Goal: Task Accomplishment & Management: Use online tool/utility

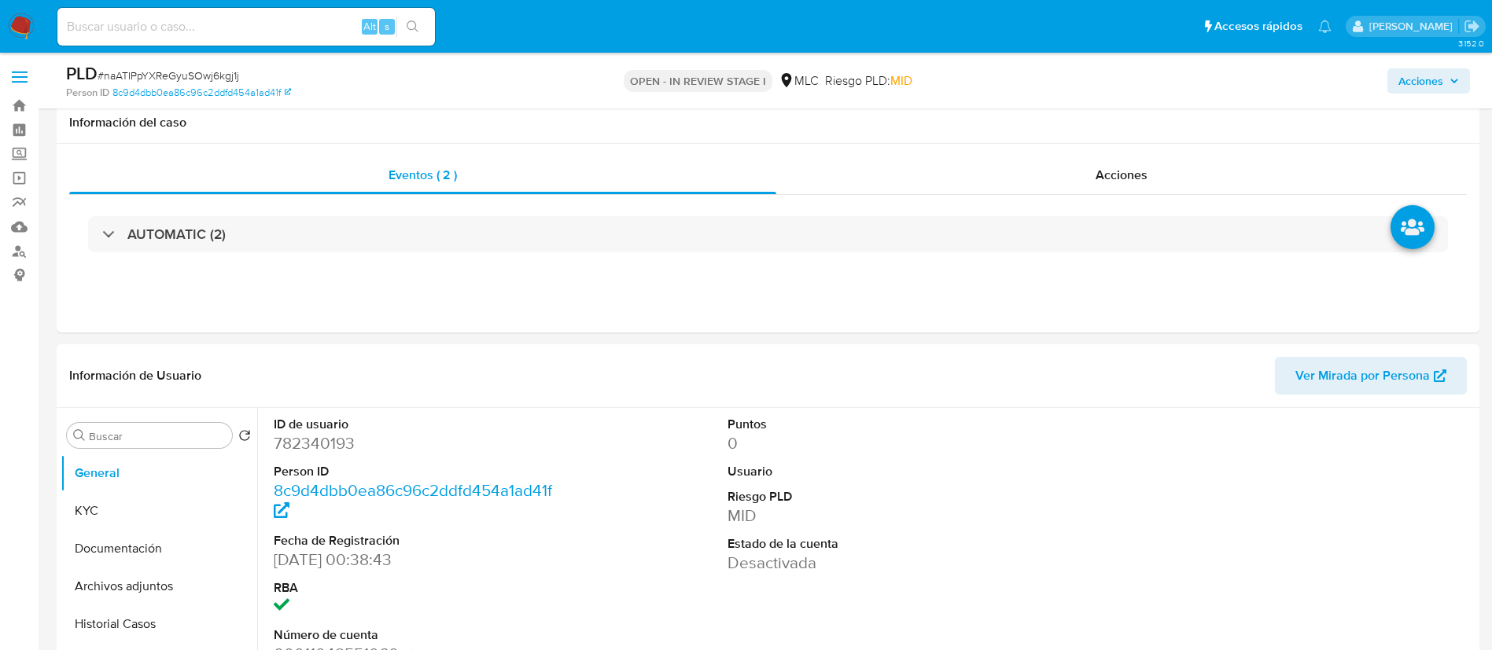
select select "10"
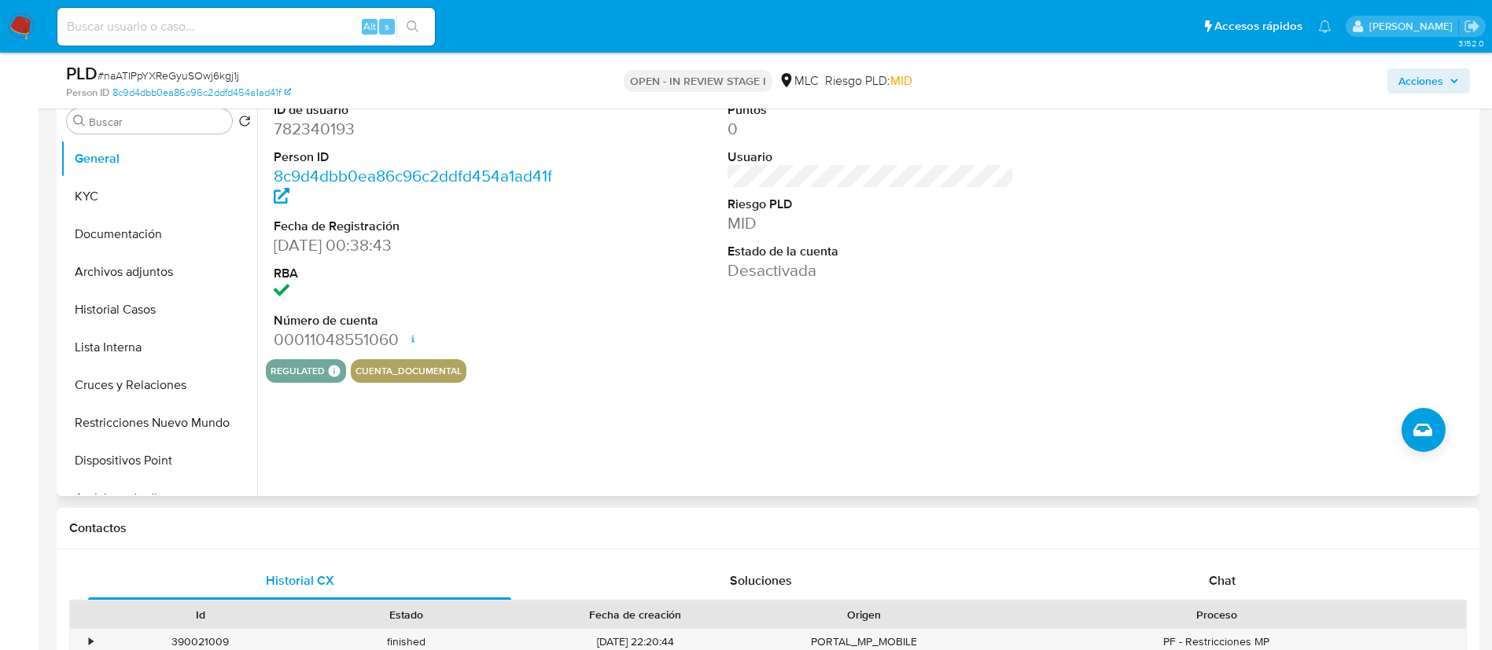
drag, startPoint x: 305, startPoint y: 123, endPoint x: 283, endPoint y: 123, distance: 22.0
click at [283, 123] on dd "782340193" at bounding box center [417, 129] width 287 height 22
copy dd "782340193"
click at [182, 88] on link "8c9d4dbb0ea86c96c2ddfd454a1ad41f" at bounding box center [201, 93] width 179 height 14
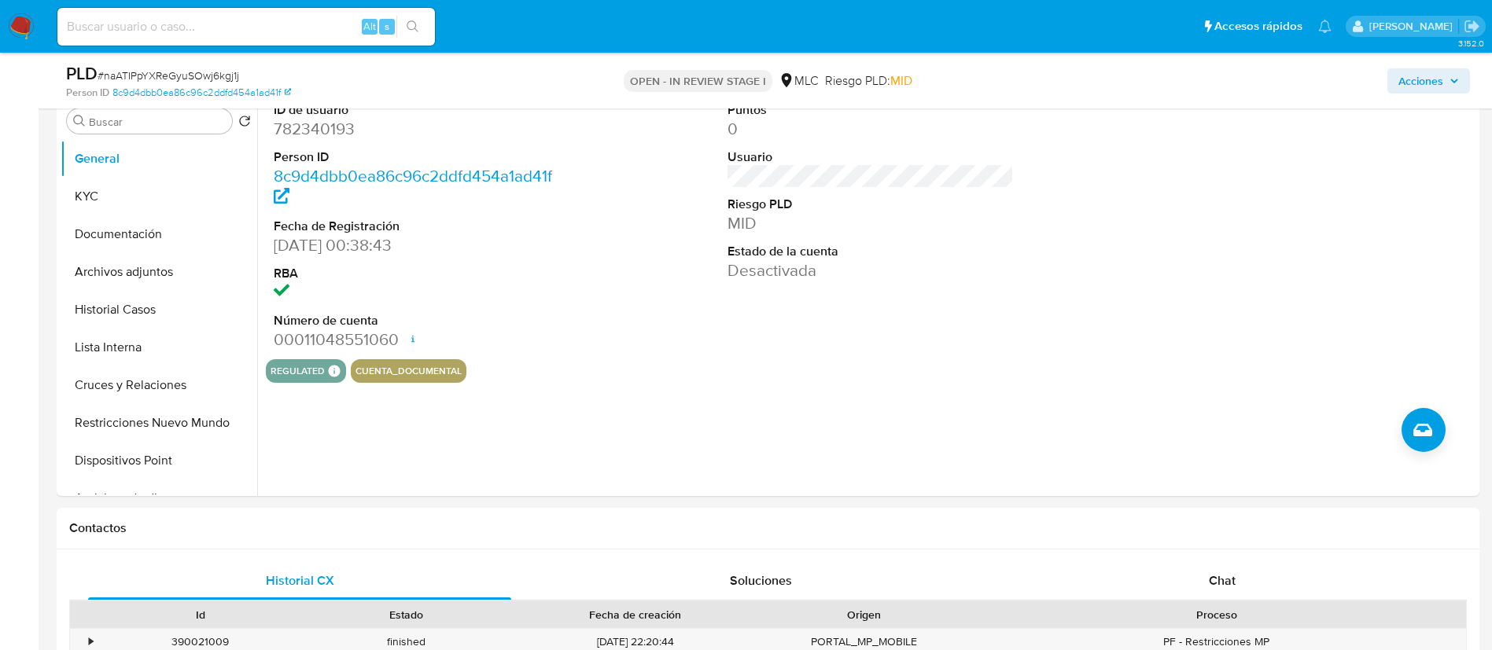
click at [151, 60] on div "PLD # naATIPpYXReGyuSOwj6kgj1j Person ID 8c9d4dbb0ea86c96c2ddfd454a1ad41f OPEN …" at bounding box center [768, 81] width 1423 height 56
click at [157, 68] on span "# naATIPpYXReGyuSOwj6kgj1j" at bounding box center [169, 76] width 142 height 16
click at [148, 219] on button "Documentación" at bounding box center [153, 234] width 184 height 38
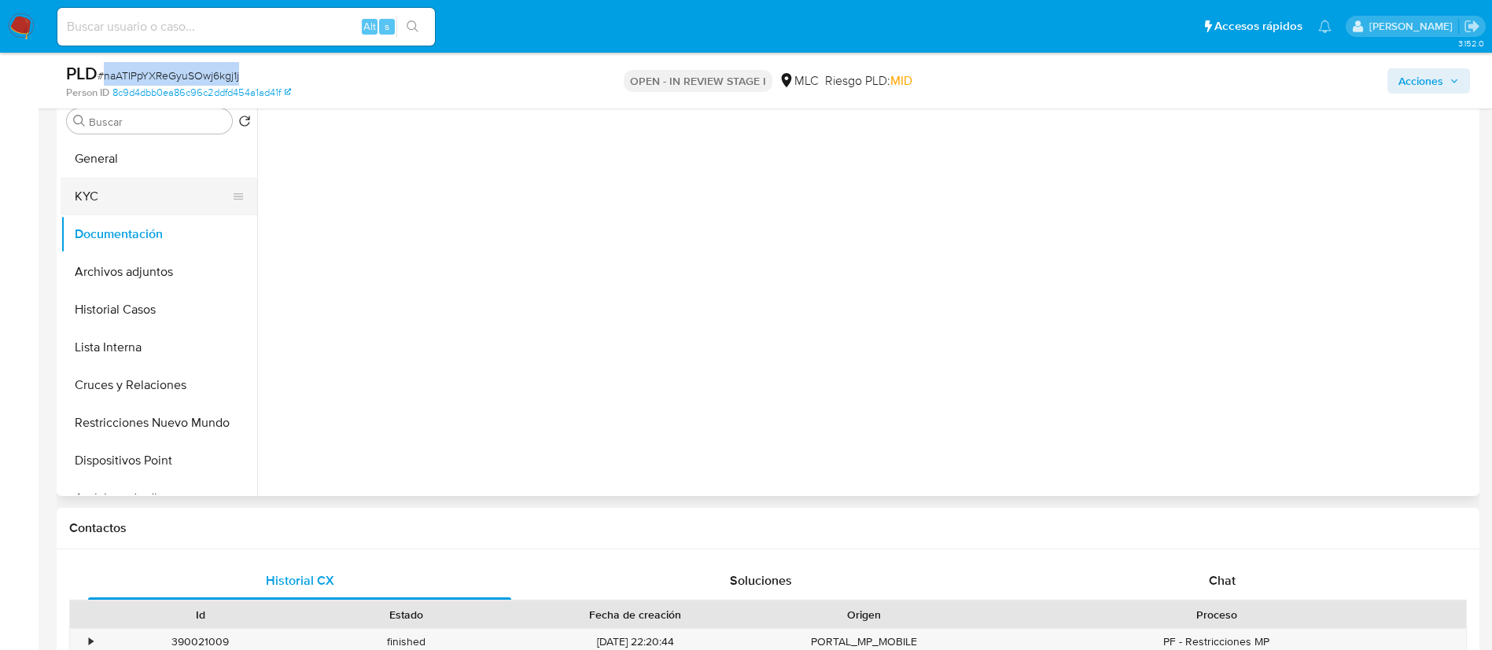
click at [123, 190] on button "KYC" at bounding box center [153, 197] width 184 height 38
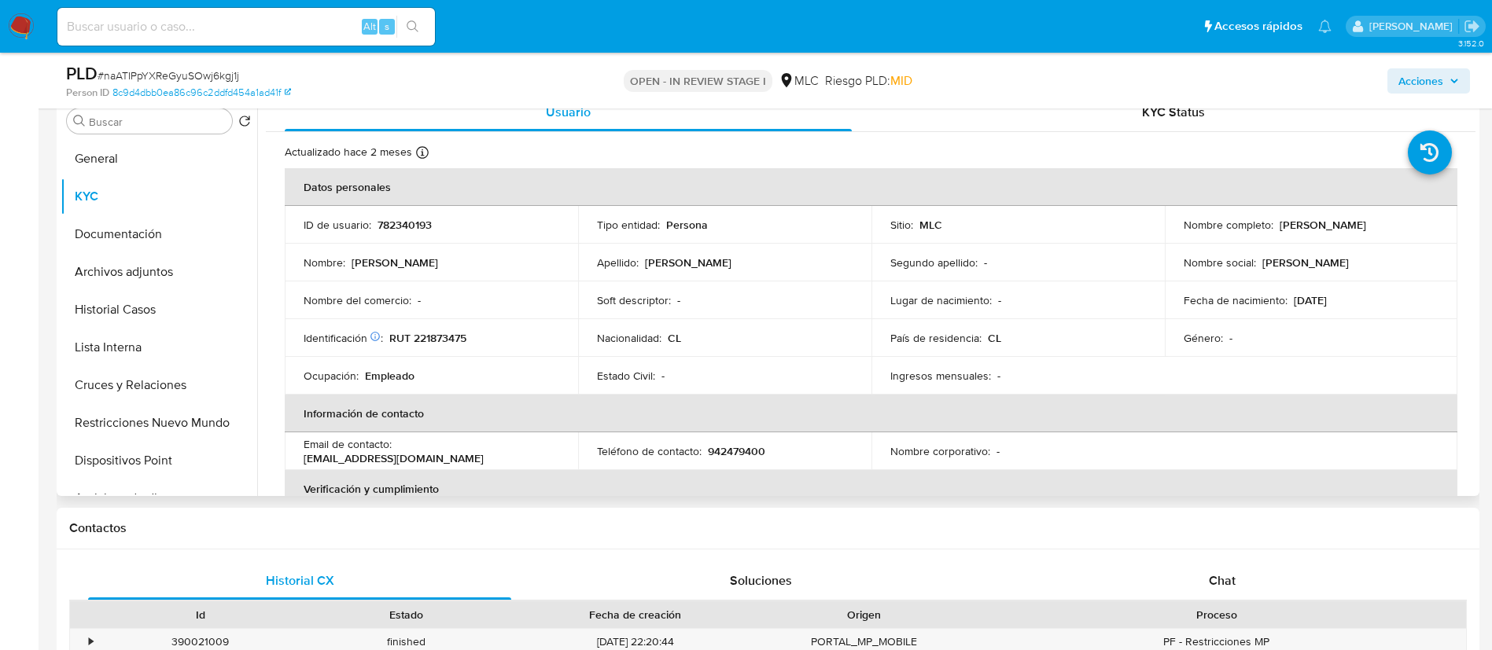
click at [448, 339] on p "RUT 221873475" at bounding box center [427, 338] width 77 height 14
copy p "221873475"
click at [1195, 241] on td "Nombre completo : Bayron Alejandro Hernández Ramírez" at bounding box center [1311, 225] width 293 height 38
click at [1280, 229] on p "Bayron Alejandro Hernández Ramírez" at bounding box center [1323, 225] width 87 height 14
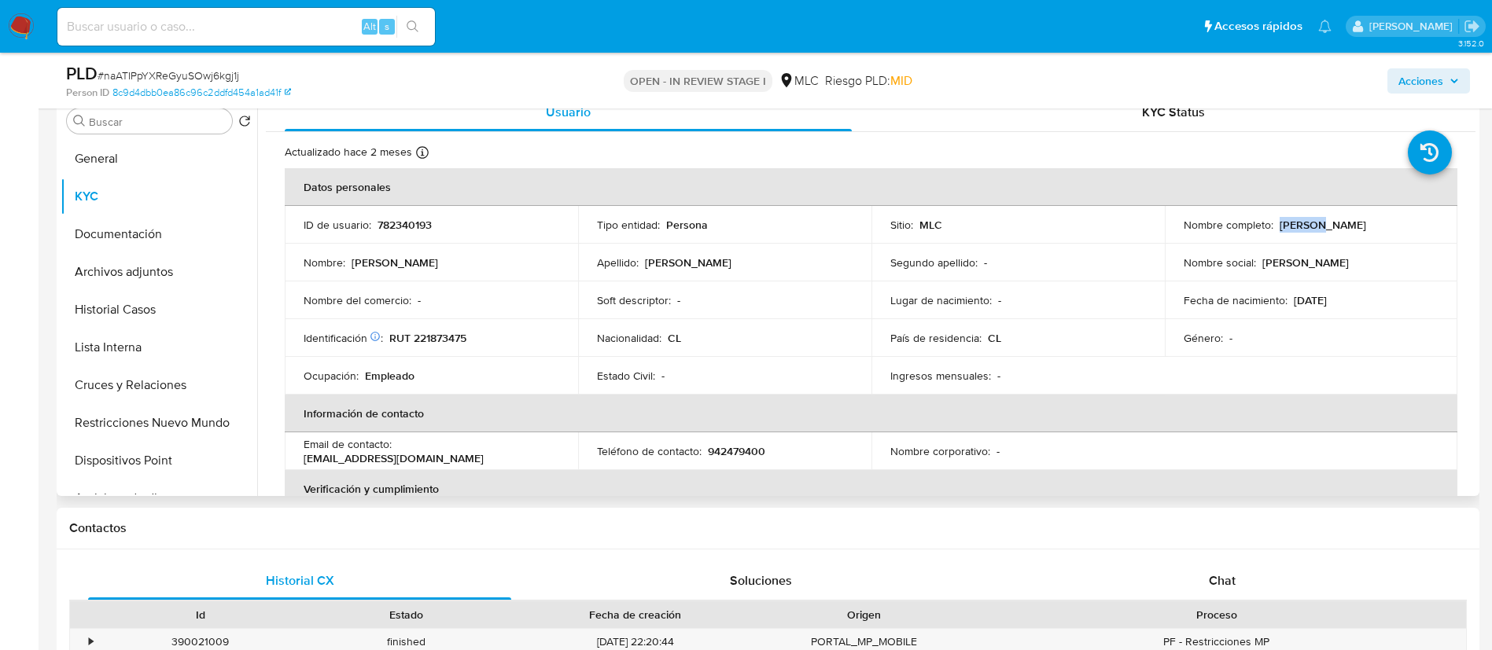
click at [1280, 229] on p "Bayron Alejandro Hernández Ramírez" at bounding box center [1323, 225] width 87 height 14
drag, startPoint x: 1192, startPoint y: 229, endPoint x: 1406, endPoint y: 233, distance: 214.0
click at [1406, 232] on div "Nombre completo : Bayron Alejandro Hernández Ramírez" at bounding box center [1312, 225] width 256 height 14
click at [1385, 232] on div "Nombre completo : Bayron Alejandro Hernández Ramírez" at bounding box center [1312, 225] width 256 height 14
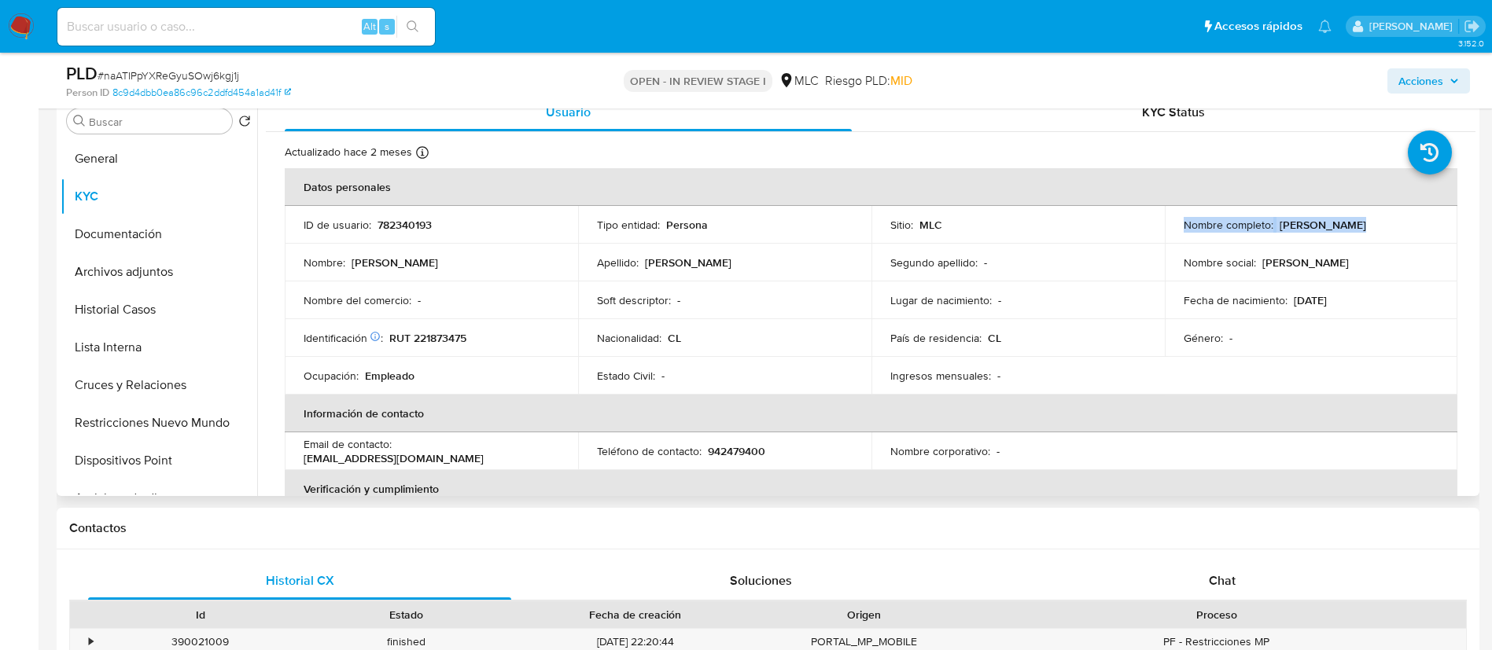
click at [1369, 232] on div "Nombre completo : Bayron Alejandro Hernández Ramírez" at bounding box center [1312, 225] width 256 height 14
drag, startPoint x: 1355, startPoint y: 231, endPoint x: 1365, endPoint y: 231, distance: 9.4
click at [1365, 231] on div "Nombre completo : Bayron Alejandro Hernández Ramírez" at bounding box center [1312, 225] width 256 height 14
click at [1362, 231] on div "Nombre completo : Bayron Alejandro Hernández Ramírez" at bounding box center [1312, 225] width 256 height 14
drag, startPoint x: 1360, startPoint y: 231, endPoint x: 1184, endPoint y: 239, distance: 175.6
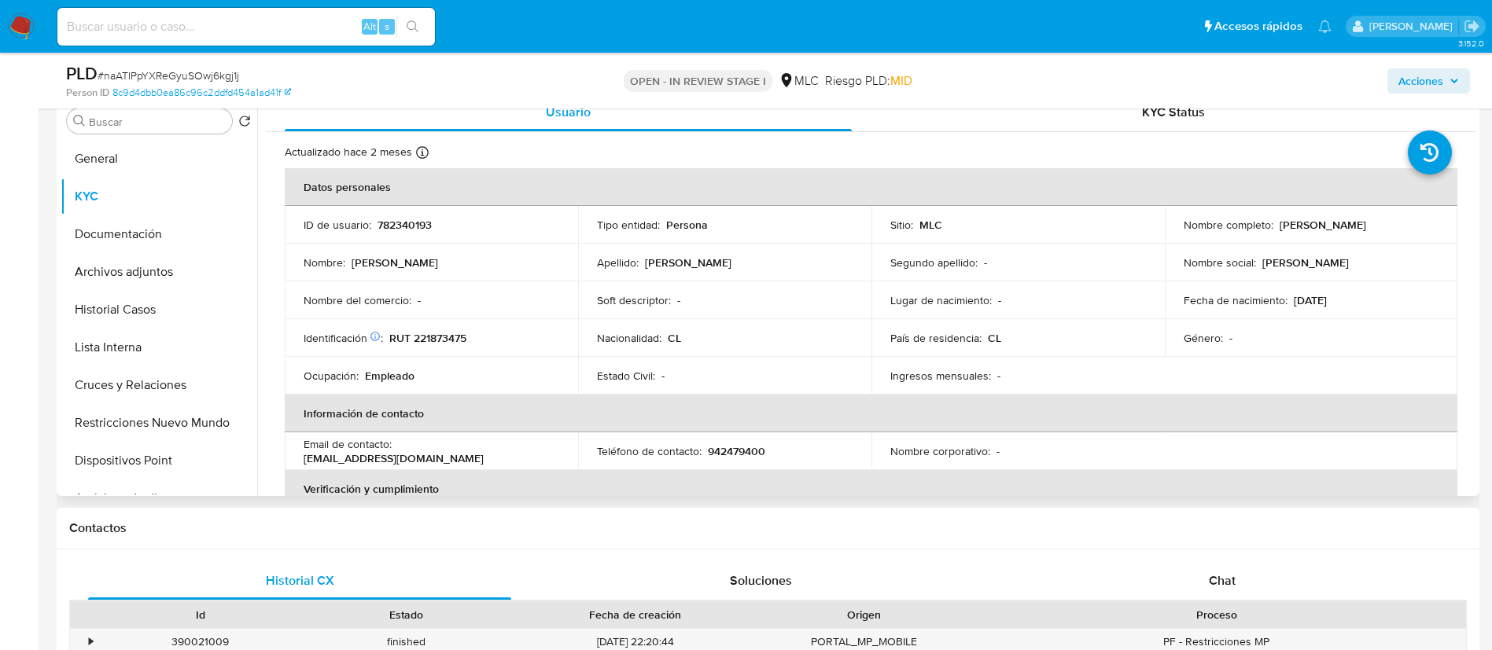
click at [1280, 232] on p "Bayron Alejandro Hernández Ramírez" at bounding box center [1323, 225] width 87 height 14
drag, startPoint x: 1173, startPoint y: 235, endPoint x: 1368, endPoint y: 238, distance: 195.1
click at [1368, 238] on td "Nombre completo : Bayron Alejandro Hernández Ramírez" at bounding box center [1311, 225] width 293 height 38
copy p "Bayron Alejandro Hernández Ramírez"
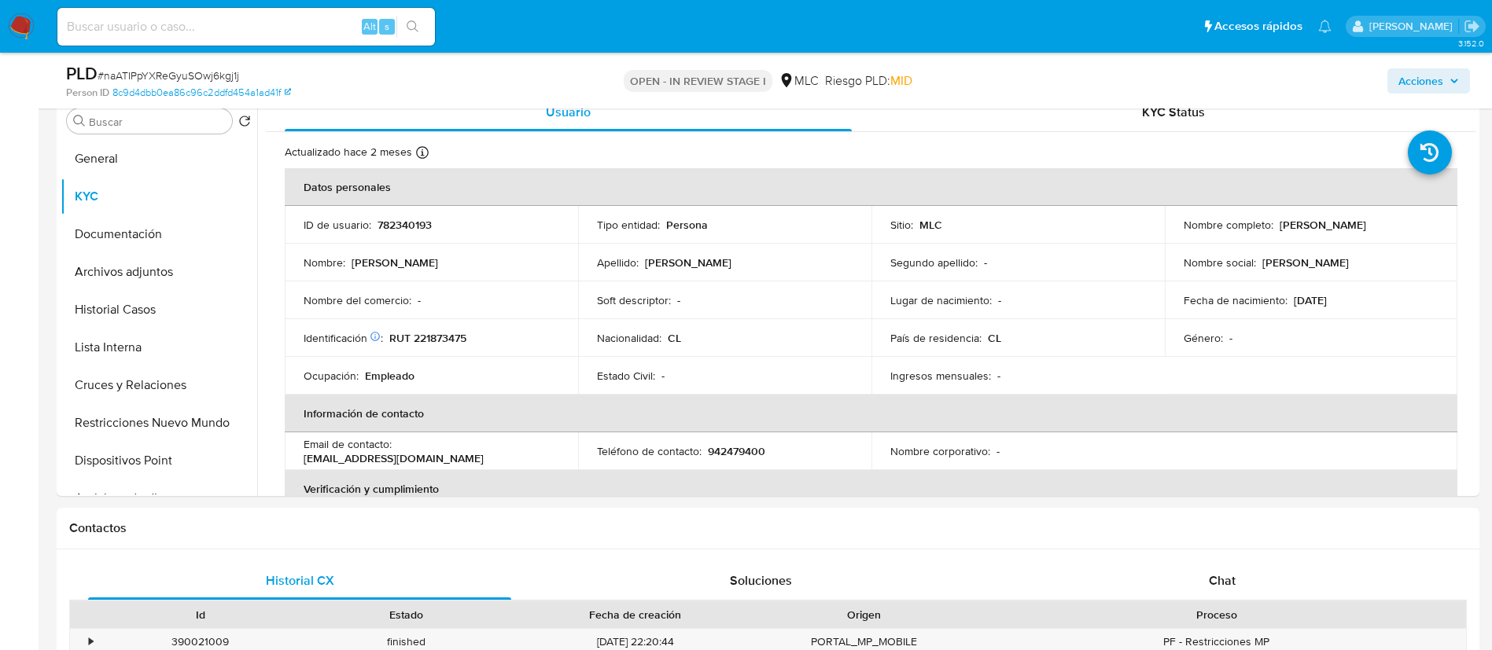
drag, startPoint x: 1475, startPoint y: 186, endPoint x: 1480, endPoint y: 201, distance: 15.7
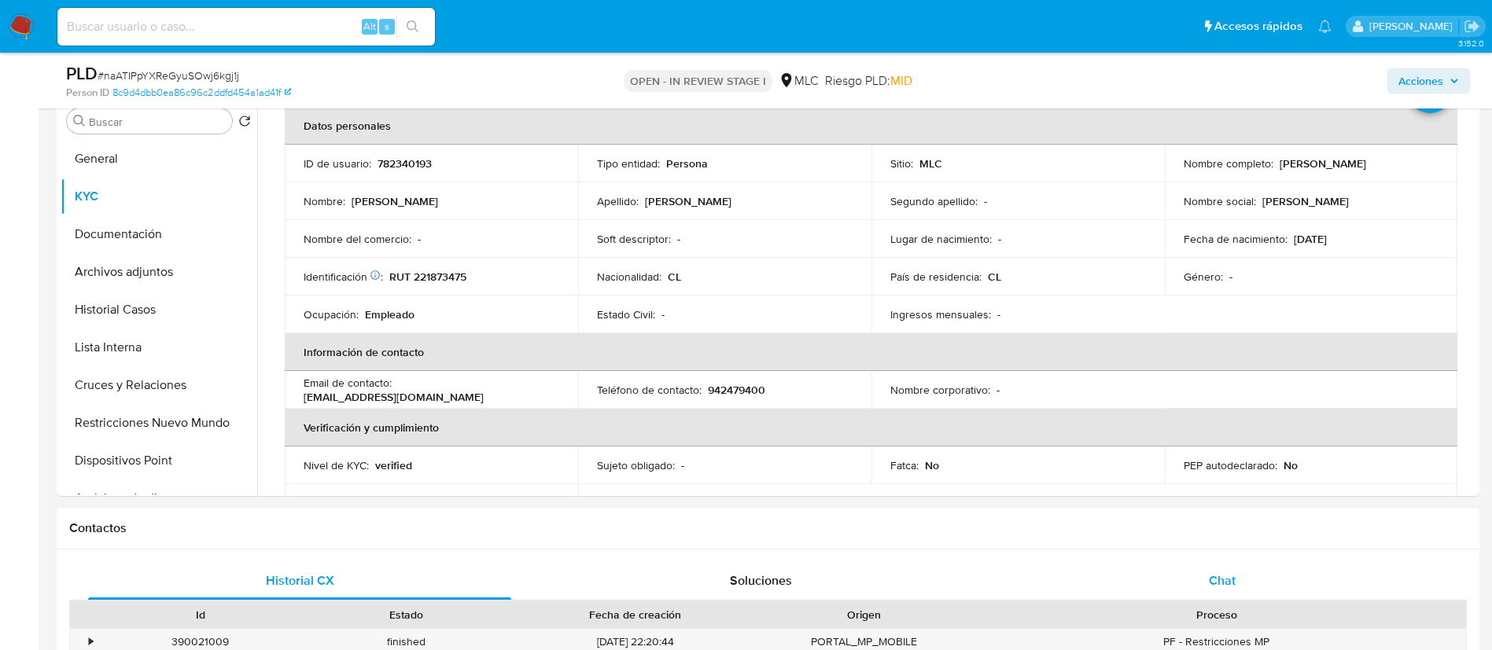
scroll to position [376, 0]
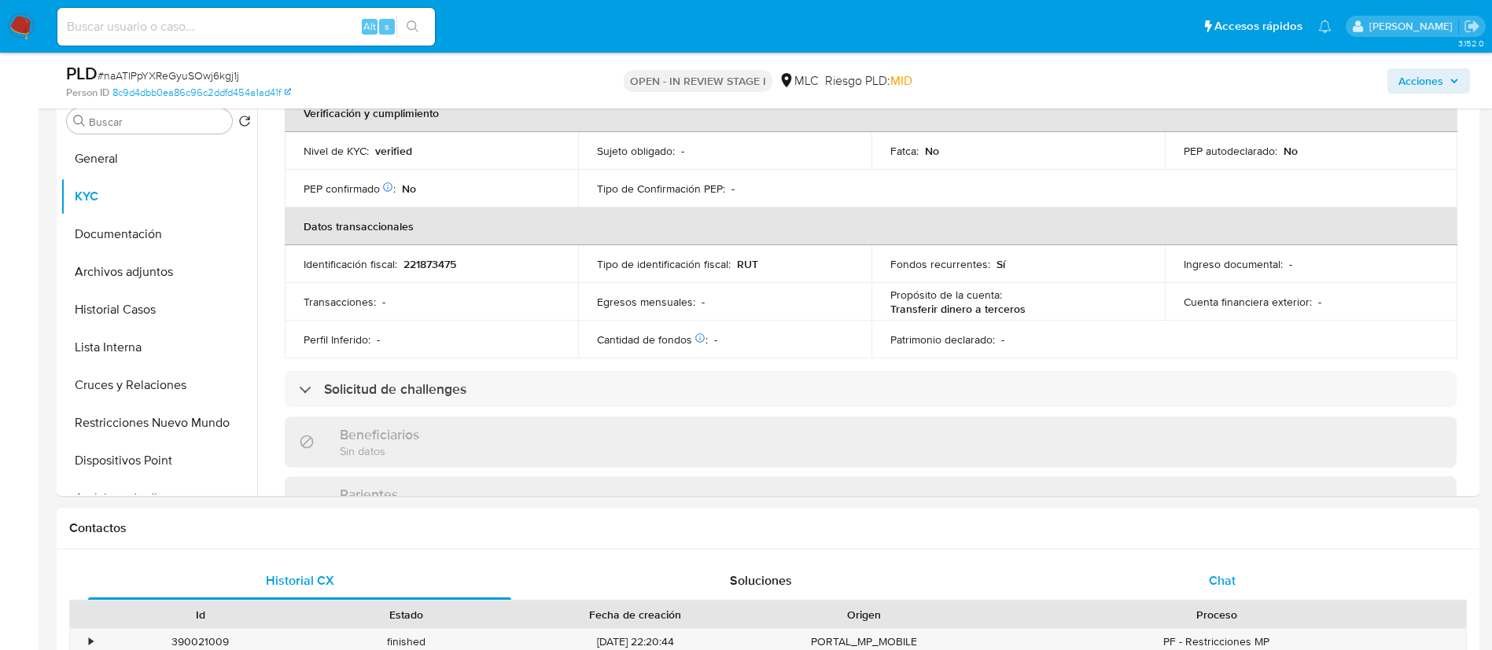
drag, startPoint x: 1254, startPoint y: 580, endPoint x: 1464, endPoint y: 304, distance: 346.9
click at [1255, 579] on div "Chat" at bounding box center [1222, 581] width 423 height 38
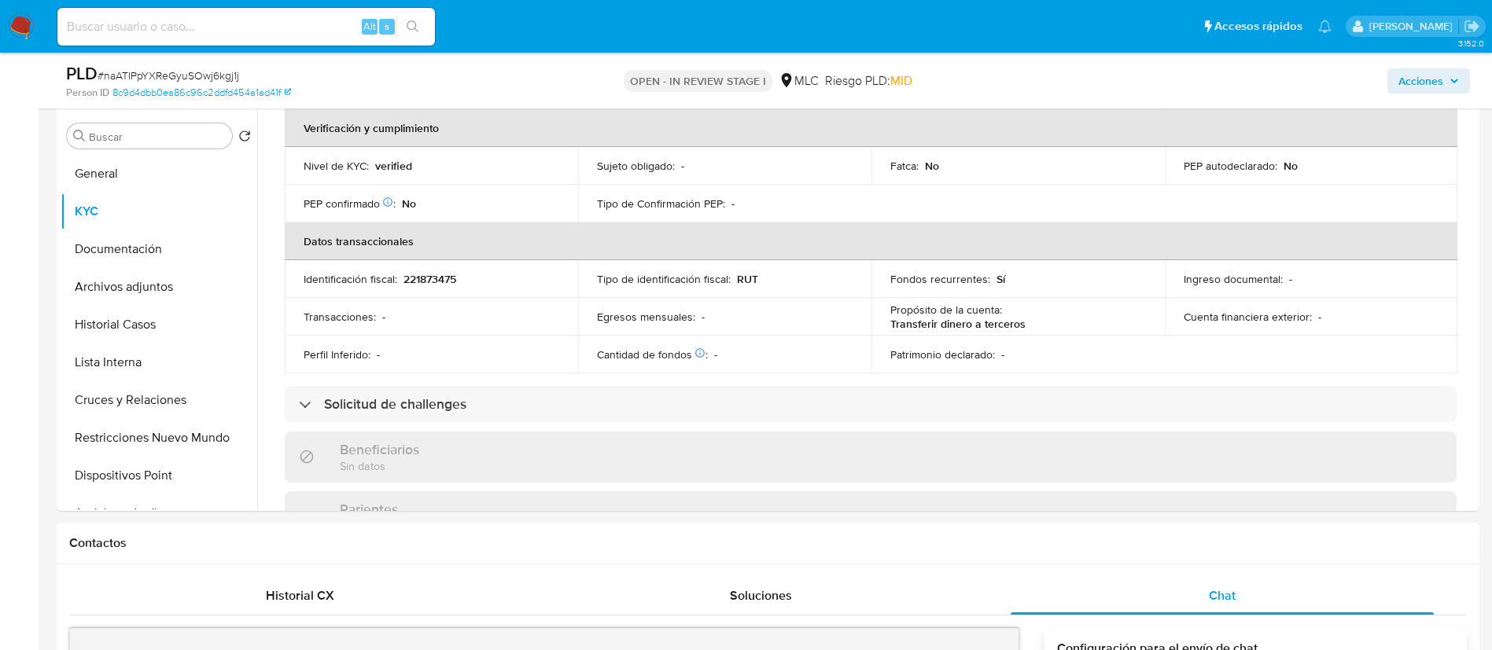
scroll to position [260, 0]
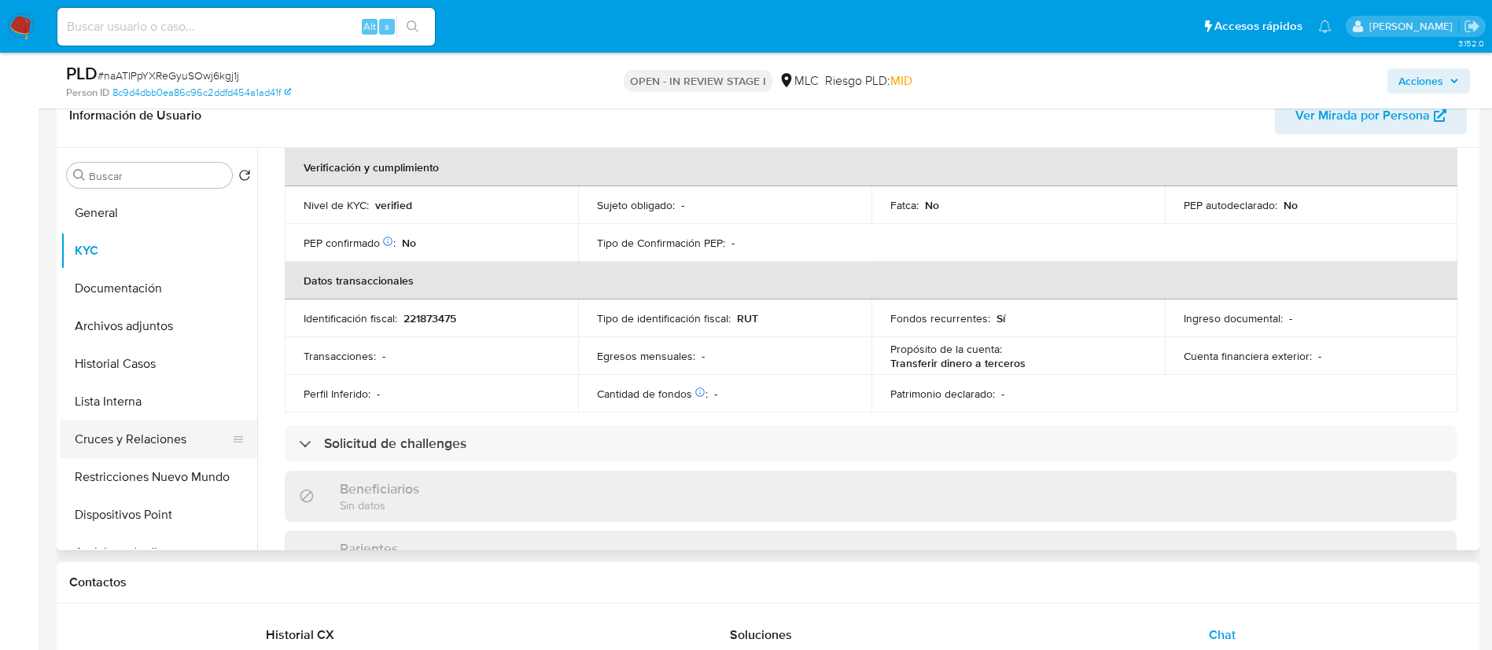
click at [167, 437] on button "Cruces y Relaciones" at bounding box center [153, 440] width 184 height 38
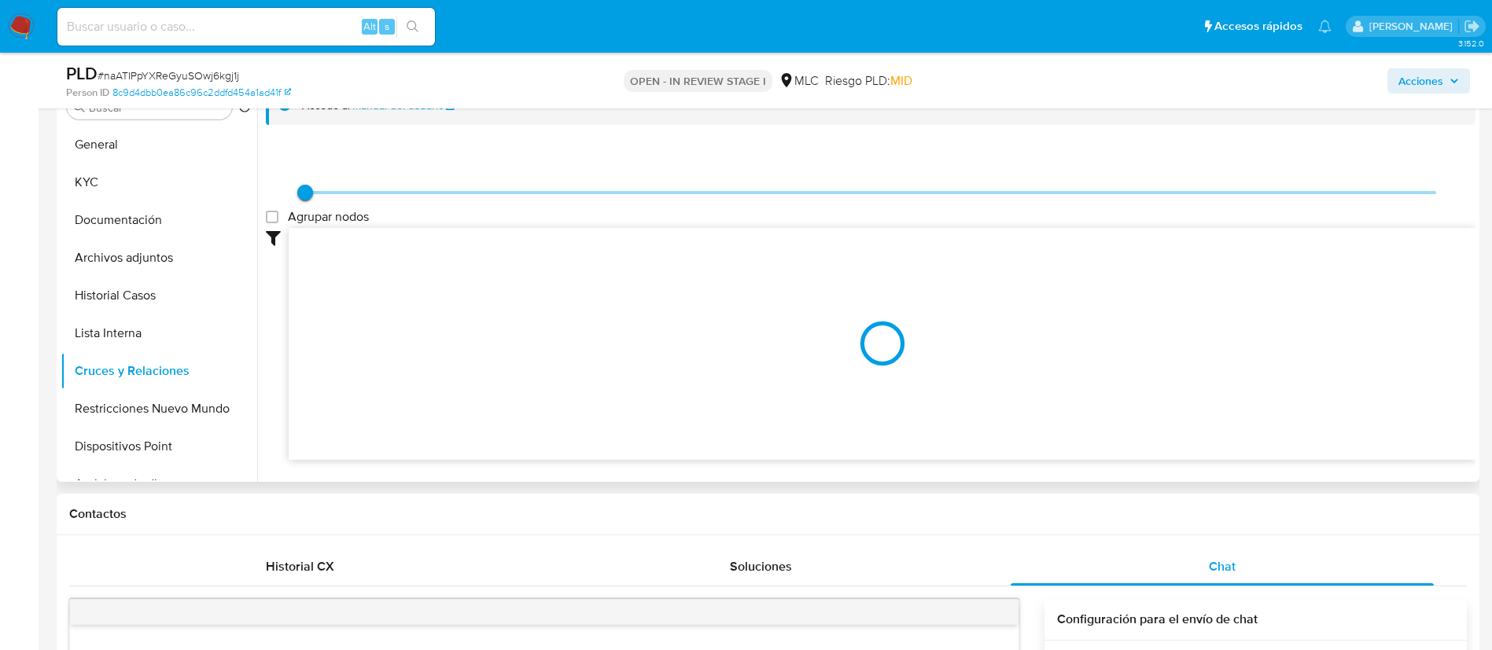
scroll to position [14, 0]
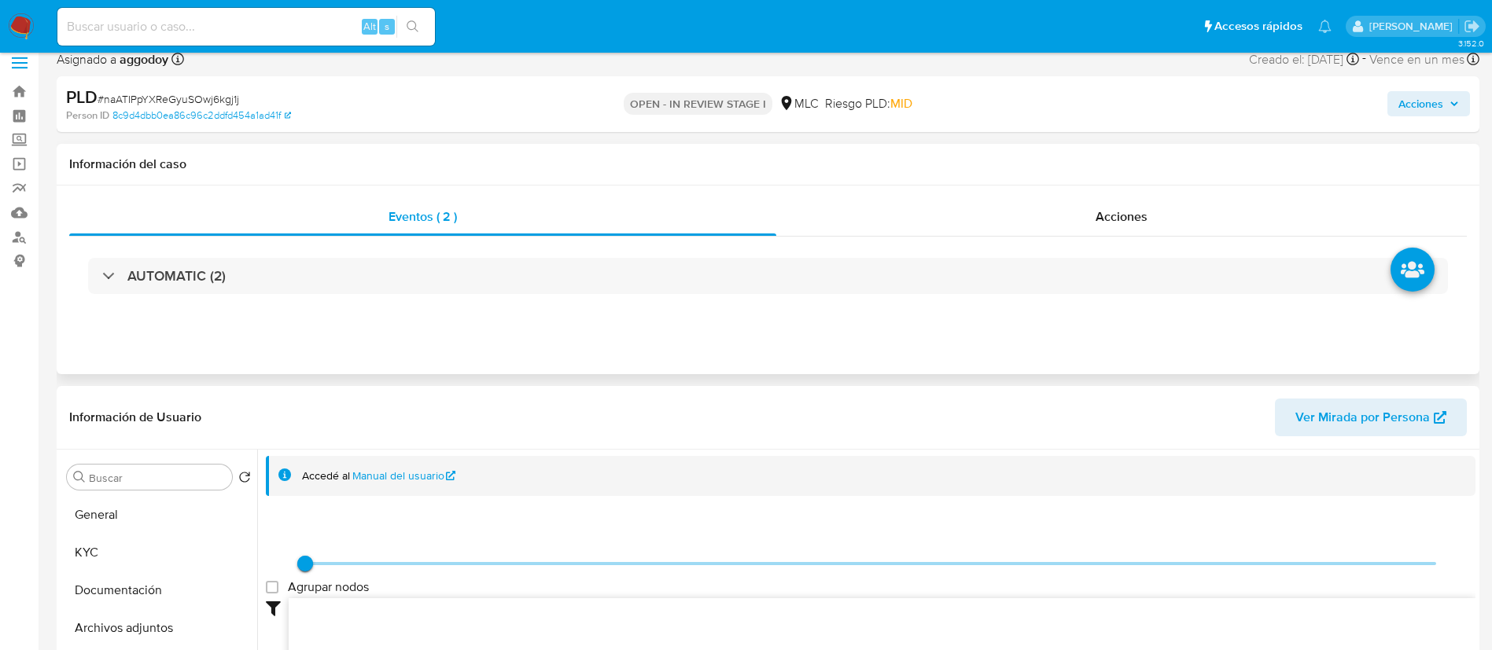
click at [971, 243] on div "AUTOMATIC (2)" at bounding box center [768, 276] width 1398 height 79
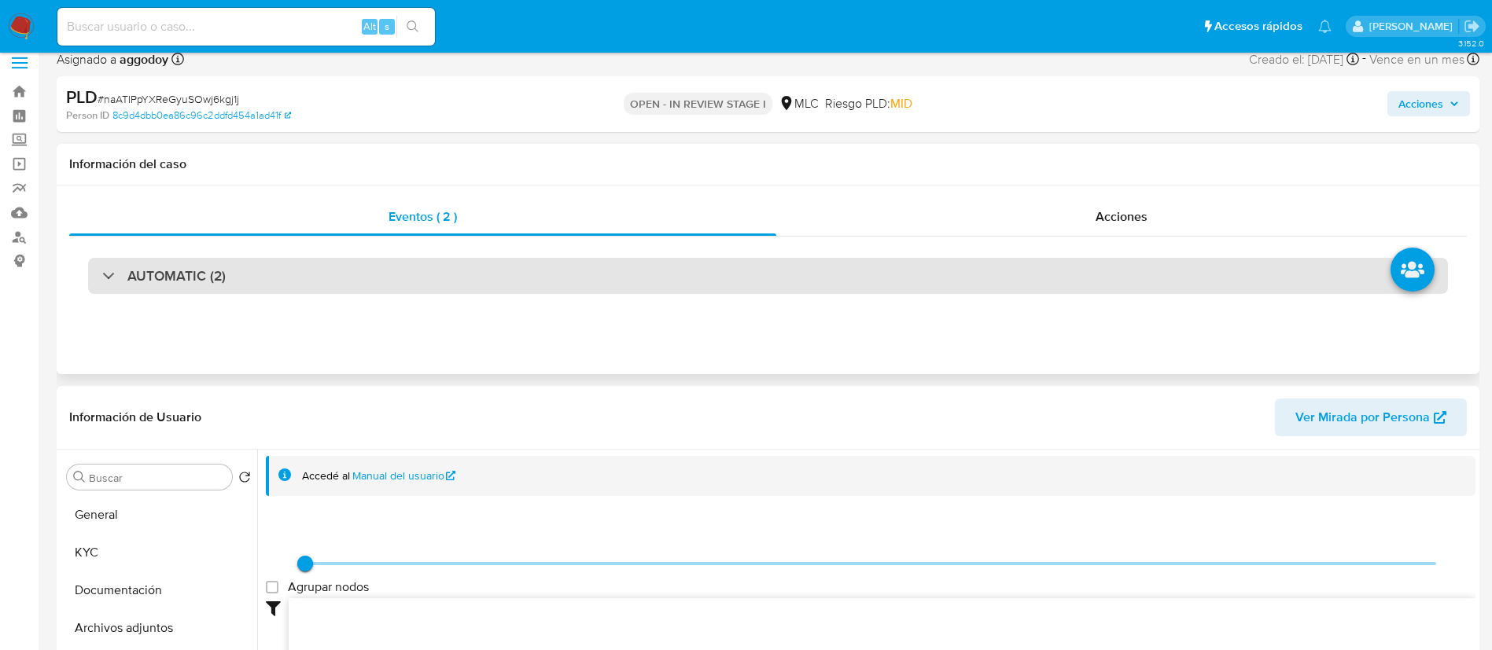
click at [983, 279] on div "AUTOMATIC (2)" at bounding box center [768, 276] width 1360 height 36
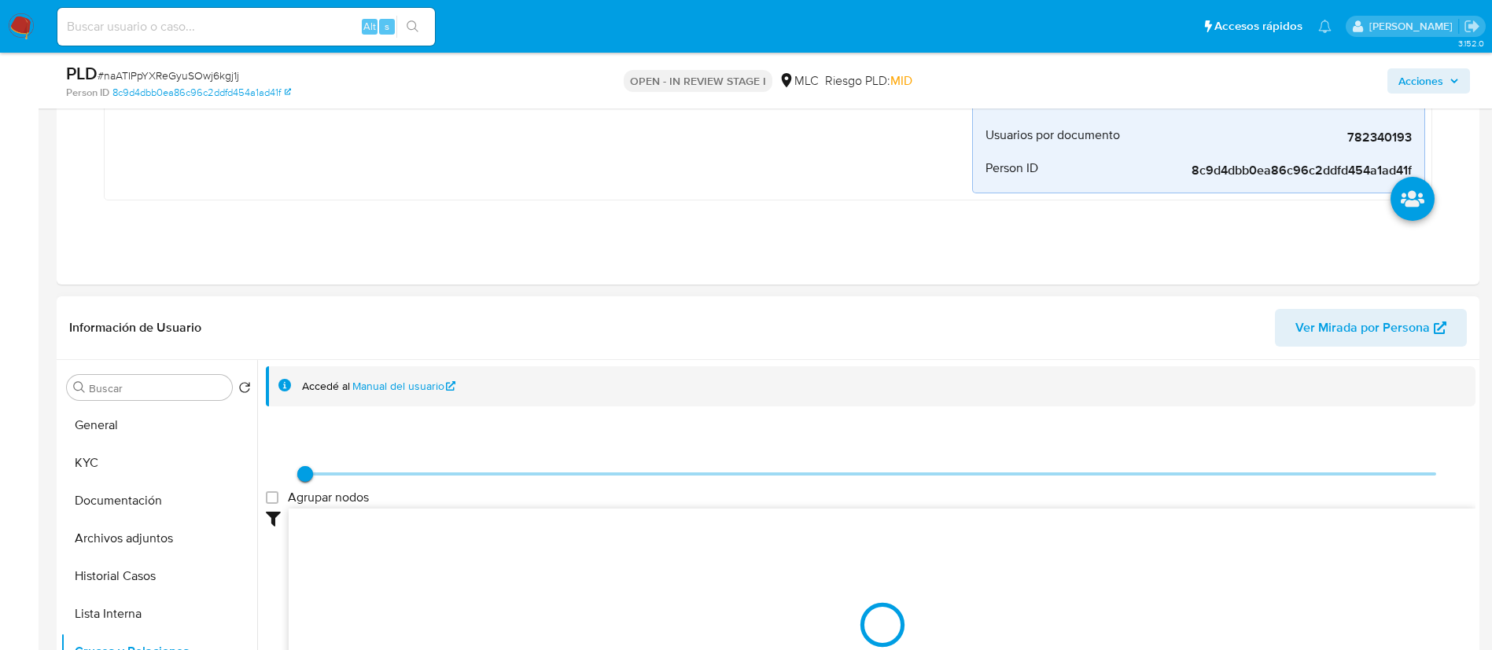
scroll to position [958, 0]
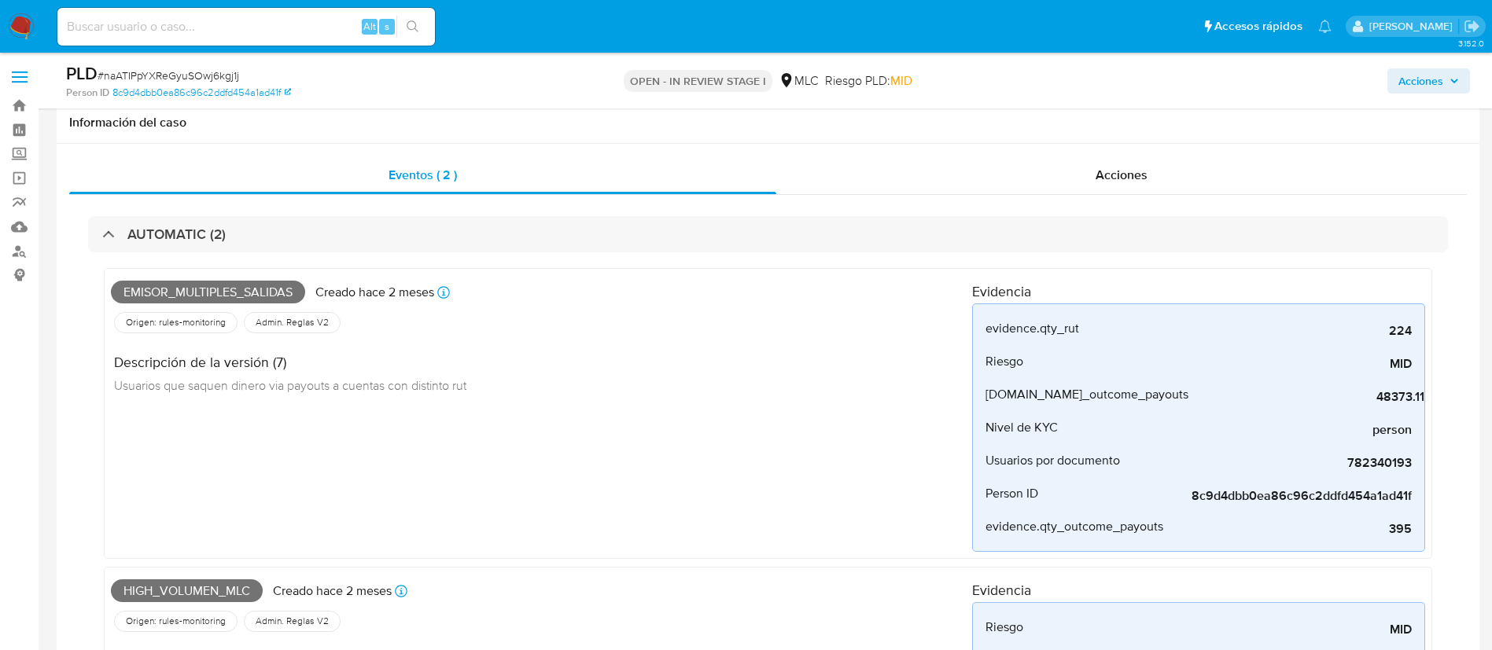
select select "10"
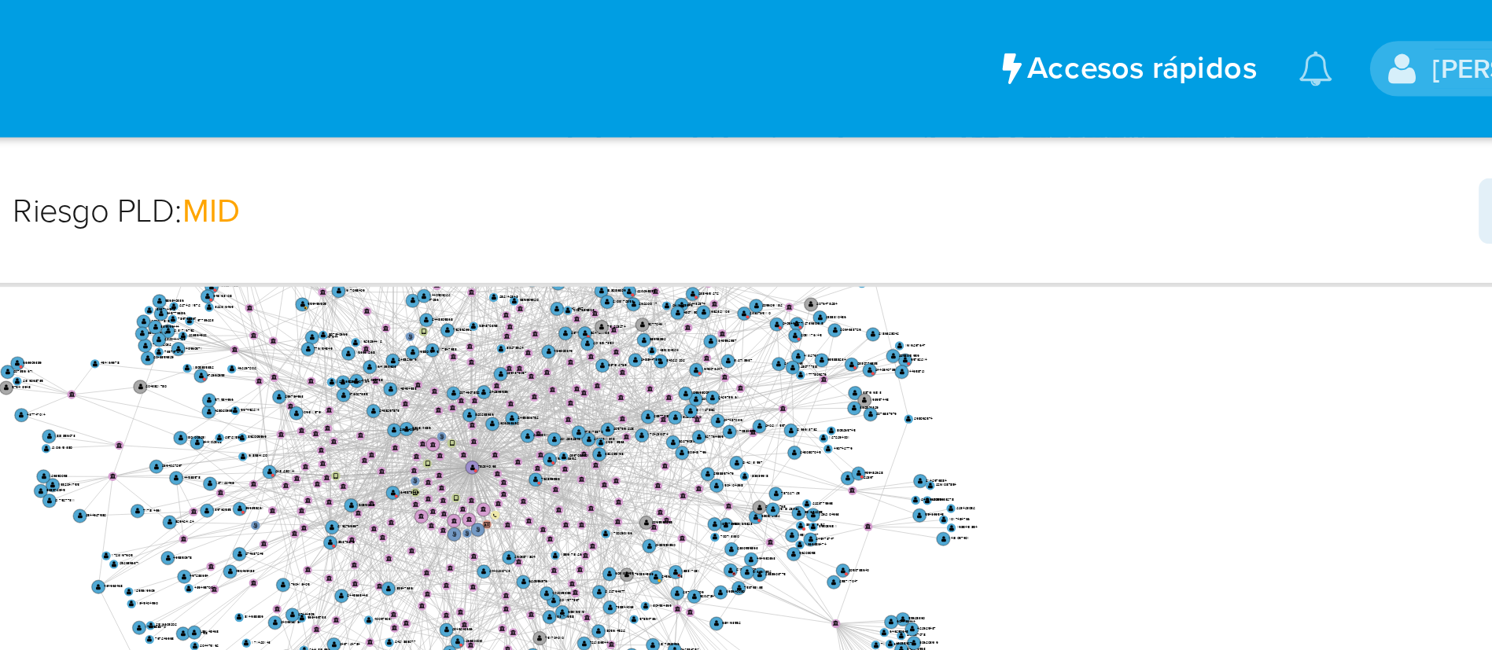
scroll to position [970, 0]
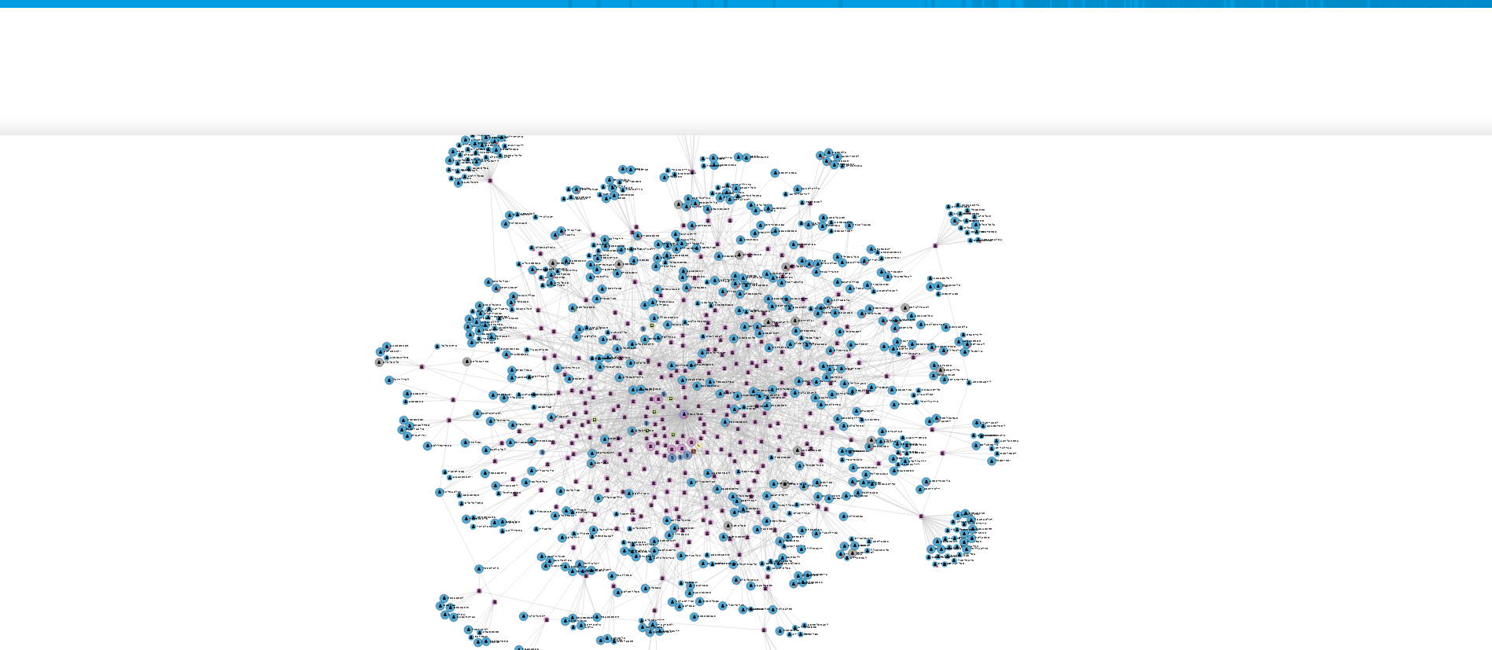
drag, startPoint x: 1250, startPoint y: 248, endPoint x: 1248, endPoint y: 274, distance: 26.0
click at [1248, 274] on icon "phone-bc0795a64cb0e7f713b0133ccef40ff8  phone-d96484152d0a6628e515a2b74649f121…" at bounding box center [882, 293] width 1187 height 228
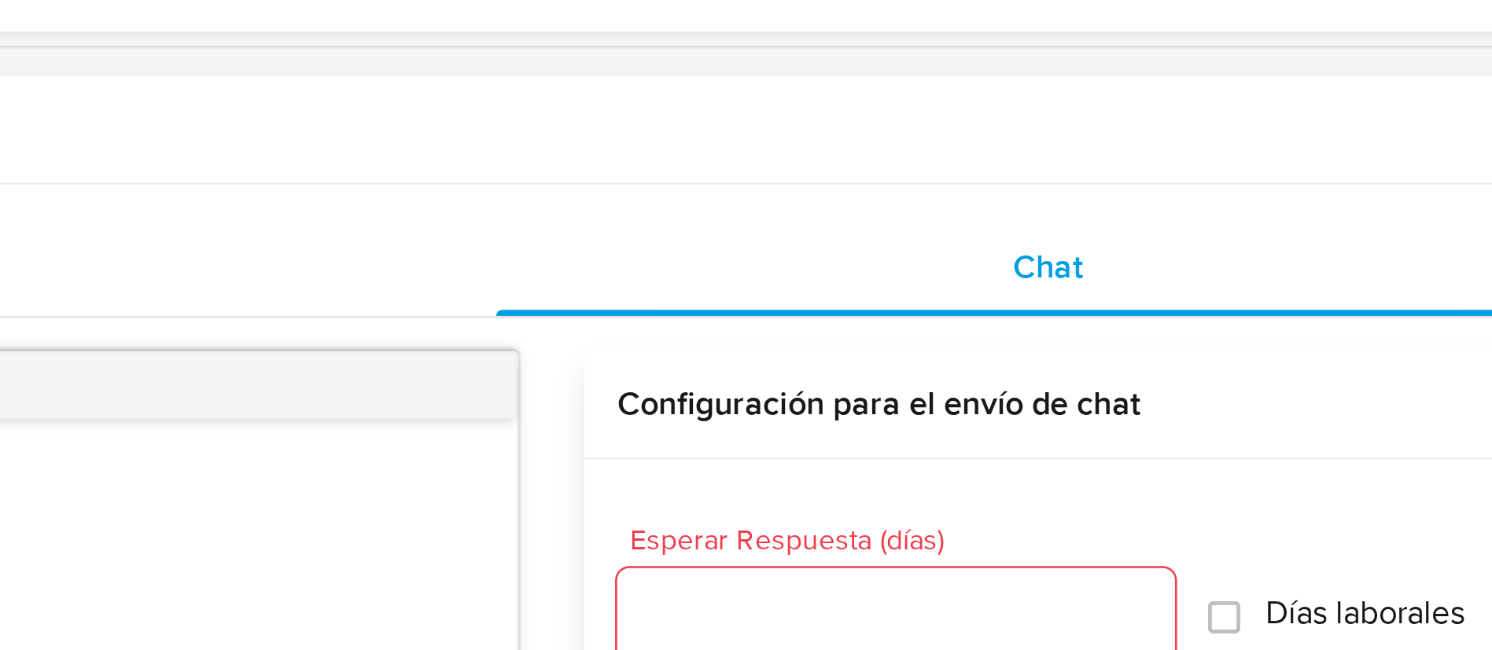
scroll to position [968, 0]
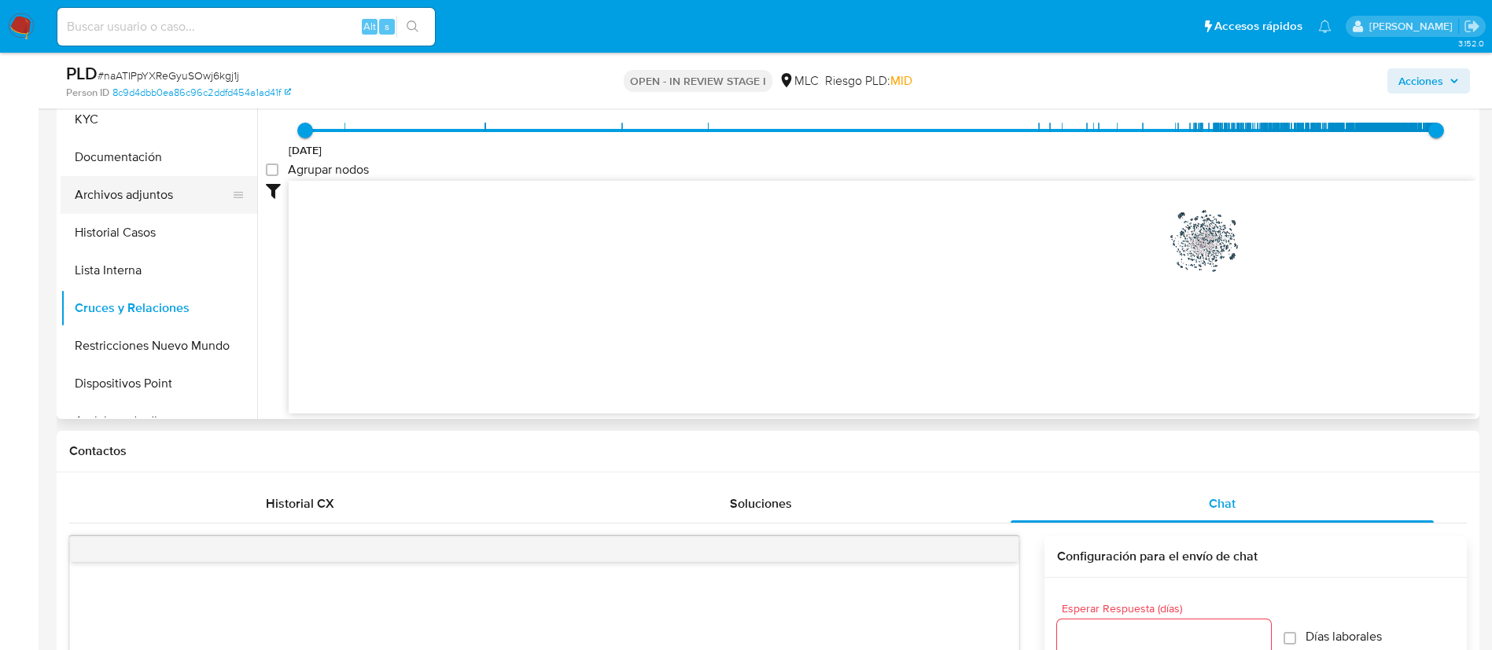
click at [120, 204] on button "Archivos adjuntos" at bounding box center [153, 195] width 184 height 38
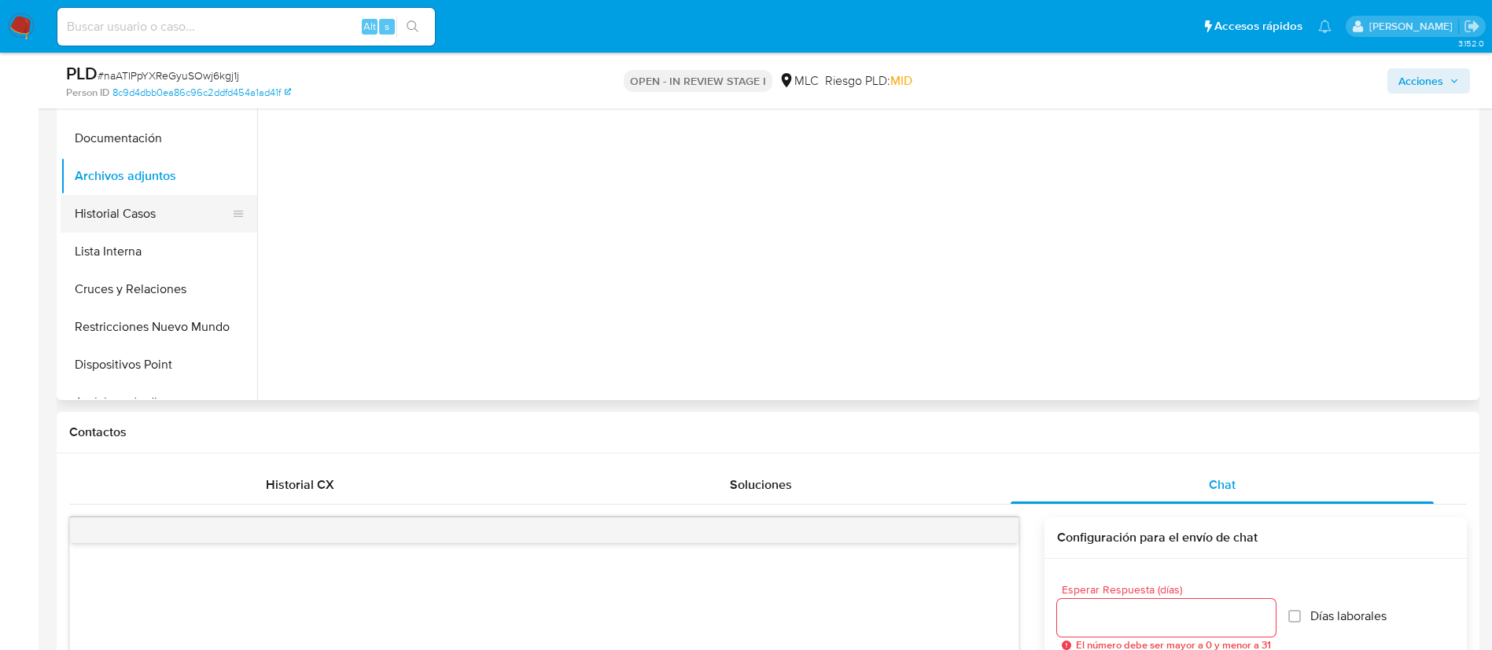
click at [124, 213] on button "Historial Casos" at bounding box center [153, 214] width 184 height 38
click at [110, 234] on button "Lista Interna" at bounding box center [153, 252] width 184 height 38
click at [101, 204] on button "Historial Casos" at bounding box center [153, 214] width 184 height 38
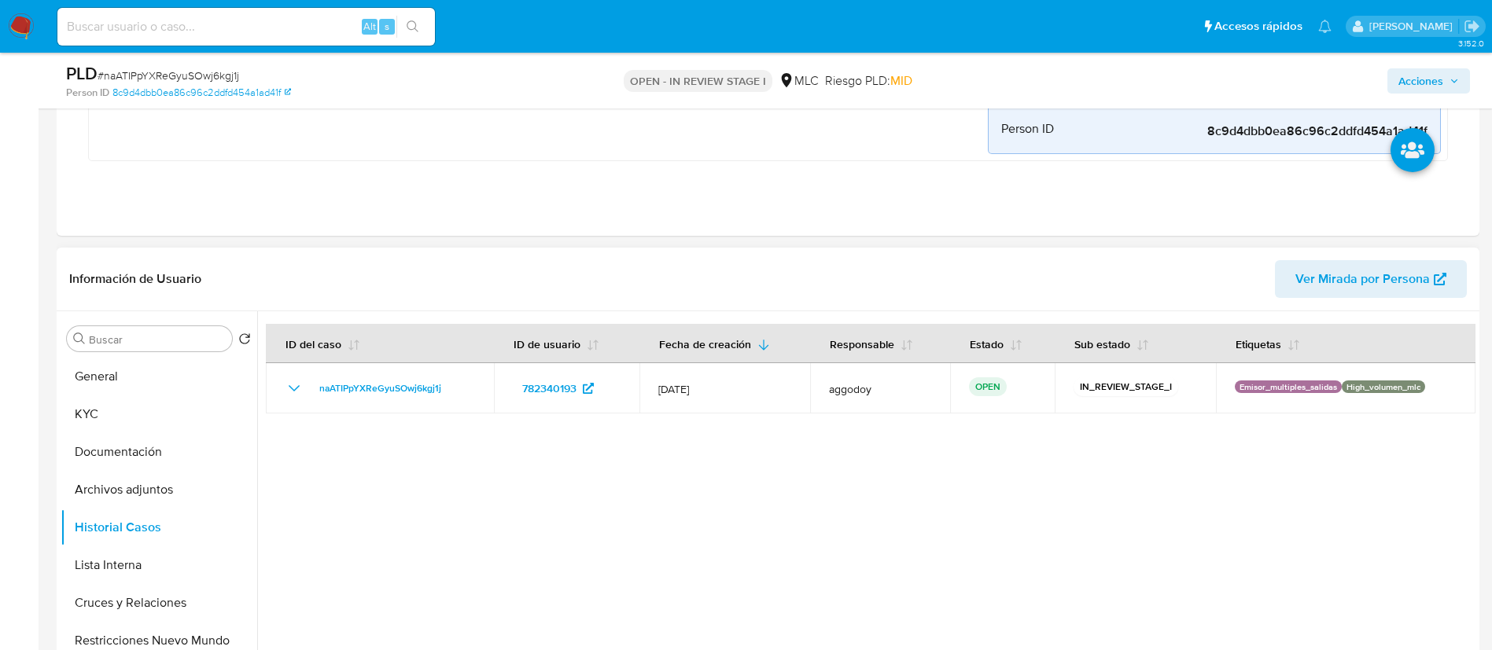
scroll to position [654, 0]
click at [211, 610] on button "Cruces y Relaciones" at bounding box center [153, 604] width 184 height 38
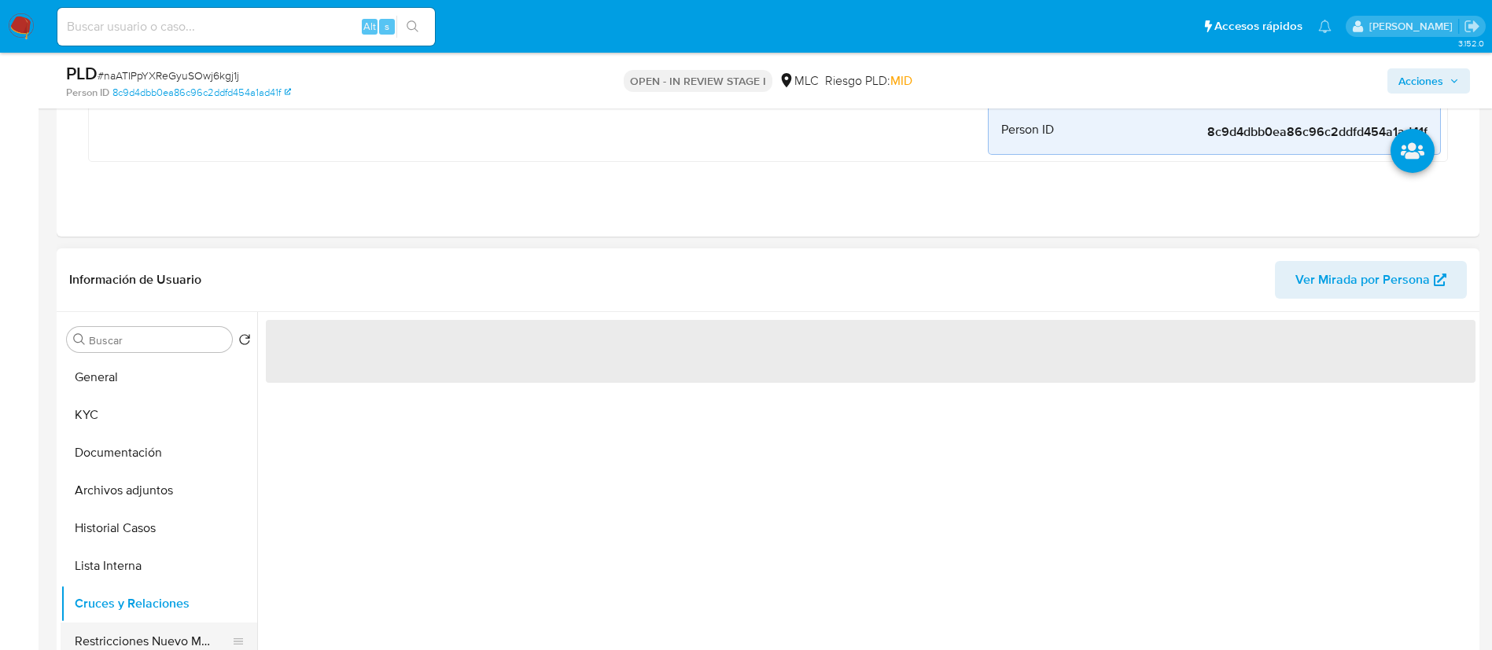
click at [209, 635] on button "Restricciones Nuevo Mundo" at bounding box center [153, 642] width 184 height 38
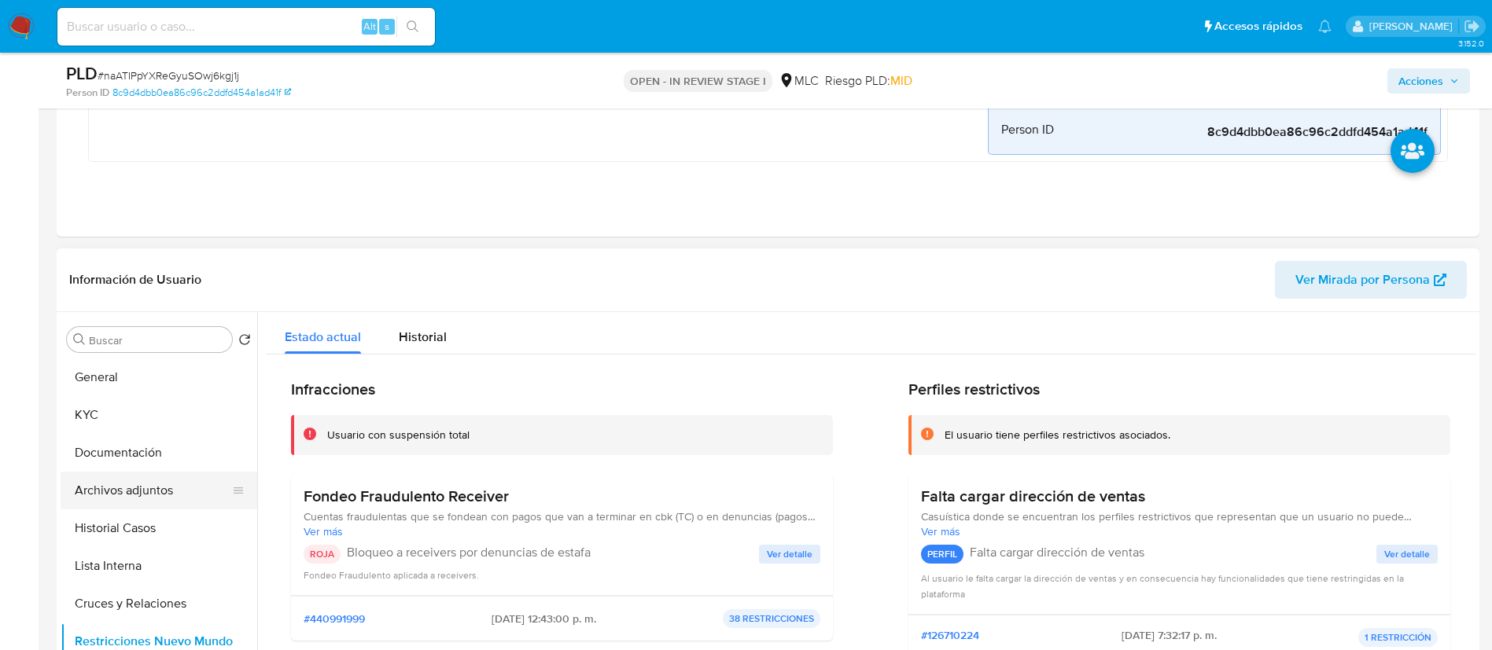
click at [162, 484] on button "Archivos adjuntos" at bounding box center [153, 491] width 184 height 38
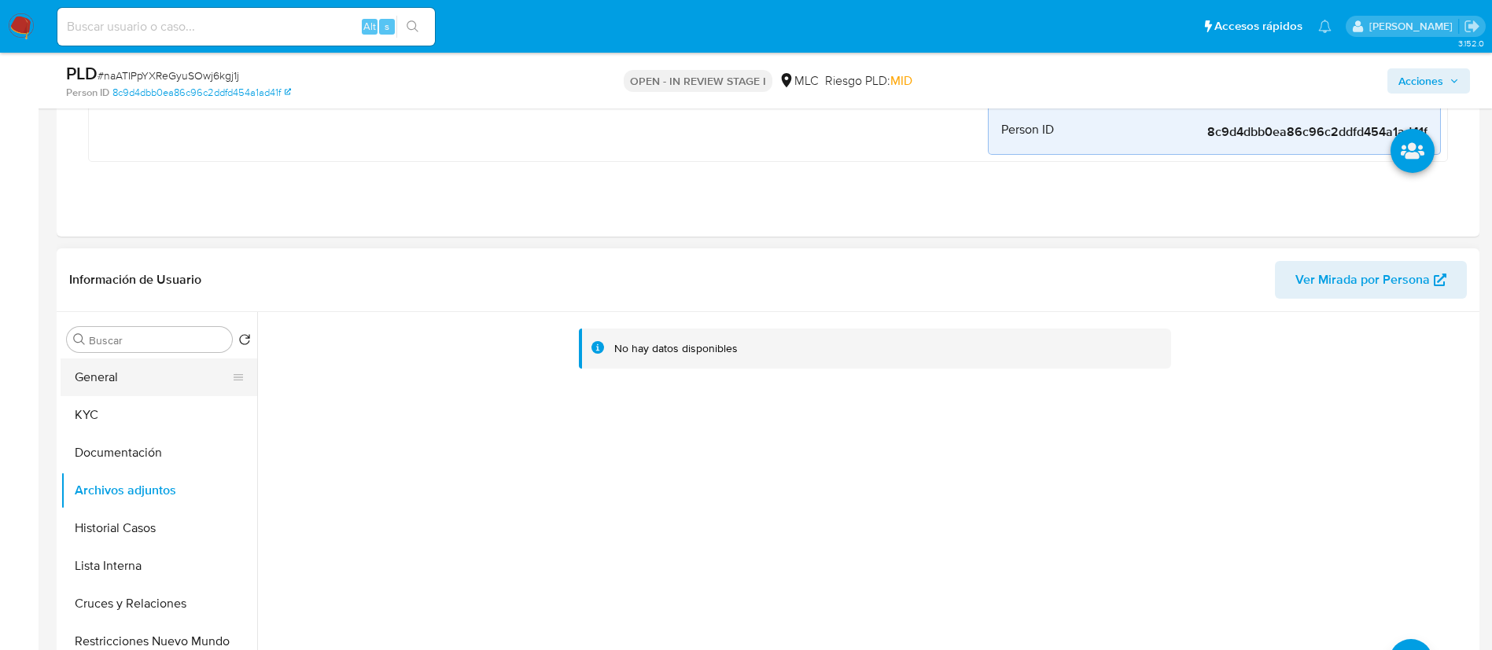
click at [109, 364] on button "General" at bounding box center [153, 378] width 184 height 38
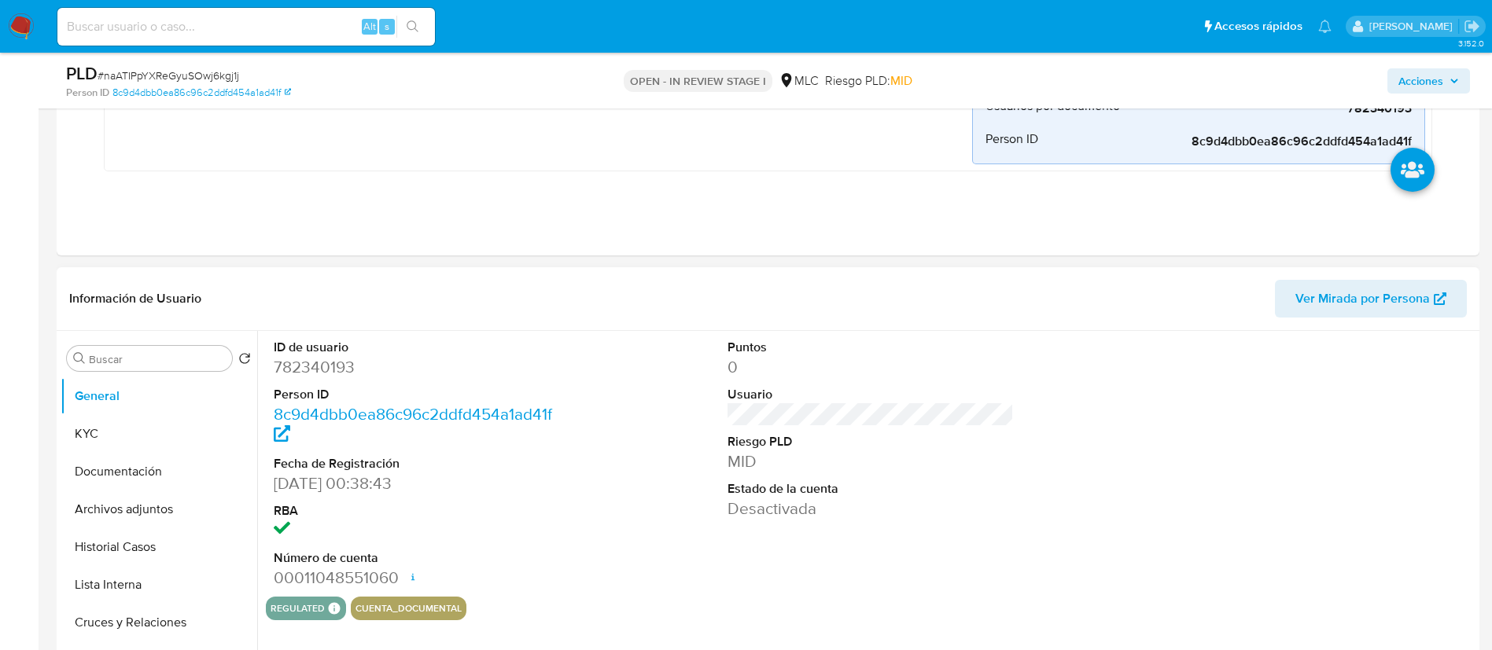
click at [309, 336] on div "ID de usuario 782340193 Person ID 8c9d4dbb0ea86c96c2ddfd454a1ad41f Fecha de Reg…" at bounding box center [417, 464] width 303 height 266
click at [309, 361] on dd "782340193" at bounding box center [417, 367] width 287 height 22
copy dd "782340193"
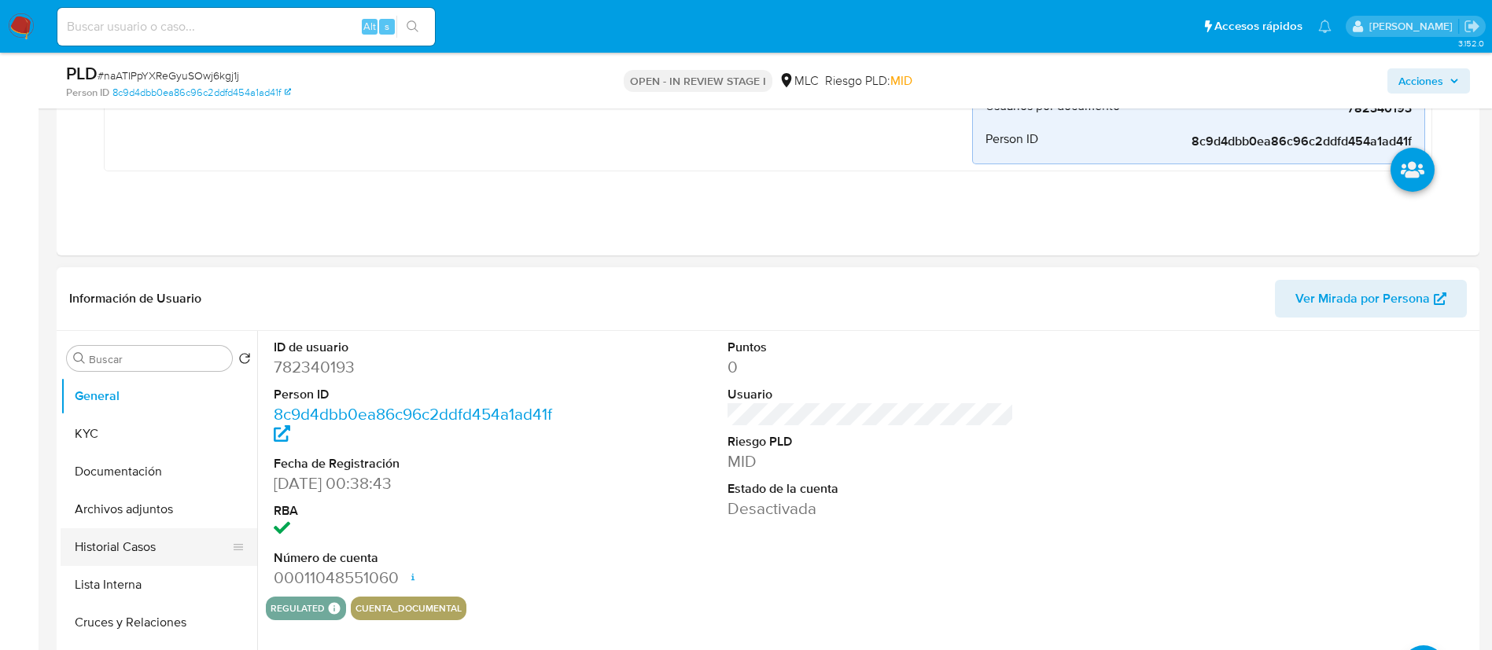
click at [140, 544] on button "Historial Casos" at bounding box center [153, 548] width 184 height 38
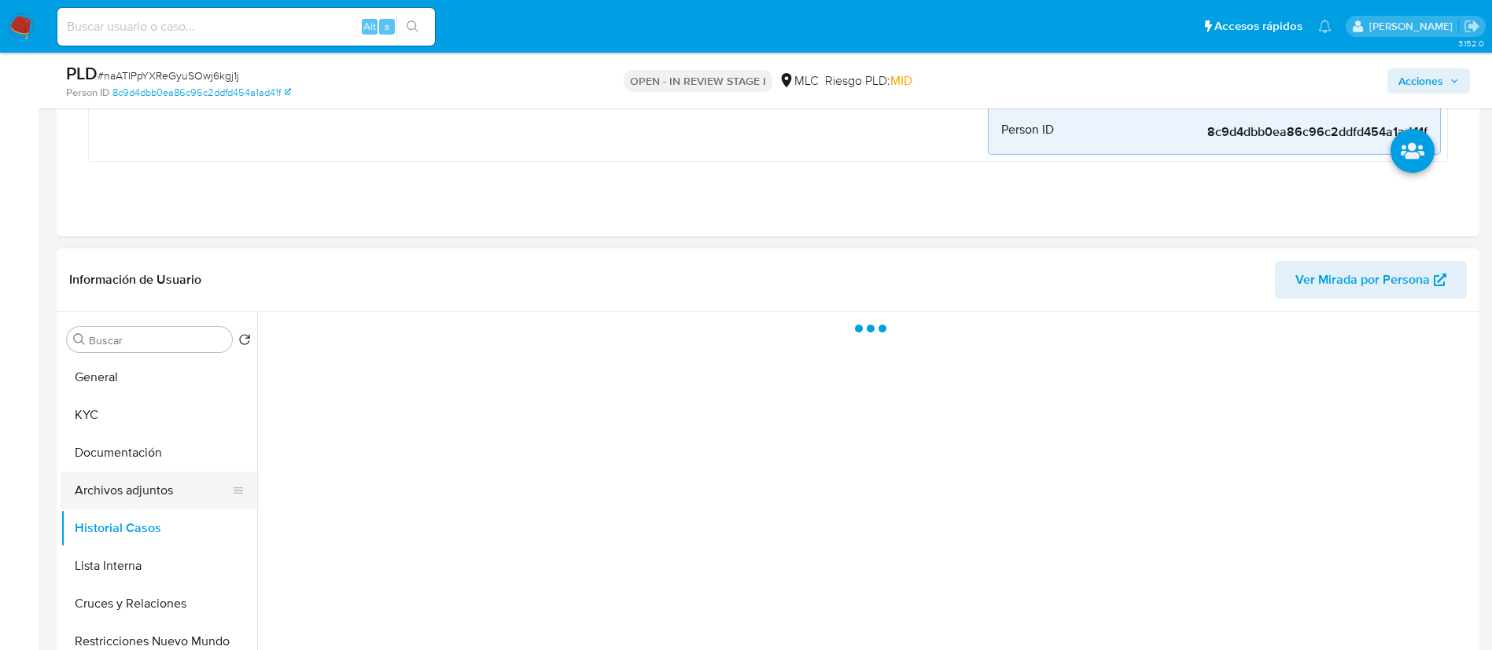
click at [133, 492] on button "Archivos adjuntos" at bounding box center [153, 491] width 184 height 38
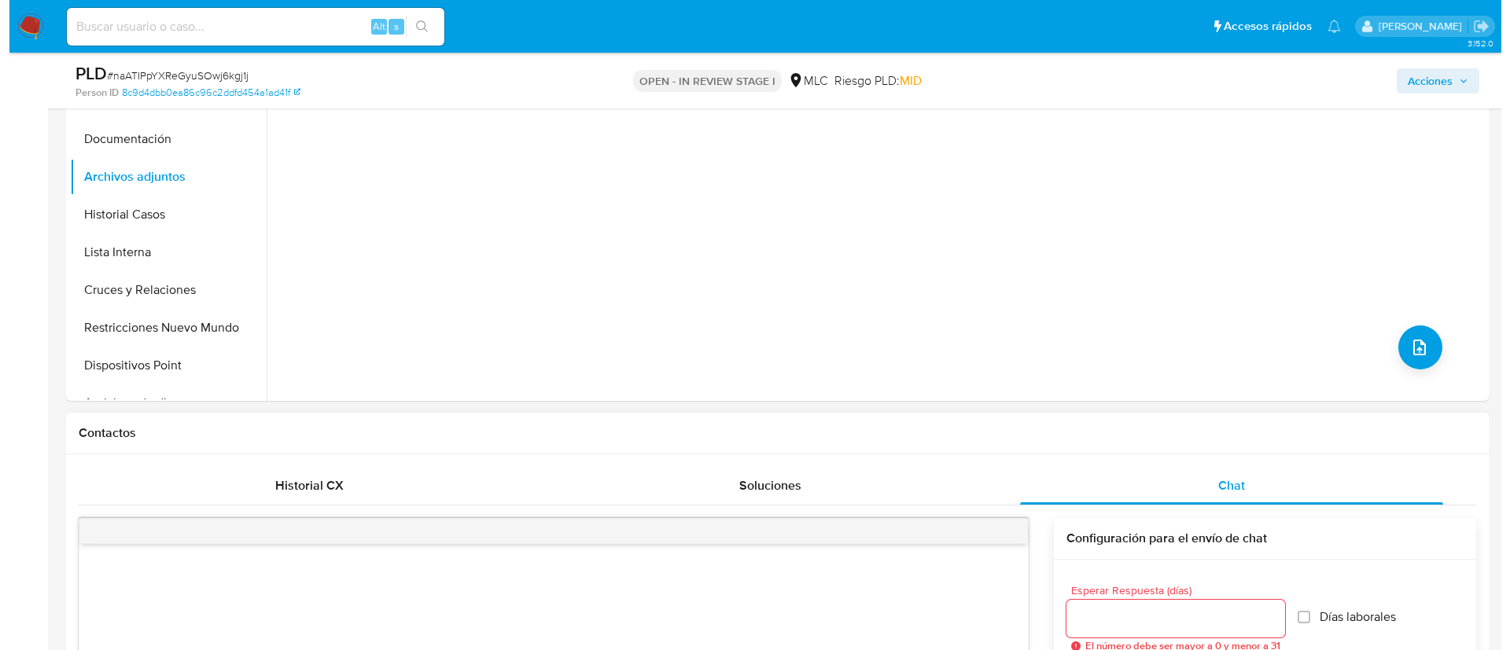
scroll to position [968, 0]
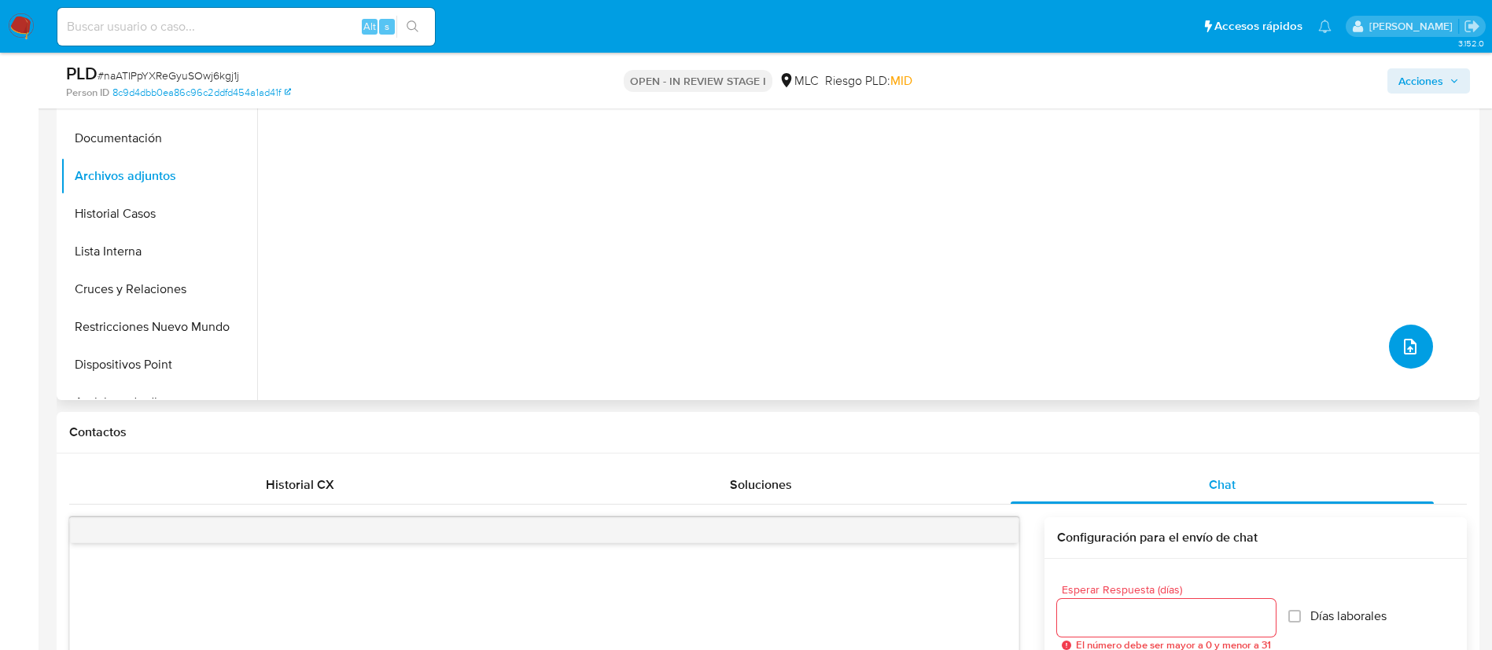
click at [1401, 355] on span "upload-file" at bounding box center [1410, 346] width 19 height 19
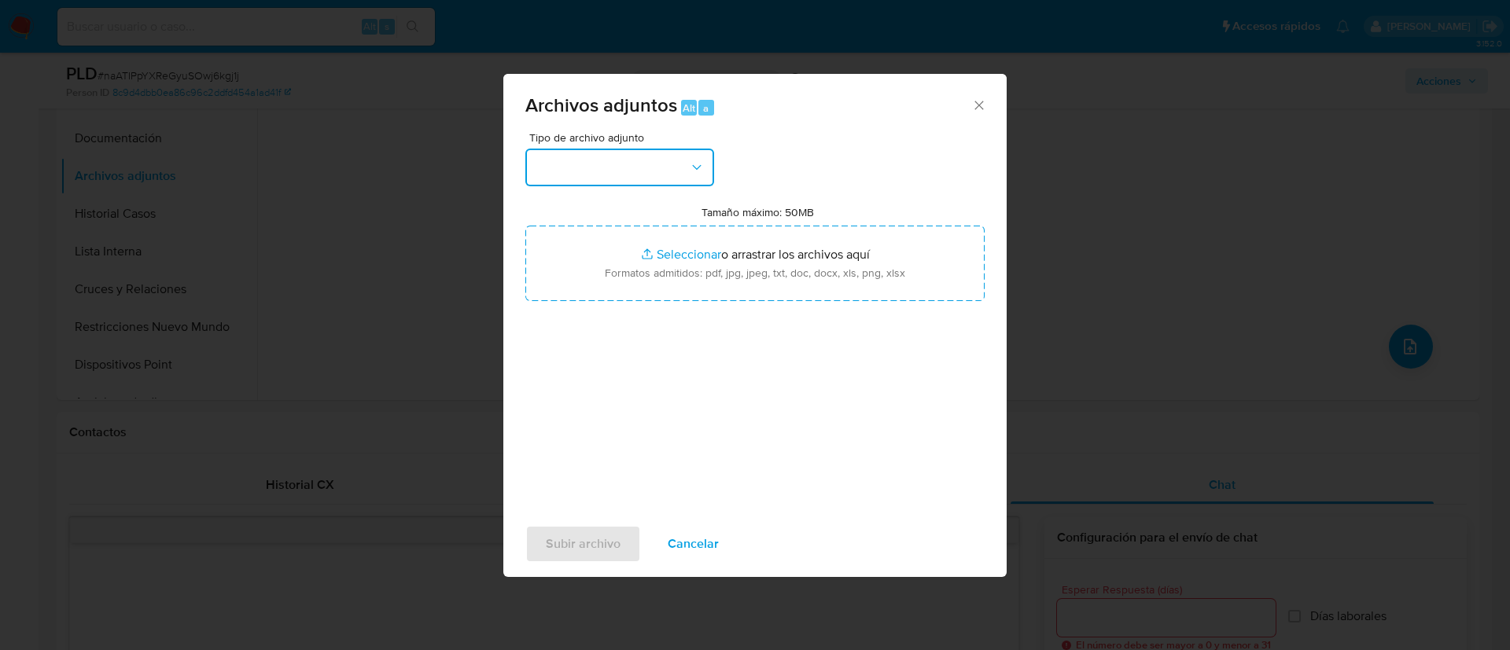
click at [643, 168] on button "button" at bounding box center [619, 168] width 189 height 38
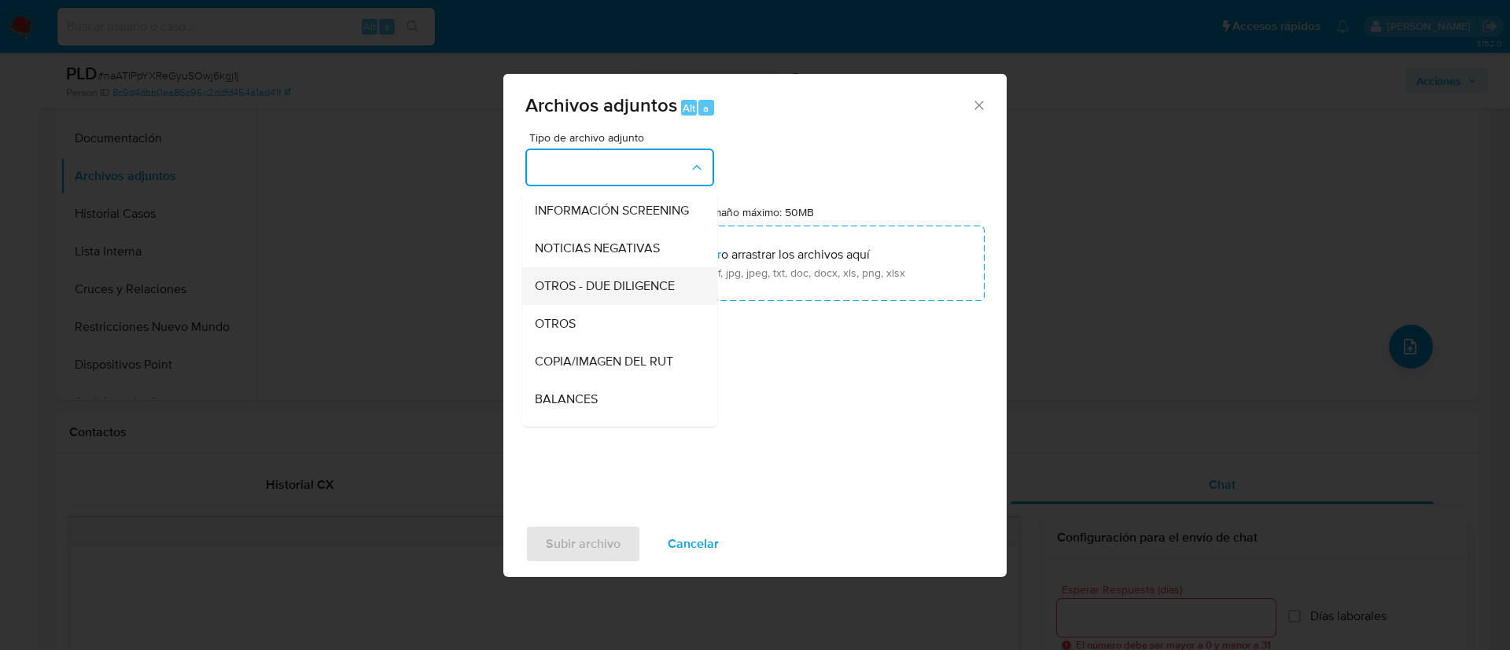
scroll to position [168, 0]
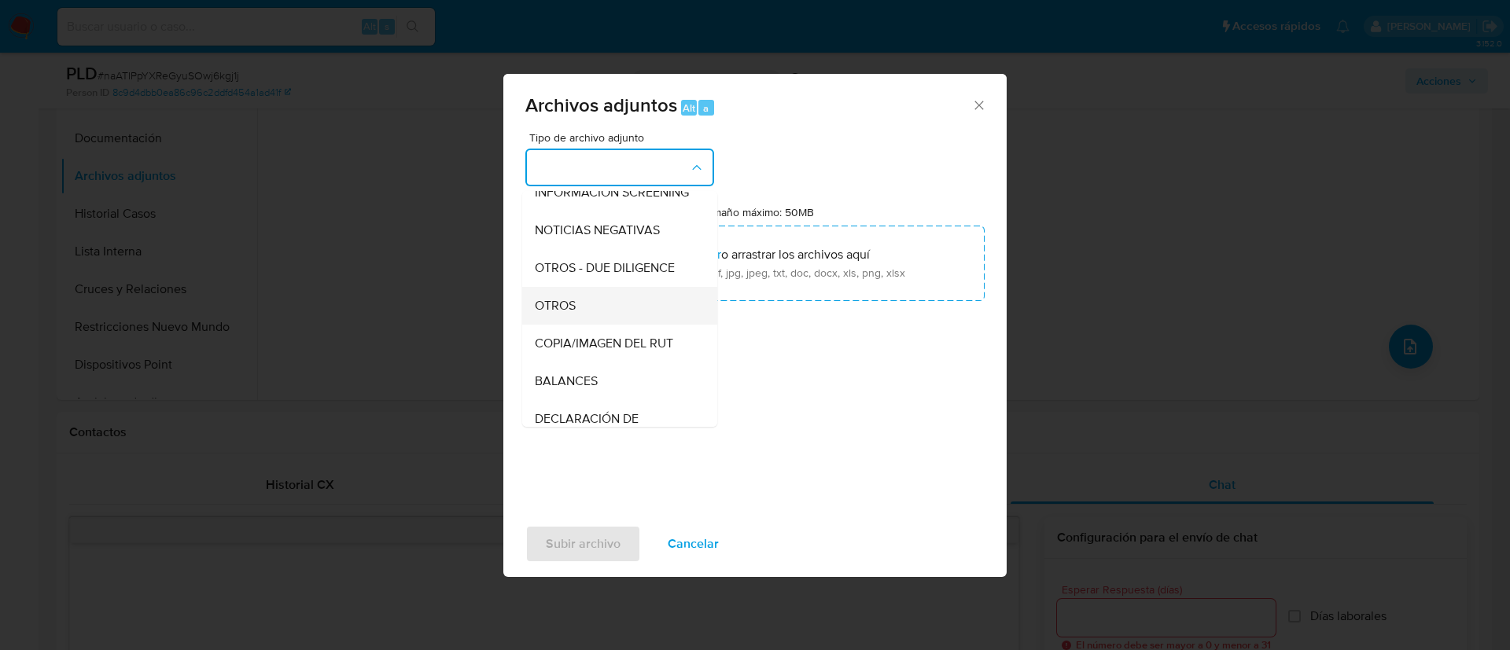
click at [657, 305] on div "OTROS" at bounding box center [615, 306] width 160 height 38
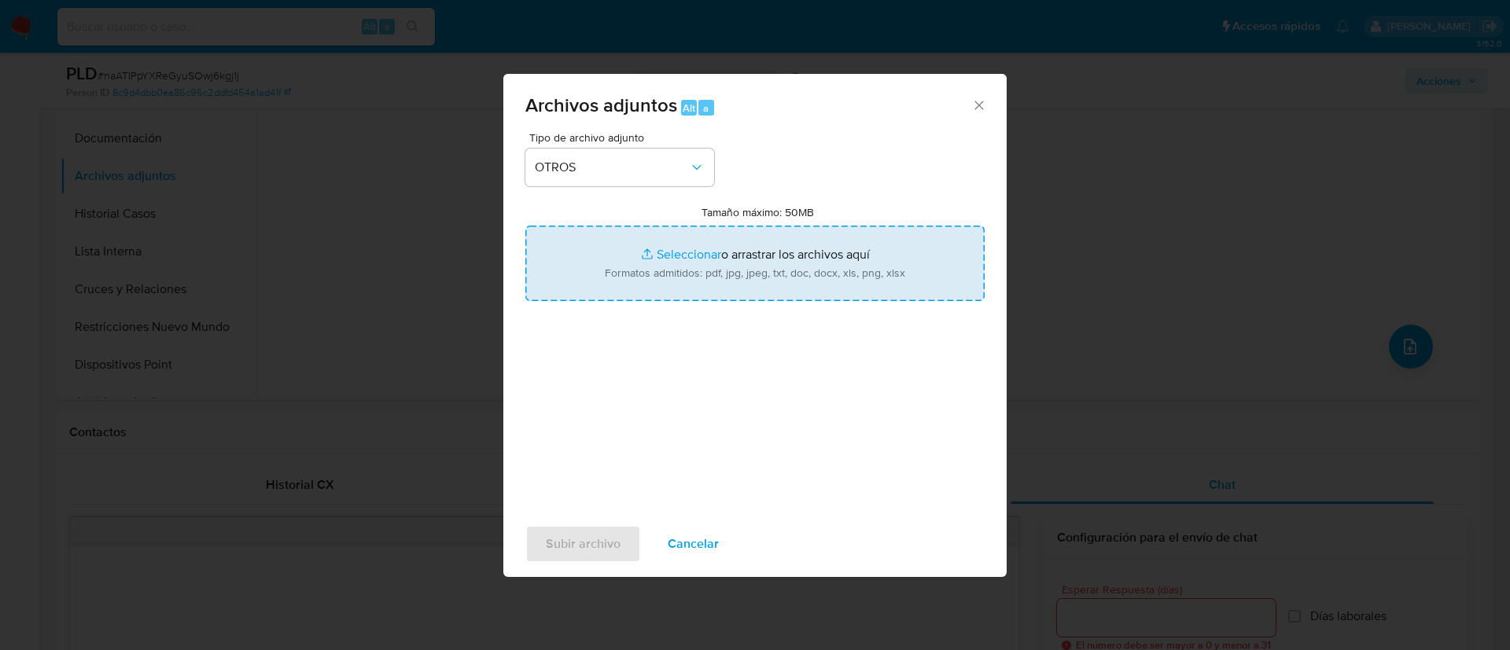
click at [661, 267] on input "Tamaño máximo: 50MB Seleccionar archivos" at bounding box center [754, 264] width 459 height 76
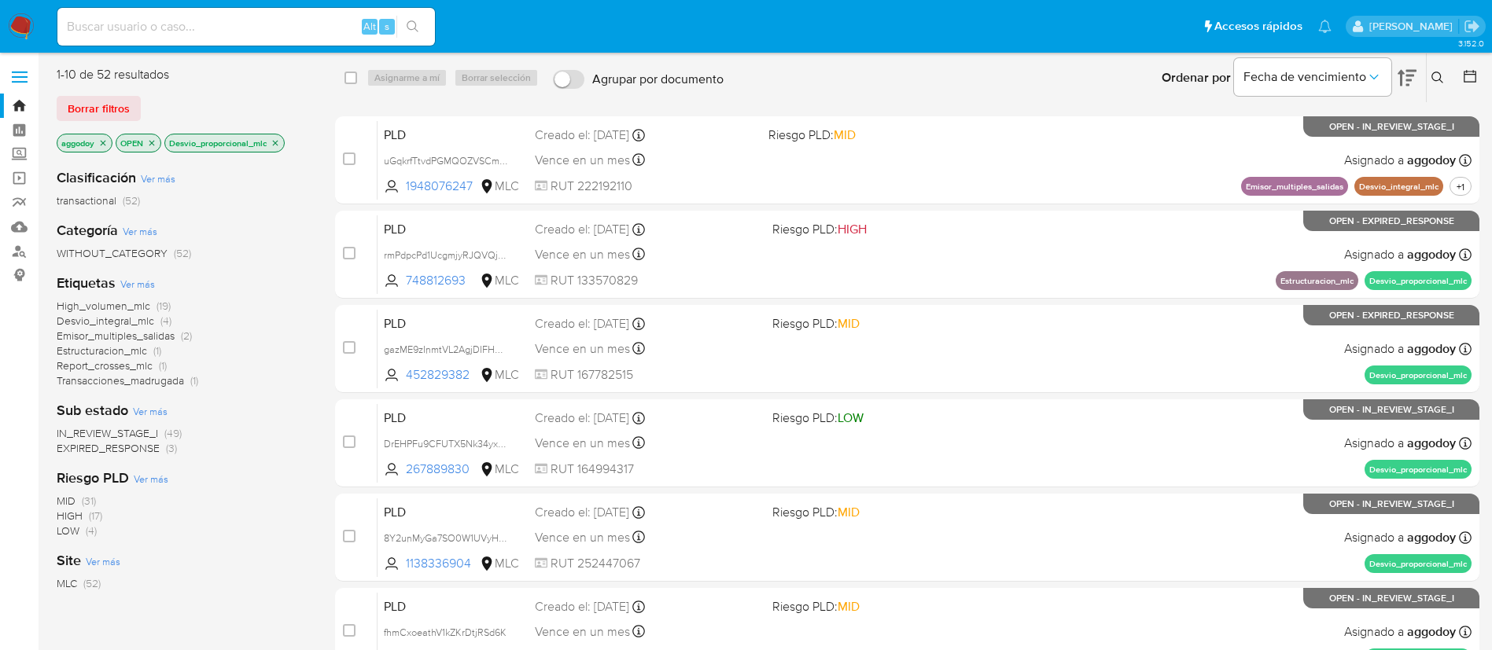
click at [105, 143] on icon "close-filter" at bounding box center [102, 142] width 9 height 9
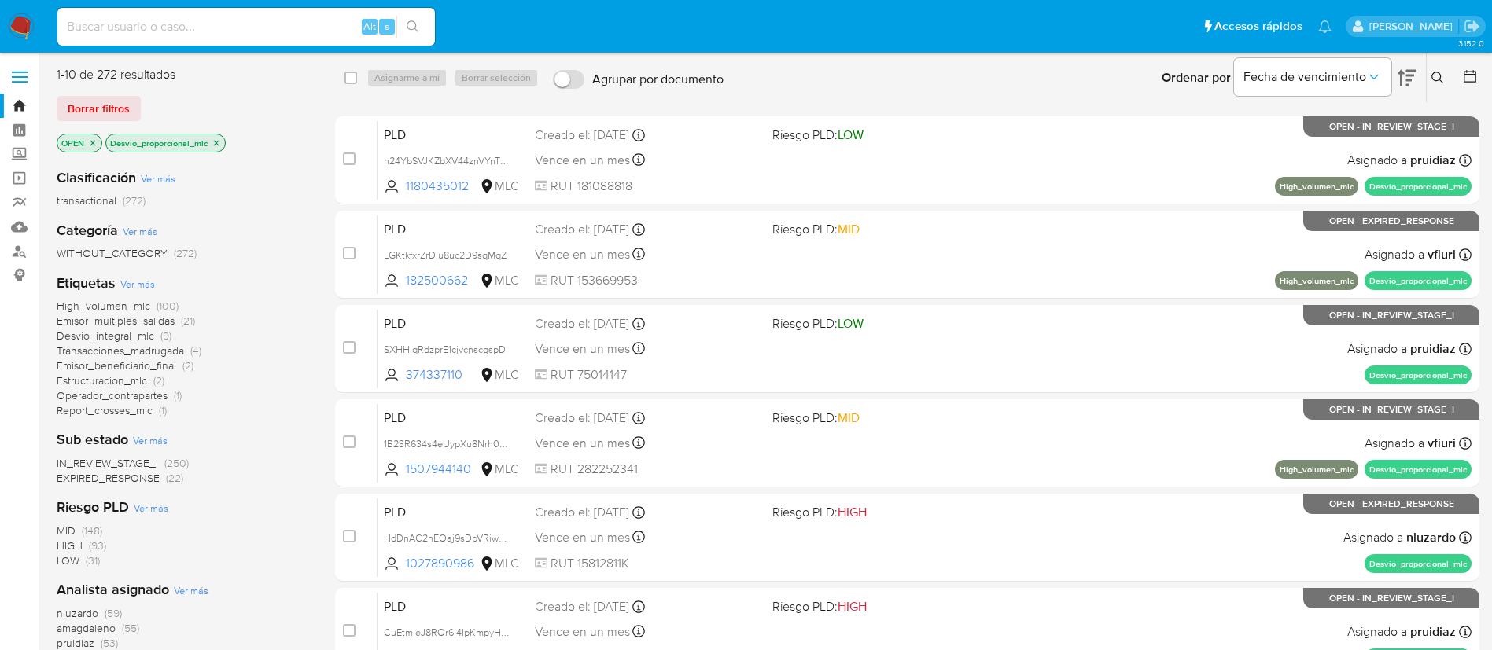
click at [105, 143] on div "OPEN Desvio_proporcional_mlc" at bounding box center [183, 145] width 252 height 22
click at [92, 140] on icon "close-filter" at bounding box center [92, 142] width 9 height 9
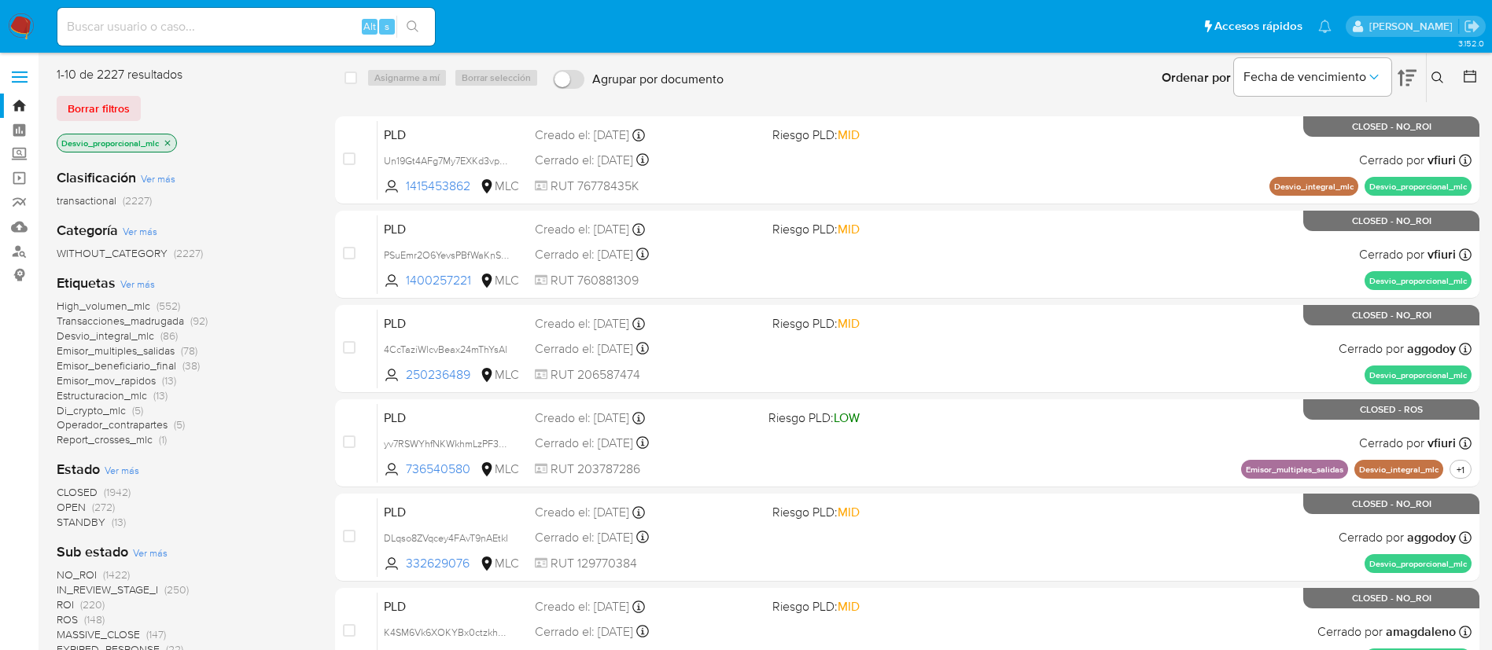
click at [164, 145] on p "Desvio_proporcional_mlc" at bounding box center [116, 142] width 119 height 17
click at [164, 143] on icon "close-filter" at bounding box center [167, 142] width 9 height 9
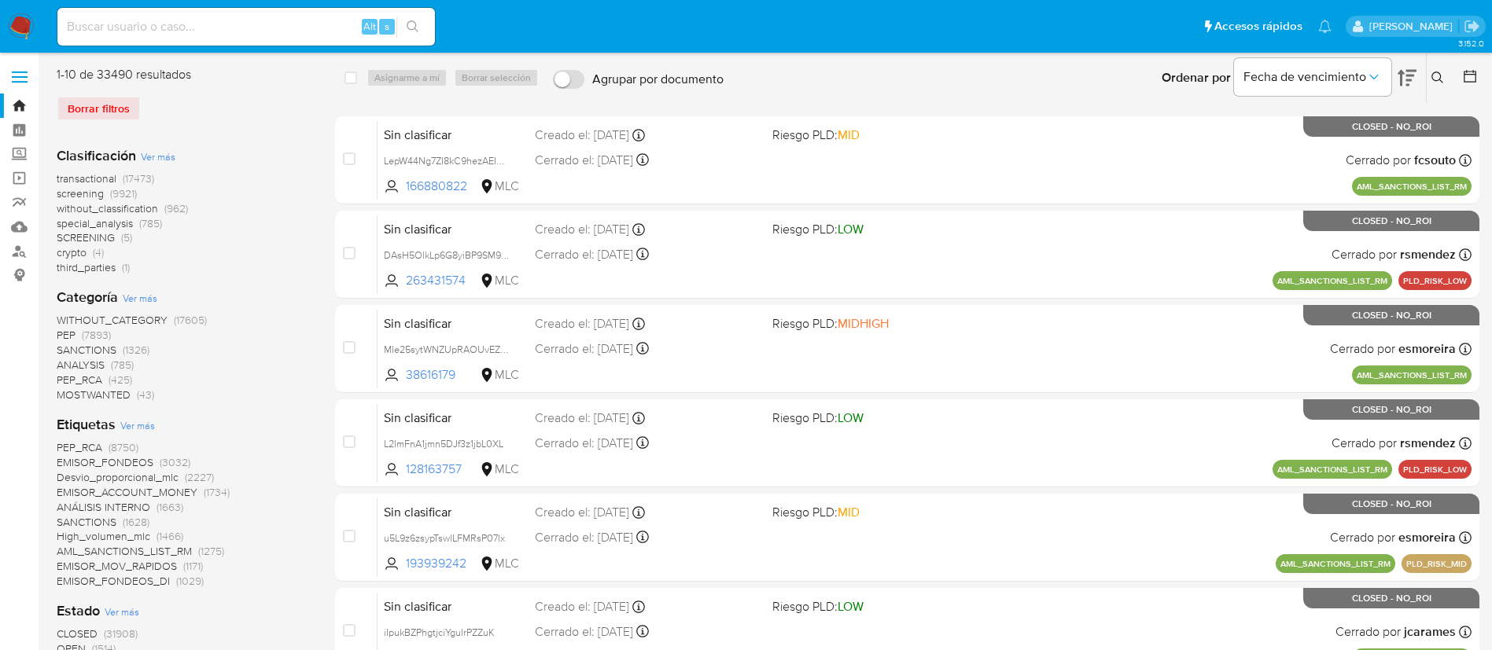
scroll to position [315, 0]
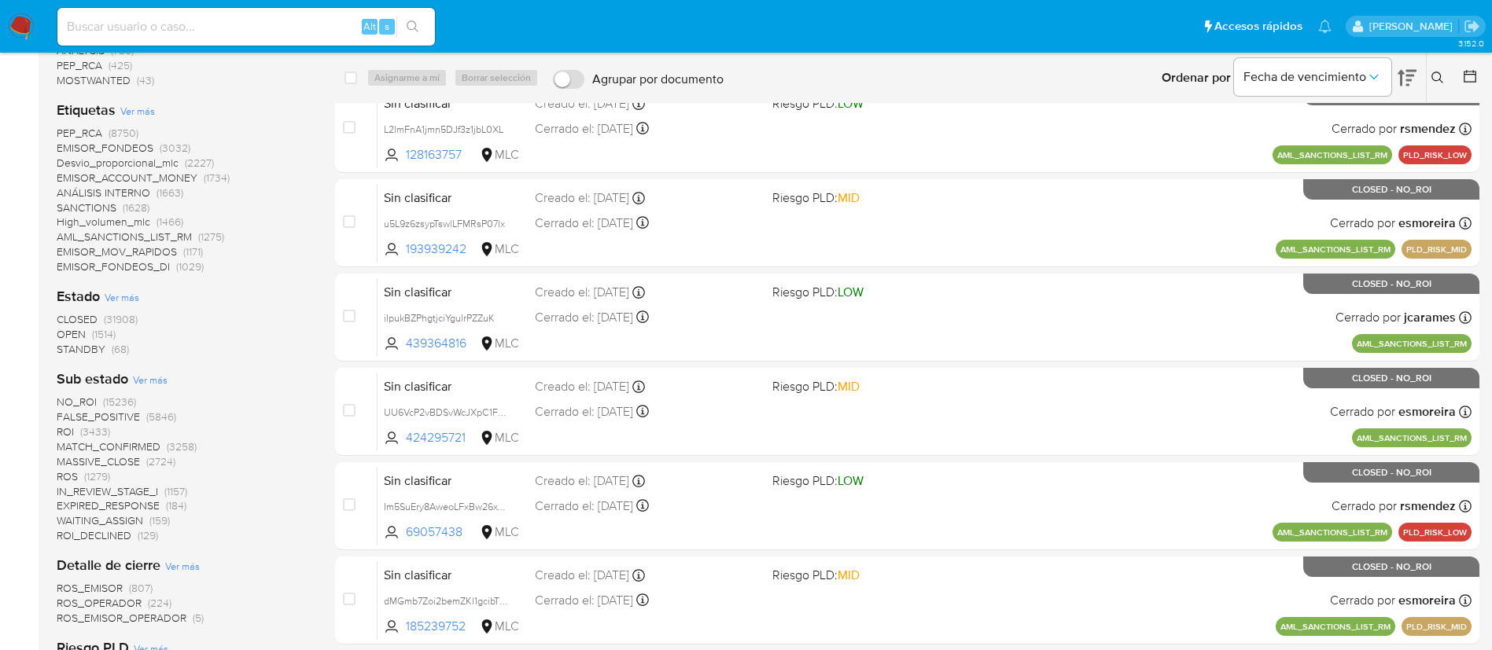
click at [76, 319] on span "CLOSED" at bounding box center [77, 319] width 41 height 16
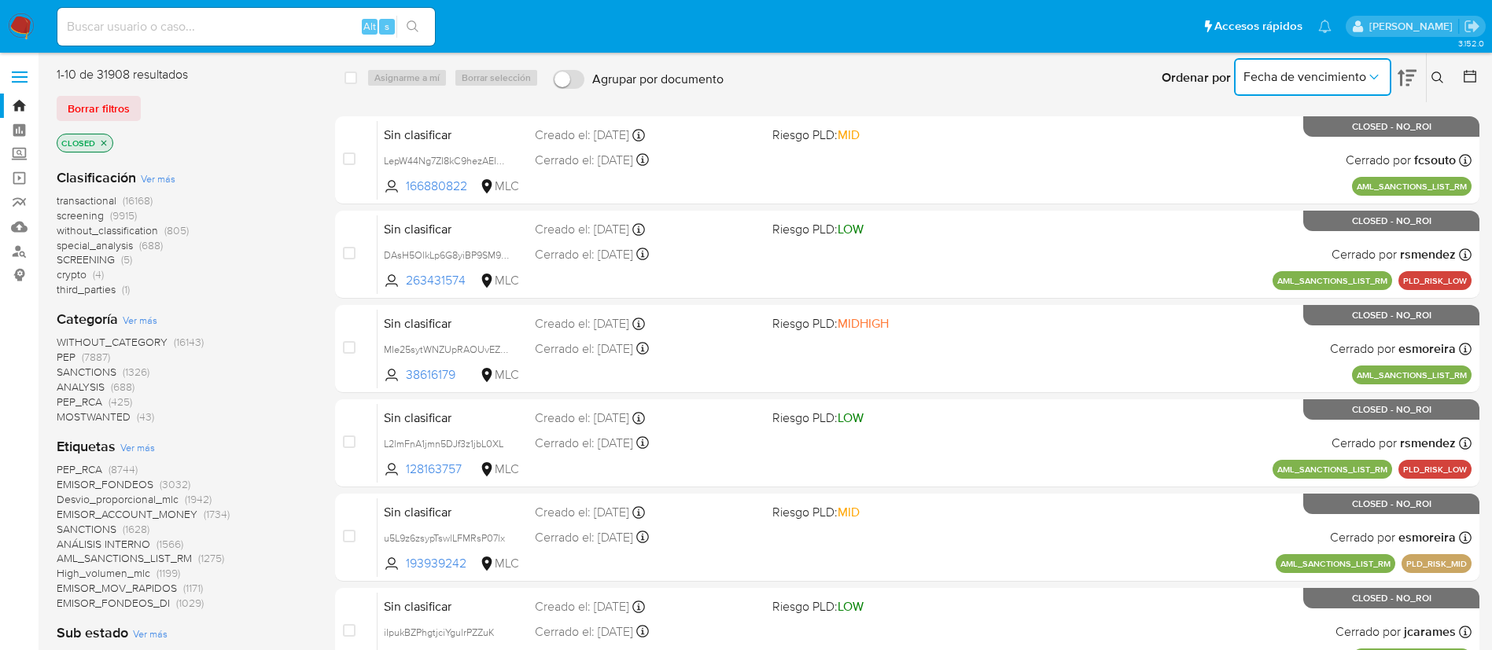
click at [1301, 80] on span "Fecha de vencimiento" at bounding box center [1304, 77] width 123 height 16
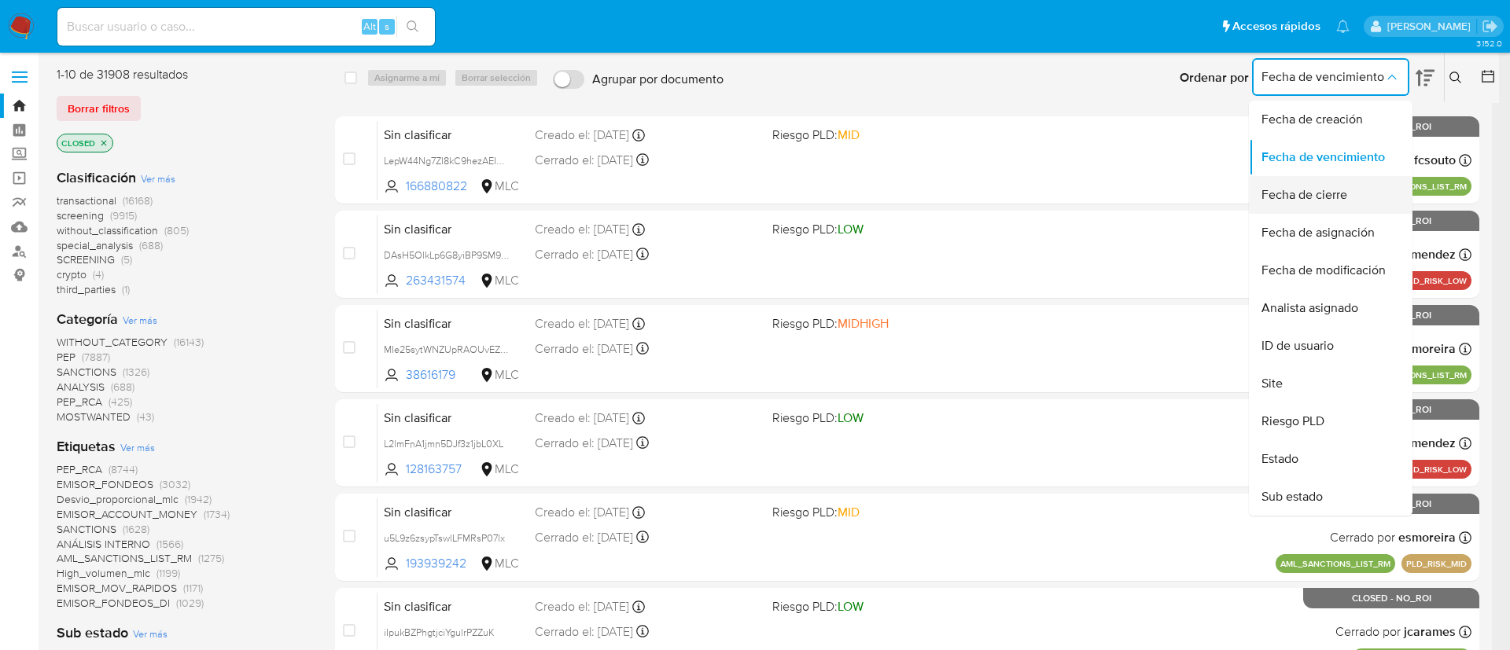
drag, startPoint x: 1317, startPoint y: 120, endPoint x: 1306, endPoint y: 192, distance: 73.2
click at [1306, 192] on ul "Fecha de creación Fecha de vencimiento Fecha de cierre Fecha de asignación Fech…" at bounding box center [1331, 308] width 164 height 415
click at [1330, 208] on div "Fecha de cierre" at bounding box center [1326, 195] width 129 height 38
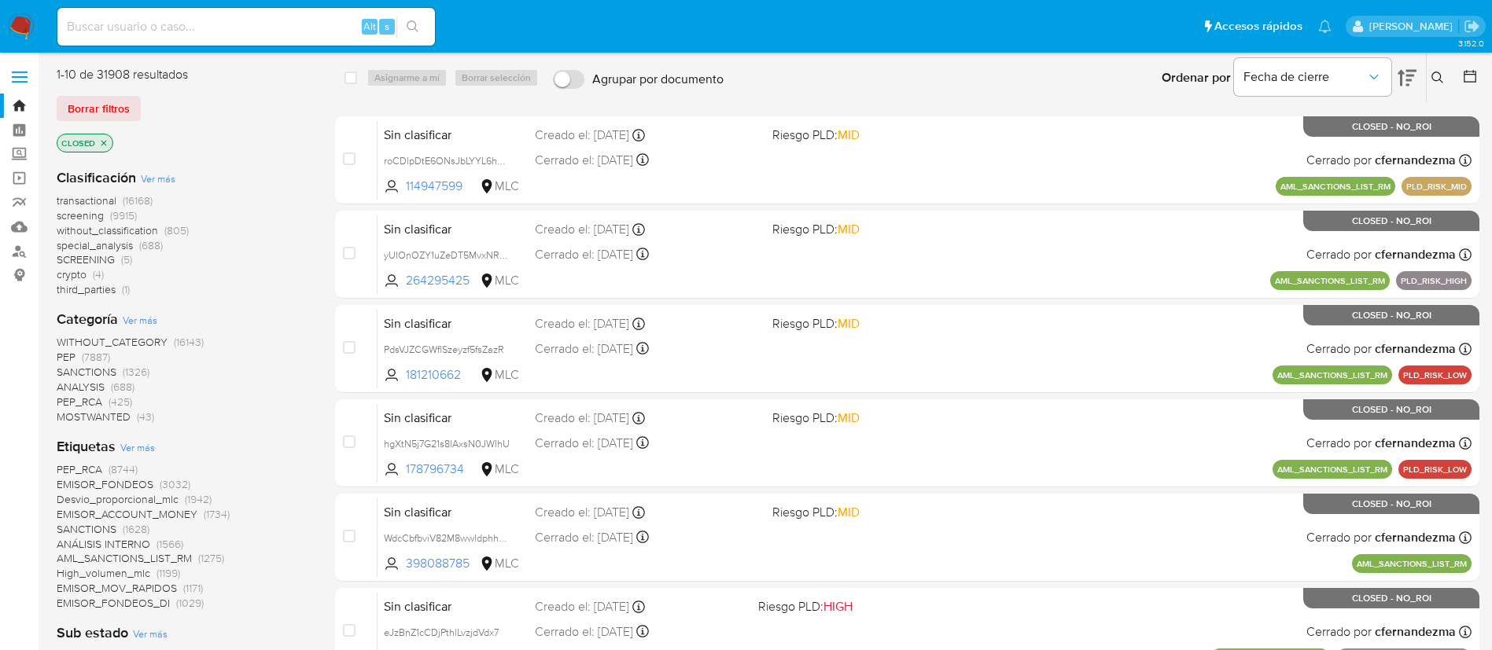
click at [1403, 80] on icon at bounding box center [1407, 77] width 19 height 19
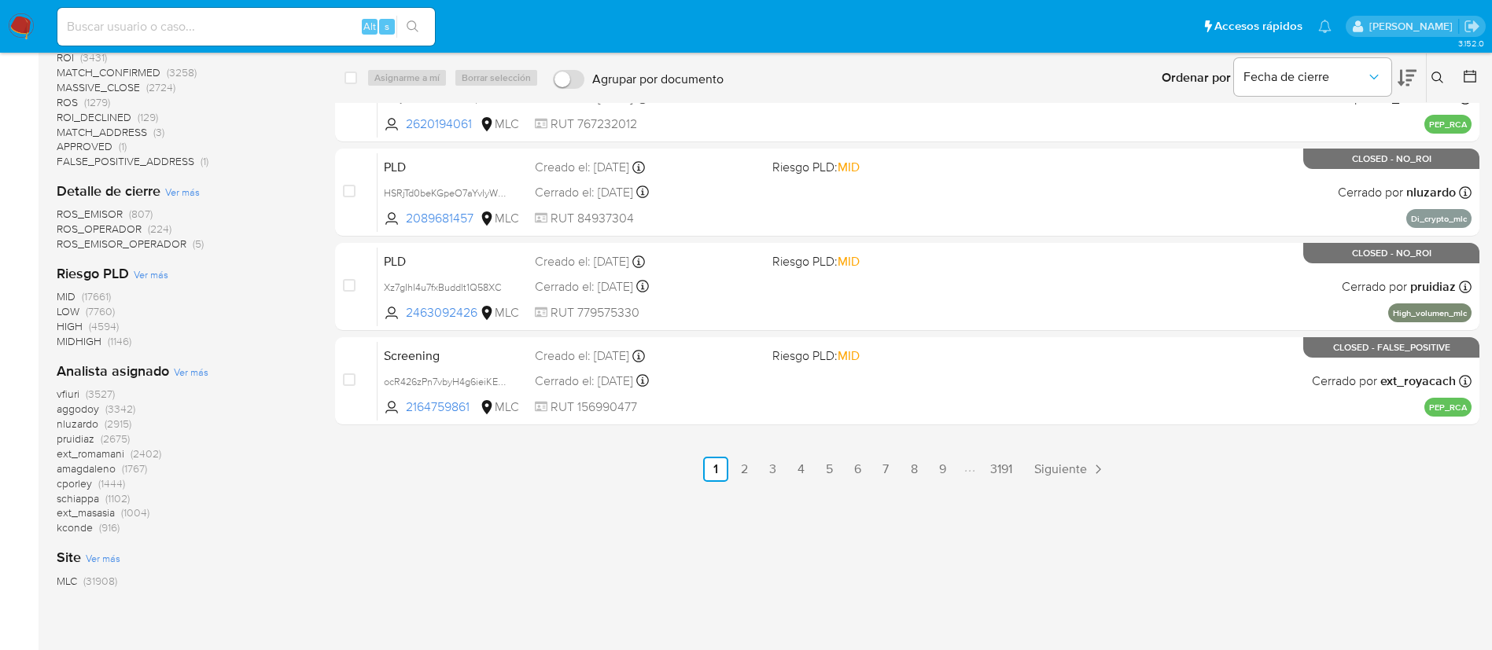
scroll to position [629, 0]
click at [85, 407] on span "aggodoy" at bounding box center [78, 408] width 42 height 16
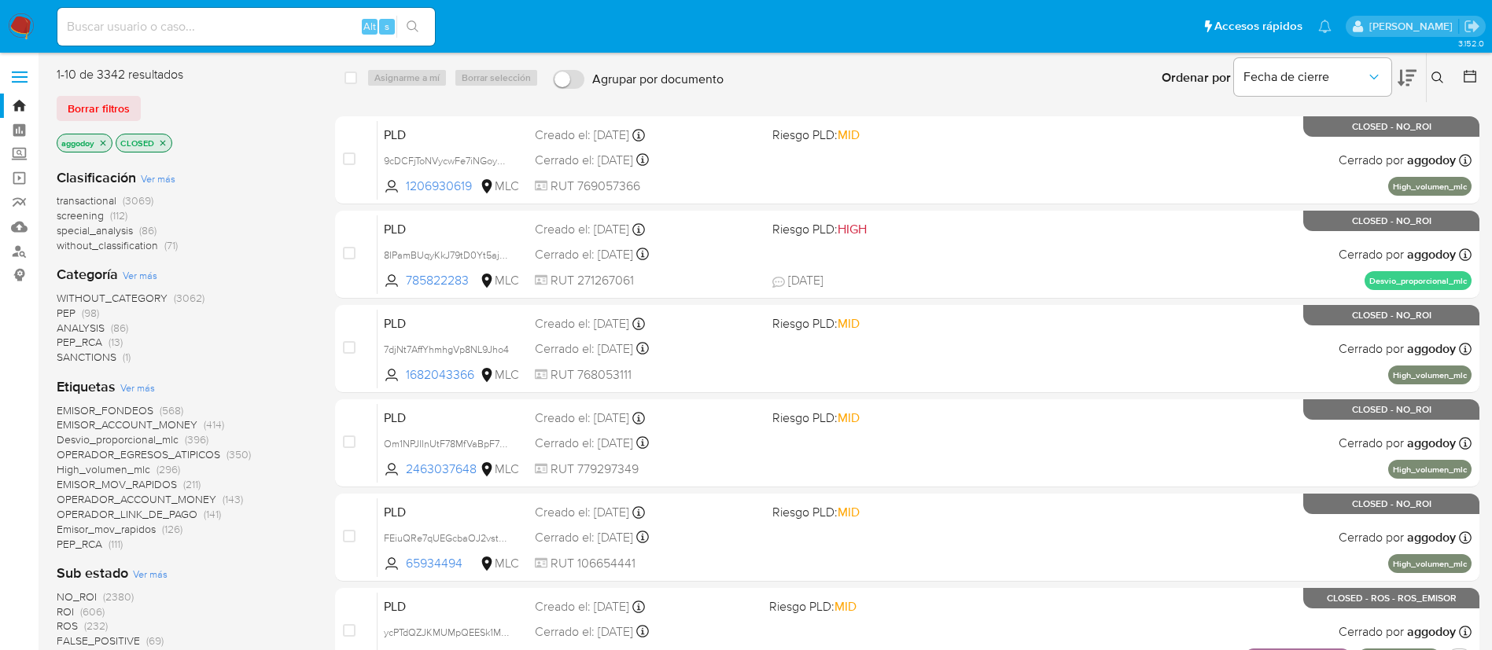
click at [168, 139] on icon "close-filter" at bounding box center [162, 142] width 9 height 9
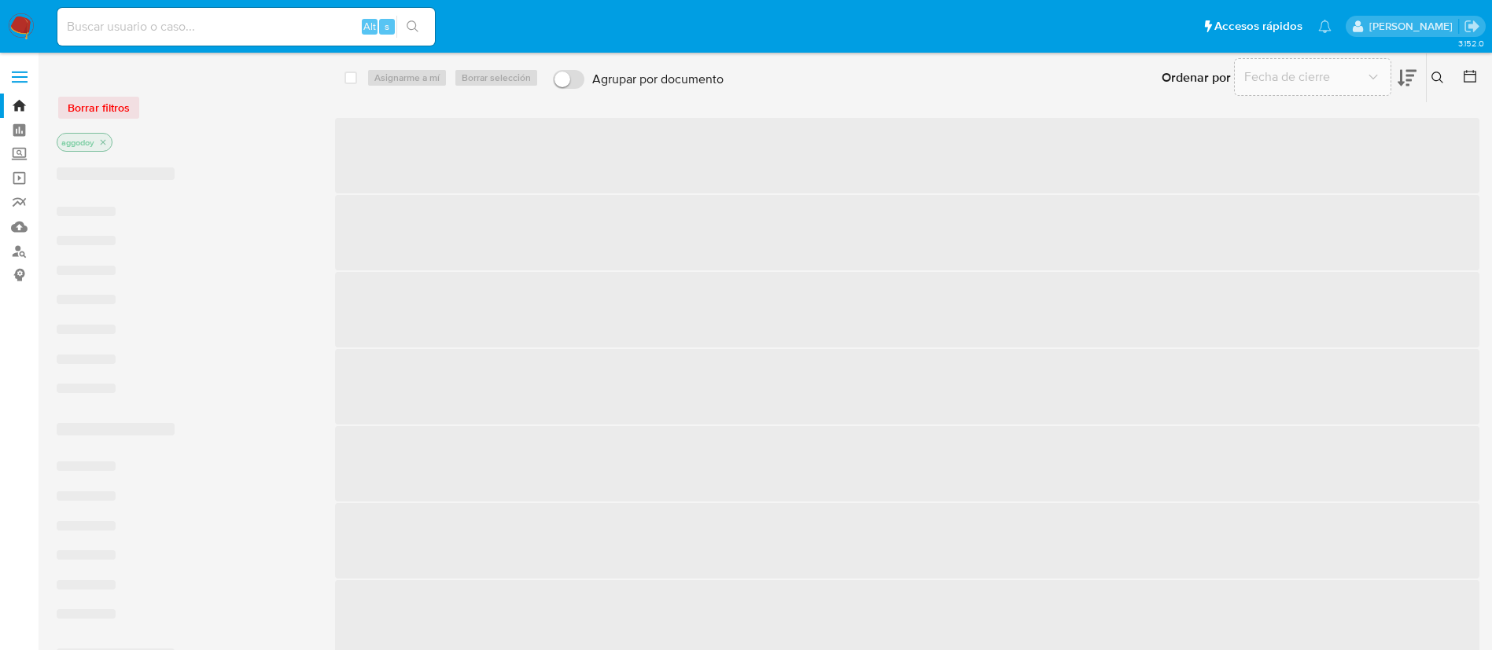
click at [167, 141] on div "aggodoy" at bounding box center [183, 144] width 252 height 22
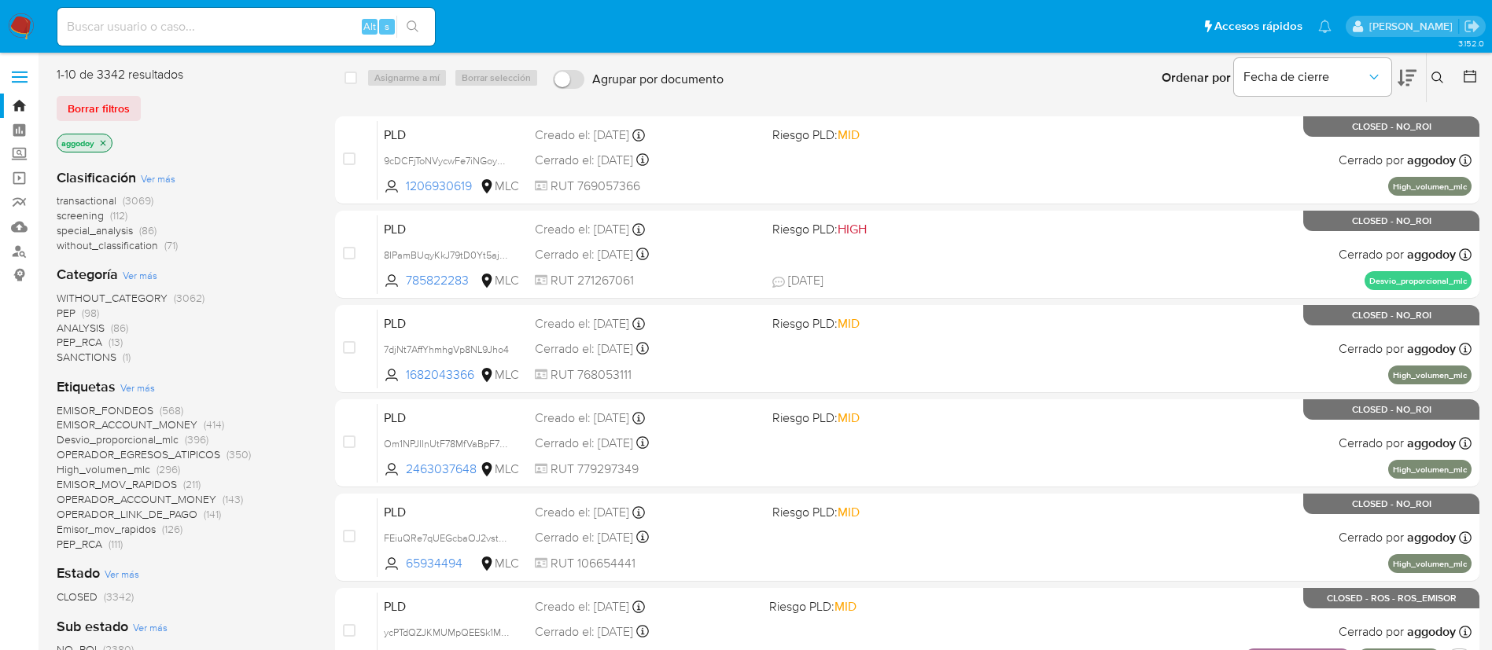
click at [93, 189] on div "Clasificación Ver más transactional (3069) screening (112) special_analysis (86…" at bounding box center [183, 210] width 253 height 85
click at [98, 193] on span "transactional" at bounding box center [87, 201] width 60 height 16
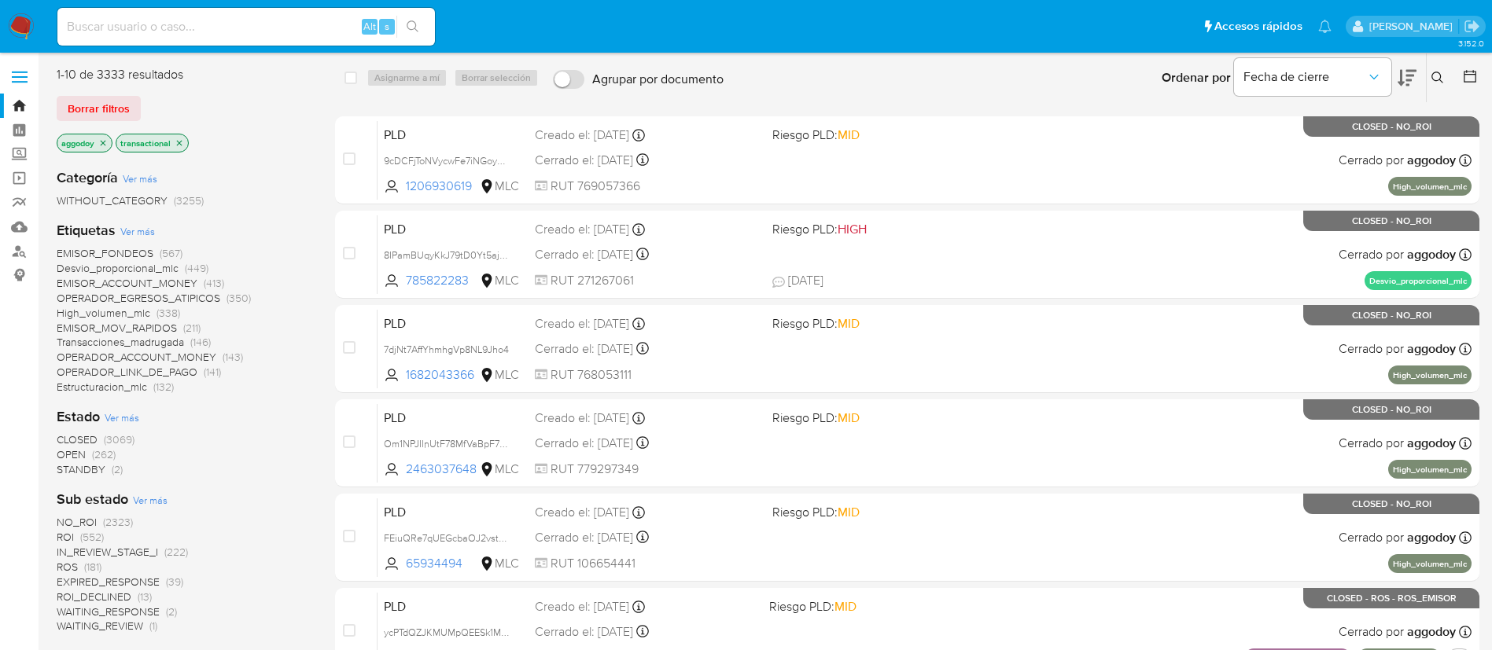
click at [77, 457] on span "OPEN" at bounding box center [71, 455] width 29 height 16
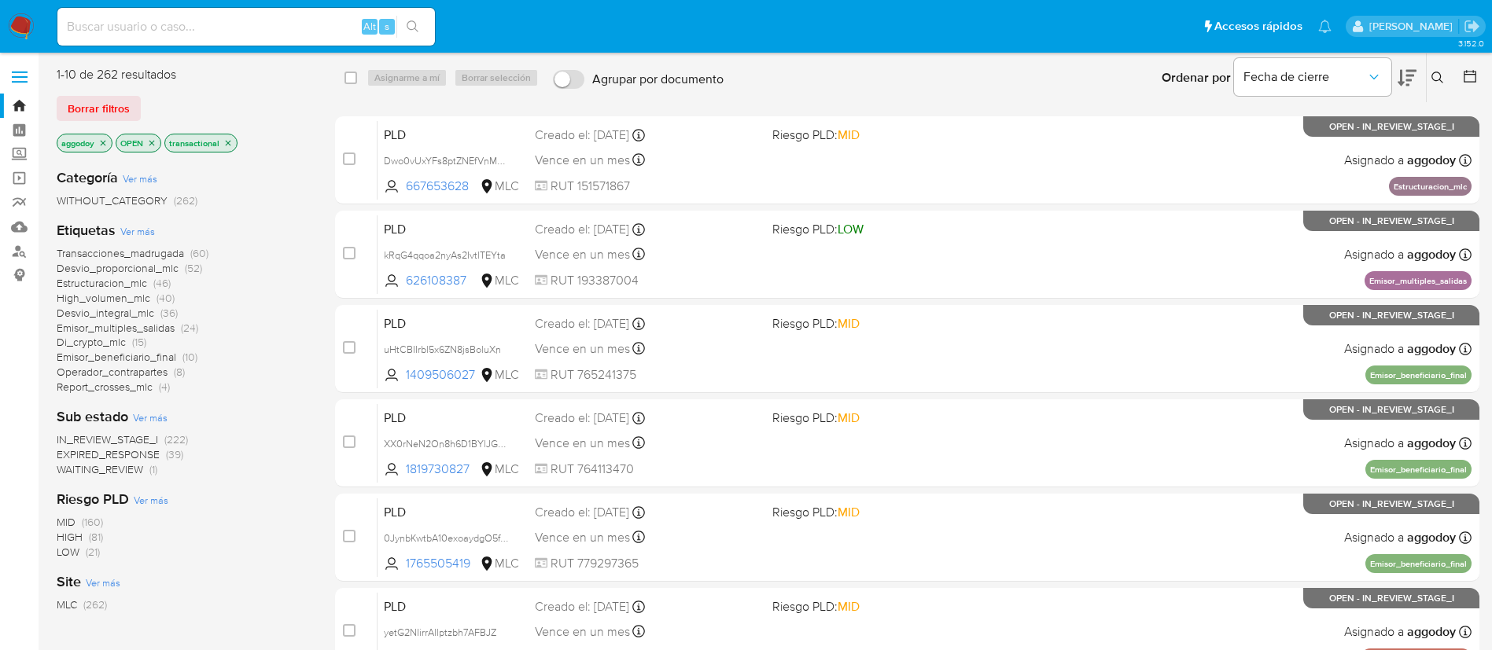
click at [151, 269] on span "Desvio_proporcional_mlc" at bounding box center [118, 268] width 122 height 16
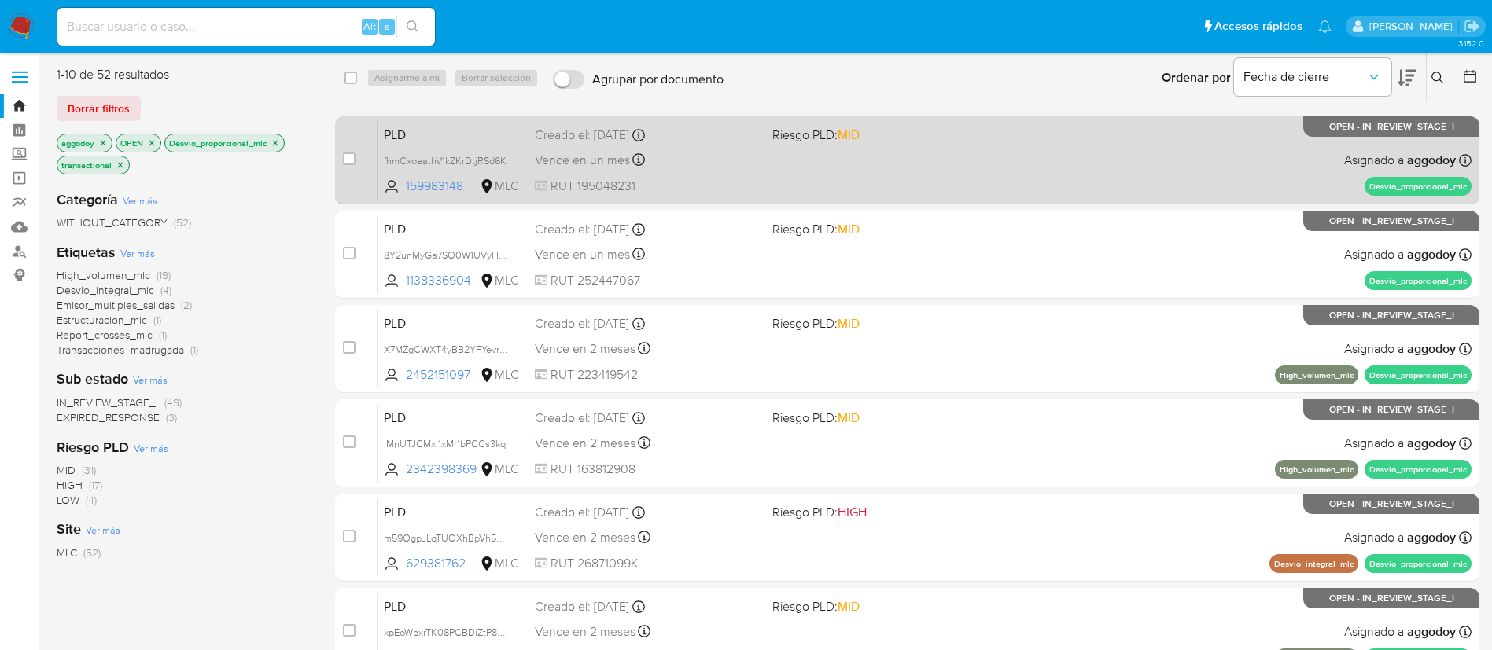
click at [1059, 168] on div "PLD fhmCxoeathV1kZKrDtjRSd6K 159983148 MLC Riesgo PLD: MID Creado el: 12/06/202…" at bounding box center [925, 159] width 1094 height 79
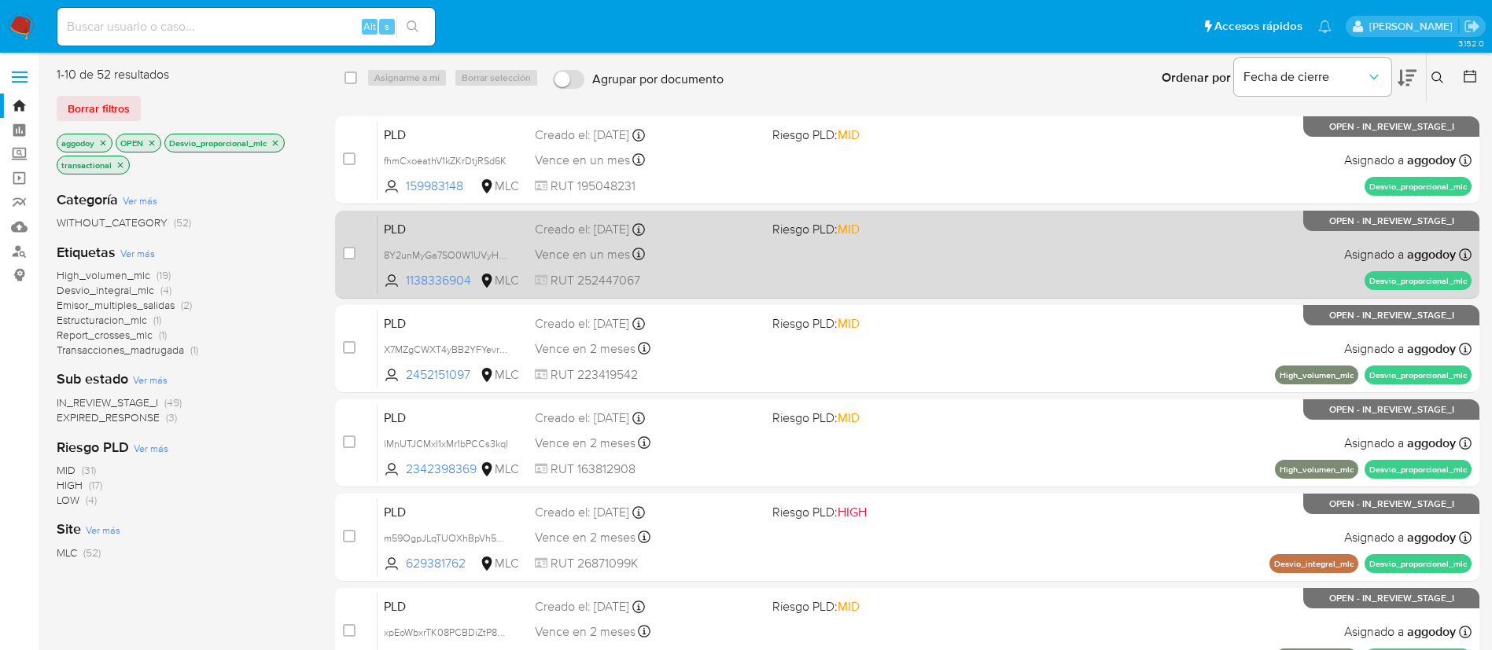
click at [771, 239] on div "PLD 8Y2unMyGa7SO0W1UVyHzUQQd 1138336904 MLC Riesgo PLD: MID Creado el: 12/06/20…" at bounding box center [925, 254] width 1094 height 79
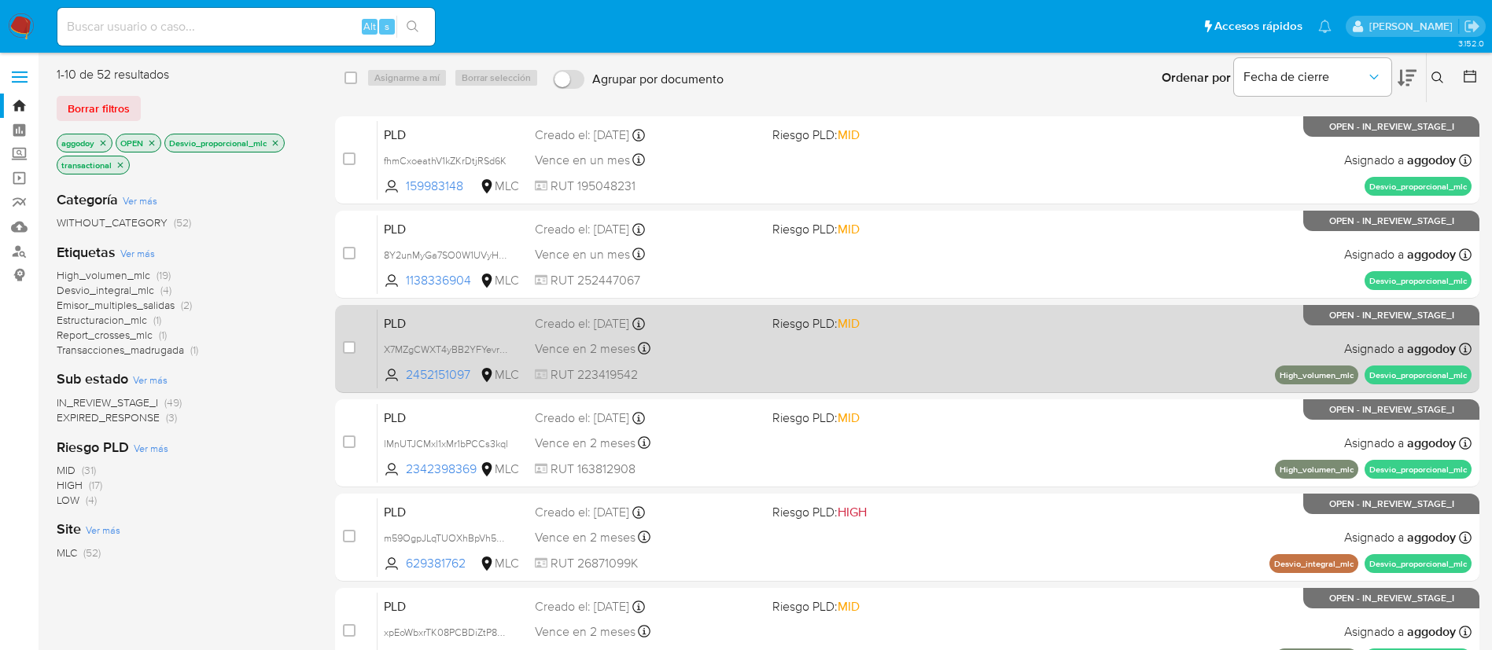
click at [739, 333] on div "PLD X7MZgCWXT4yBB2YFYevrNWva 2452151097 MLC Riesgo PLD: MID Creado el: 12/07/20…" at bounding box center [925, 348] width 1094 height 79
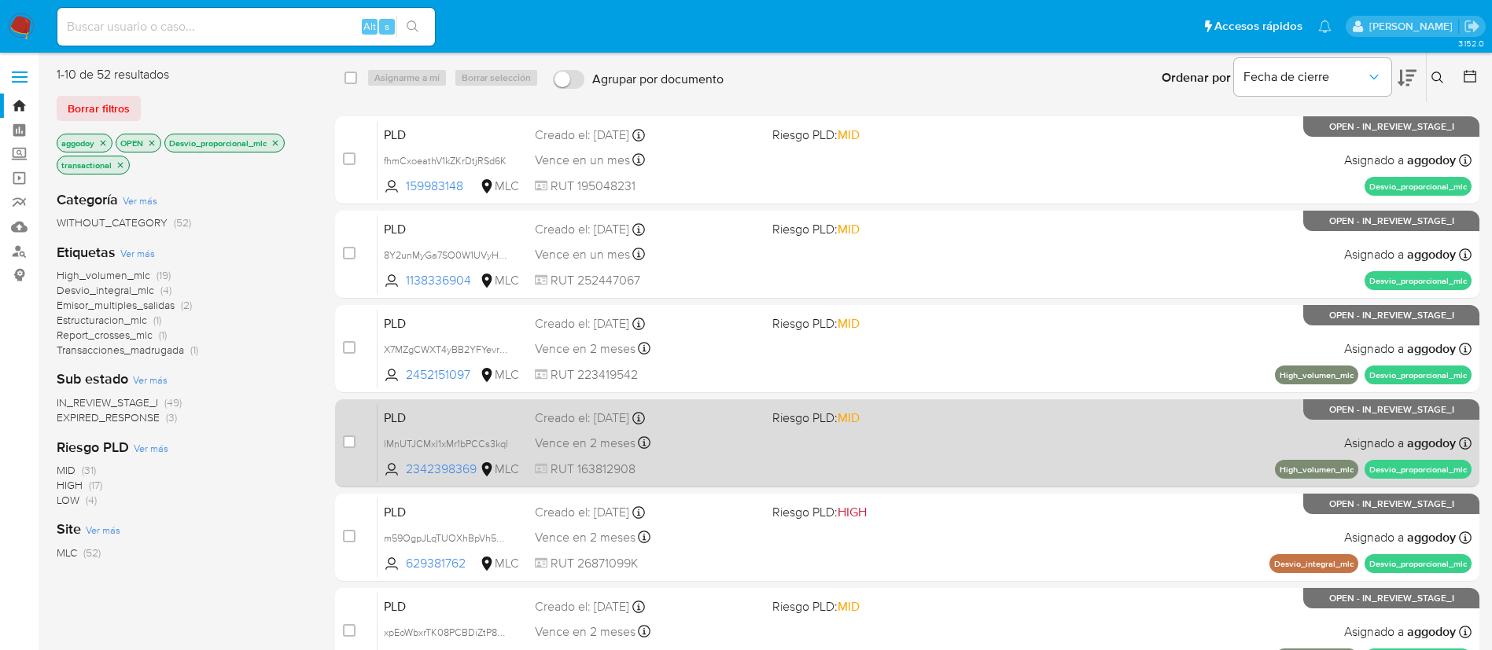
click at [750, 444] on div "Vence en 2 meses Vence el 10/10/2025 16:08:07" at bounding box center [647, 443] width 225 height 21
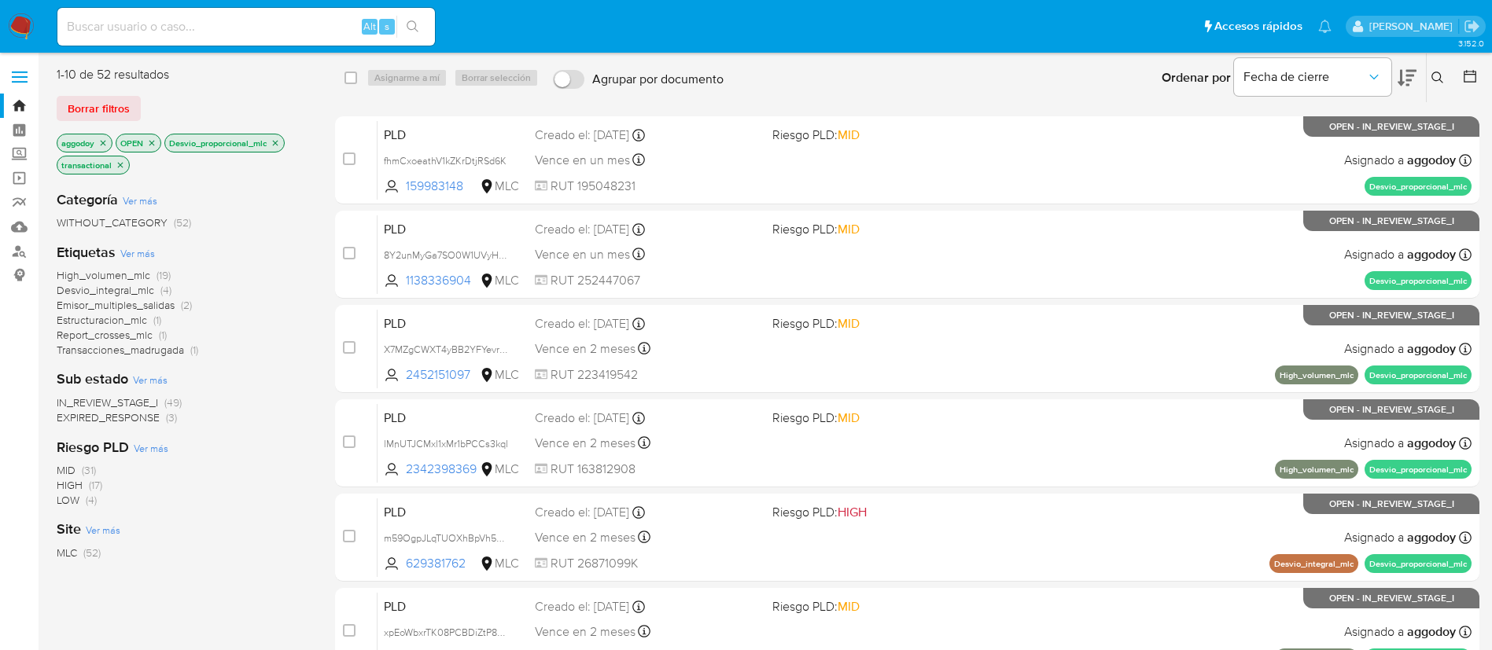
click at [1357, 55] on div "Fecha de cierre" at bounding box center [1312, 77] width 157 height 49
click at [1358, 76] on span "Fecha de cierre" at bounding box center [1304, 77] width 123 height 16
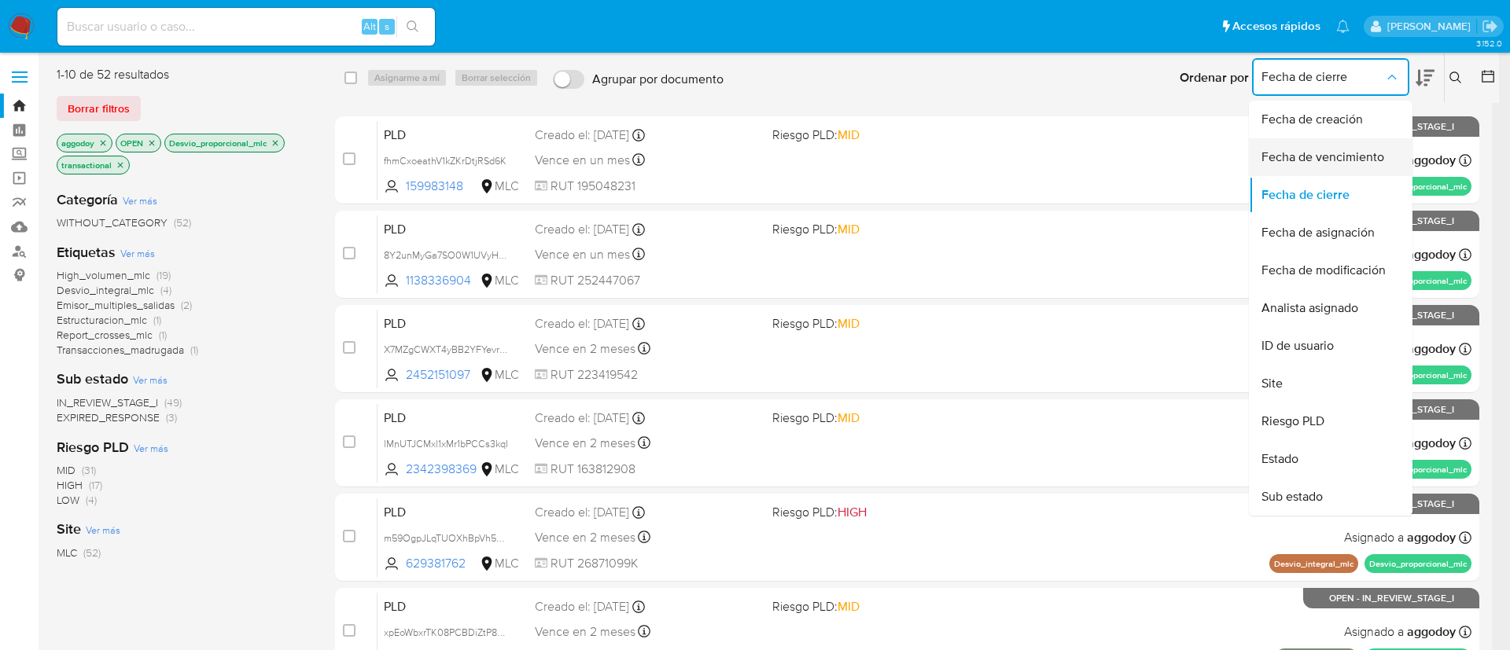
click at [1312, 149] on span "Fecha de vencimiento" at bounding box center [1323, 157] width 123 height 16
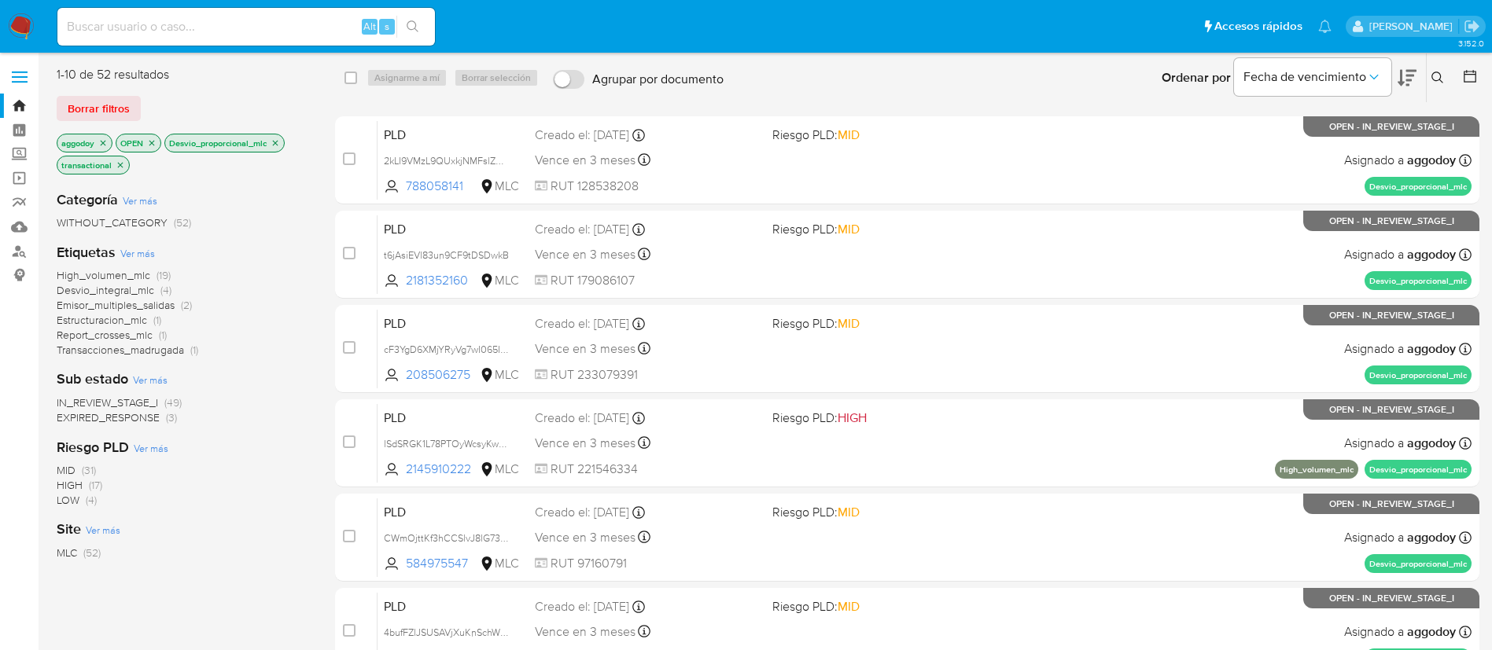
click at [1398, 77] on icon at bounding box center [1407, 77] width 19 height 19
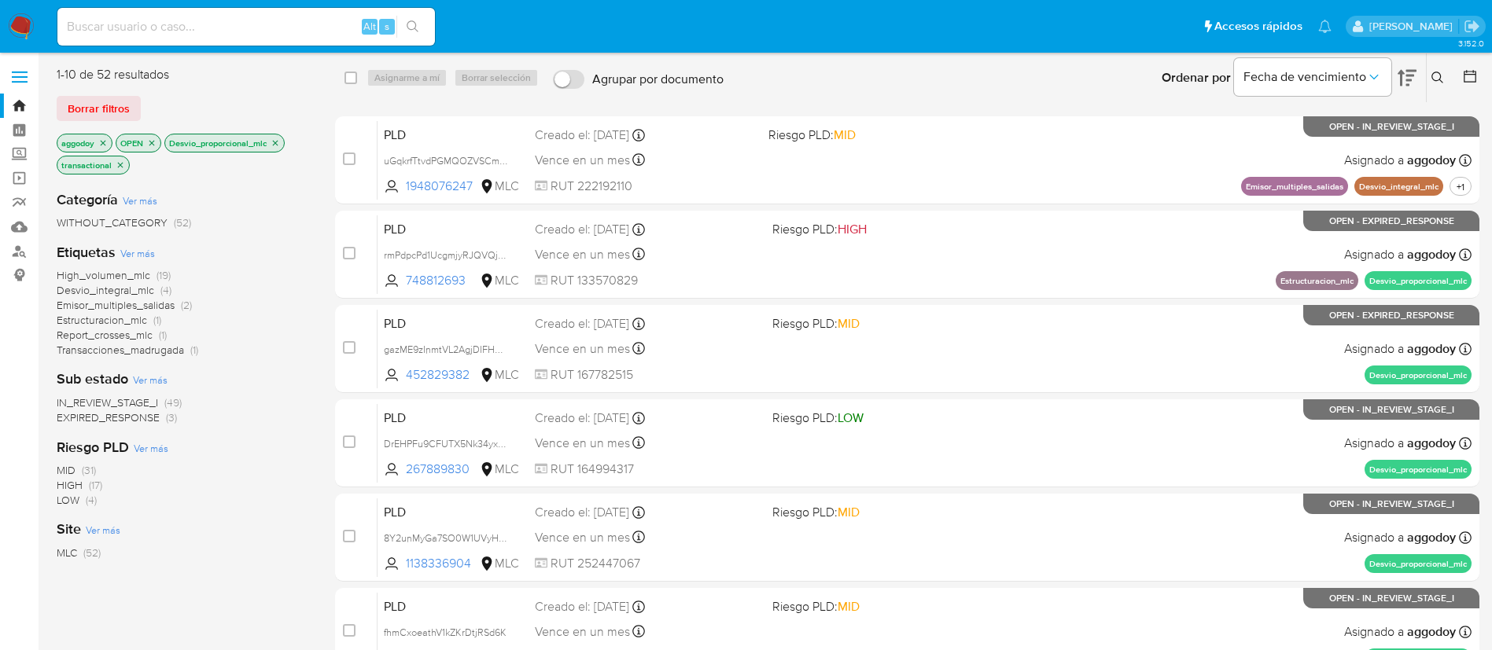
scroll to position [470, 0]
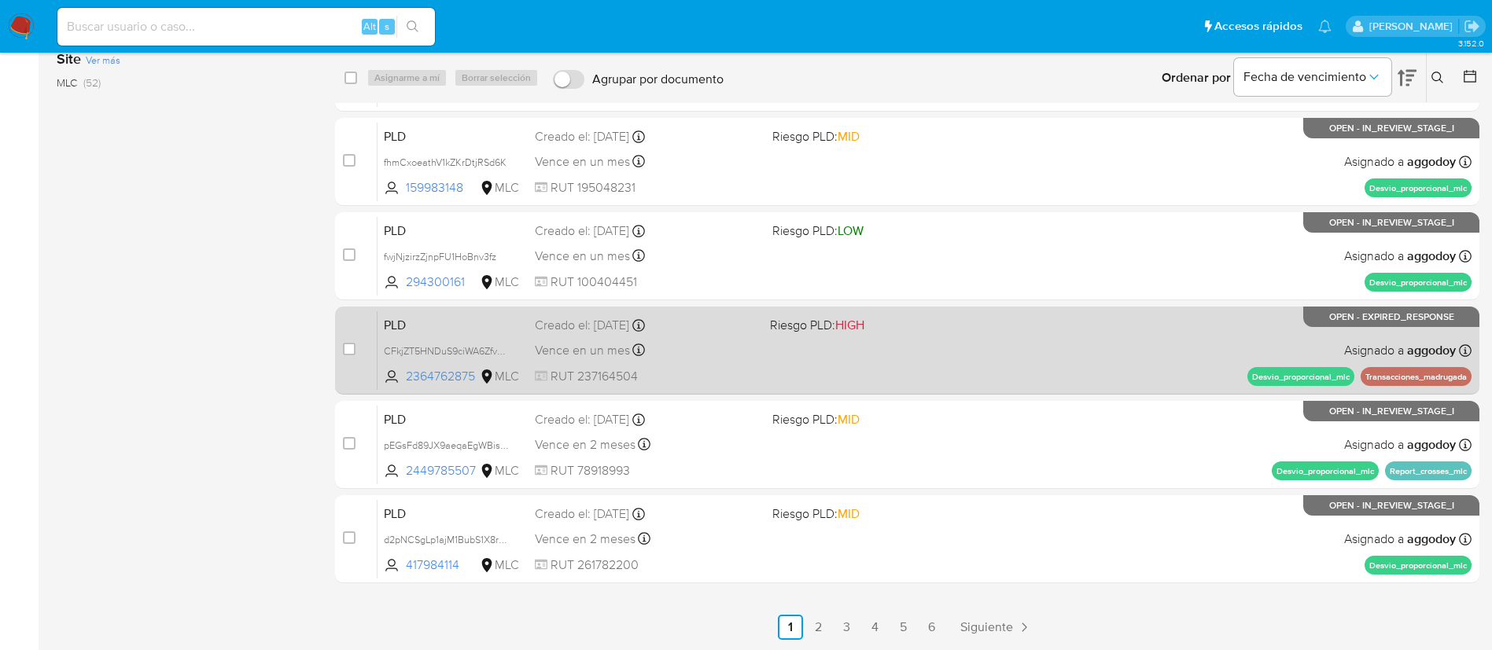
click at [813, 349] on div "PLD CFkjZT5HNDuS9ciWA6Zfv5RS 2364762875 MLC Riesgo PLD: HIGH Creado el: 12/06/2…" at bounding box center [925, 350] width 1094 height 79
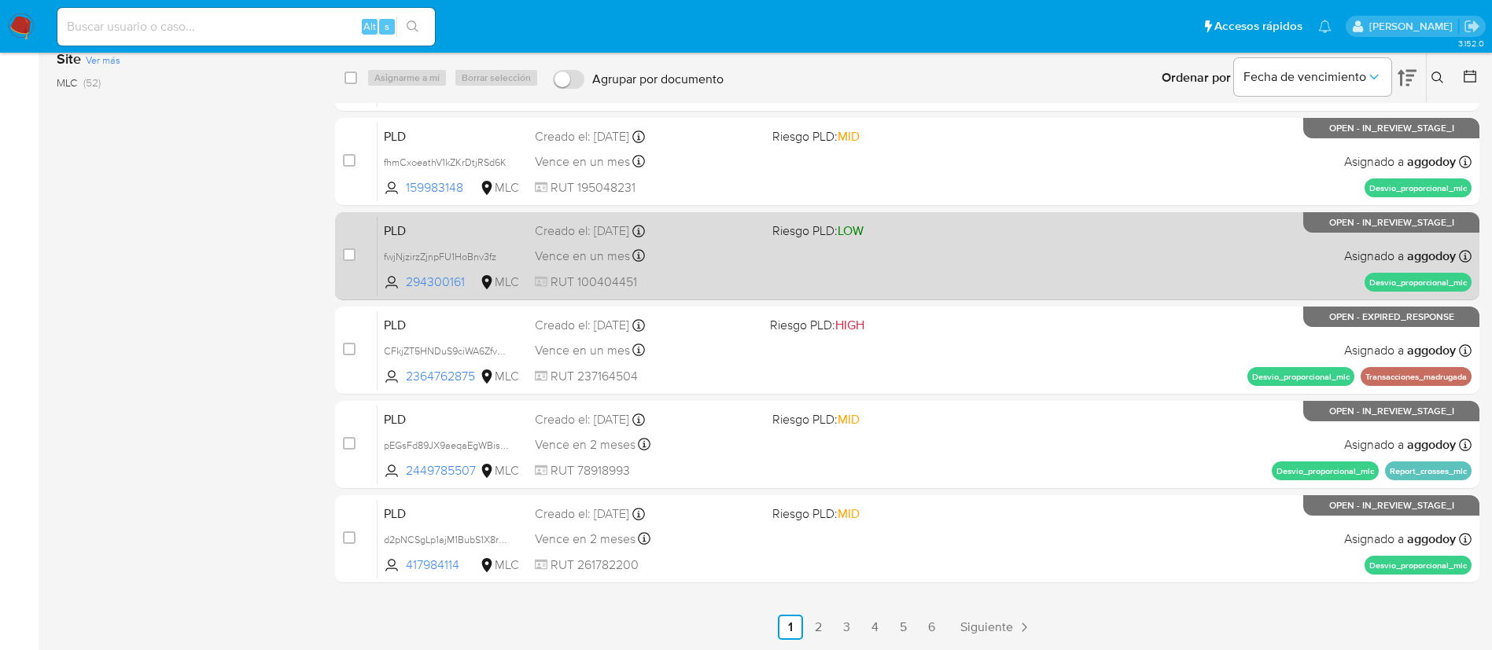
click at [1087, 260] on div "PLD fwjNjzirzZjnpFU1HoBnv3fz 294300161 MLC Riesgo PLD: LOW Creado el: 12/06/202…" at bounding box center [925, 255] width 1094 height 79
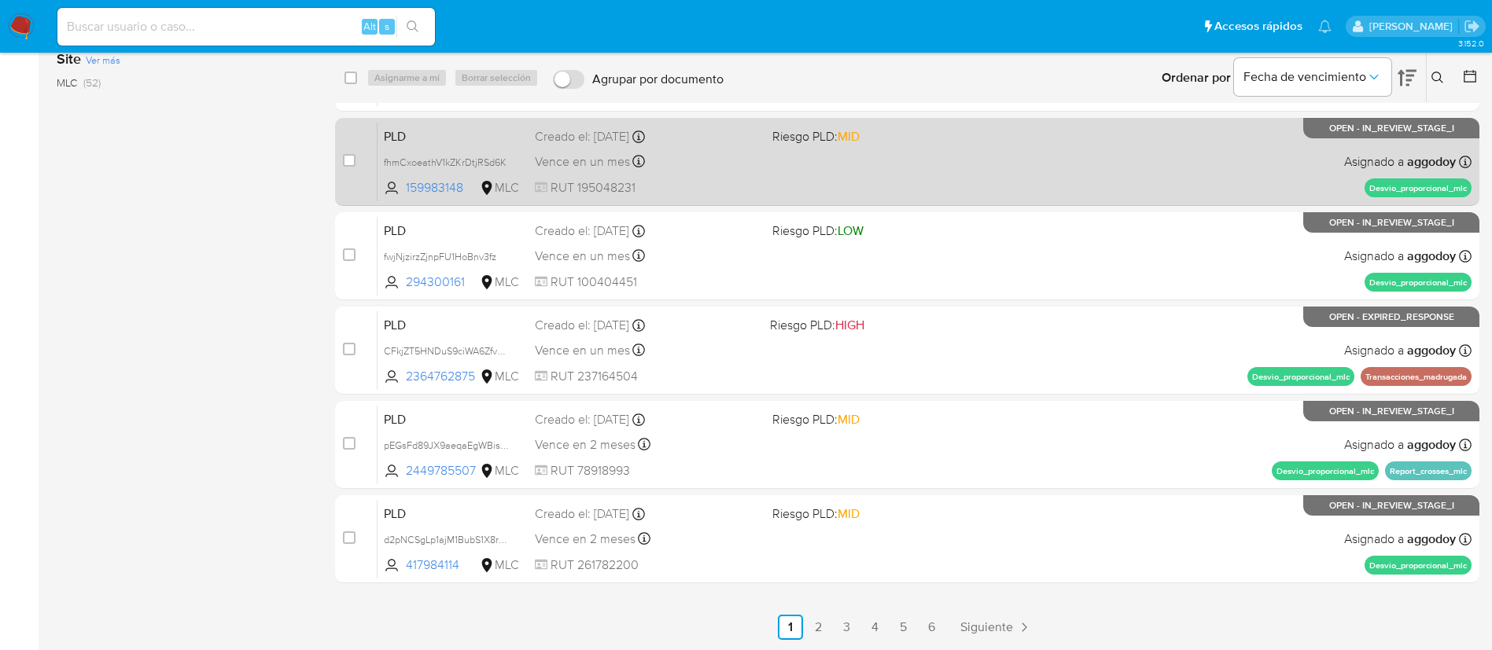
click at [750, 170] on div "Vence en un mes Vence el 10/09/2025 06:07:39" at bounding box center [647, 161] width 225 height 21
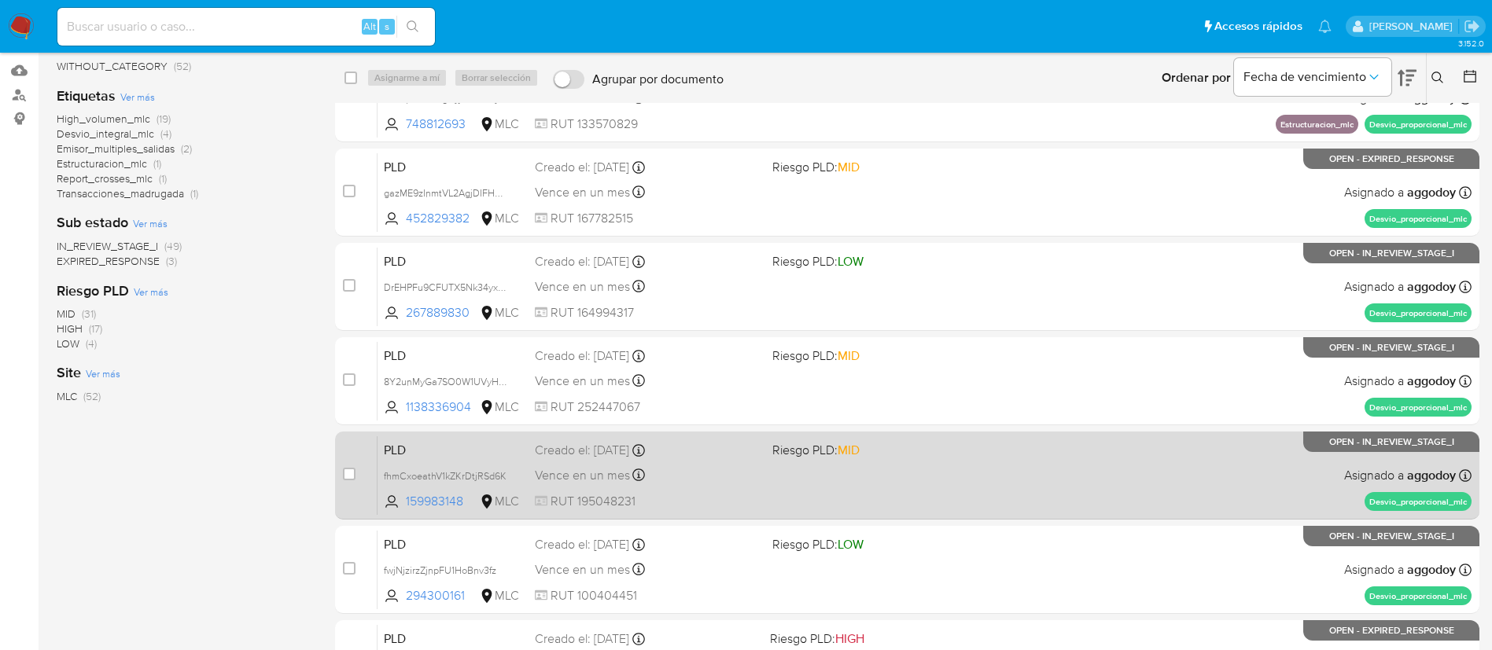
scroll to position [156, 0]
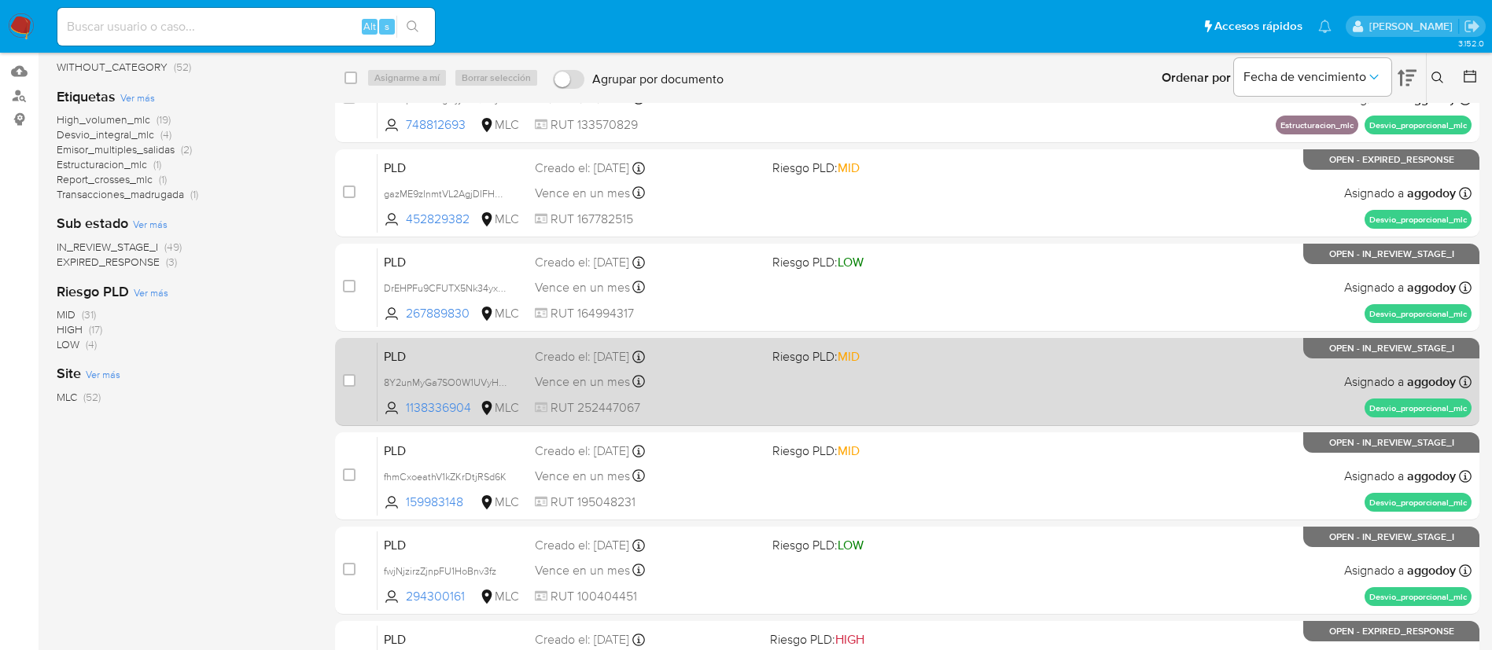
click at [798, 400] on div "PLD 8Y2unMyGa7SO0W1UVyHzUQQd 1138336904 MLC Riesgo PLD: MID Creado el: 12/06/20…" at bounding box center [925, 381] width 1094 height 79
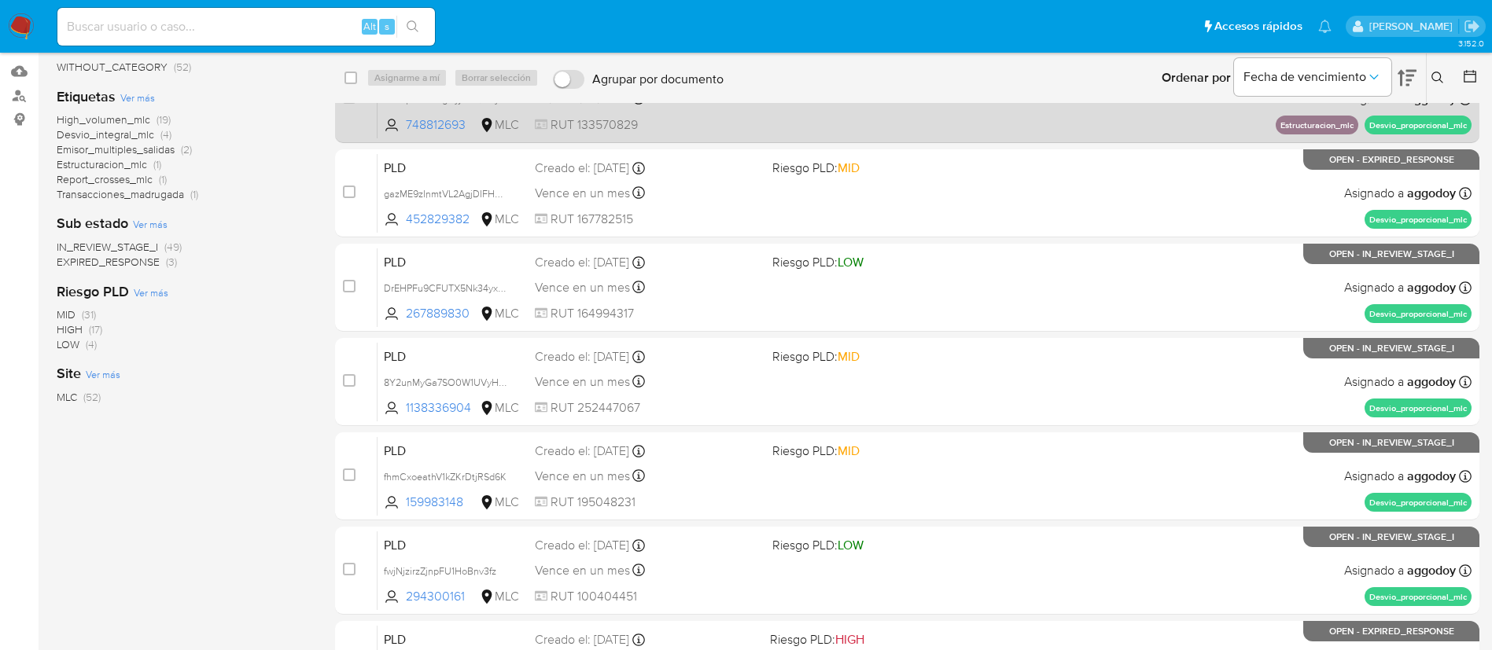
click at [704, 134] on div "PLD rmPdpcPd1UcgmjyRJQVQj9eR 748812693 MLC Riesgo PLD: HIGH Creado el: 12/06/20…" at bounding box center [925, 98] width 1094 height 79
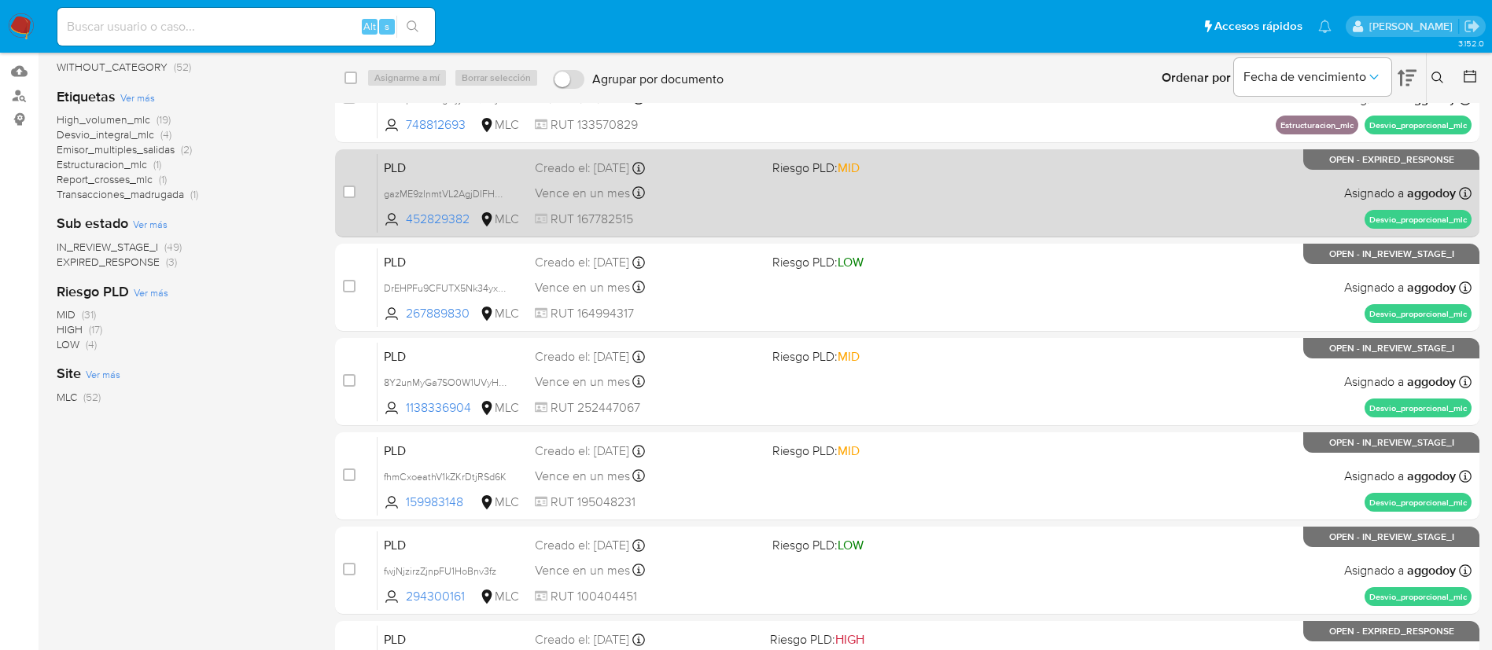
click at [724, 176] on div "Creado el: 12/06/2025 Creado el: 12/06/2025 06:07:30" at bounding box center [647, 168] width 225 height 17
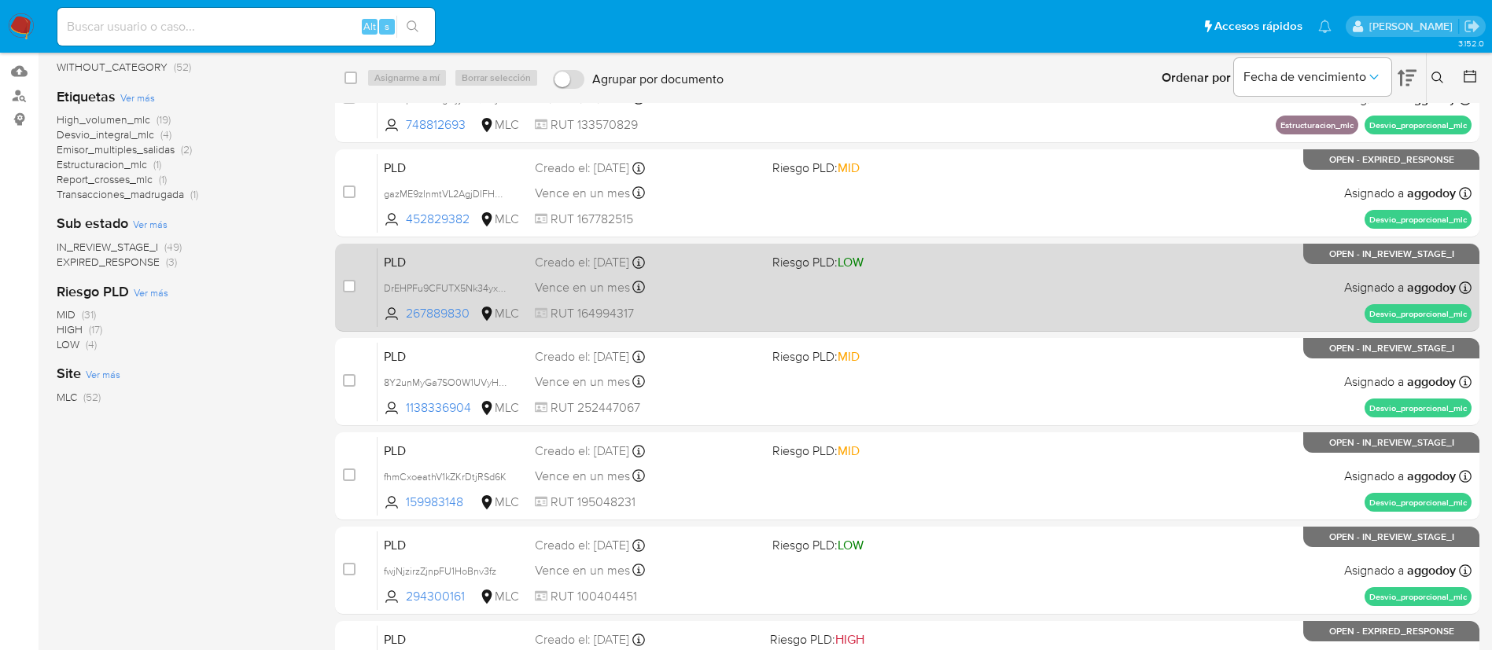
click at [718, 274] on div "PLD DrEHPFu9CFUTX5Nk34yxd7bs 267889830 MLC Riesgo PLD: LOW Creado el: 12/06/202…" at bounding box center [925, 287] width 1094 height 79
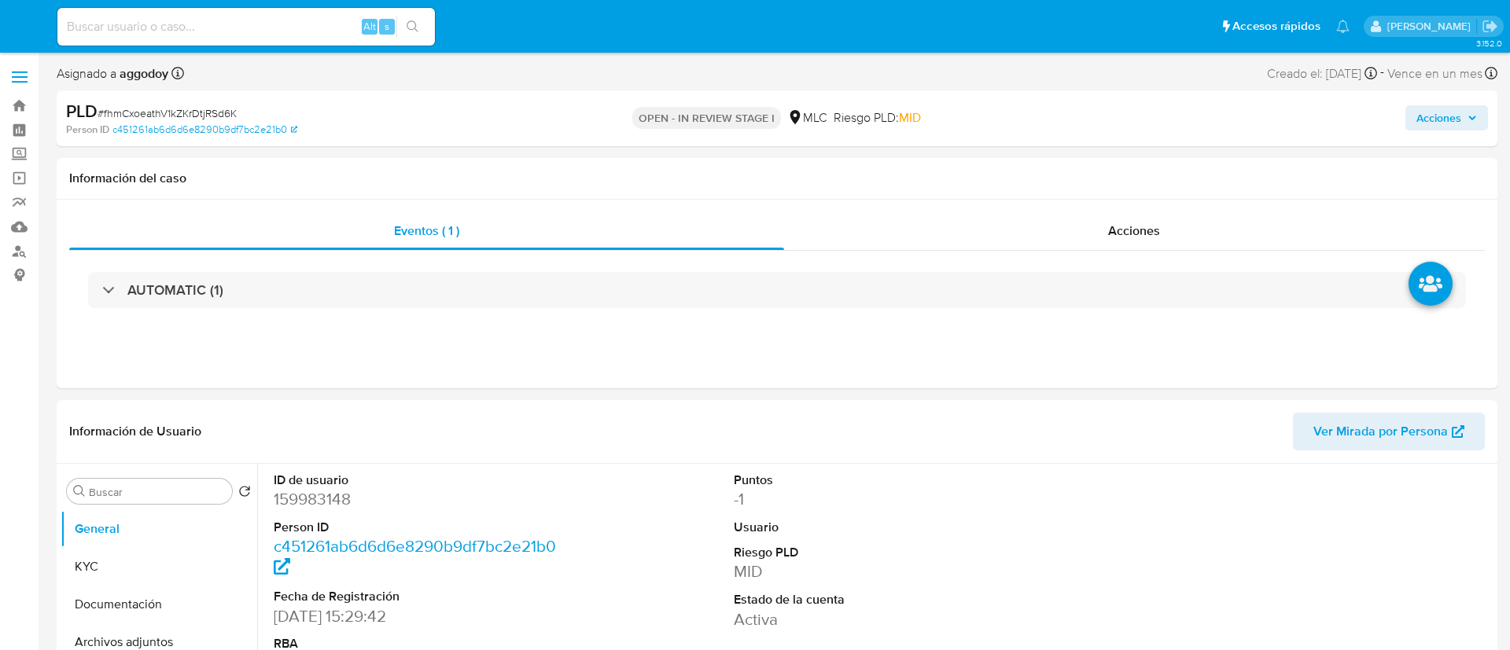
select select "10"
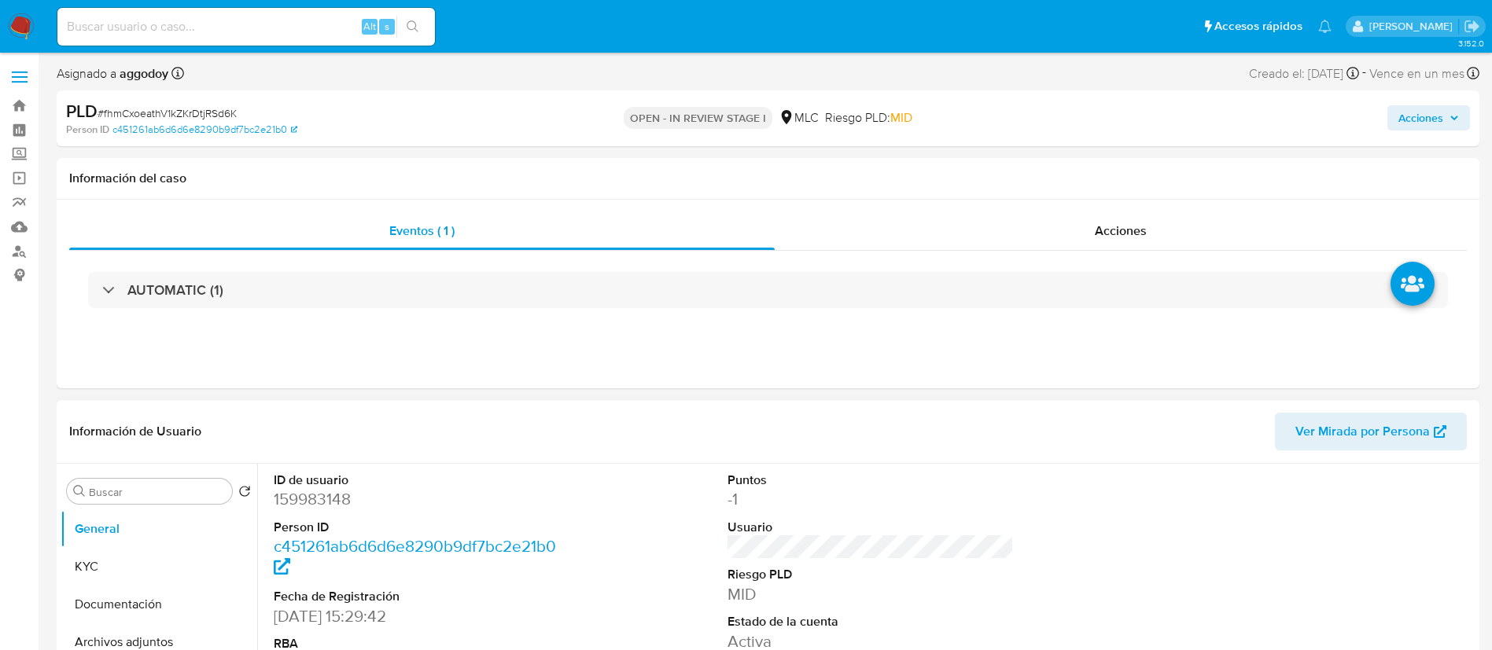
click at [313, 507] on dd "159983148" at bounding box center [417, 499] width 287 height 22
copy dd "159983148"
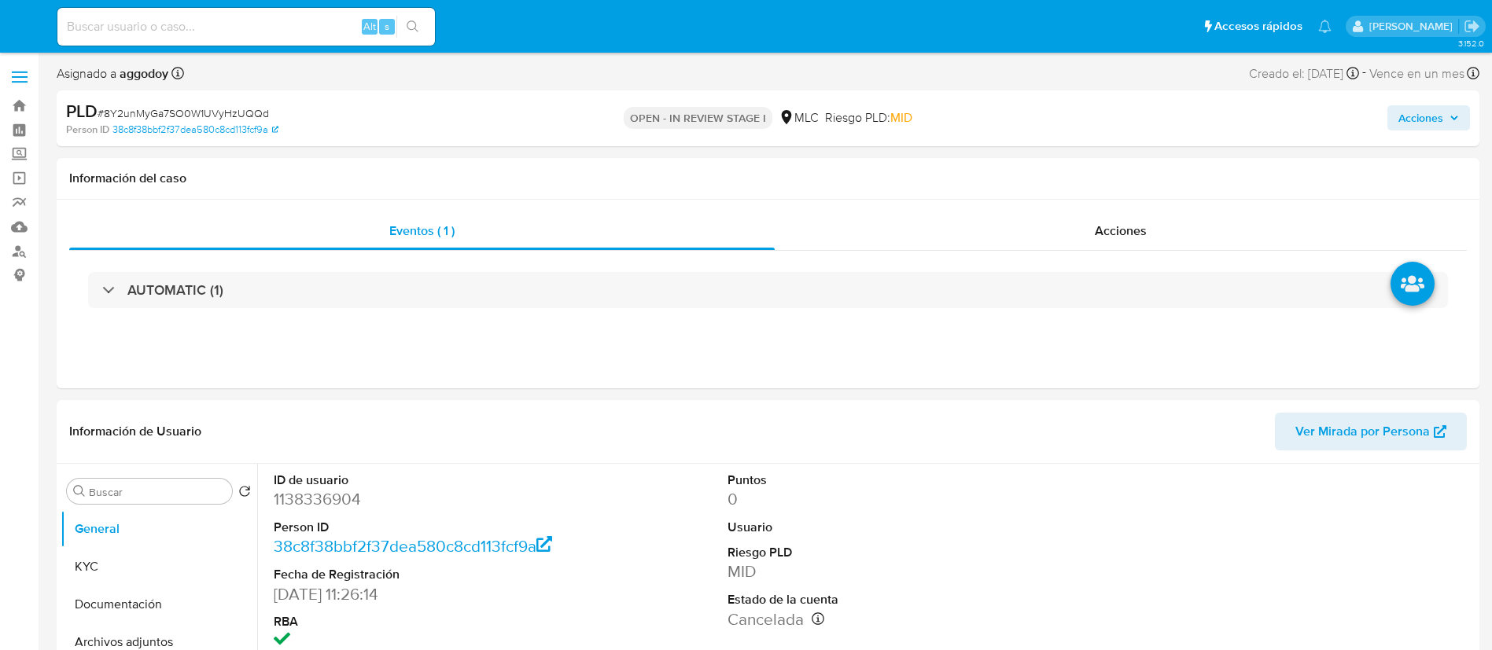
select select "10"
click at [333, 488] on dd "1138336904" at bounding box center [417, 499] width 287 height 22
copy dd "1138336904"
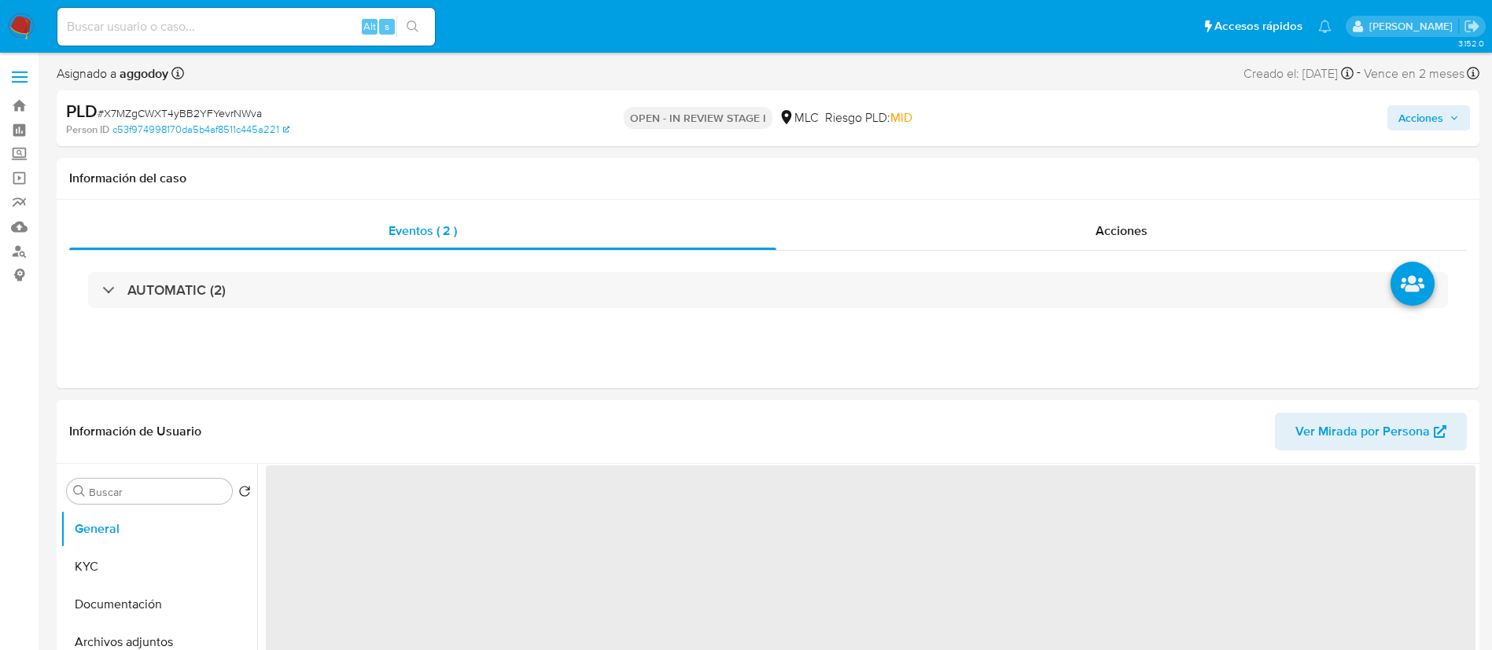
select select "10"
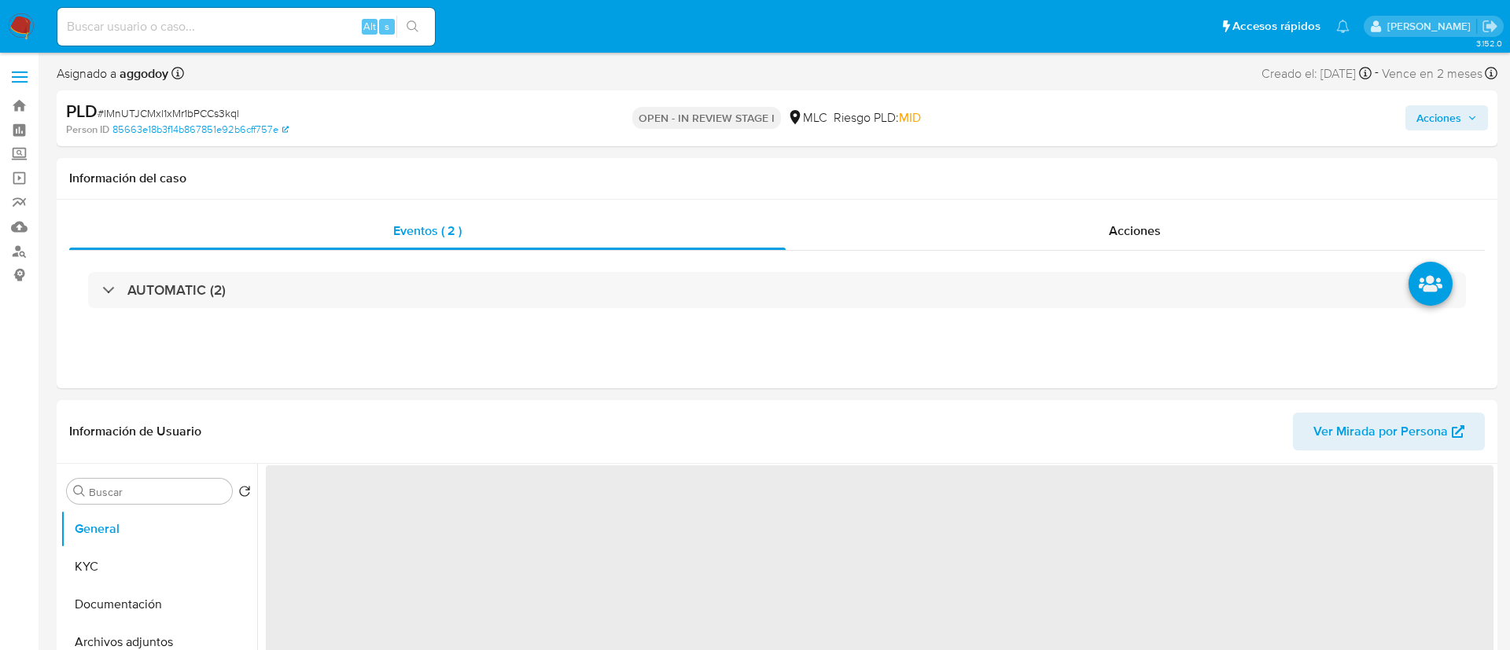
select select "10"
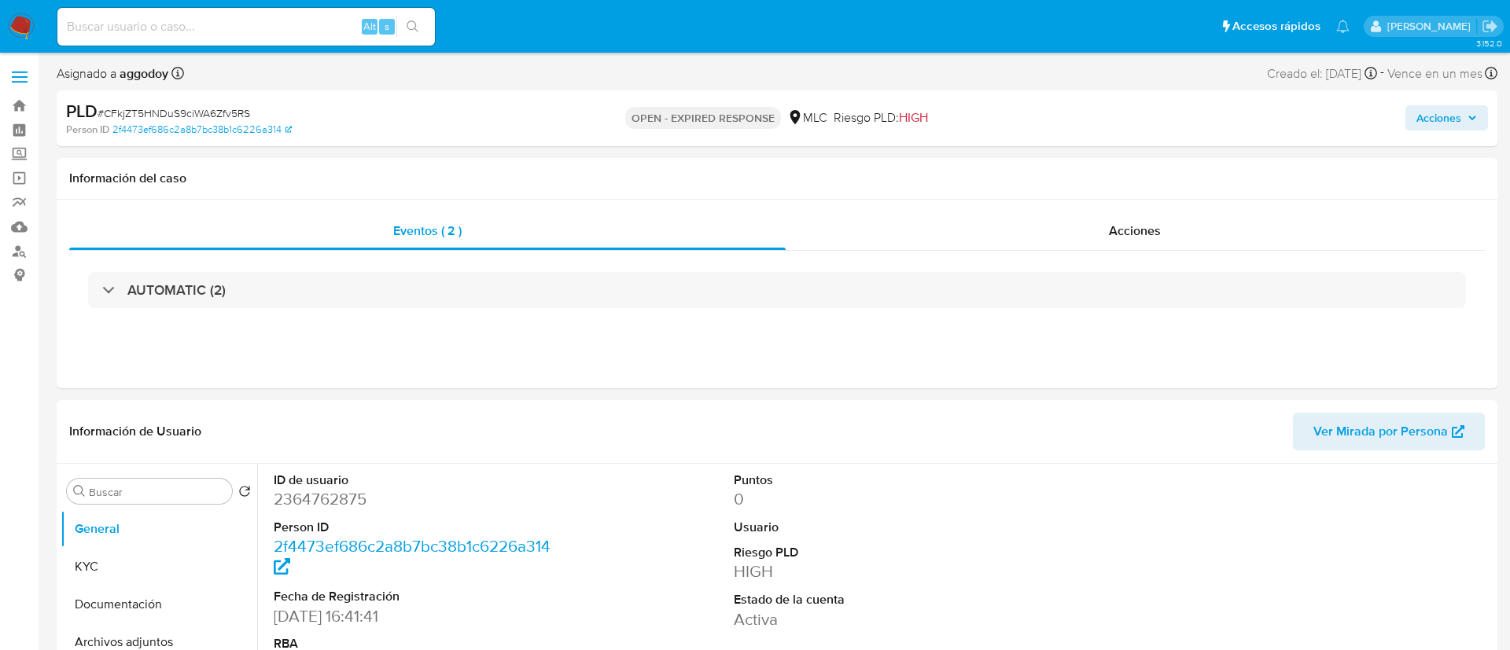
select select "10"
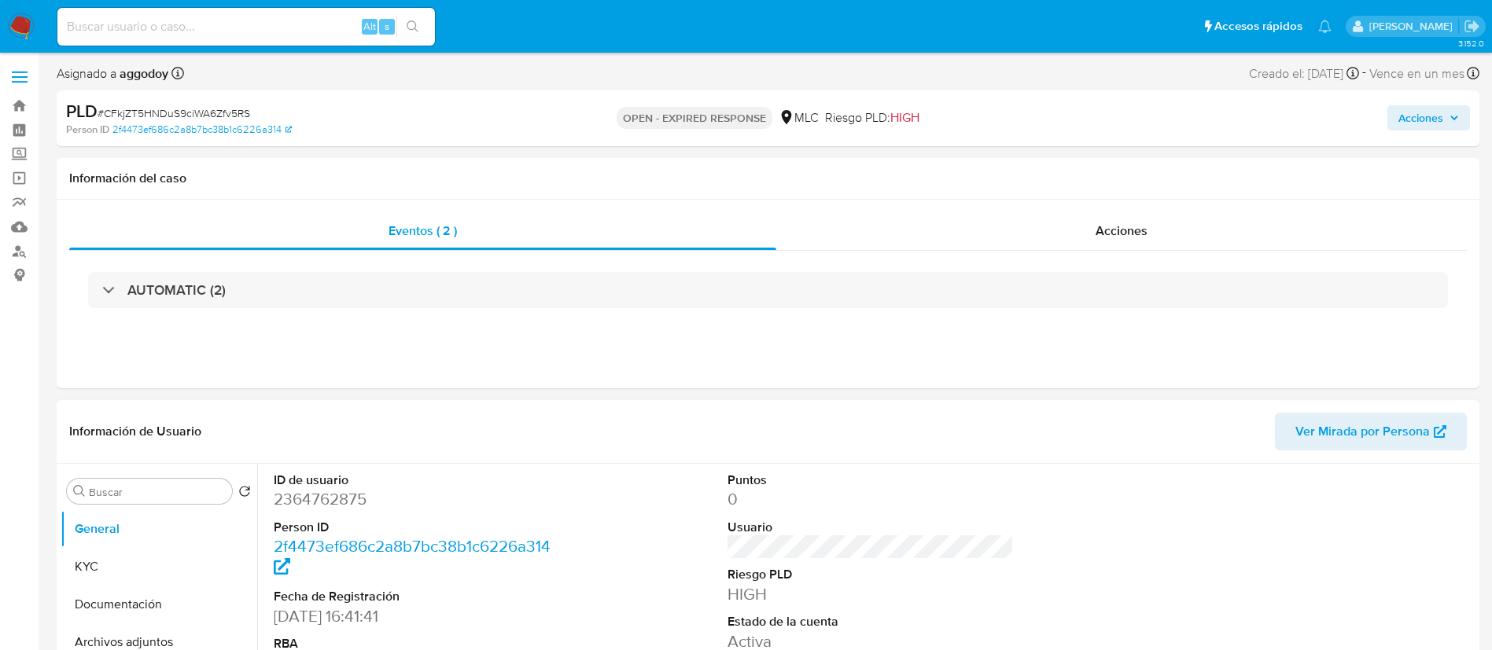
click at [355, 488] on dd "2364762875" at bounding box center [417, 499] width 287 height 22
copy dd "2364762875"
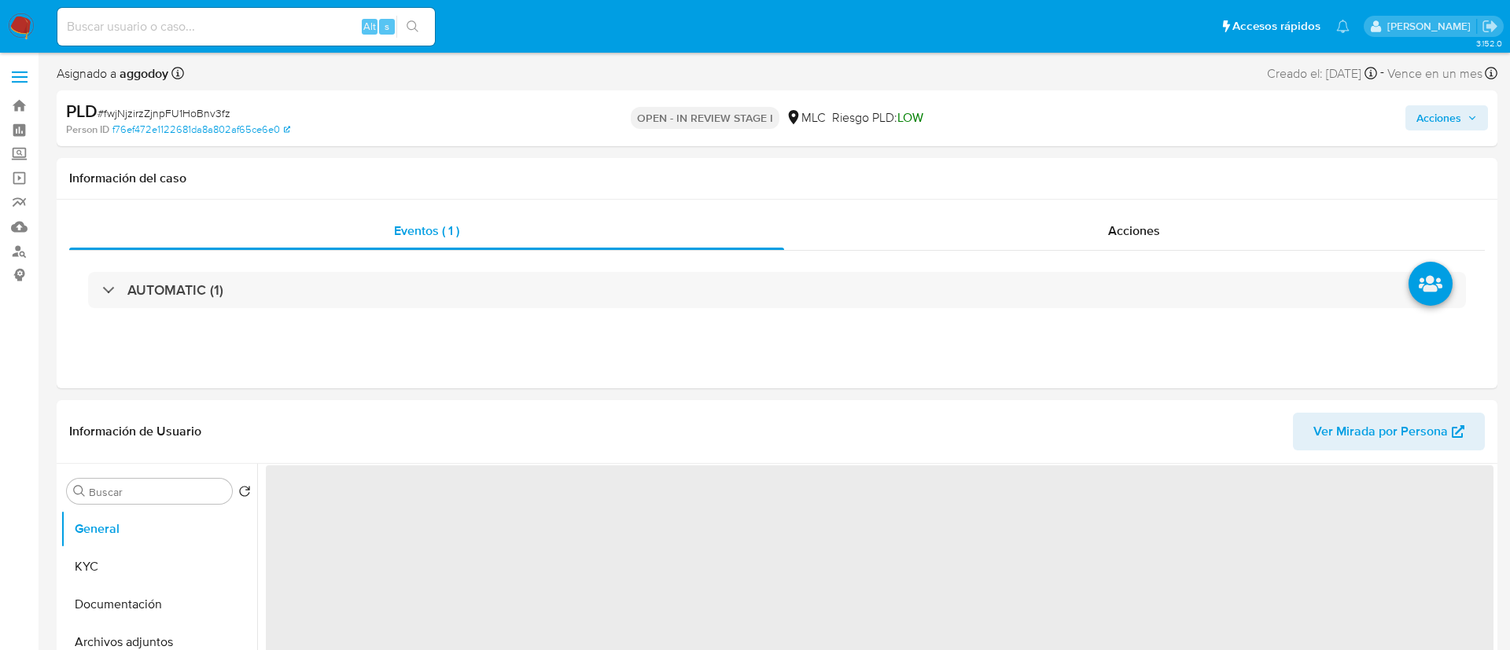
select select "10"
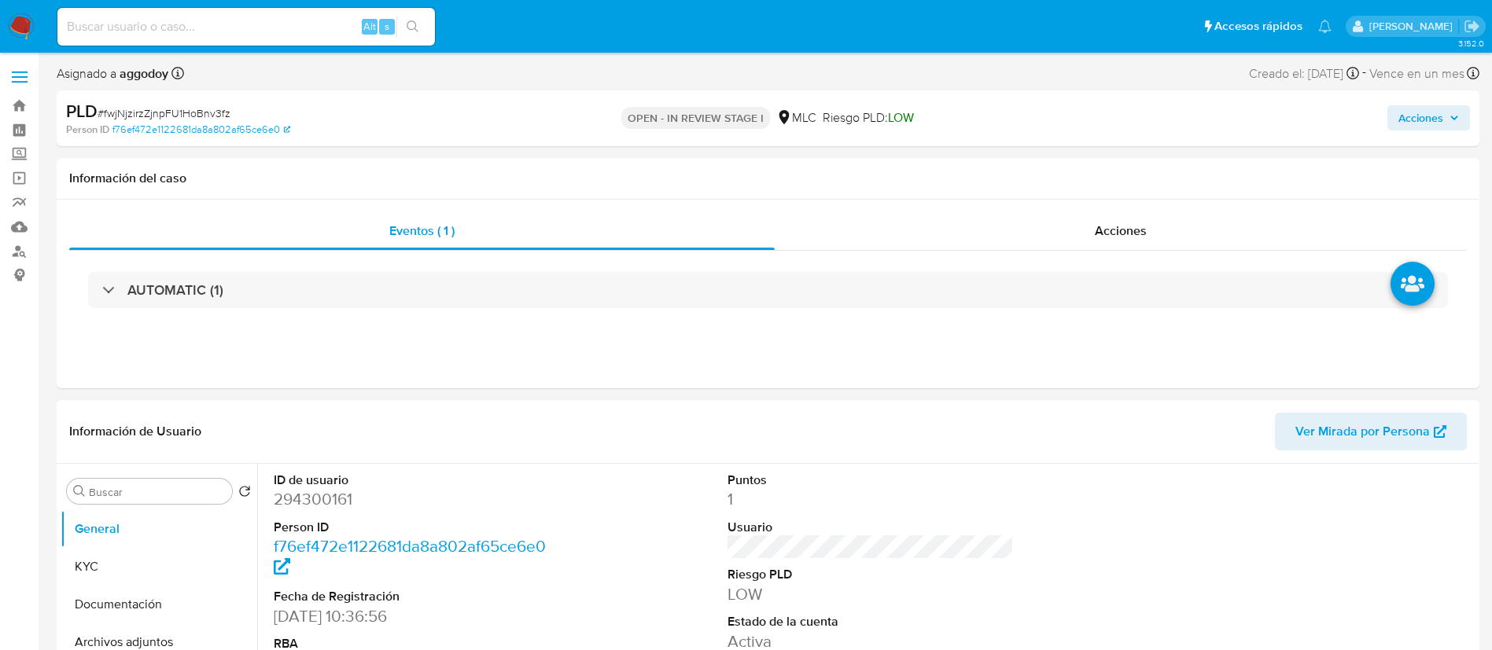
click at [283, 505] on dd "294300161" at bounding box center [417, 499] width 287 height 22
click at [283, 503] on dd "294300161" at bounding box center [417, 499] width 287 height 22
copy dd "294300161"
click at [307, 497] on dd "294300161" at bounding box center [417, 499] width 287 height 22
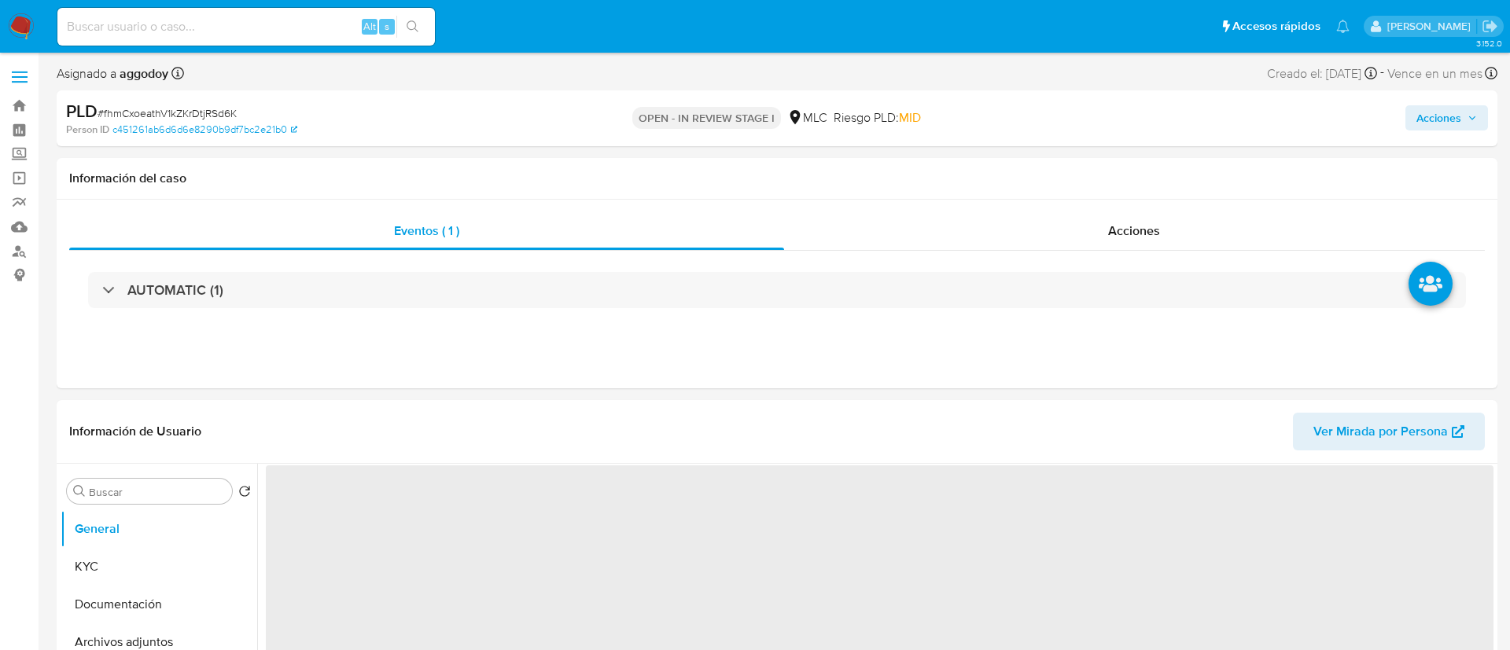
select select "10"
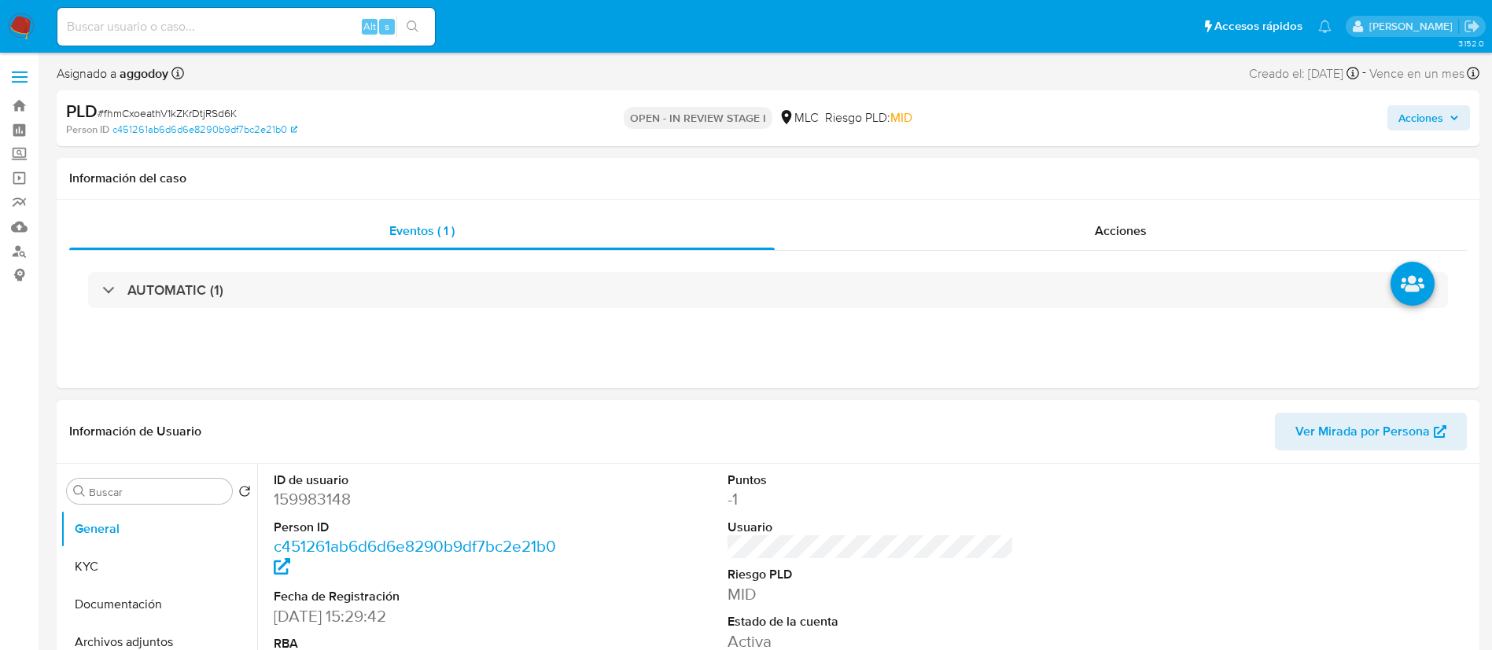
click at [309, 492] on dd "159983148" at bounding box center [417, 499] width 287 height 22
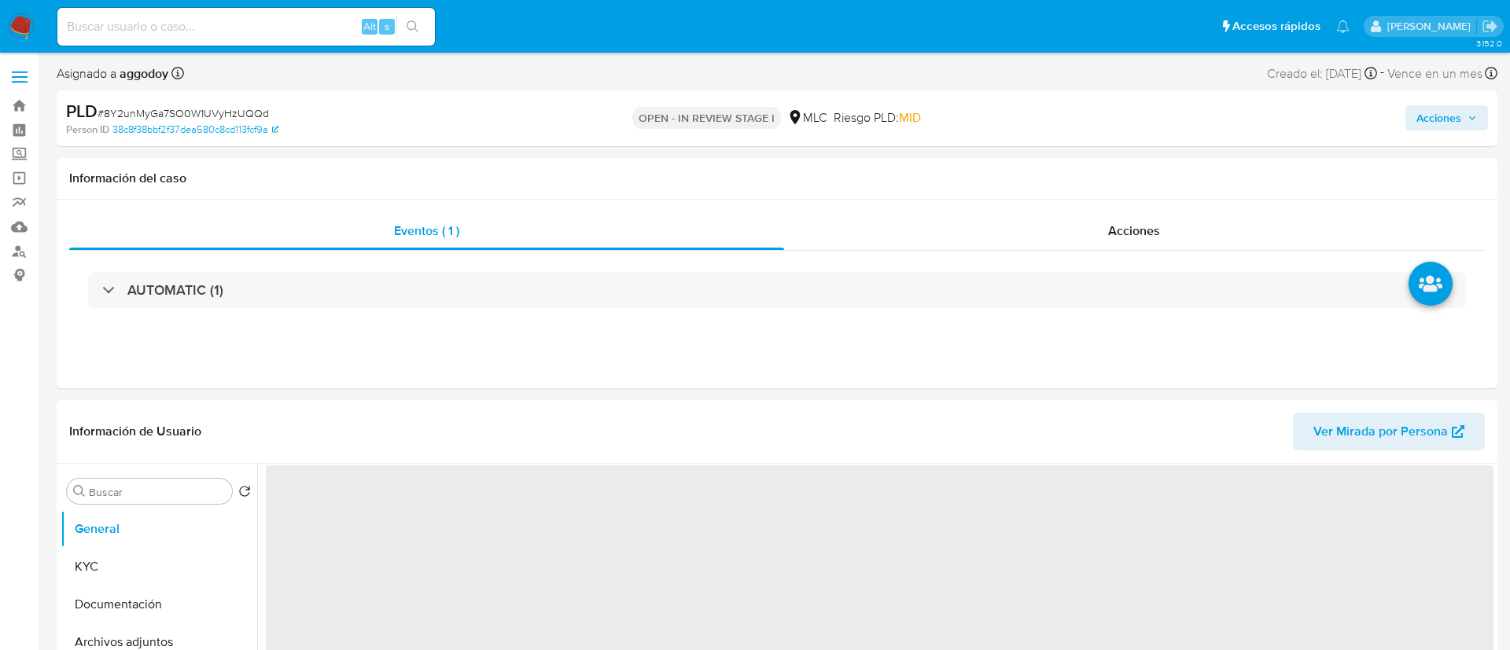
select select "10"
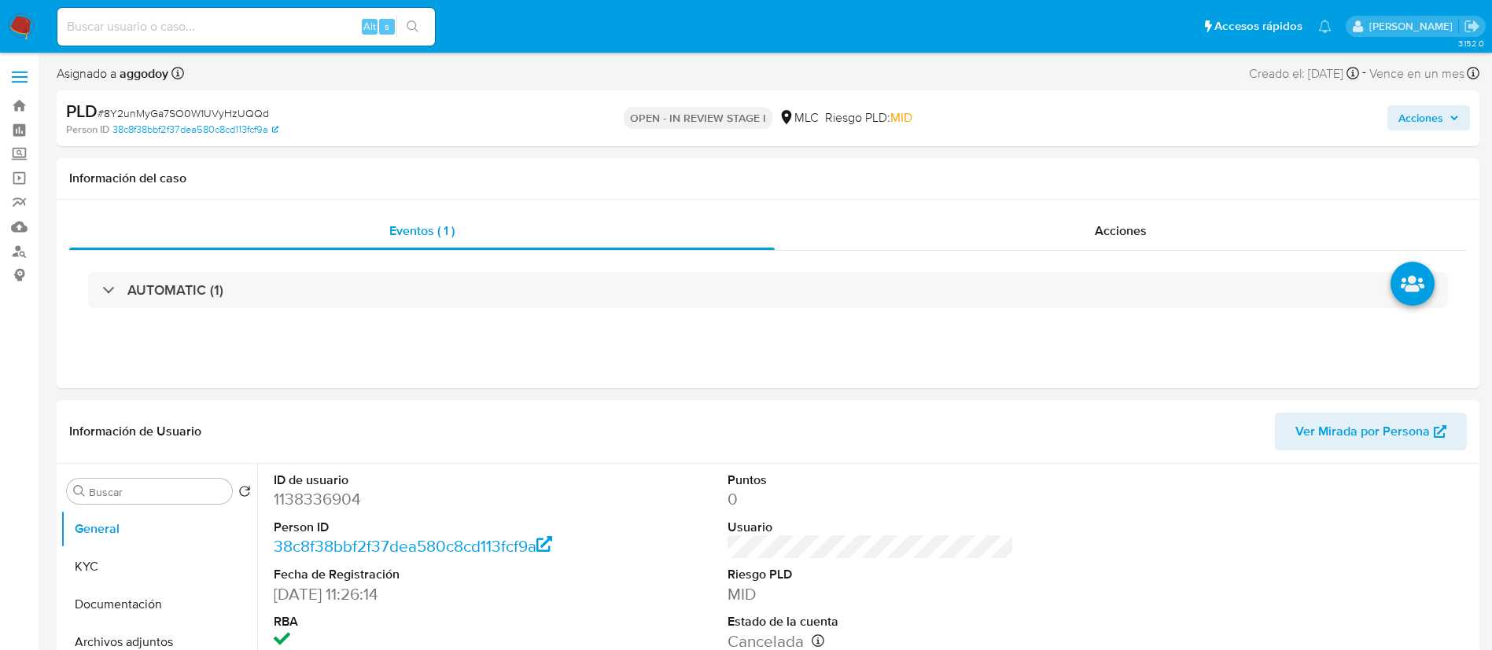
click at [311, 488] on dd "1138336904" at bounding box center [417, 499] width 287 height 22
copy dd "1138336904"
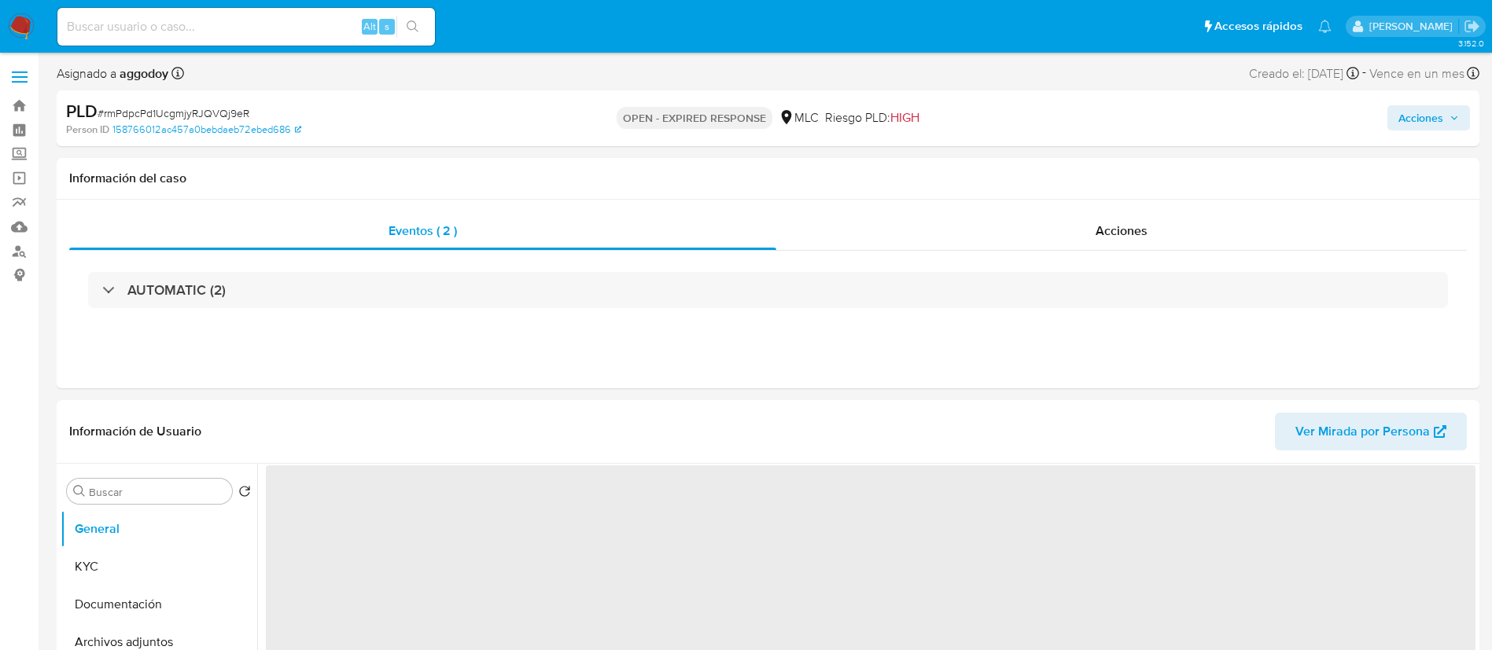
select select "10"
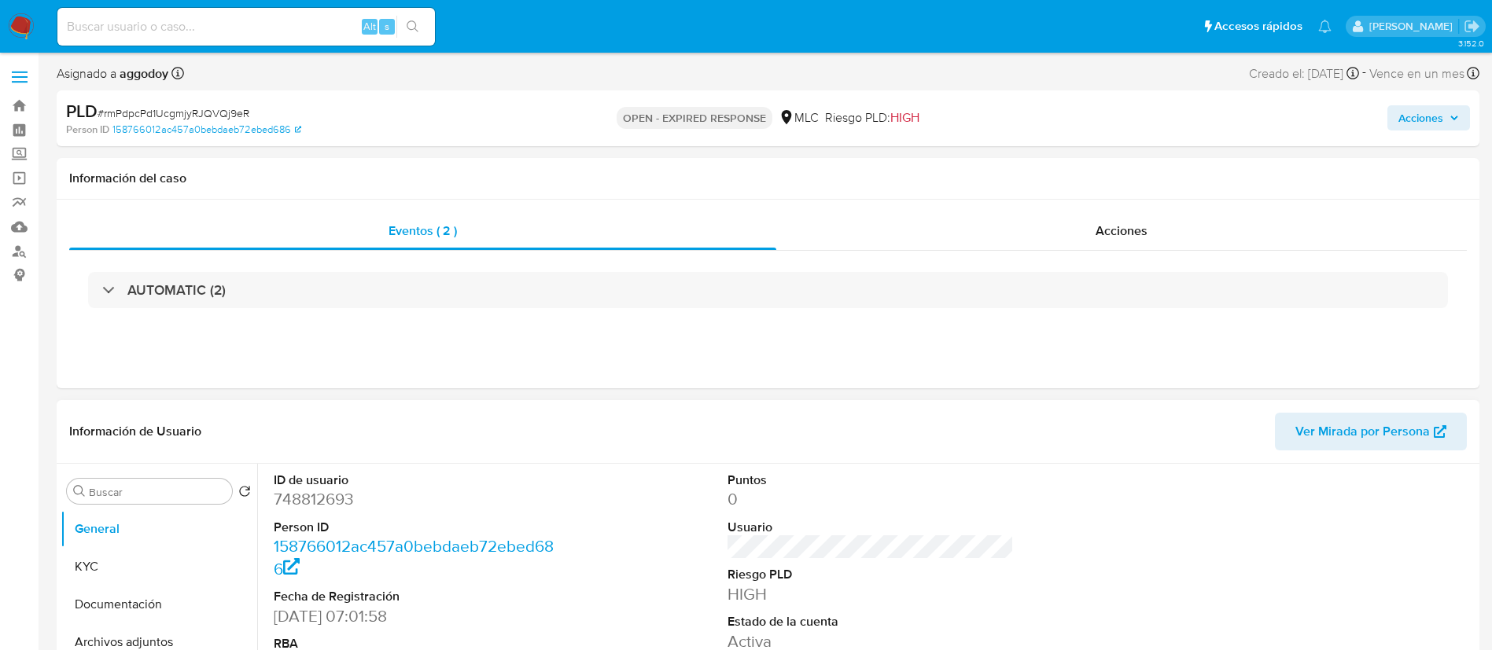
click at [326, 492] on dd "748812693" at bounding box center [417, 499] width 287 height 22
copy dd "748812693"
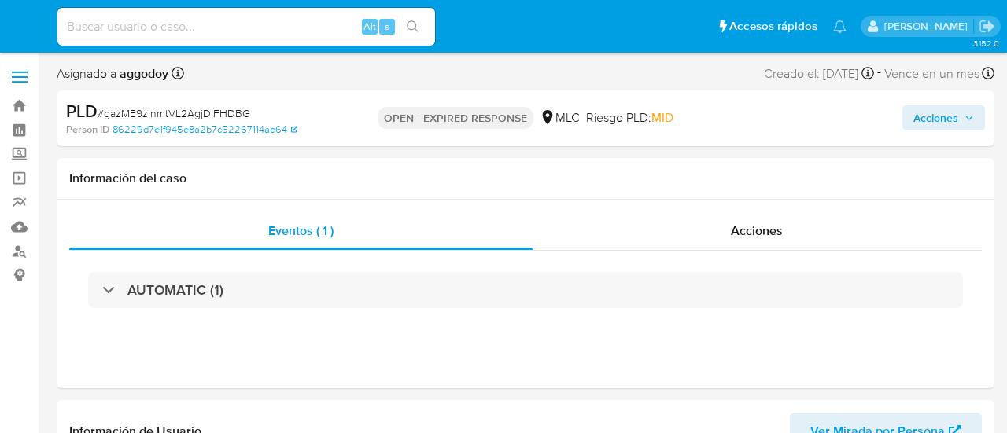
select select "10"
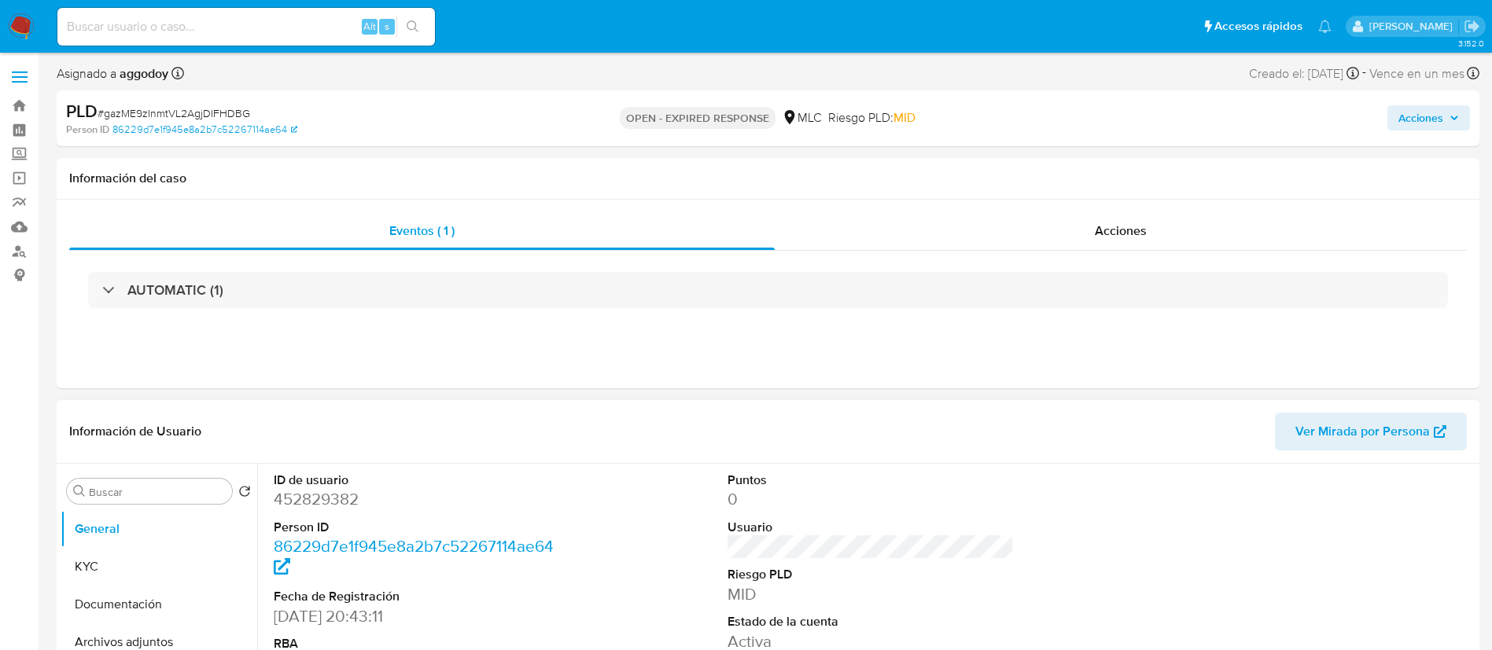
click at [331, 433] on dd "452829382" at bounding box center [417, 499] width 287 height 22
copy dd "452829382"
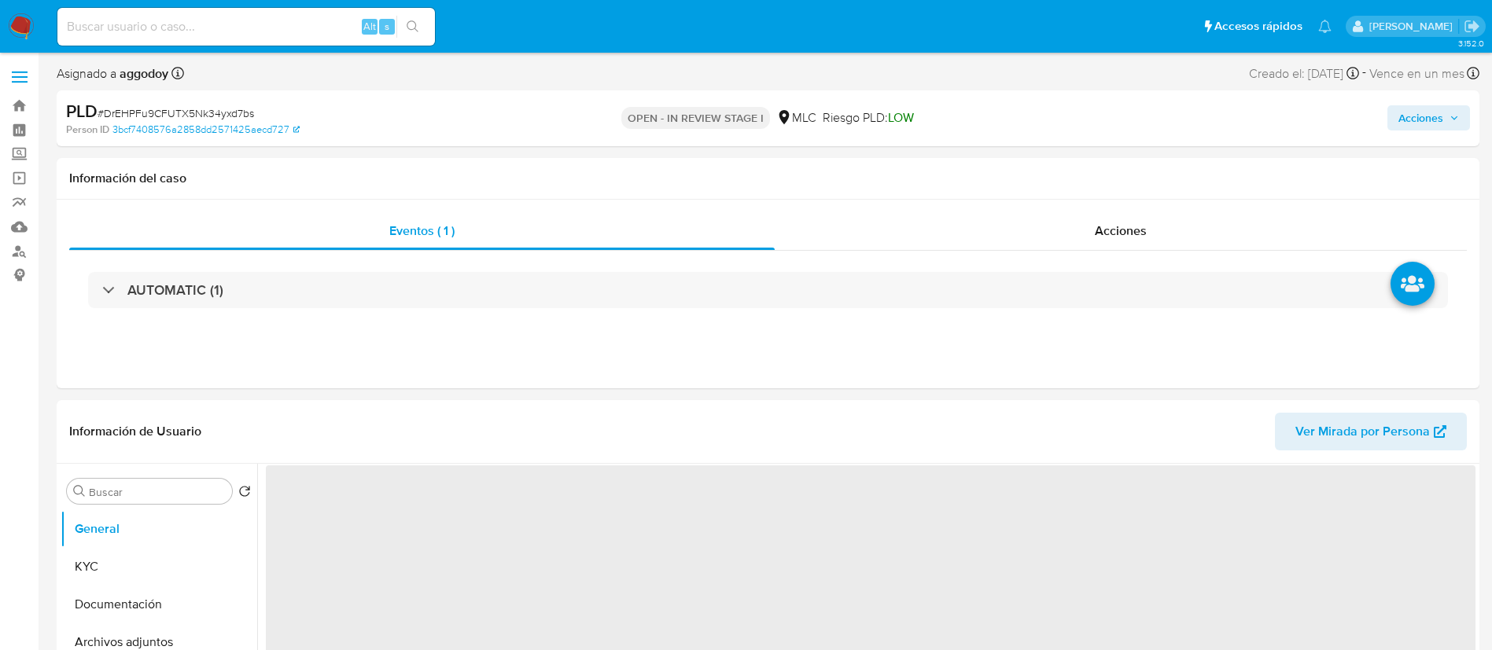
select select "10"
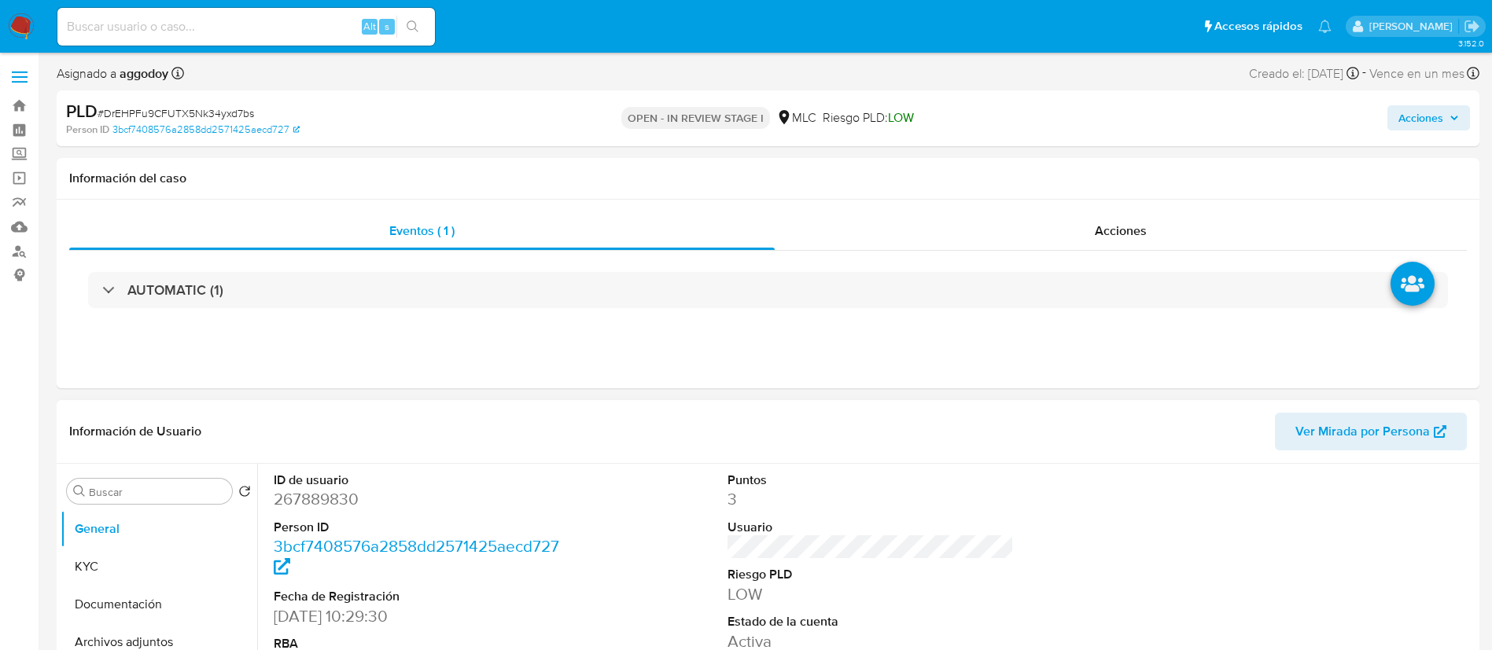
click at [290, 509] on dd "267889830" at bounding box center [417, 499] width 287 height 22
copy dd "267889830"
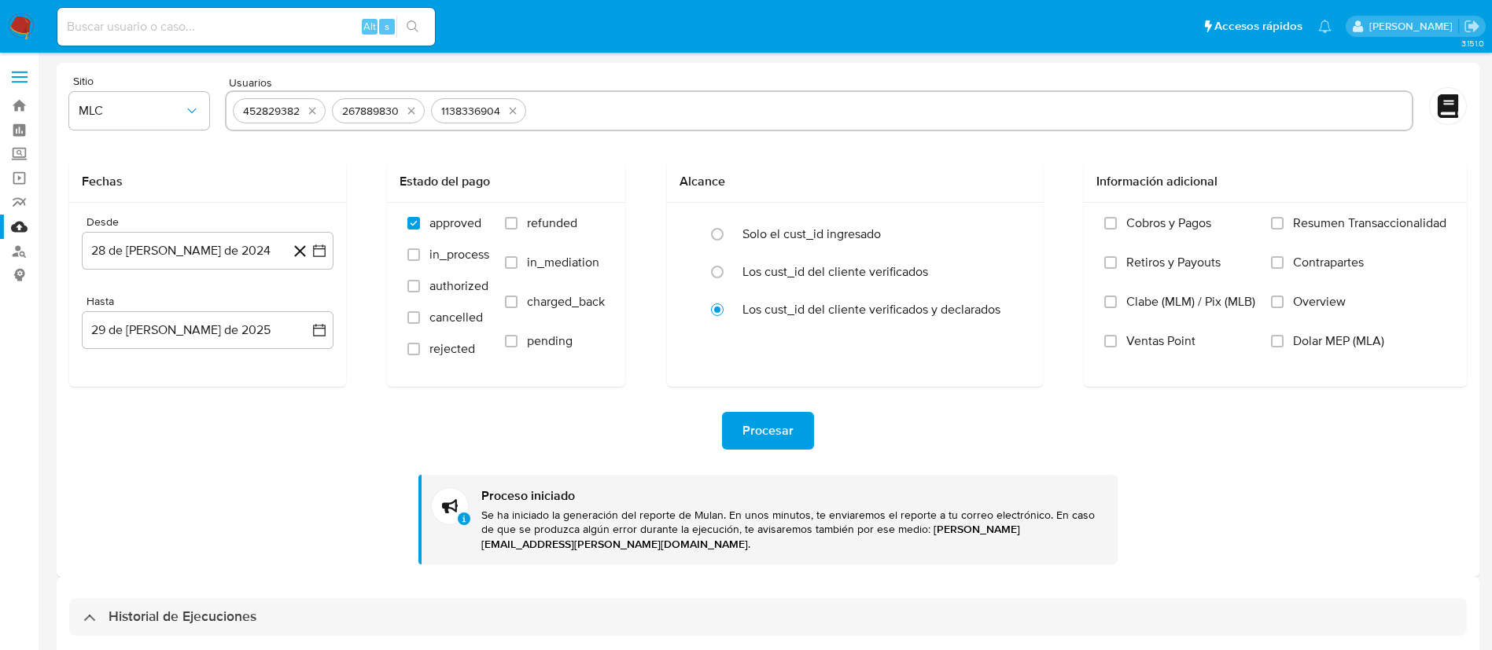
select select "10"
click at [316, 110] on icon "quitar 452829382" at bounding box center [312, 111] width 13 height 13
click at [316, 110] on icon "quitar 267889830" at bounding box center [312, 111] width 13 height 13
click at [316, 110] on icon "quitar 1138336904" at bounding box center [314, 111] width 13 height 13
click at [316, 110] on input "text" at bounding box center [819, 110] width 1172 height 25
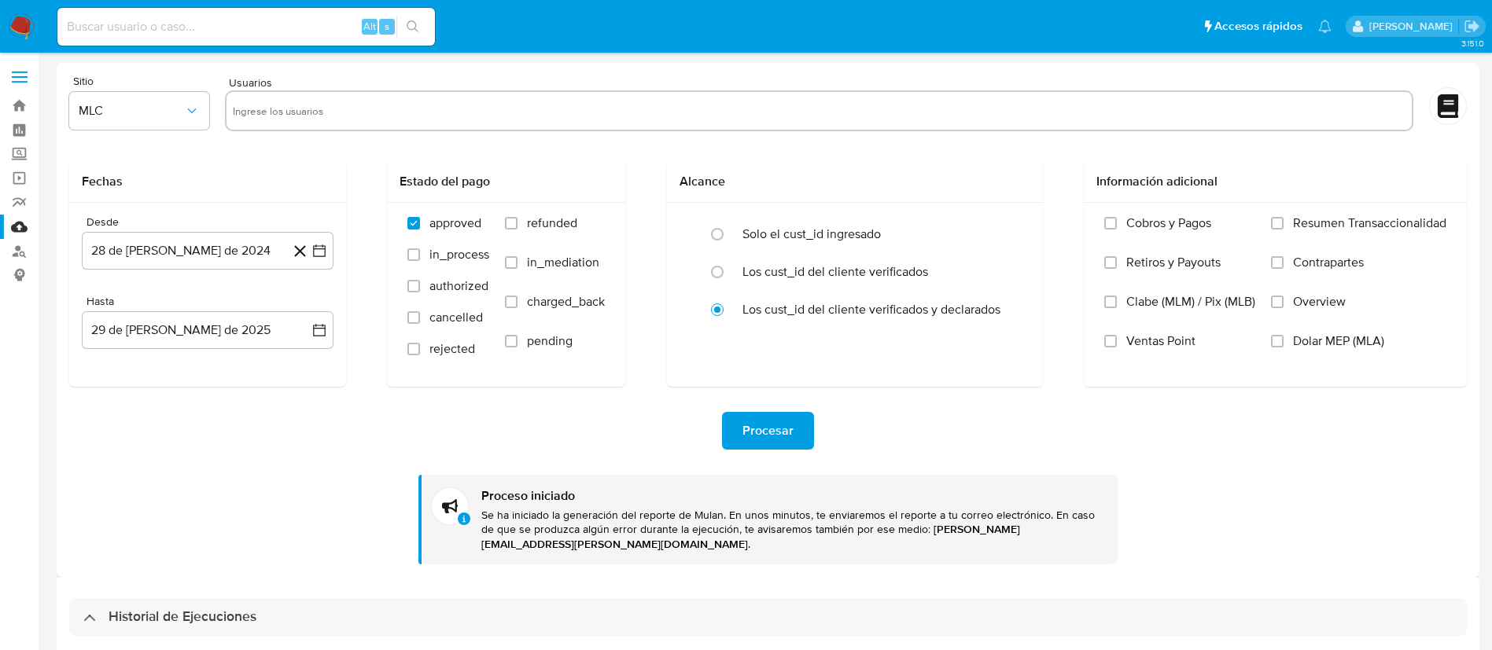
paste input "159983148"
type input "159983148"
paste input "294300161"
type input "294300161"
paste input "748812693"
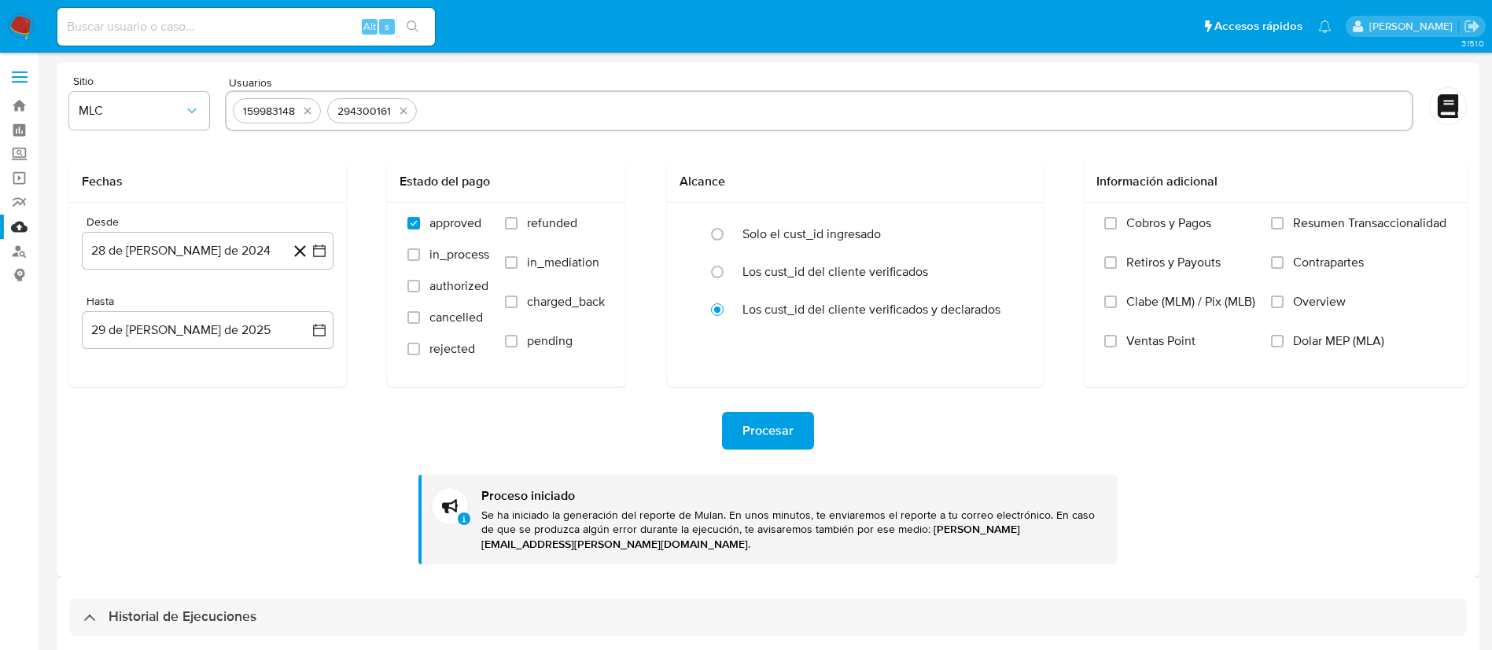
type input "748812693"
paste input "2364762875"
type input "2364762875"
click at [775, 435] on span "Procesar" at bounding box center [767, 431] width 51 height 35
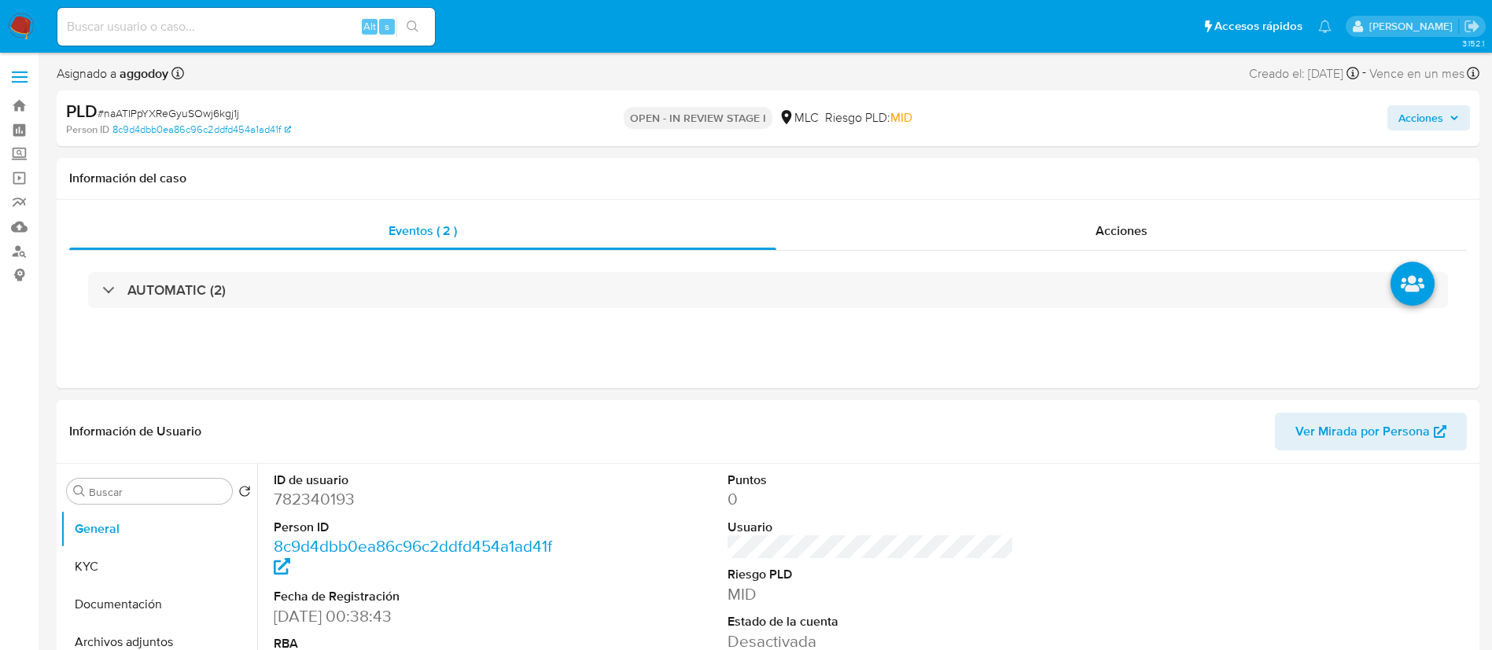
select select "10"
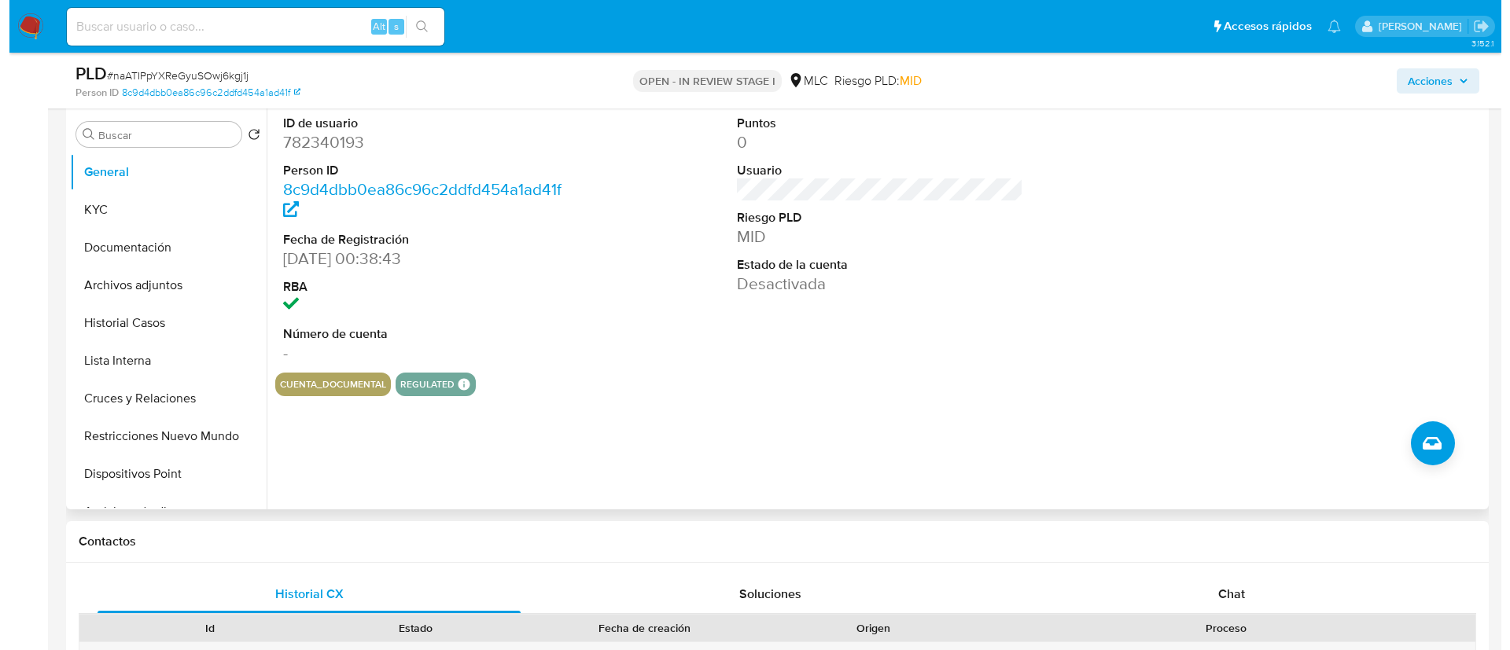
scroll to position [315, 0]
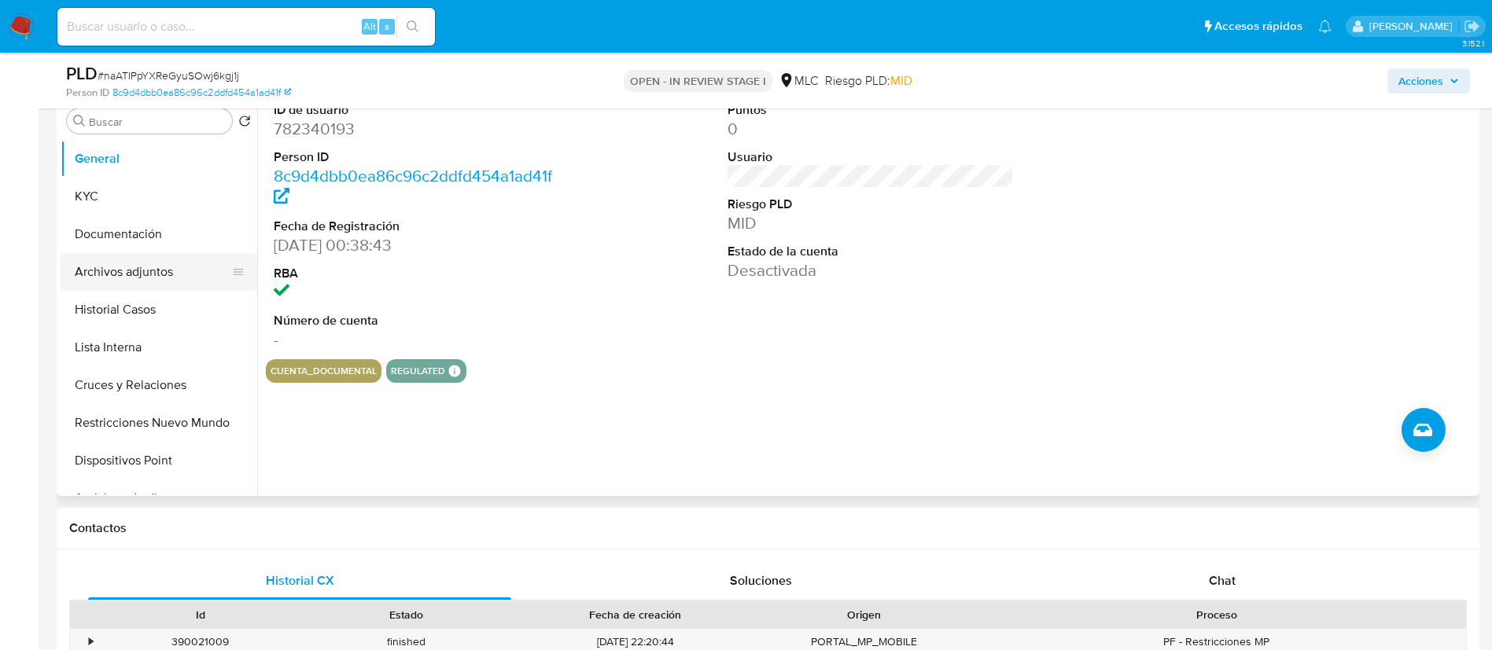
click at [131, 277] on button "Archivos adjuntos" at bounding box center [153, 272] width 184 height 38
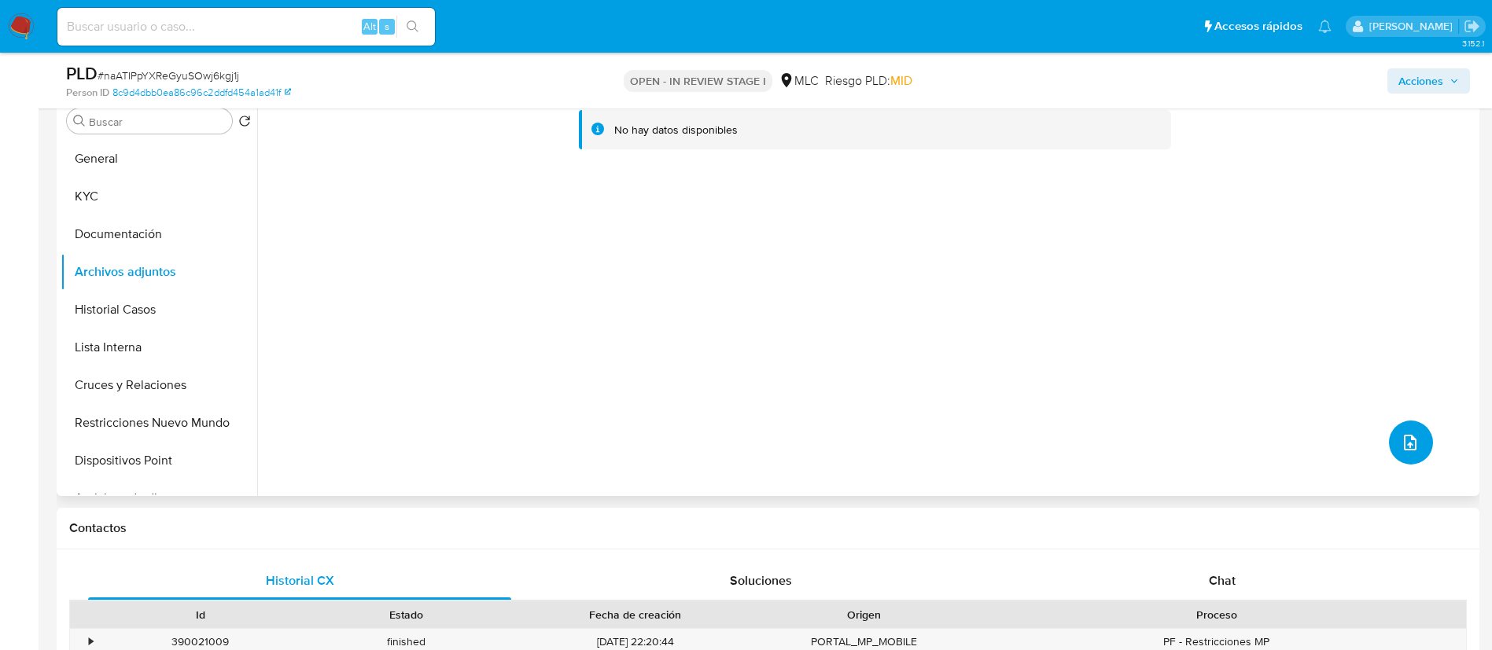
click at [1395, 425] on button "upload-file" at bounding box center [1411, 443] width 44 height 44
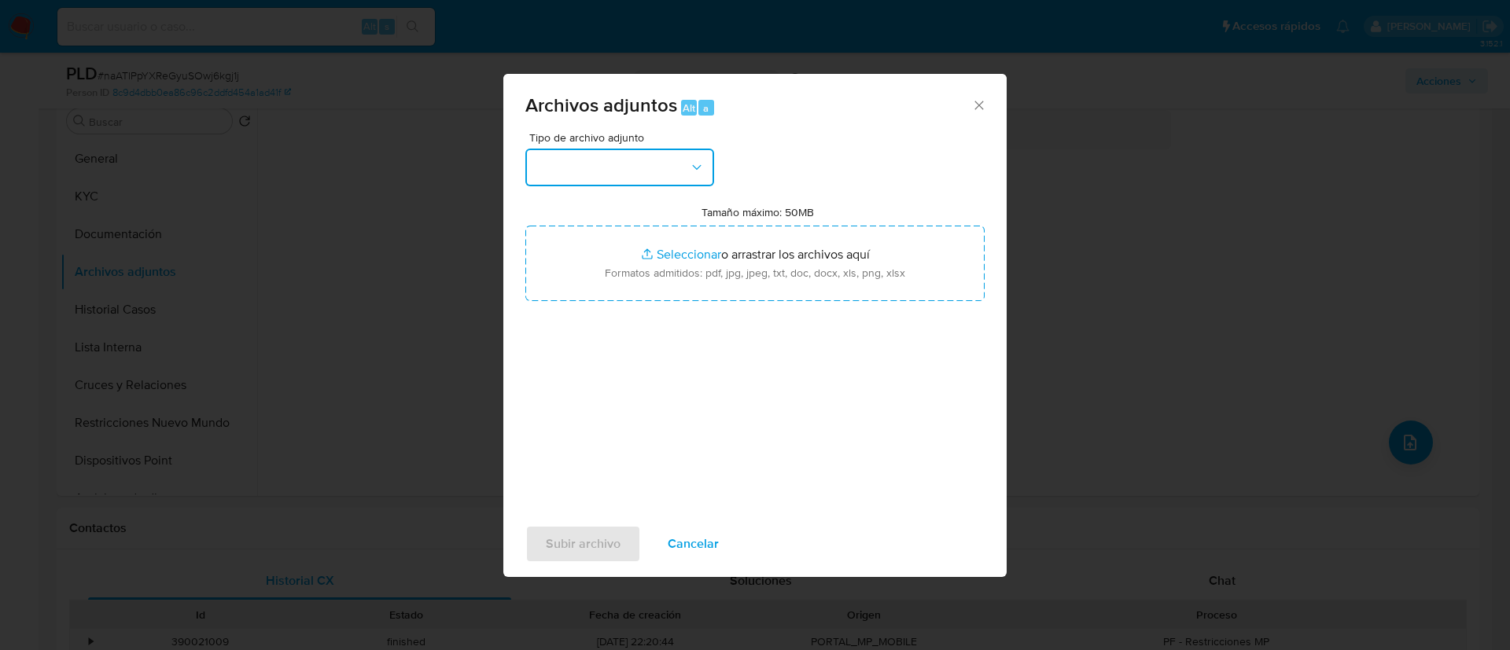
drag, startPoint x: 662, startPoint y: 158, endPoint x: 671, endPoint y: 168, distance: 13.4
click at [663, 158] on button "button" at bounding box center [619, 168] width 189 height 38
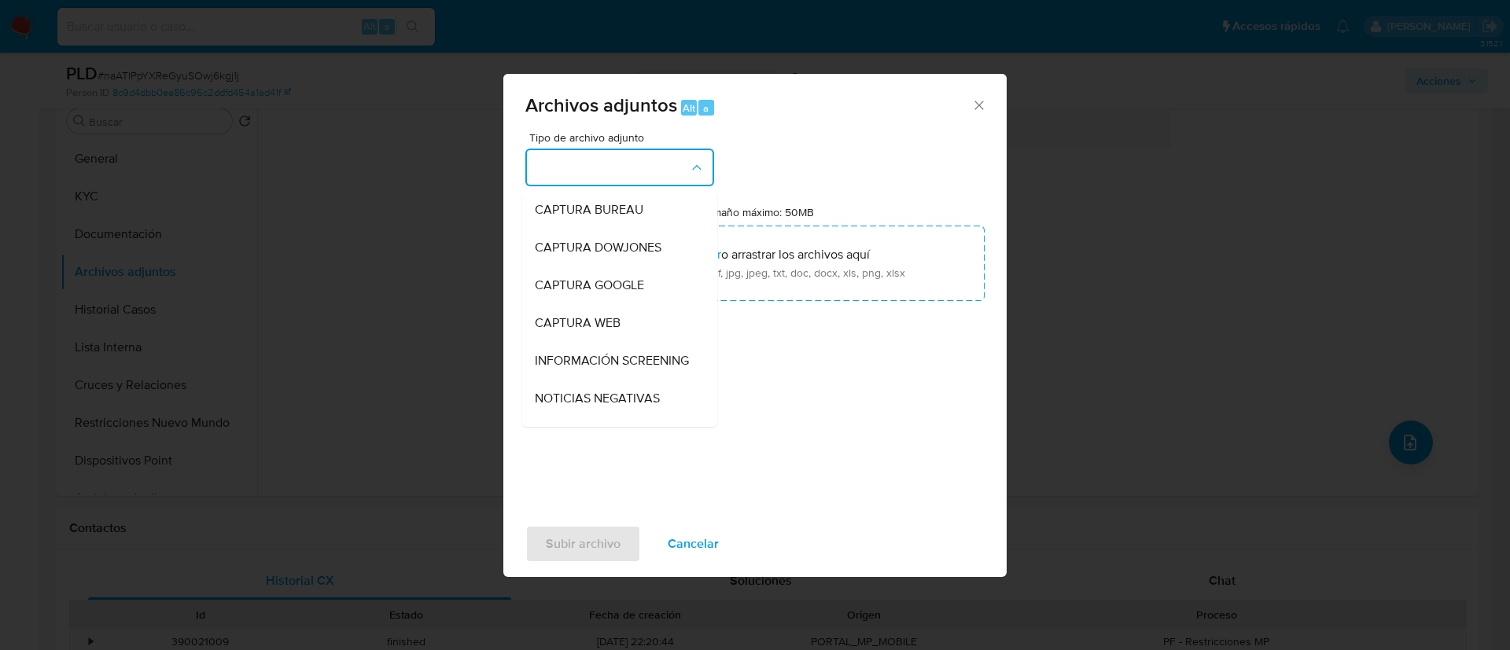
scroll to position [114, 0]
click at [600, 372] on div "OTROS" at bounding box center [615, 360] width 160 height 38
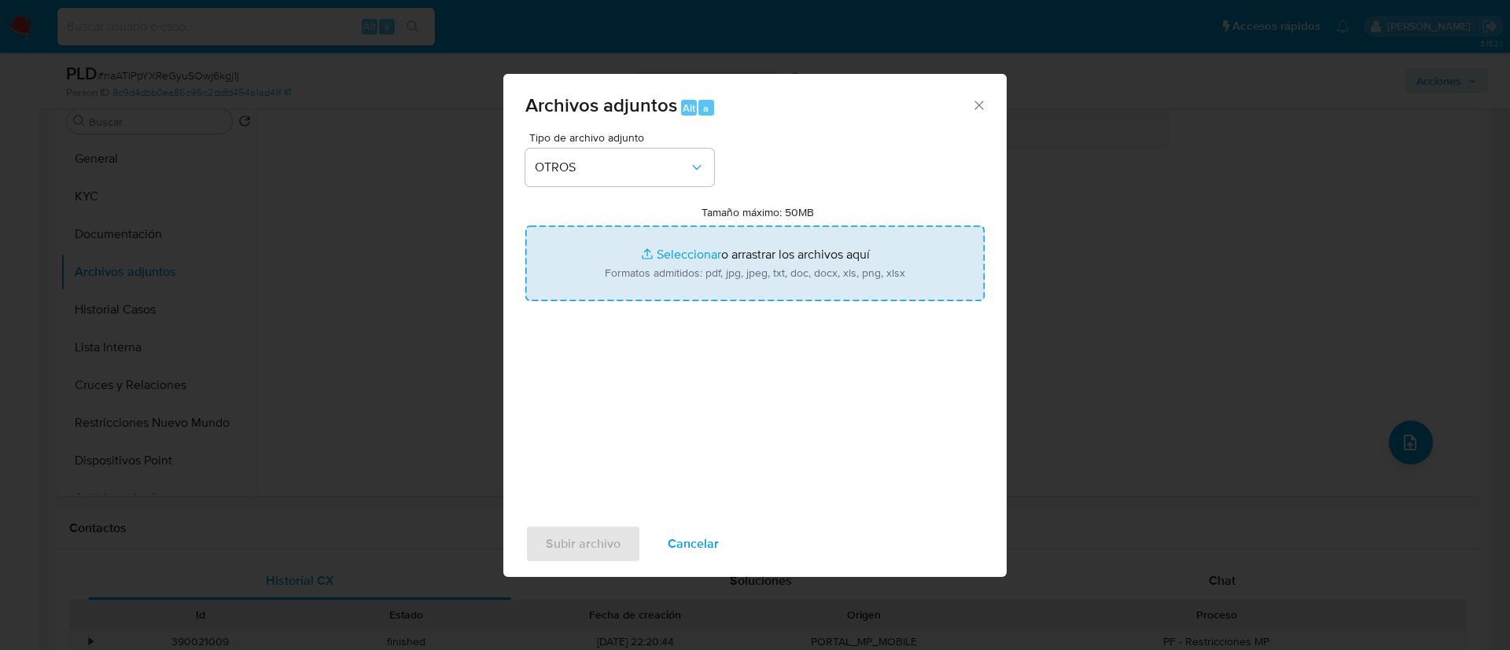
click at [605, 282] on input "Tamaño máximo: 50MB Seleccionar archivos" at bounding box center [754, 264] width 459 height 76
click at [938, 241] on input "Tamaño máximo: 50MB Seleccionar archivos" at bounding box center [754, 264] width 459 height 76
click at [842, 253] on input "Tamaño máximo: 50MB Seleccionar archivos" at bounding box center [754, 264] width 459 height 76
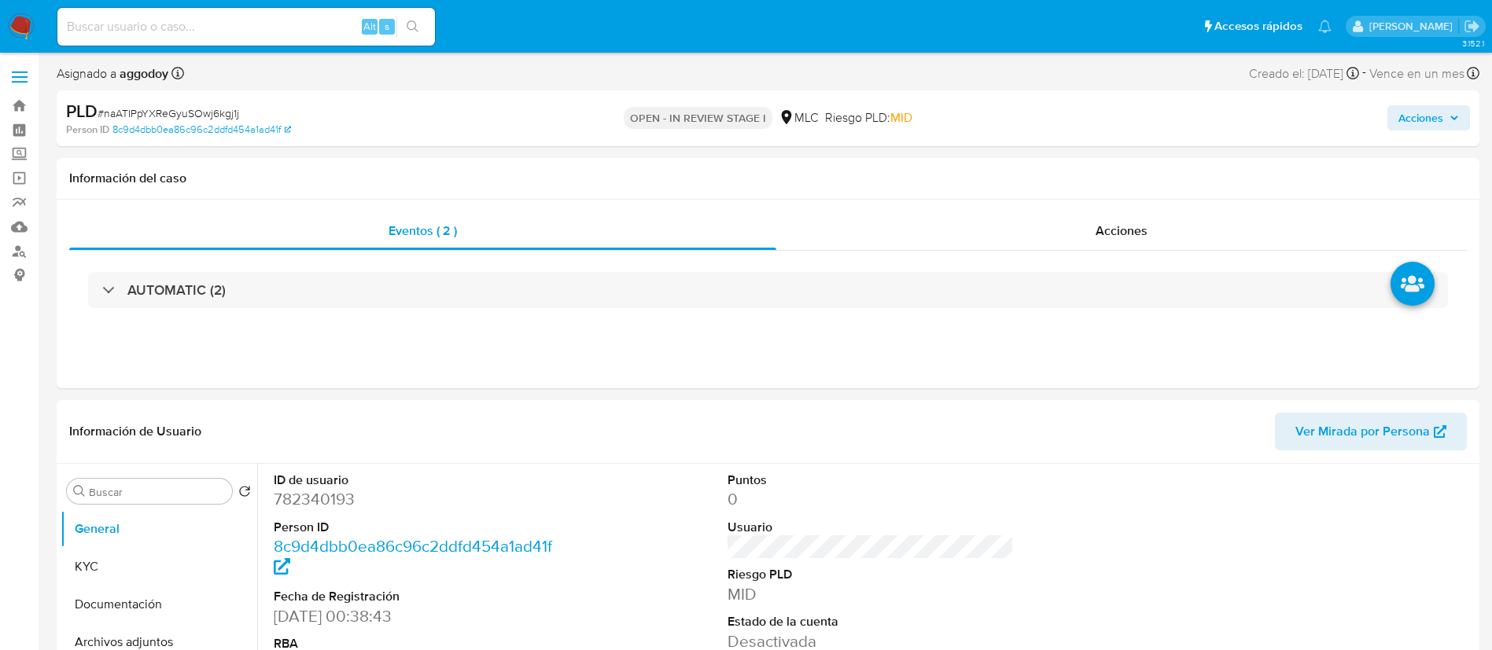
select select "10"
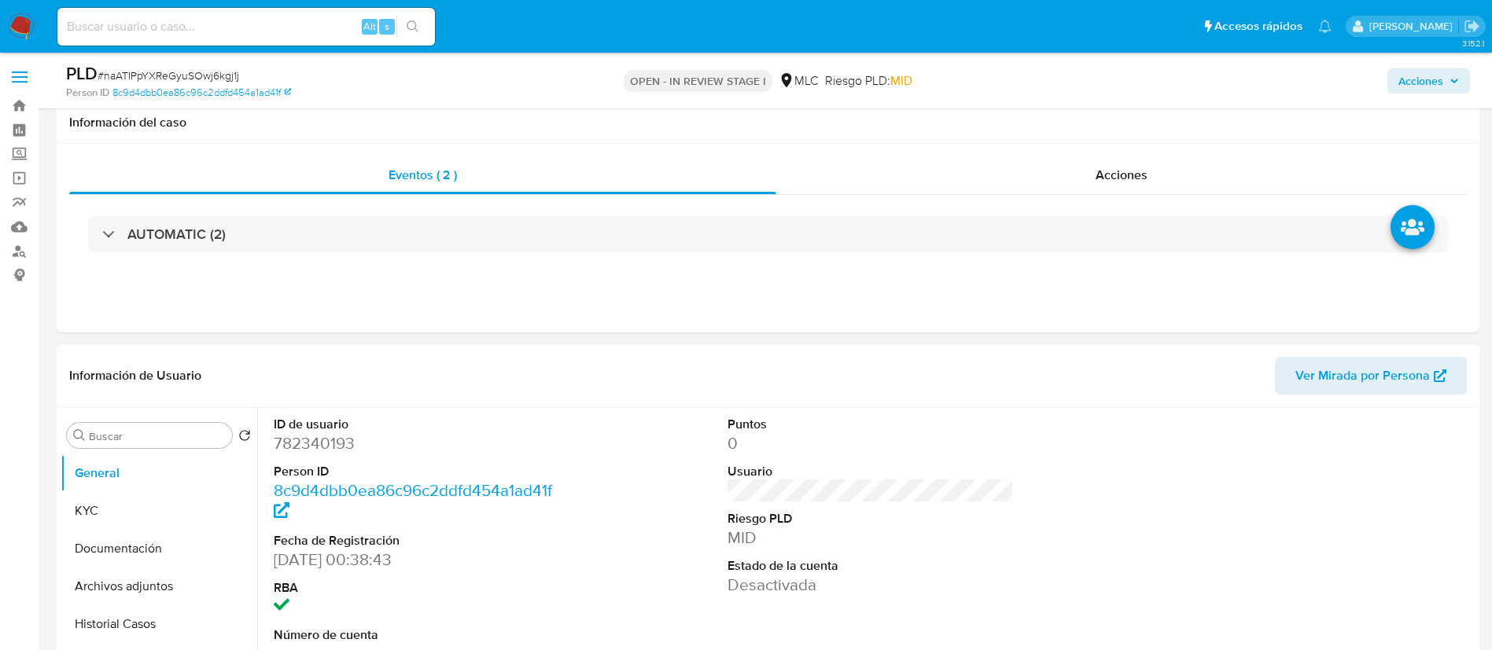
scroll to position [315, 0]
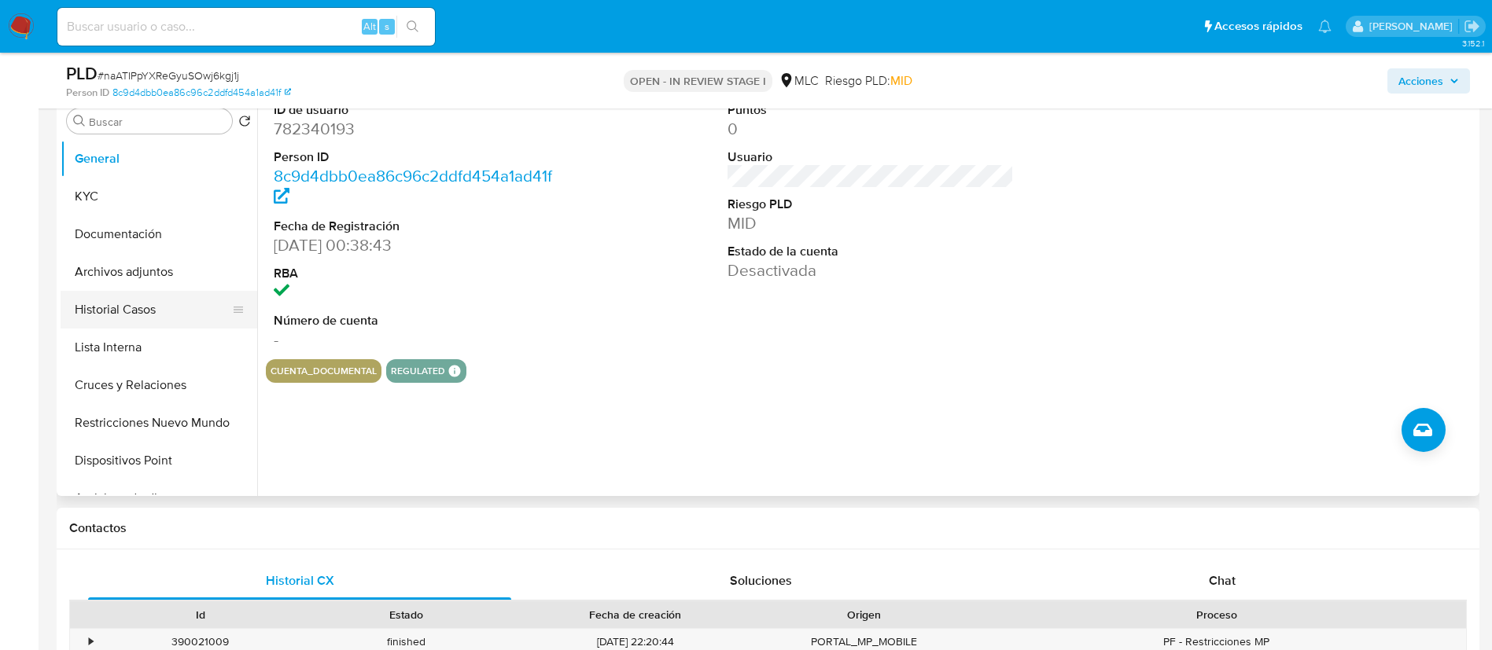
click at [149, 319] on button "Historial Casos" at bounding box center [153, 310] width 184 height 38
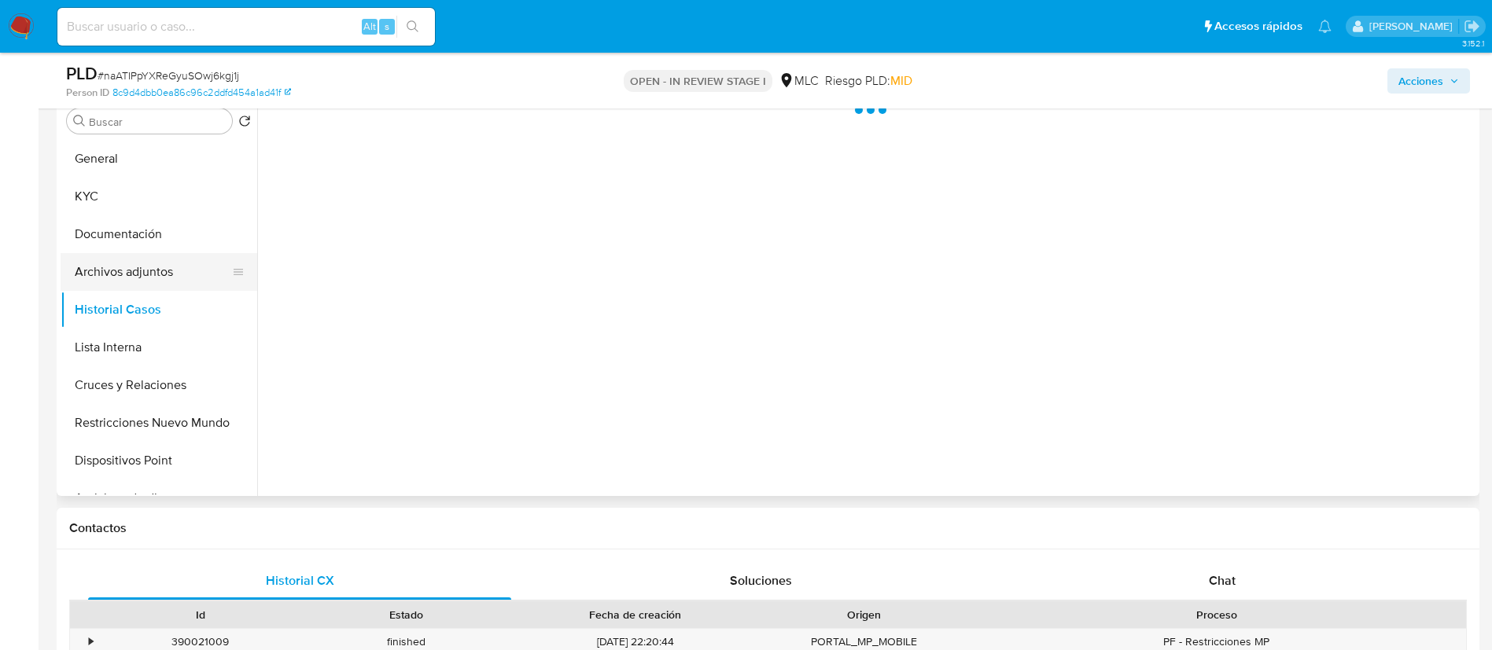
click at [143, 280] on button "Archivos adjuntos" at bounding box center [153, 272] width 184 height 38
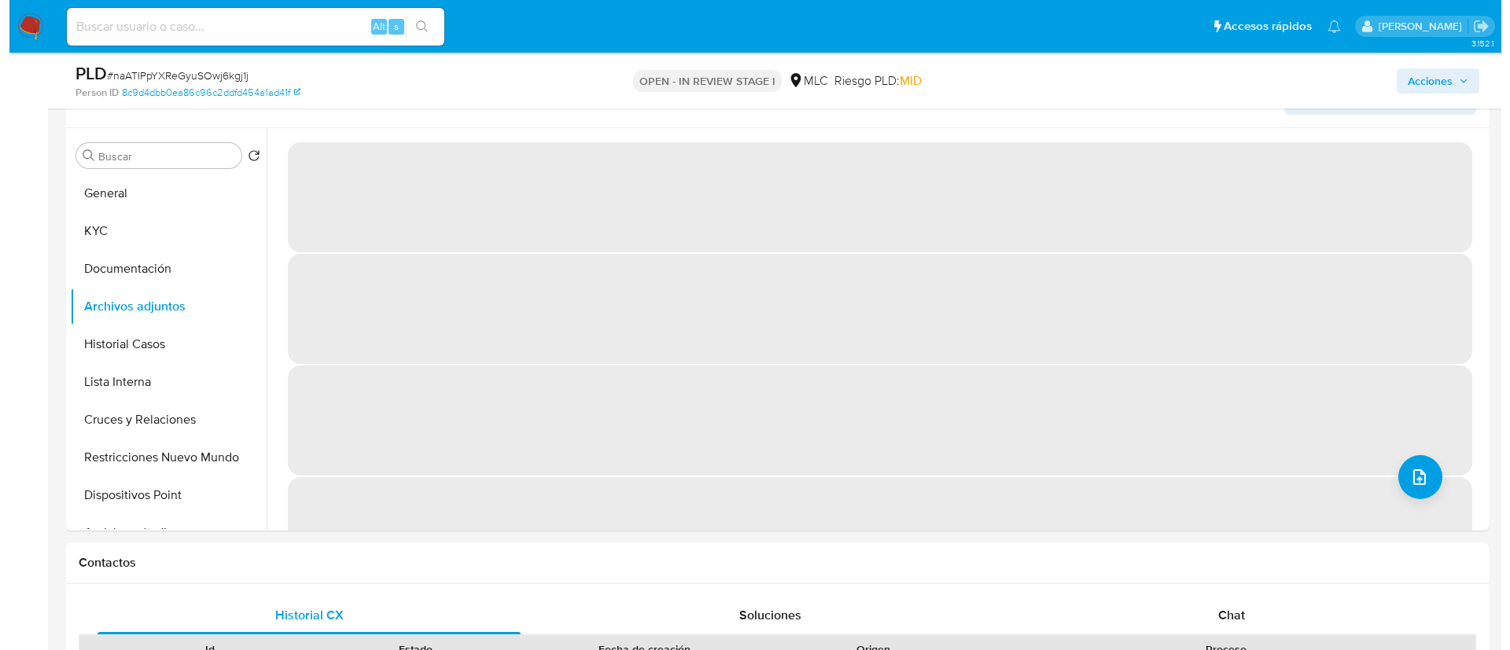
scroll to position [256, 0]
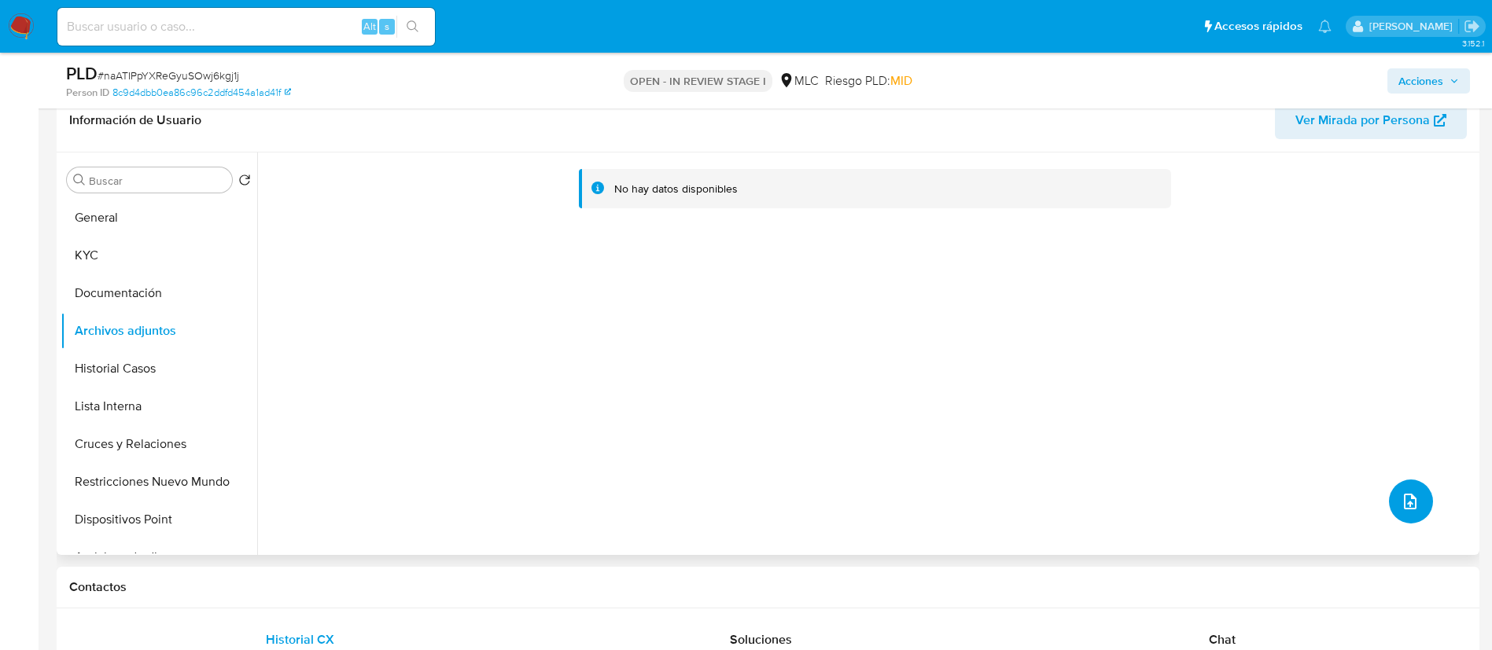
click at [1412, 492] on span "upload-file" at bounding box center [1410, 501] width 19 height 19
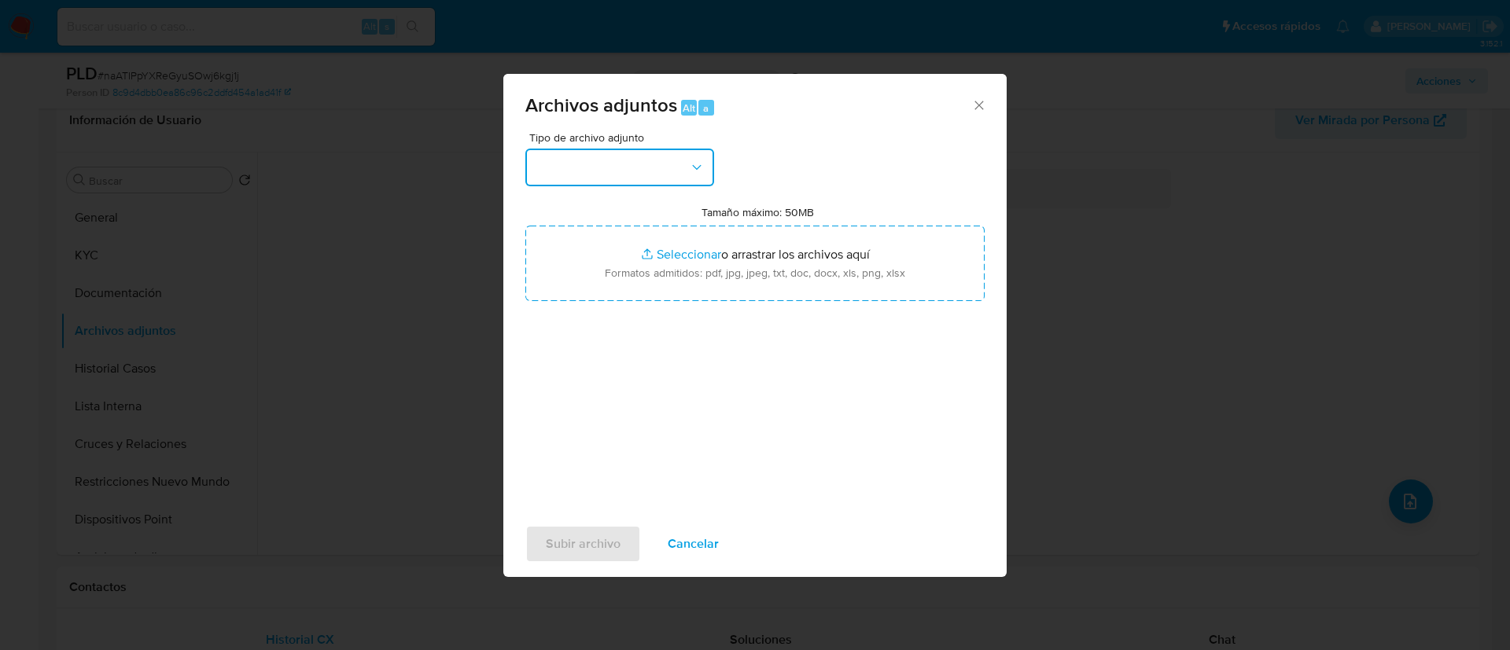
drag, startPoint x: 591, startPoint y: 168, endPoint x: 618, endPoint y: 189, distance: 33.7
click at [597, 171] on button "button" at bounding box center [619, 168] width 189 height 38
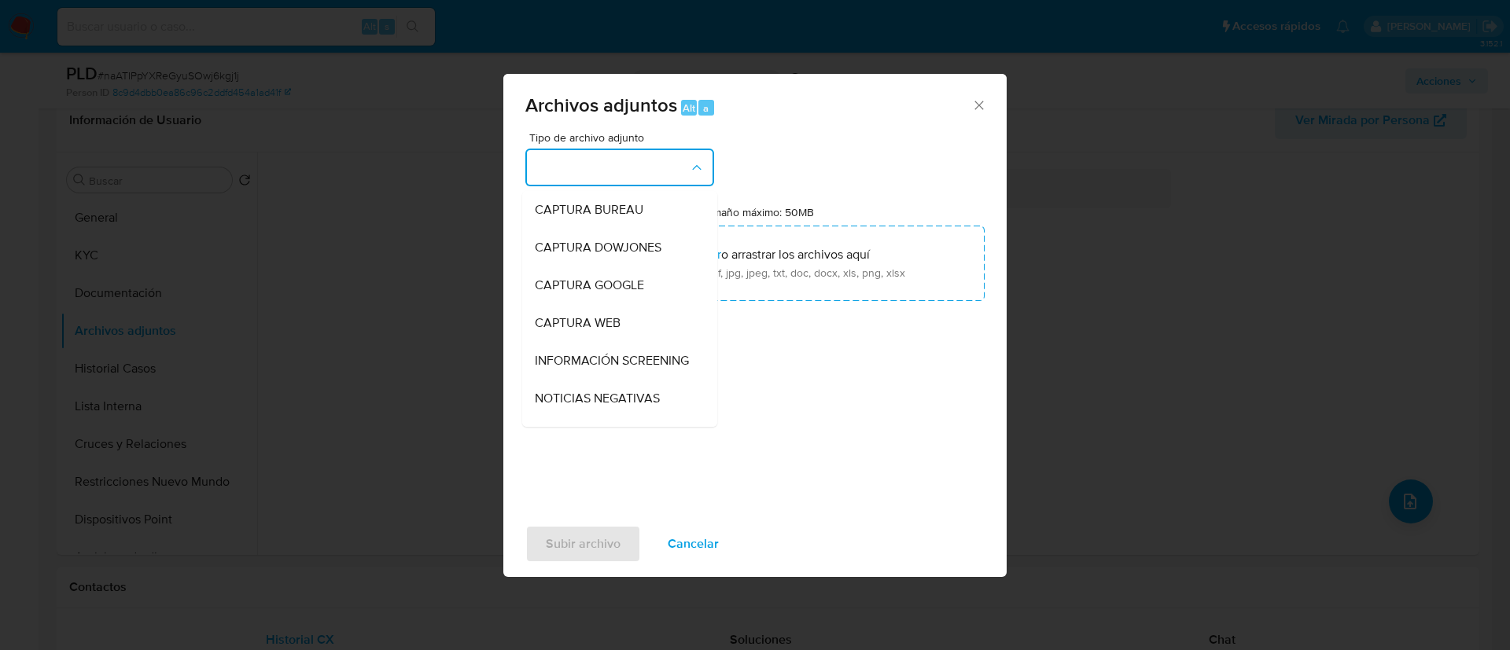
scroll to position [132, 0]
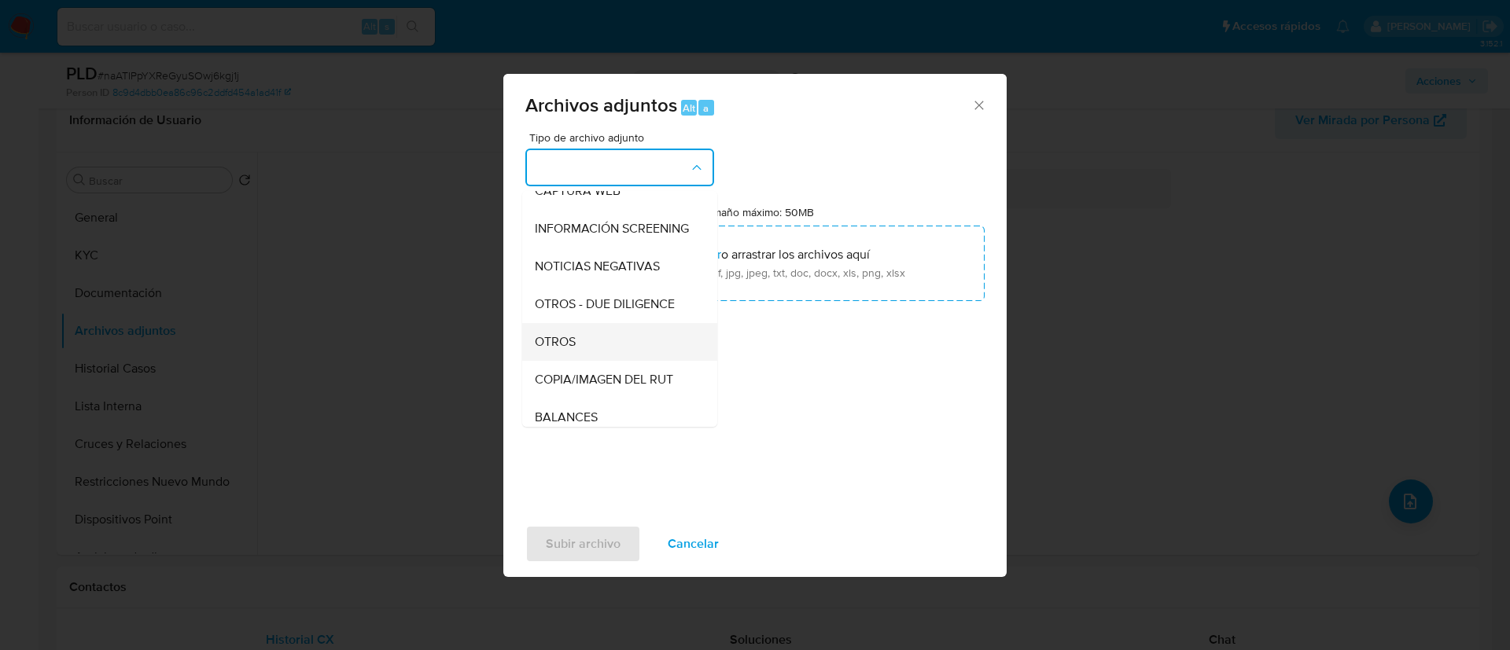
click at [619, 350] on div "OTROS" at bounding box center [615, 342] width 160 height 38
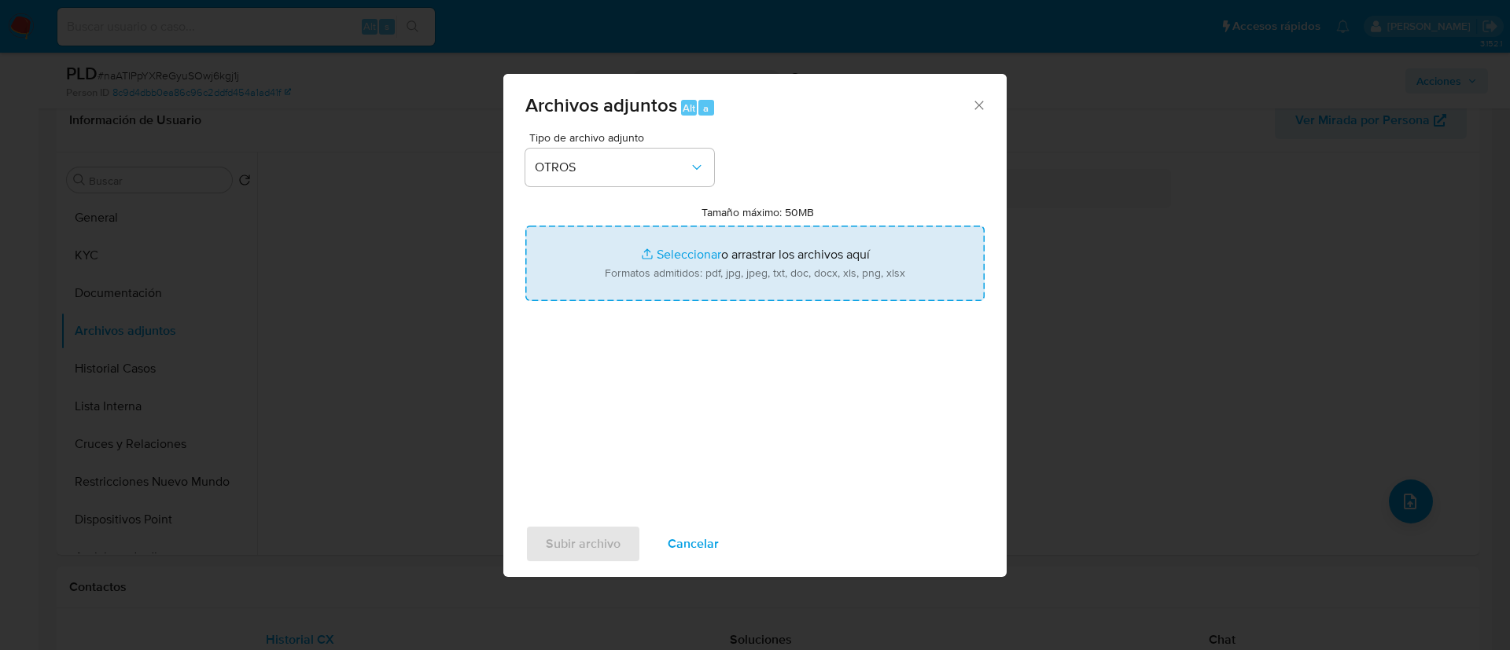
click at [626, 290] on input "Tamaño máximo: 50MB Seleccionar archivos" at bounding box center [754, 264] width 459 height 76
click at [687, 268] on input "Tamaño máximo: 50MB Seleccionar archivos" at bounding box center [754, 264] width 459 height 76
click at [691, 234] on input "Tamaño máximo: 50MB Seleccionar archivos" at bounding box center [754, 264] width 459 height 76
drag, startPoint x: 626, startPoint y: 252, endPoint x: 108, endPoint y: 51, distance: 556.0
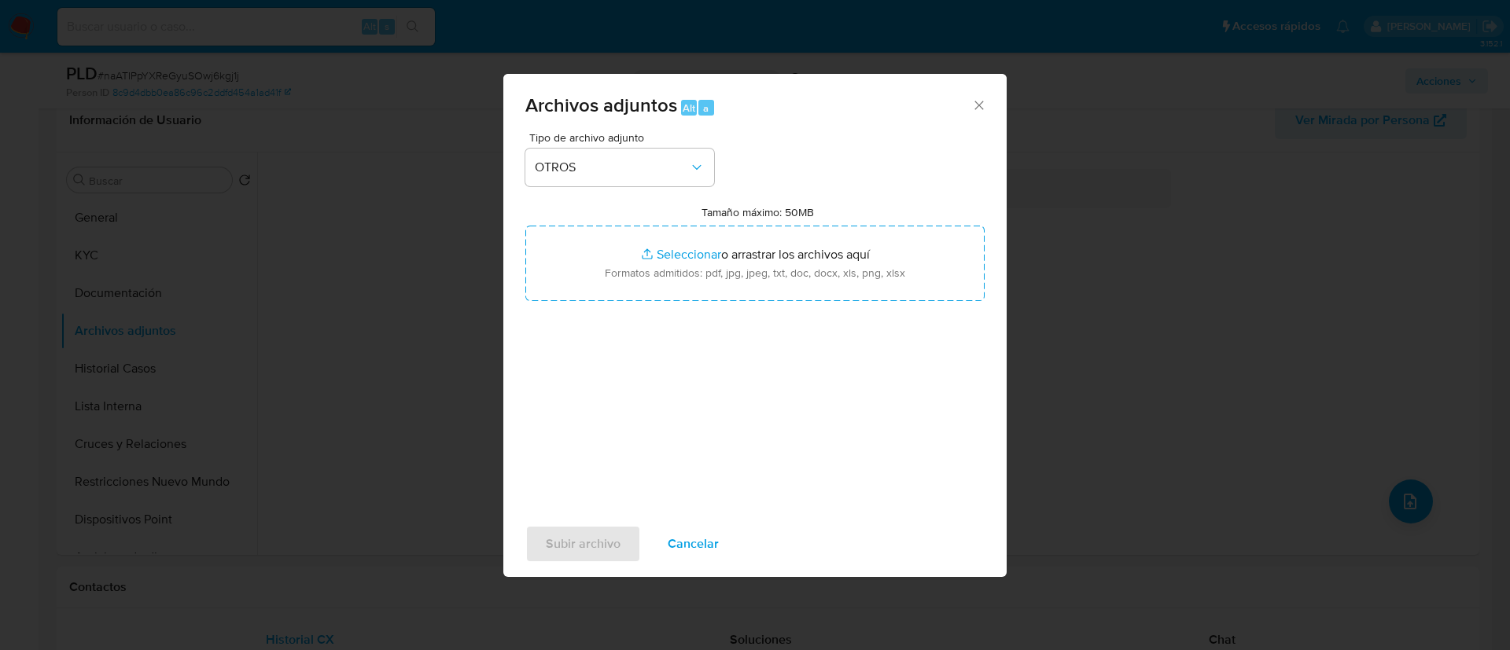
click at [624, 252] on input "Tamaño máximo: 50MB Seleccionar archivos" at bounding box center [754, 264] width 459 height 76
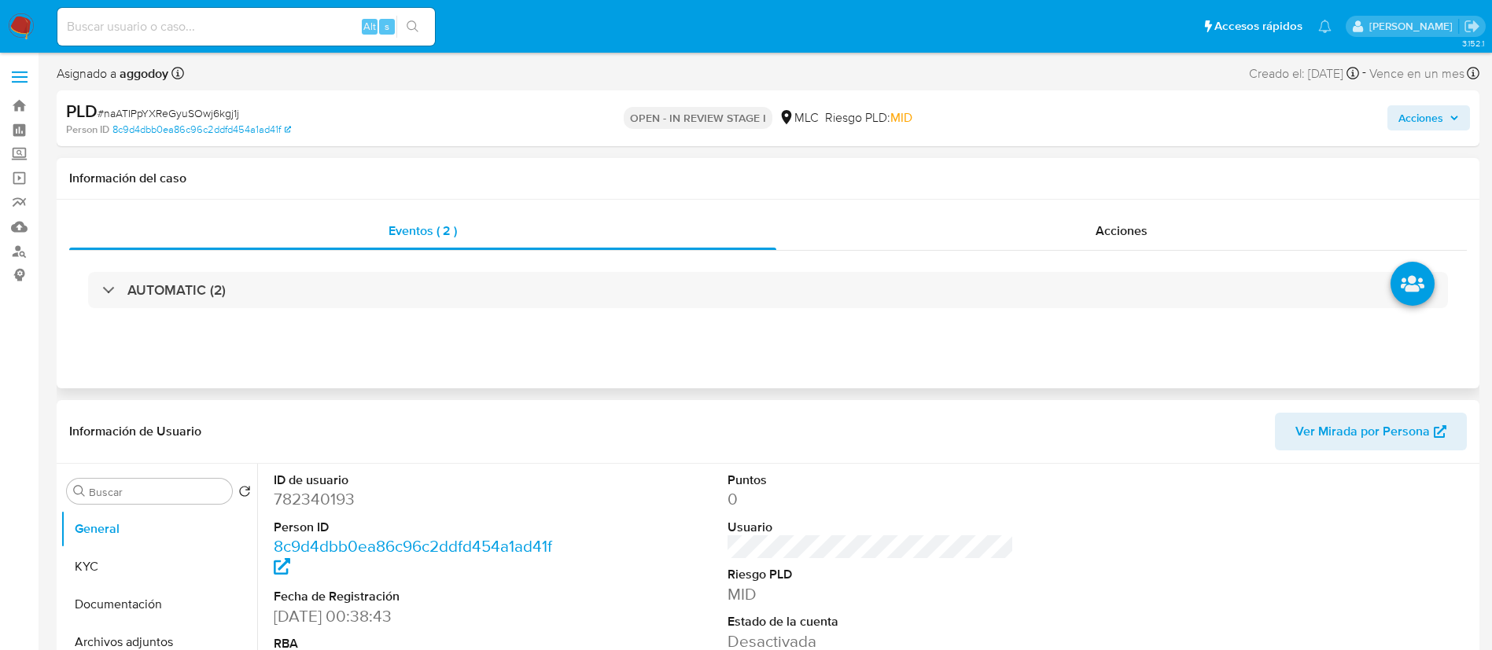
select select "10"
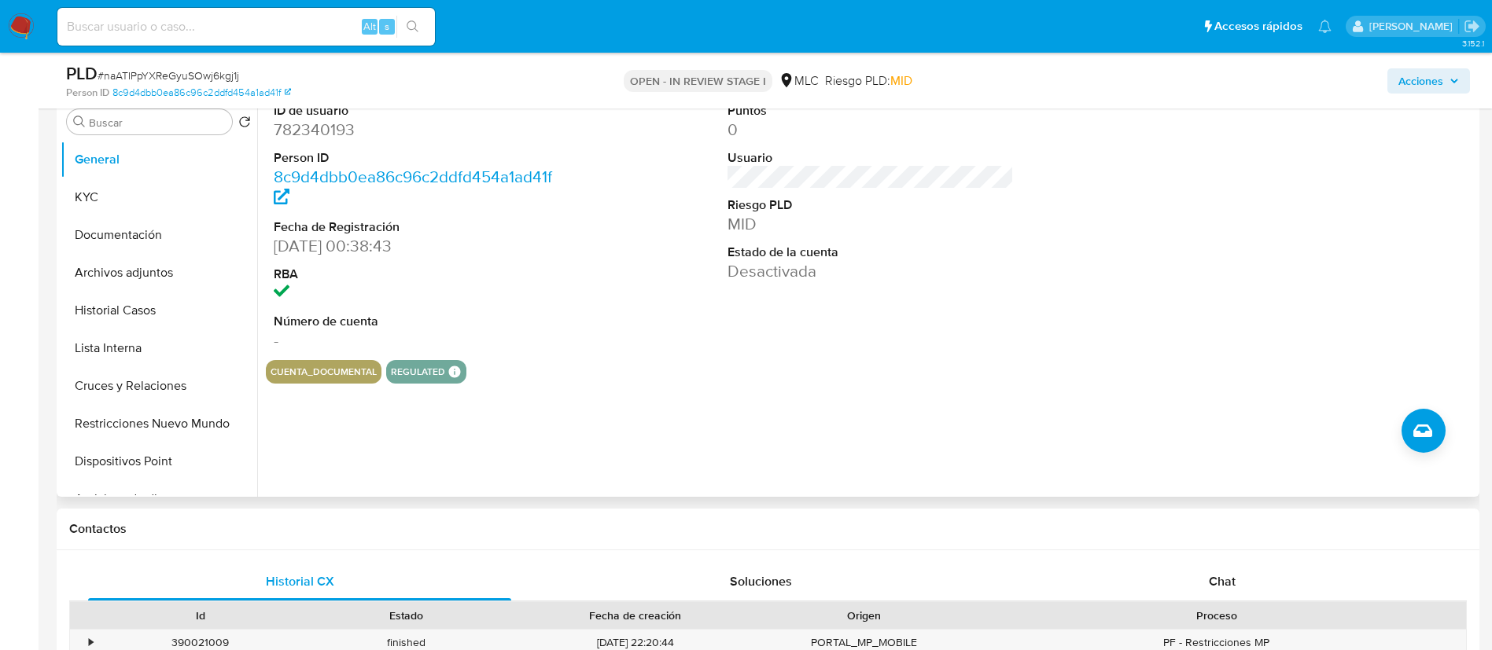
scroll to position [315, 0]
click at [166, 276] on button "Archivos adjuntos" at bounding box center [153, 272] width 184 height 38
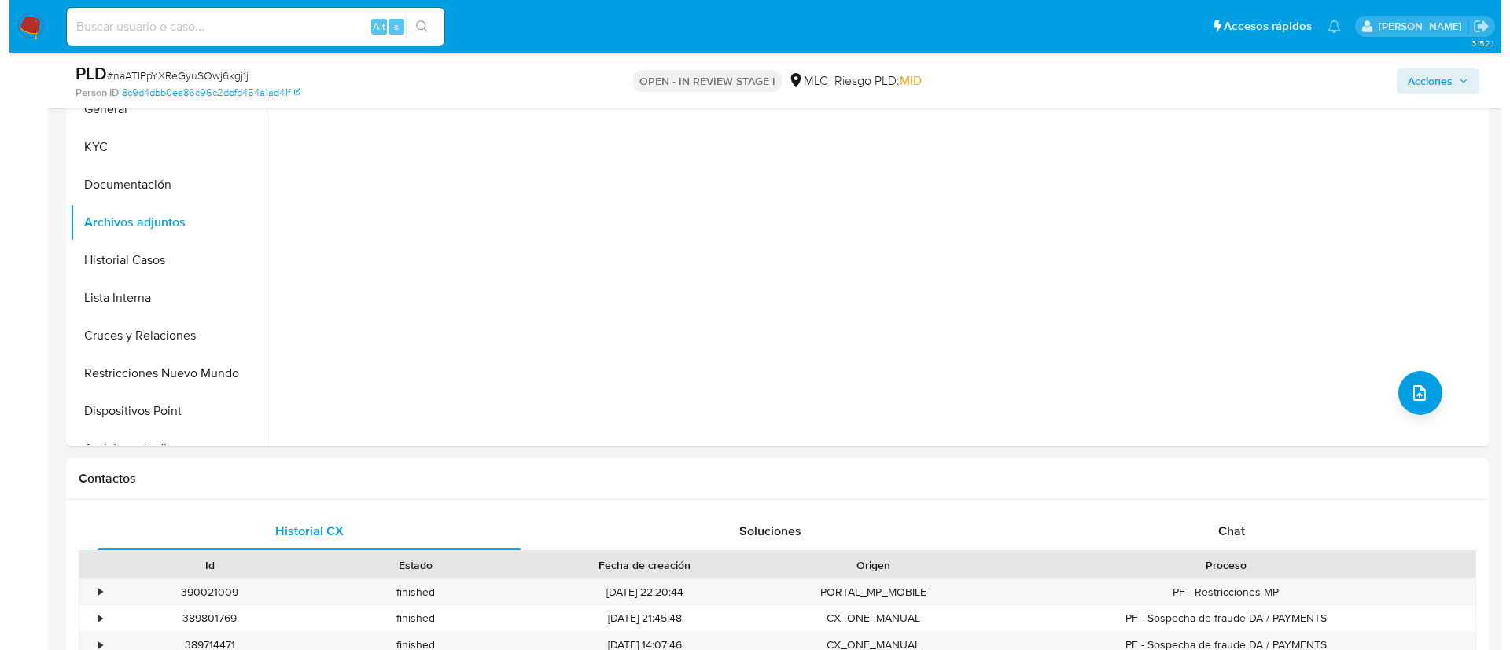
scroll to position [352, 0]
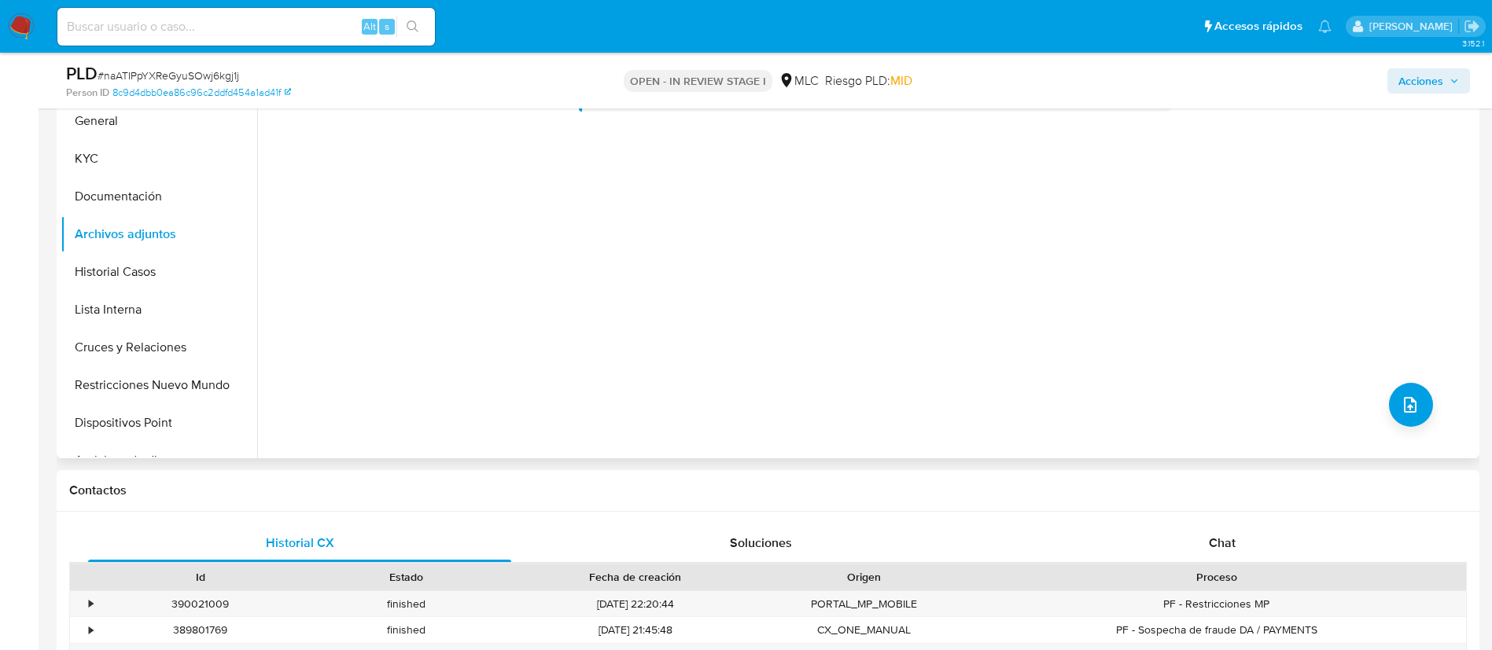
click at [1414, 376] on div "No hay datos disponibles" at bounding box center [866, 257] width 1218 height 403
click at [1413, 389] on button "upload-file" at bounding box center [1411, 405] width 44 height 44
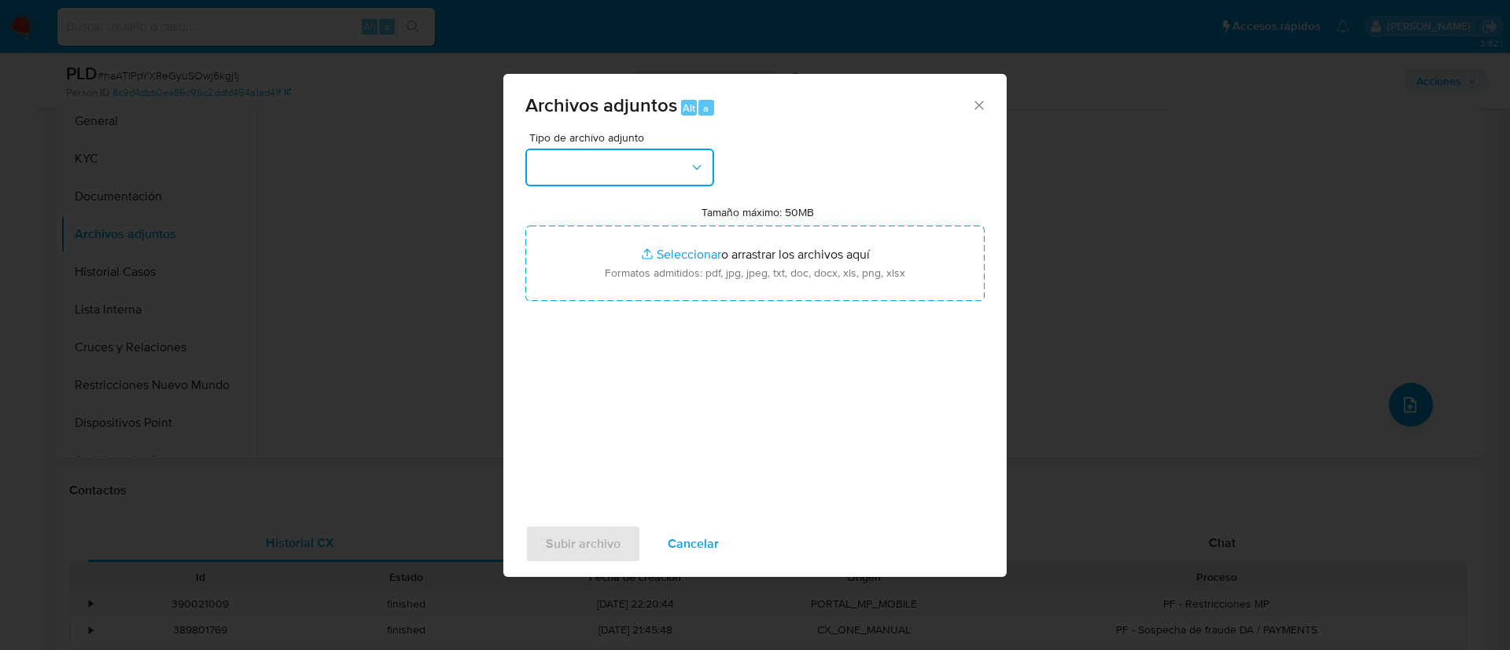
click at [689, 167] on icon "button" at bounding box center [697, 168] width 16 height 16
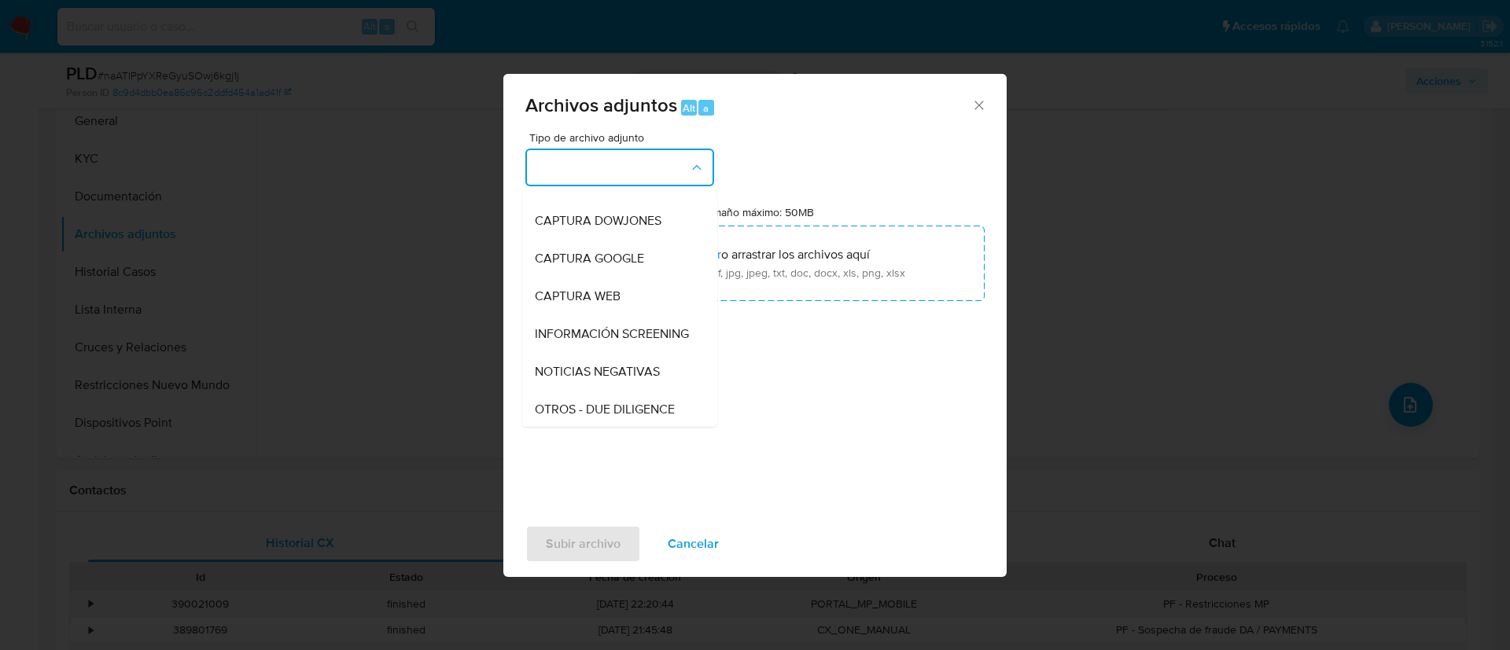
scroll to position [103, 0]
drag, startPoint x: 609, startPoint y: 366, endPoint x: 607, endPoint y: 385, distance: 19.7
click at [607, 385] on ul "CAPTURA BUREAU CAPTURA [PERSON_NAME] CAPTURA GOOGLE CAPTURA WEB INFORMACIÓN SCR…" at bounding box center [619, 509] width 195 height 843
click at [607, 385] on div "OTROS" at bounding box center [615, 371] width 160 height 38
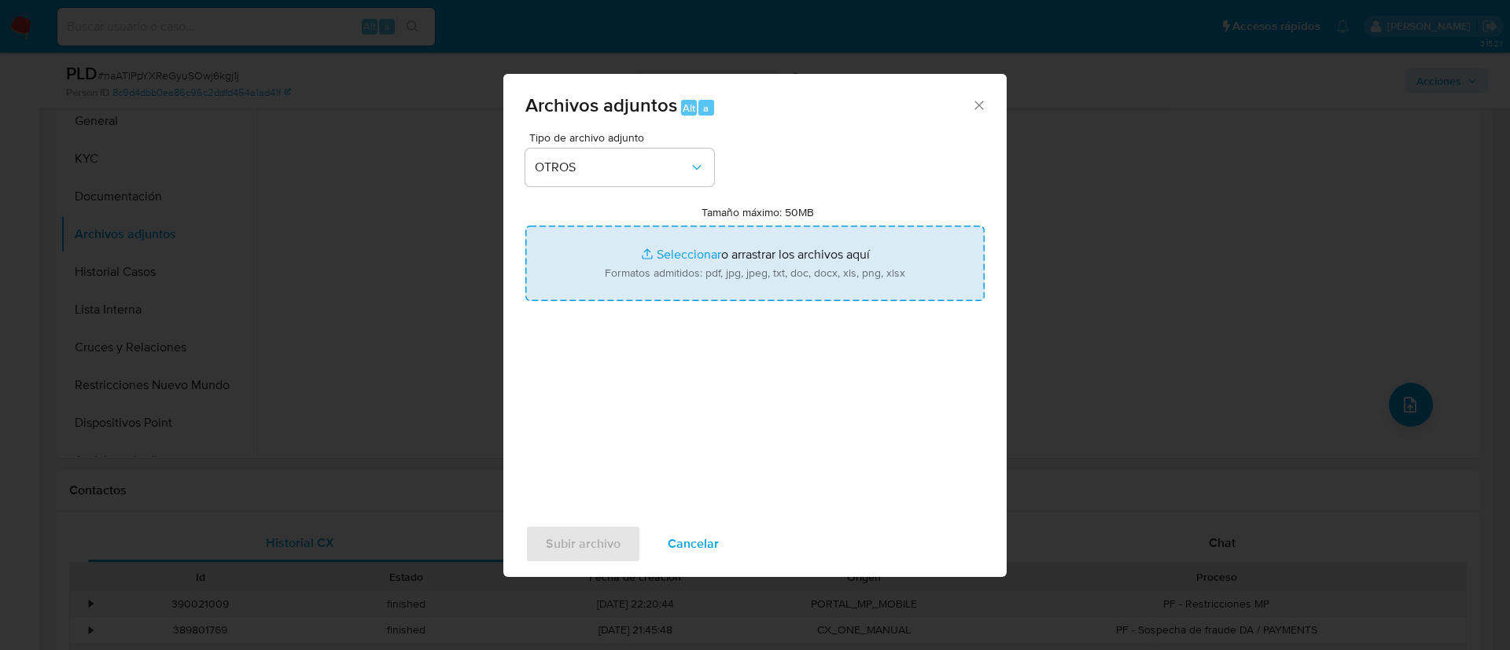
click at [664, 260] on input "Tamaño máximo: 50MB Seleccionar archivos" at bounding box center [754, 264] width 459 height 76
click at [825, 263] on input "Tamaño máximo: 50MB Seleccionar archivos" at bounding box center [754, 264] width 459 height 76
click at [814, 267] on input "Tamaño máximo: 50MB Seleccionar archivos" at bounding box center [754, 264] width 459 height 76
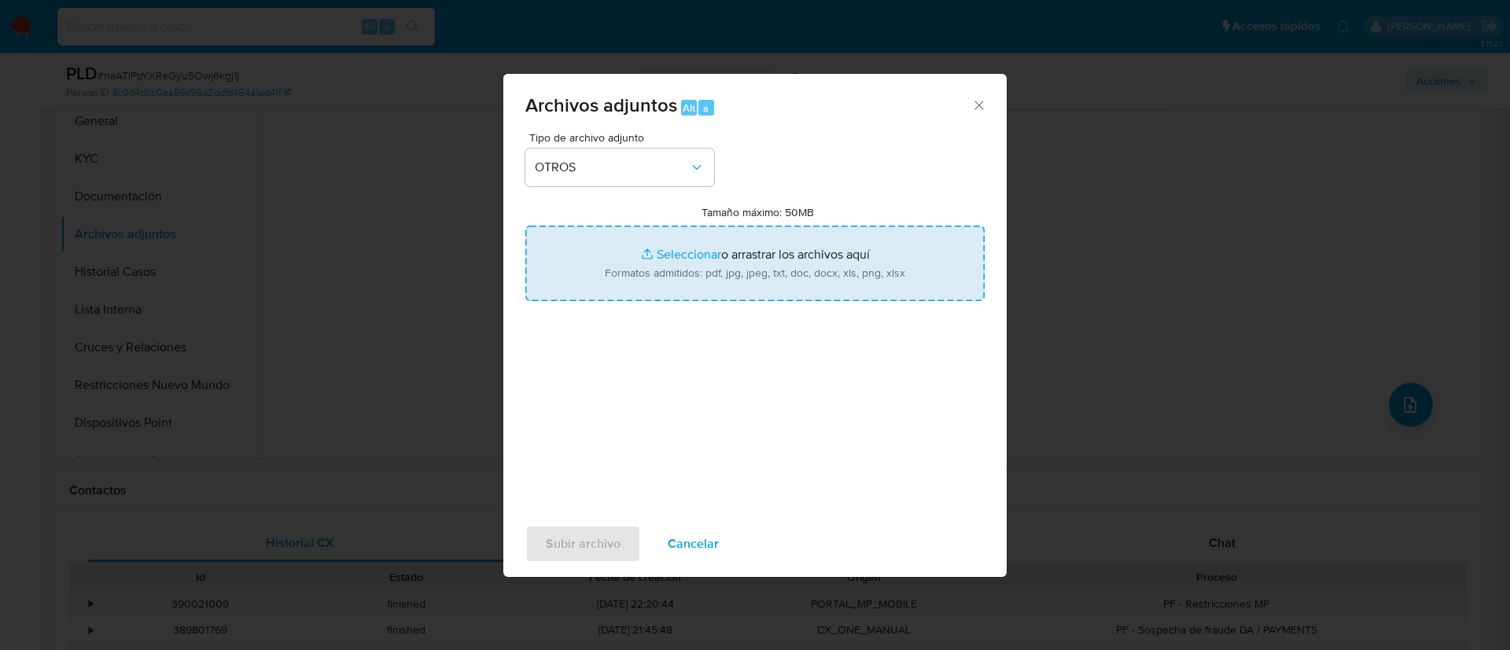
click at [811, 264] on input "Tamaño máximo: 50MB Seleccionar archivos" at bounding box center [754, 264] width 459 height 76
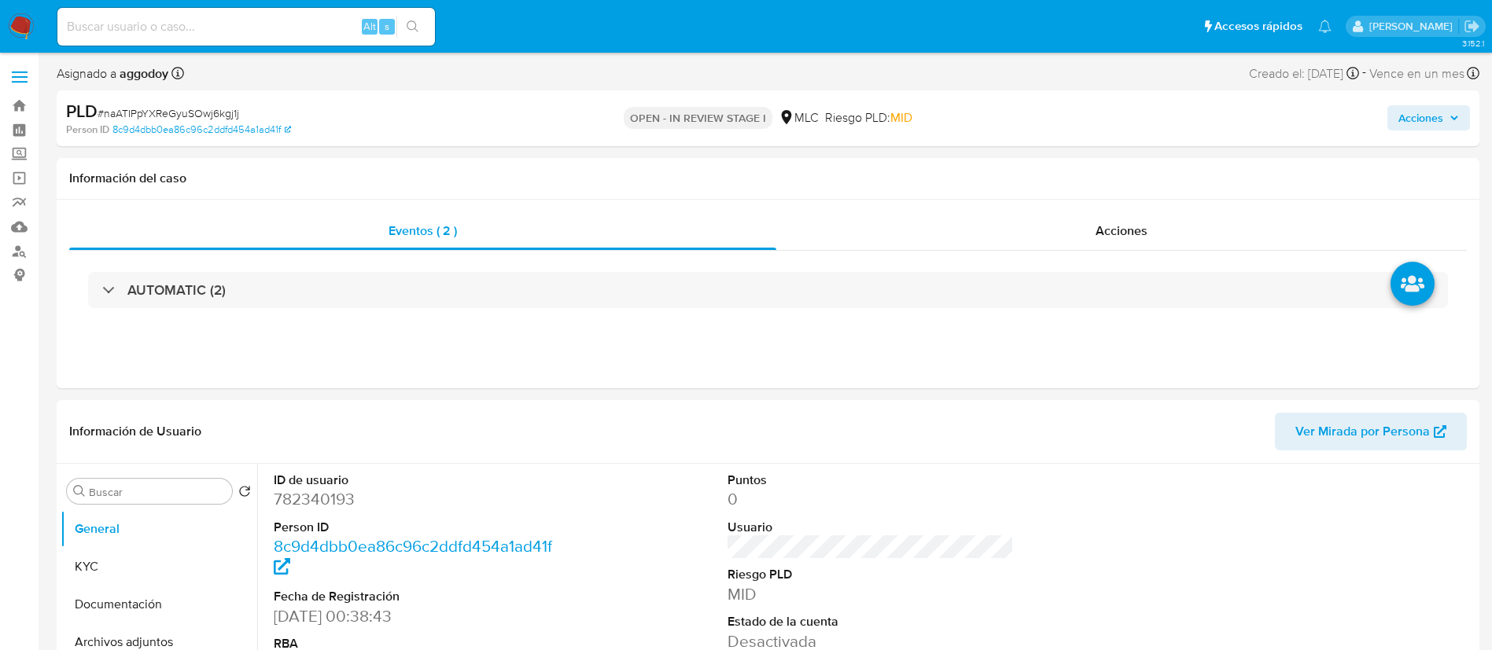
select select "10"
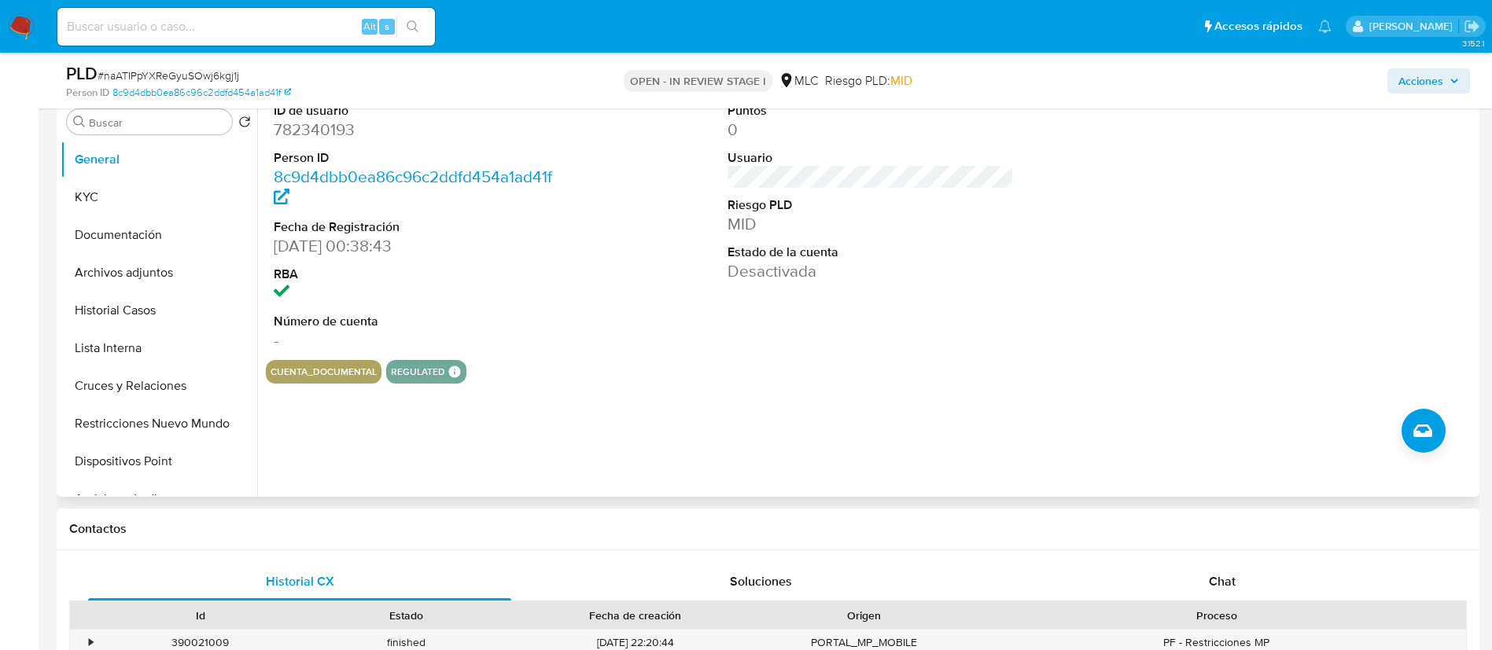
scroll to position [315, 0]
click at [146, 271] on button "Archivos adjuntos" at bounding box center [153, 272] width 184 height 38
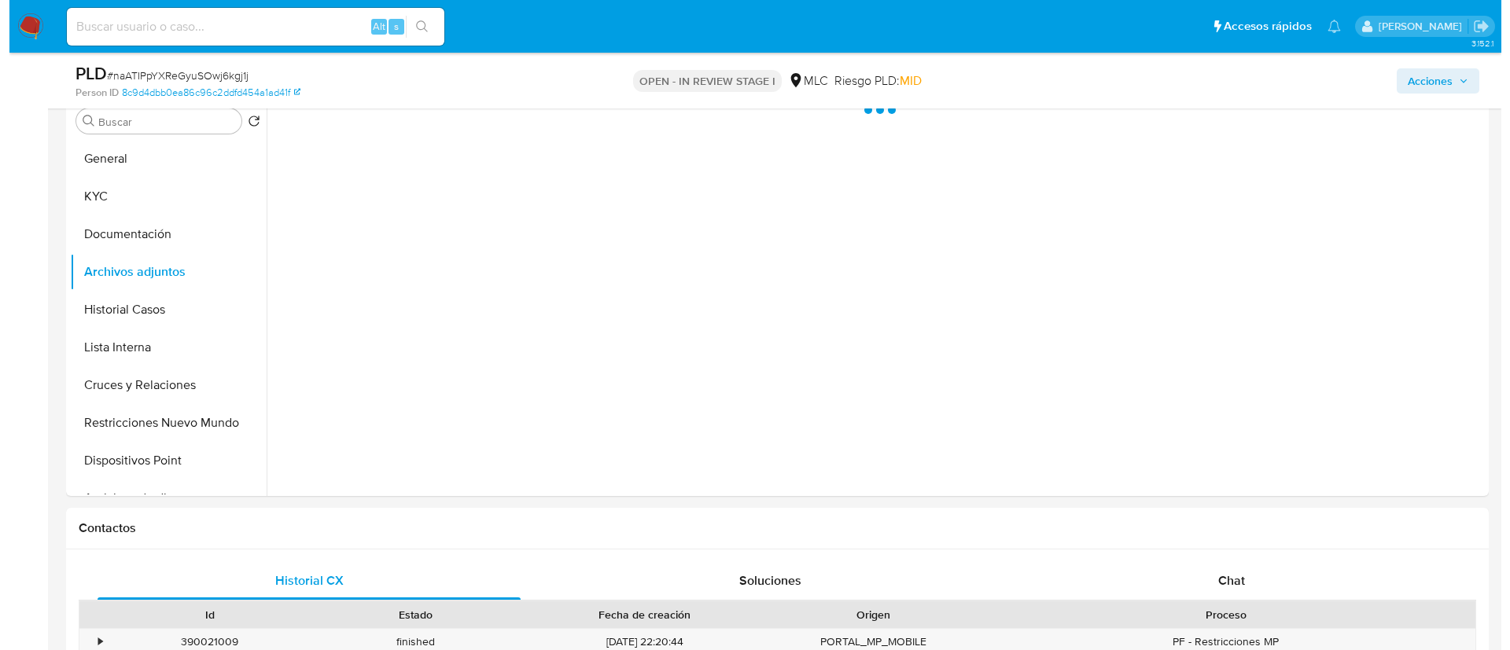
scroll to position [223, 0]
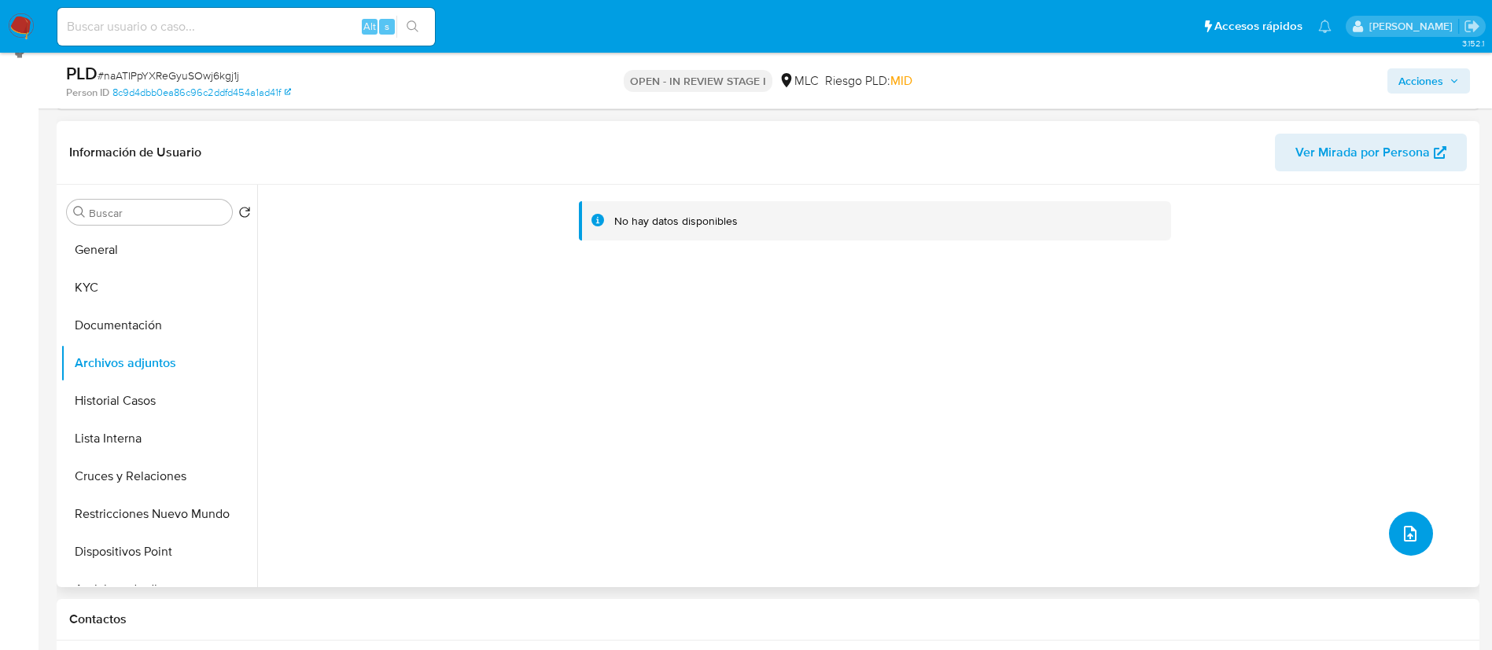
click at [1403, 540] on icon "upload-file" at bounding box center [1410, 534] width 19 height 19
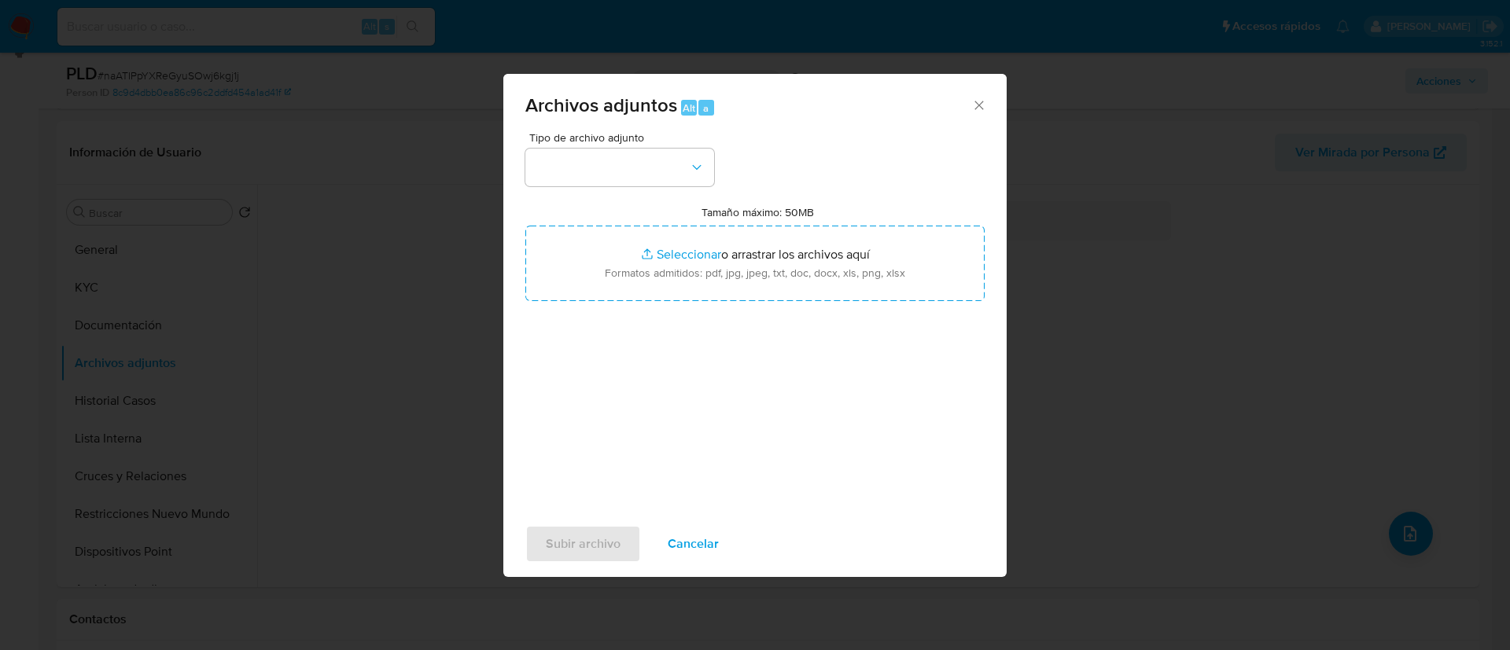
click at [584, 187] on div "Tipo de archivo adjunto Tamaño máximo: 50MB Seleccionar archivos Seleccionar o …" at bounding box center [754, 317] width 459 height 371
click at [586, 186] on button "button" at bounding box center [619, 168] width 189 height 38
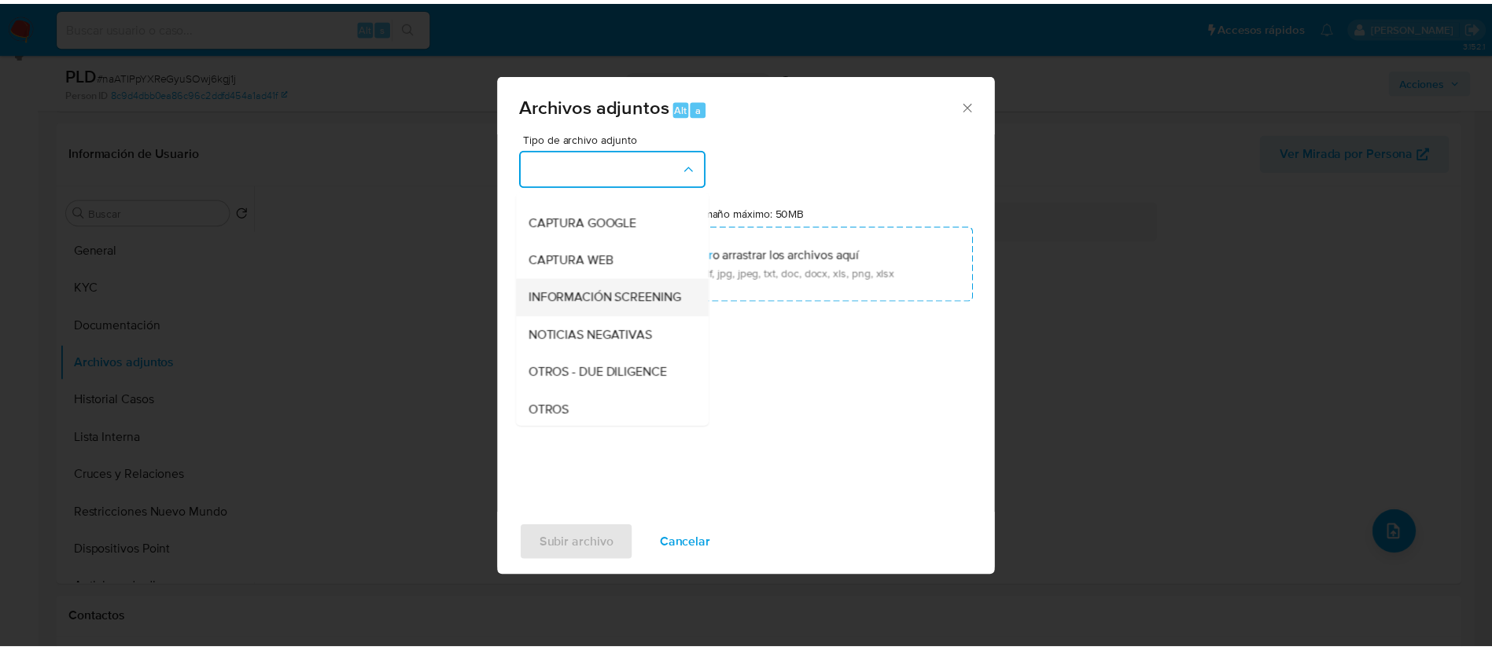
scroll to position [82, 0]
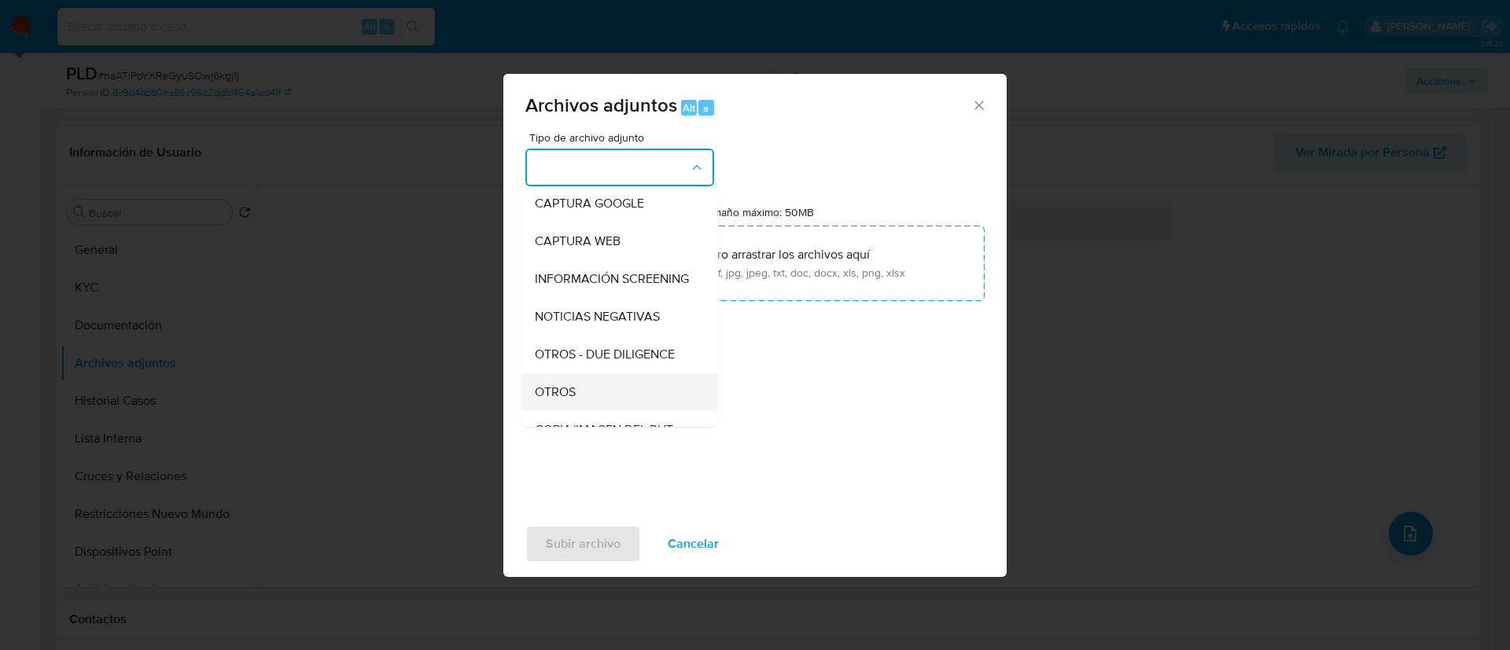
click at [603, 403] on div "OTROS" at bounding box center [615, 393] width 160 height 38
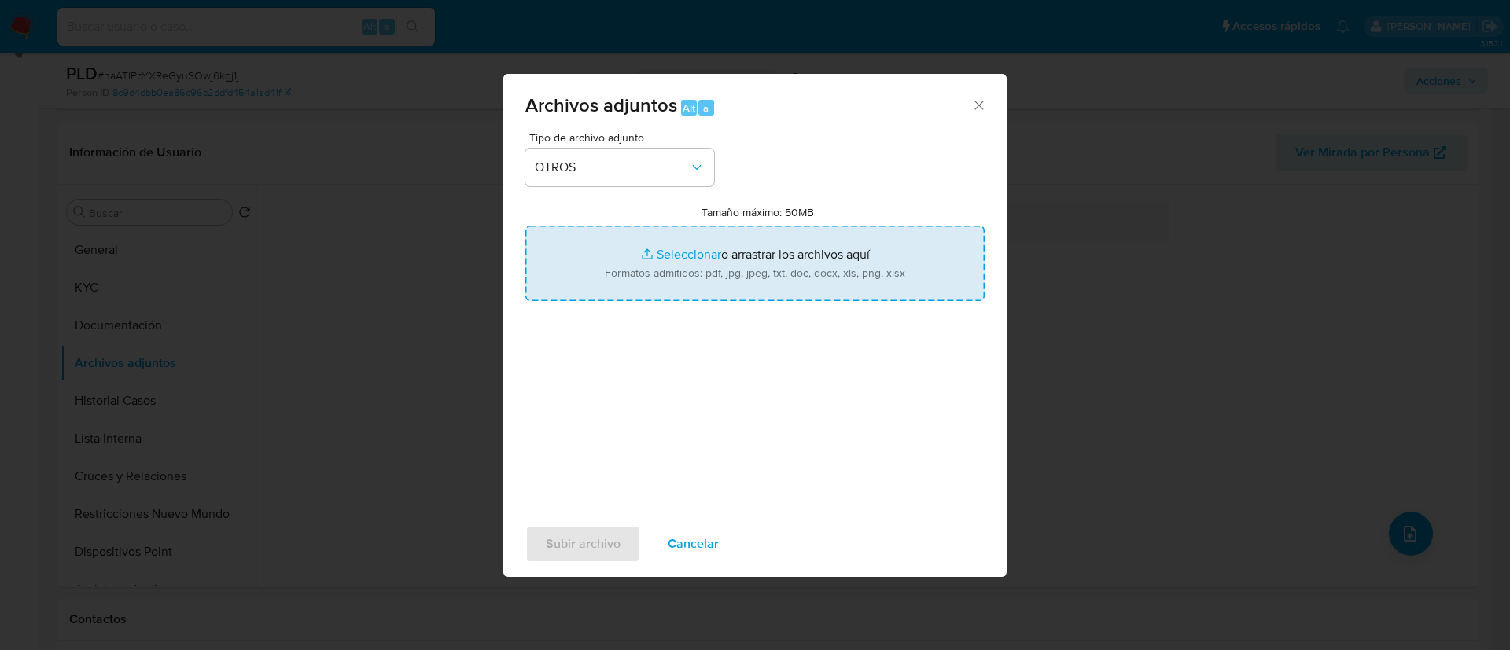
click at [737, 238] on input "Tamaño máximo: 50MB Seleccionar archivos" at bounding box center [754, 264] width 459 height 76
click at [816, 250] on input "Tamaño máximo: 50MB Seleccionar archivos" at bounding box center [754, 264] width 459 height 76
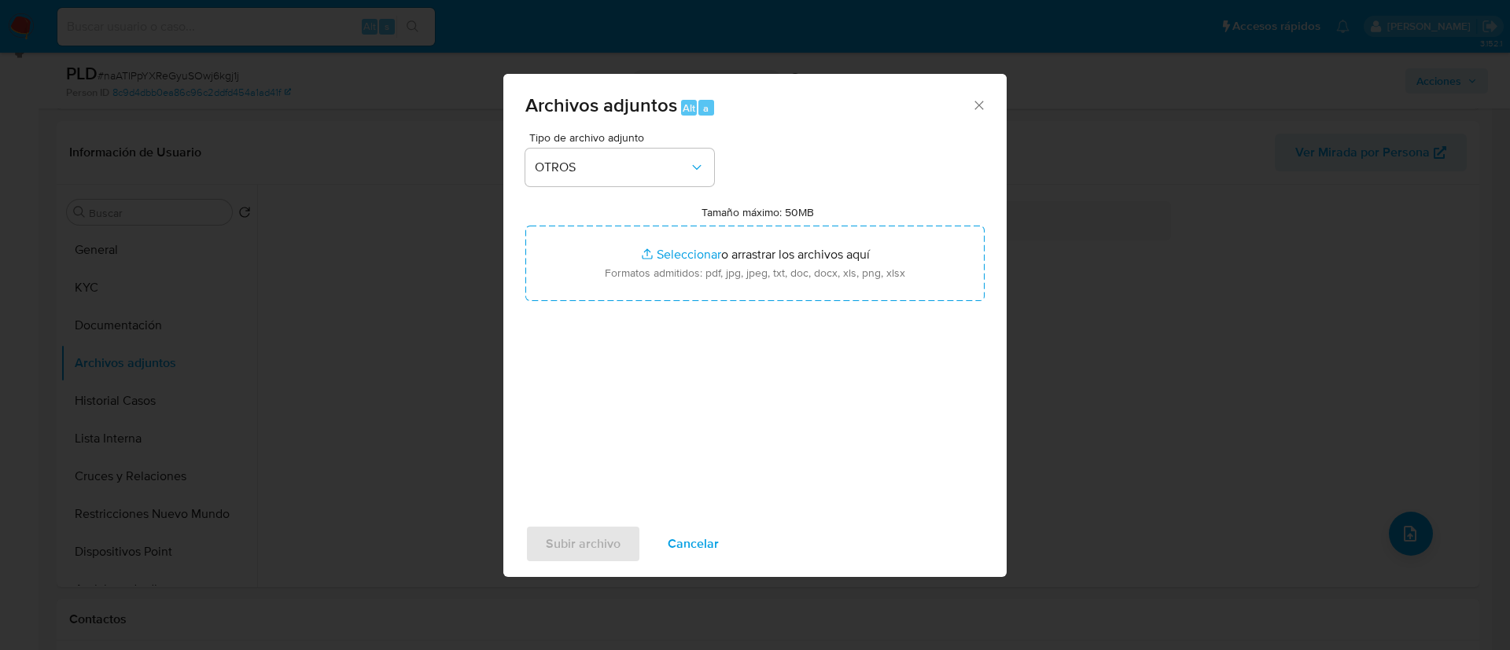
click at [978, 111] on icon "Cerrar" at bounding box center [979, 106] width 16 height 16
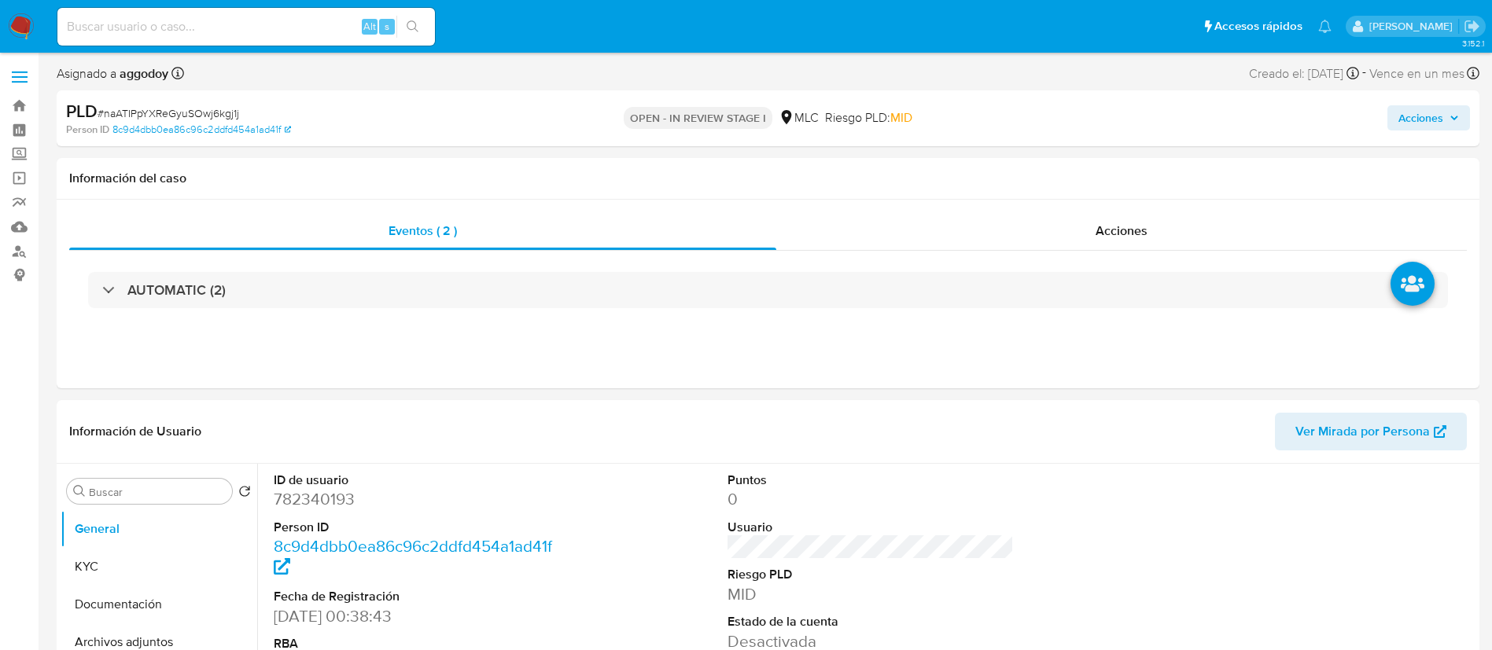
select select "10"
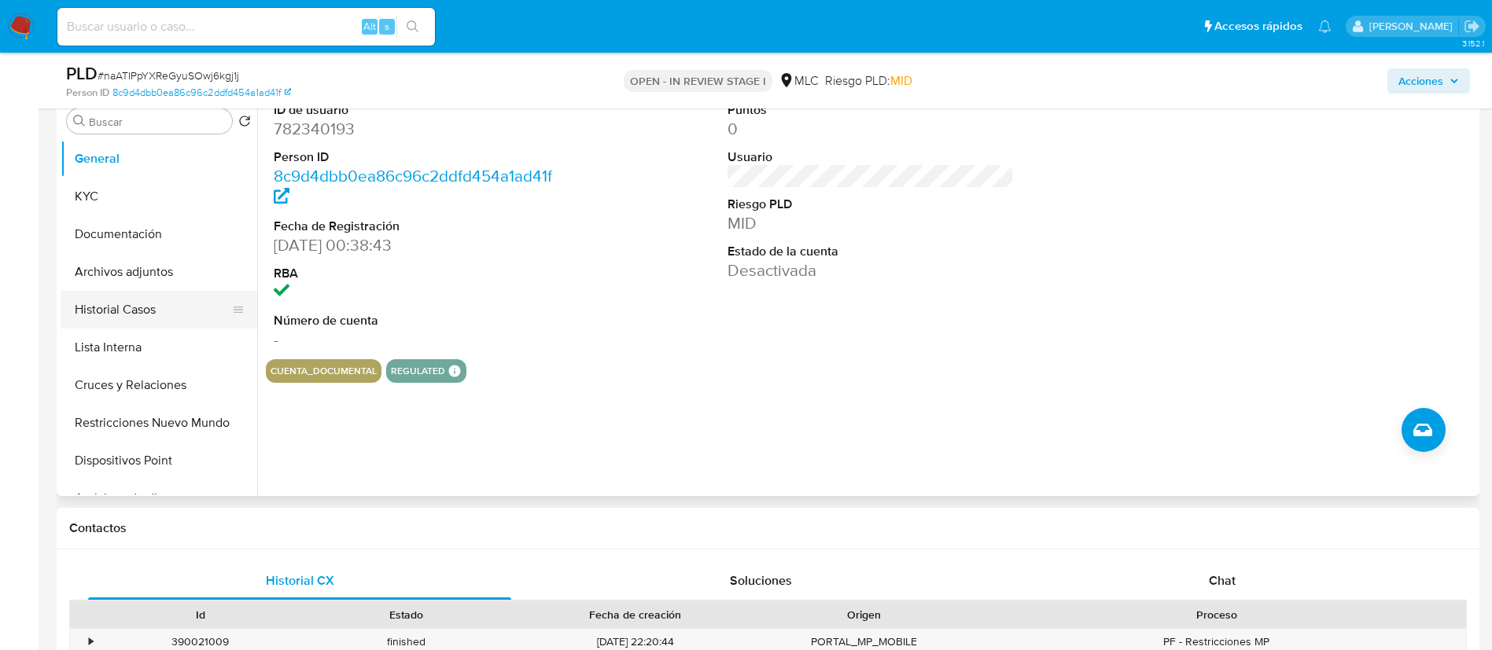
click at [162, 293] on button "Historial Casos" at bounding box center [153, 310] width 184 height 38
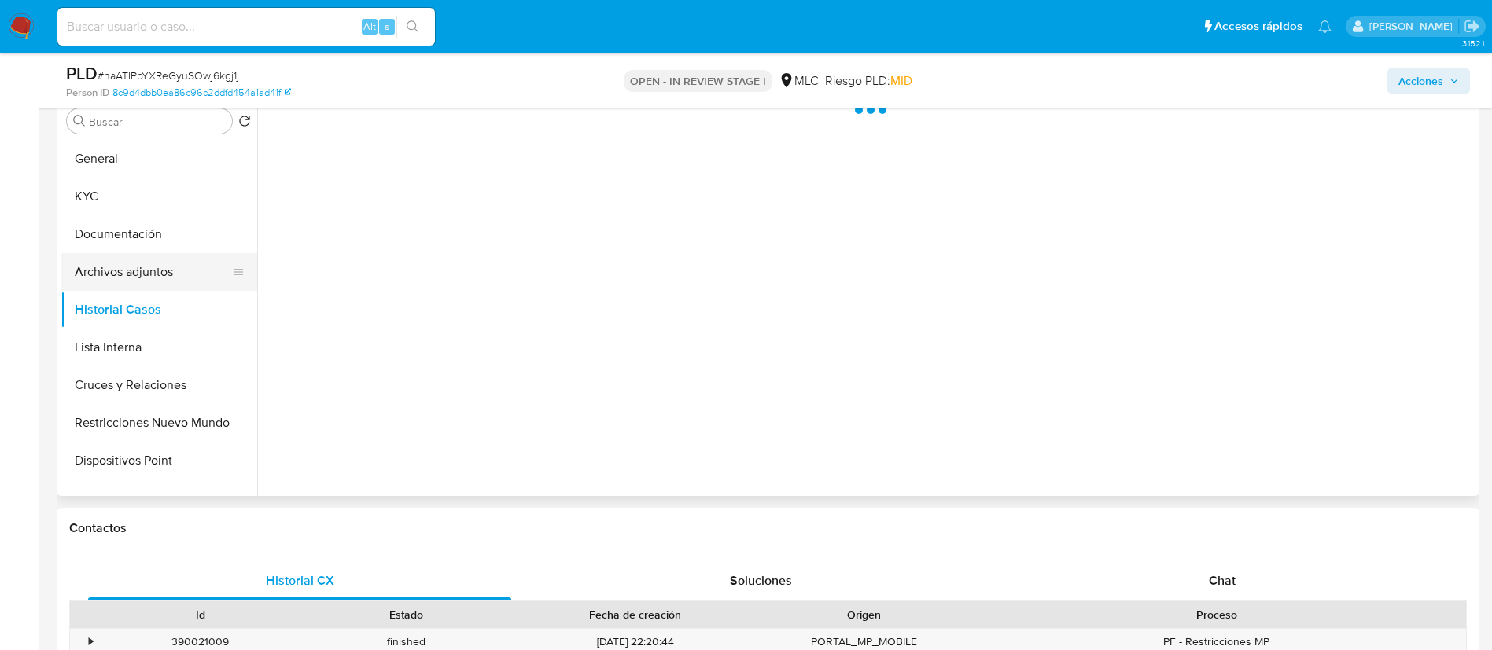
click at [134, 268] on button "Archivos adjuntos" at bounding box center [153, 272] width 184 height 38
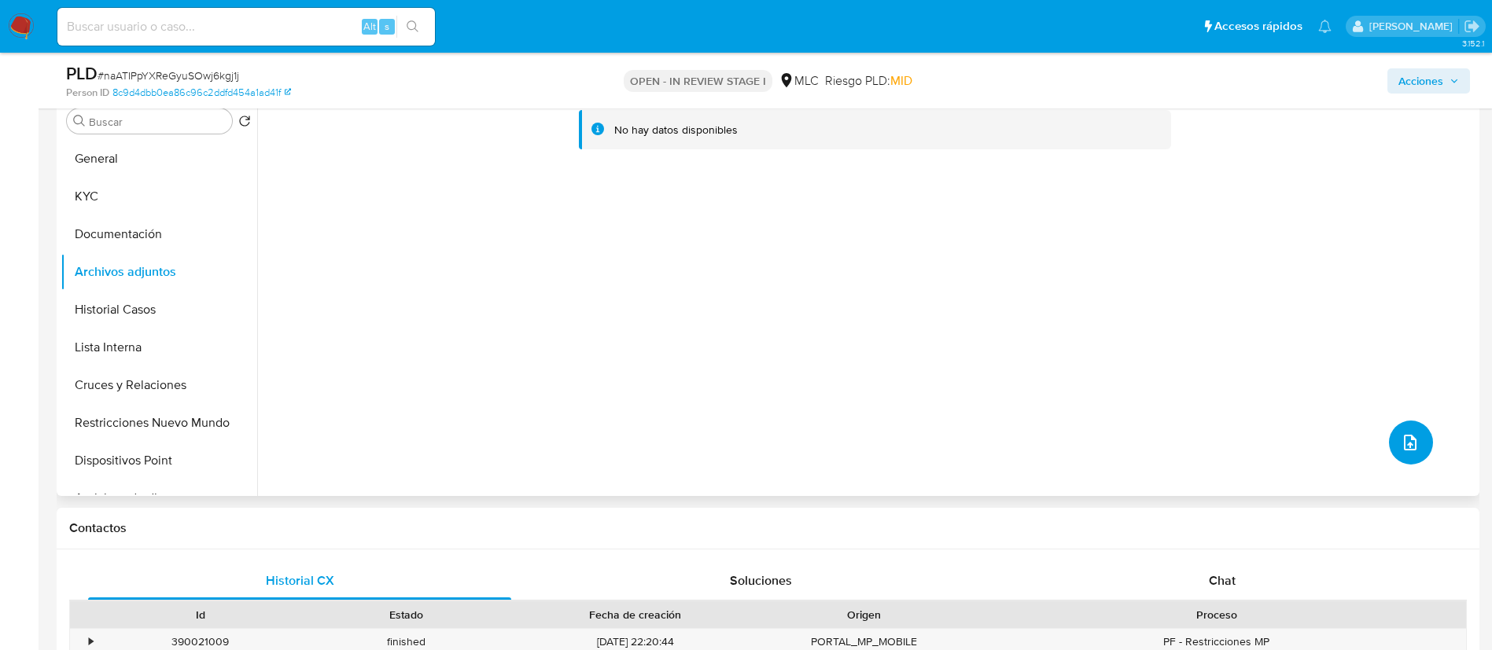
click at [1405, 421] on button "upload-file" at bounding box center [1411, 443] width 44 height 44
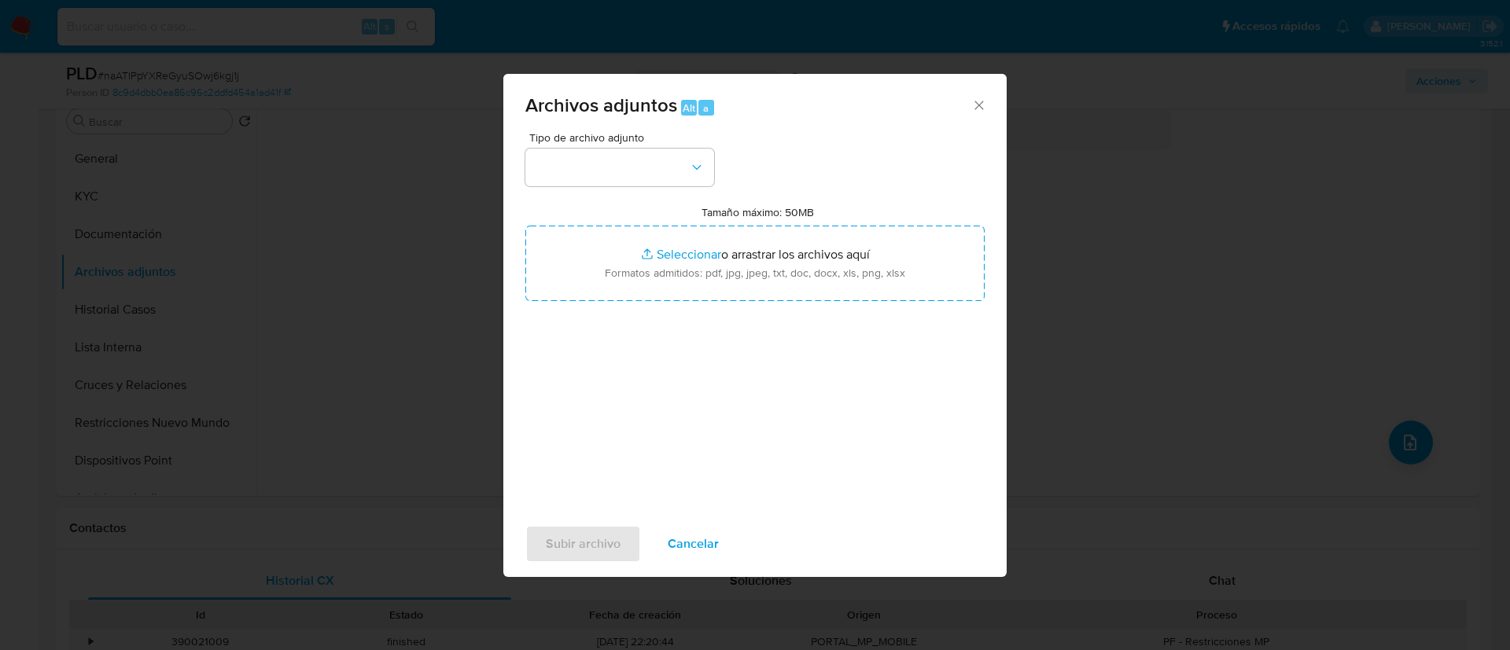
drag, startPoint x: 688, startPoint y: 137, endPoint x: 693, endPoint y: 150, distance: 14.2
click at [688, 138] on span "Tipo de archivo adjunto" at bounding box center [623, 137] width 189 height 11
click at [697, 162] on icon "button" at bounding box center [697, 168] width 16 height 16
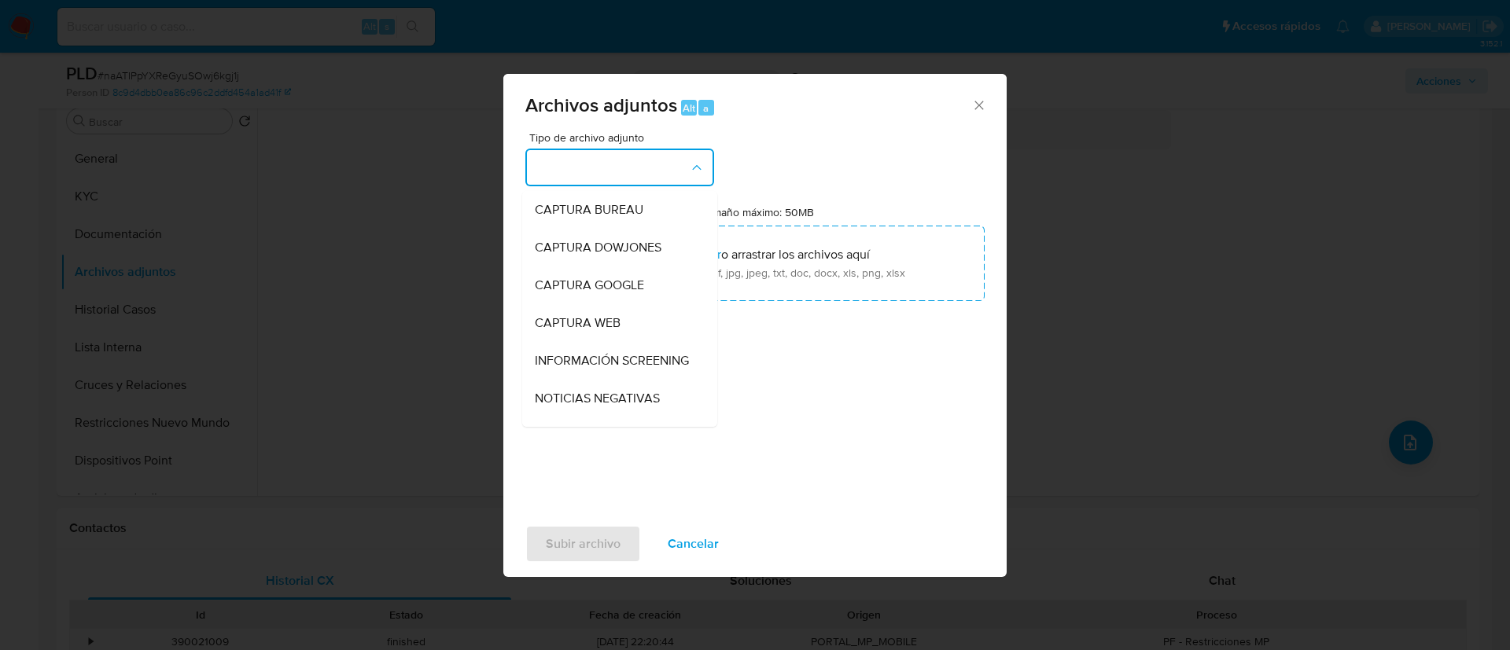
scroll to position [164, 0]
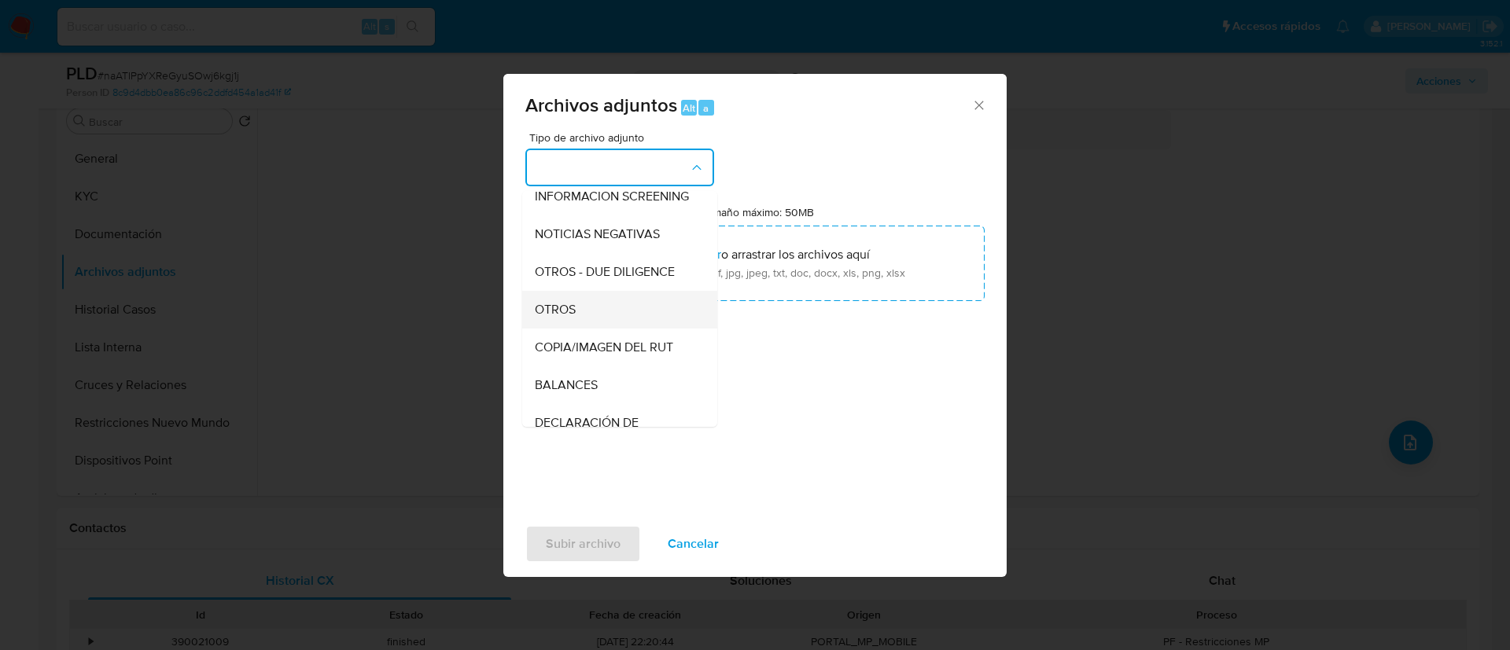
click at [630, 327] on div "OTROS" at bounding box center [615, 310] width 160 height 38
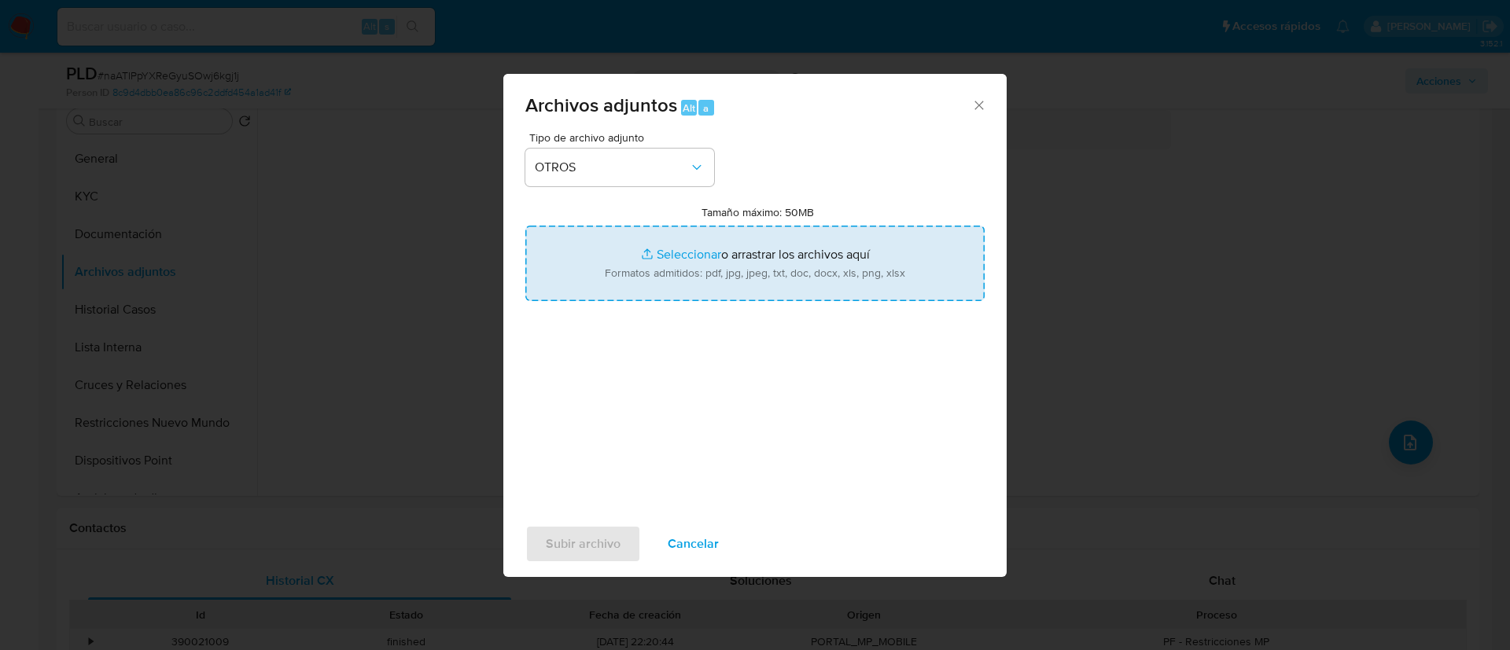
click at [675, 278] on input "Tamaño máximo: 50MB Seleccionar archivos" at bounding box center [754, 264] width 459 height 76
type input "C:\fakepath\749370946Movimientos.xlsx"
click at [560, 264] on input "Tamaño máximo: 50MB Seleccionar archivos" at bounding box center [754, 264] width 459 height 76
type input "C:\fakepath\Case Log - 782340193.pdf"
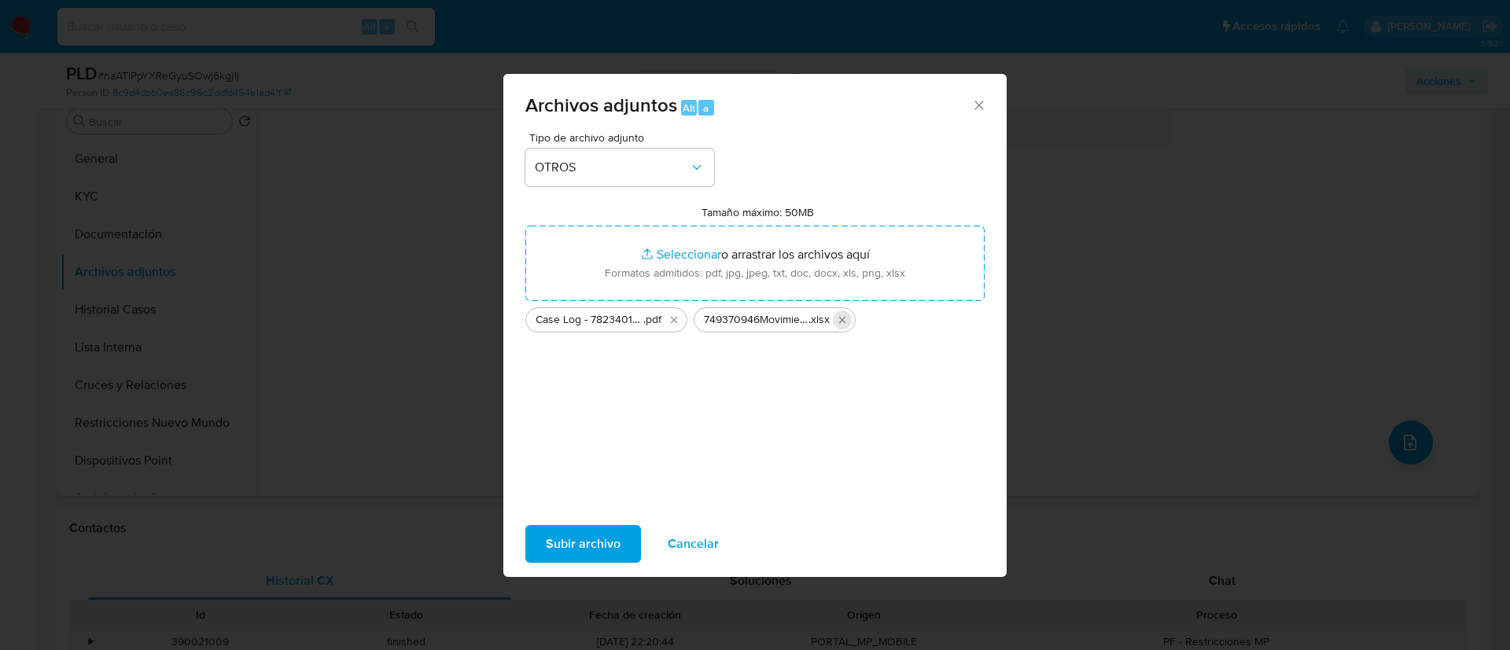
click at [838, 322] on icon "Eliminar 749370946Movimientos.xlsx" at bounding box center [842, 320] width 13 height 13
click at [673, 322] on icon "Eliminar Case Log - 782340193.pdf" at bounding box center [674, 320] width 13 height 13
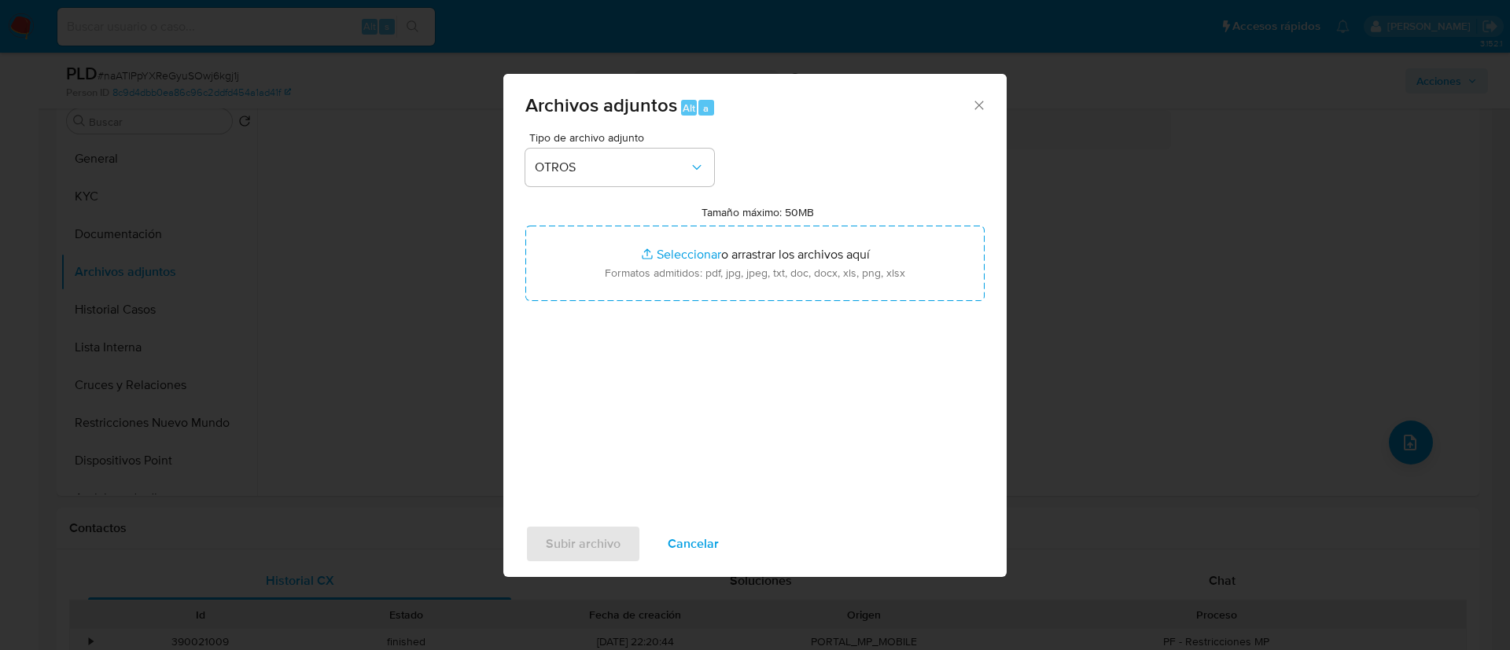
click at [687, 545] on span "Cancelar" at bounding box center [693, 544] width 51 height 35
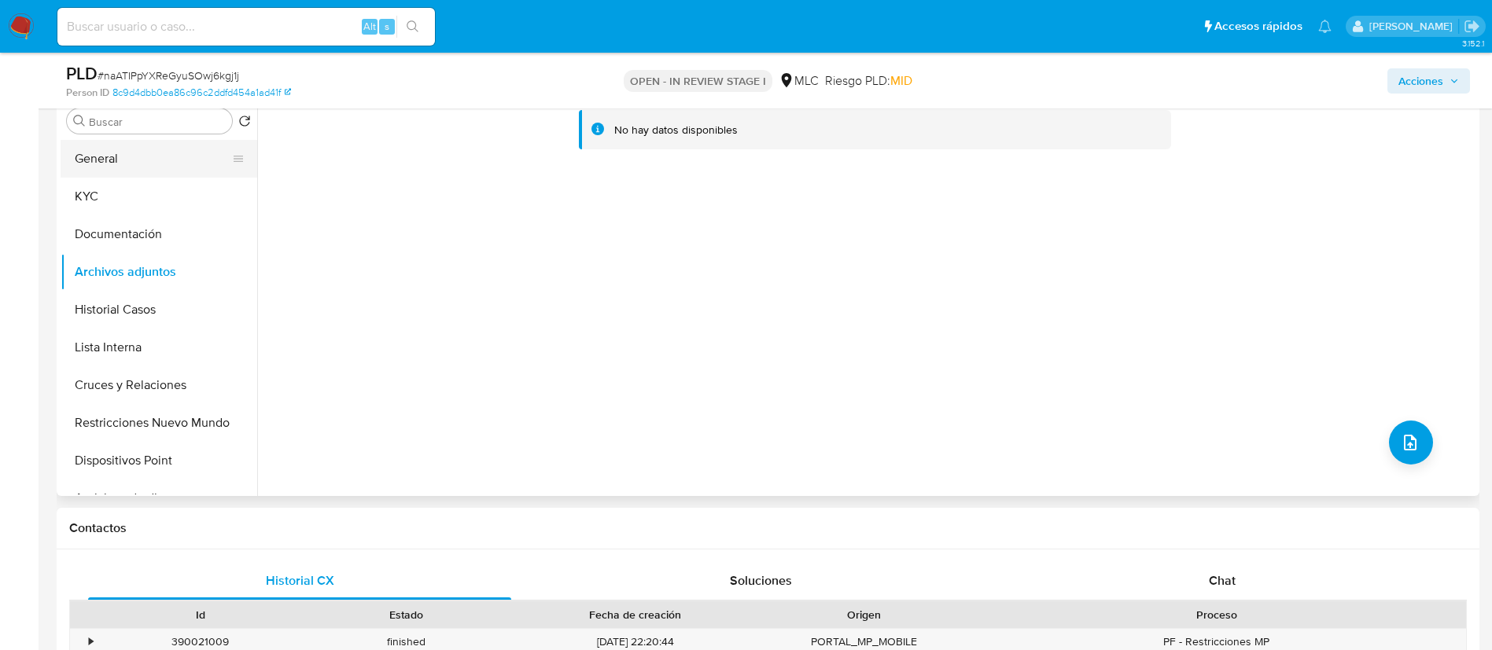
click at [101, 171] on button "General" at bounding box center [153, 159] width 184 height 38
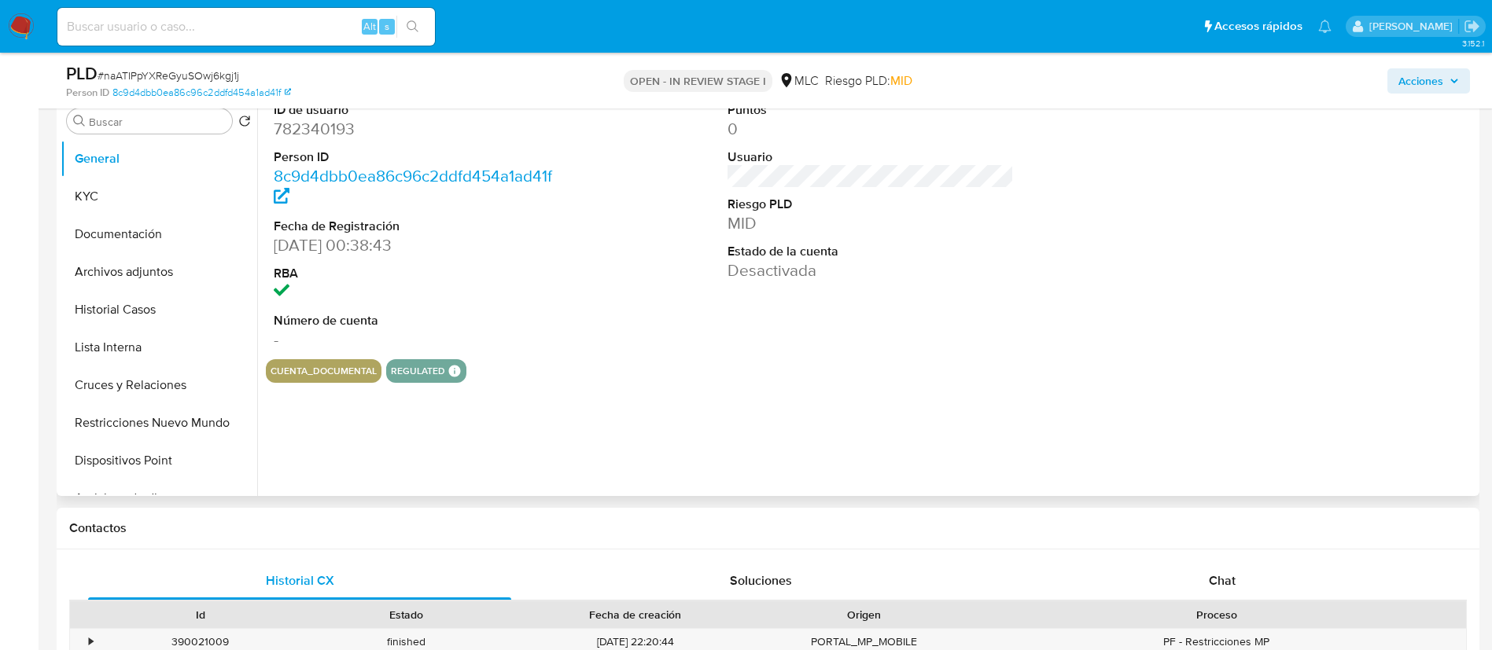
click at [297, 131] on dd "782340193" at bounding box center [417, 129] width 287 height 22
click at [291, 125] on dd "782340193" at bounding box center [417, 129] width 287 height 22
click at [292, 125] on dd "782340193" at bounding box center [417, 129] width 287 height 22
copy dd "782340193"
click at [155, 278] on button "Archivos adjuntos" at bounding box center [153, 272] width 184 height 38
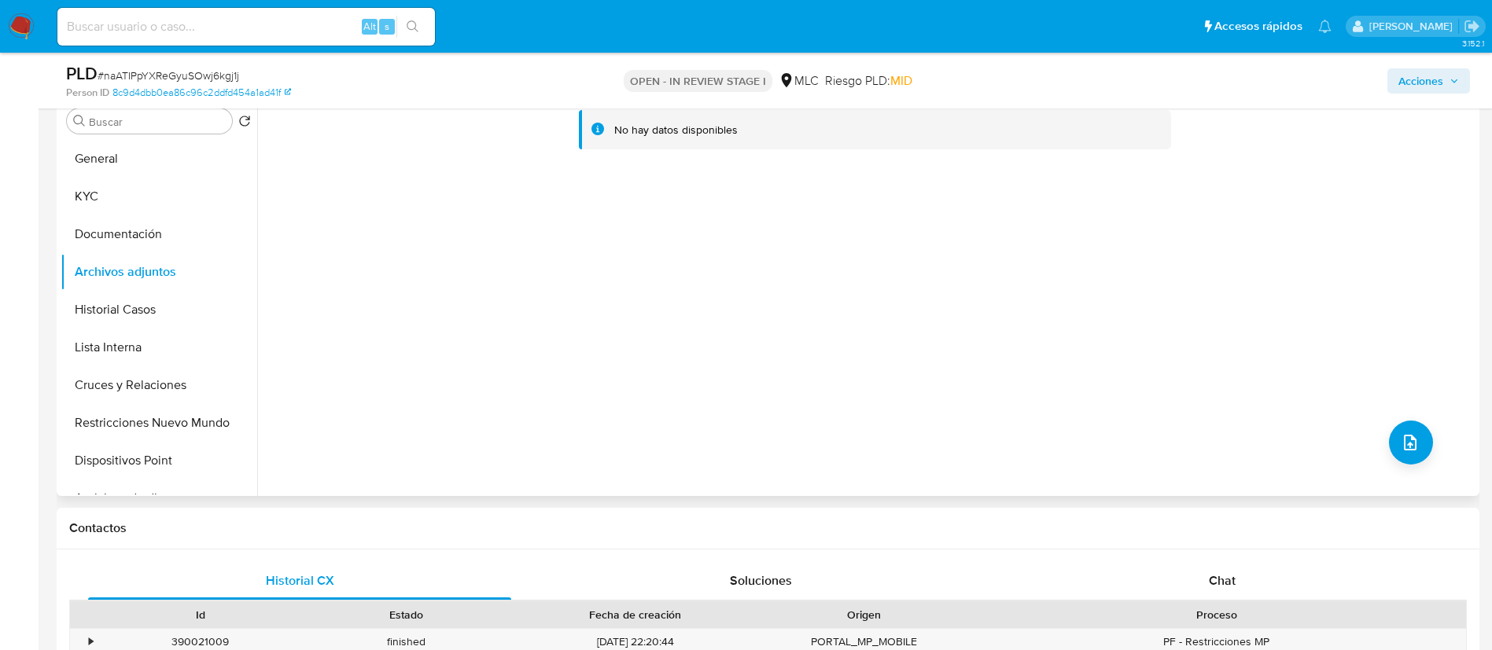
click at [1427, 438] on div "No hay datos disponibles" at bounding box center [866, 295] width 1218 height 403
click at [1413, 444] on button "upload-file" at bounding box center [1411, 443] width 44 height 44
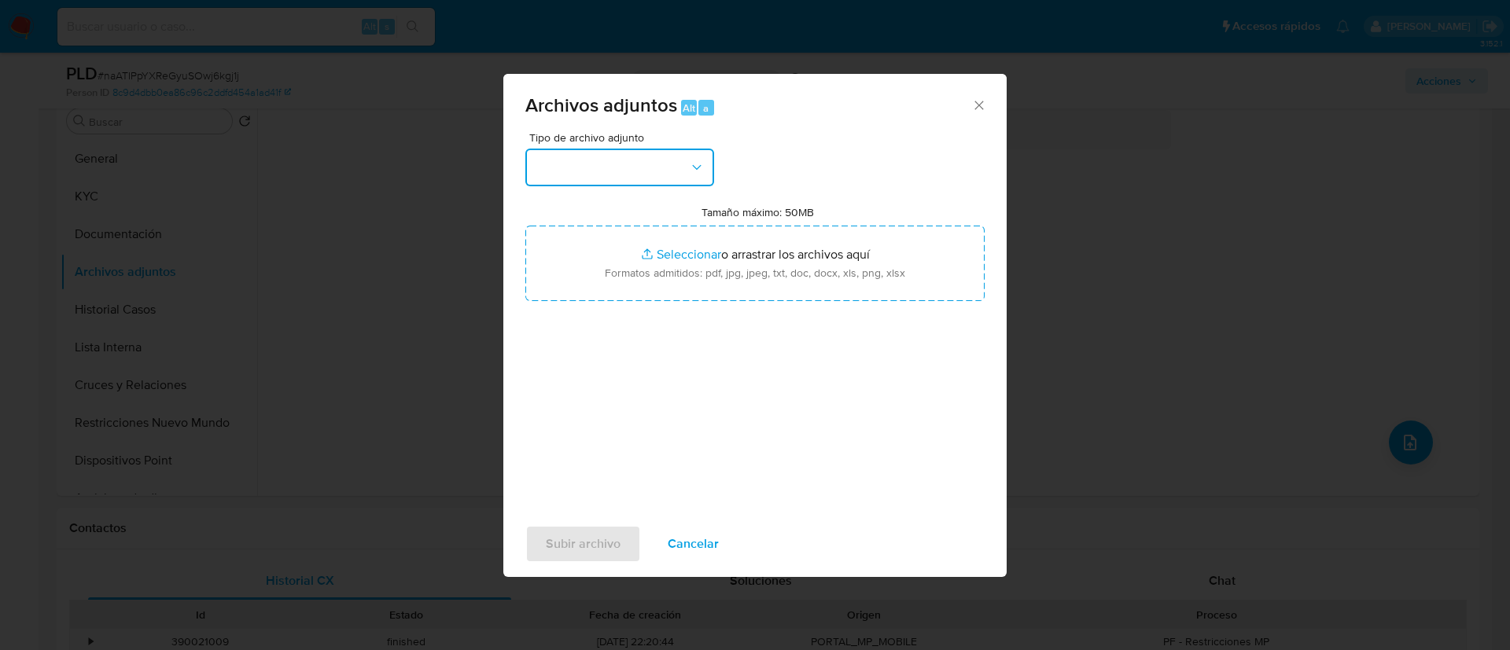
click at [574, 184] on button "button" at bounding box center [619, 168] width 189 height 38
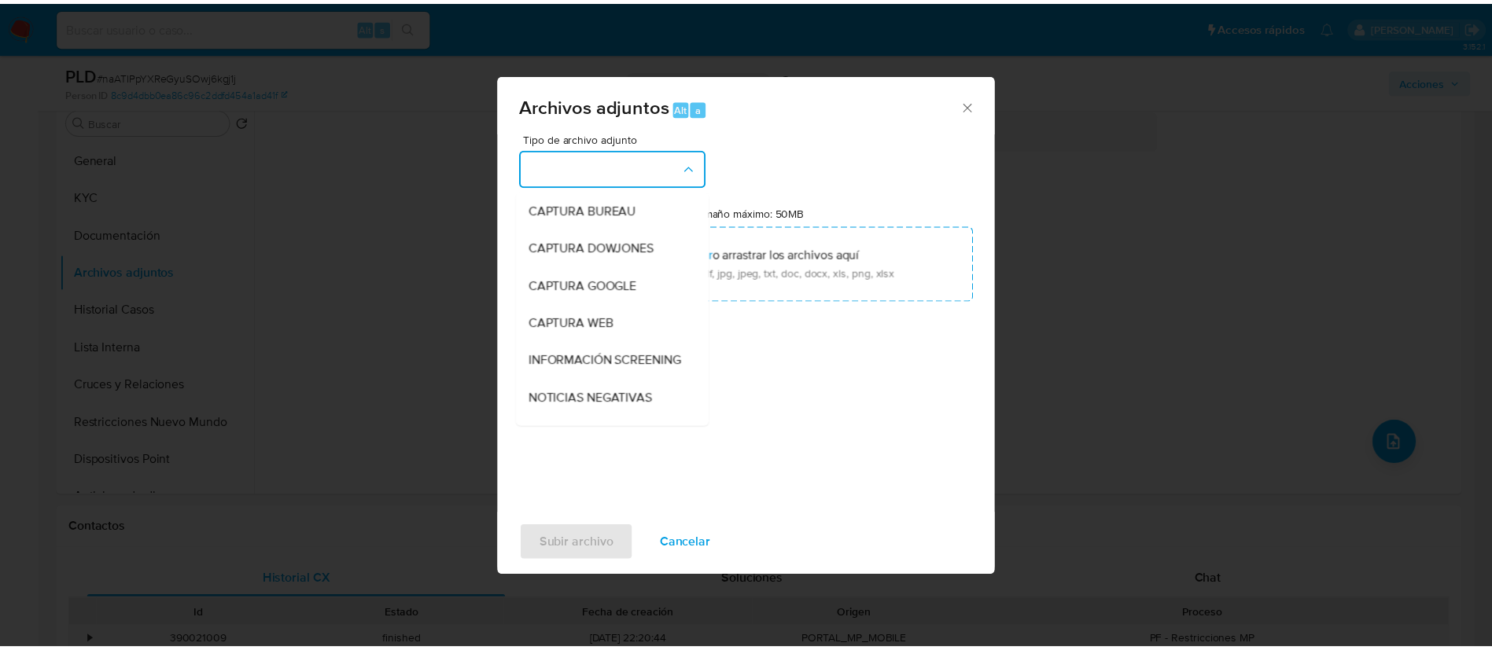
scroll to position [125, 0]
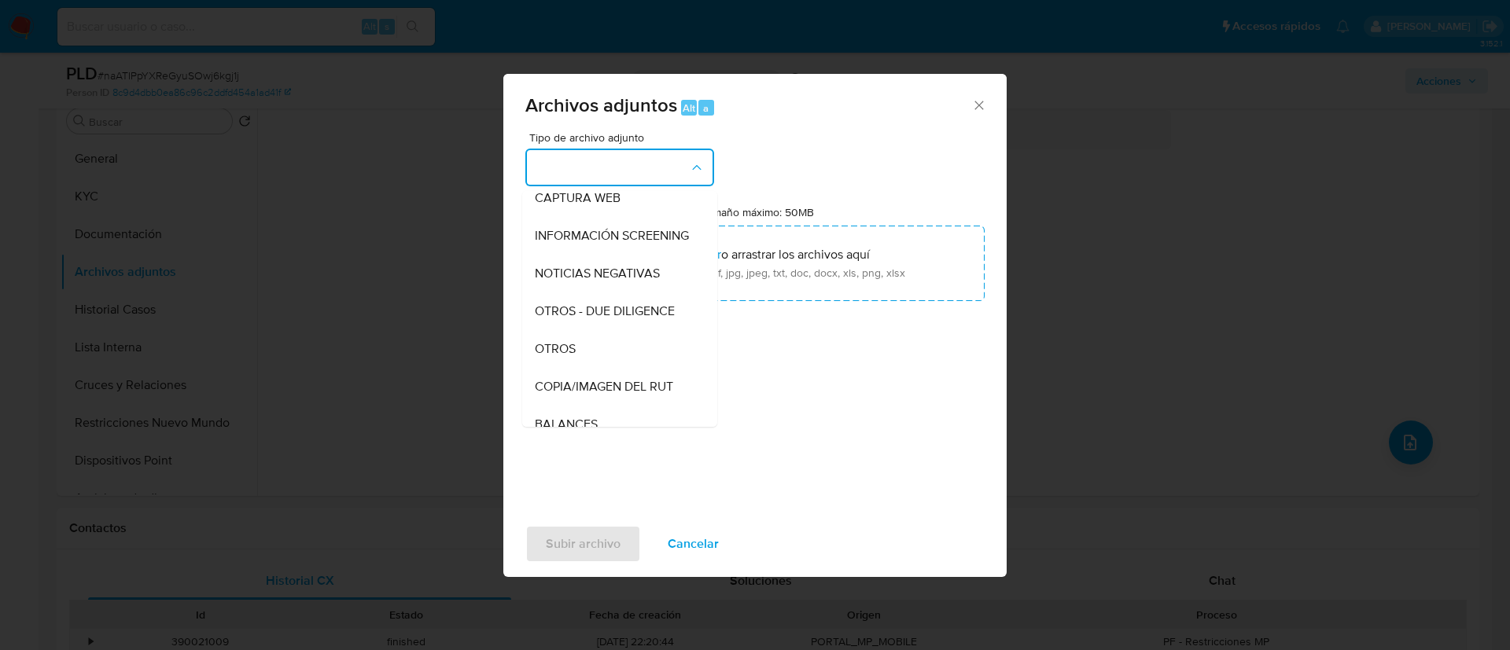
drag, startPoint x: 569, startPoint y: 361, endPoint x: 580, endPoint y: 332, distance: 31.4
click at [569, 357] on span "OTROS" at bounding box center [555, 349] width 41 height 16
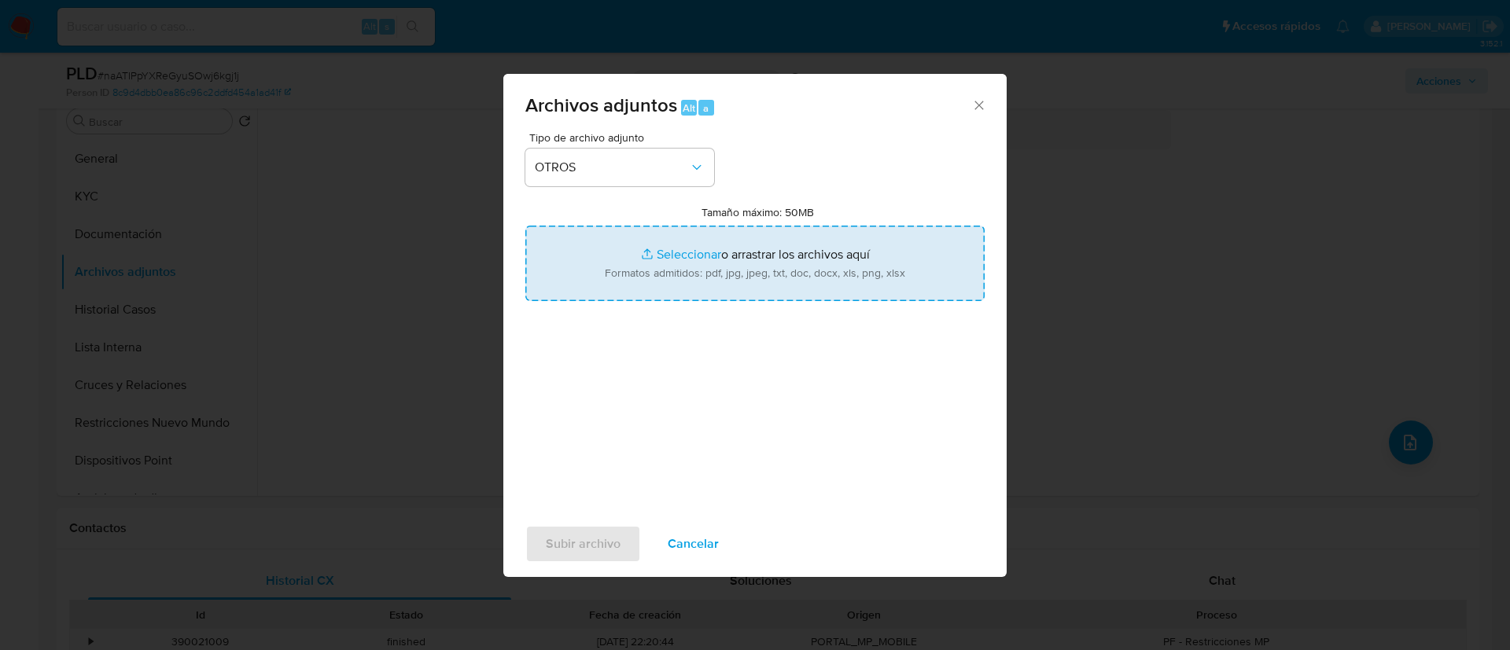
click at [605, 285] on input "Tamaño máximo: 50MB Seleccionar archivos" at bounding box center [754, 264] width 459 height 76
type input "C:\fakepath\Case Log - 782340193.pdf"
click at [708, 256] on input "Tamaño máximo: 50MB Seleccionar archivos" at bounding box center [754, 264] width 459 height 76
type input "C:\fakepath\782340193Movimientos.xlsx"
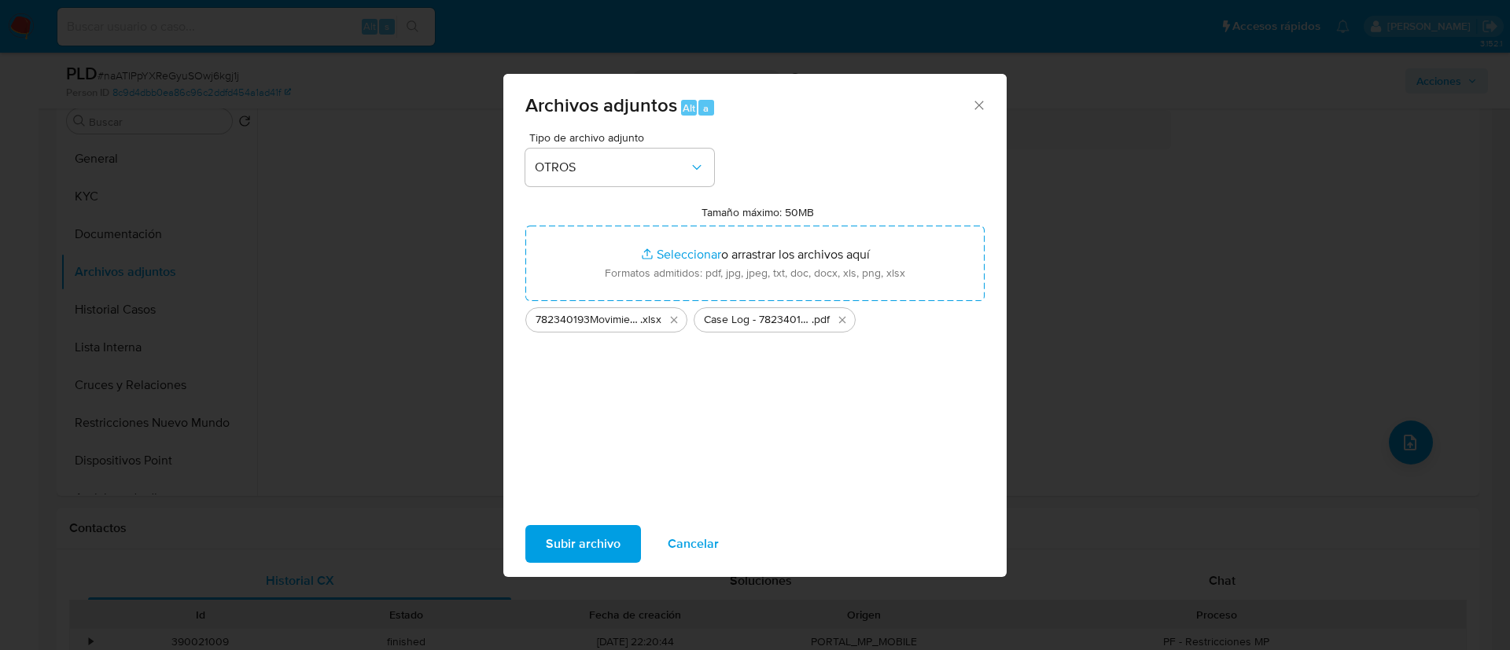
click at [581, 535] on span "Subir archivo" at bounding box center [583, 544] width 75 height 35
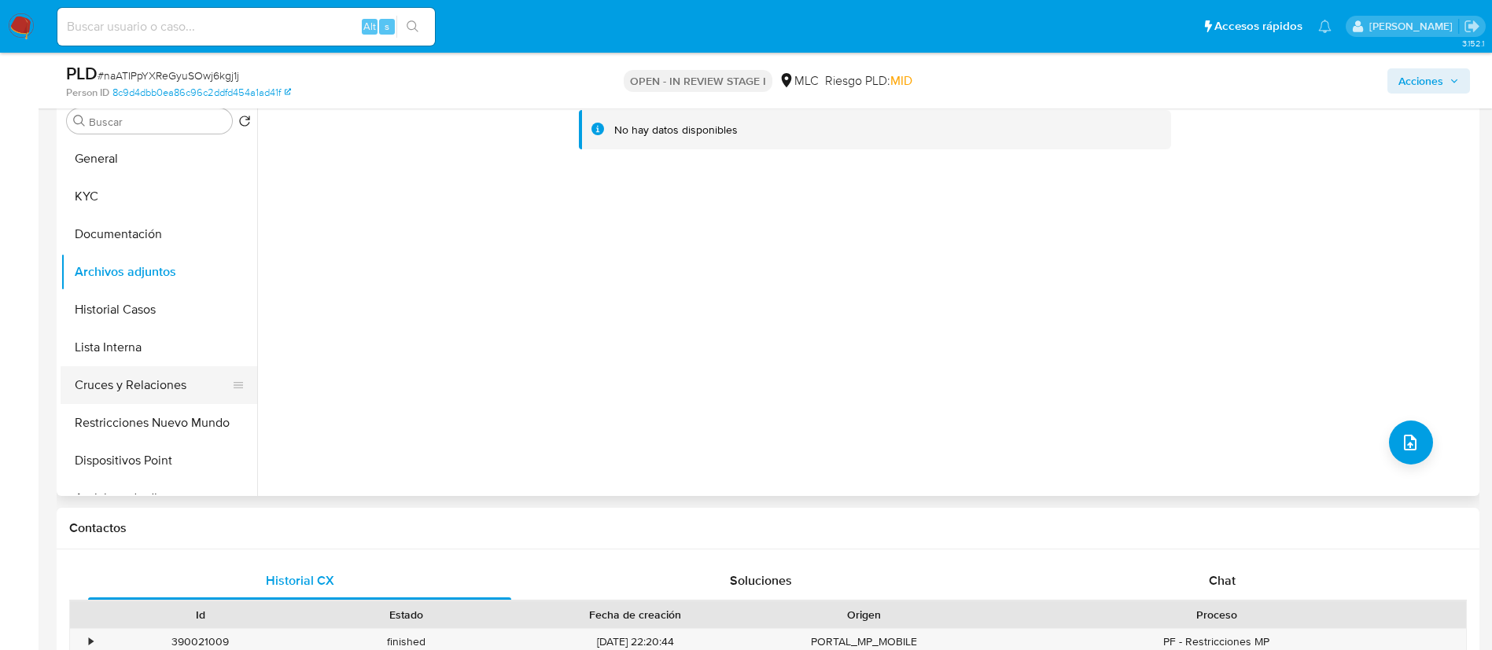
click at [127, 374] on button "Cruces y Relaciones" at bounding box center [153, 386] width 184 height 38
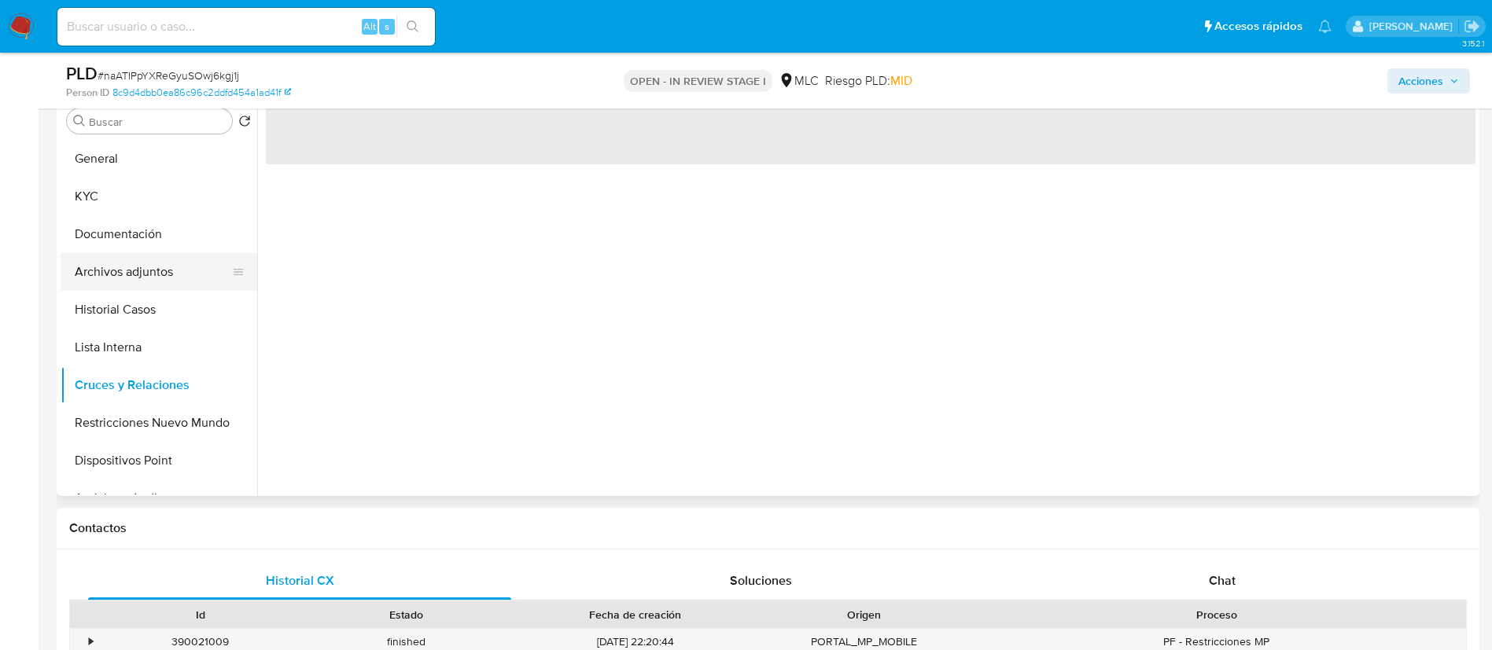
click at [149, 282] on button "Archivos adjuntos" at bounding box center [153, 272] width 184 height 38
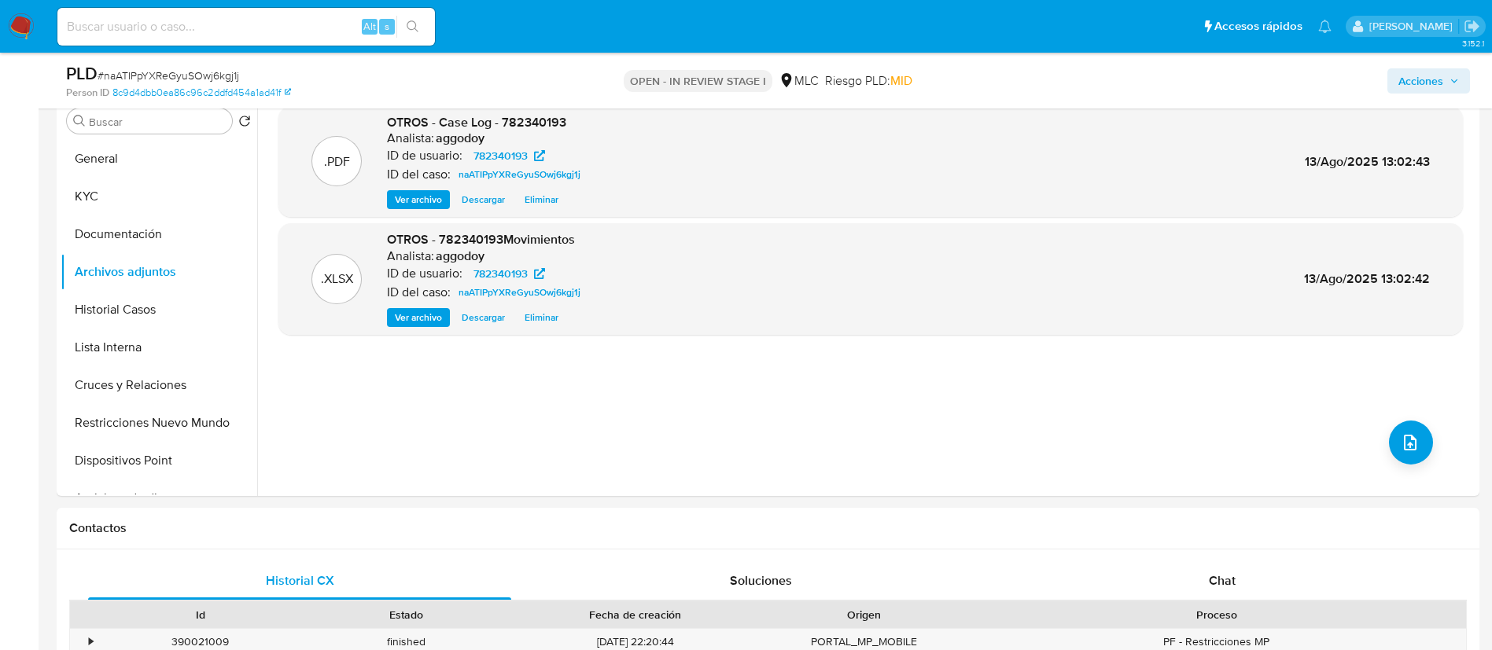
click at [1421, 71] on span "Acciones" at bounding box center [1420, 80] width 45 height 25
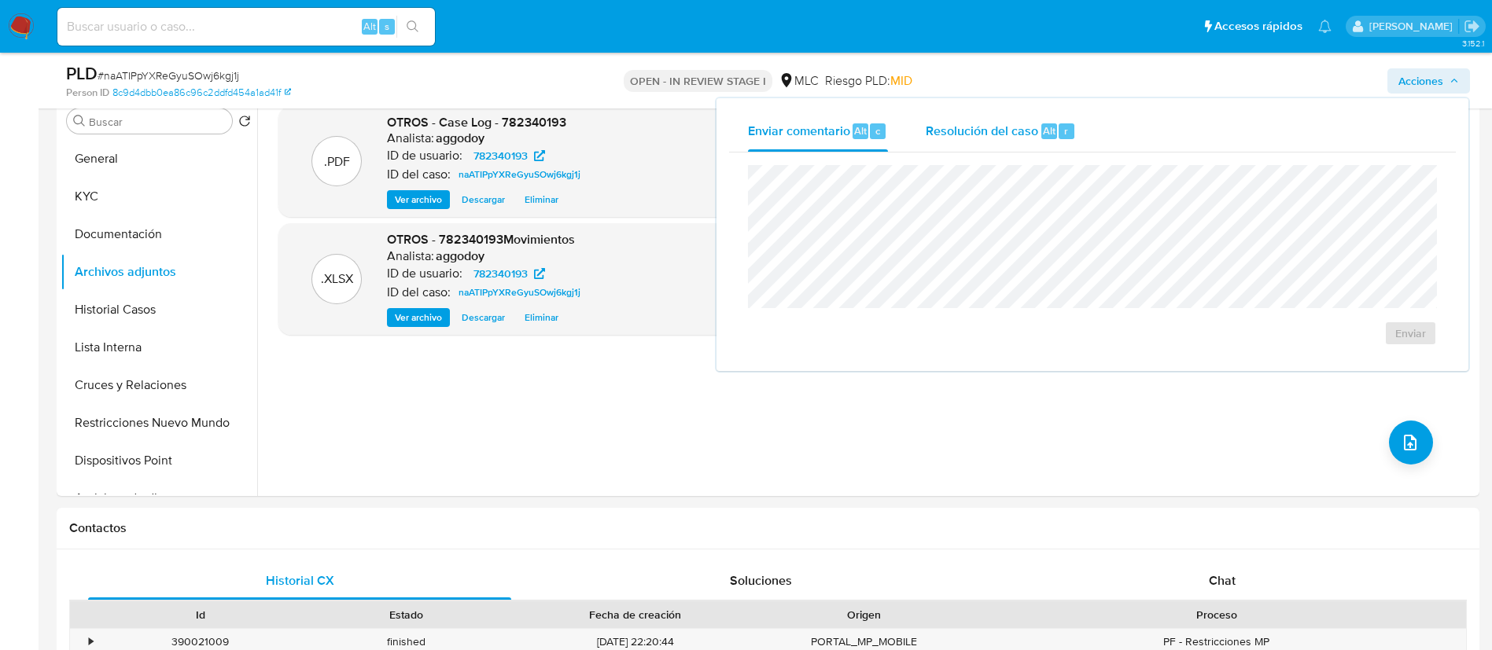
click at [1002, 134] on span "Resolución del caso" at bounding box center [982, 130] width 112 height 18
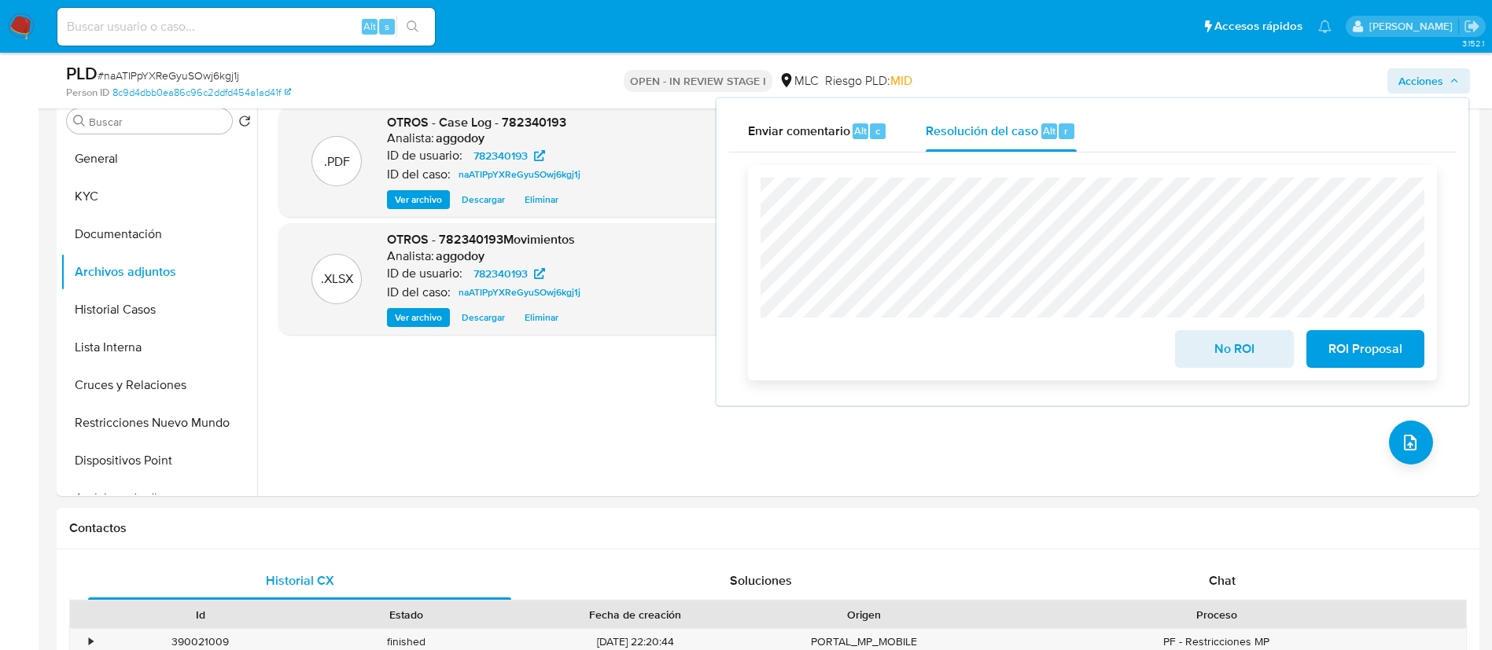
click at [1382, 348] on span "ROI Proposal" at bounding box center [1365, 349] width 77 height 35
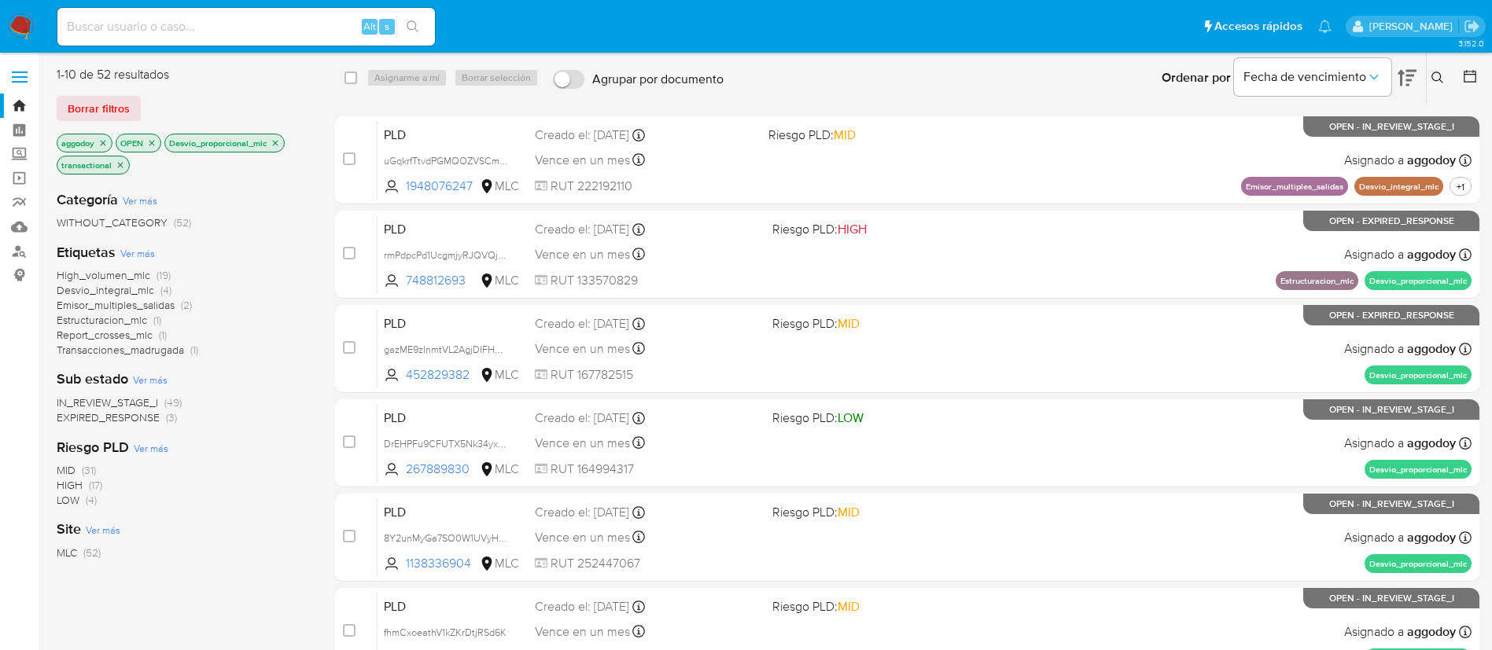
scroll to position [156, 0]
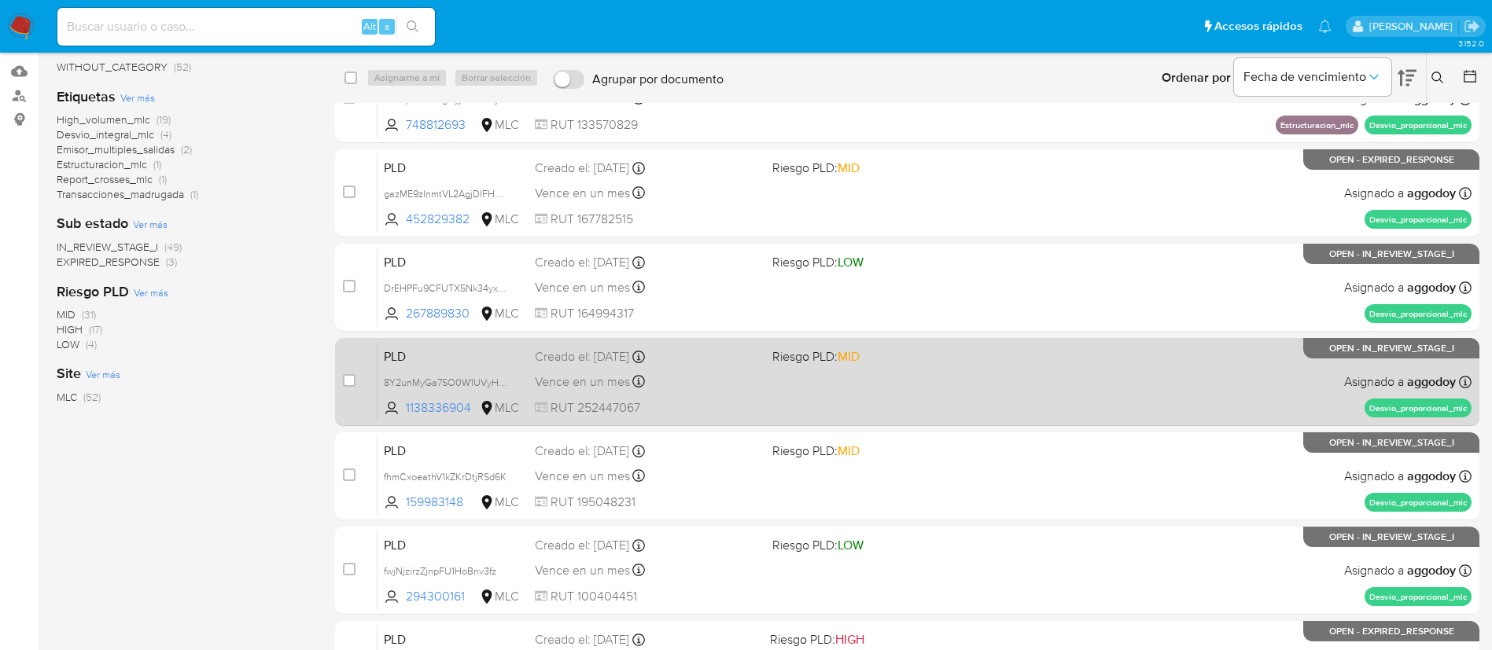
click at [799, 362] on span "Riesgo PLD: MID" at bounding box center [815, 356] width 87 height 17
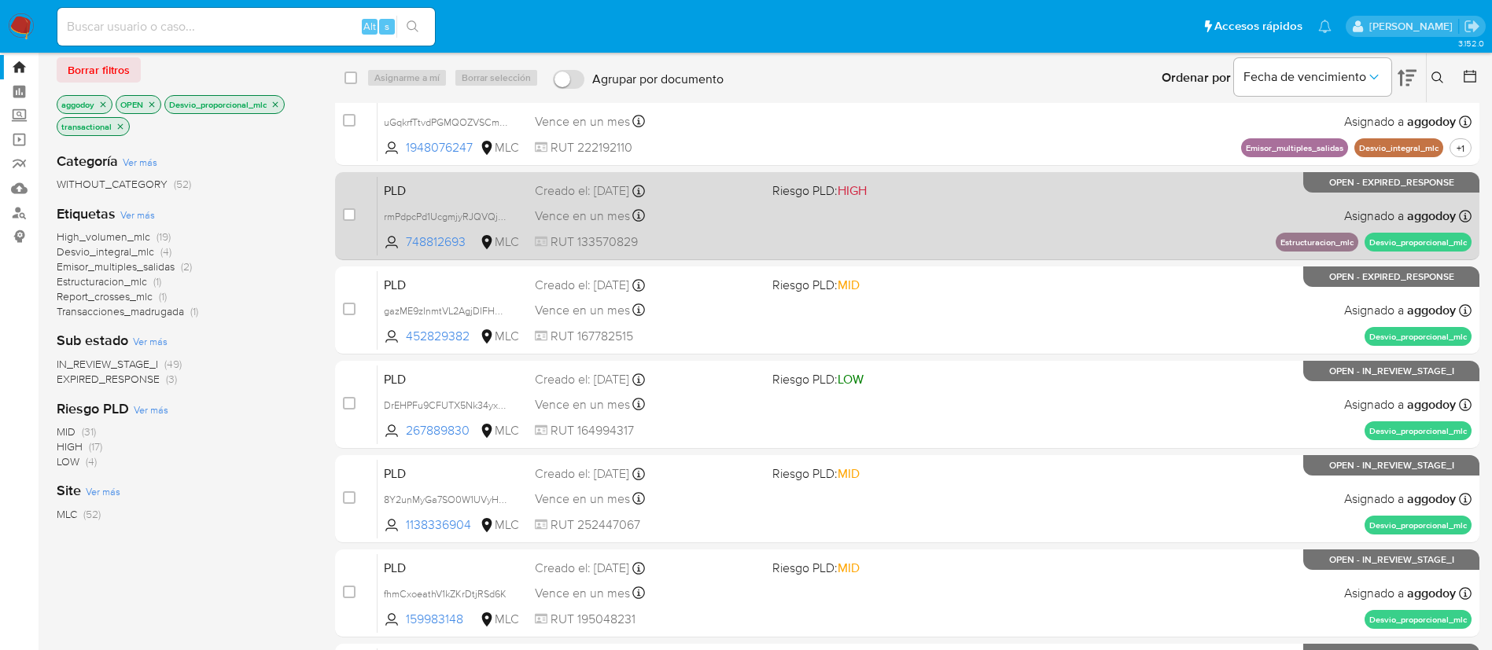
scroll to position [0, 0]
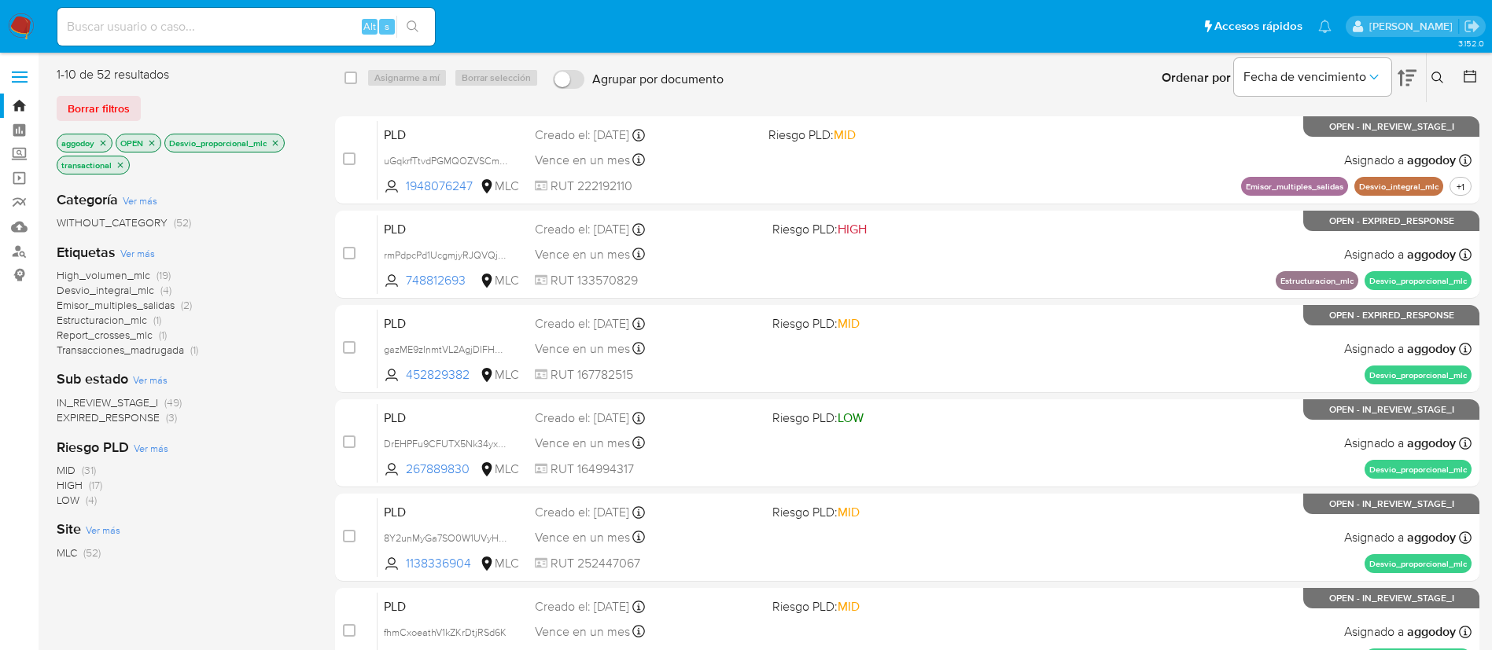
click at [272, 140] on p "Desvio_proporcional_mlc" at bounding box center [224, 142] width 119 height 17
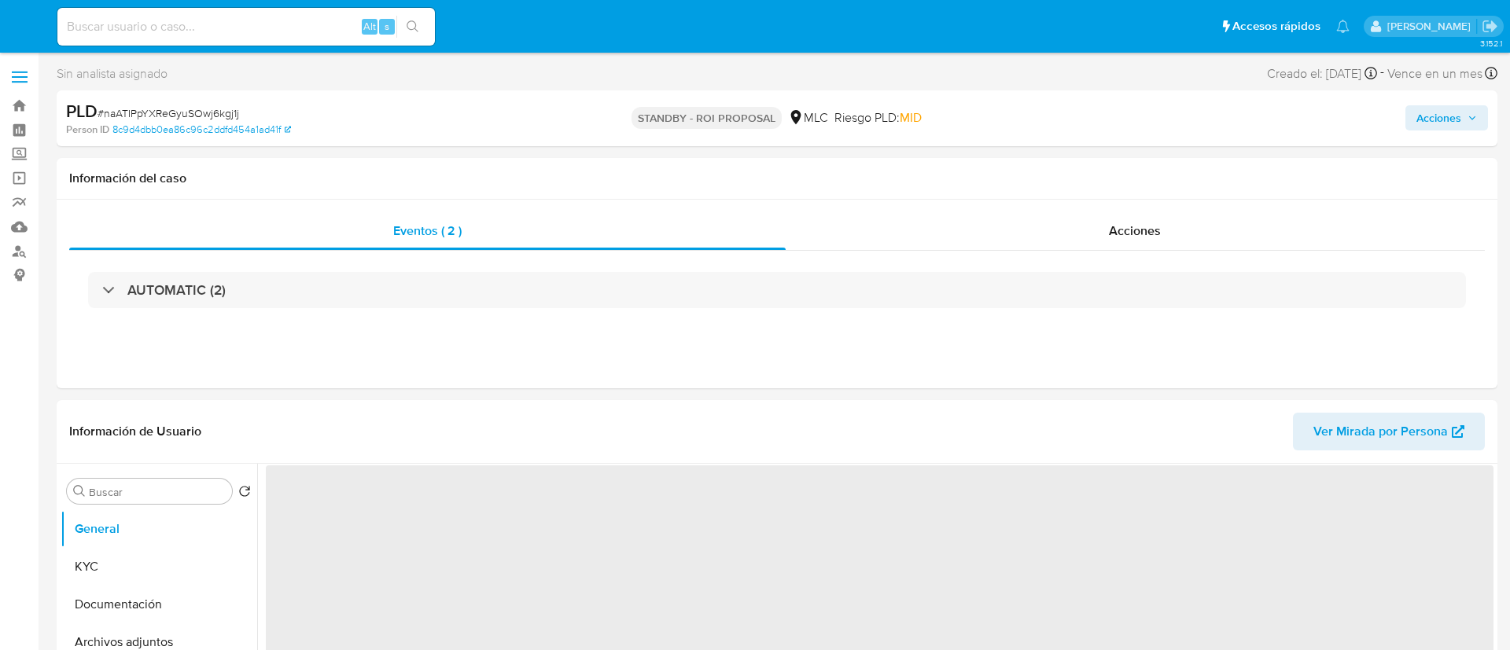
select select "10"
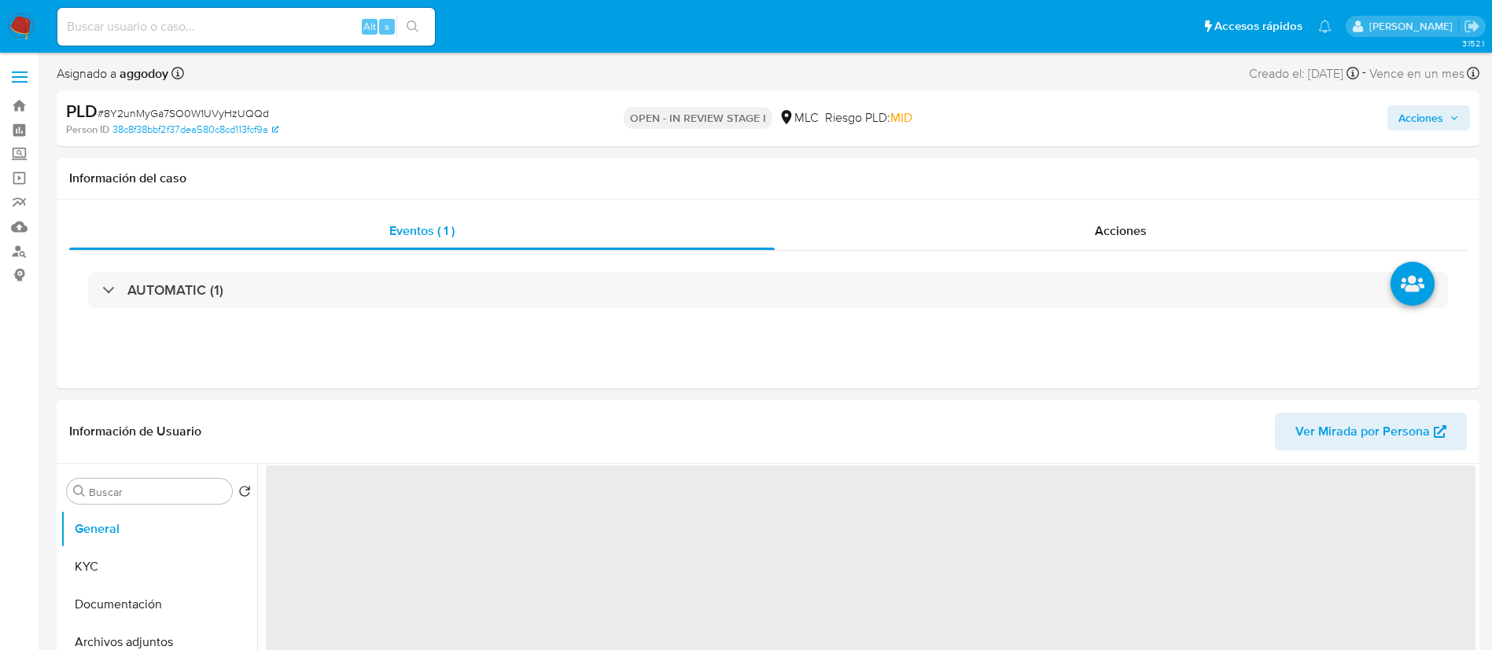
select select "10"
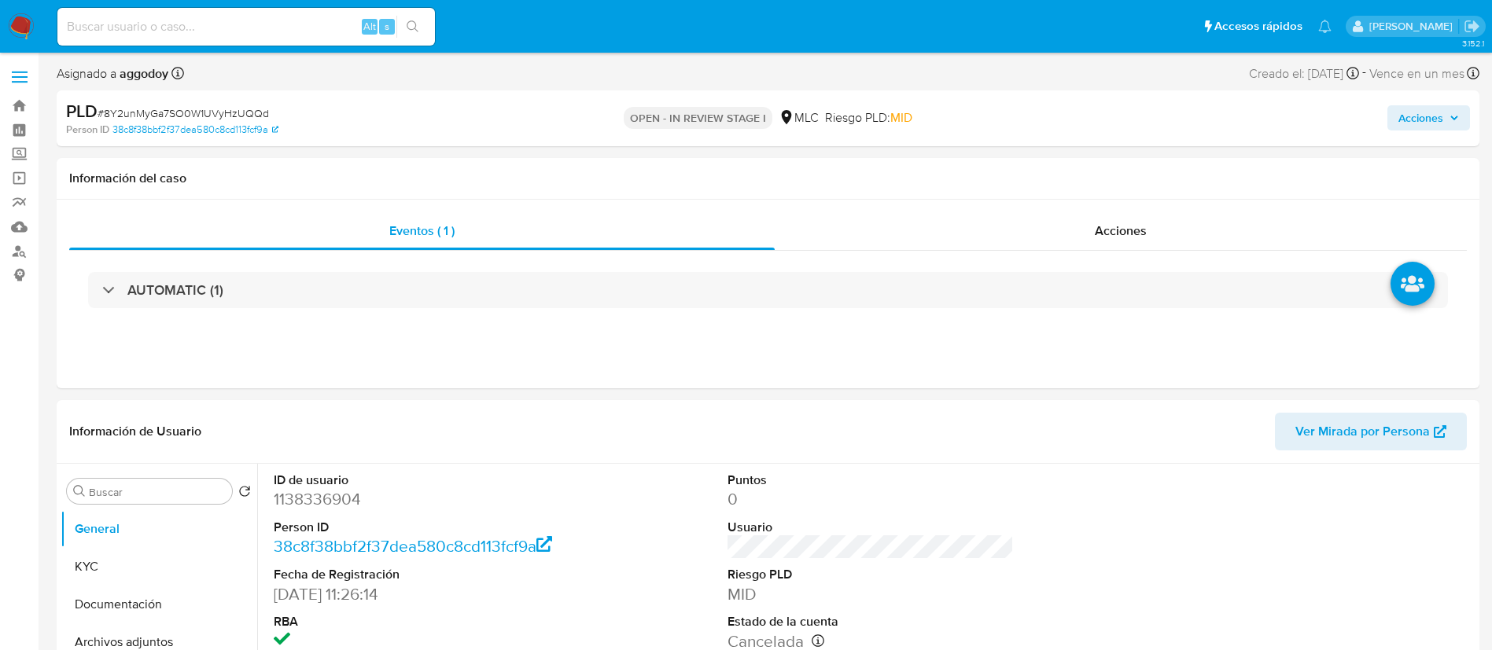
click at [257, 109] on span "# 8Y2unMyGa7SO0W1UVyHzUQQd" at bounding box center [183, 113] width 171 height 16
copy span "8Y2unMyGa7SO0W1UVyHzUQQd"
click at [106, 569] on button "KYC" at bounding box center [153, 567] width 184 height 38
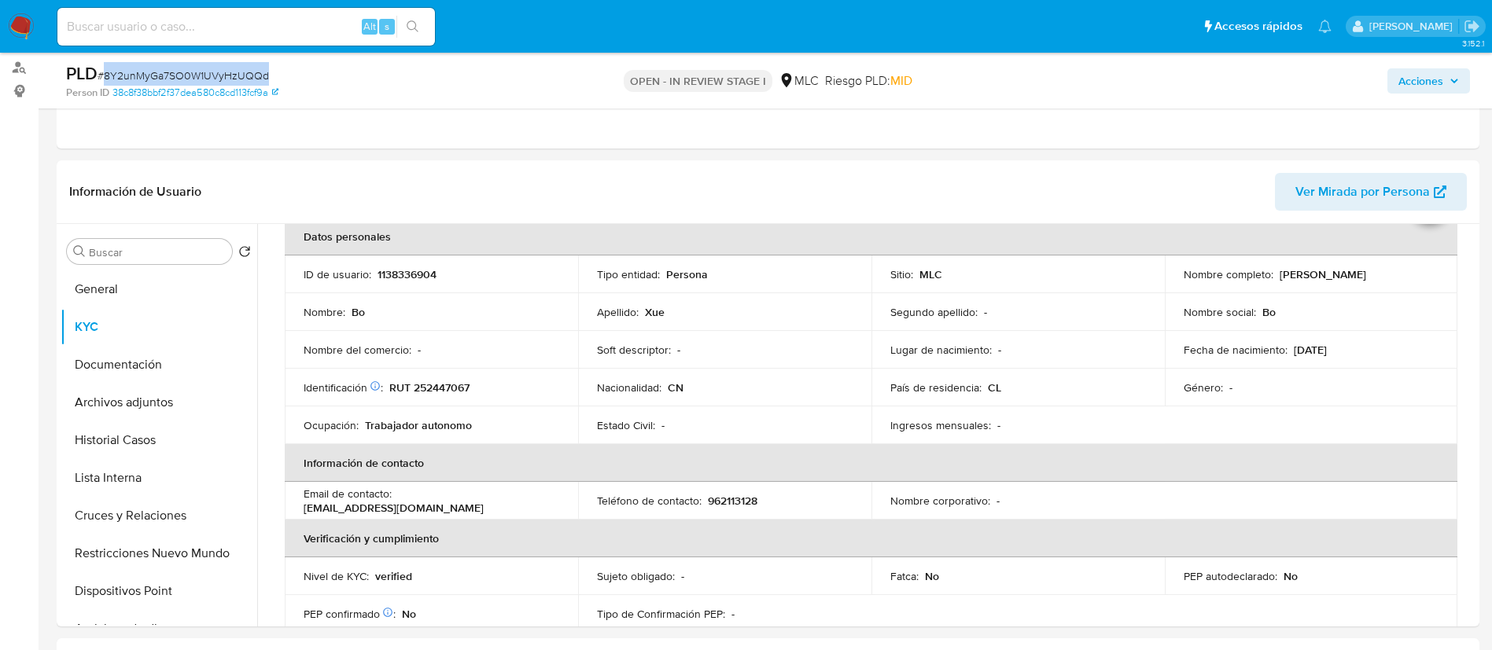
scroll to position [188, 0]
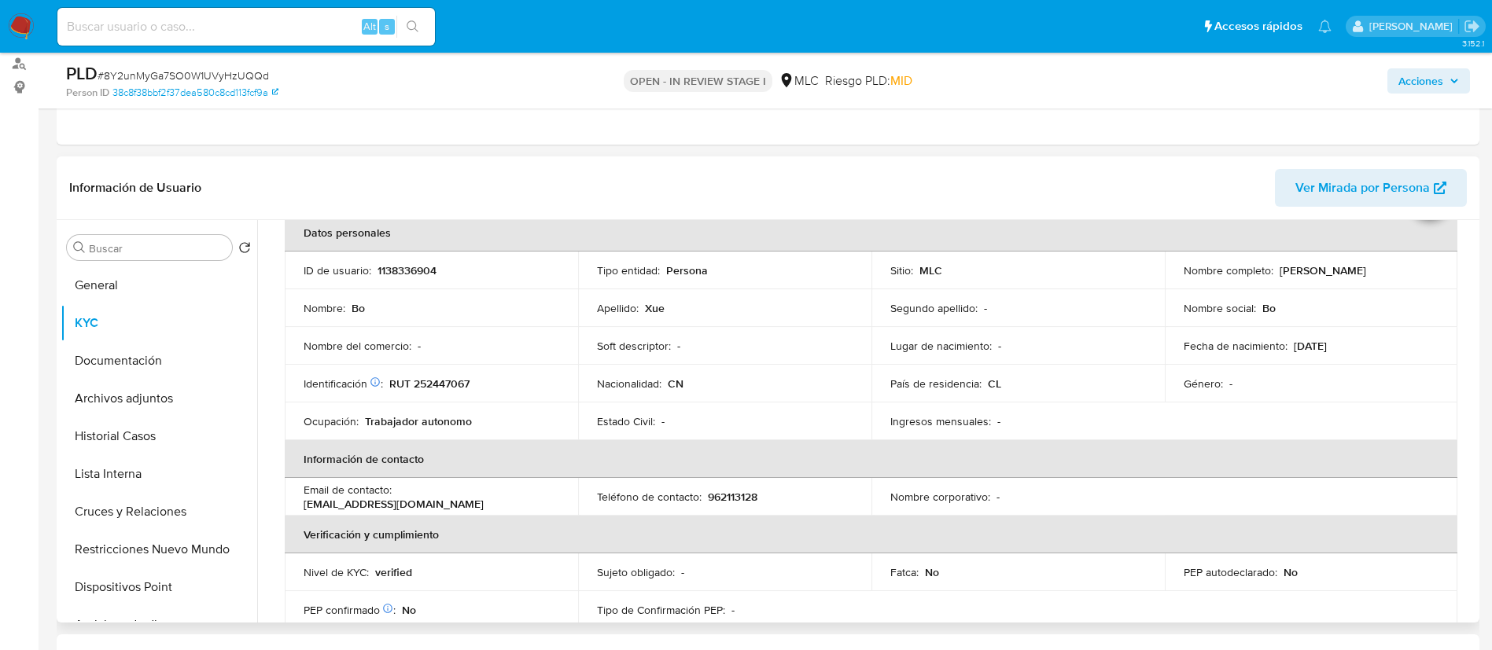
click at [407, 271] on p "1138336904" at bounding box center [407, 270] width 59 height 14
copy p "1138336904"
click at [134, 440] on button "Historial Casos" at bounding box center [153, 437] width 184 height 38
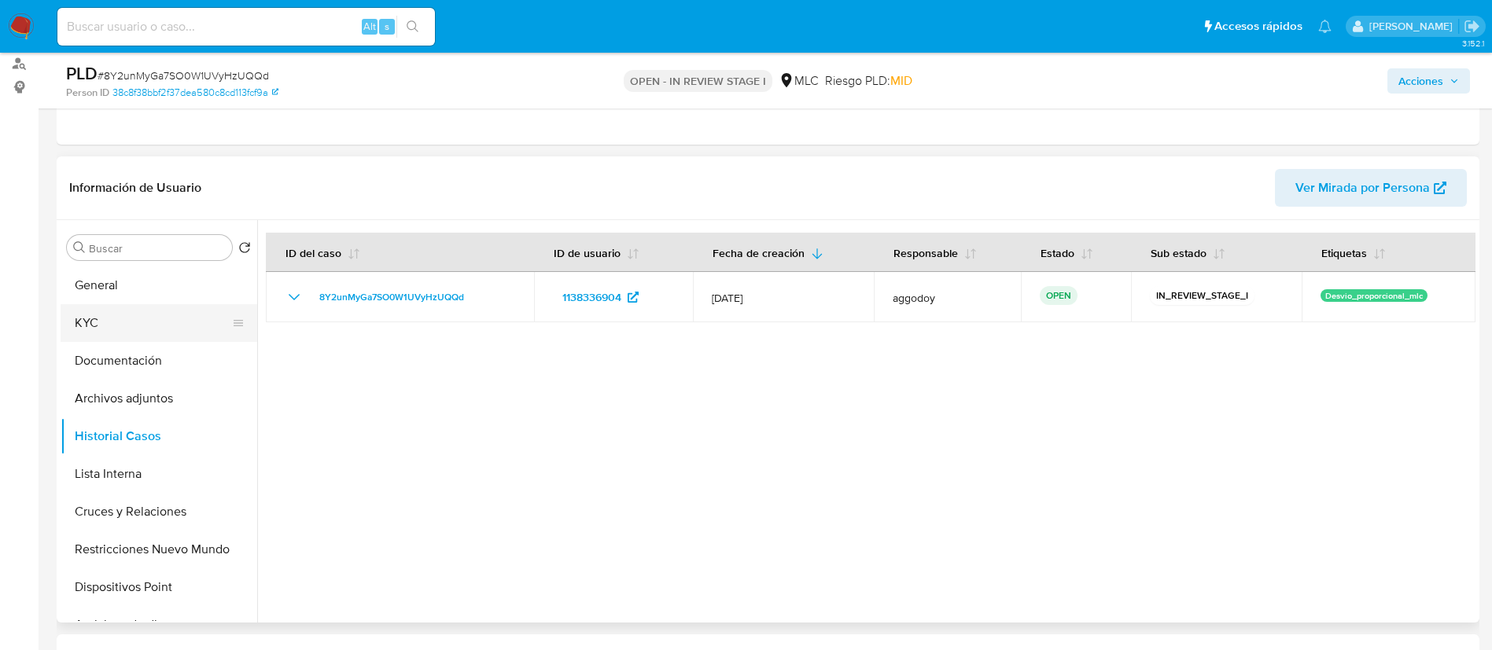
click at [131, 317] on button "KYC" at bounding box center [153, 323] width 184 height 38
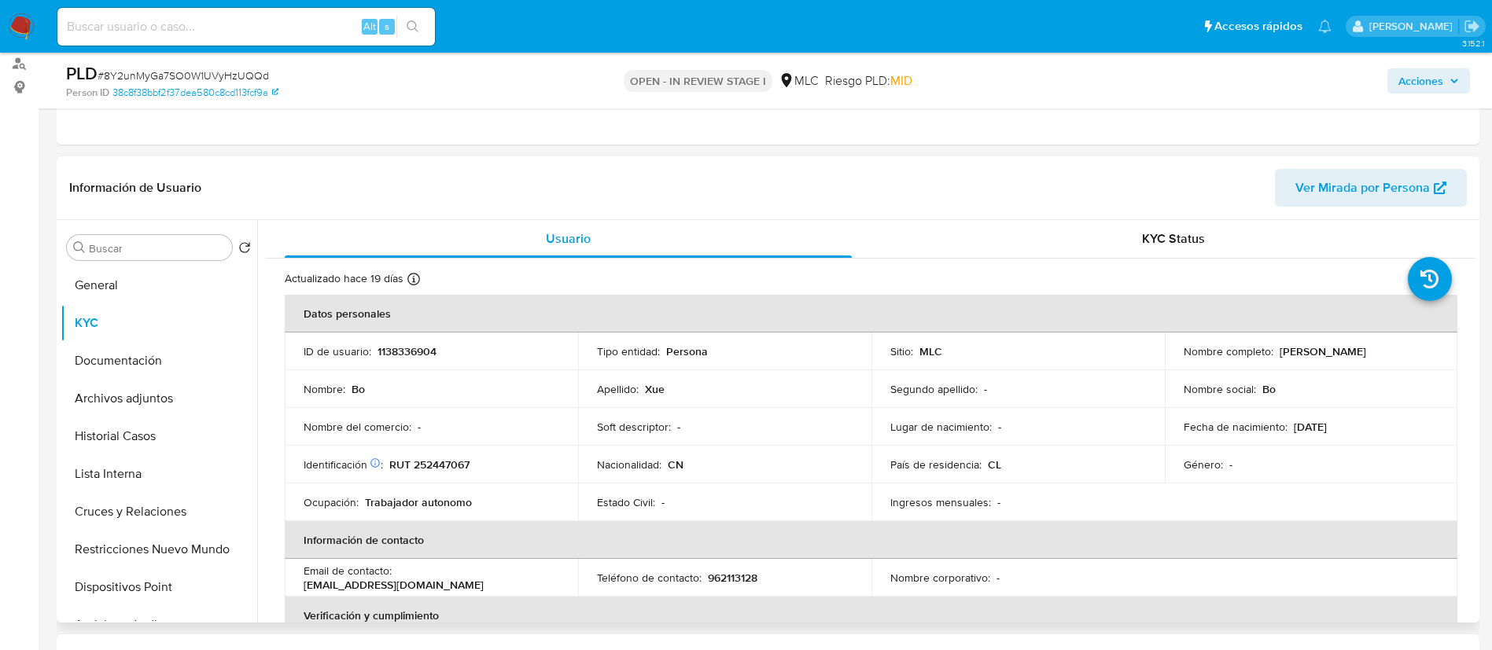
click at [445, 477] on td "Identificación Nº de serie: 602567486 : RUT 252447067" at bounding box center [431, 465] width 293 height 38
click at [440, 469] on p "RUT 252447067" at bounding box center [429, 465] width 80 height 14
drag, startPoint x: 440, startPoint y: 477, endPoint x: 368, endPoint y: 444, distance: 79.9
click at [368, 444] on td "Nombre del comercio : -" at bounding box center [431, 427] width 293 height 38
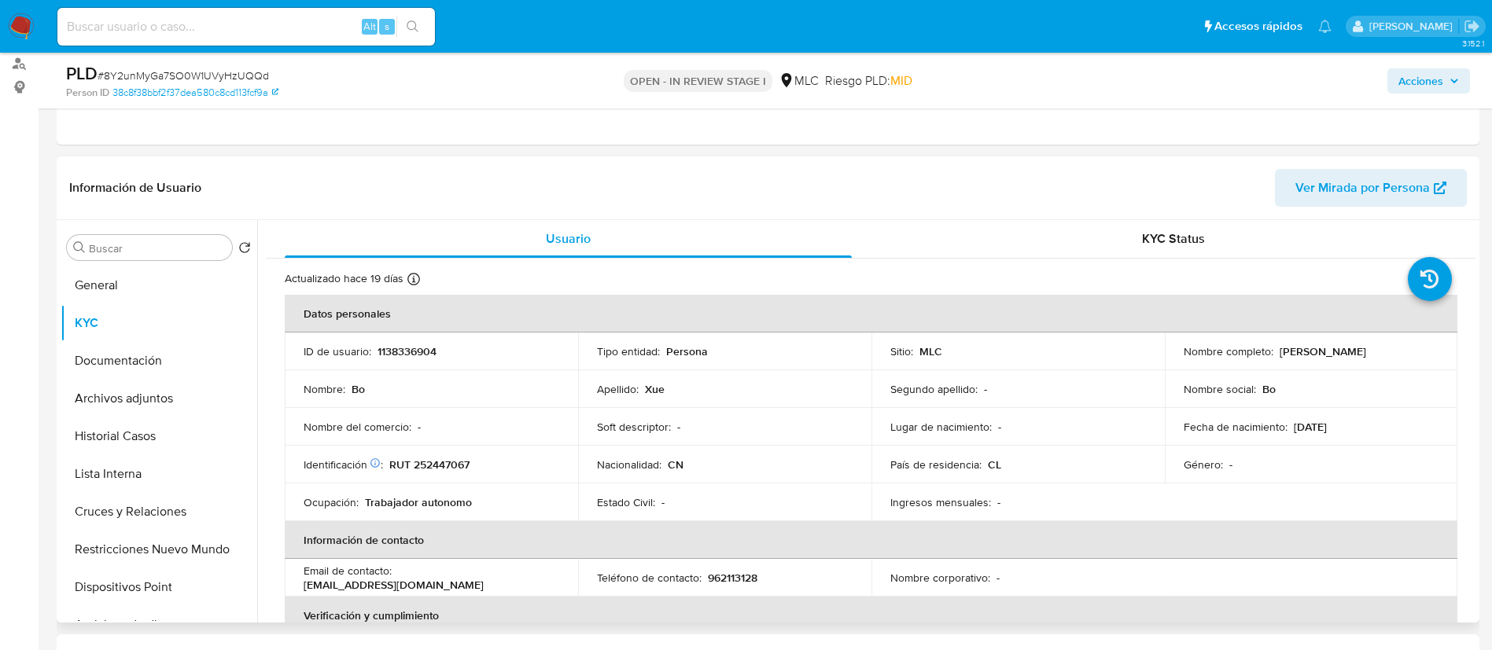
click at [434, 470] on p "RUT 252447067" at bounding box center [429, 465] width 80 height 14
copy p "252447067"
click at [143, 364] on button "Documentación" at bounding box center [153, 361] width 184 height 38
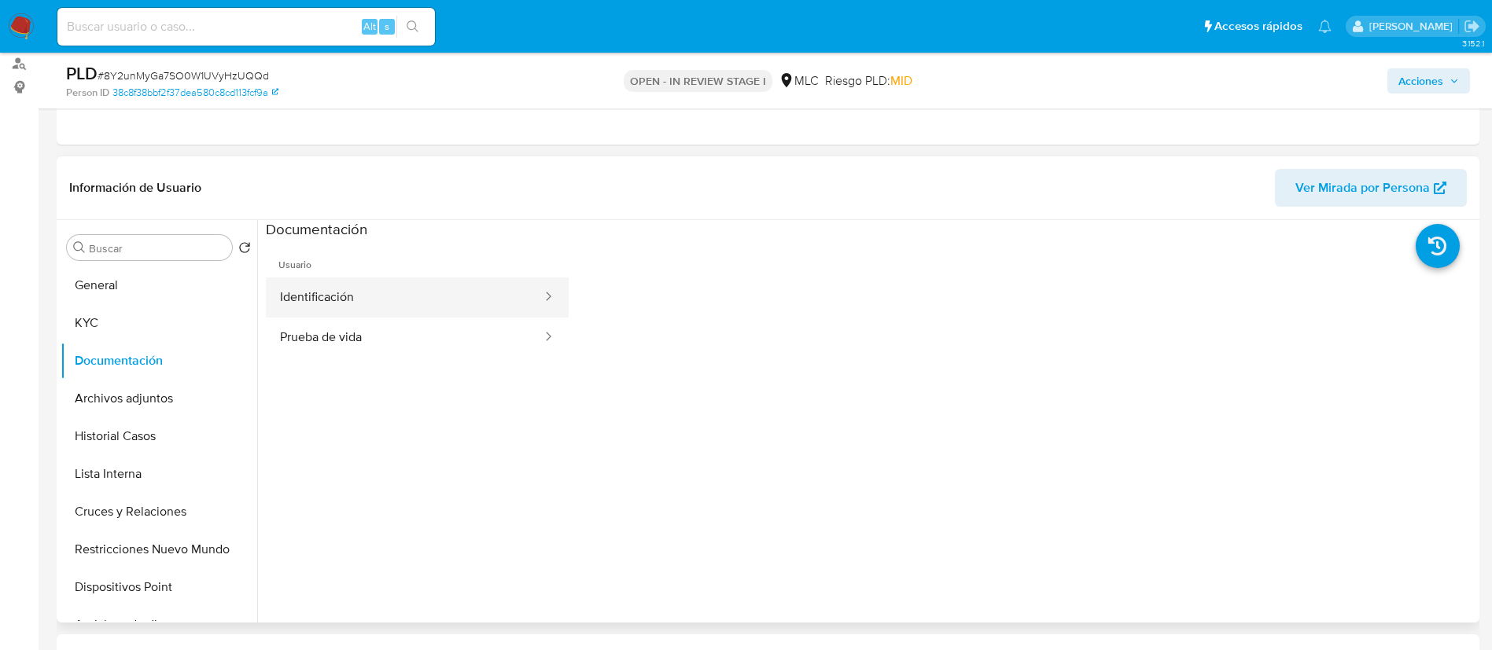
click at [403, 307] on button "Identificación" at bounding box center [405, 298] width 278 height 40
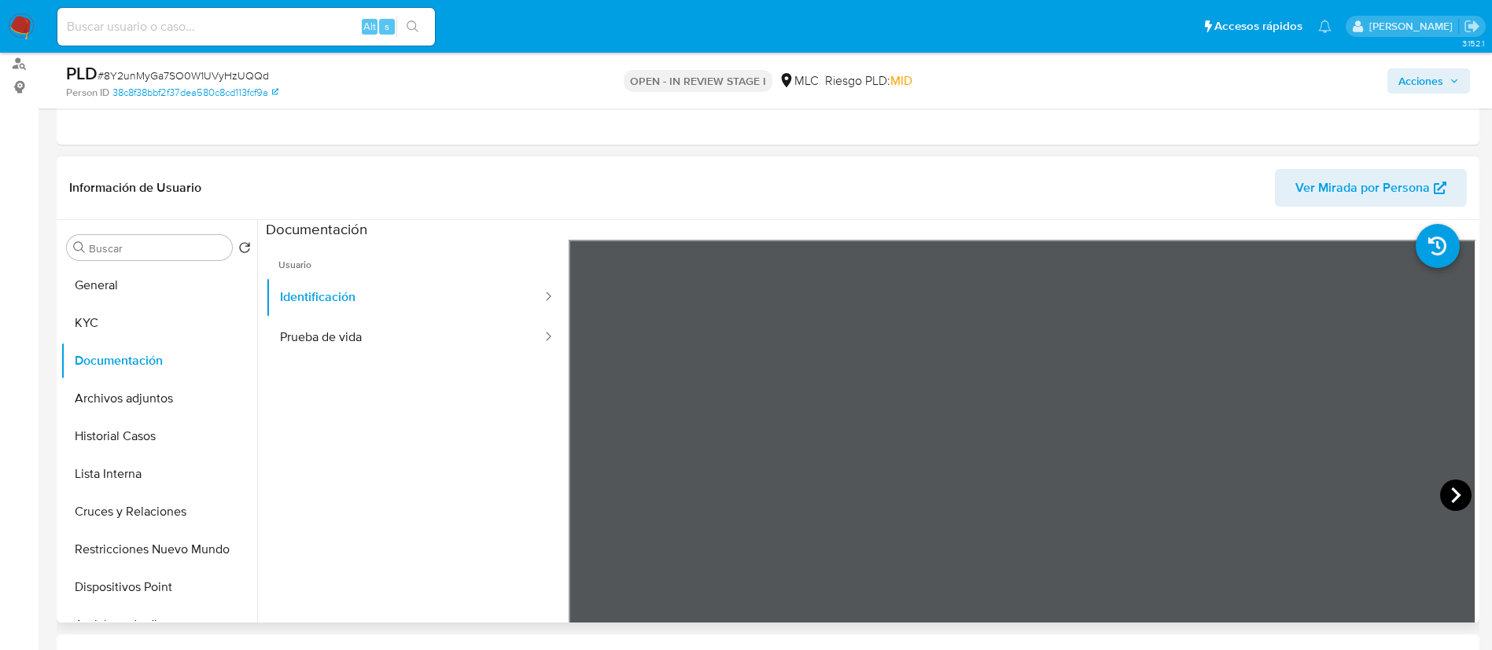
click at [1453, 487] on icon at bounding box center [1455, 495] width 31 height 31
click at [595, 492] on icon at bounding box center [588, 495] width 31 height 31
click at [187, 281] on button "General" at bounding box center [153, 286] width 184 height 38
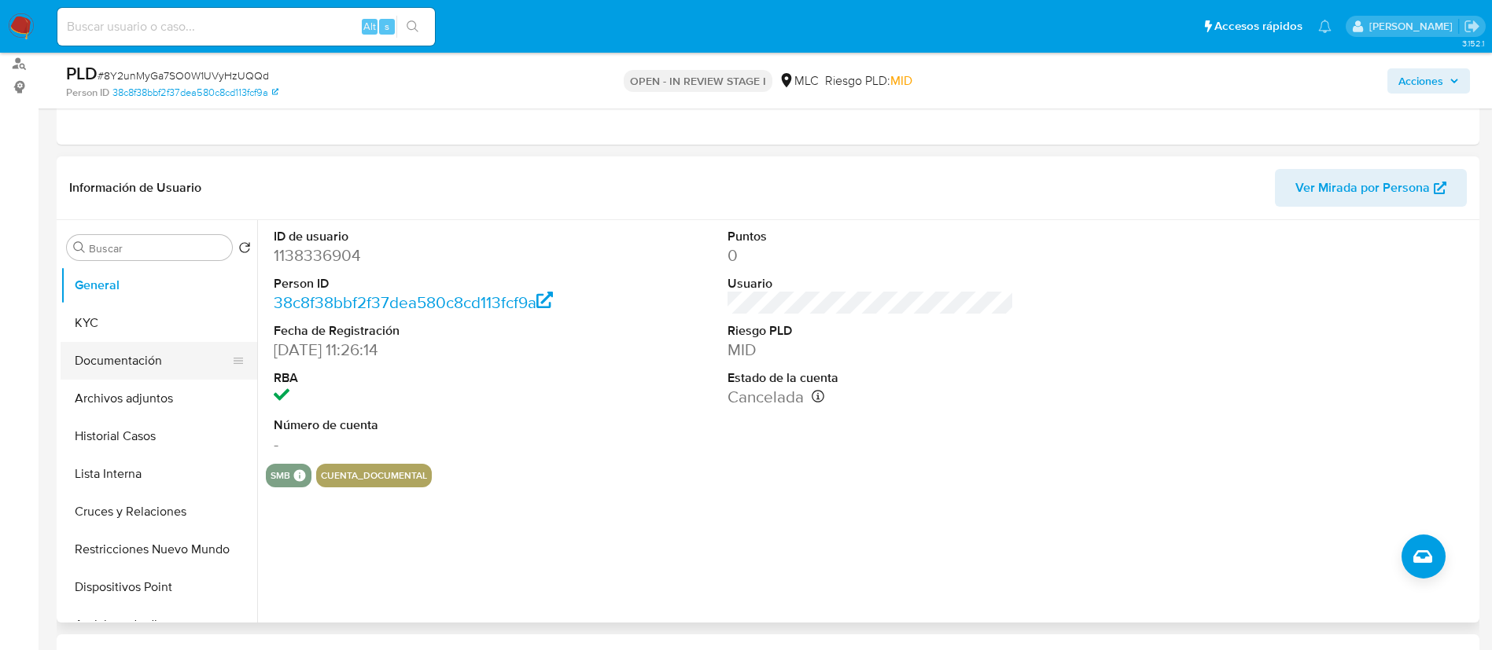
click at [176, 346] on button "Documentación" at bounding box center [153, 361] width 184 height 38
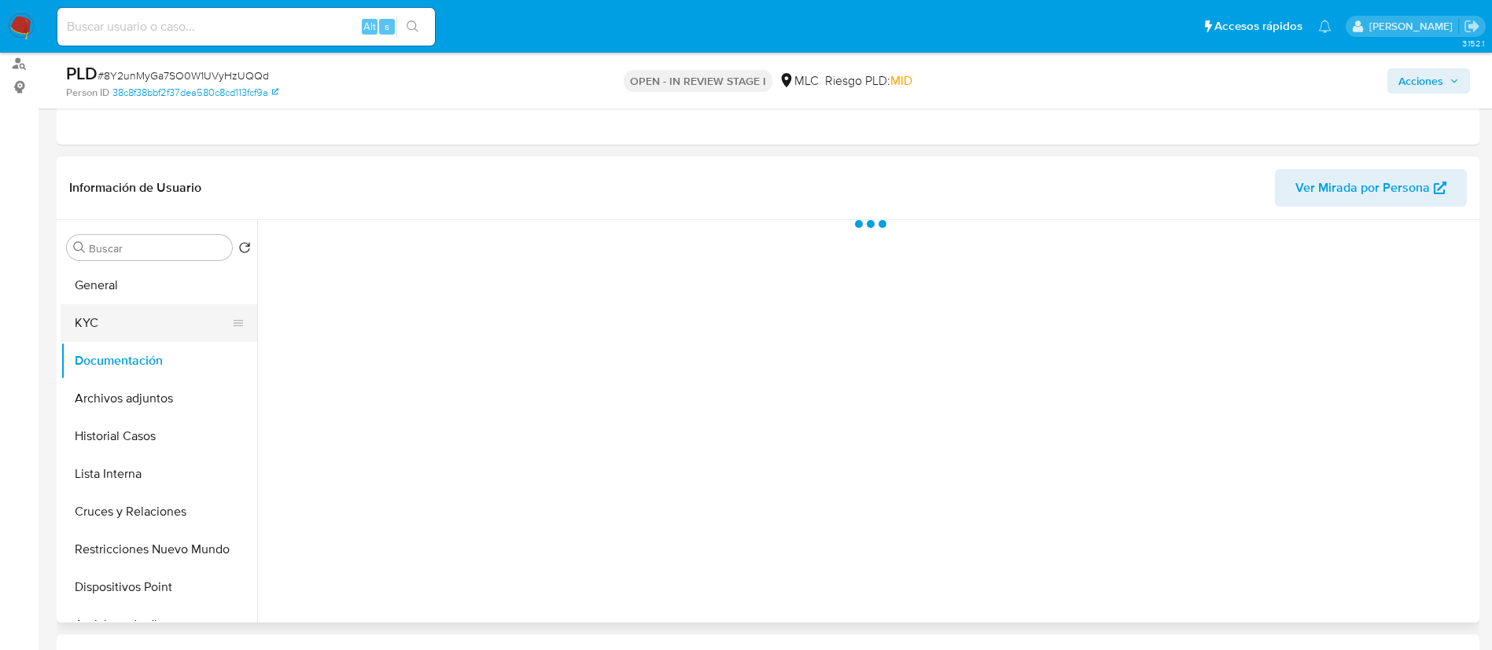
click at [150, 314] on button "KYC" at bounding box center [153, 323] width 184 height 38
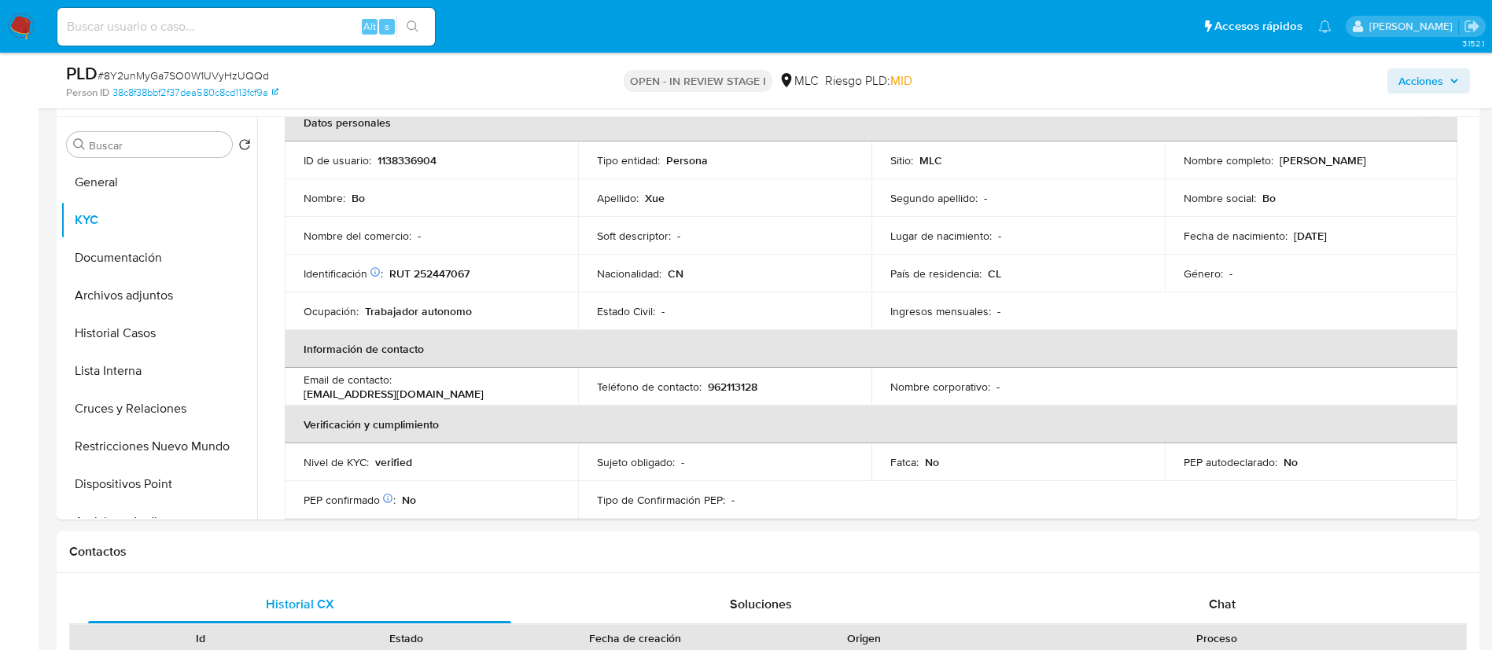
scroll to position [78, 0]
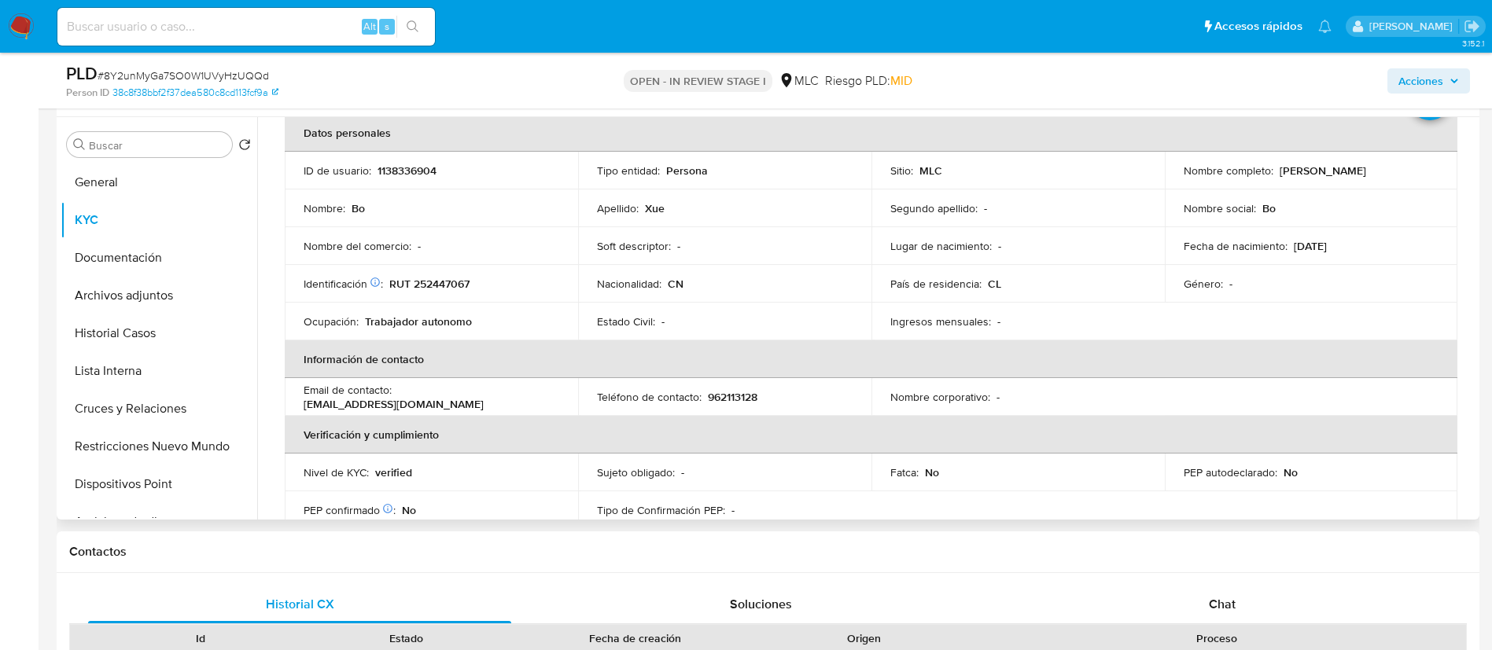
click at [409, 170] on p "1138336904" at bounding box center [407, 171] width 59 height 14
click at [409, 168] on p "1138336904" at bounding box center [407, 171] width 59 height 14
drag, startPoint x: 409, startPoint y: 168, endPoint x: 372, endPoint y: 176, distance: 38.0
click at [372, 176] on div "ID de usuario : 1138336904" at bounding box center [432, 171] width 256 height 14
click at [392, 176] on p "1138336904" at bounding box center [407, 171] width 59 height 14
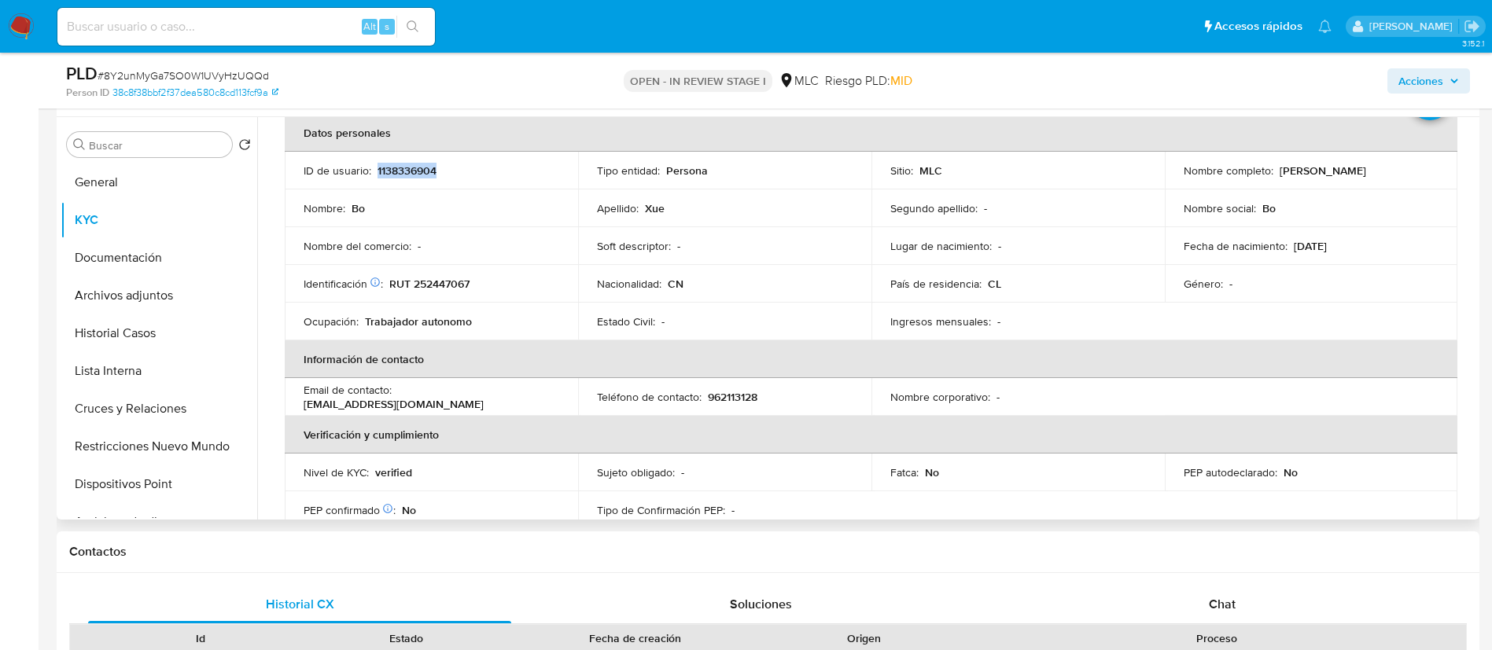
click at [392, 176] on p "1138336904" at bounding box center [407, 171] width 59 height 14
copy p "1138336904"
click at [890, 645] on div "Origen" at bounding box center [864, 639] width 184 height 16
click at [144, 414] on button "Cruces y Relaciones" at bounding box center [153, 409] width 184 height 38
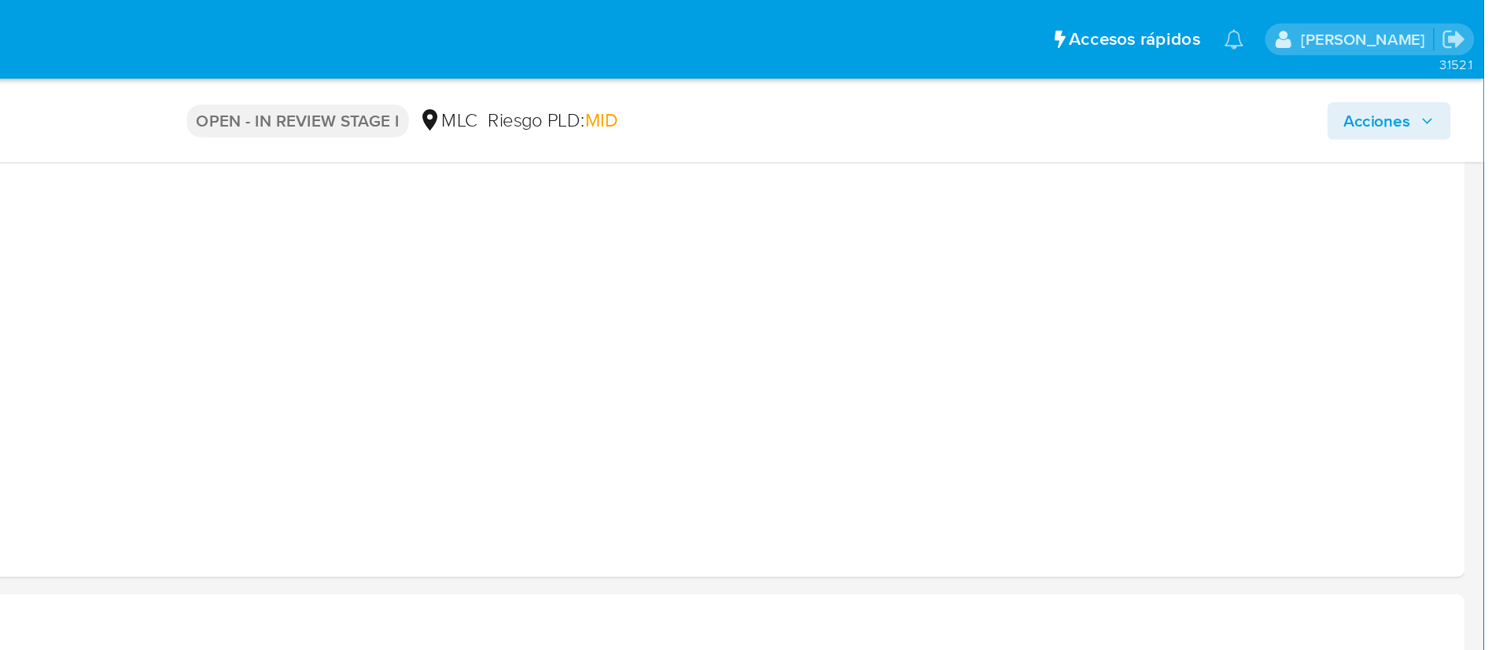
scroll to position [407, 0]
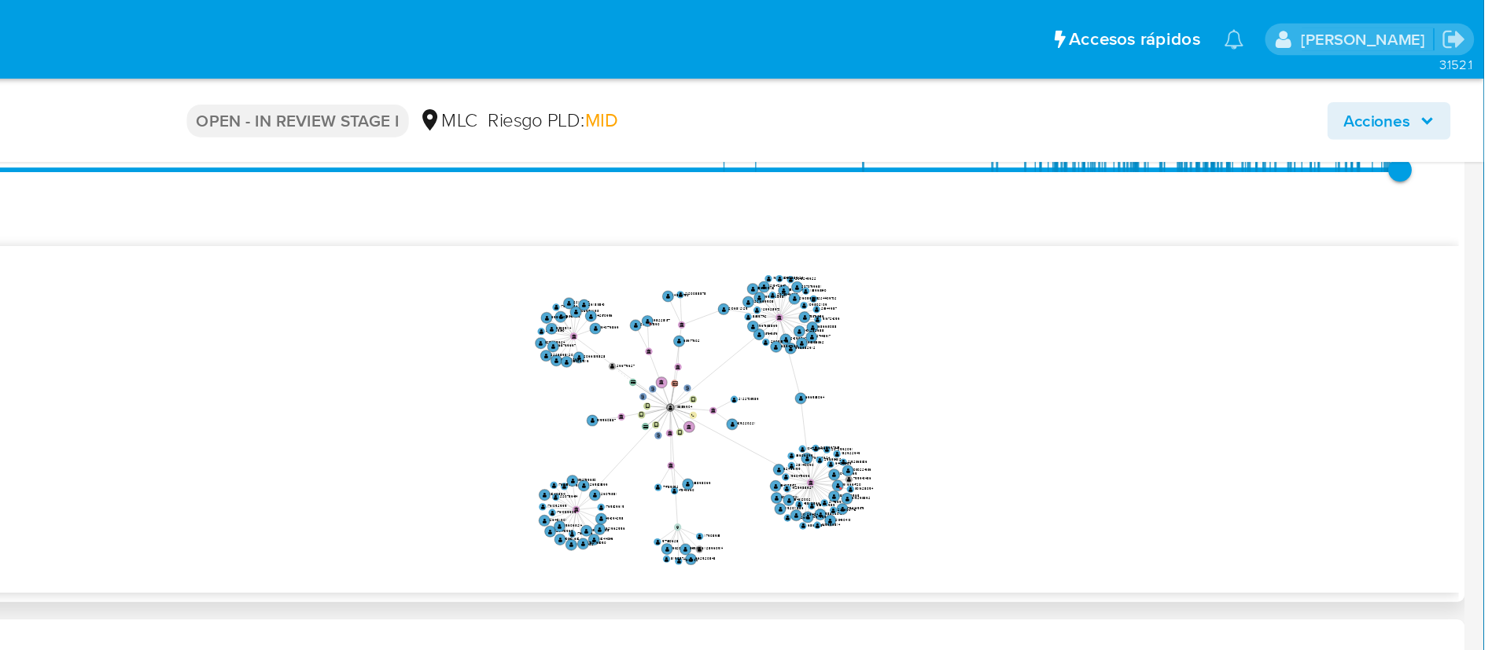
drag, startPoint x: 1241, startPoint y: 260, endPoint x: 1002, endPoint y: 302, distance: 242.8
click at [1002, 302] on icon "phone-b916ed9d4f20897b3b30b4c5ccc80d0a  user-1138336904  1138336904 person-38…" at bounding box center [882, 279] width 1187 height 228
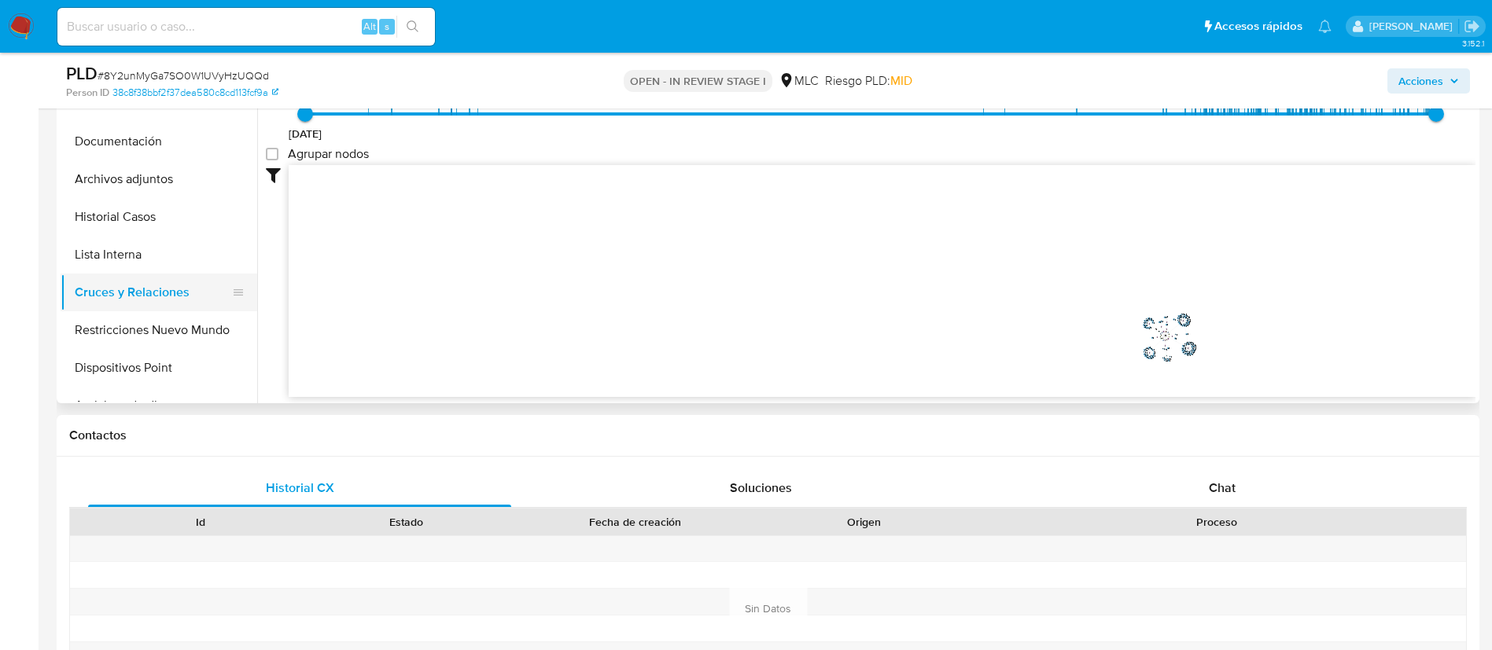
scroll to position [93, 0]
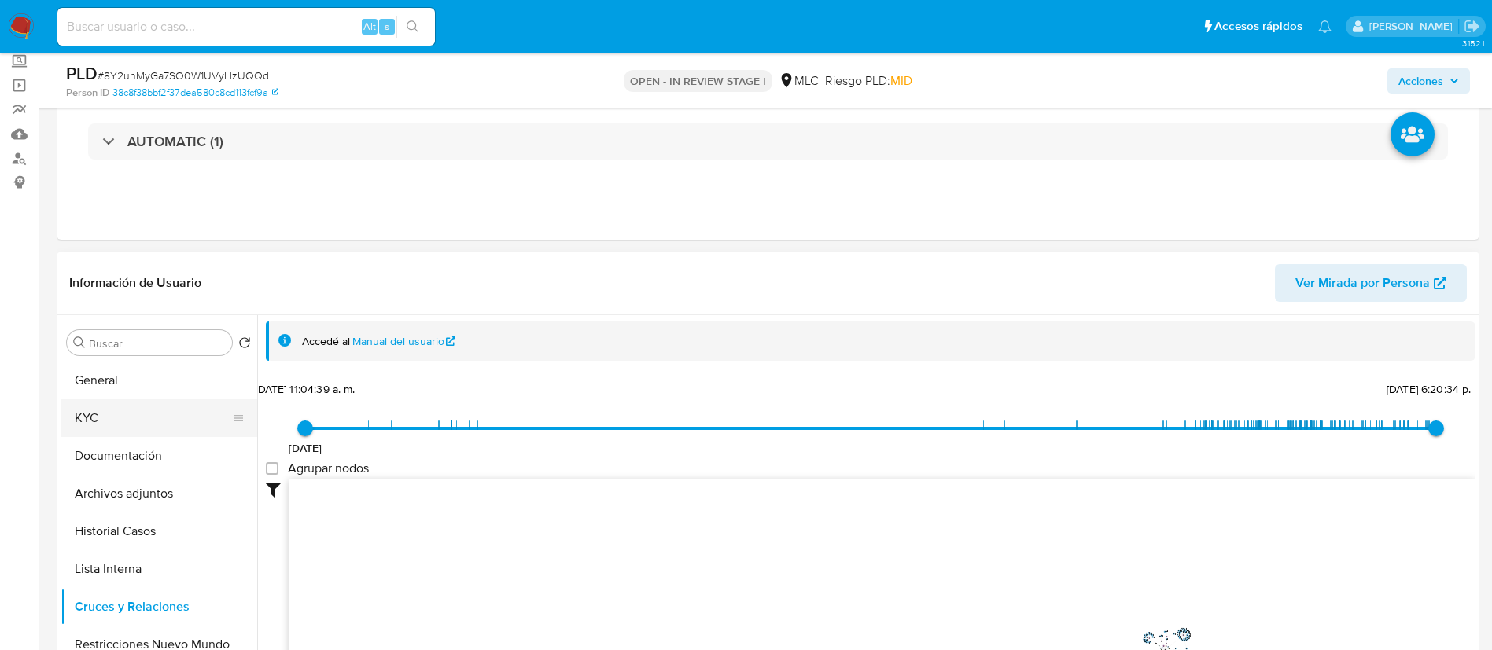
click at [93, 418] on button "KYC" at bounding box center [153, 419] width 184 height 38
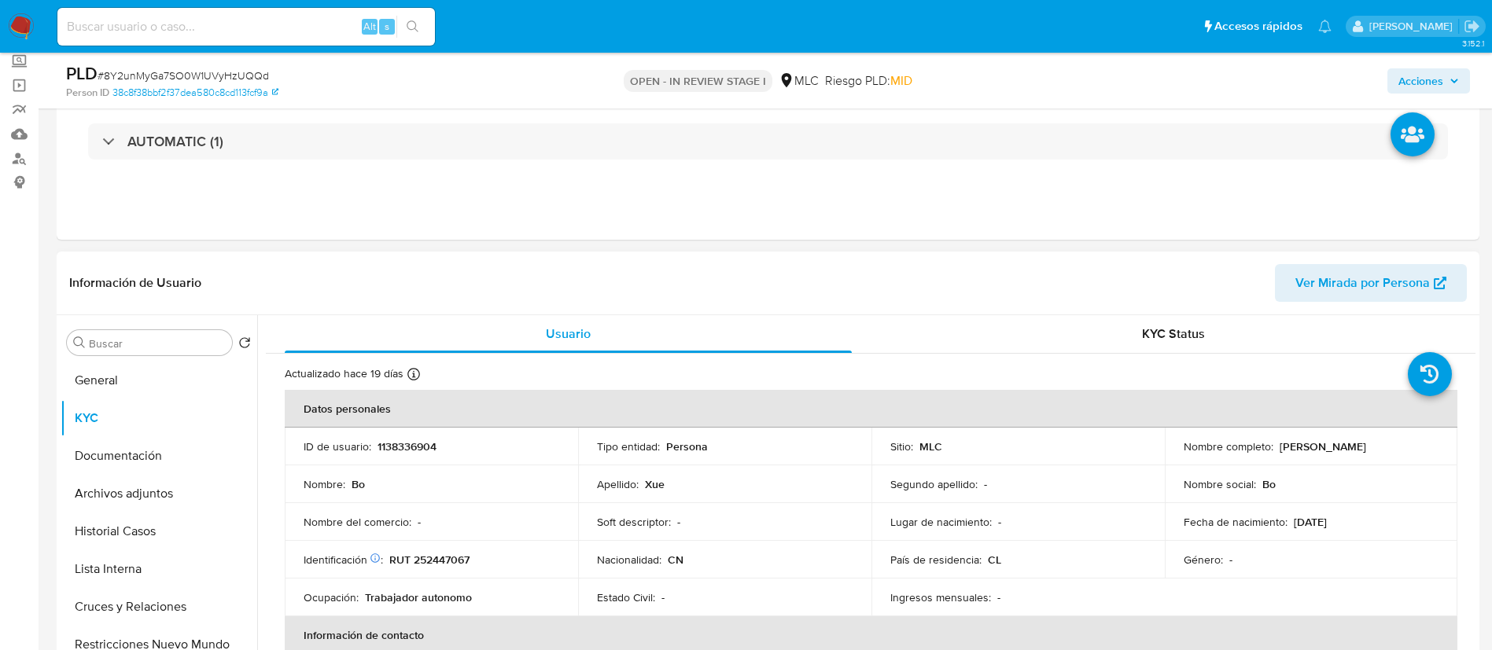
click at [422, 571] on td "Identificación Nº de serie: 602567486 : RUT 252447067" at bounding box center [431, 560] width 293 height 38
click at [420, 566] on p "RUT 252447067" at bounding box center [429, 560] width 80 height 14
click at [419, 561] on p "RUT 252447067" at bounding box center [429, 560] width 80 height 14
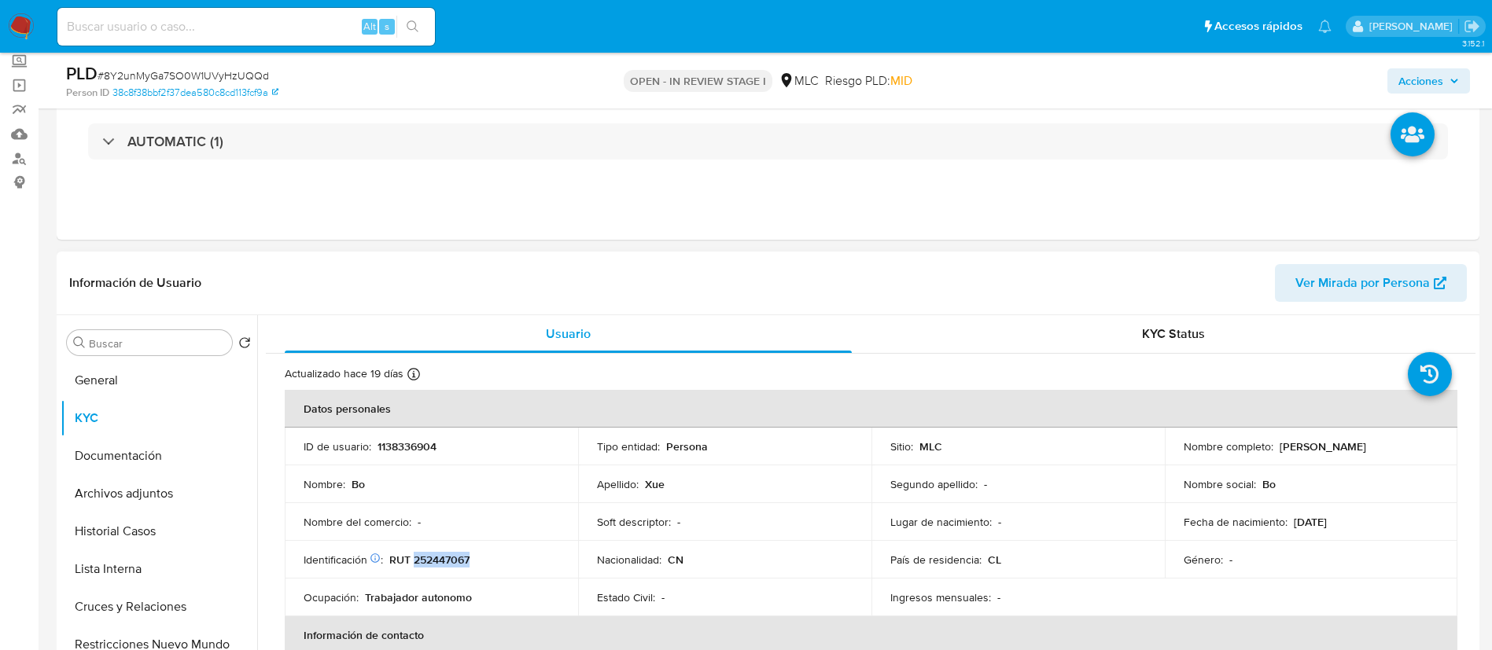
click at [419, 561] on p "RUT 252447067" at bounding box center [429, 560] width 80 height 14
copy p "252447067"
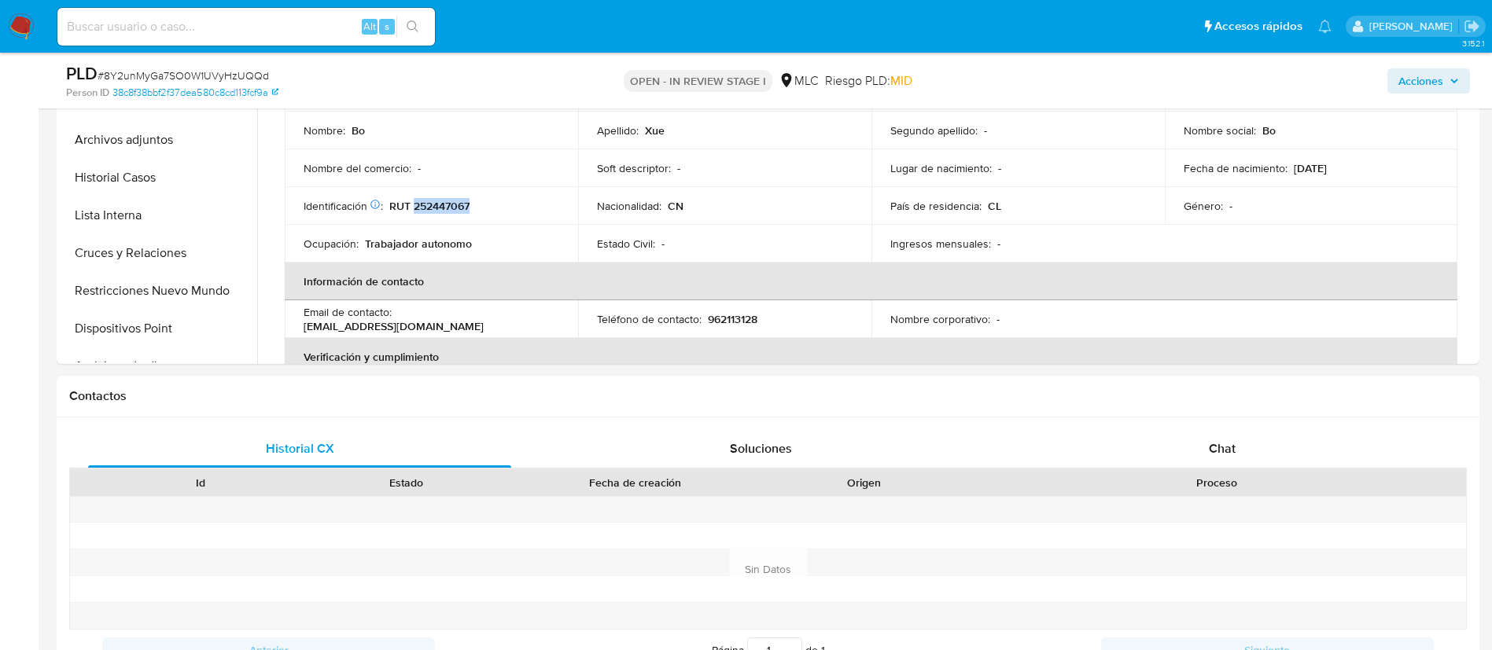
scroll to position [451, 0]
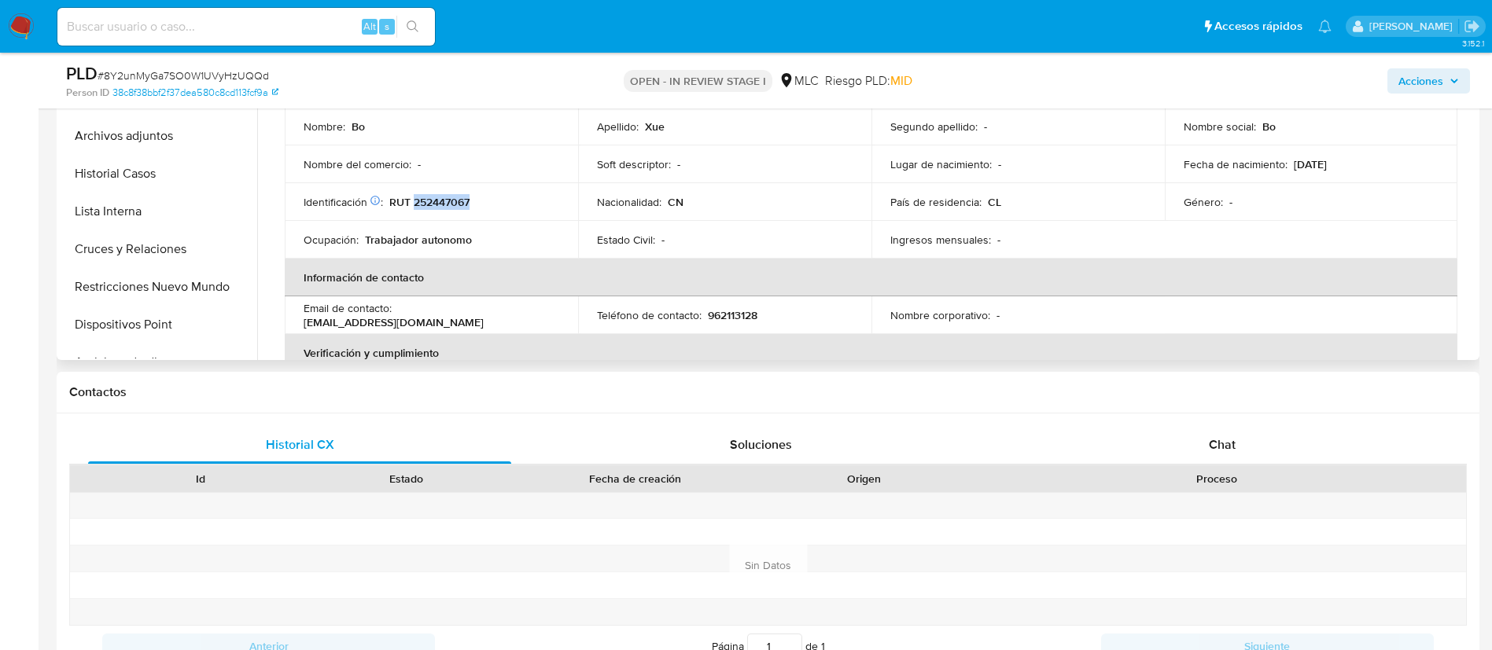
drag, startPoint x: 1254, startPoint y: 437, endPoint x: 1465, endPoint y: 268, distance: 269.7
click at [1255, 435] on div "Chat" at bounding box center [1222, 445] width 423 height 38
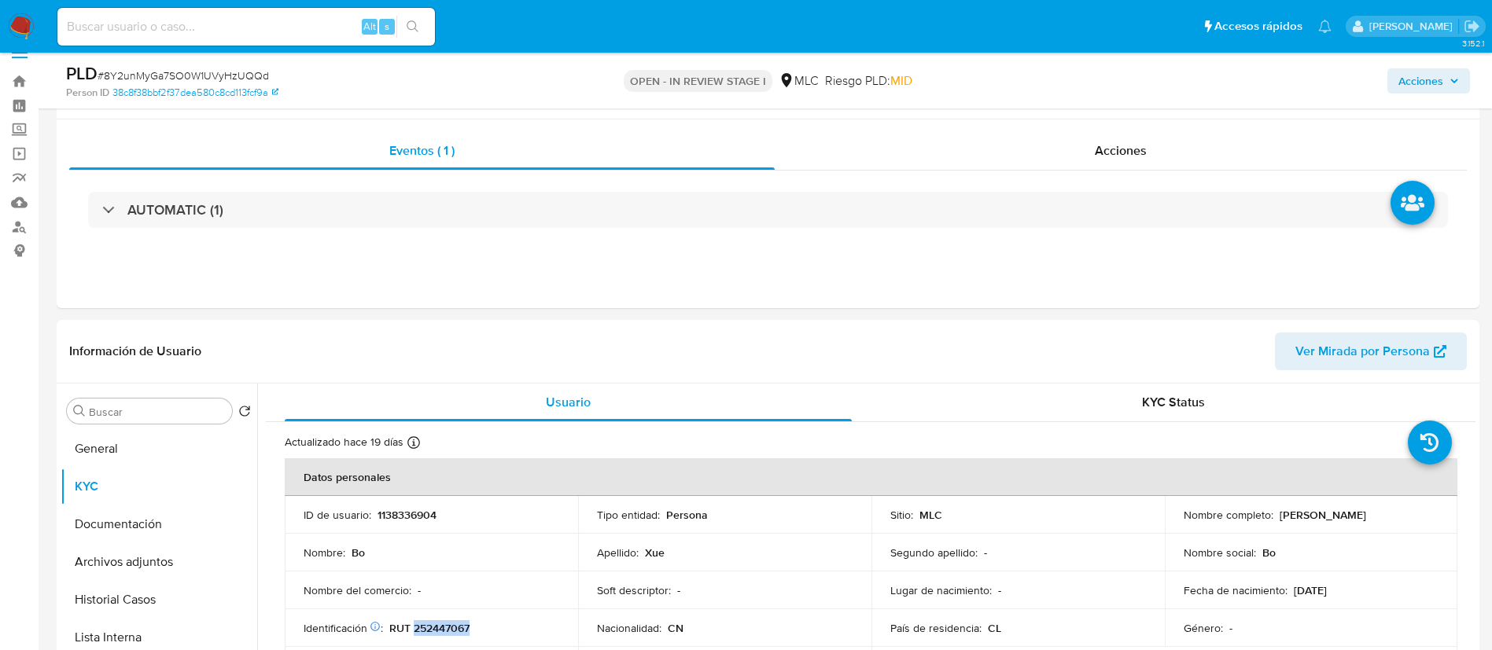
scroll to position [0, 0]
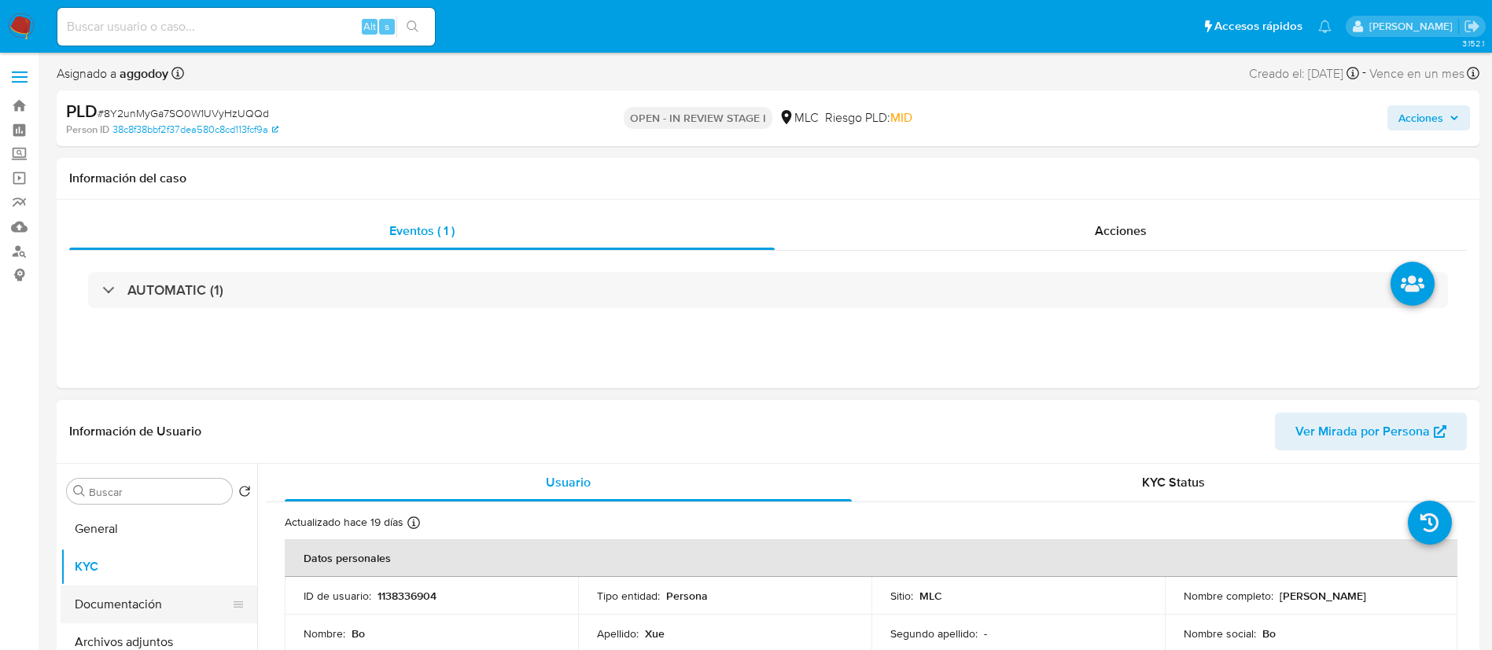
click at [106, 613] on button "Documentación" at bounding box center [153, 605] width 184 height 38
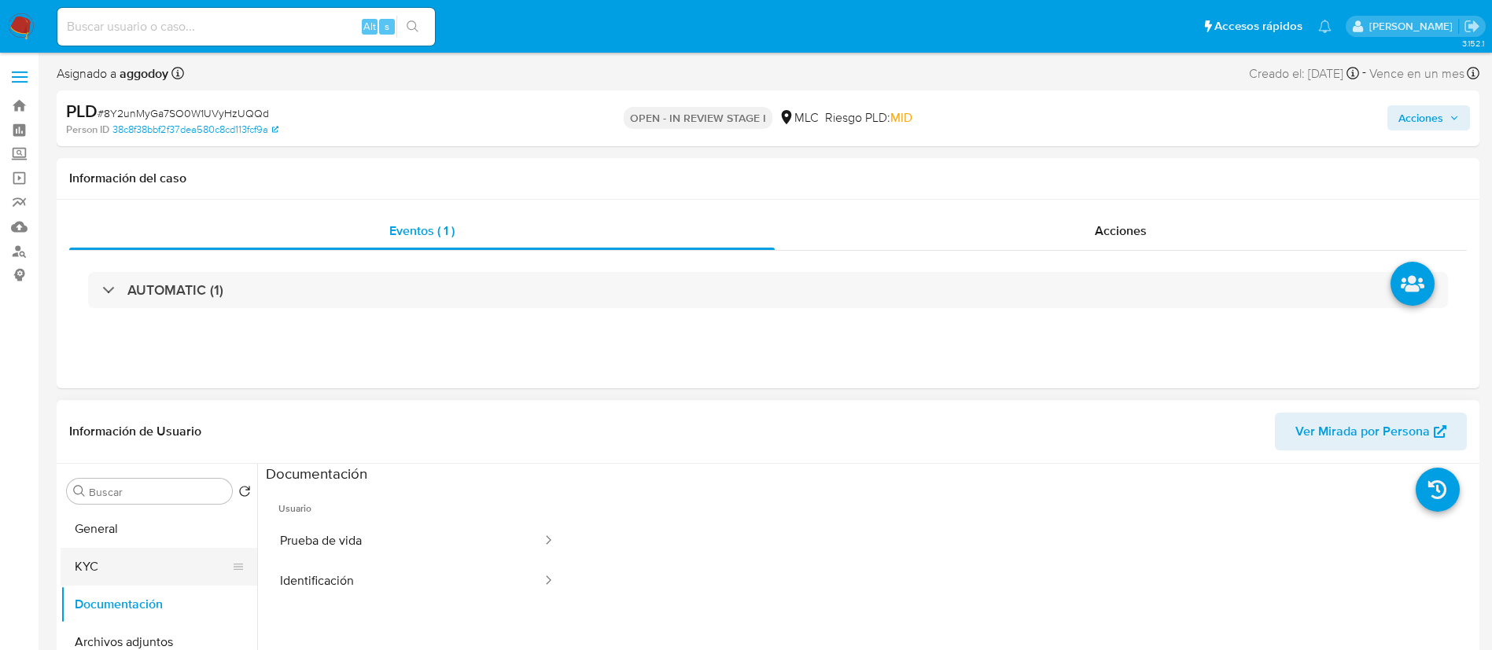
click at [166, 554] on button "KYC" at bounding box center [153, 567] width 184 height 38
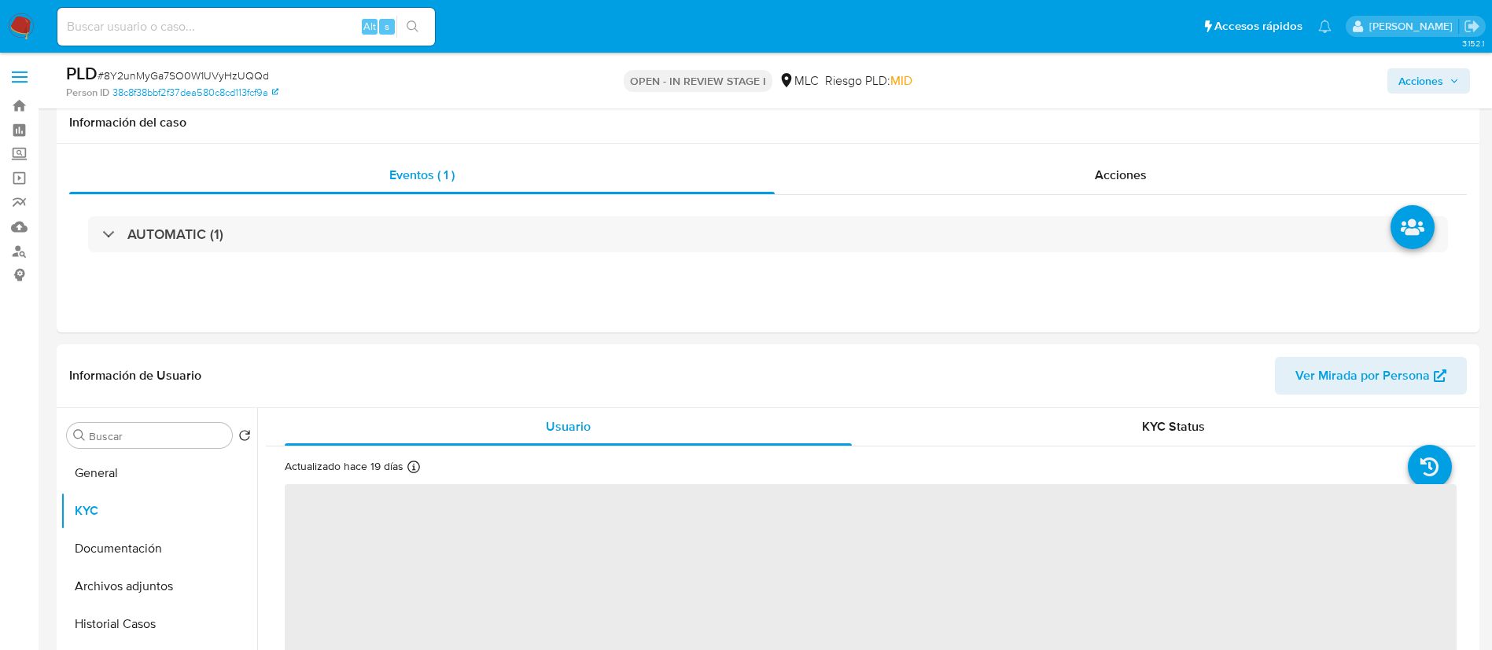
scroll to position [291, 0]
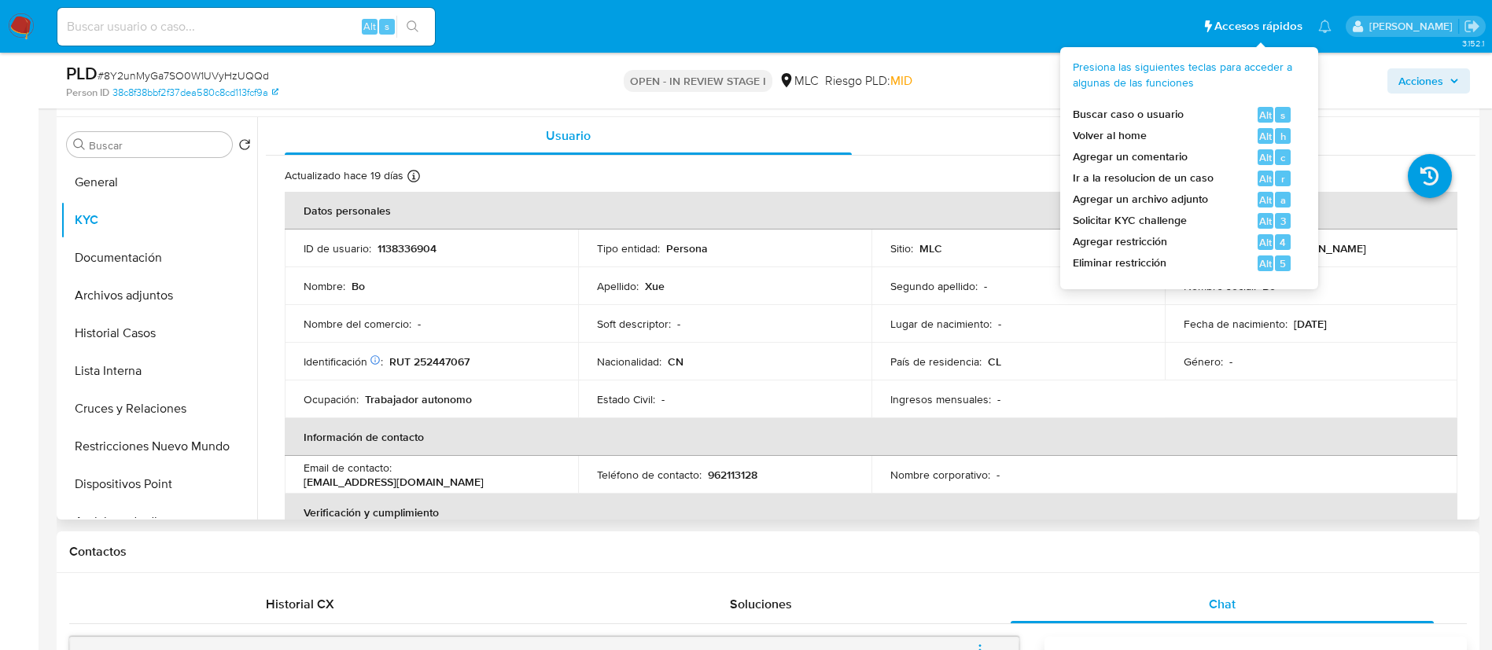
click at [1218, 395] on table "Datos personales ID de usuario : 1138336904 Tipo entidad : Persona Sitio : MLC …" at bounding box center [871, 475] width 1173 height 566
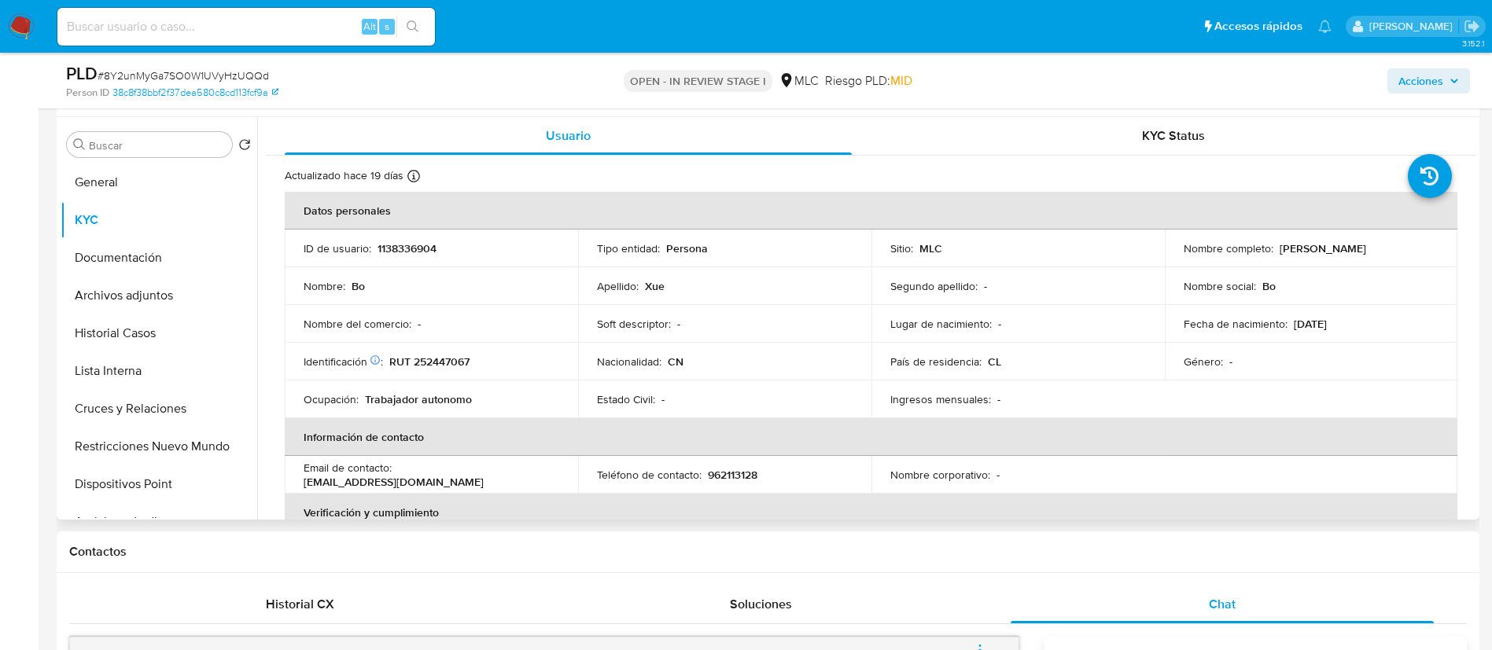
click at [1283, 250] on p "Bo Xue" at bounding box center [1323, 248] width 87 height 14
drag, startPoint x: 1278, startPoint y: 250, endPoint x: 1318, endPoint y: 256, distance: 40.5
click at [1318, 256] on td "Nombre completo : Bo Xue" at bounding box center [1311, 249] width 293 height 38
drag, startPoint x: 1319, startPoint y: 252, endPoint x: 1397, endPoint y: 252, distance: 77.9
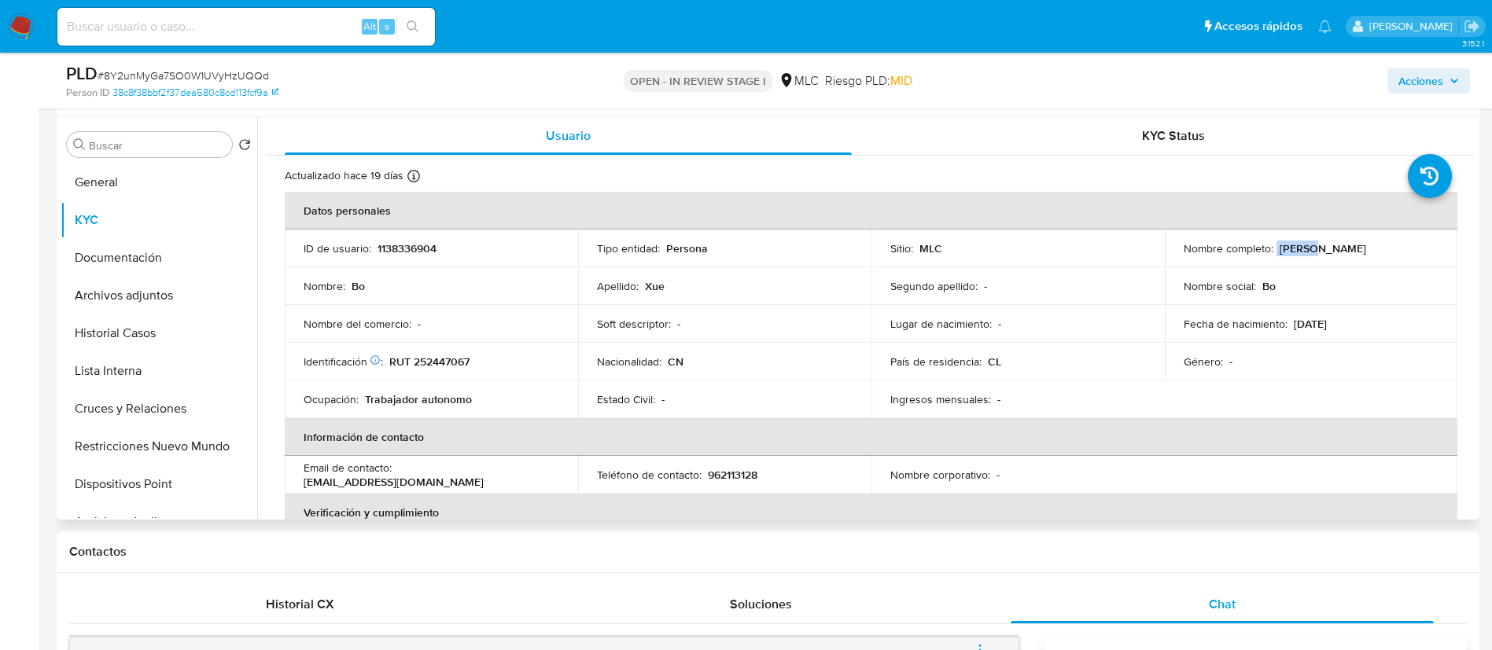
click at [1397, 252] on div "Nombre completo : Bo Xue" at bounding box center [1312, 248] width 256 height 14
copy div "Bo Xue"
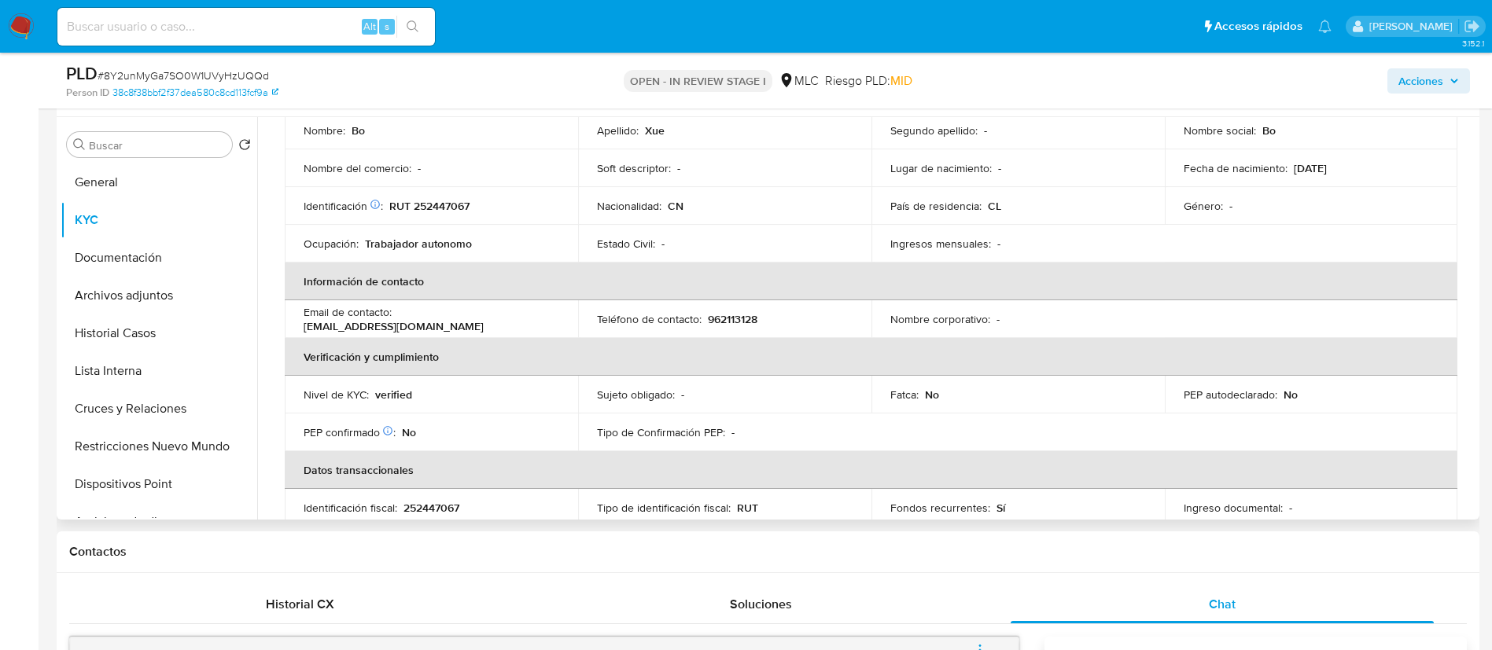
scroll to position [0, 0]
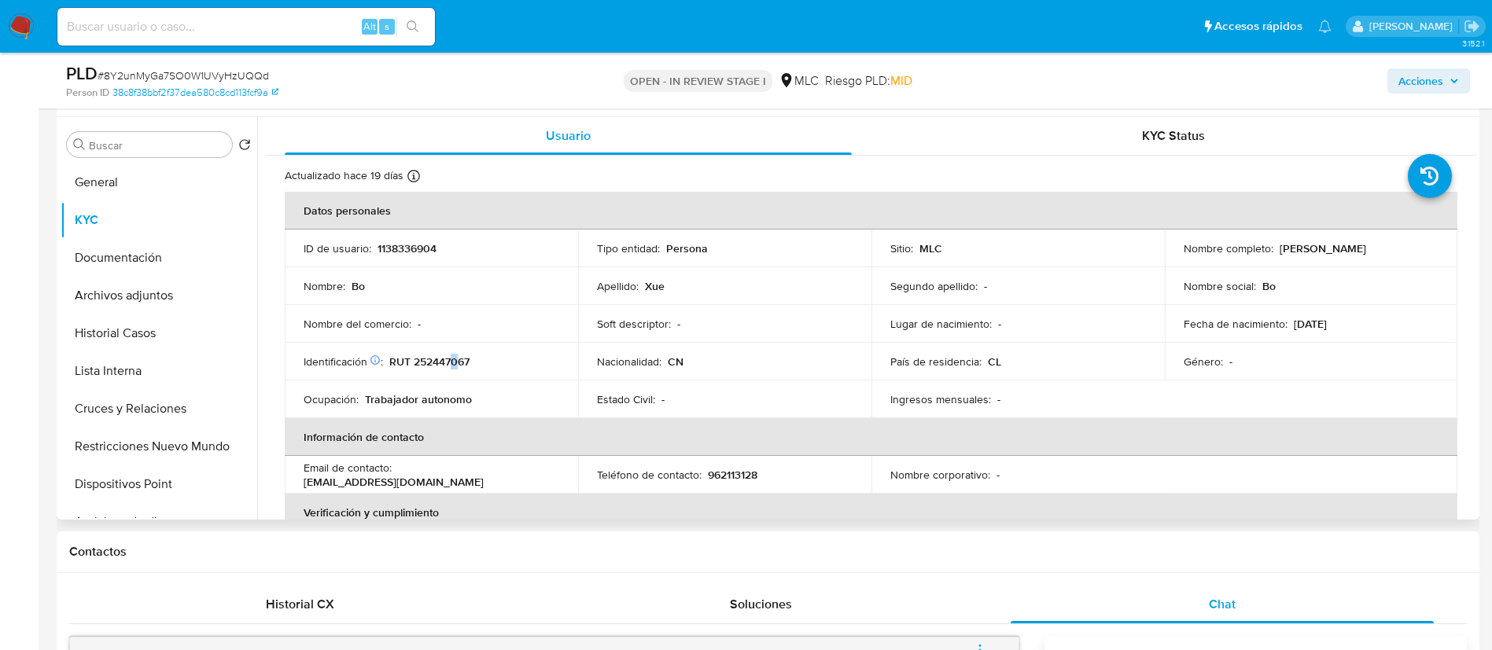
click at [455, 364] on p "RUT 252447067" at bounding box center [429, 362] width 80 height 14
drag, startPoint x: 455, startPoint y: 364, endPoint x: 421, endPoint y: 362, distance: 33.9
click at [421, 362] on p "RUT 252447067" at bounding box center [429, 362] width 80 height 14
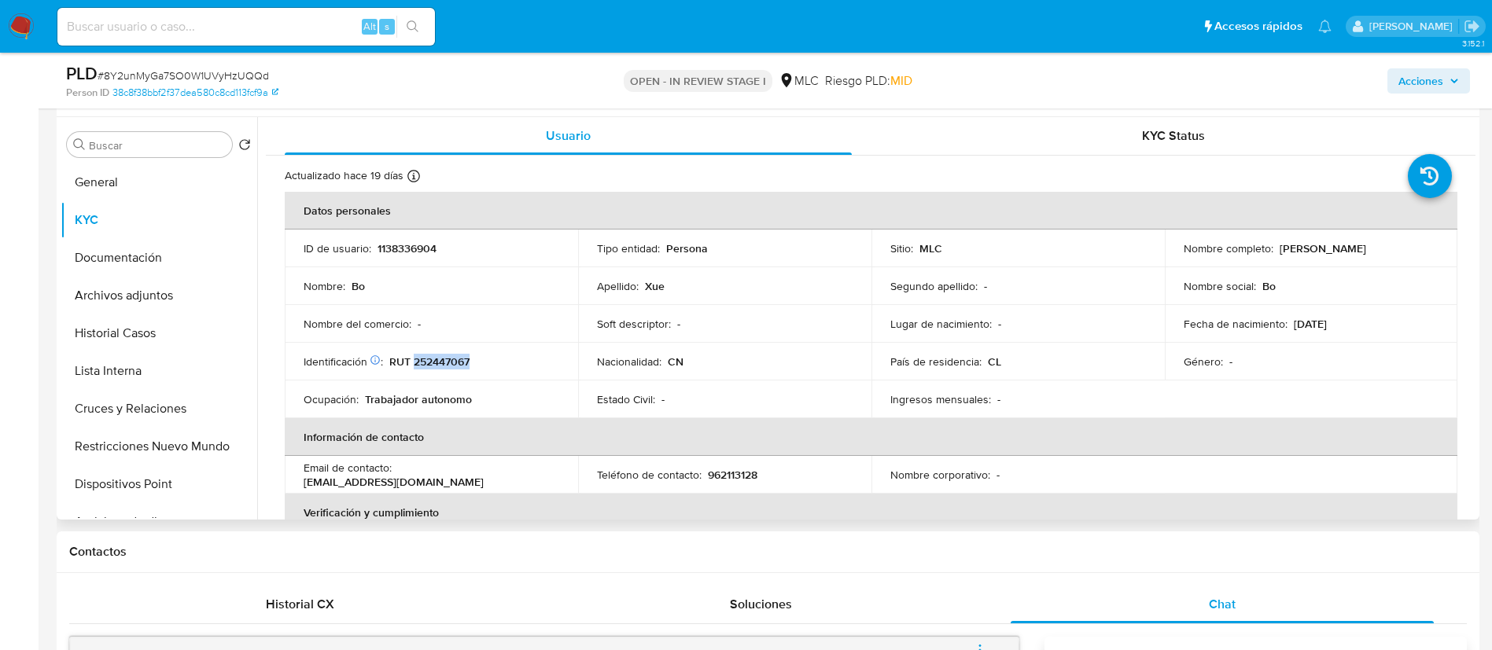
copy p "252447067"
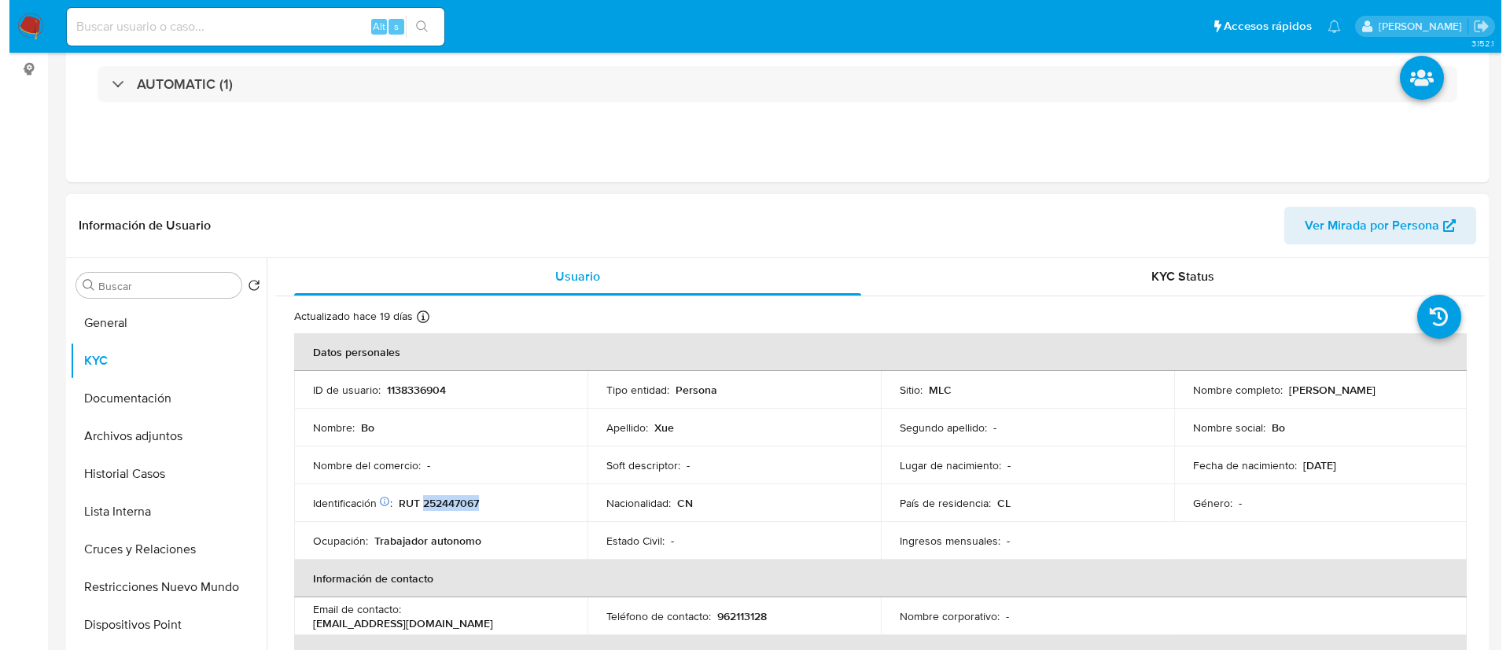
scroll to position [315, 0]
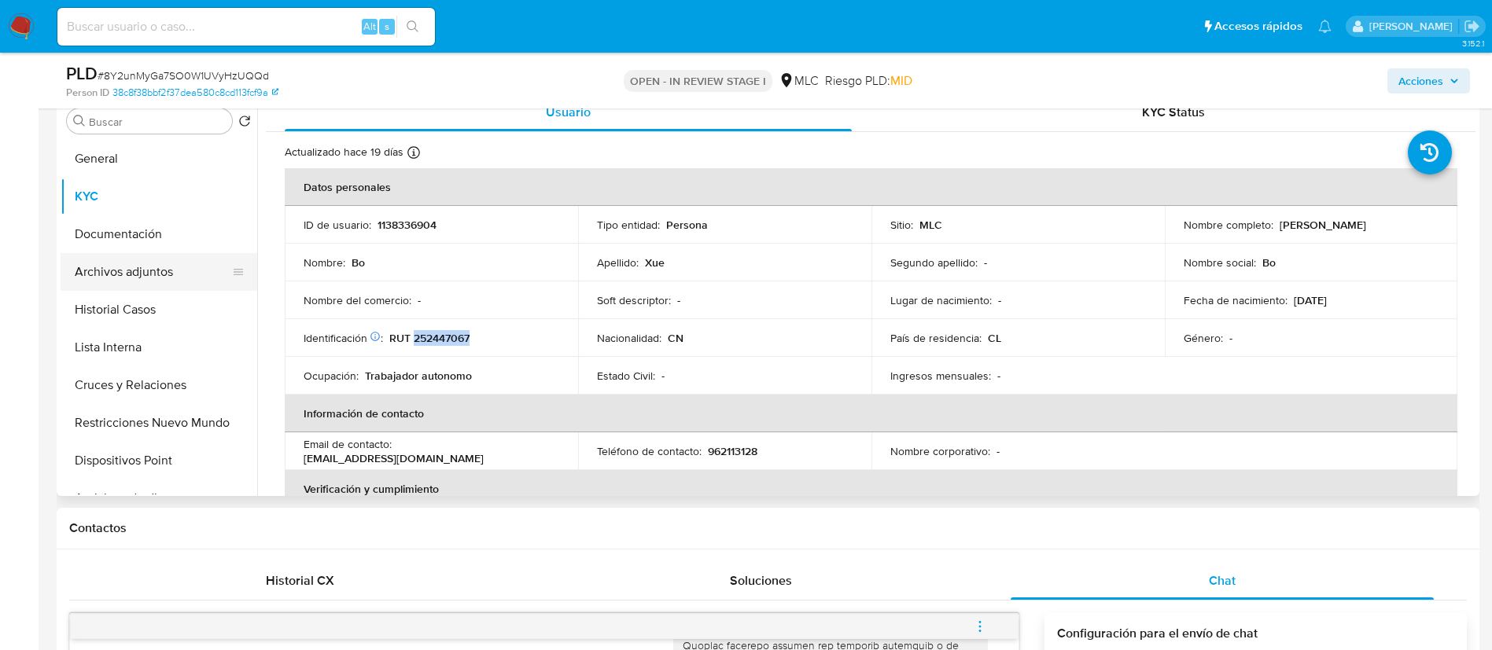
click at [207, 275] on button "Archivos adjuntos" at bounding box center [153, 272] width 184 height 38
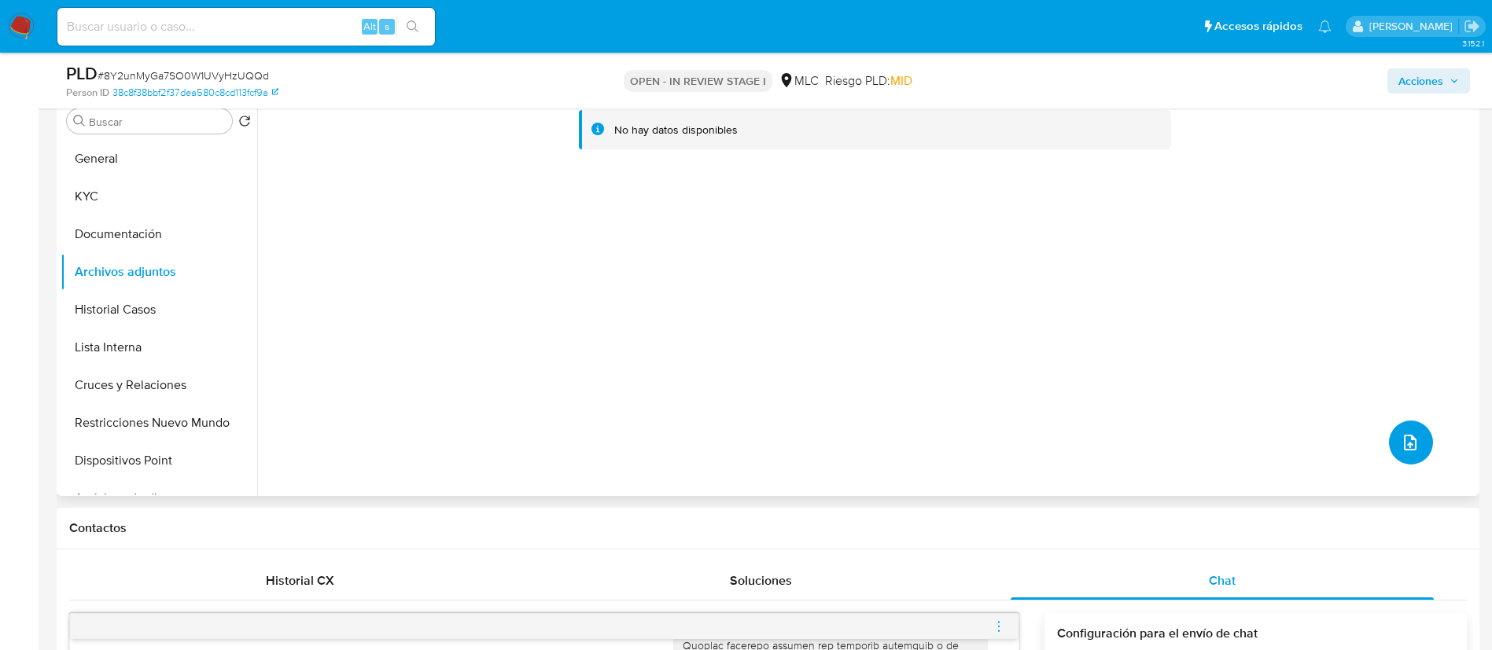
click at [1418, 440] on button "upload-file" at bounding box center [1411, 443] width 44 height 44
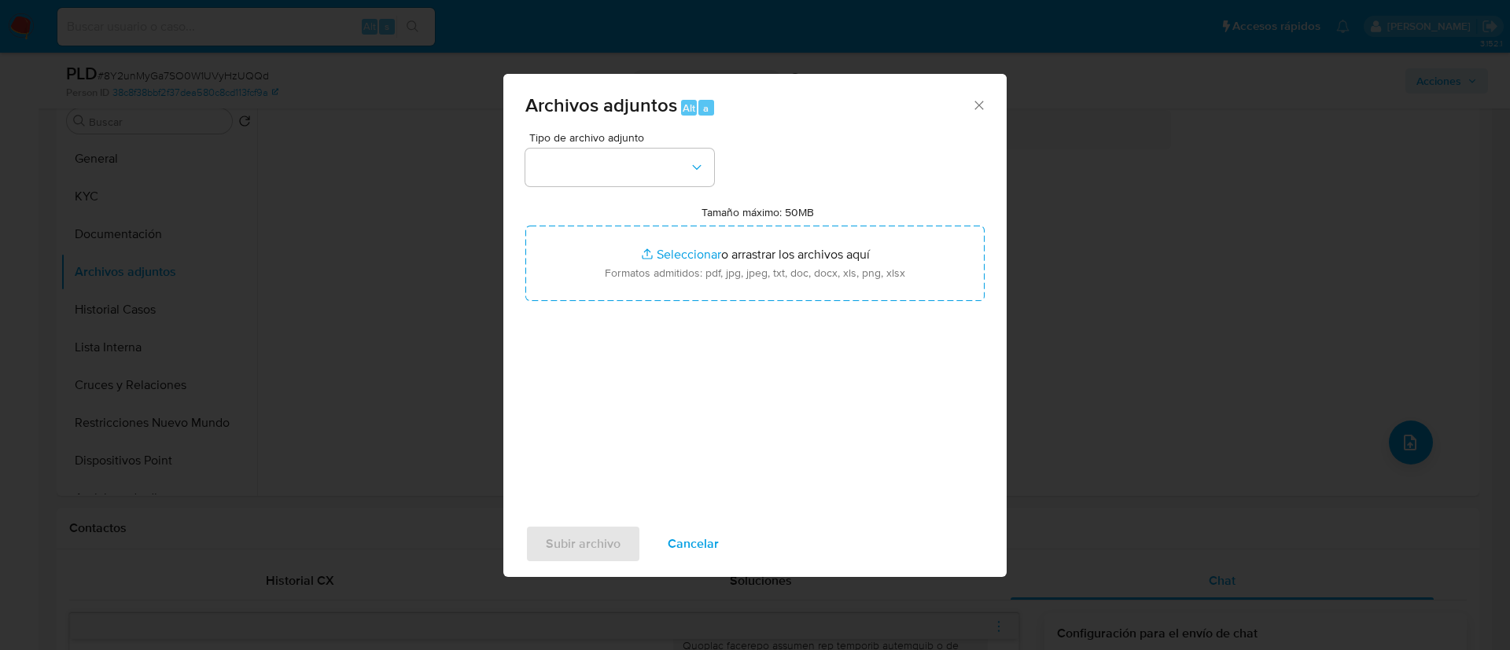
click at [584, 154] on button "button" at bounding box center [619, 168] width 189 height 38
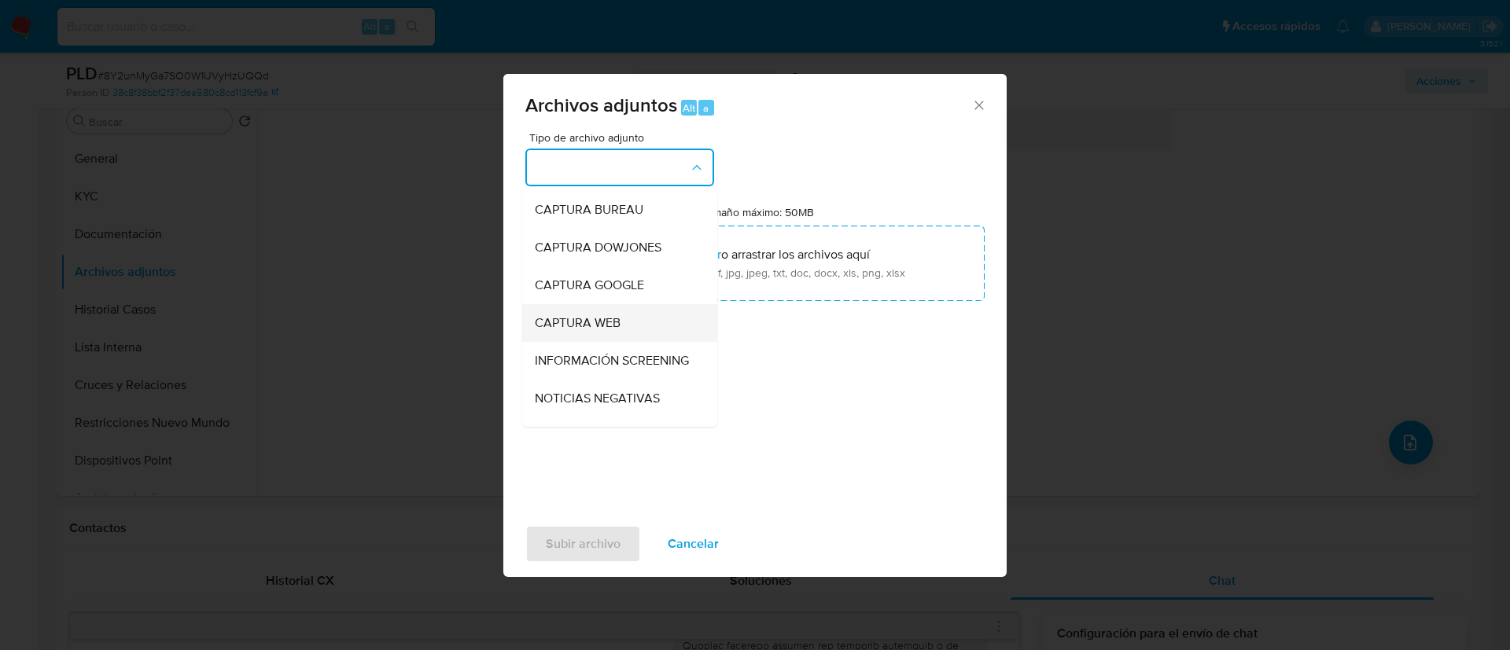
scroll to position [654, 0]
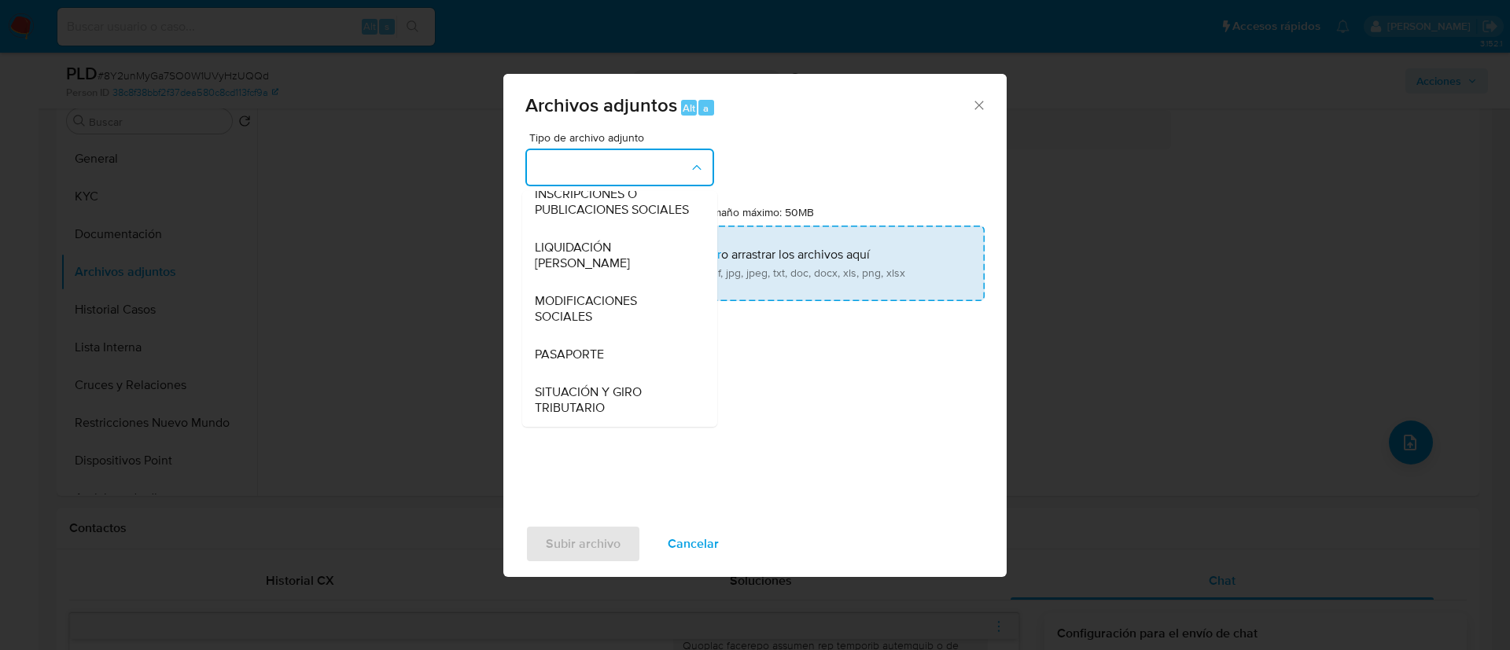
click at [824, 276] on input "Tamaño máximo: 50MB Seleccionar archivos" at bounding box center [754, 264] width 459 height 76
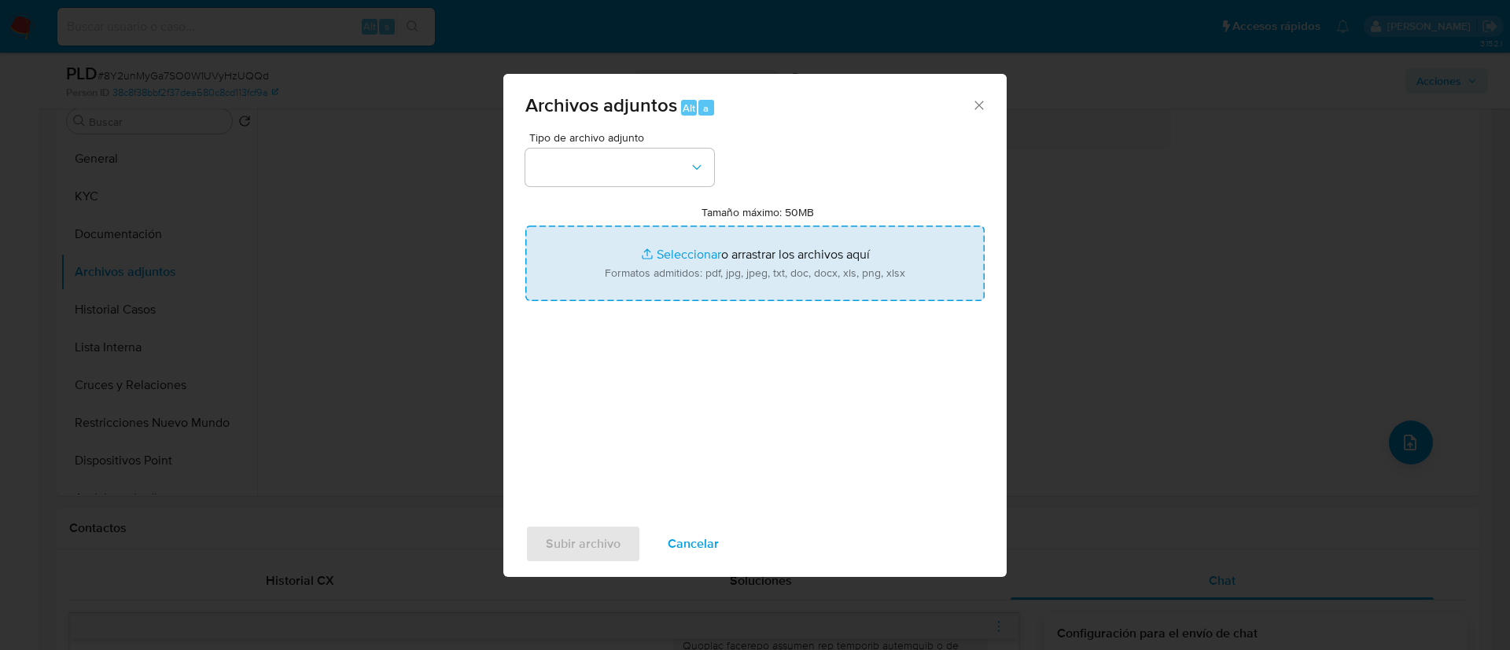
type input "C:\fakepath\1138336904Movimientos.xlsx"
click at [779, 236] on input "Tamaño máximo: 50MB Seleccionar archivos" at bounding box center [754, 264] width 459 height 76
click at [666, 274] on input "Tamaño máximo: 50MB Seleccionar archivos" at bounding box center [754, 264] width 459 height 76
type input "C:\fakepath\Case Log - 1138336904.pdf"
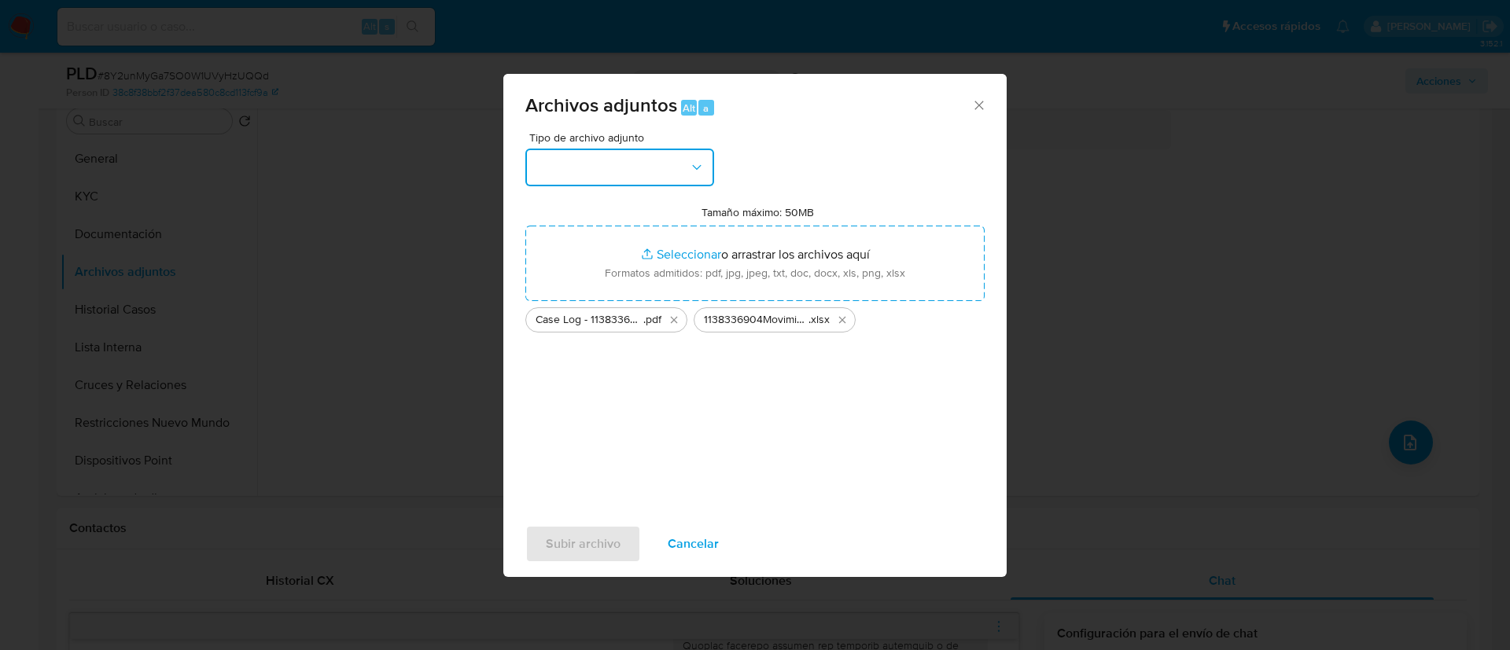
click at [624, 174] on button "button" at bounding box center [619, 168] width 189 height 38
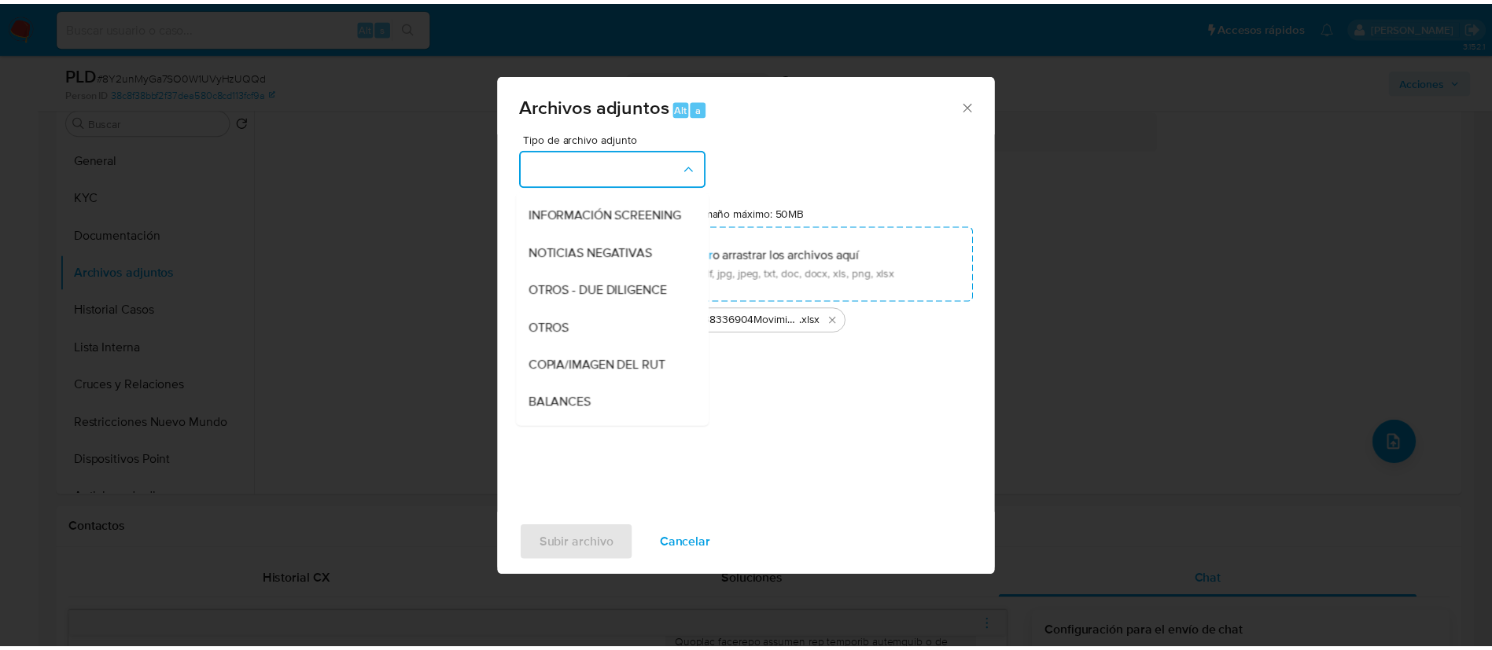
scroll to position [161, 0]
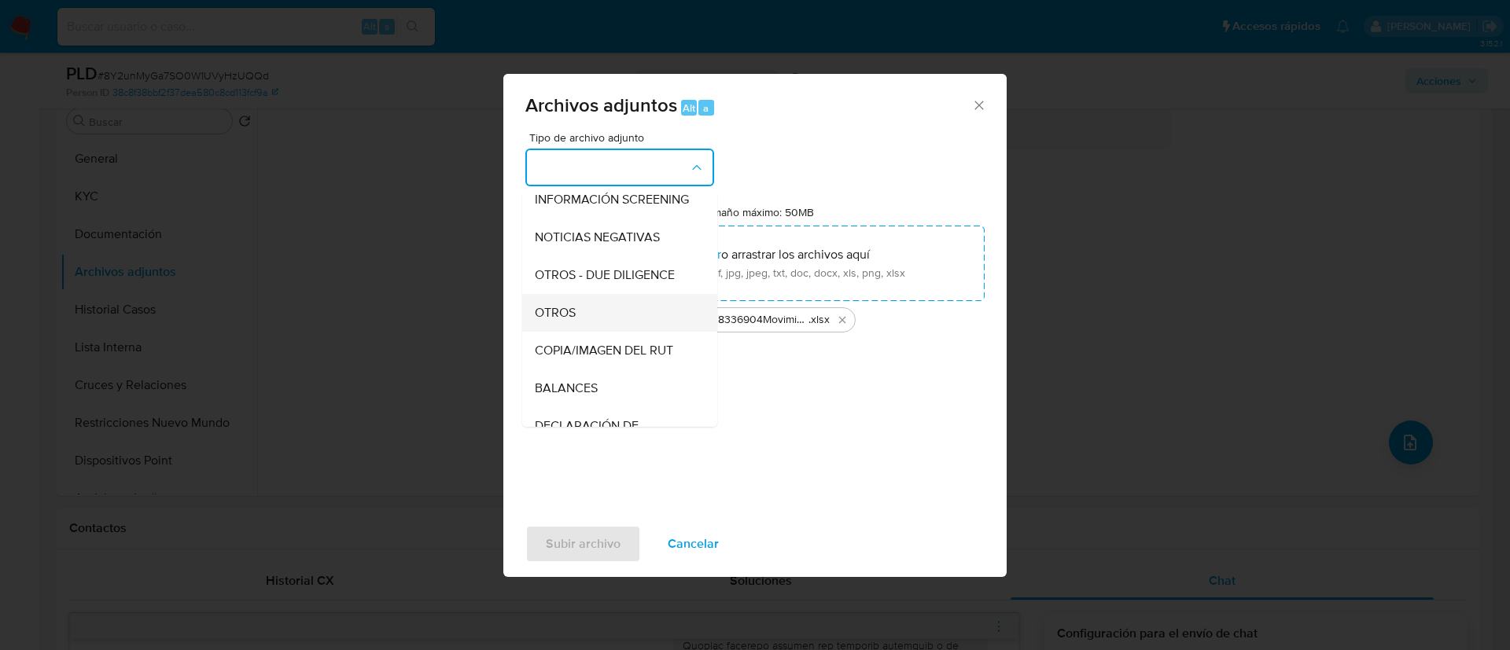
click at [635, 322] on div "OTROS" at bounding box center [615, 313] width 160 height 38
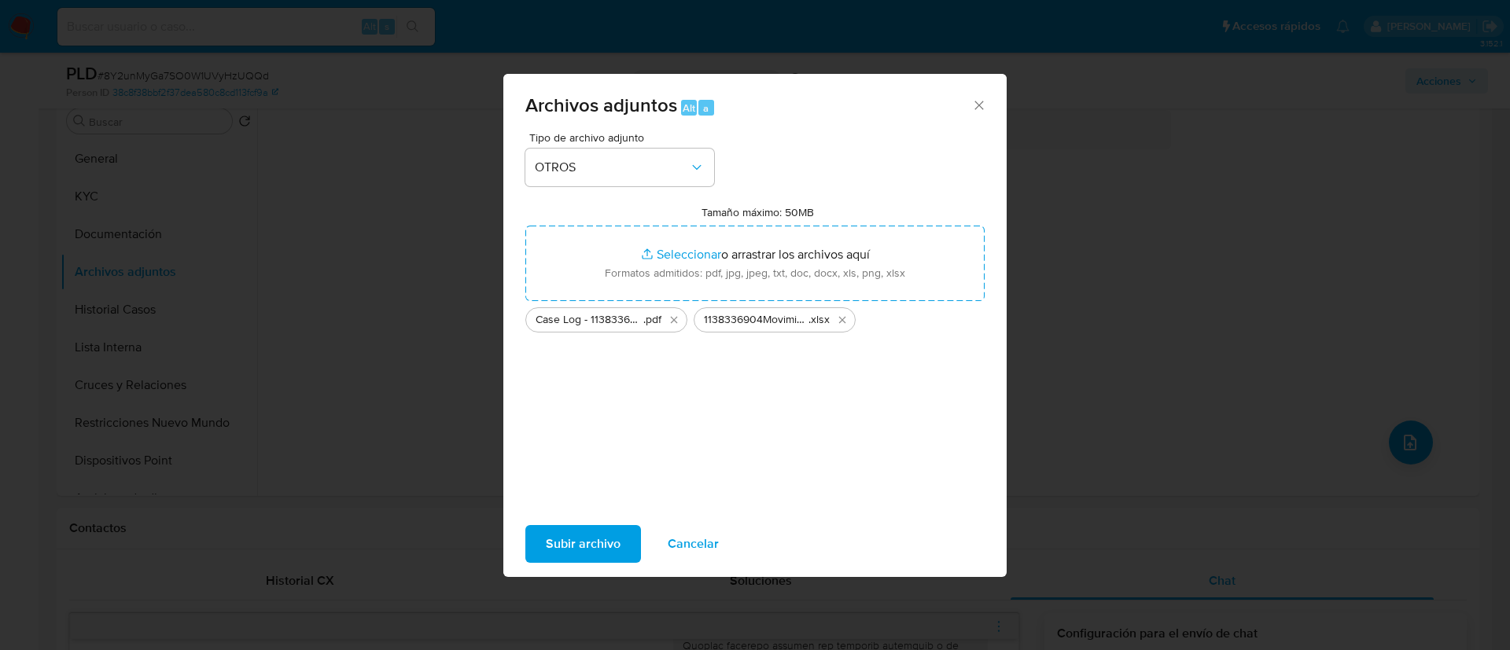
click at [563, 535] on span "Subir archivo" at bounding box center [583, 544] width 75 height 35
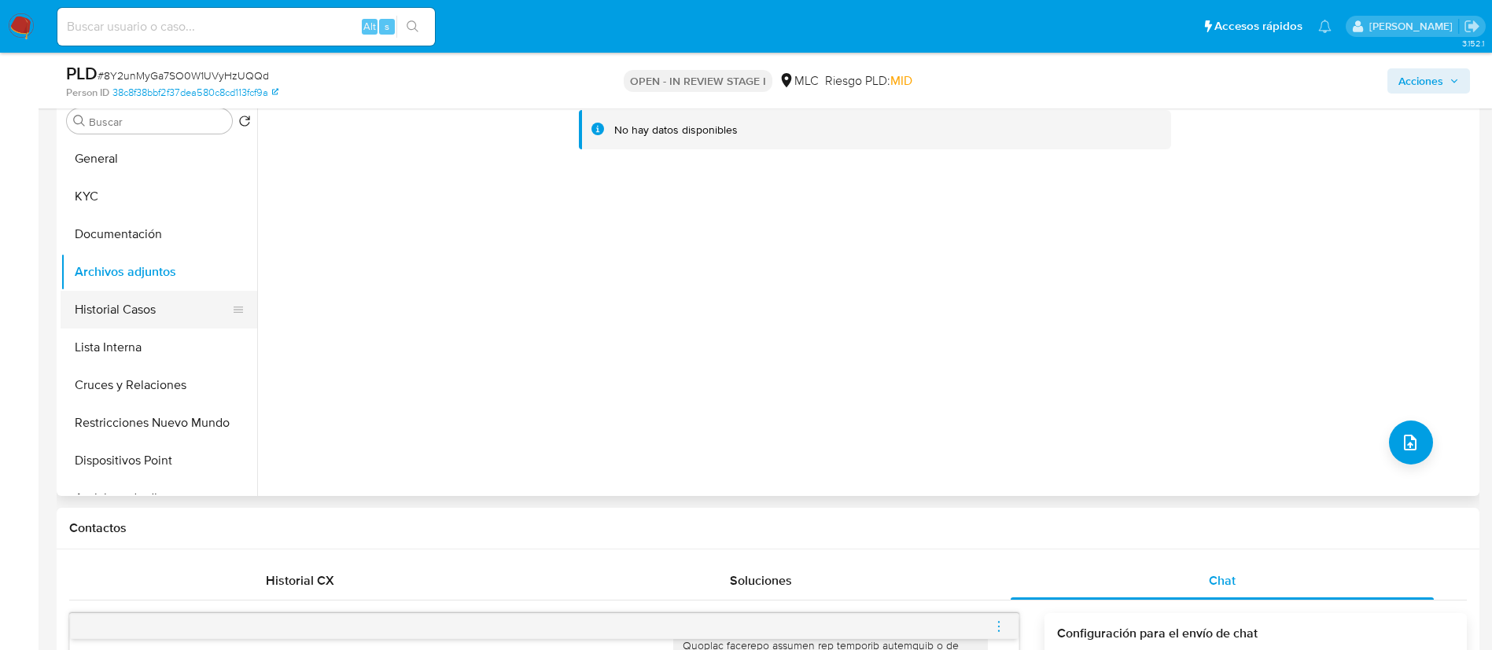
click at [178, 325] on button "Historial Casos" at bounding box center [153, 310] width 184 height 38
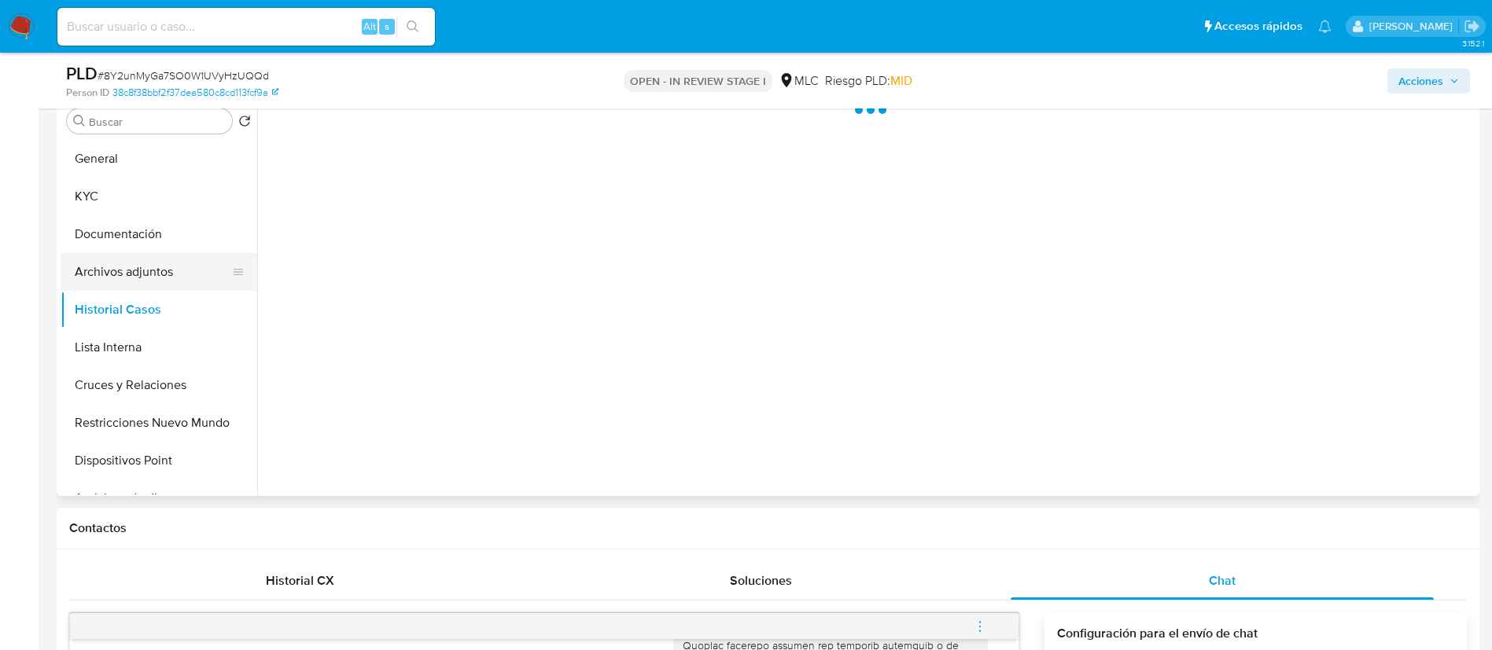
click at [153, 282] on button "Archivos adjuntos" at bounding box center [153, 272] width 184 height 38
click at [1421, 87] on span "Acciones" at bounding box center [1420, 80] width 45 height 25
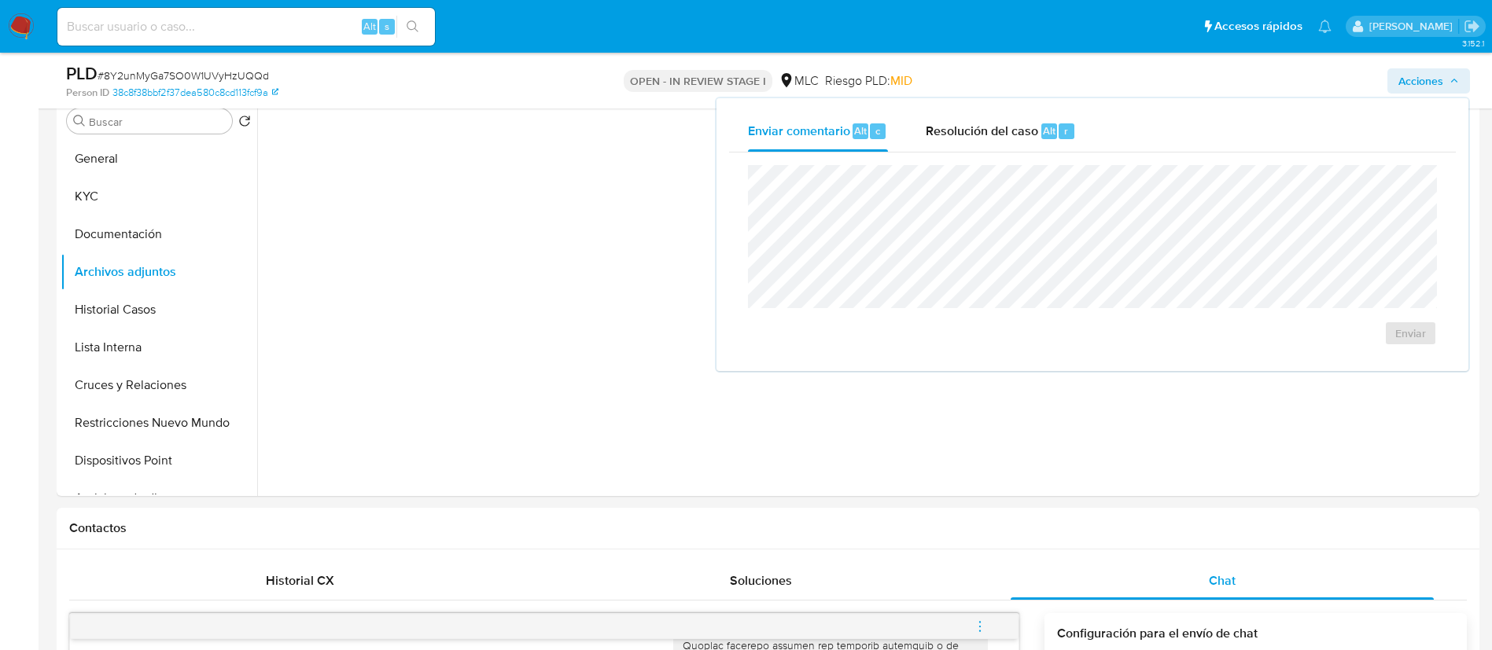
click at [1088, 100] on div "Enviar comentario Alt c Resolución del caso Alt r Enviar" at bounding box center [1092, 234] width 752 height 273
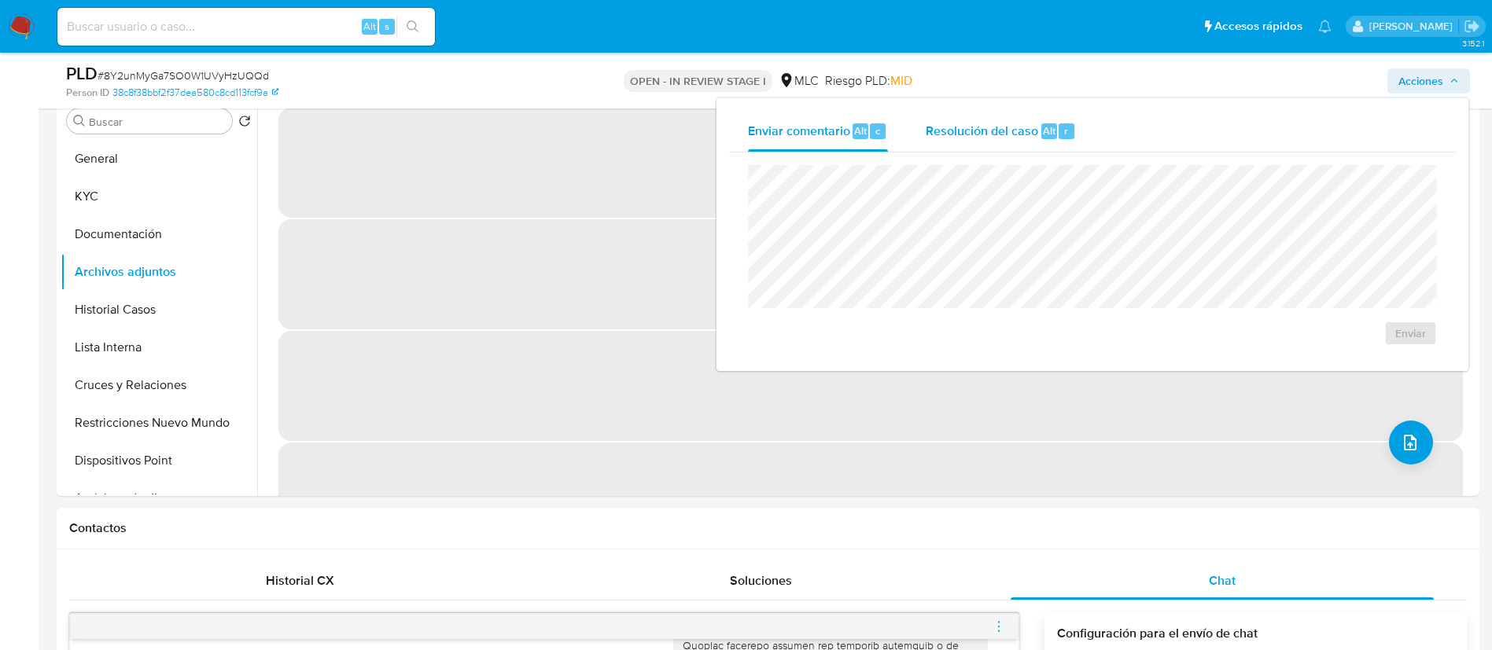
click at [1038, 123] on div "Resolución del caso Alt r" at bounding box center [1001, 131] width 150 height 41
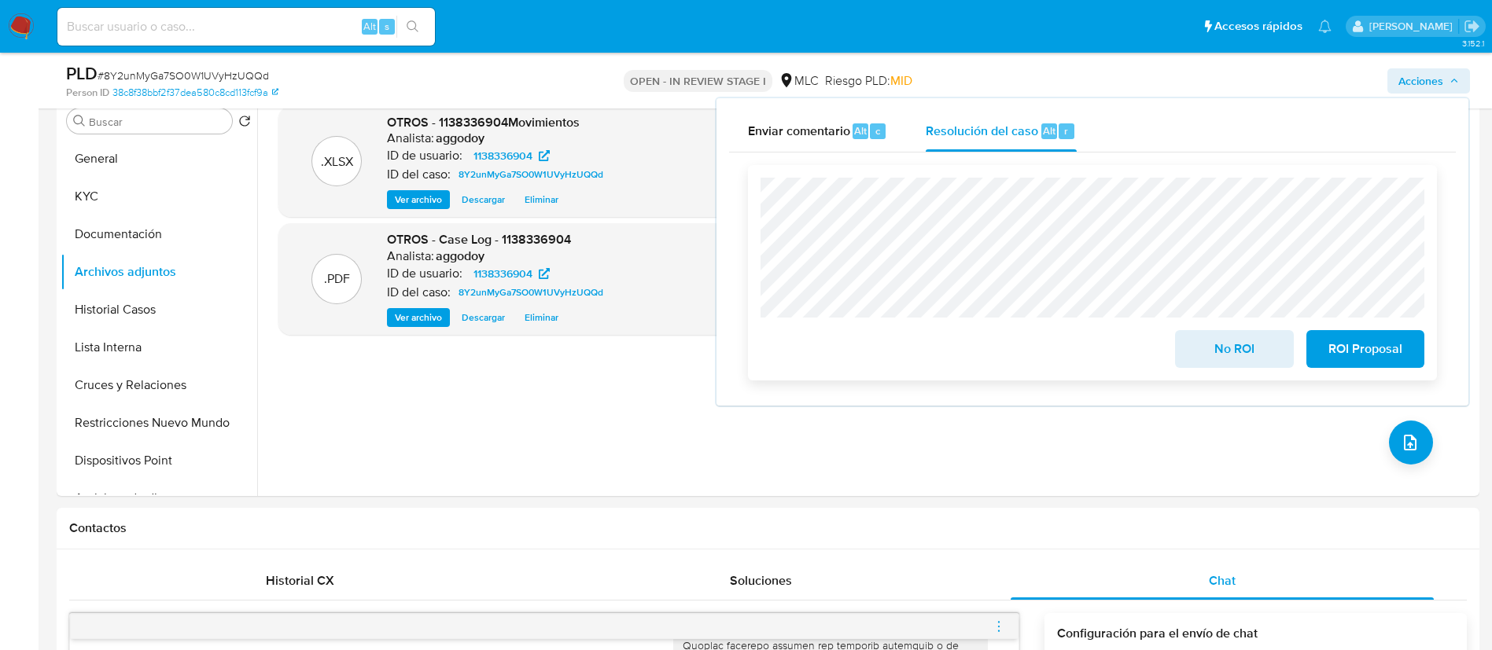
click at [1354, 352] on span "ROI Proposal" at bounding box center [1365, 349] width 77 height 35
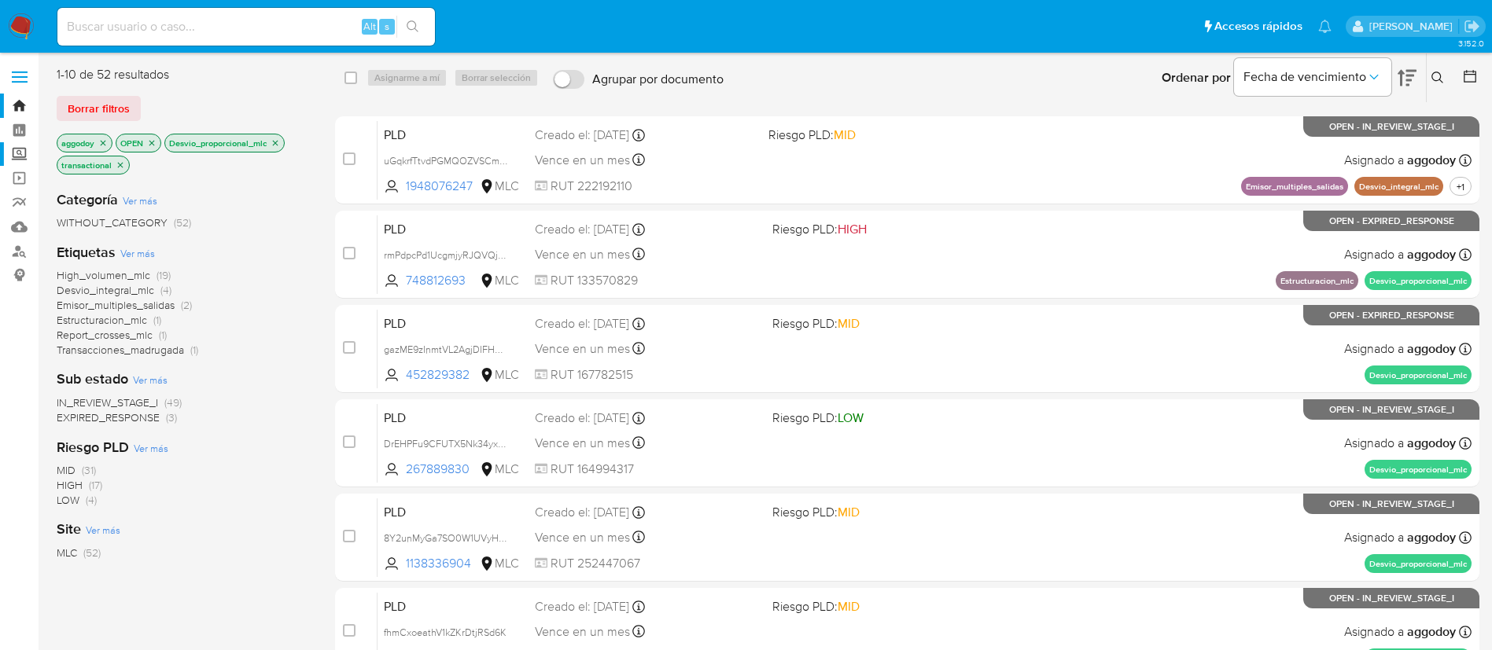
click at [12, 157] on label "Screening" at bounding box center [93, 154] width 187 height 24
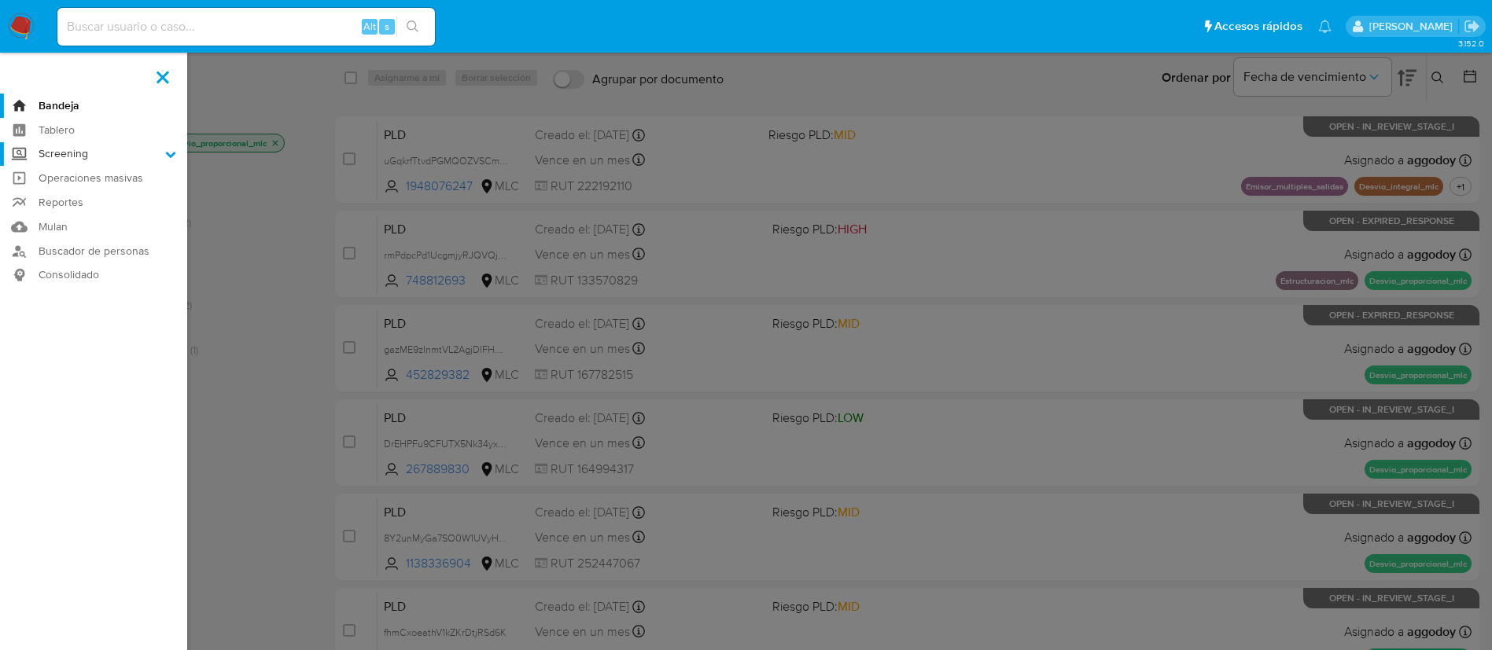
click at [0, 0] on input "Screening" at bounding box center [0, 0] width 0 height 0
click at [76, 312] on link "Buscador de personas" at bounding box center [93, 310] width 187 height 24
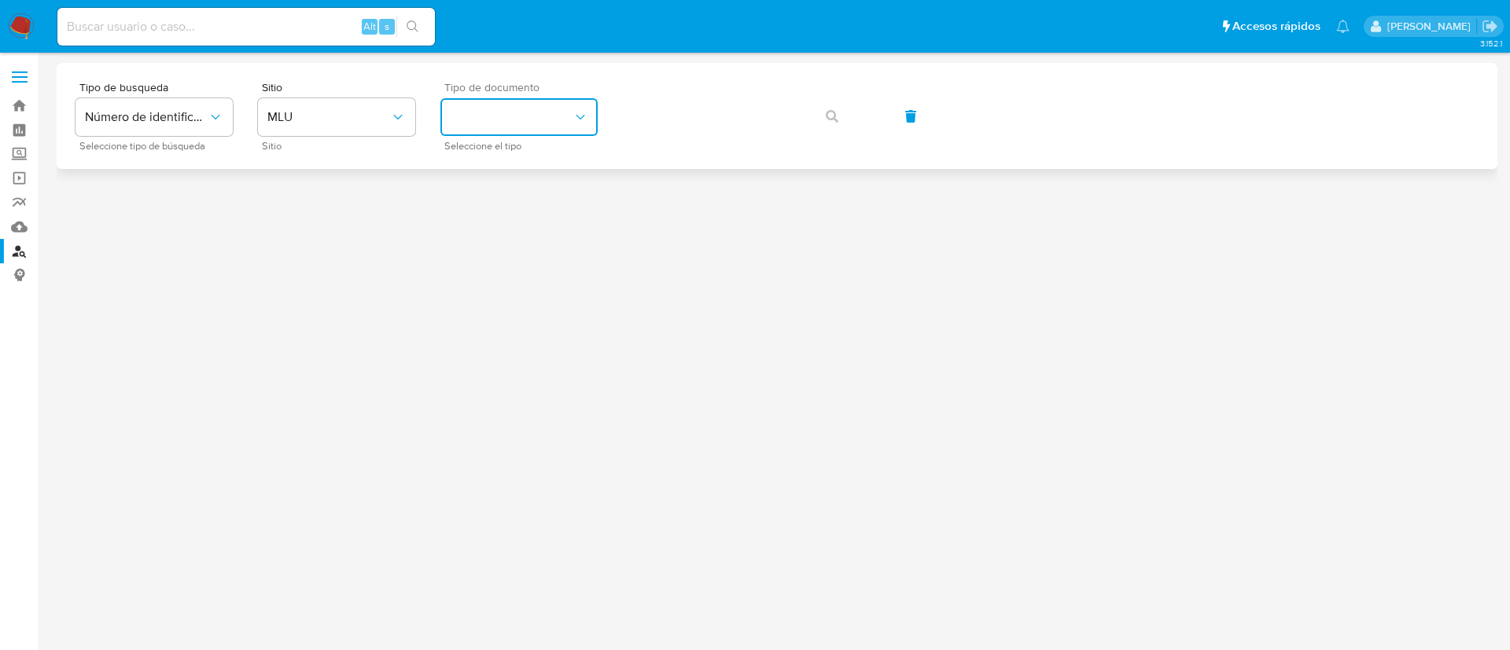
click at [526, 124] on button "identificationType" at bounding box center [518, 117] width 157 height 38
click at [480, 169] on div "CI CI" at bounding box center [514, 167] width 129 height 53
click at [385, 120] on button "MLU" at bounding box center [336, 117] width 157 height 38
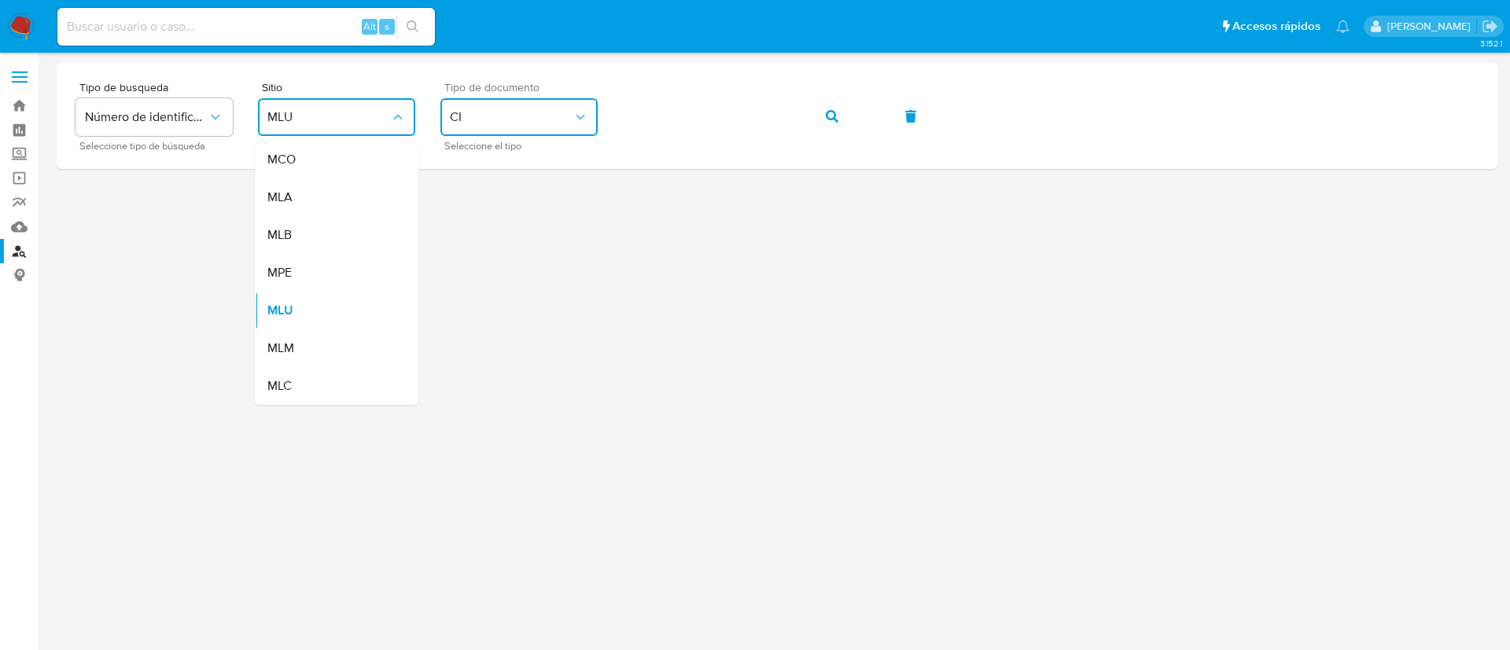
click at [304, 390] on div "MLC" at bounding box center [331, 386] width 129 height 38
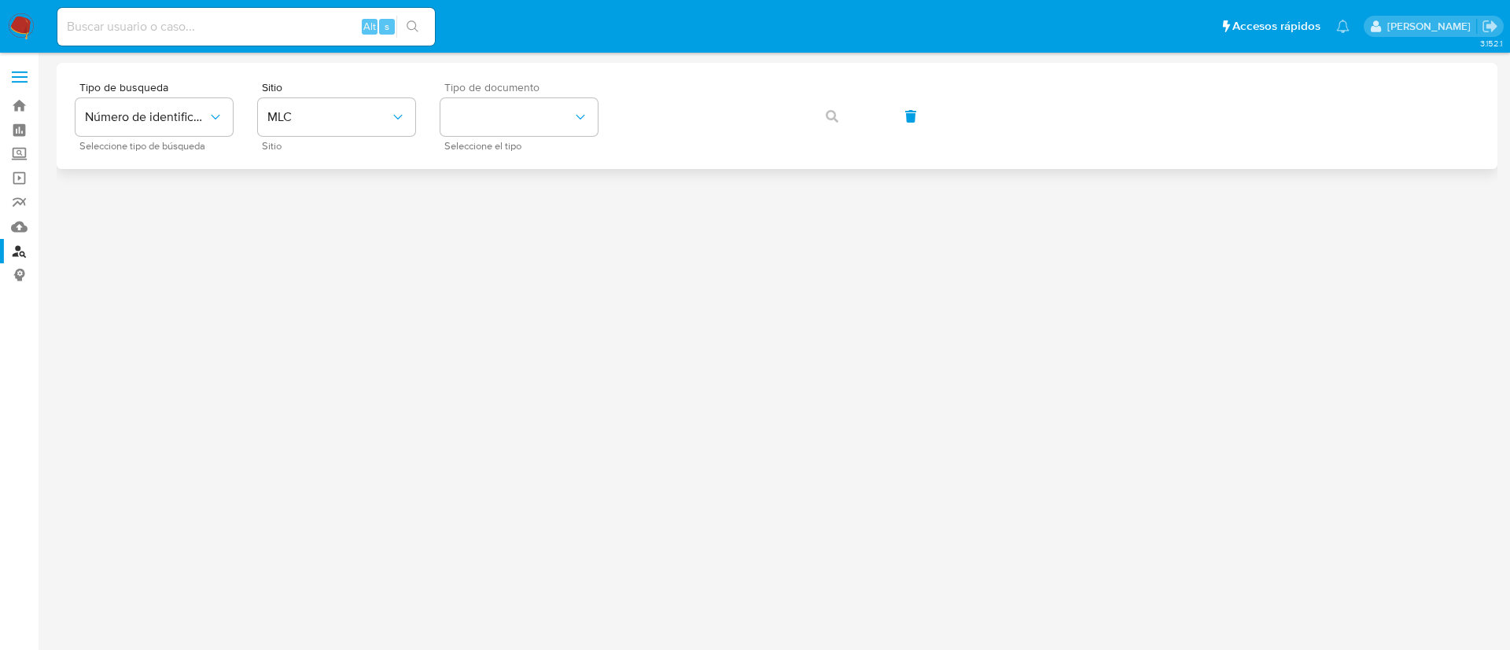
click at [845, 109] on div "Tipo de busqueda Número de identificación Seleccione tipo de búsqueda Sitio MLC…" at bounding box center [777, 116] width 1403 height 68
click at [829, 119] on div "Tipo de busqueda Número de identificación Seleccione tipo de búsqueda Sitio MLC…" at bounding box center [777, 116] width 1403 height 68
drag, startPoint x: 832, startPoint y: 114, endPoint x: 69, endPoint y: 157, distance: 764.1
click at [823, 120] on div "Tipo de busqueda Número de identificación Seleccione tipo de búsqueda Sitio MLC…" at bounding box center [777, 116] width 1403 height 68
click at [104, 111] on span "Número de identificación" at bounding box center [146, 117] width 123 height 16
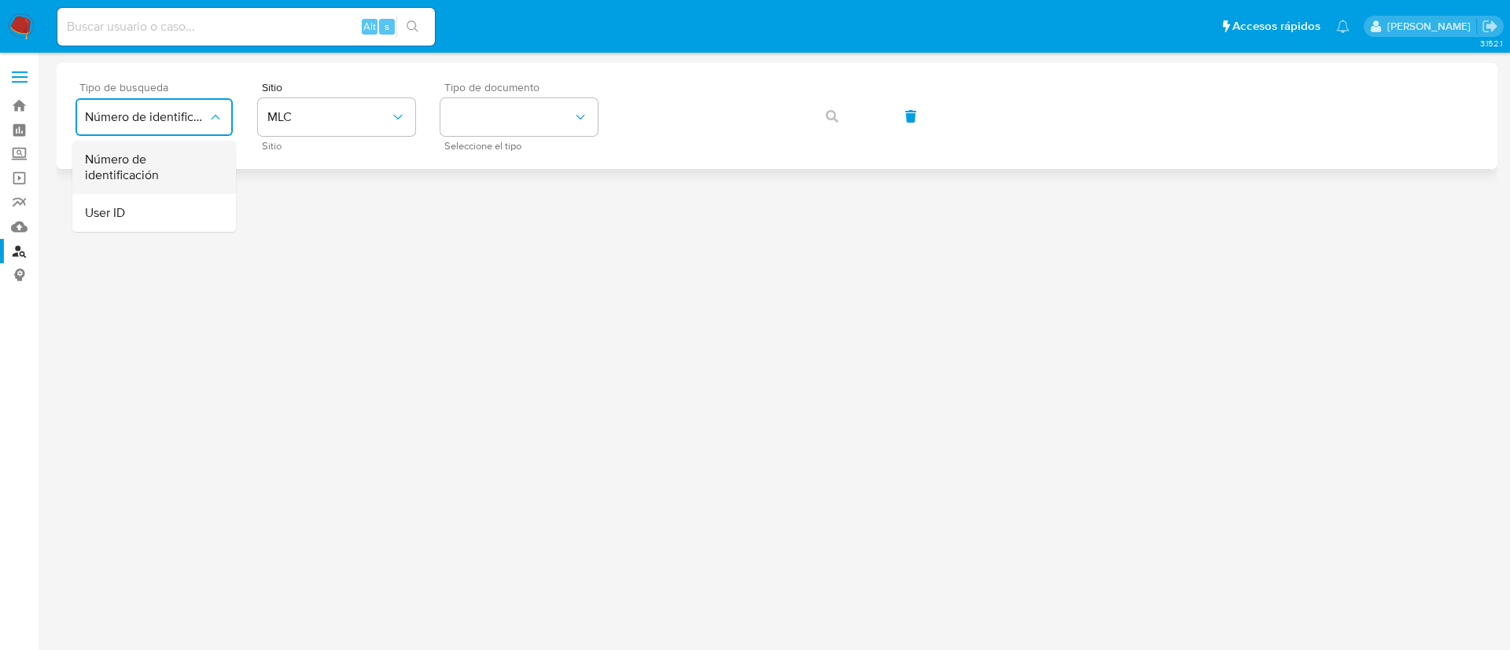
click at [124, 167] on span "Número de identificación" at bounding box center [149, 167] width 129 height 31
click at [832, 120] on div "Tipo de busqueda Número de identificación Seleccione tipo de búsqueda Sitio Sit…" at bounding box center [777, 116] width 1403 height 68
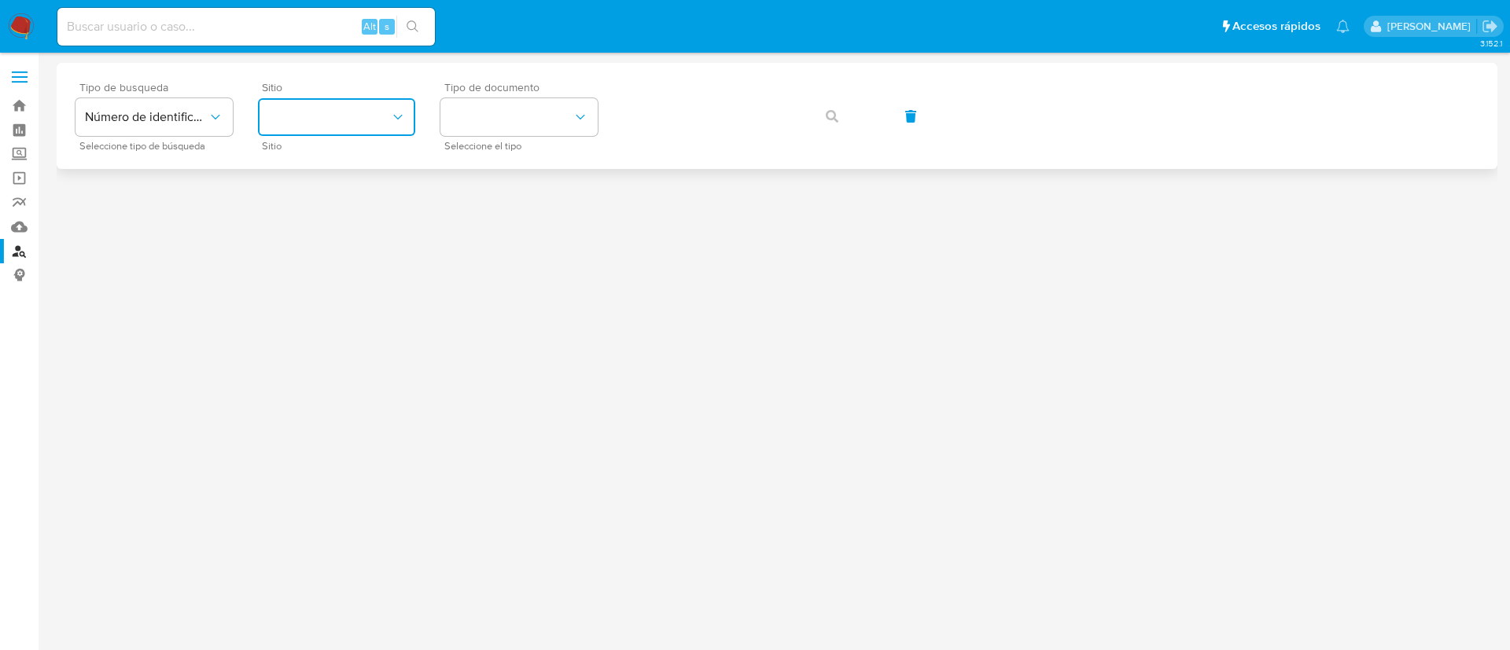
click at [346, 132] on button "site_id" at bounding box center [336, 117] width 157 height 38
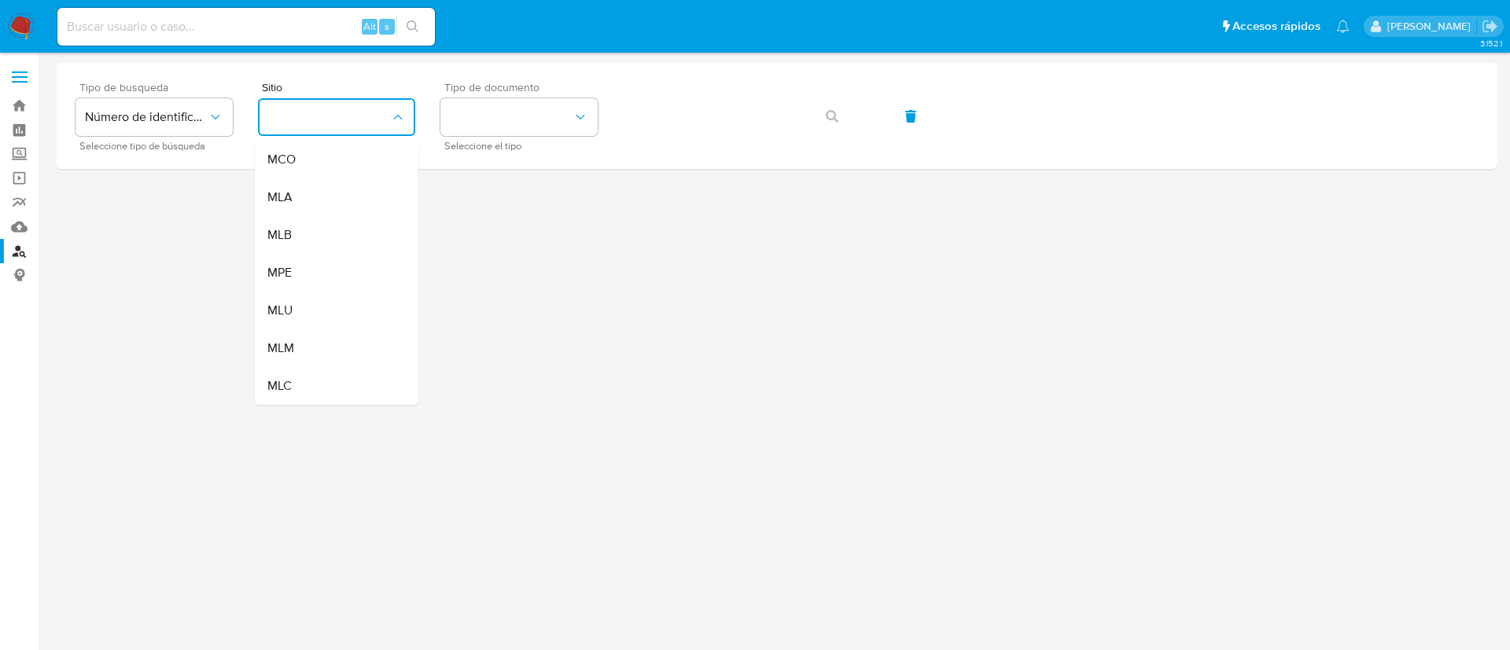
drag, startPoint x: 303, startPoint y: 383, endPoint x: 346, endPoint y: 289, distance: 103.1
click at [303, 380] on div "MLC" at bounding box center [331, 386] width 129 height 38
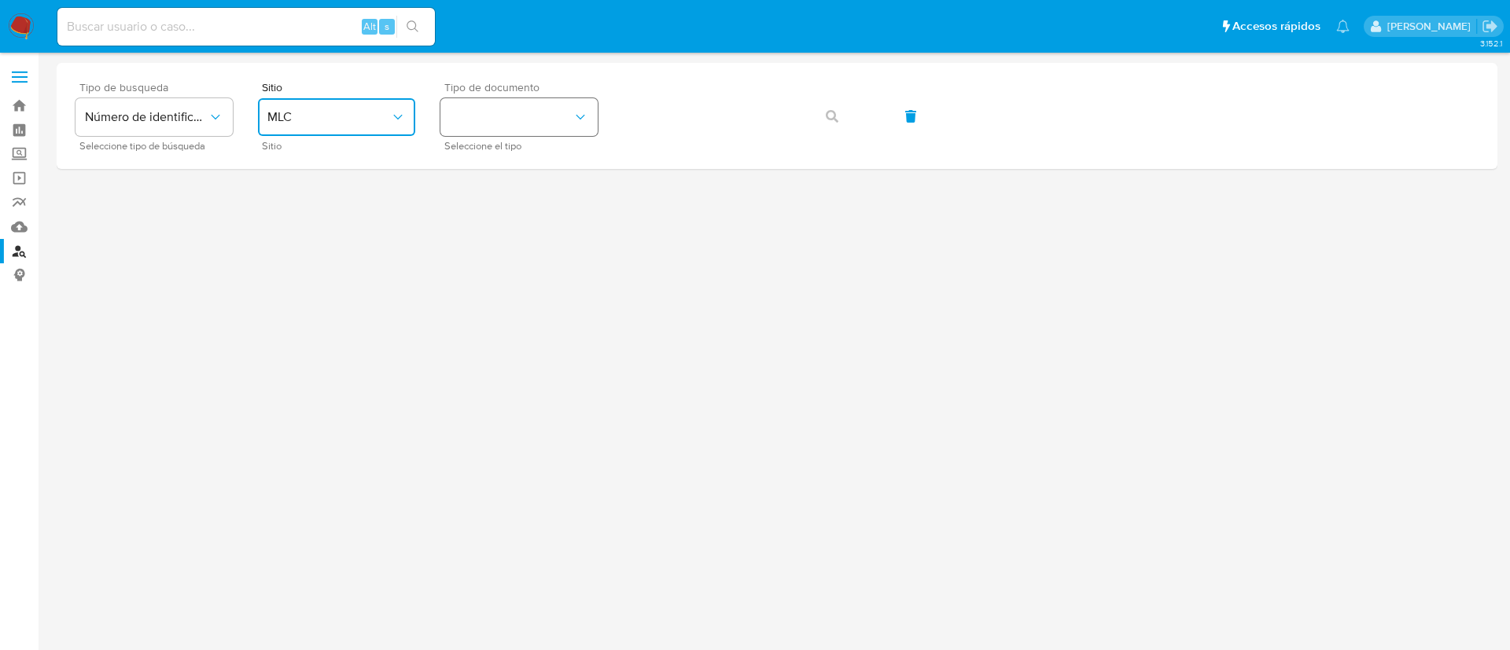
click at [489, 131] on button "identificationType" at bounding box center [518, 117] width 157 height 38
click at [484, 160] on div "RUT RUT" at bounding box center [514, 167] width 129 height 53
click at [819, 116] on button "button" at bounding box center [831, 117] width 53 height 38
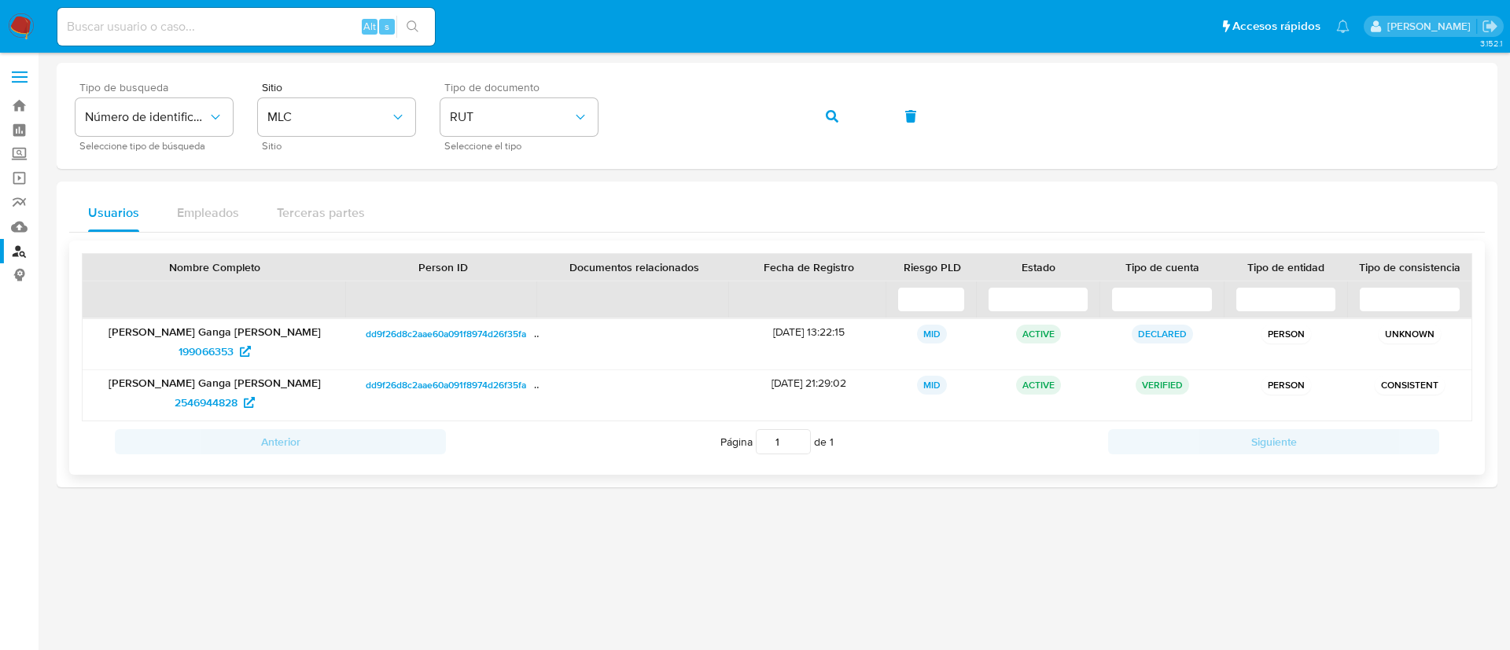
click at [473, 381] on span "dd9f26d8c2aae60a091f8974d26f35fa" at bounding box center [446, 385] width 160 height 19
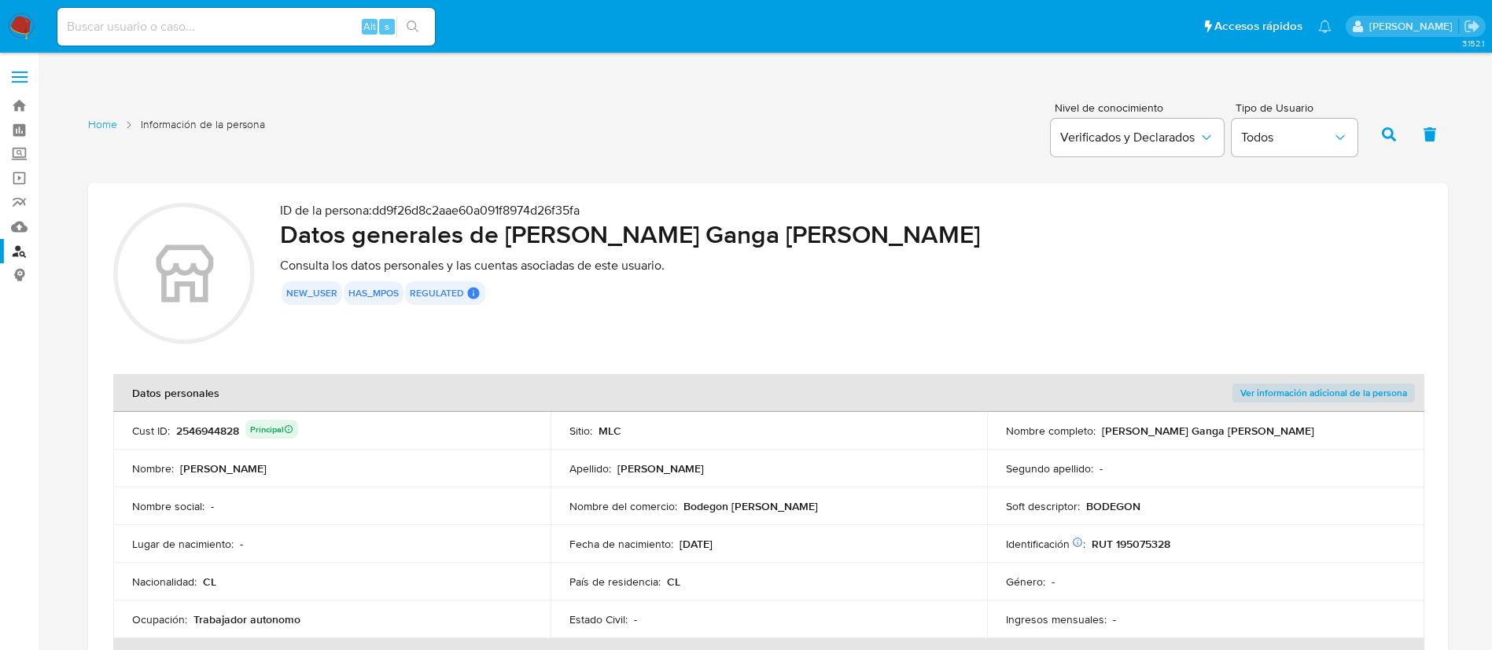
scroll to position [315, 0]
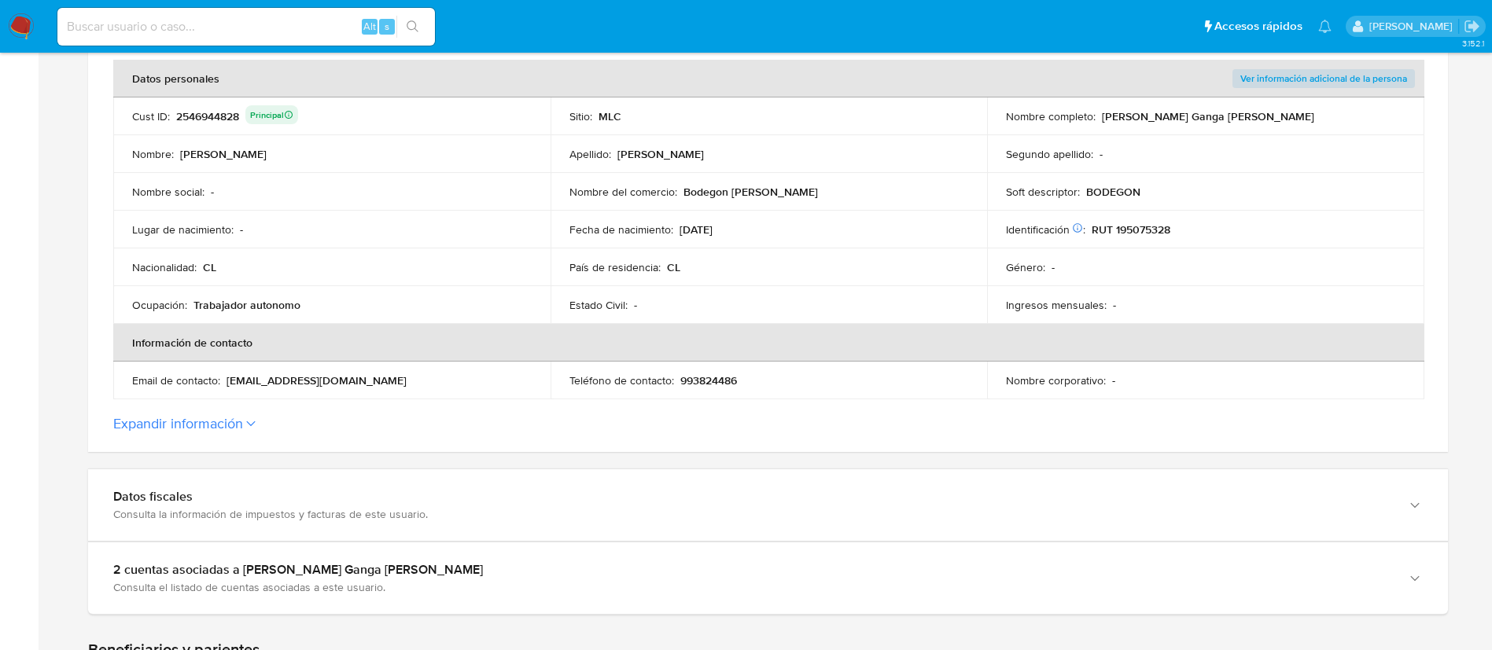
click at [223, 112] on div "2546944828 Principal" at bounding box center [237, 116] width 122 height 22
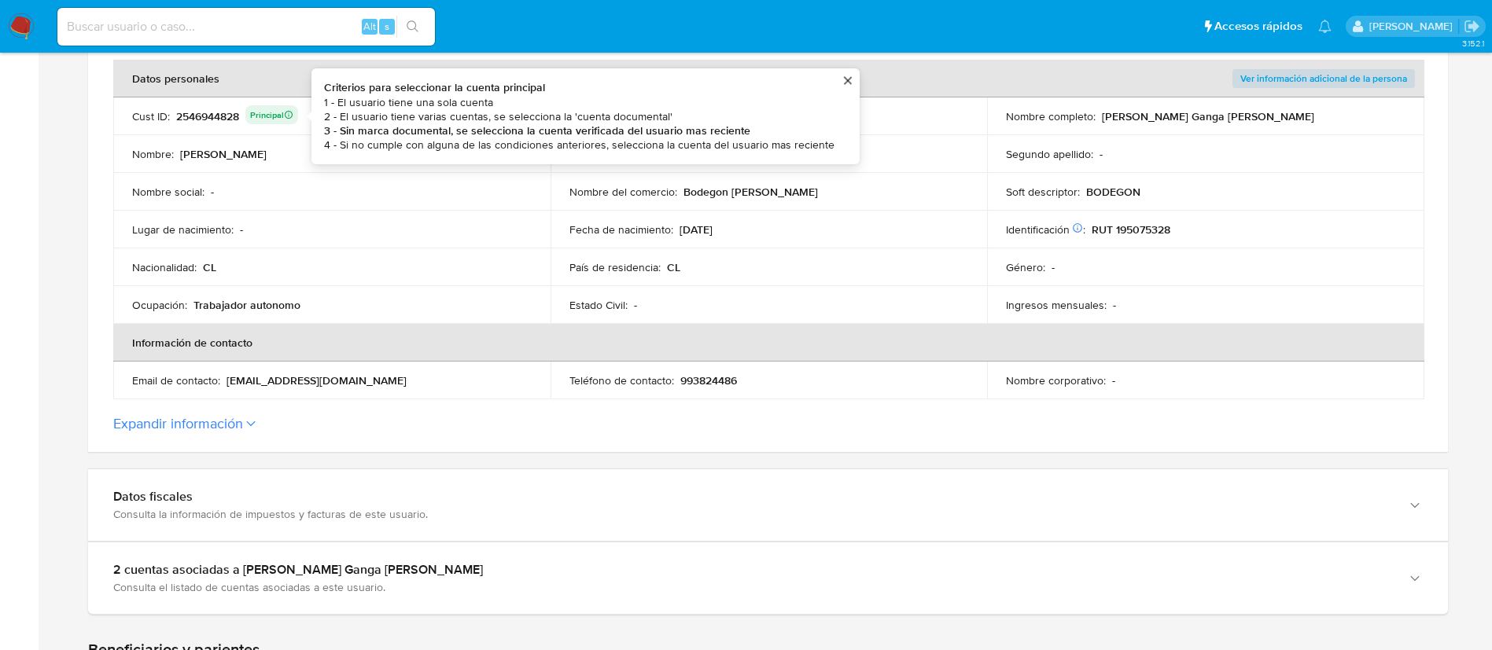
drag, startPoint x: 208, startPoint y: 40, endPoint x: 206, endPoint y: 22, distance: 18.2
click at [208, 36] on div "Alt s" at bounding box center [246, 27] width 378 height 38
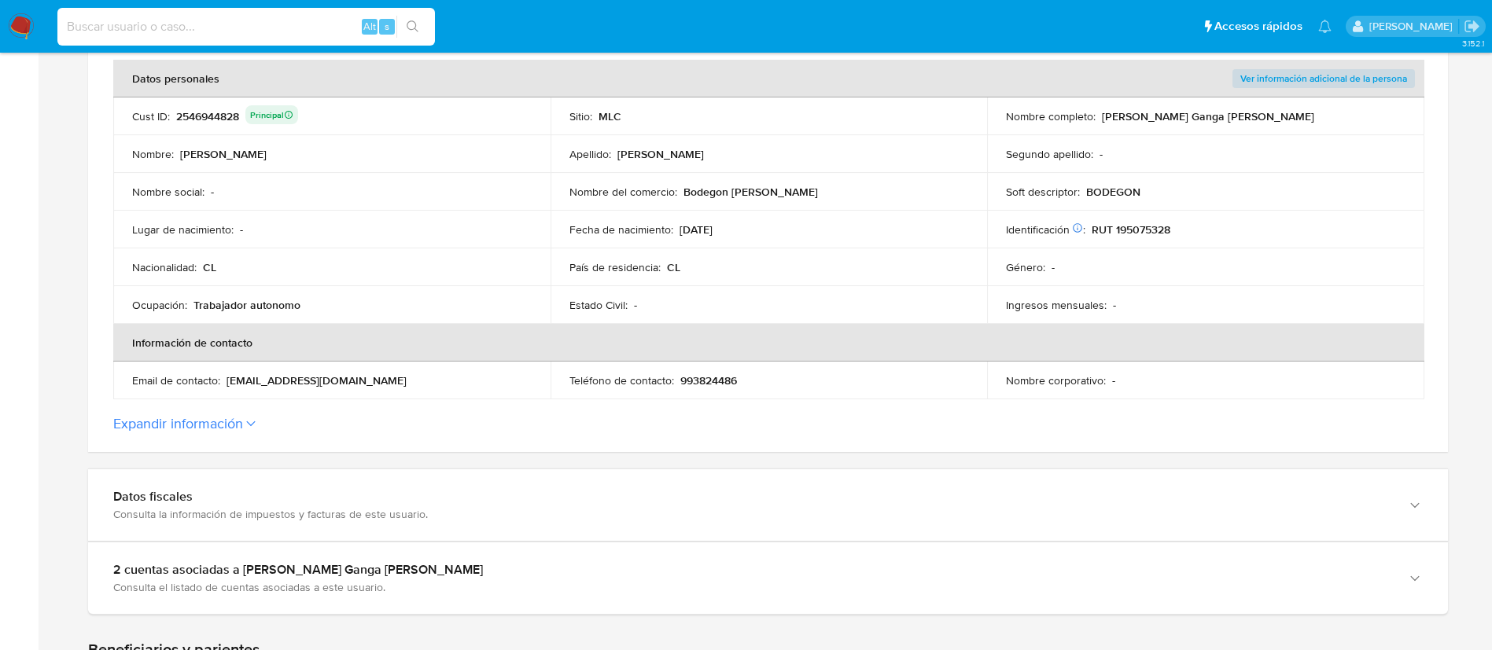
click at [204, 22] on input at bounding box center [246, 27] width 378 height 20
paste input "2546944828"
type input "2546944828"
click at [418, 19] on button "search-icon" at bounding box center [412, 27] width 32 height 22
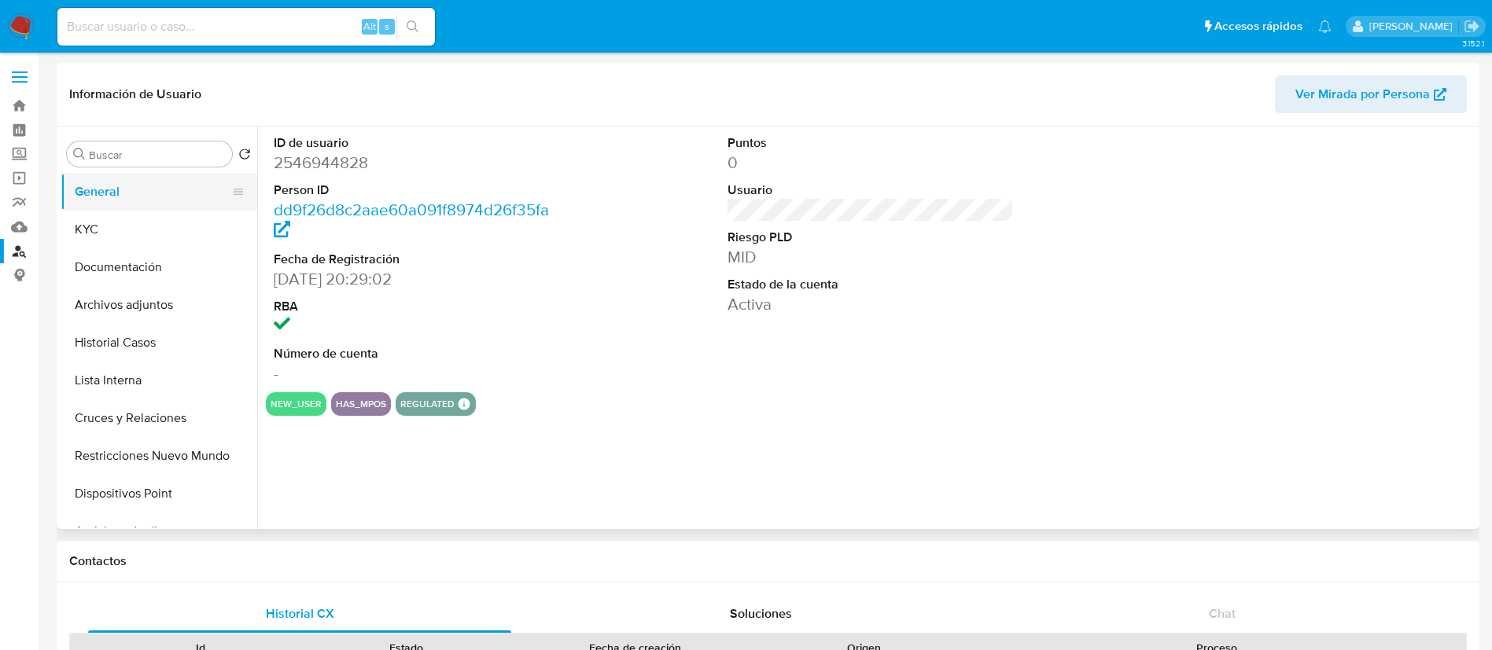
select select "10"
click at [129, 215] on button "KYC" at bounding box center [153, 230] width 184 height 38
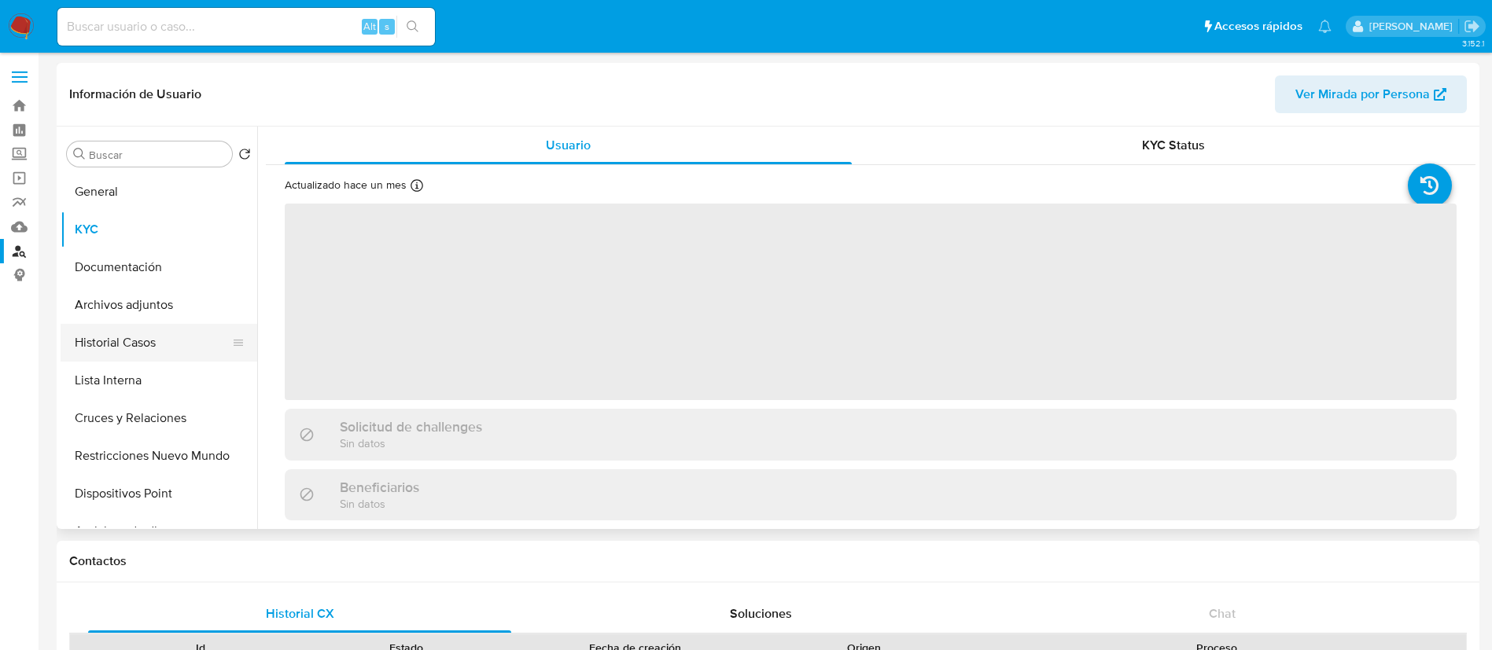
click at [127, 344] on button "Historial Casos" at bounding box center [153, 343] width 184 height 38
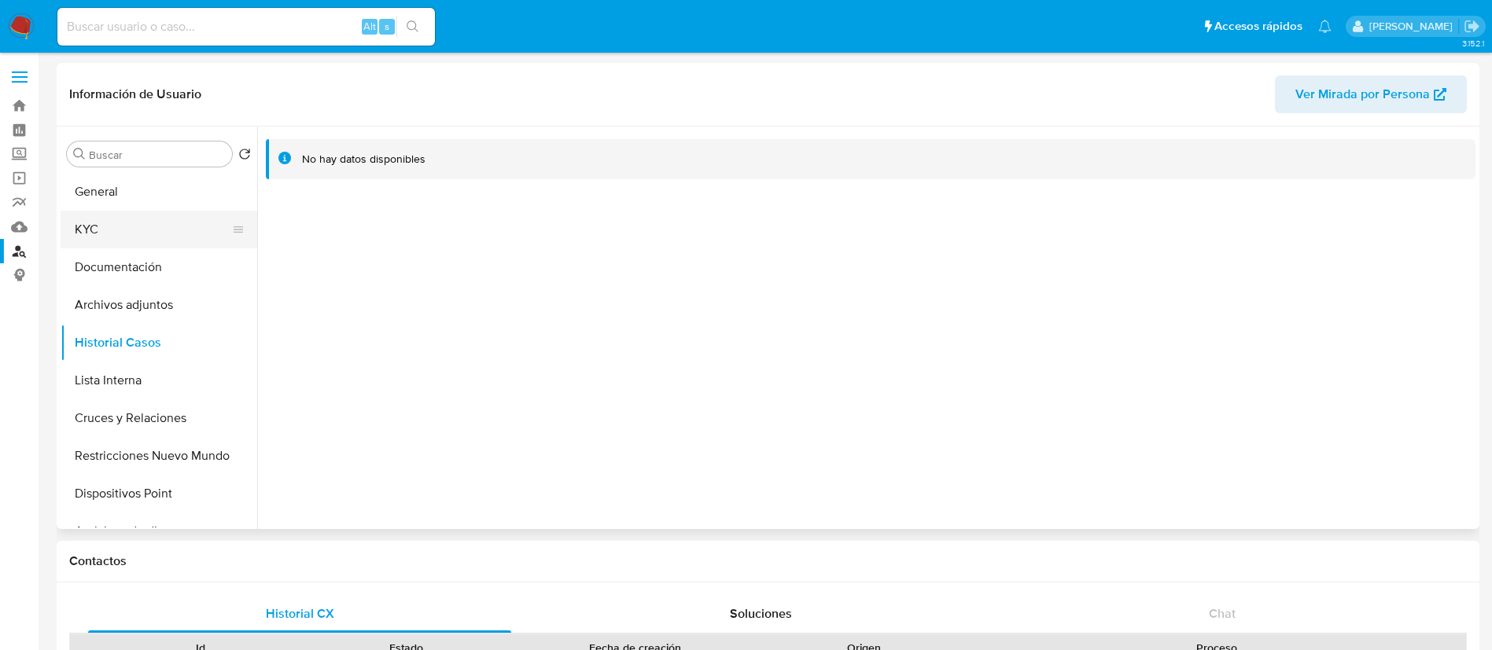
click at [76, 238] on button "KYC" at bounding box center [153, 230] width 184 height 38
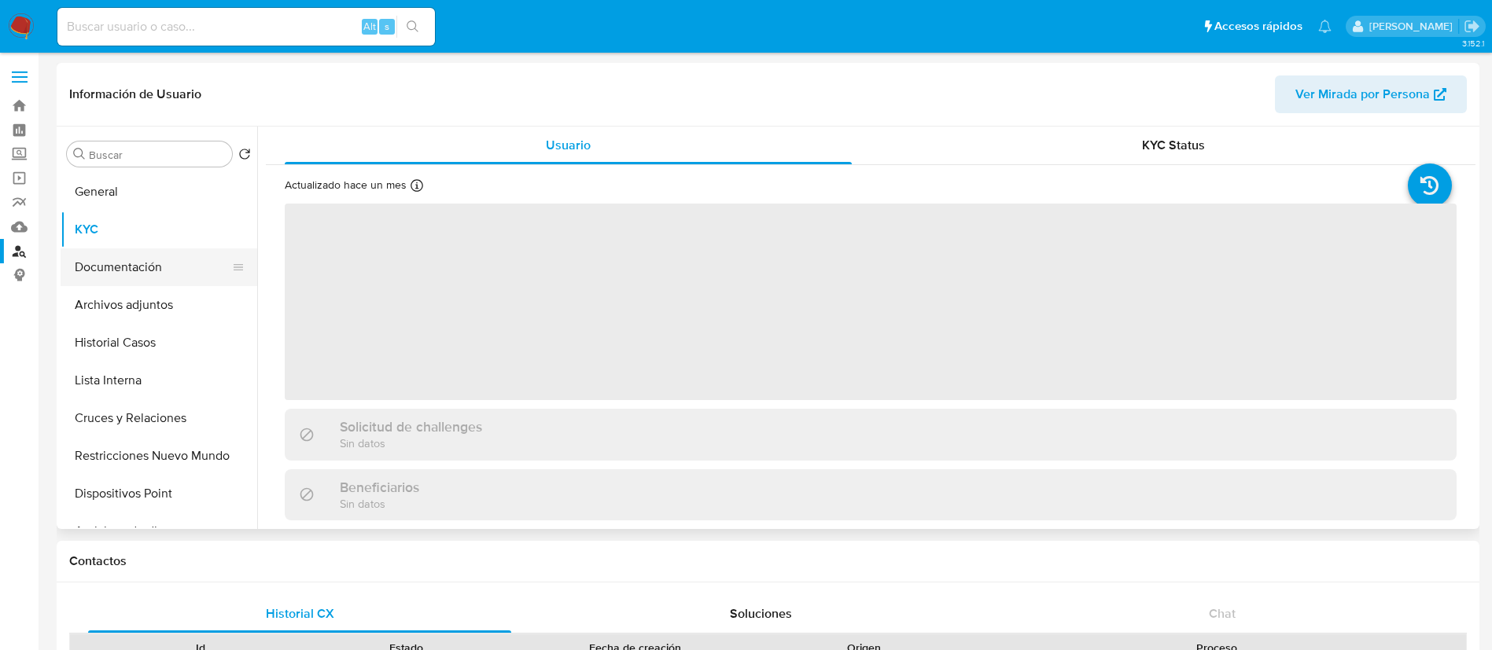
click at [83, 273] on button "Documentación" at bounding box center [153, 268] width 184 height 38
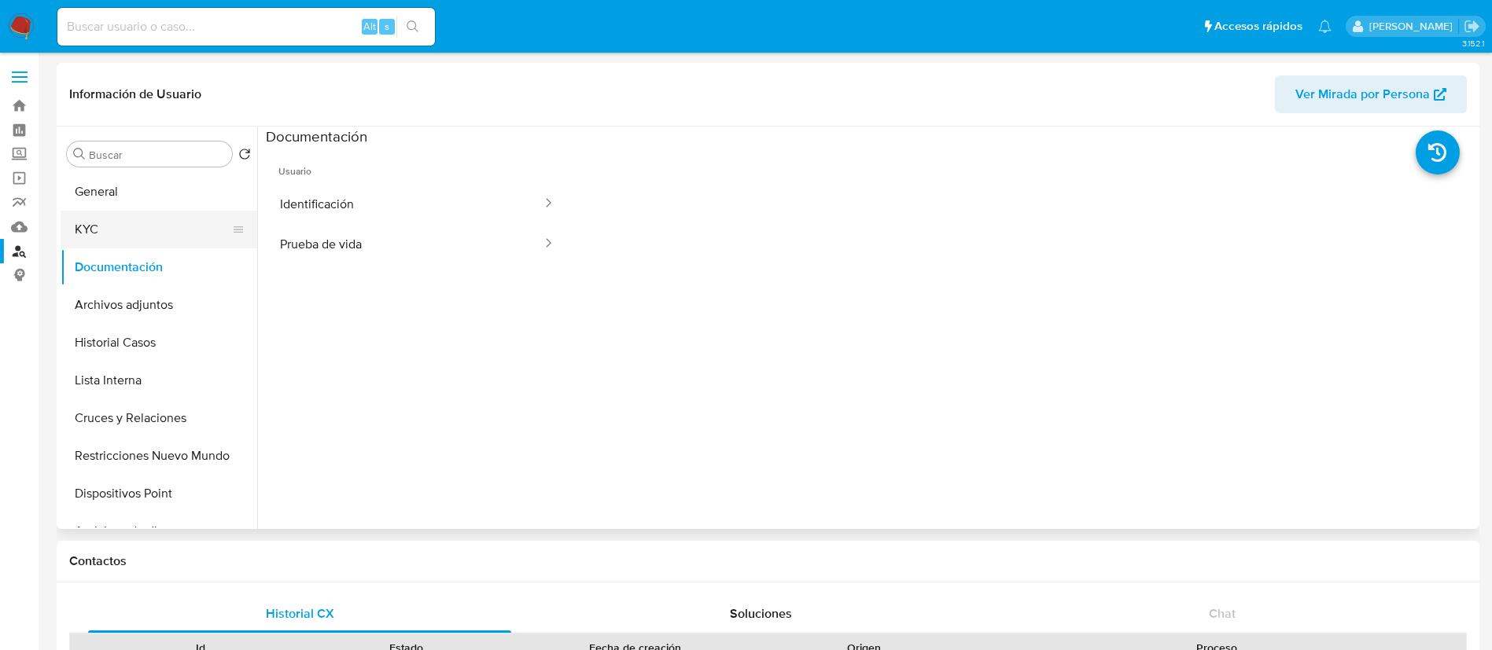
click at [116, 230] on button "KYC" at bounding box center [153, 230] width 184 height 38
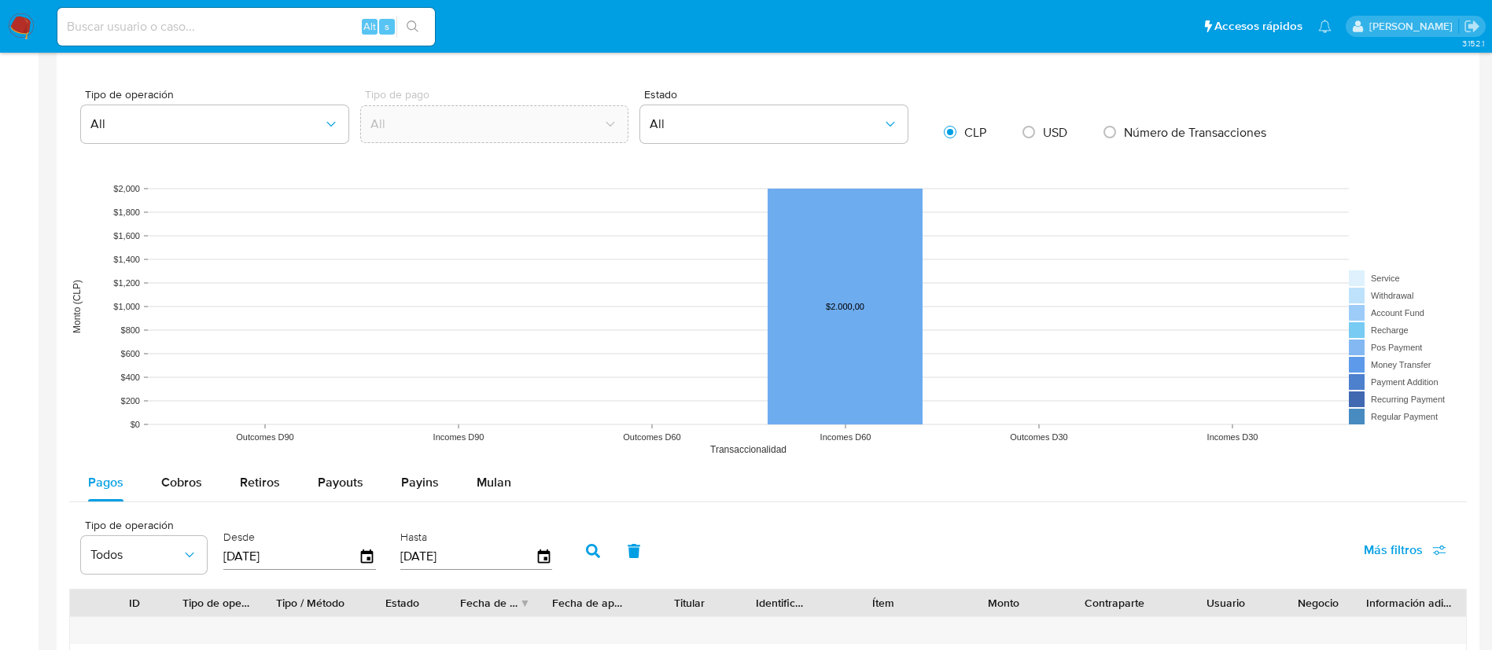
scroll to position [1029, 0]
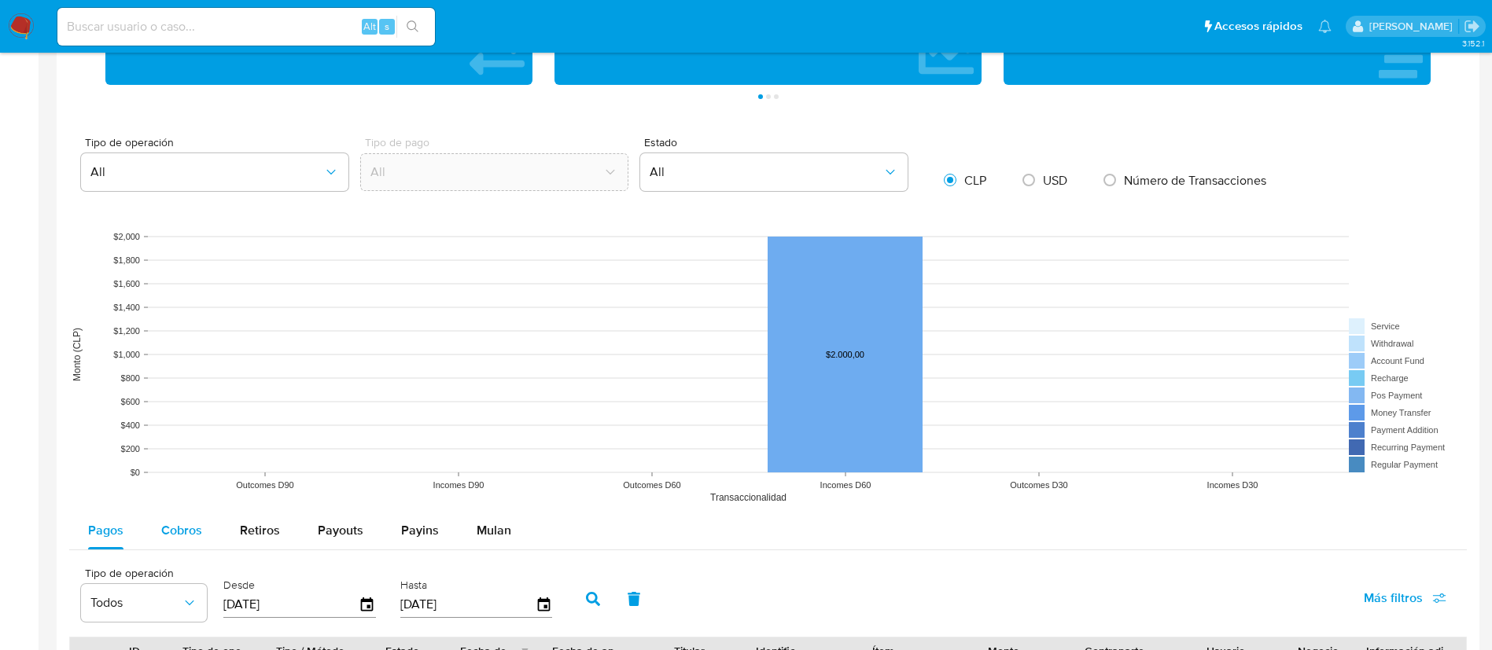
click at [214, 531] on button "Cobros" at bounding box center [181, 531] width 79 height 38
select select "10"
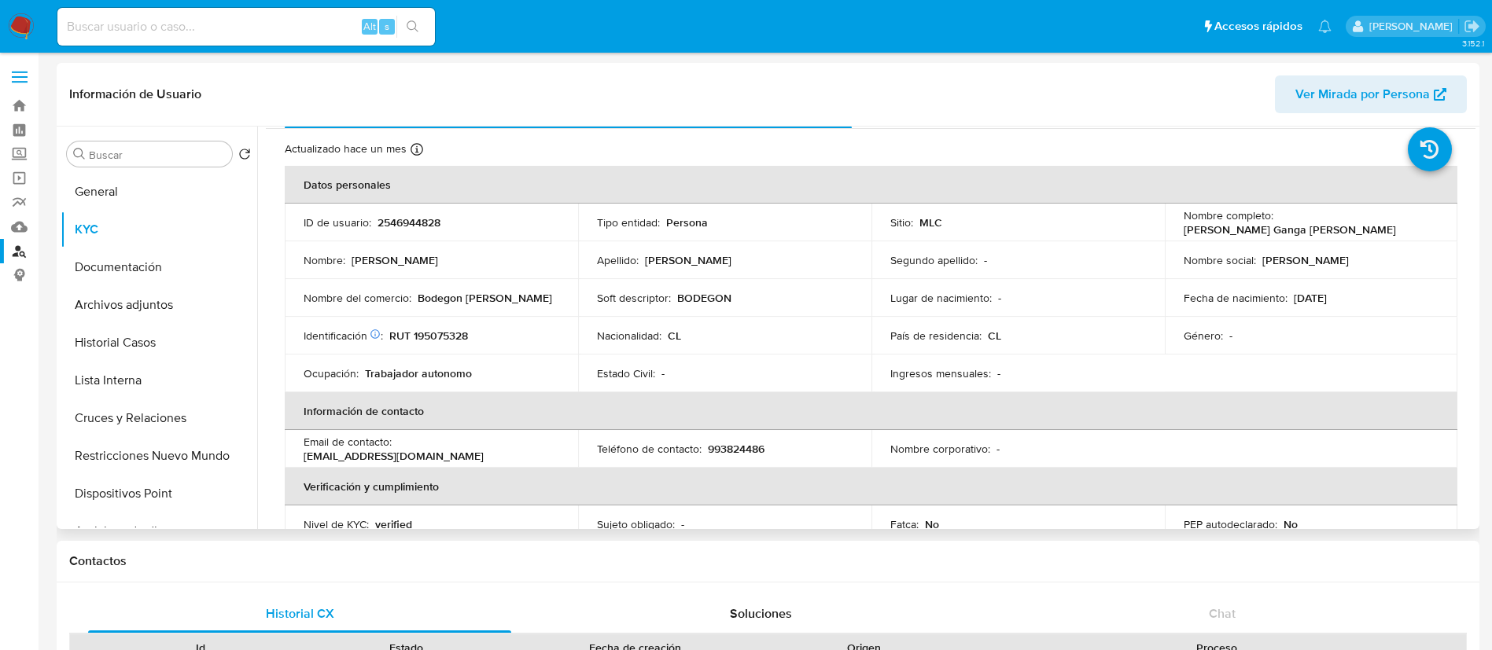
scroll to position [0, 0]
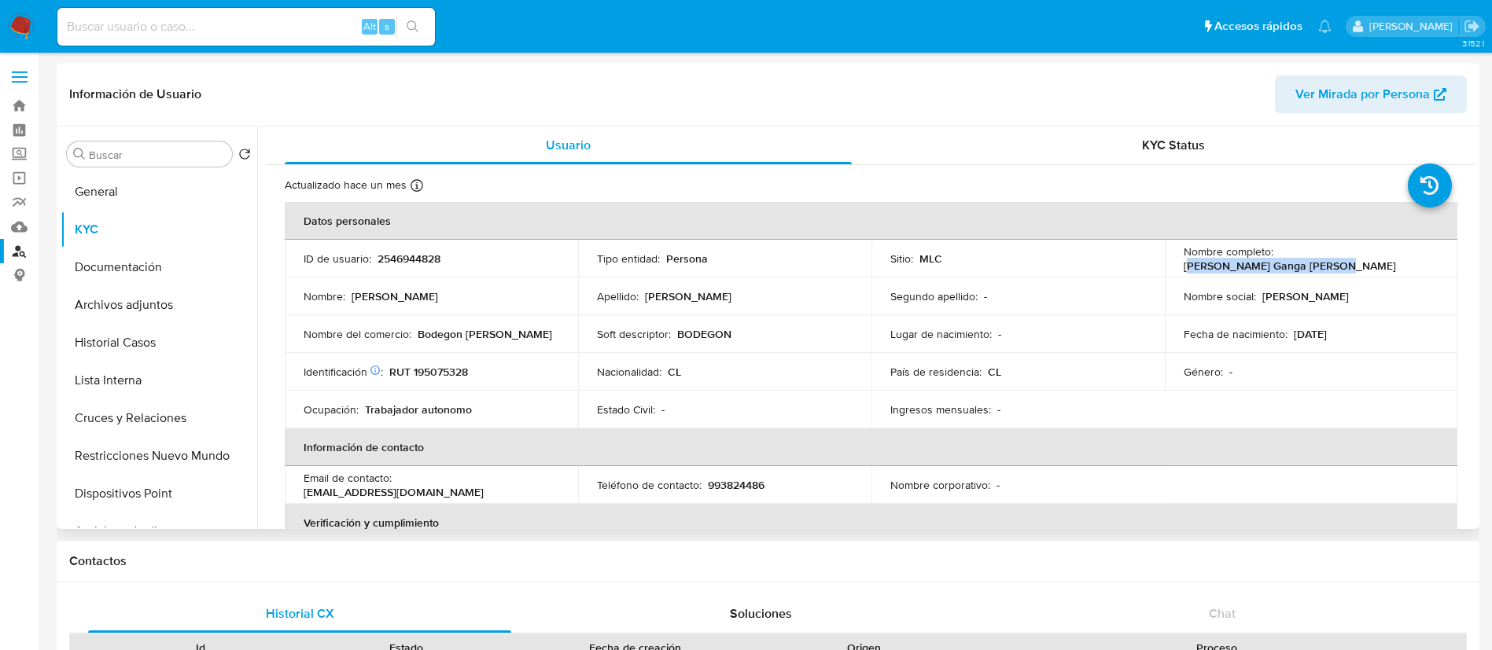
drag, startPoint x: 1280, startPoint y: 254, endPoint x: 1418, endPoint y: 260, distance: 138.6
click at [1396, 260] on p "Miyarai Belén Ganga Reinoso" at bounding box center [1290, 266] width 212 height 14
drag, startPoint x: 1420, startPoint y: 260, endPoint x: 1276, endPoint y: 264, distance: 144.0
click at [1276, 264] on div "Nombre completo : Miyarai Belén Ganga Reinoso" at bounding box center [1312, 259] width 256 height 28
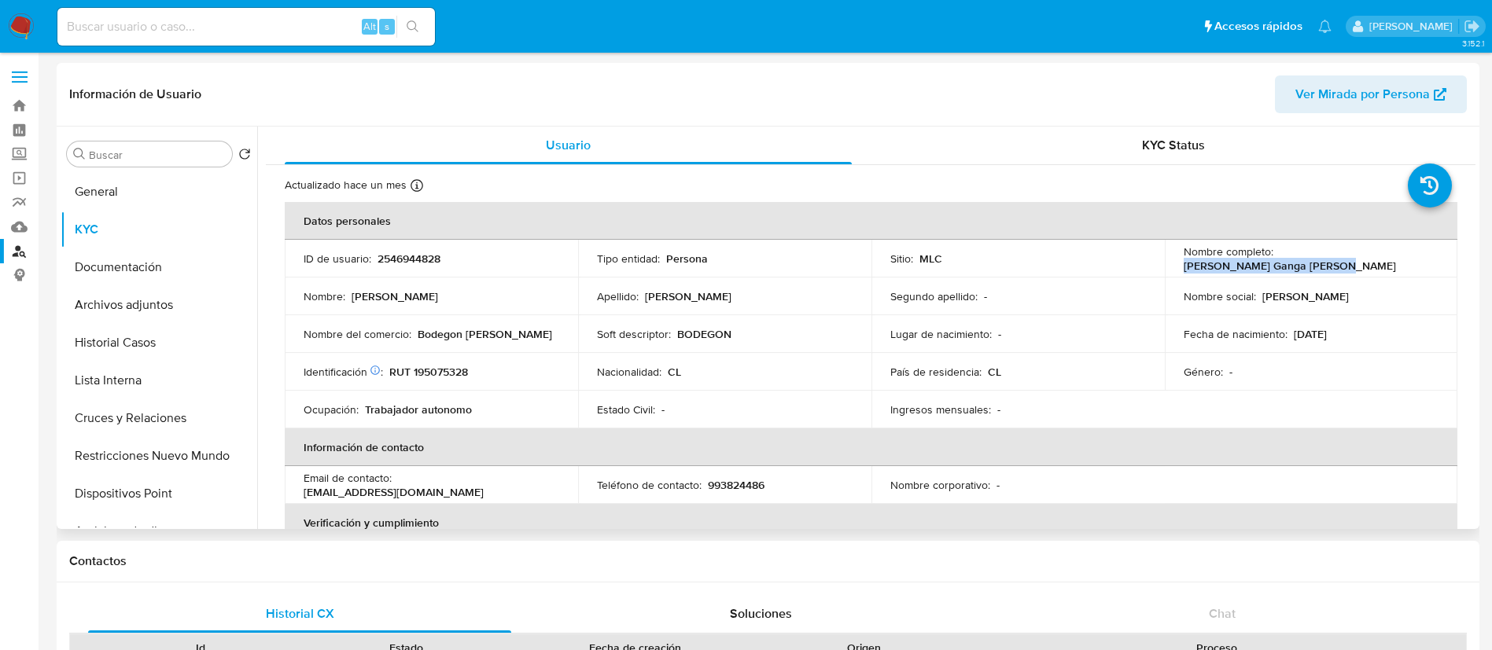
copy p "Miyarai Belén Ganga Reinoso"
click at [429, 255] on p "2546944828" at bounding box center [409, 259] width 63 height 14
copy p "2546944828"
click at [5, 101] on link "Bandeja" at bounding box center [93, 106] width 187 height 24
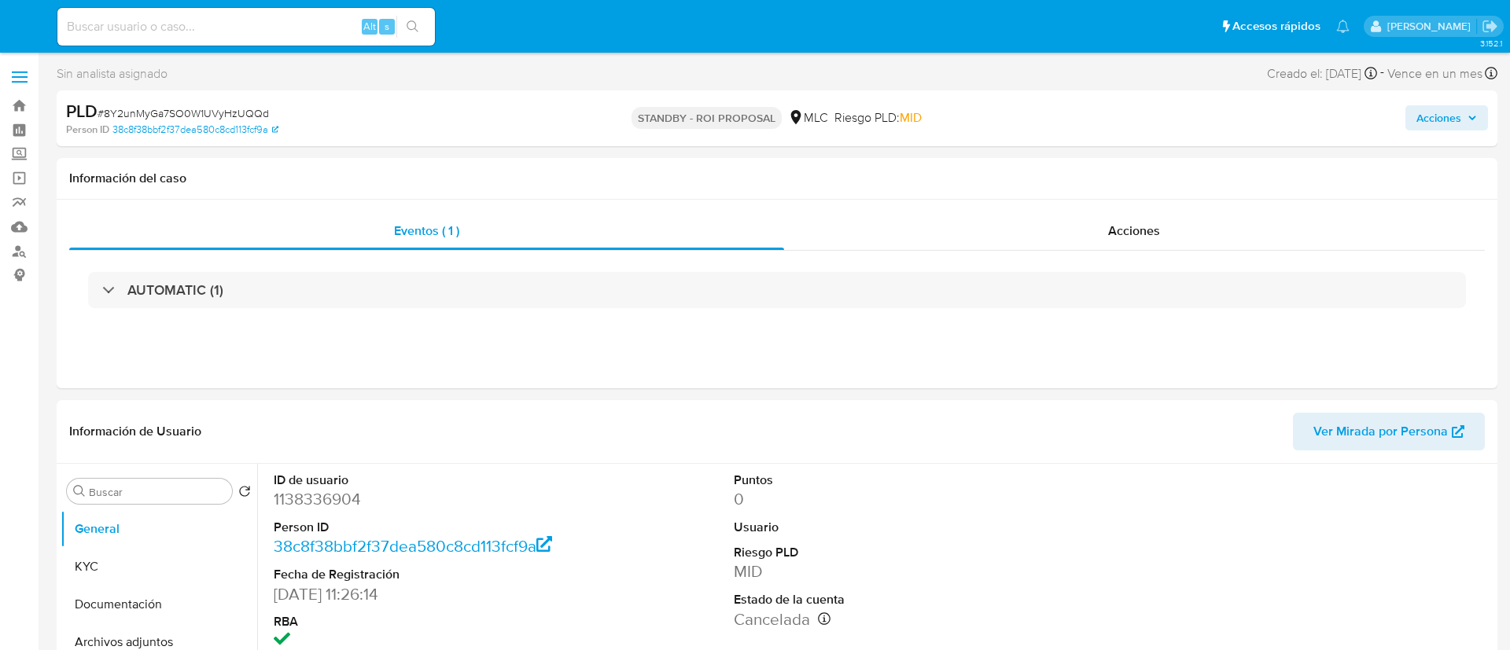
select select "10"
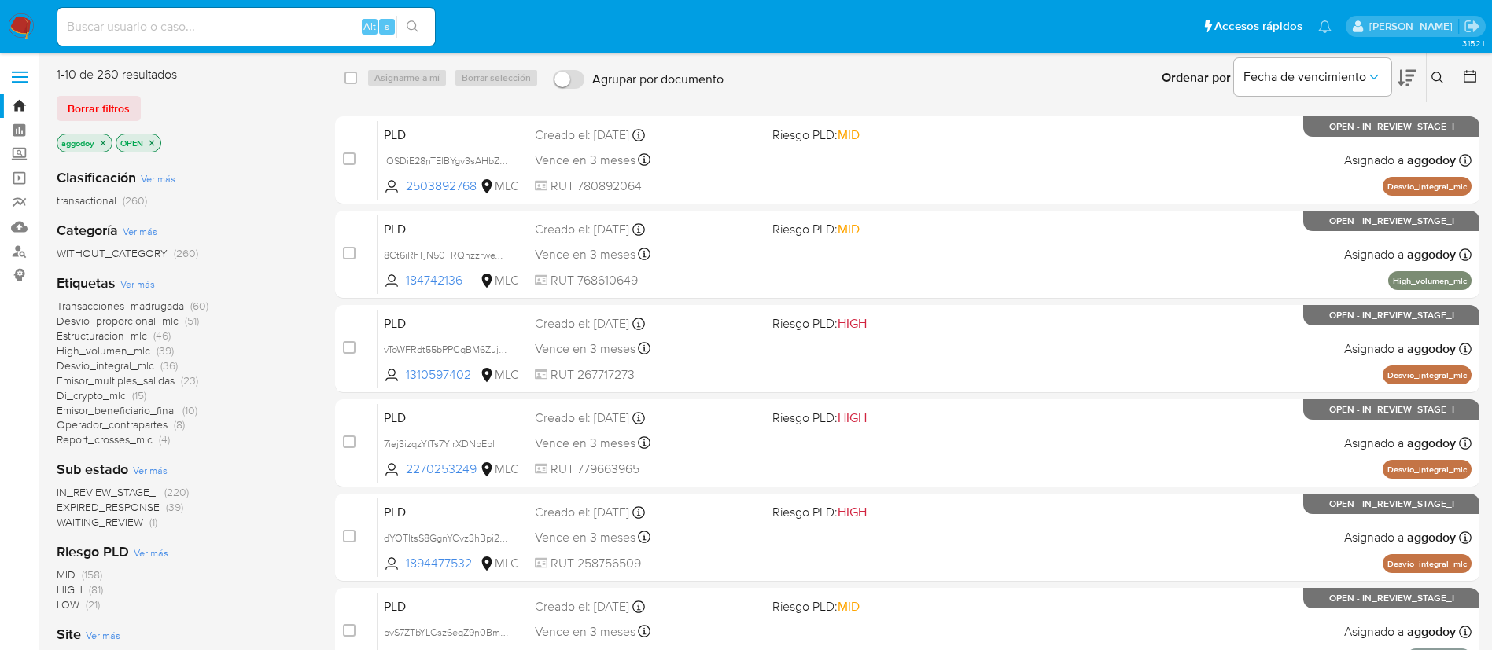
click at [1444, 79] on button at bounding box center [1440, 77] width 26 height 19
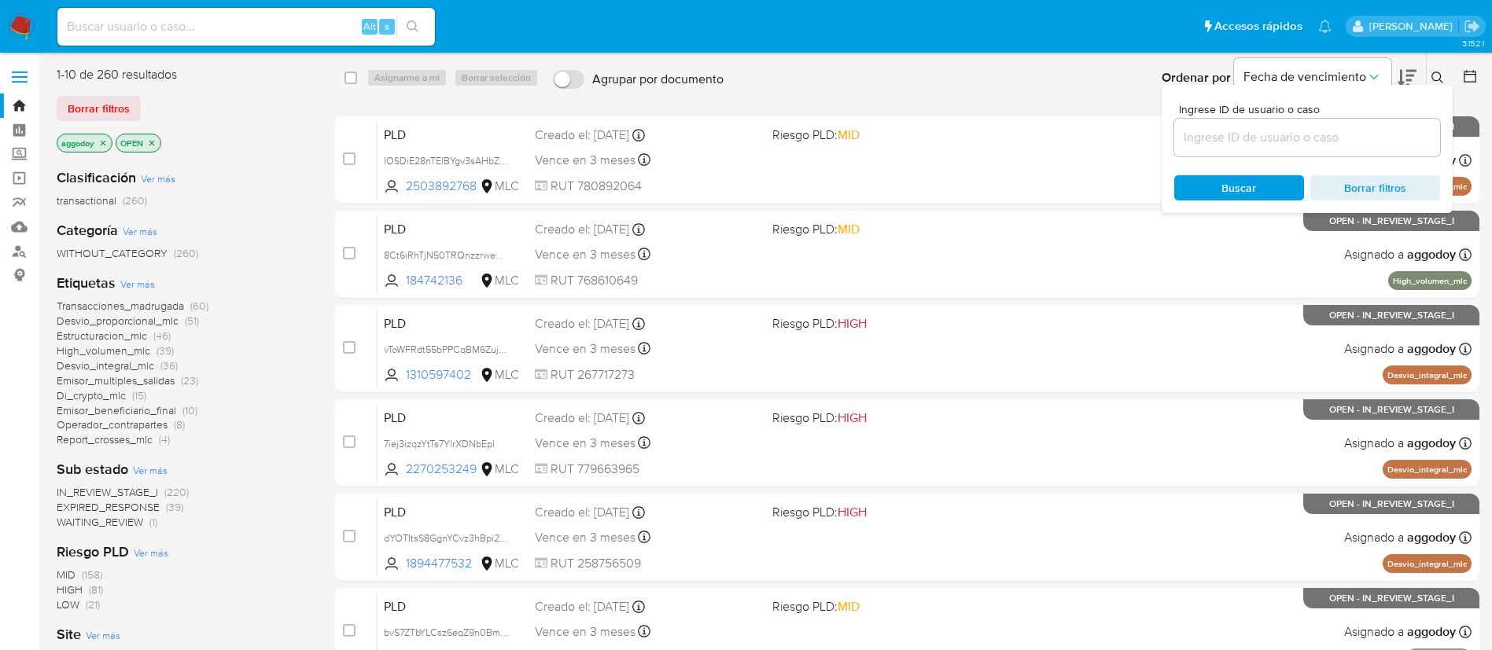
click at [1335, 158] on div "Ingrese ID de usuario o caso Buscar Borrar filtros" at bounding box center [1307, 149] width 291 height 128
paste input "267889830"
click at [1323, 144] on input at bounding box center [1307, 137] width 266 height 20
type input "267889830"
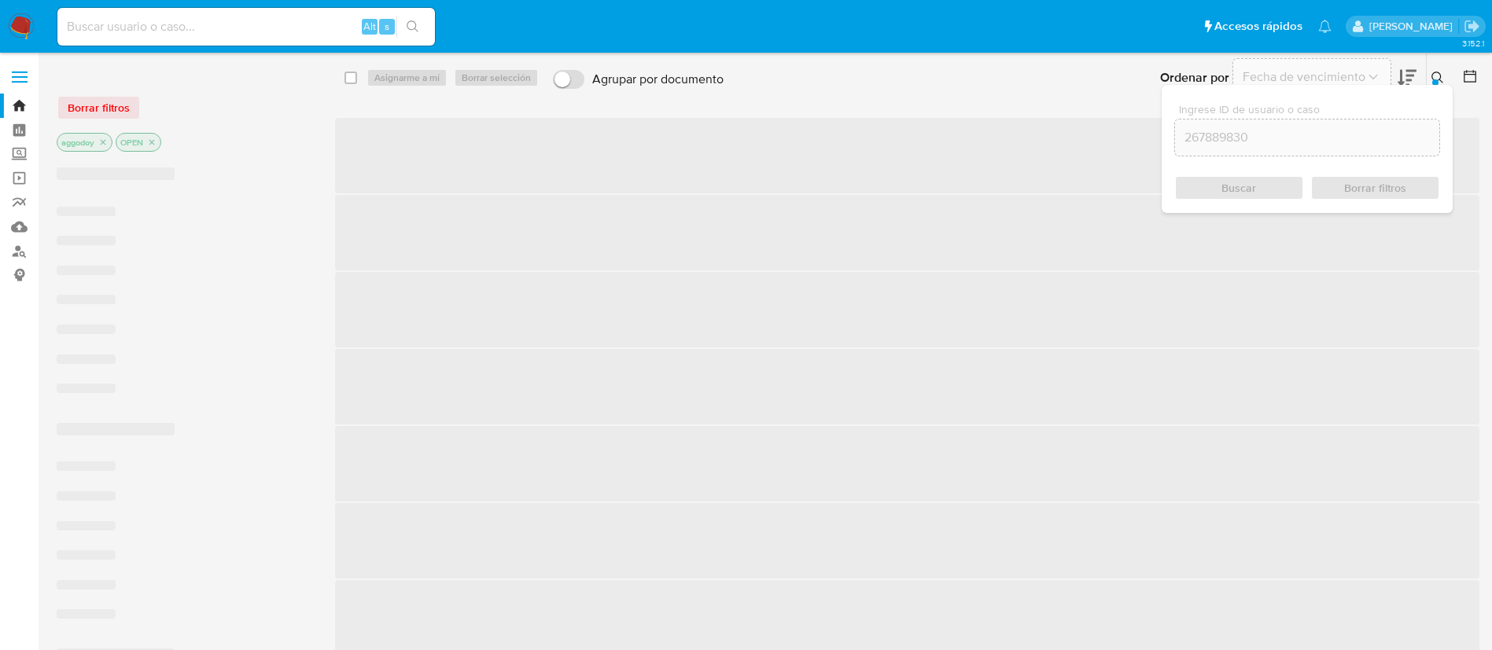
click at [1446, 74] on button at bounding box center [1440, 77] width 26 height 19
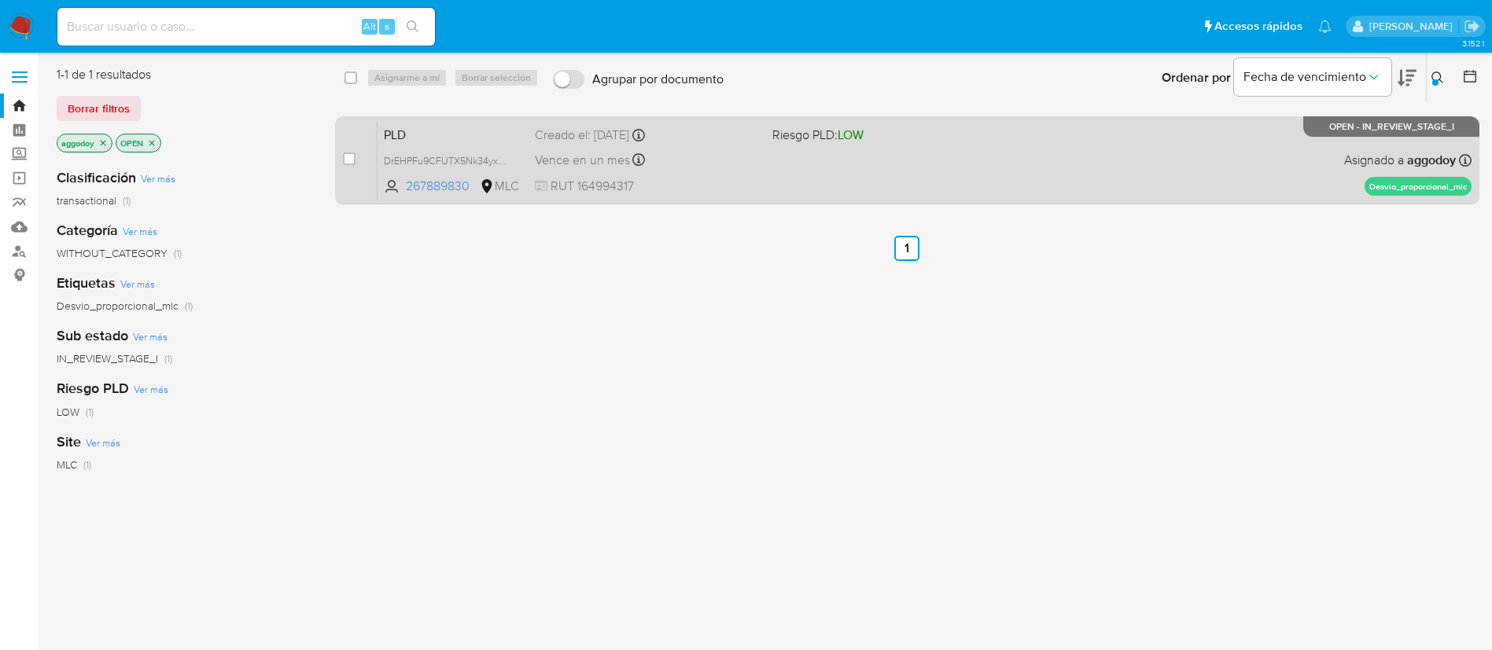
click at [1290, 142] on div "PLD DrEHPFu9CFUTX5Nk34yxd7bs 267889830 MLC Riesgo PLD: LOW Creado el: [DATE] Cr…" at bounding box center [925, 159] width 1094 height 79
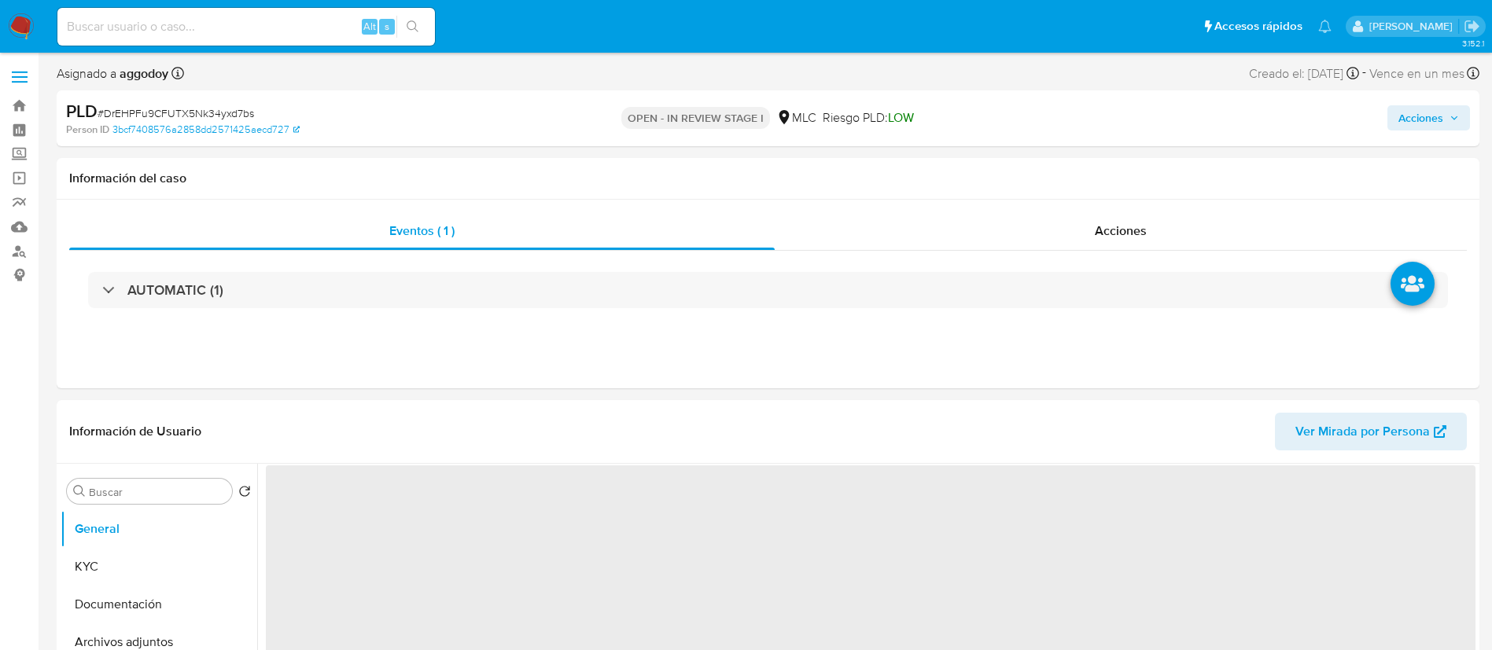
select select "10"
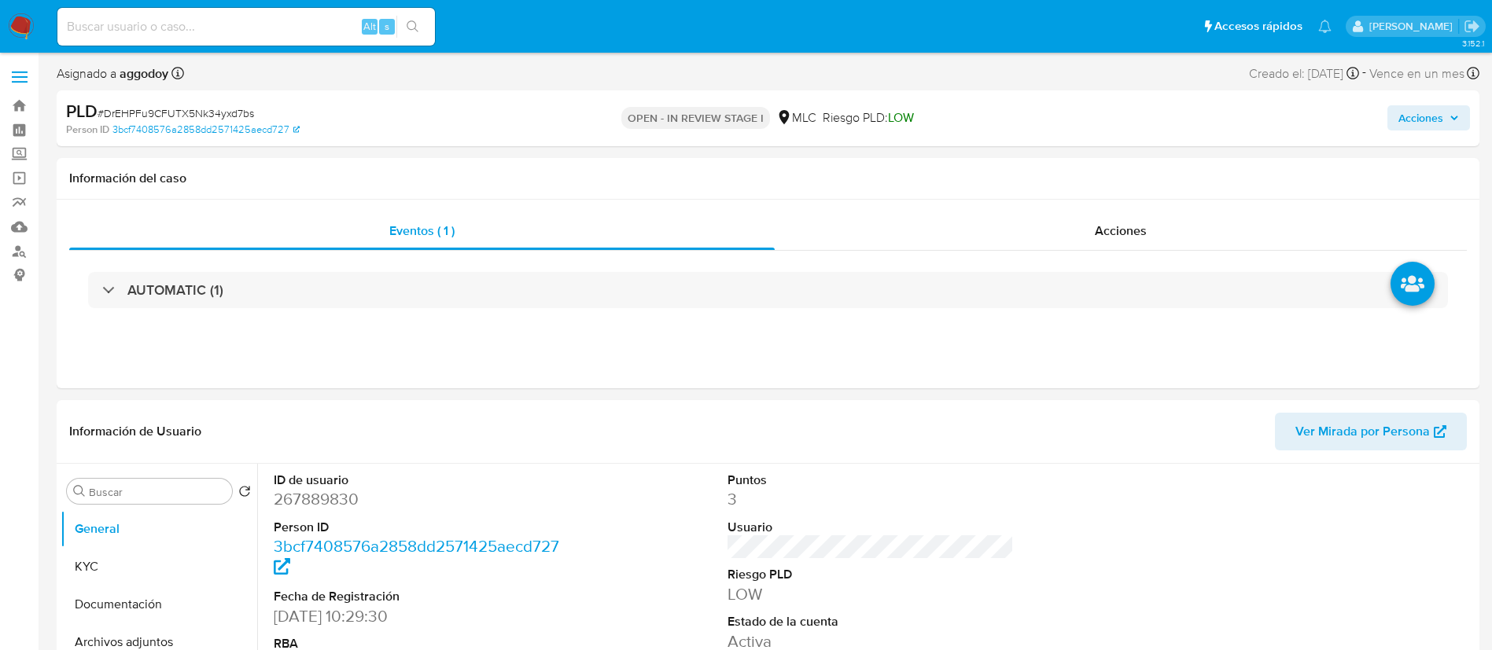
click at [162, 101] on div "PLD # DrEHPFu9CFUTX5Nk34yxd7bs" at bounding box center [297, 112] width 462 height 24
click at [167, 105] on span "# DrEHPFu9CFUTX5Nk34yxd7bs" at bounding box center [176, 113] width 157 height 16
copy span "DrEHPFu9CFUTX5Nk34yxd7bs"
click at [139, 565] on button "KYC" at bounding box center [153, 567] width 184 height 38
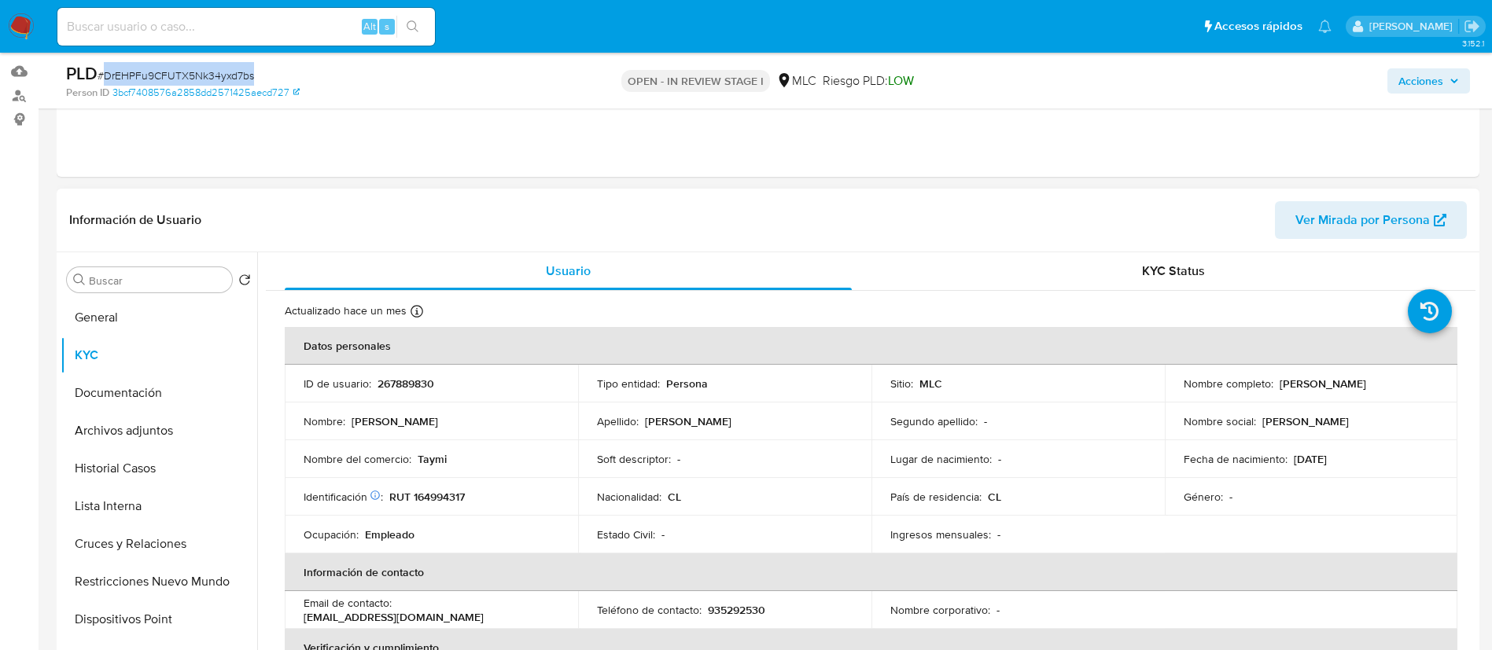
scroll to position [289, 0]
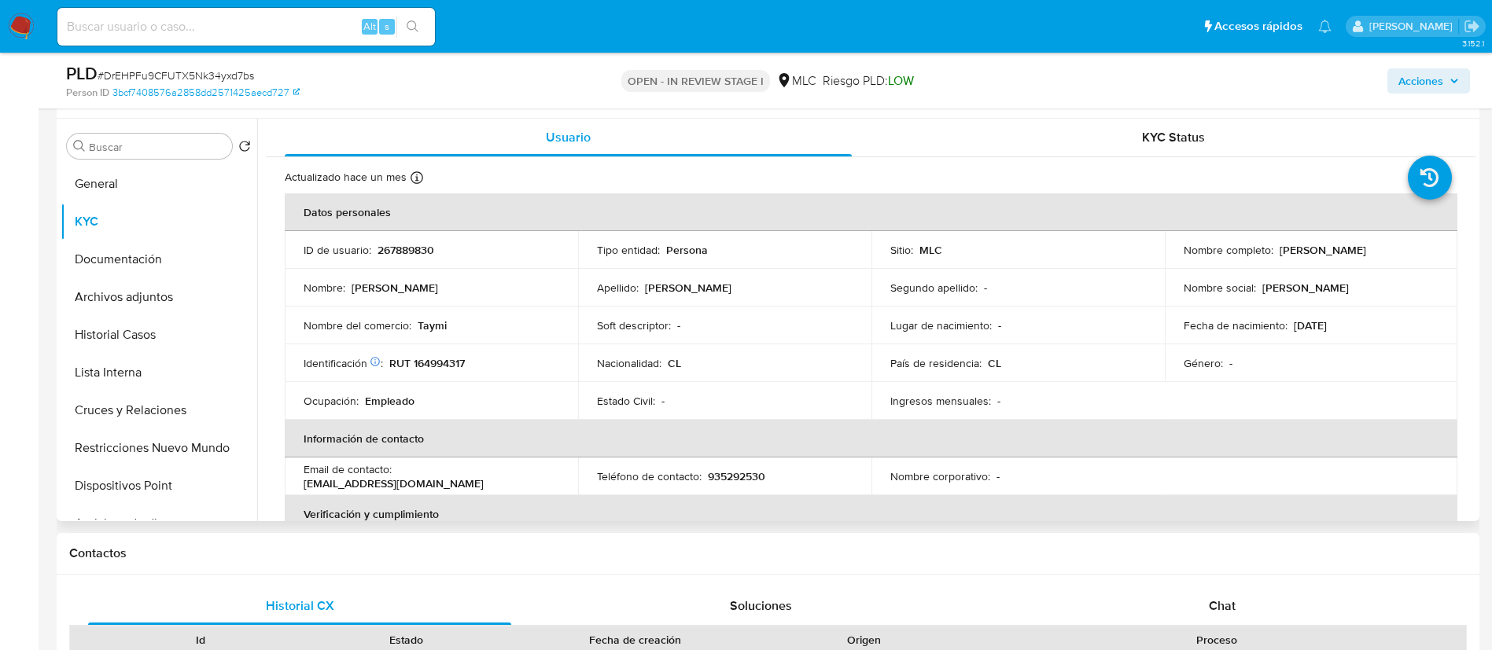
click at [432, 381] on td "Identificación Nº de serie: 108880389 : RUT 164994317" at bounding box center [431, 363] width 293 height 38
click at [428, 357] on p "RUT 164994317" at bounding box center [427, 363] width 76 height 14
copy p "164994317"
click at [143, 332] on button "Historial Casos" at bounding box center [153, 335] width 184 height 38
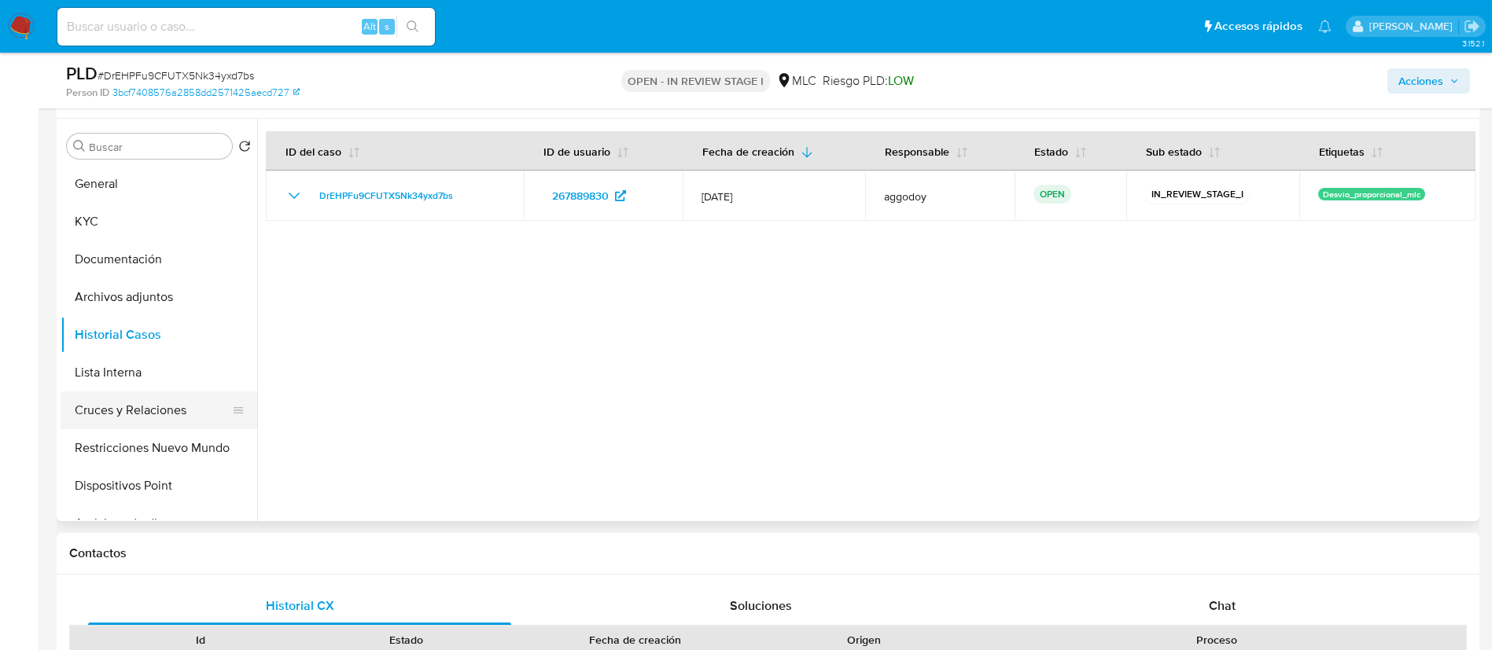
click at [187, 408] on button "Cruces y Relaciones" at bounding box center [153, 411] width 184 height 38
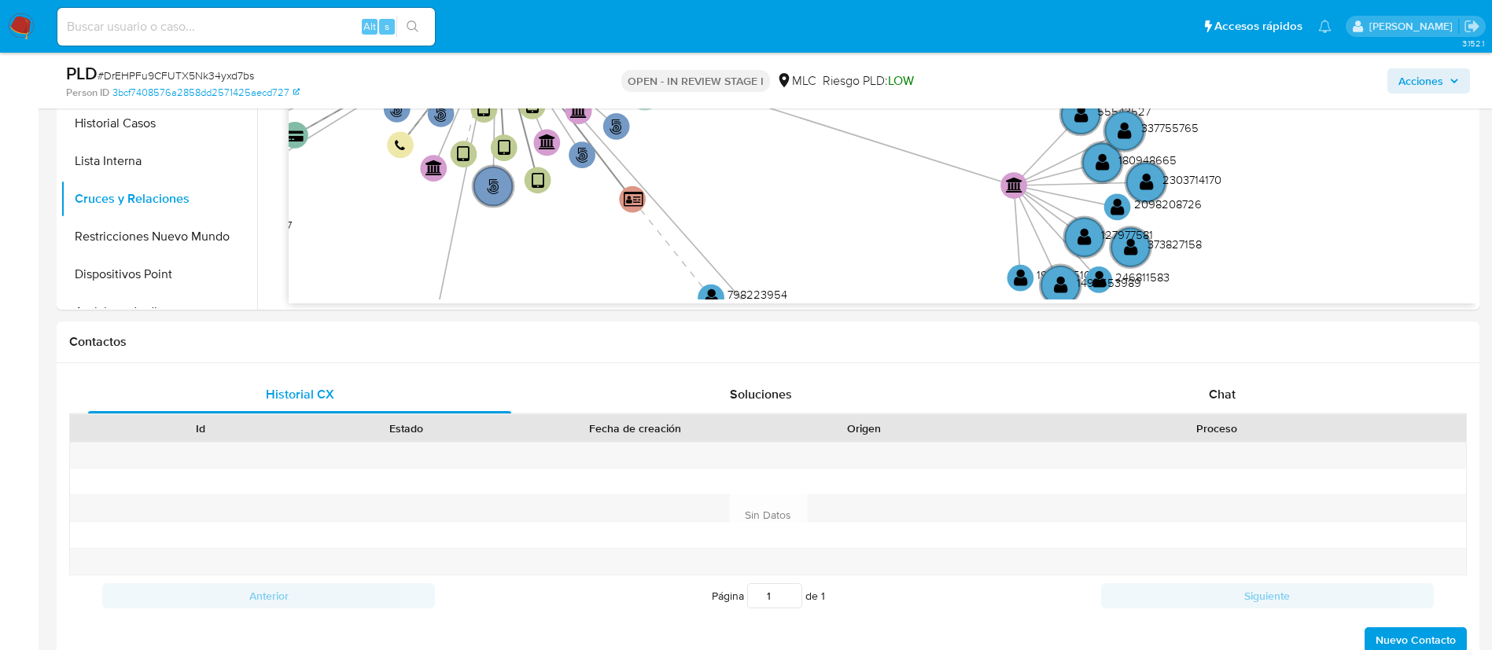
scroll to position [514, 0]
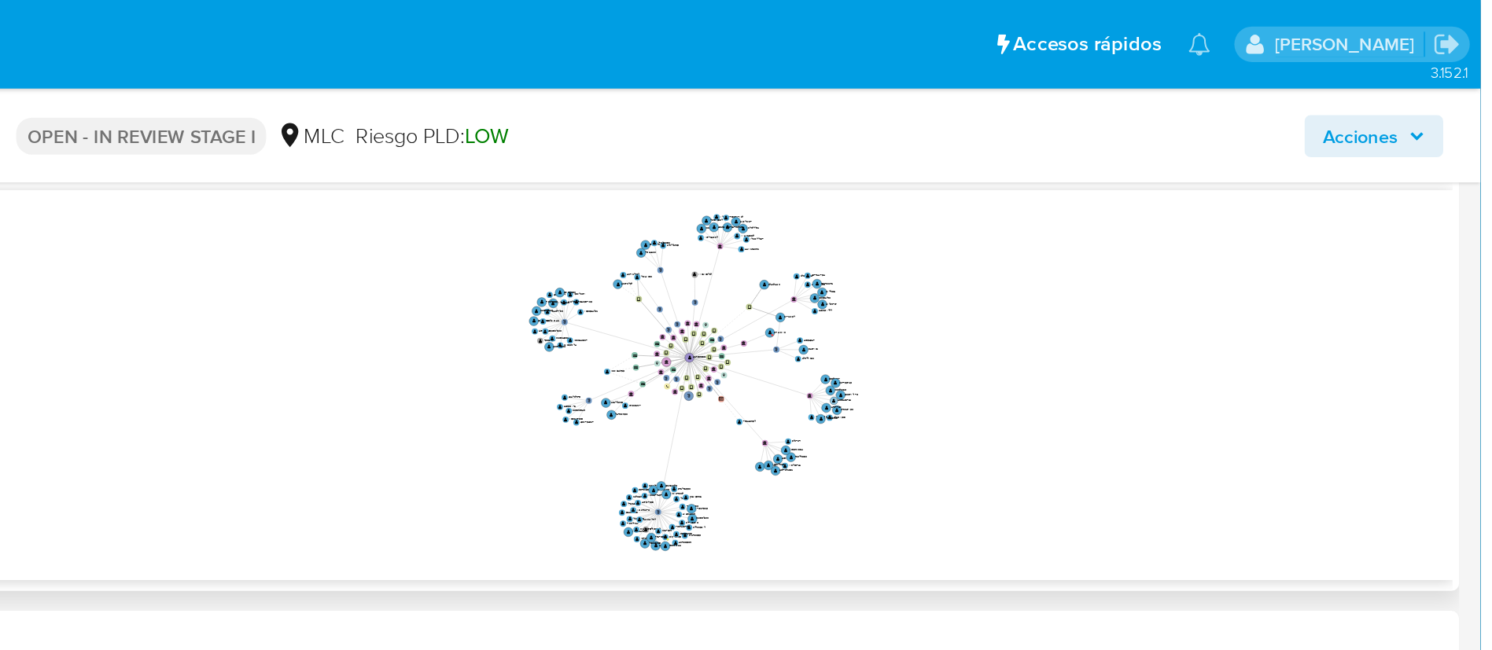
drag, startPoint x: 1072, startPoint y: 256, endPoint x: 1106, endPoint y: 236, distance: 39.5
click at [1106, 236] on icon "user-267889830  267889830 phone-2c459f72619e7c6b4e299b09d3e46c28  person-3bcf…" at bounding box center [882, 227] width 1187 height 228
click at [1413, 160] on icon "user-267889830  267889830 phone-2c459f72619e7c6b4e299b09d3e46c28  person-3bcf…" at bounding box center [882, 227] width 1187 height 228
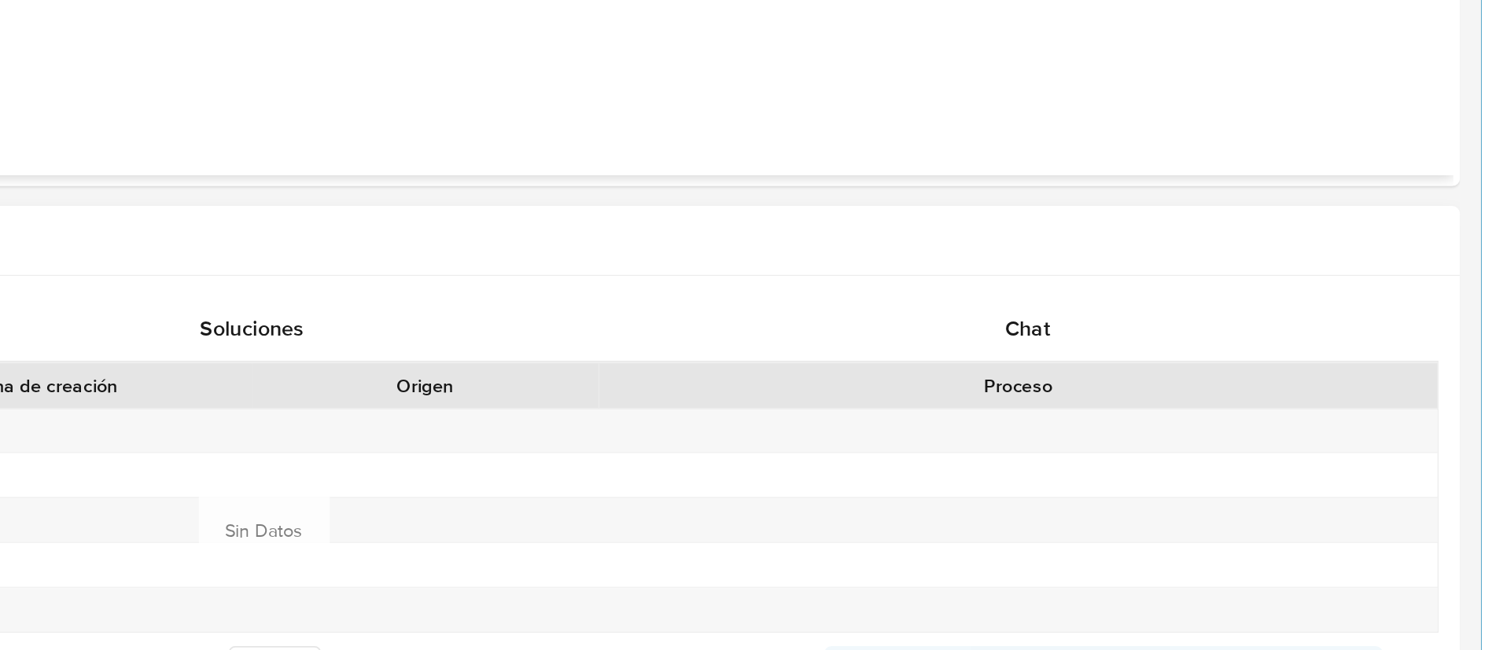
scroll to position [459, 0]
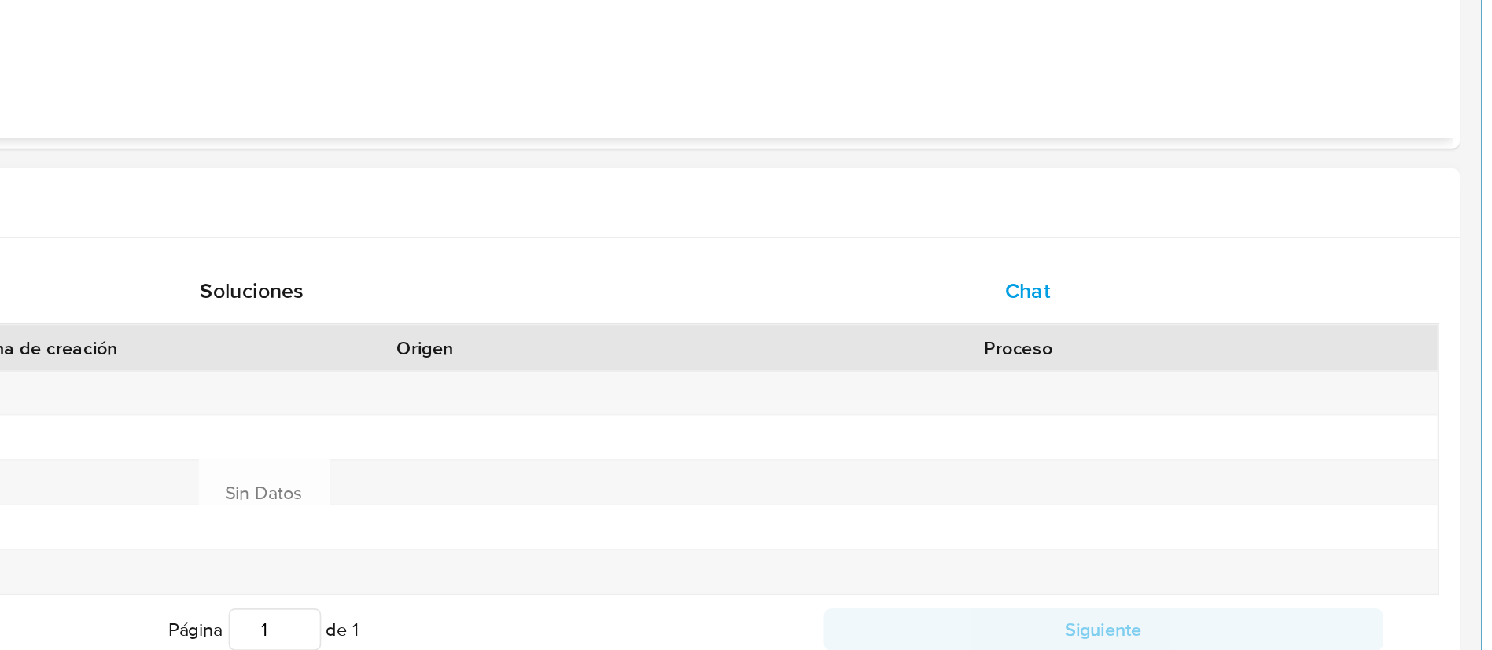
click at [1248, 437] on div "Chat" at bounding box center [1222, 437] width 423 height 38
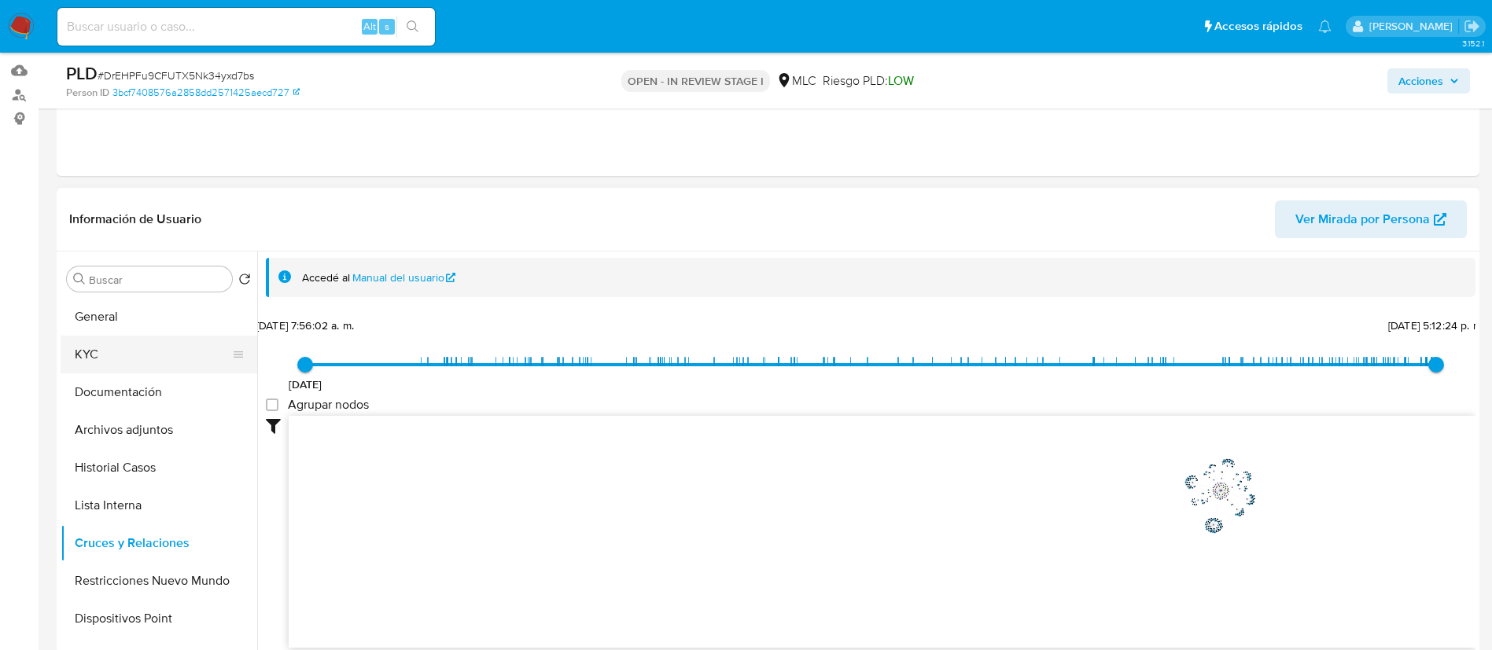
scroll to position [151, 0]
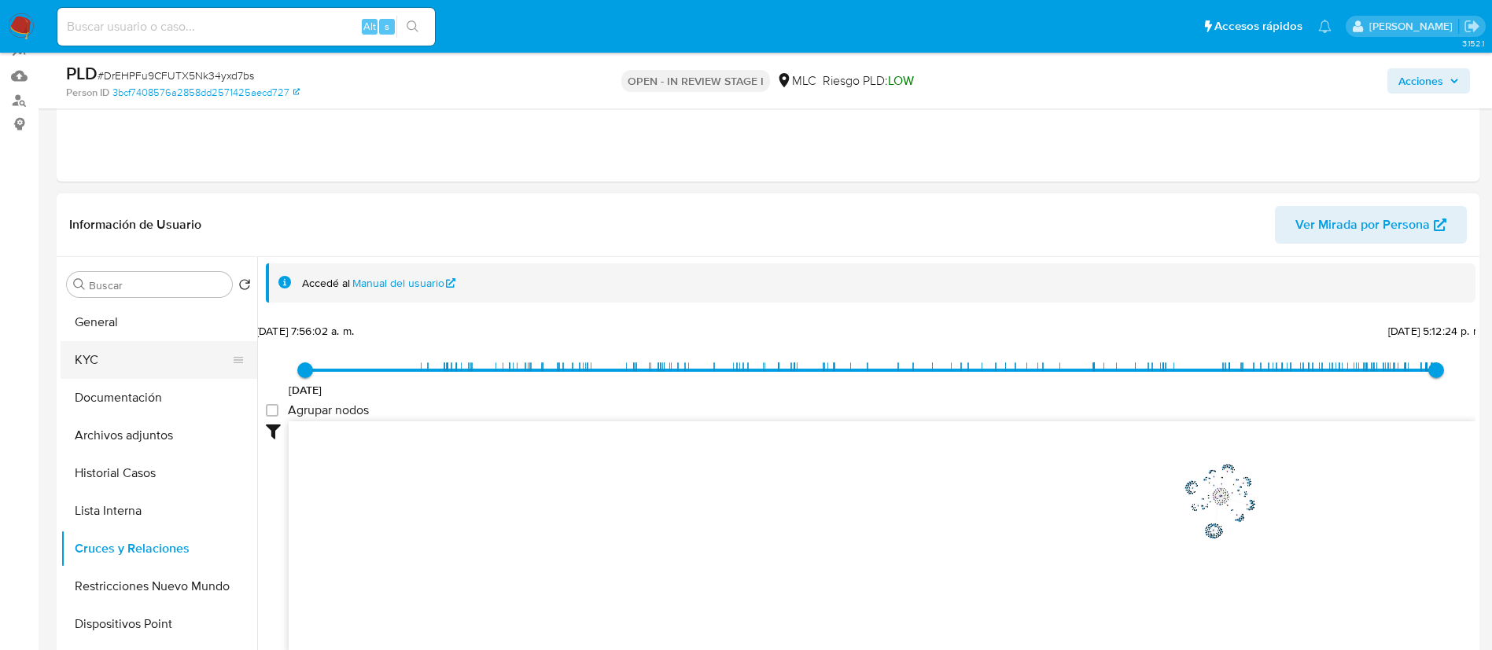
click at [101, 348] on button "KYC" at bounding box center [153, 360] width 184 height 38
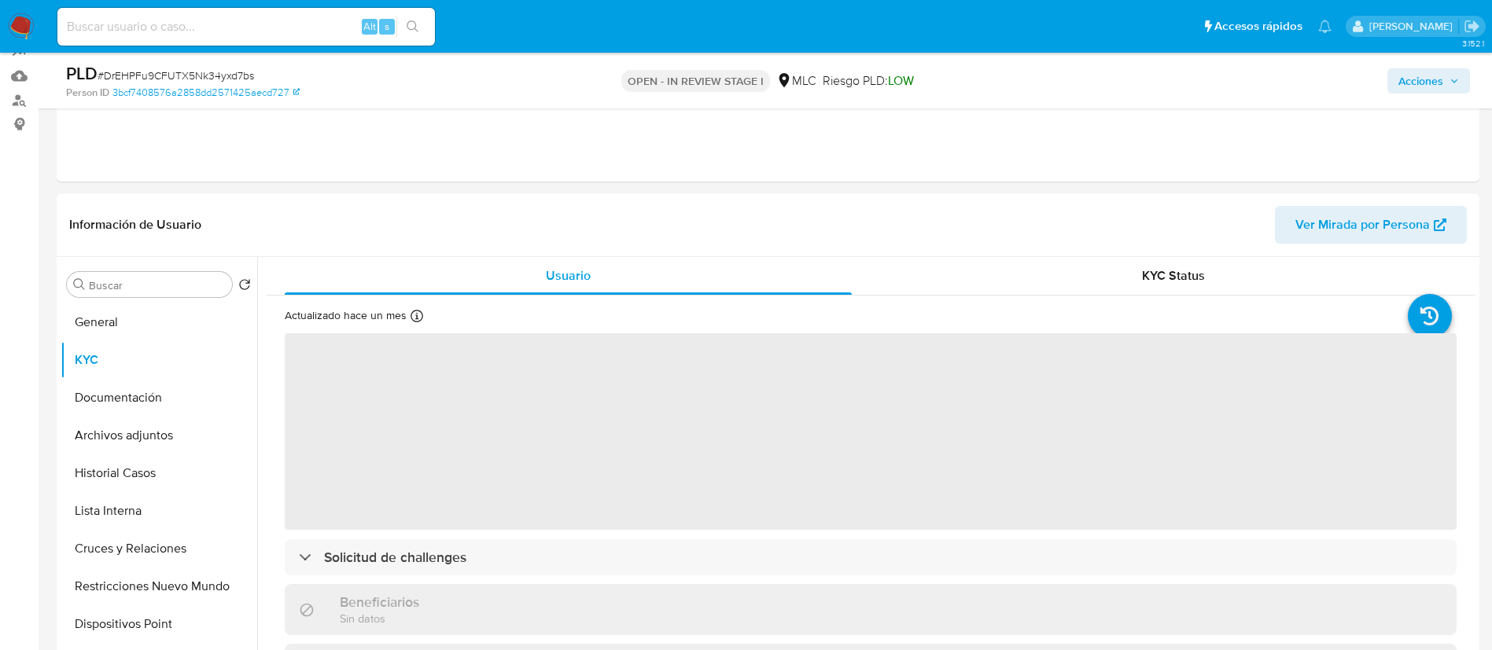
scroll to position [204, 0]
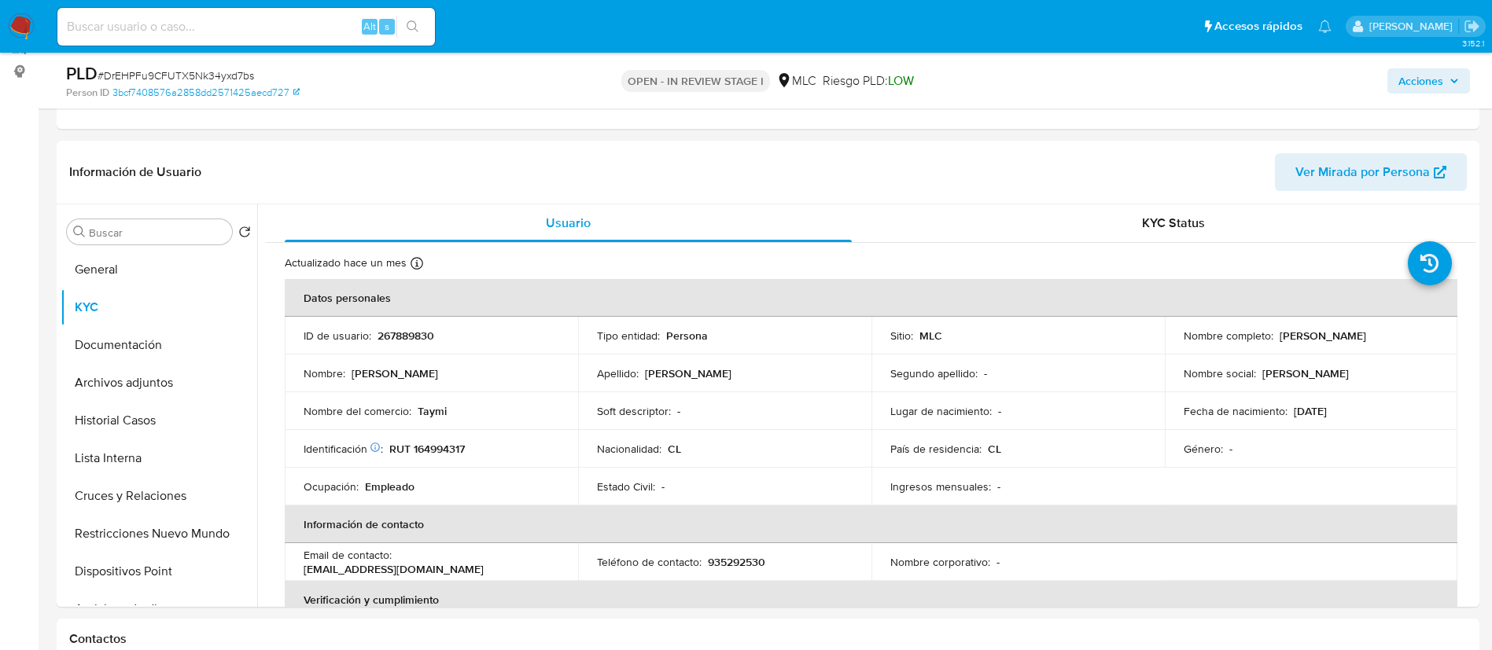
drag, startPoint x: 1475, startPoint y: 217, endPoint x: 1481, endPoint y: 234, distance: 17.4
drag, startPoint x: 1476, startPoint y: 238, endPoint x: 1479, endPoint y: 254, distance: 16.7
click at [1479, 254] on div "Buscar Volver al orden por defecto General KYC Documentación Archivos adjuntos …" at bounding box center [768, 405] width 1423 height 403
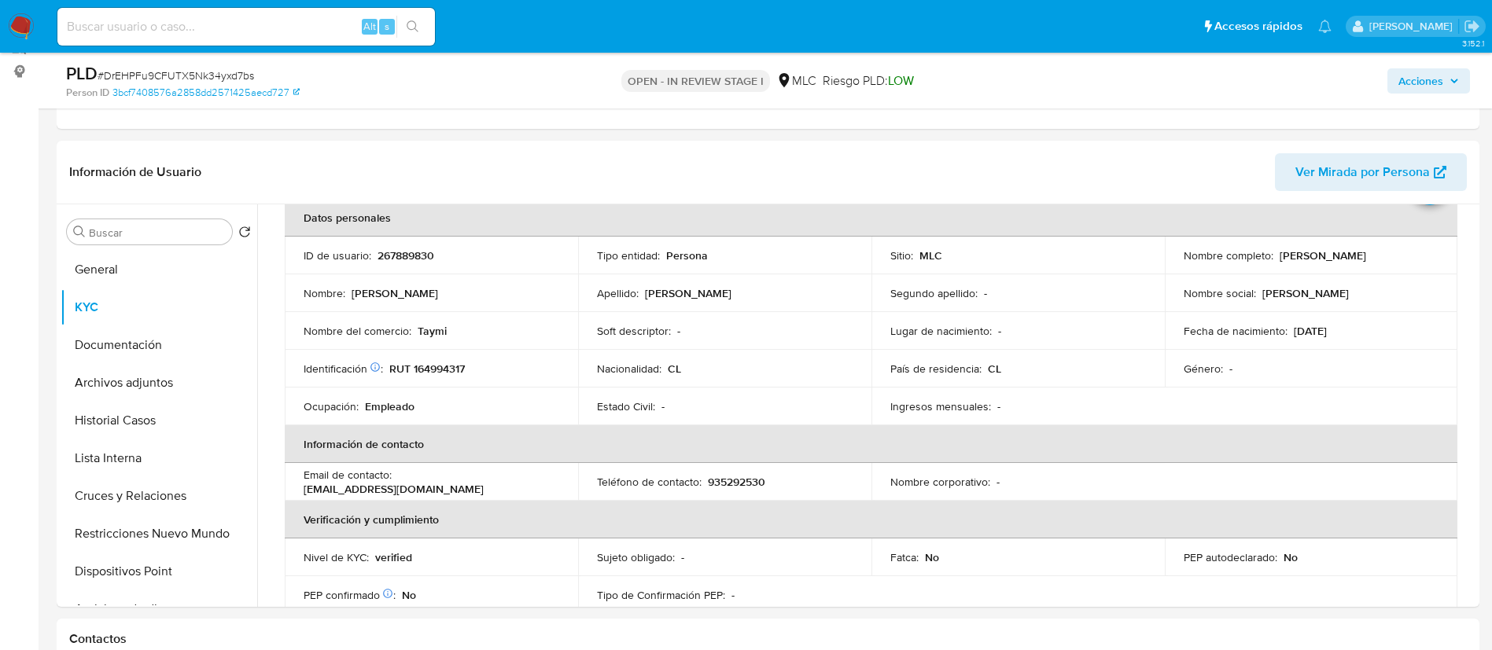
scroll to position [234, 0]
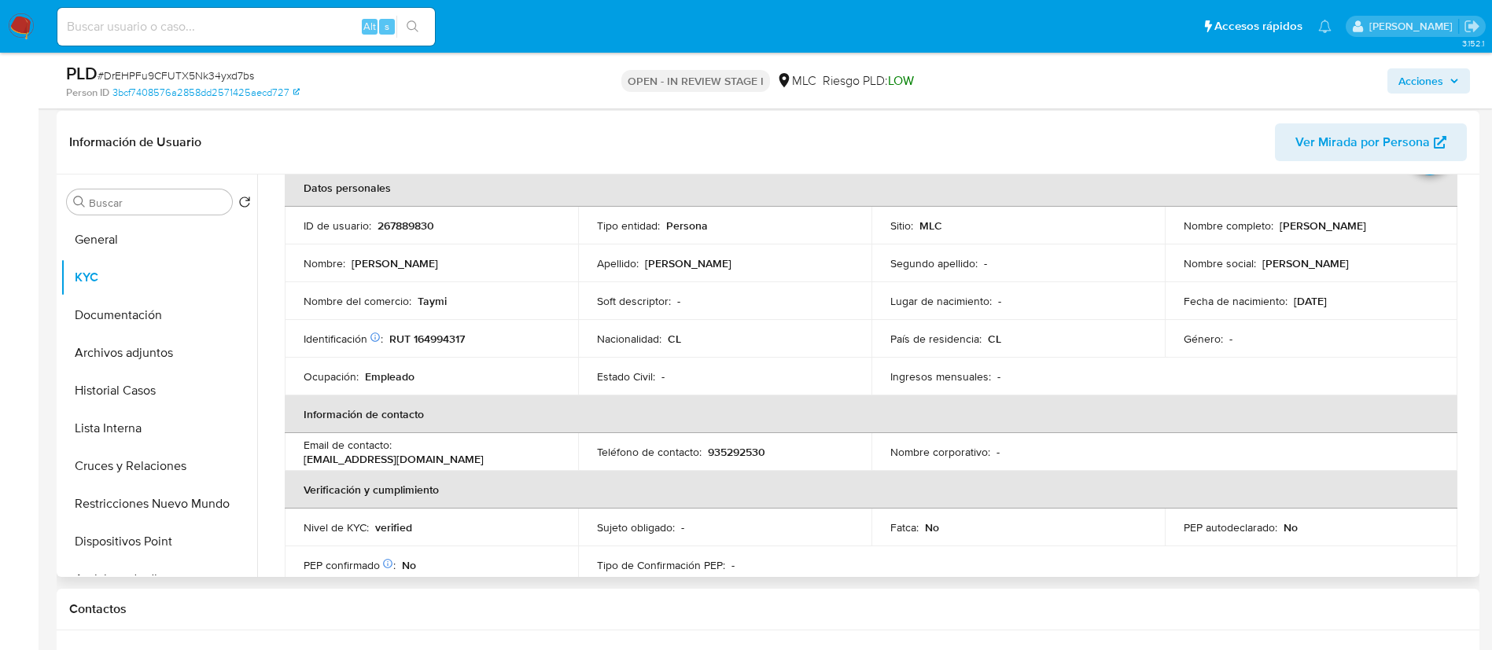
click at [415, 223] on p "267889830" at bounding box center [406, 226] width 57 height 14
copy p "267889830"
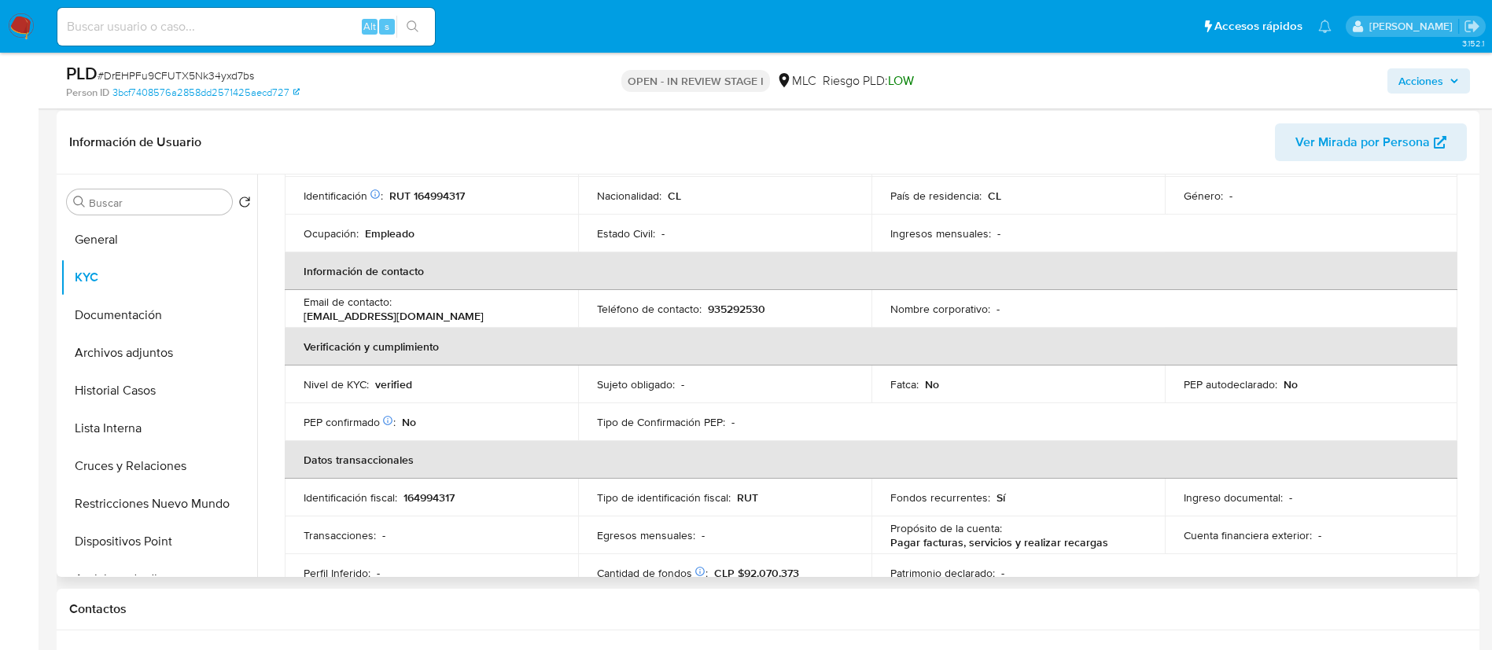
scroll to position [223, 0]
click at [127, 310] on button "Documentación" at bounding box center [153, 316] width 184 height 38
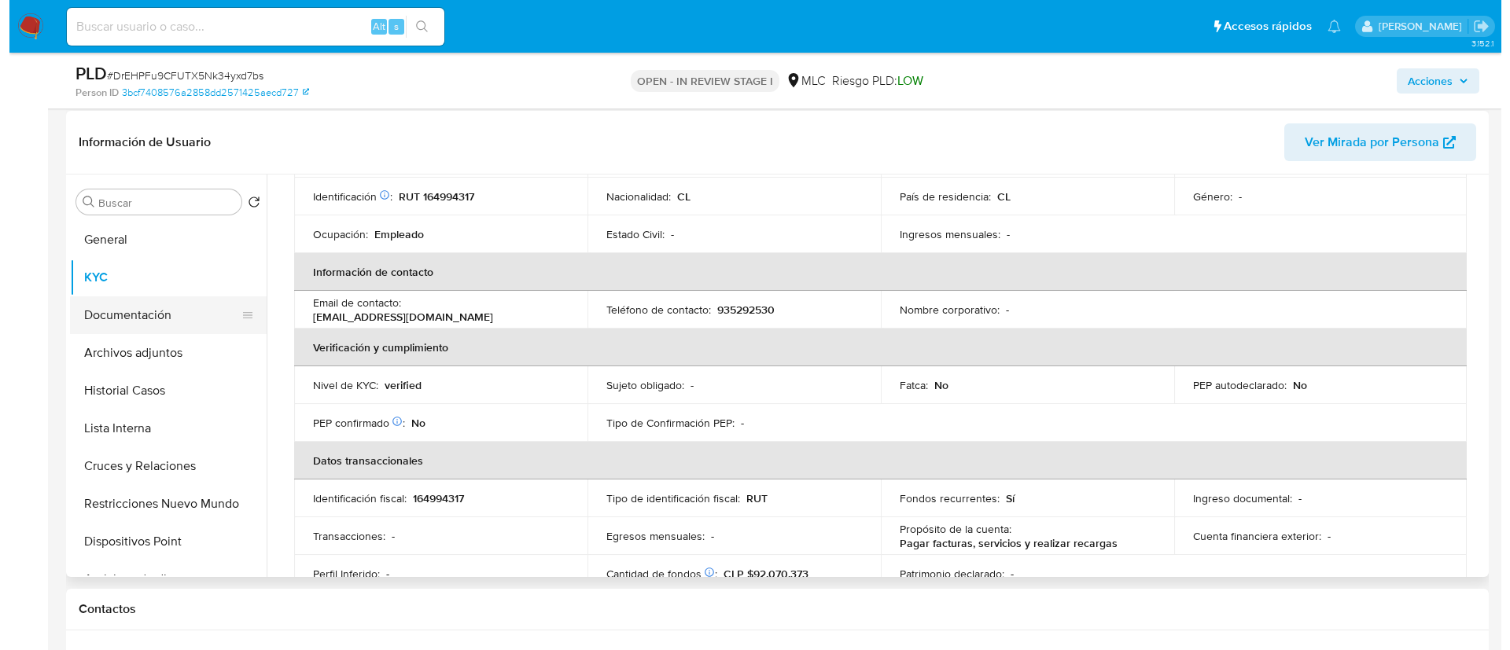
scroll to position [0, 0]
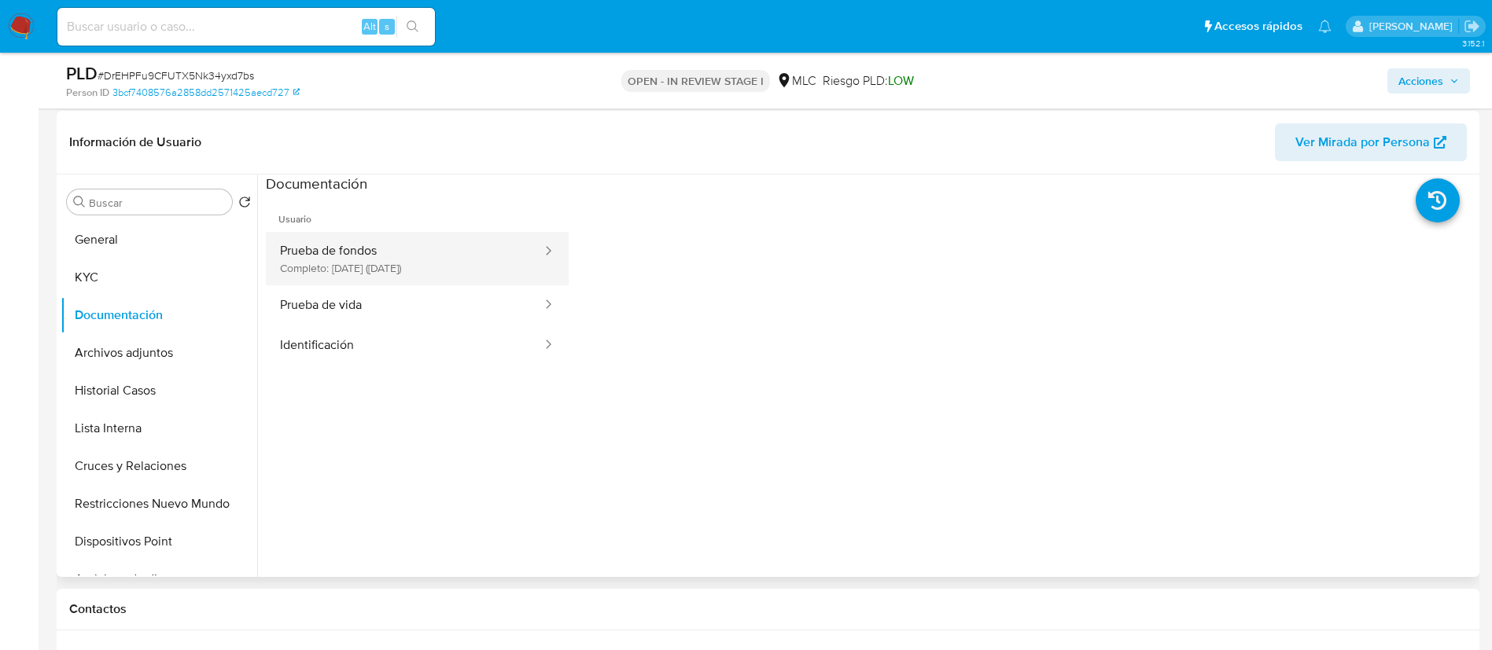
click at [432, 263] on button "Prueba de fondos Completo: 06/06/2025 (hace 2 meses)" at bounding box center [405, 258] width 278 height 53
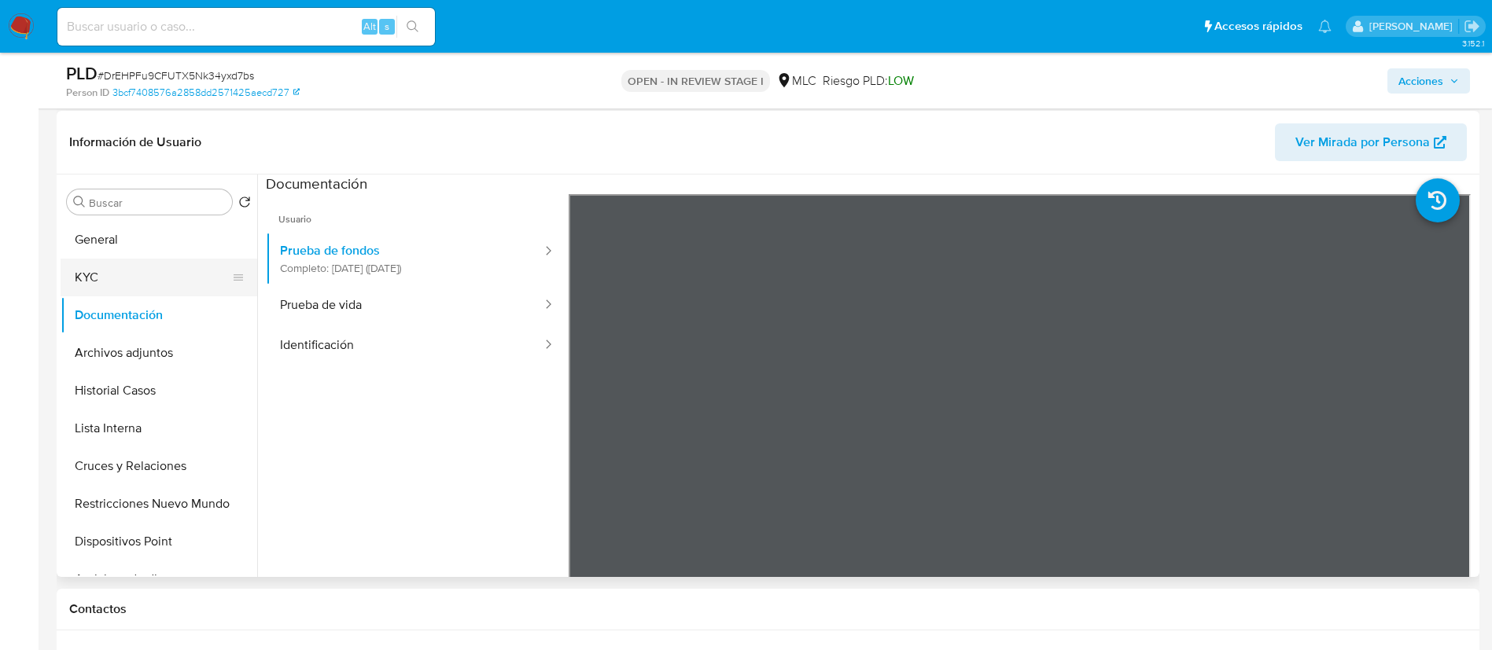
click at [90, 272] on button "KYC" at bounding box center [153, 278] width 184 height 38
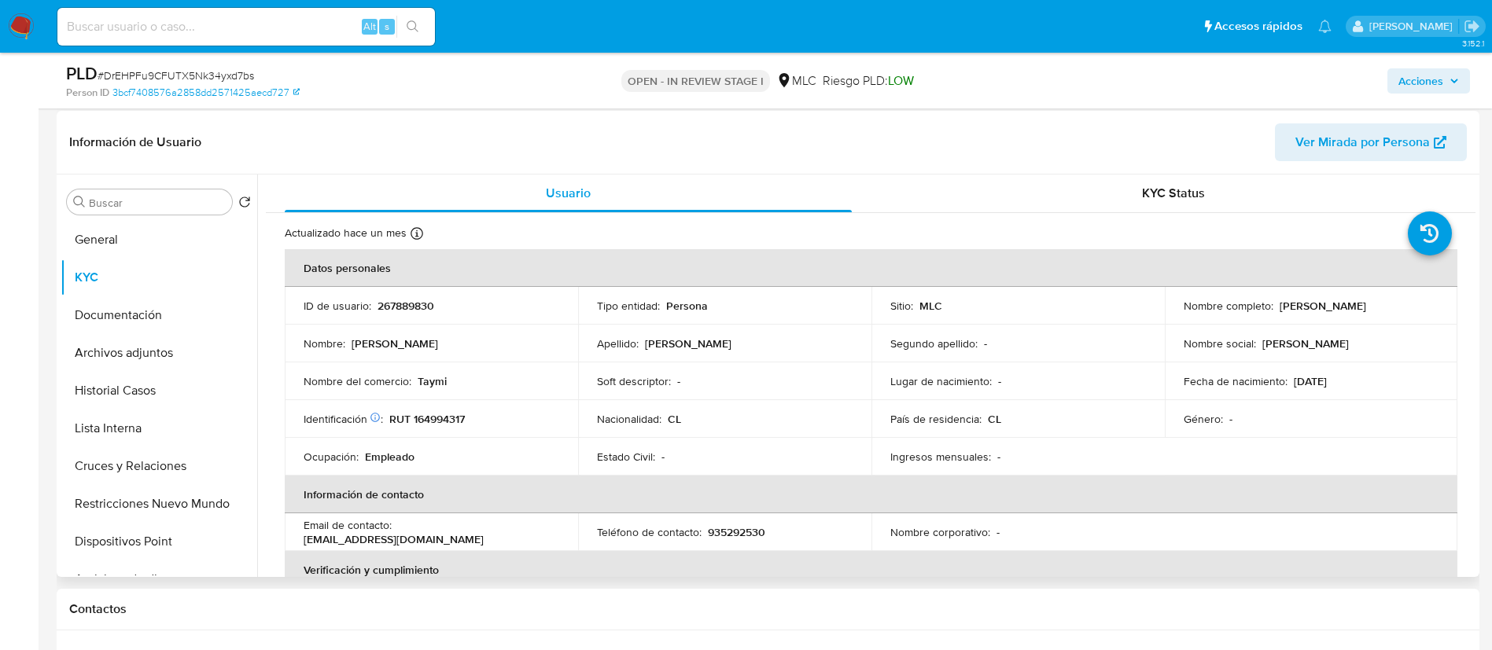
drag, startPoint x: 1276, startPoint y: 311, endPoint x: 1430, endPoint y: 299, distance: 153.8
click at [1430, 299] on div "Nombre completo : Nicolás Antonio Cortés Osorio" at bounding box center [1312, 306] width 256 height 14
copy p "Nicolás Antonio Cortés Osorio"
click at [160, 359] on button "Archivos adjuntos" at bounding box center [153, 353] width 184 height 38
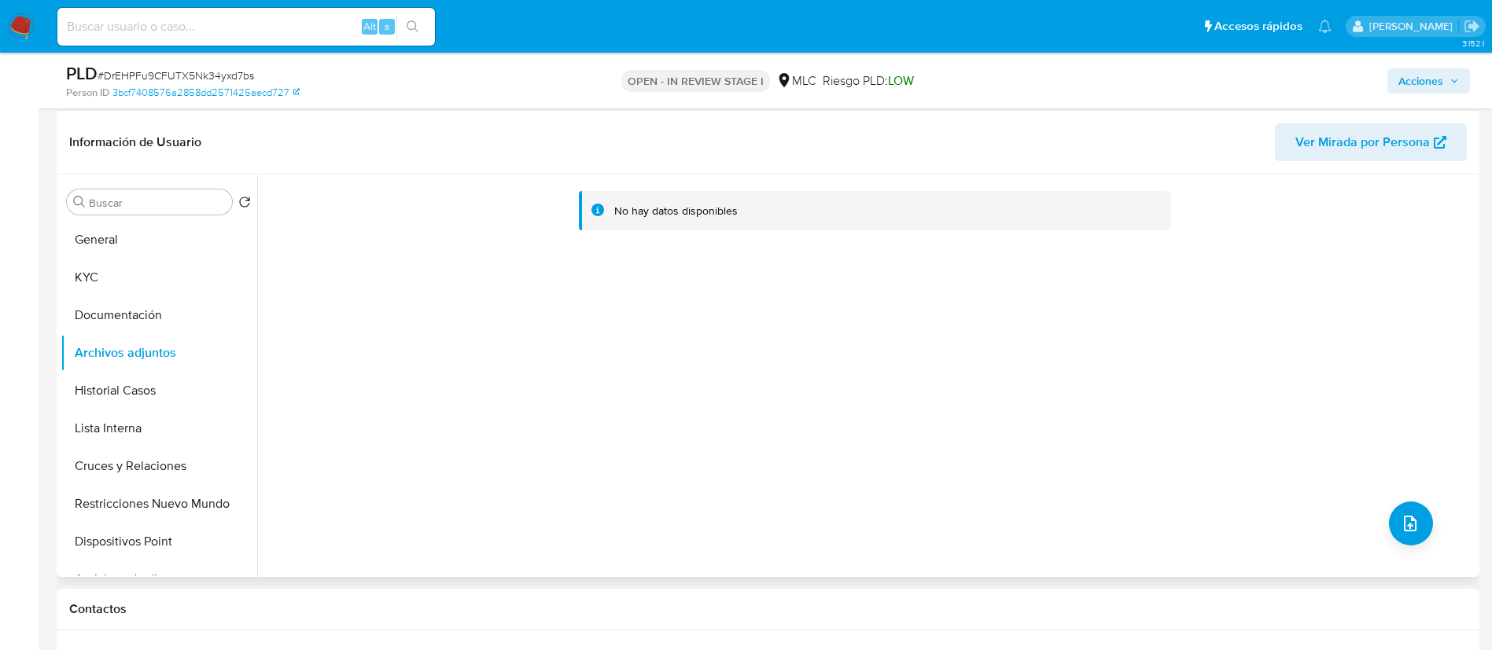
click at [1386, 504] on div "No hay datos disponibles" at bounding box center [866, 376] width 1218 height 403
click at [1380, 547] on div "No hay datos disponibles" at bounding box center [866, 376] width 1218 height 403
click at [1391, 534] on button "upload-file" at bounding box center [1411, 524] width 44 height 44
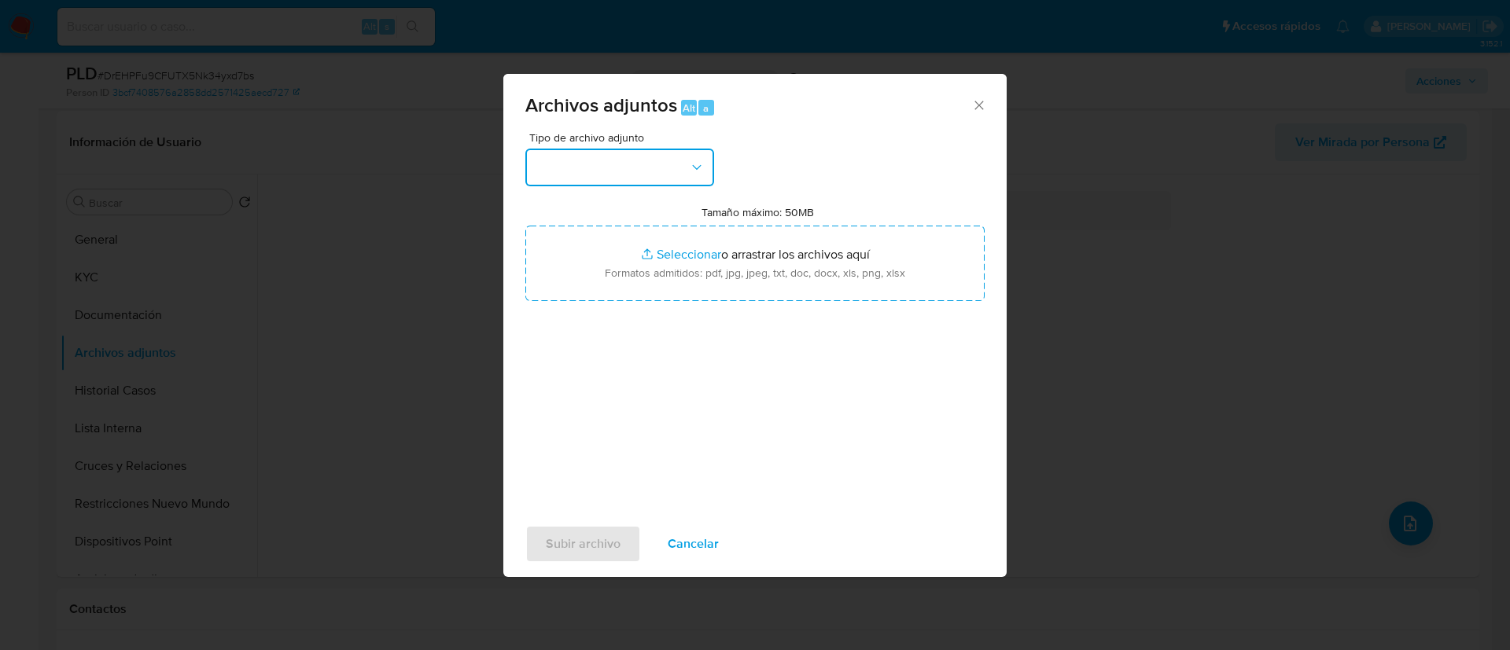
click at [579, 168] on button "button" at bounding box center [619, 168] width 189 height 38
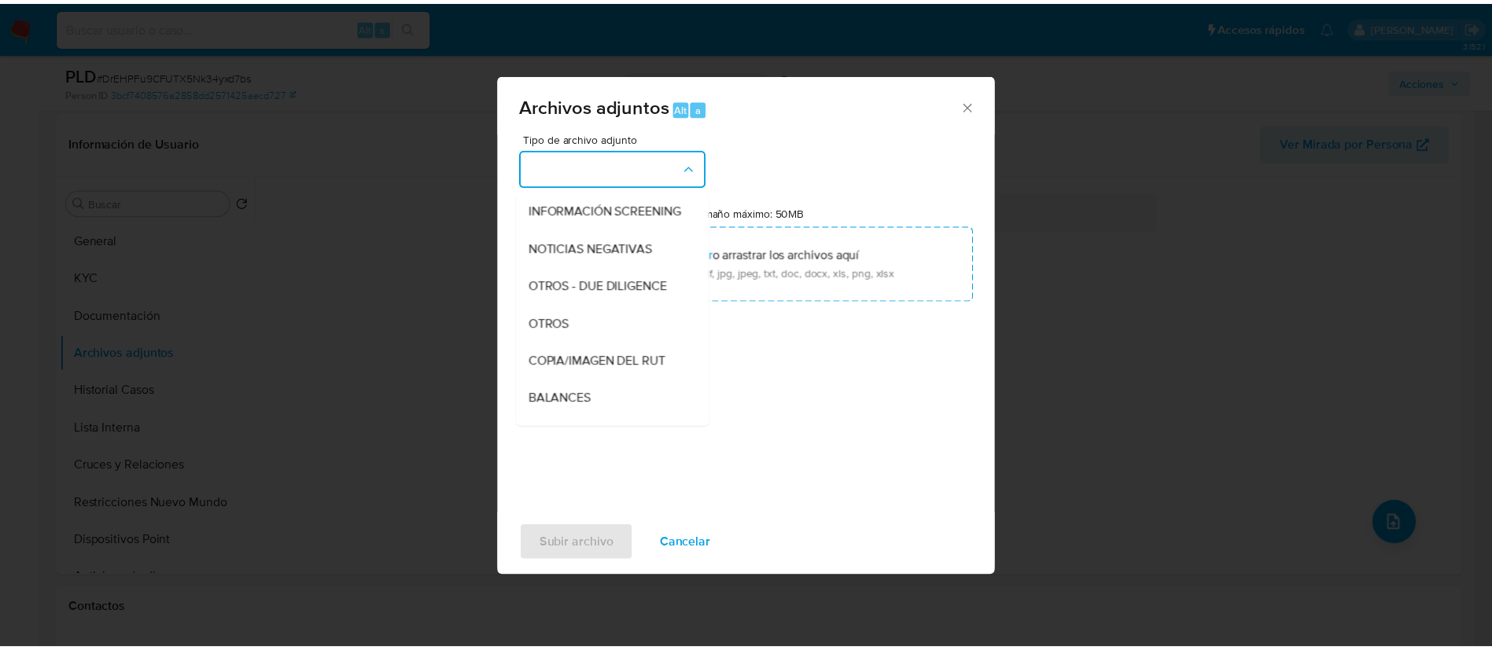
scroll to position [179, 0]
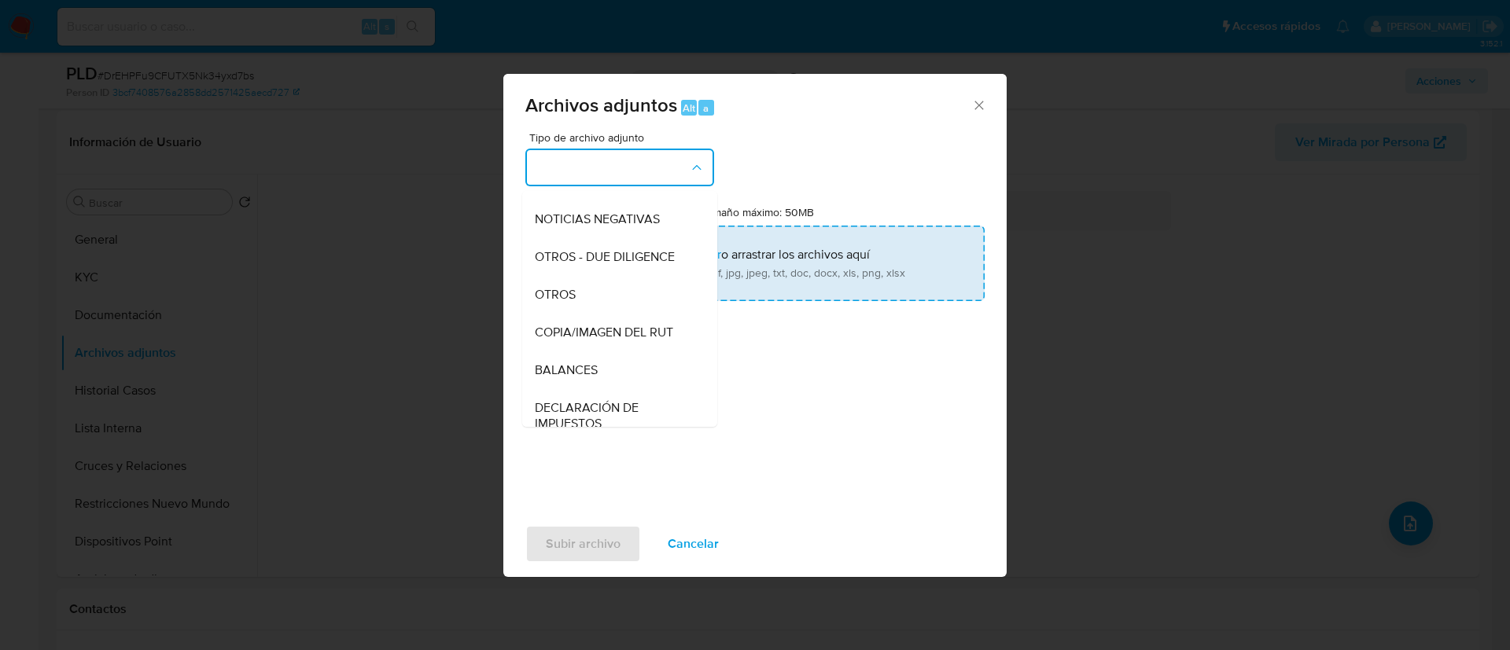
drag, startPoint x: 570, startPoint y: 311, endPoint x: 623, endPoint y: 296, distance: 54.8
click at [575, 303] on span "OTROS" at bounding box center [555, 295] width 41 height 16
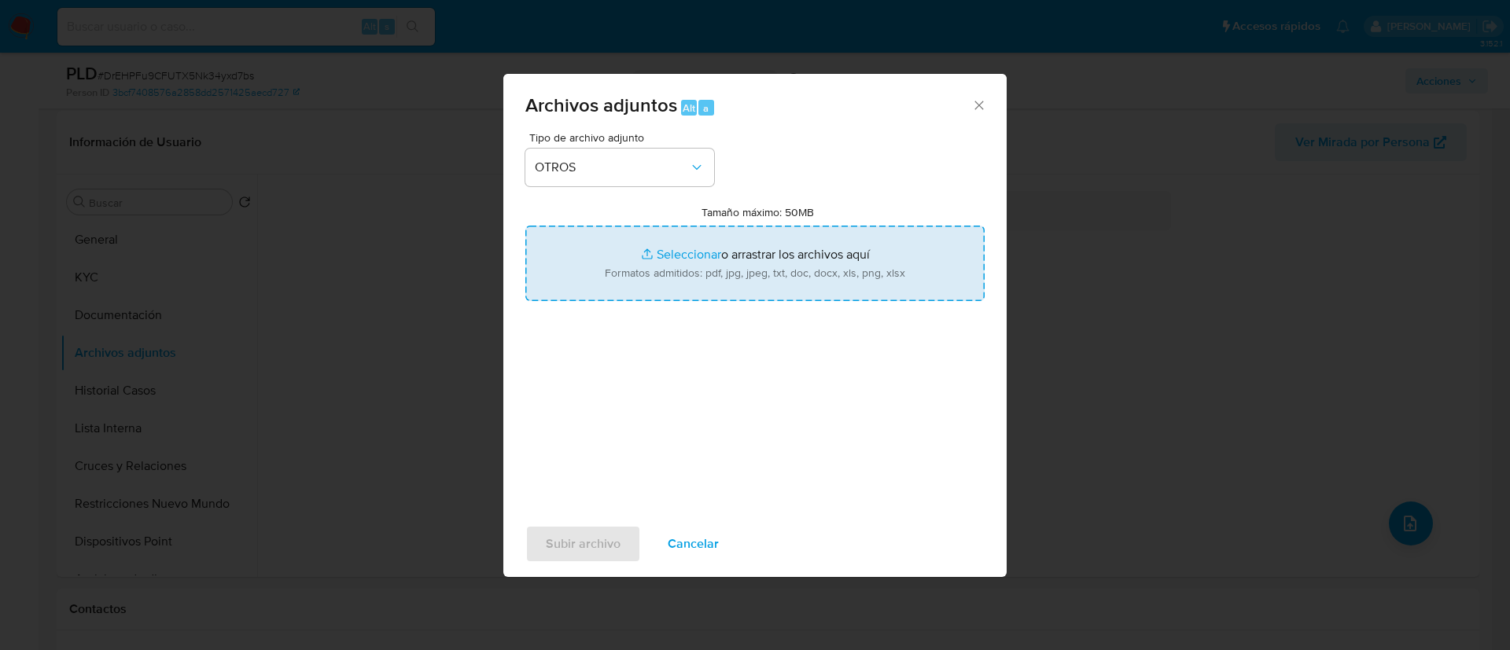
click at [623, 296] on input "Tamaño máximo: 50MB Seleccionar archivos" at bounding box center [754, 264] width 459 height 76
type input "C:\fakepath\Case Log - 267889830.pdf"
click at [586, 263] on input "Tamaño máximo: 50MB Seleccionar archivos" at bounding box center [754, 264] width 459 height 76
type input "C:\fakepath\267889830Movimientos.xlsx"
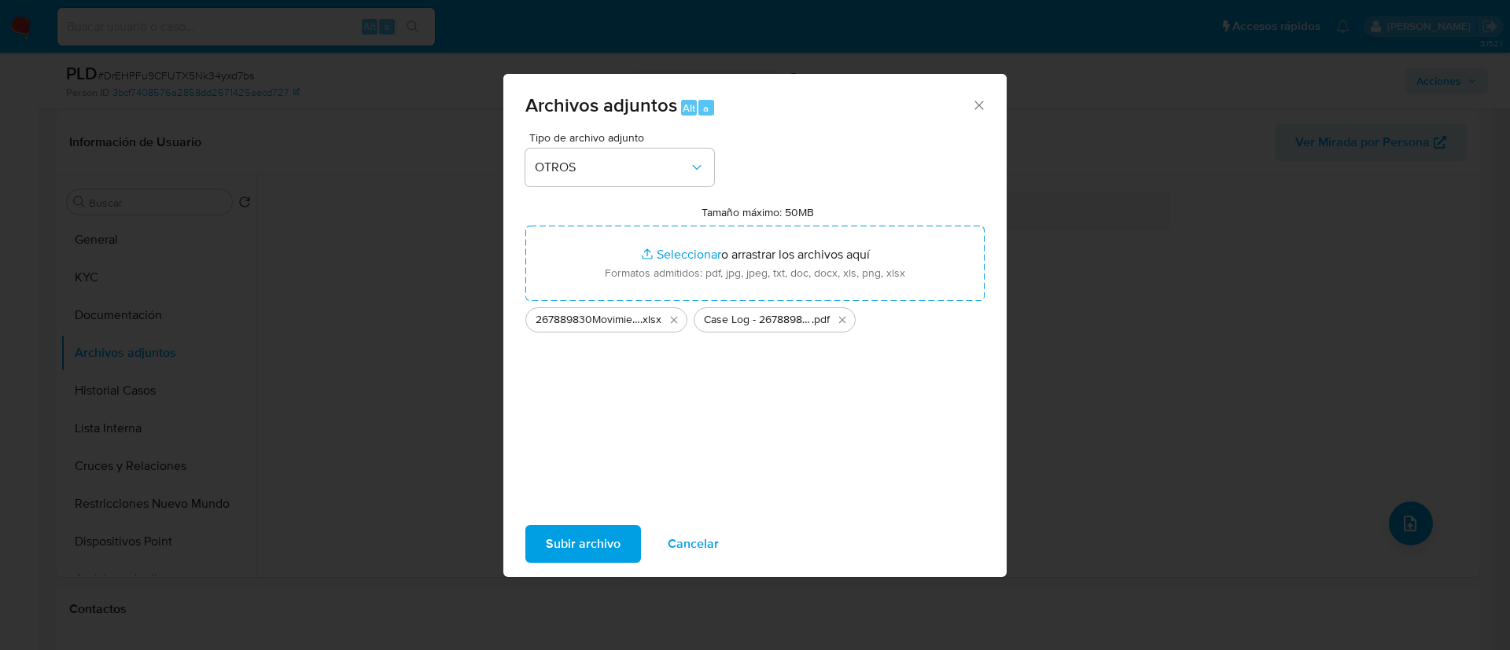
click at [584, 539] on span "Subir archivo" at bounding box center [583, 544] width 75 height 35
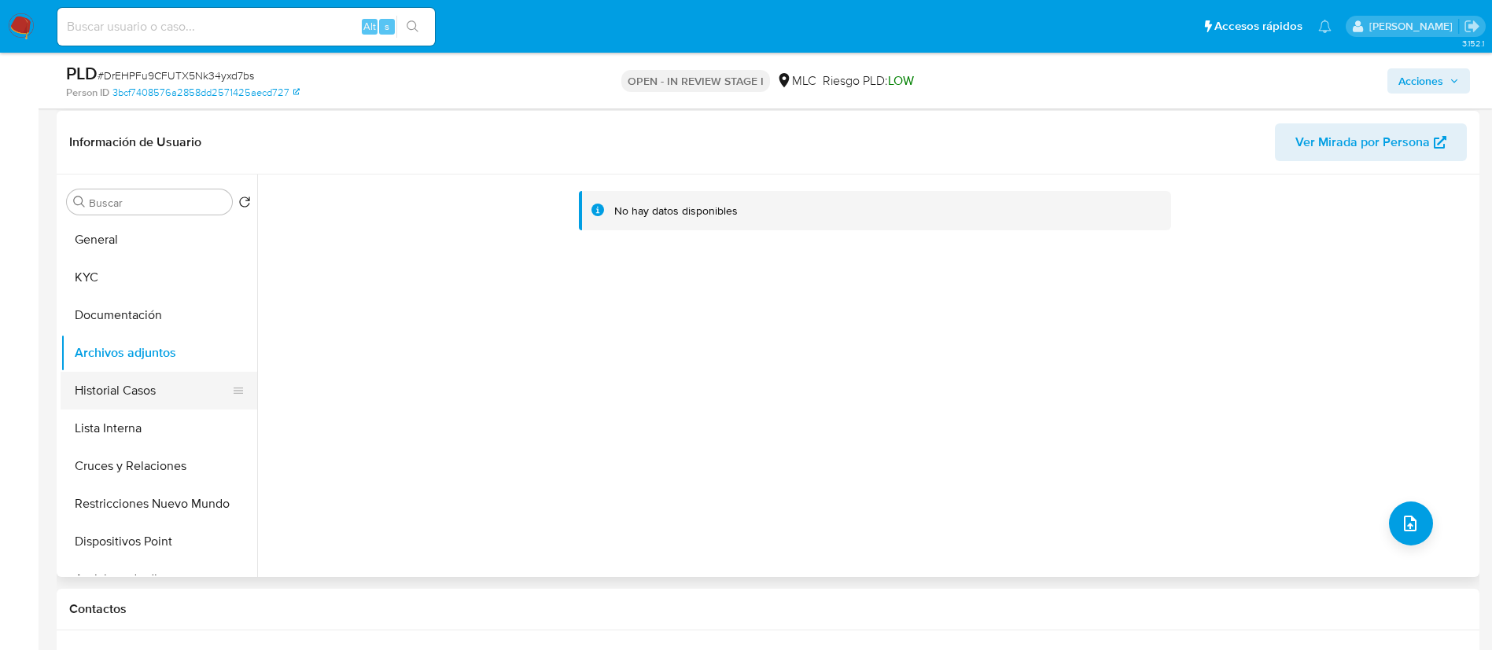
click at [87, 396] on button "Historial Casos" at bounding box center [153, 391] width 184 height 38
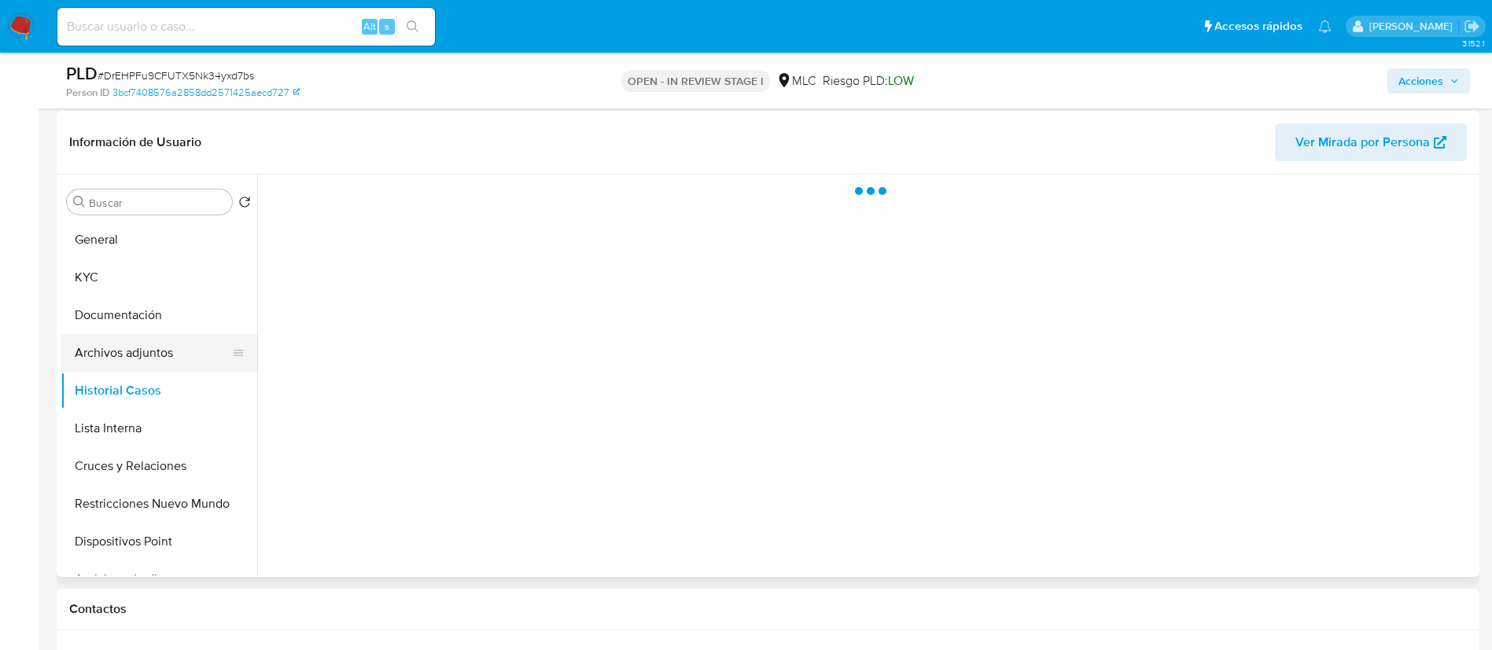
click at [104, 366] on button "Archivos adjuntos" at bounding box center [153, 353] width 184 height 38
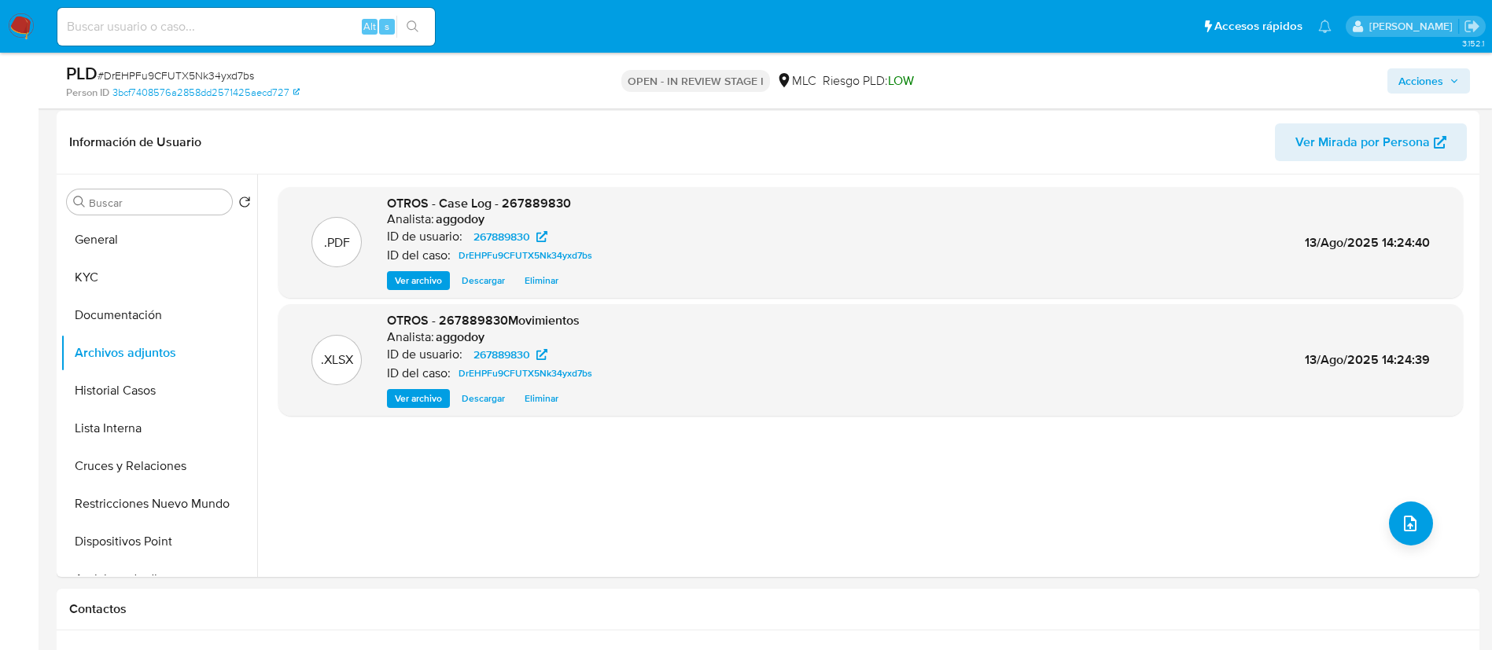
click at [1407, 70] on span "Acciones" at bounding box center [1420, 80] width 45 height 25
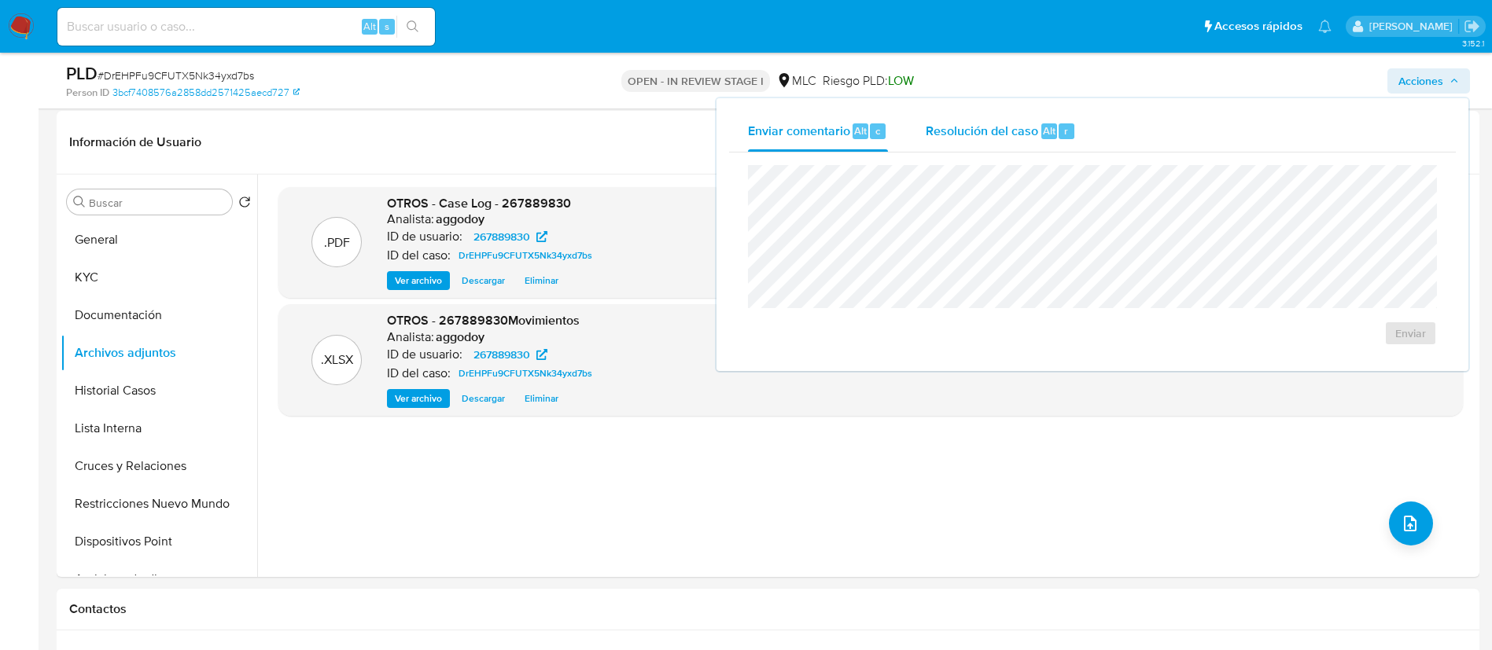
click at [988, 127] on span "Resolución del caso" at bounding box center [982, 130] width 112 height 18
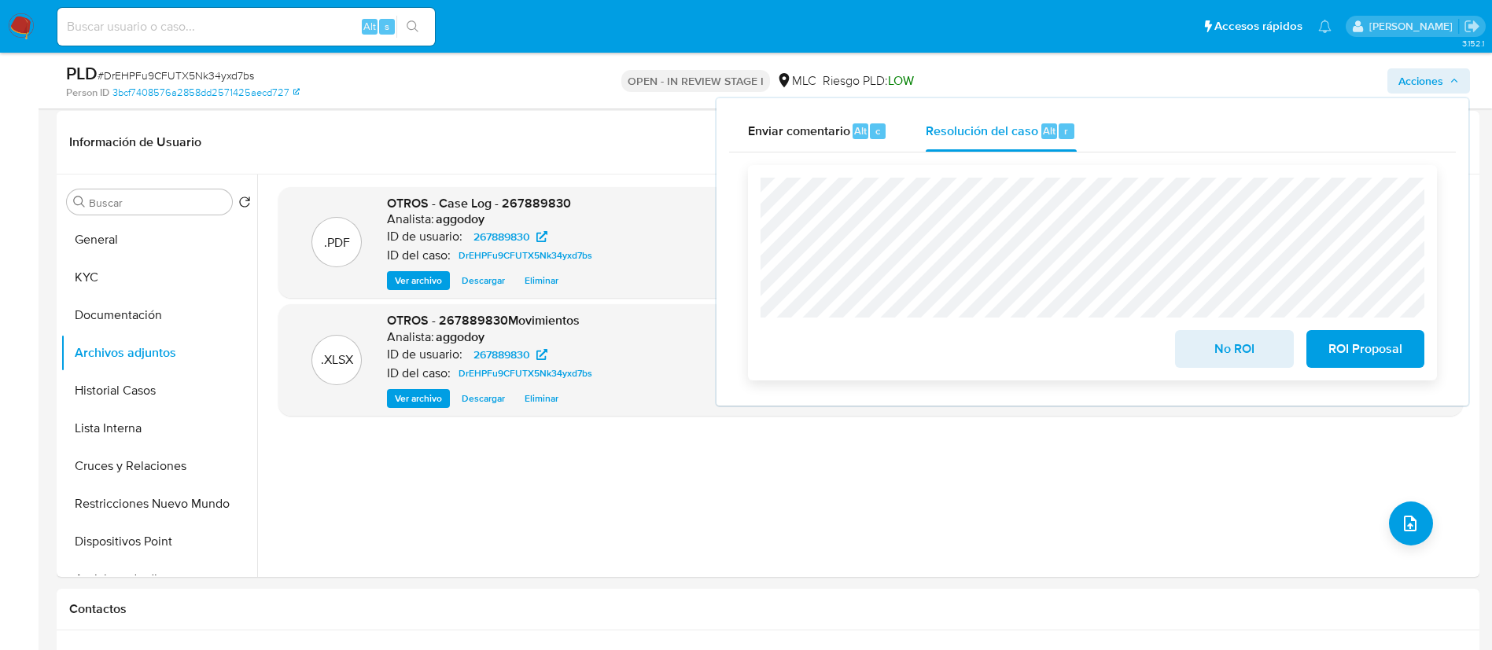
click at [1237, 347] on span "No ROI" at bounding box center [1233, 349] width 77 height 35
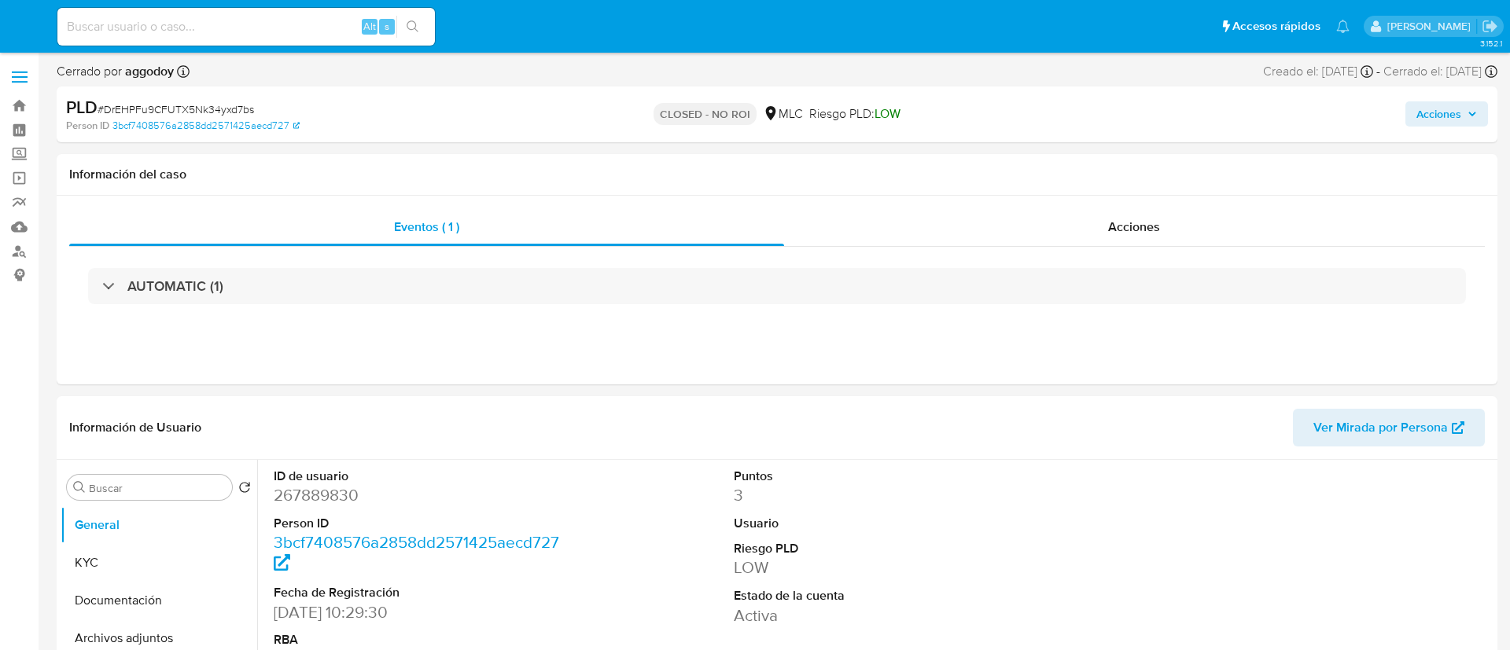
select select "10"
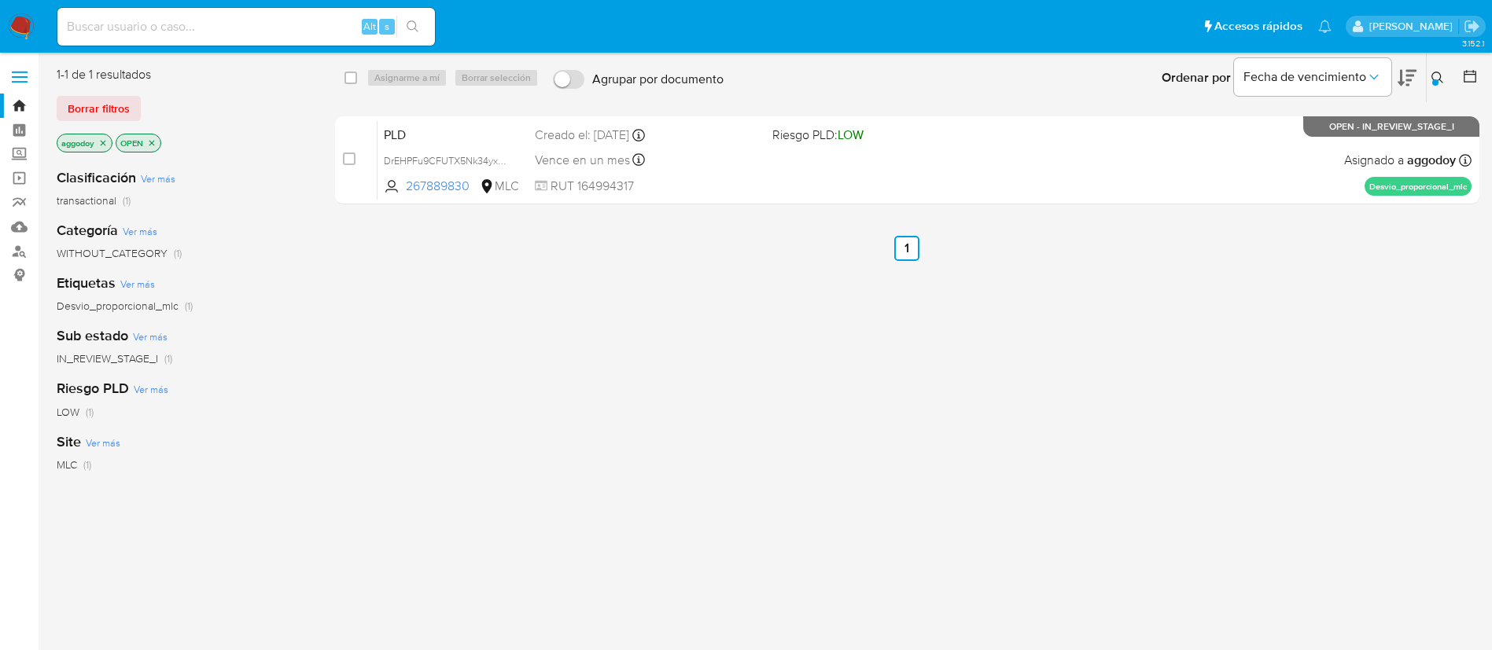
click at [1439, 78] on icon at bounding box center [1437, 78] width 13 height 13
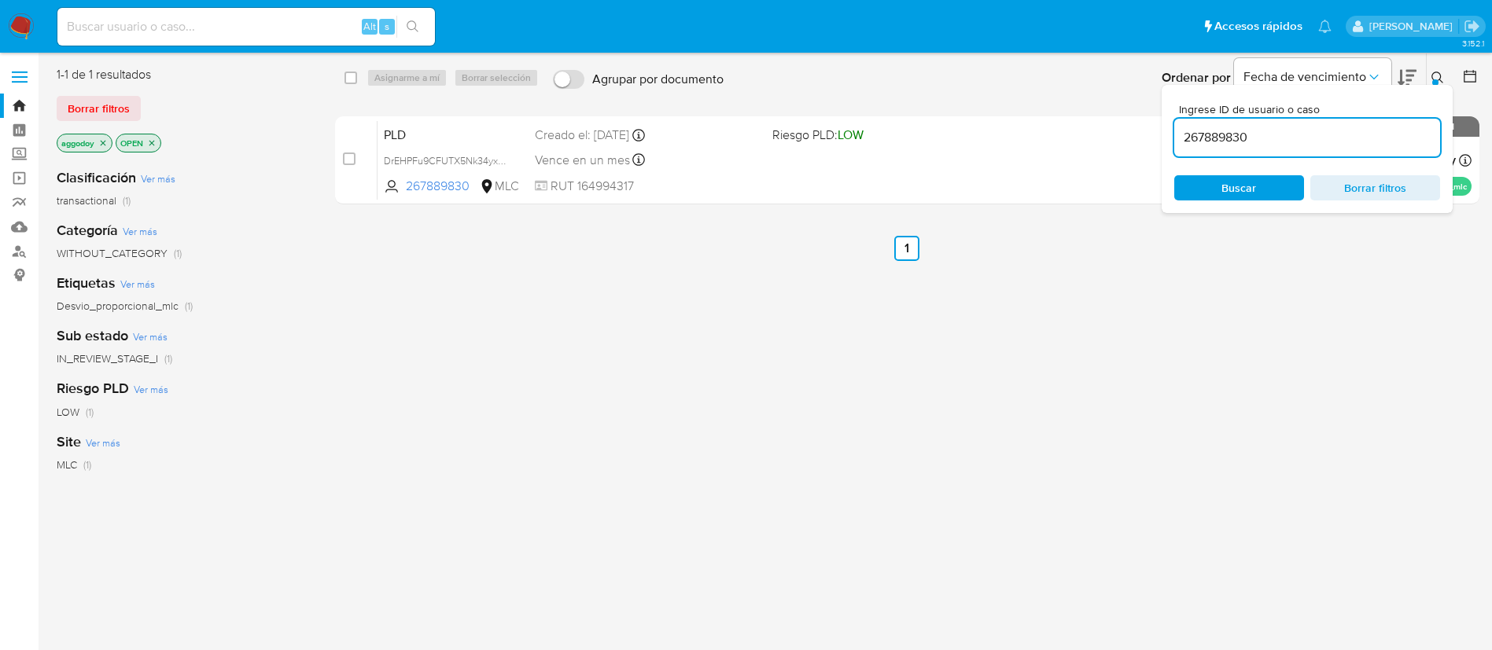
click at [1398, 134] on input "267889830" at bounding box center [1307, 137] width 266 height 20
type input "452829382"
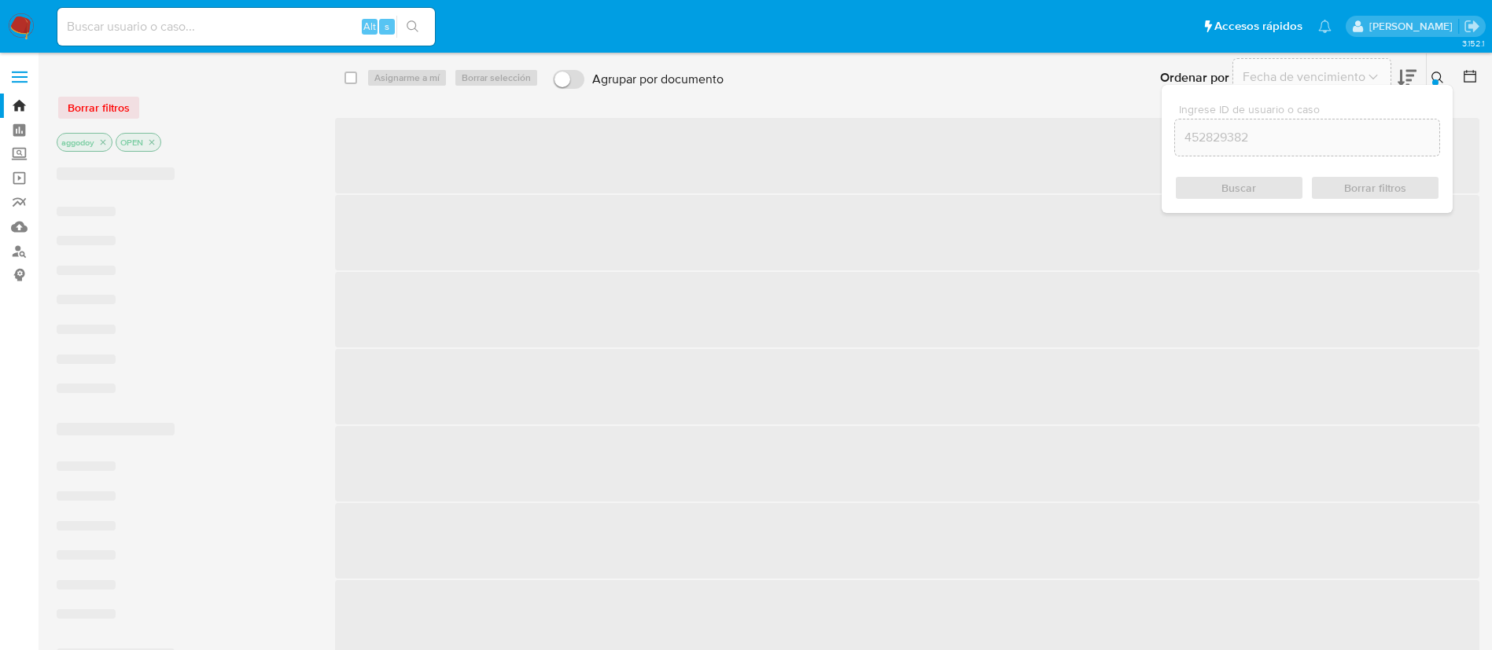
click at [1435, 79] on div at bounding box center [1435, 82] width 6 height 6
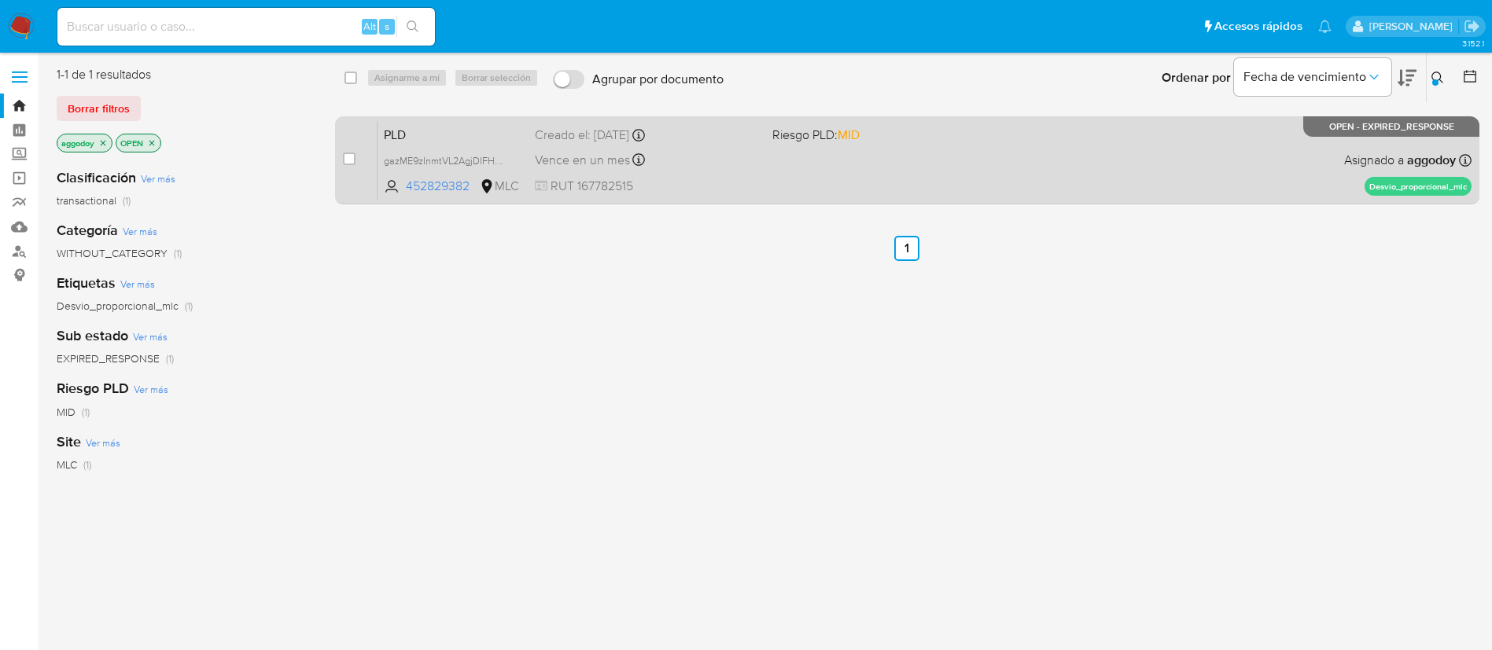
click at [884, 171] on div "PLD gazME9zInmtVL2AgjDIFHDBG 452829382 MLC Riesgo PLD: MID Creado el: [DATE] Cr…" at bounding box center [925, 159] width 1094 height 79
click at [348, 157] on input "checkbox" at bounding box center [349, 159] width 13 height 13
checkbox input "true"
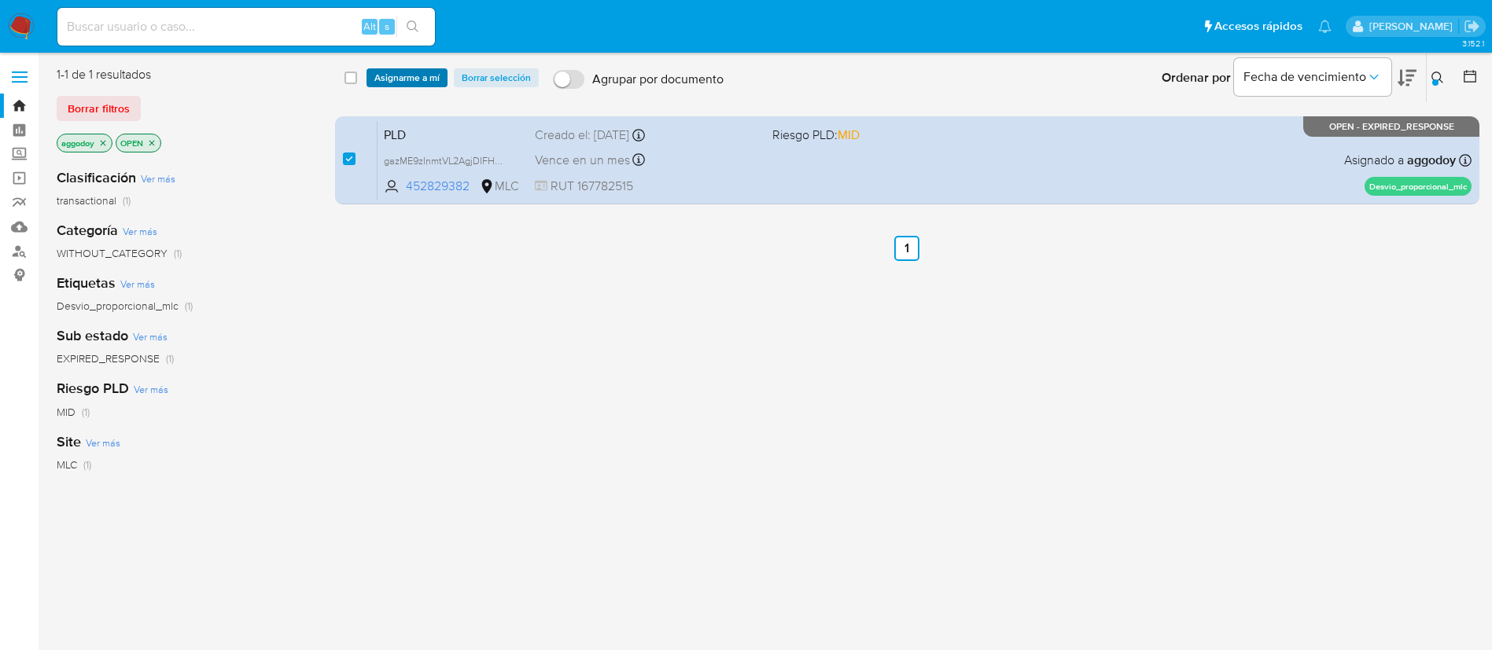
click at [391, 90] on div "select-all-cases-checkbox Asignarme a mí Borrar selección Agrupar por documento…" at bounding box center [908, 77] width 1146 height 49
click at [389, 79] on span "Asignarme a mí" at bounding box center [406, 78] width 65 height 16
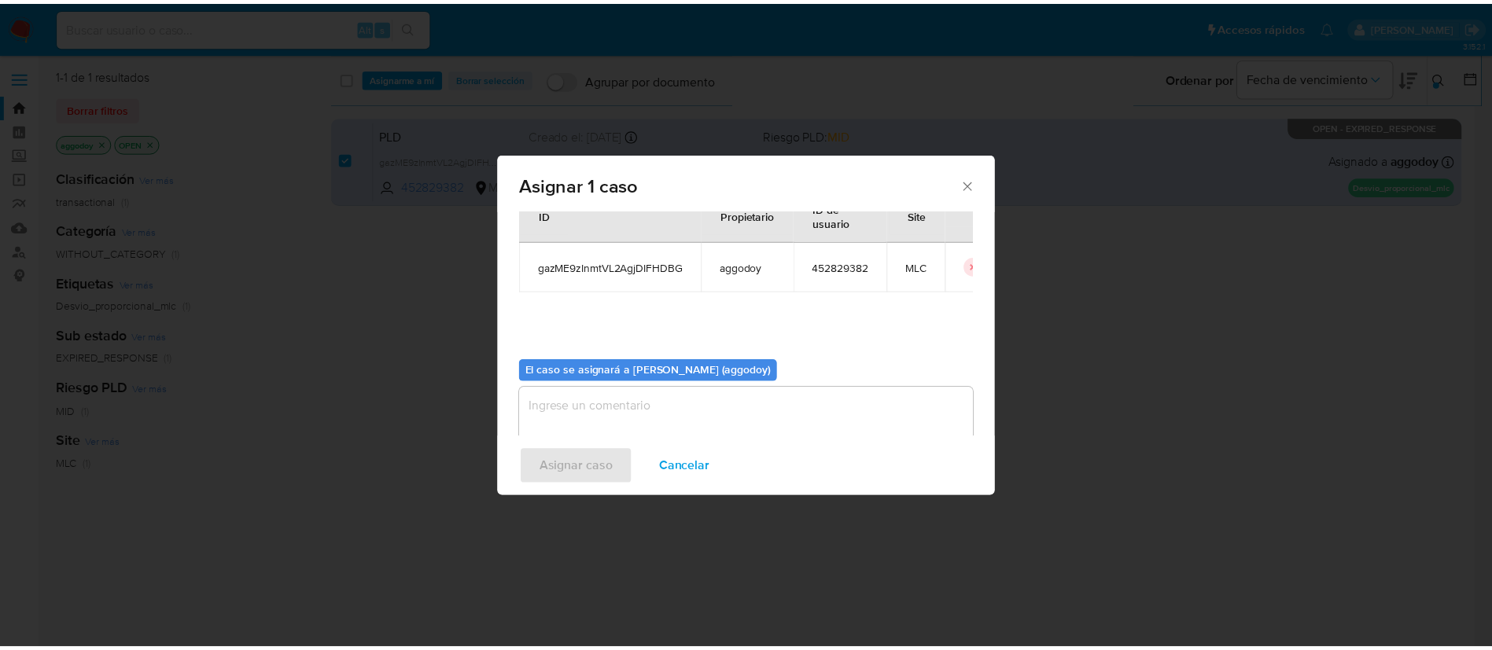
scroll to position [82, 0]
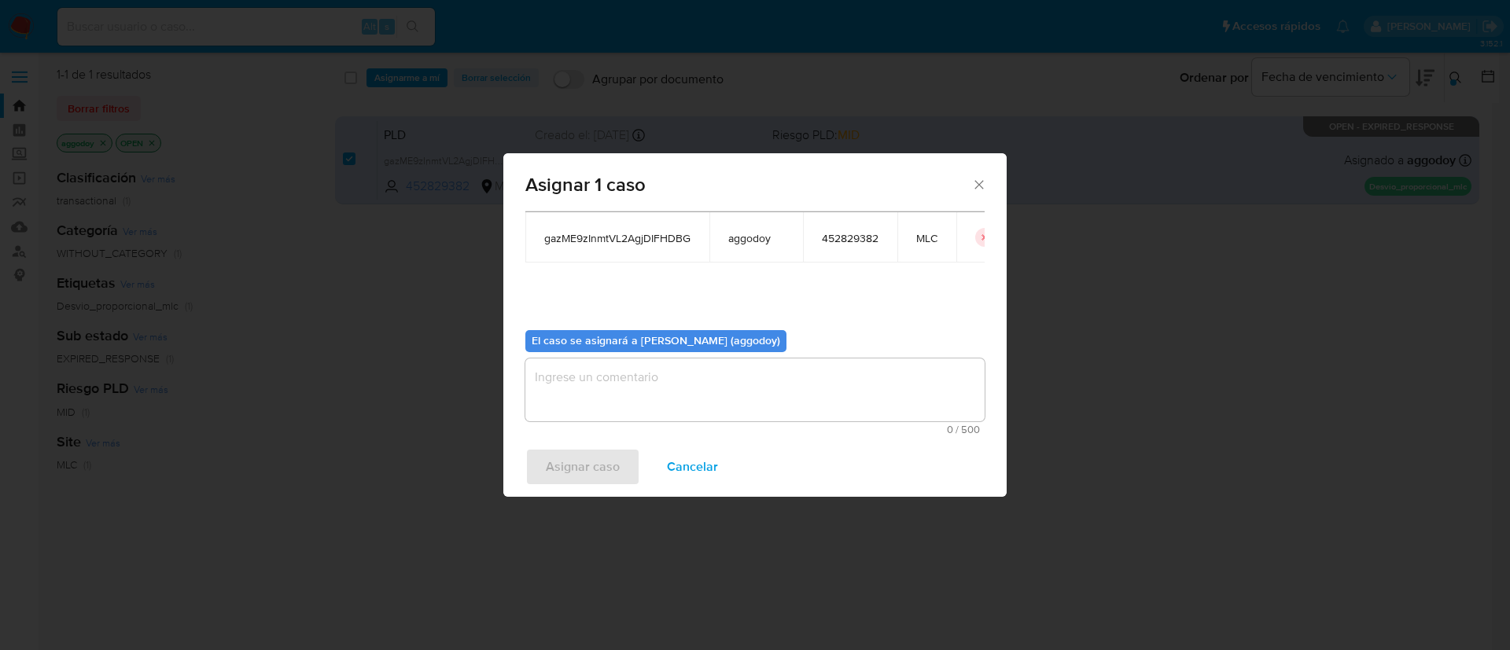
drag, startPoint x: 623, startPoint y: 361, endPoint x: 629, endPoint y: 382, distance: 22.1
click at [624, 363] on textarea "assign-modal" at bounding box center [754, 390] width 459 height 63
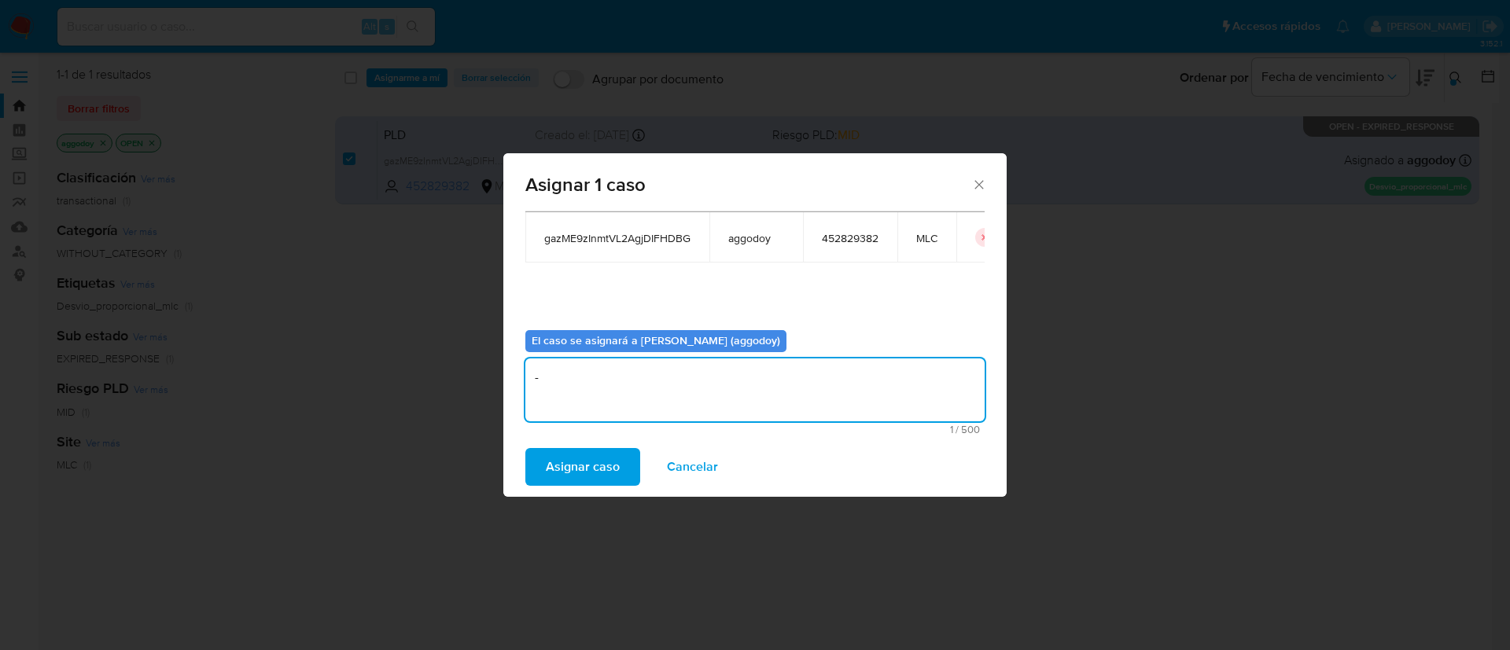
type textarea "-"
click at [524, 451] on div "Asignar caso Cancelar" at bounding box center [754, 467] width 503 height 60
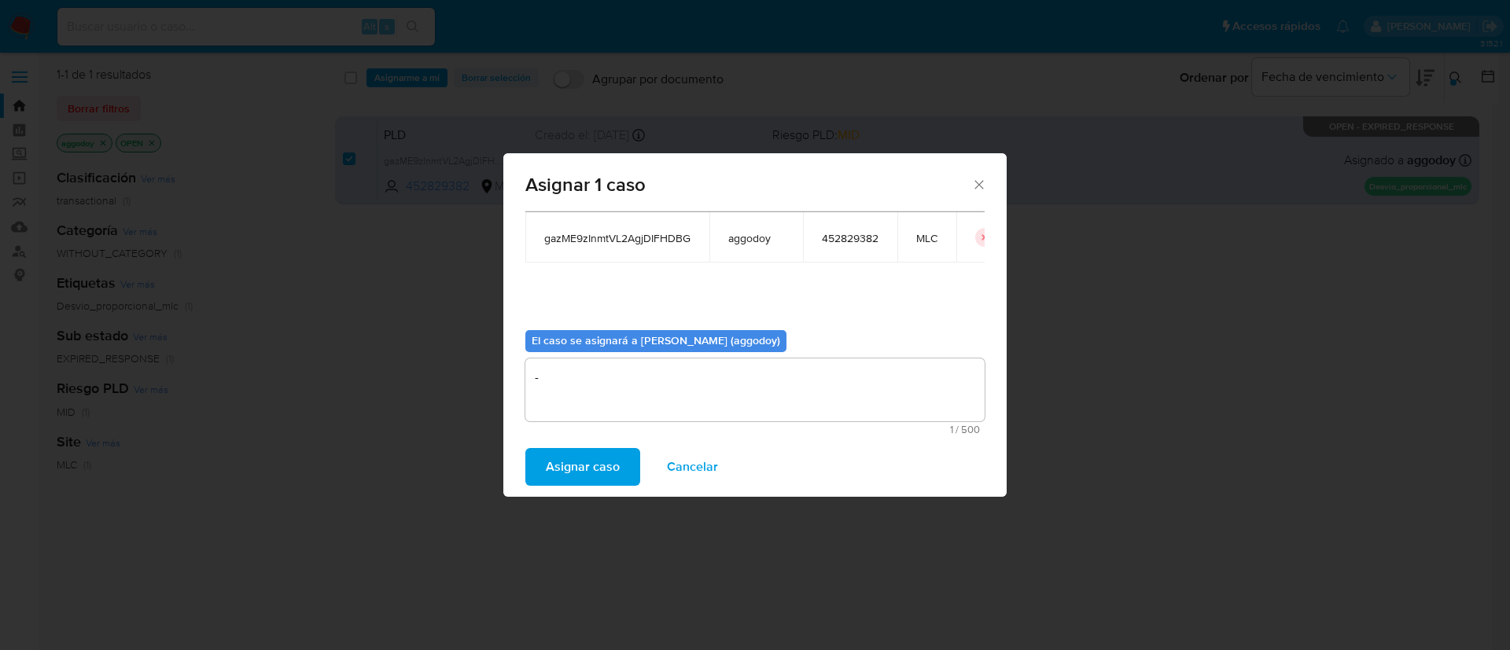
click at [527, 456] on button "Asignar caso" at bounding box center [582, 467] width 115 height 38
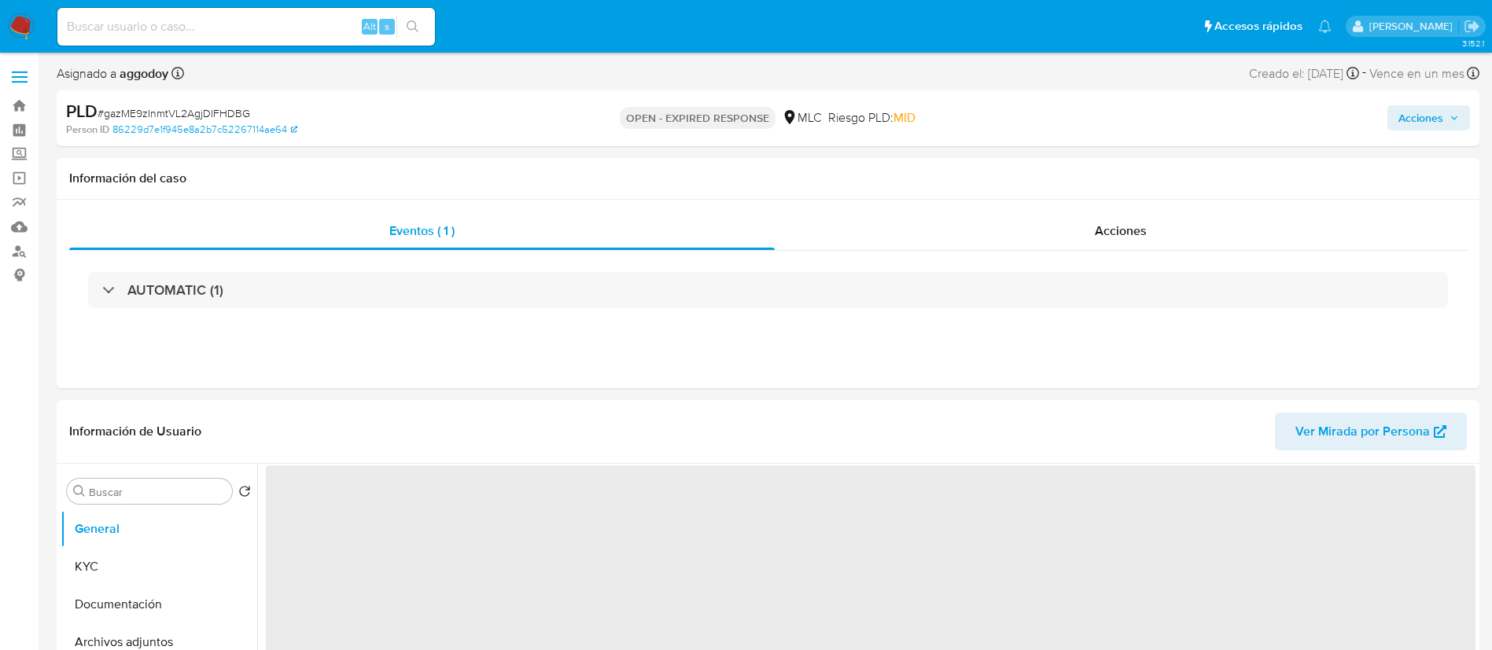
select select "10"
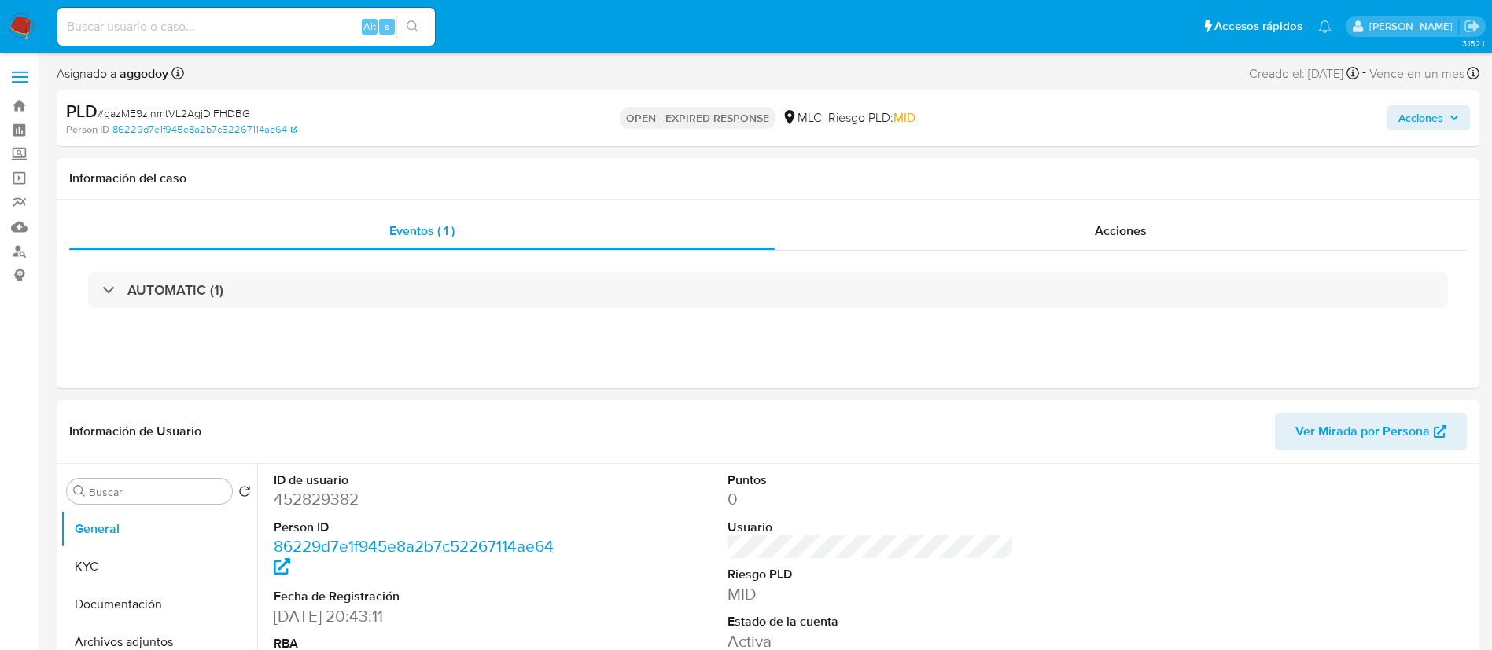
click at [202, 109] on span "# gazME9zInmtVL2AgjDIFHDBG" at bounding box center [174, 113] width 153 height 16
drag, startPoint x: 202, startPoint y: 109, endPoint x: 164, endPoint y: 109, distance: 37.8
click at [164, 109] on span "# gazME9zInmtVL2AgjDIFHDBG" at bounding box center [174, 113] width 153 height 16
copy span "gazME9zInmtVL2AgjDIFHDBG"
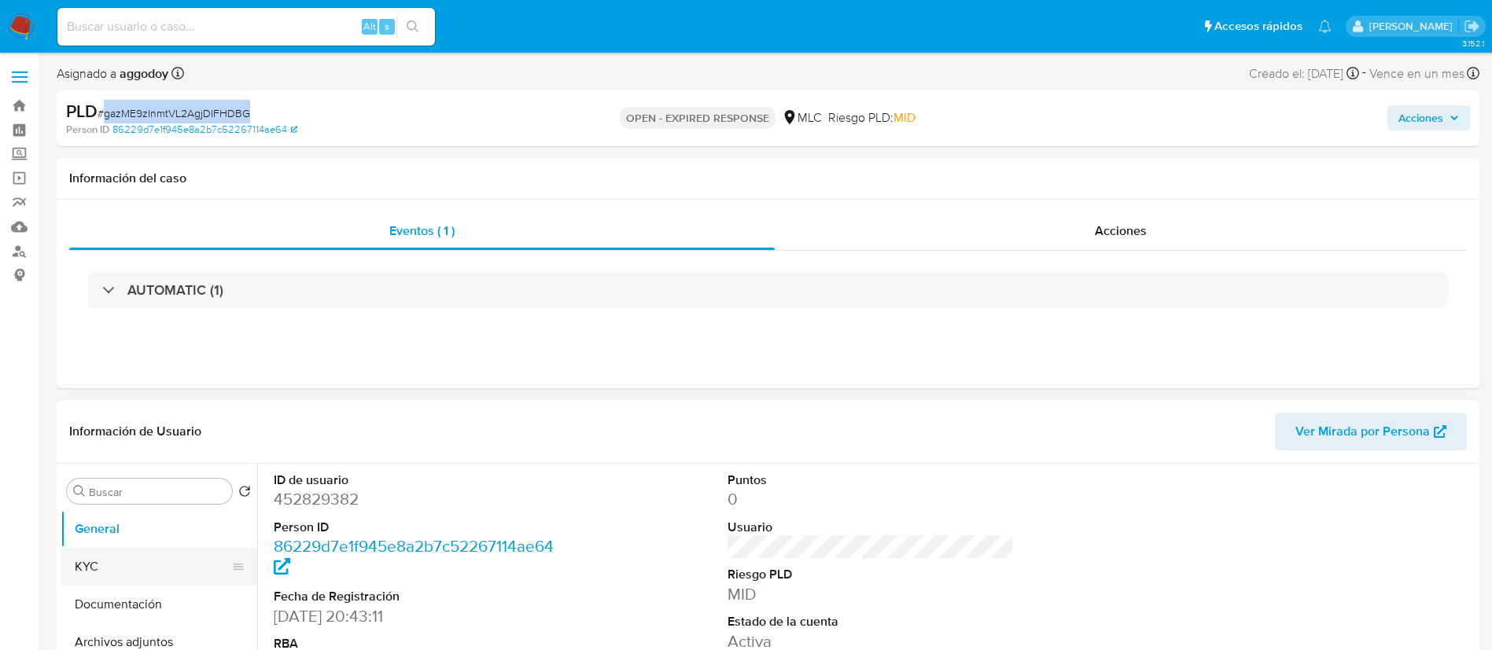
click at [142, 562] on button "KYC" at bounding box center [153, 567] width 184 height 38
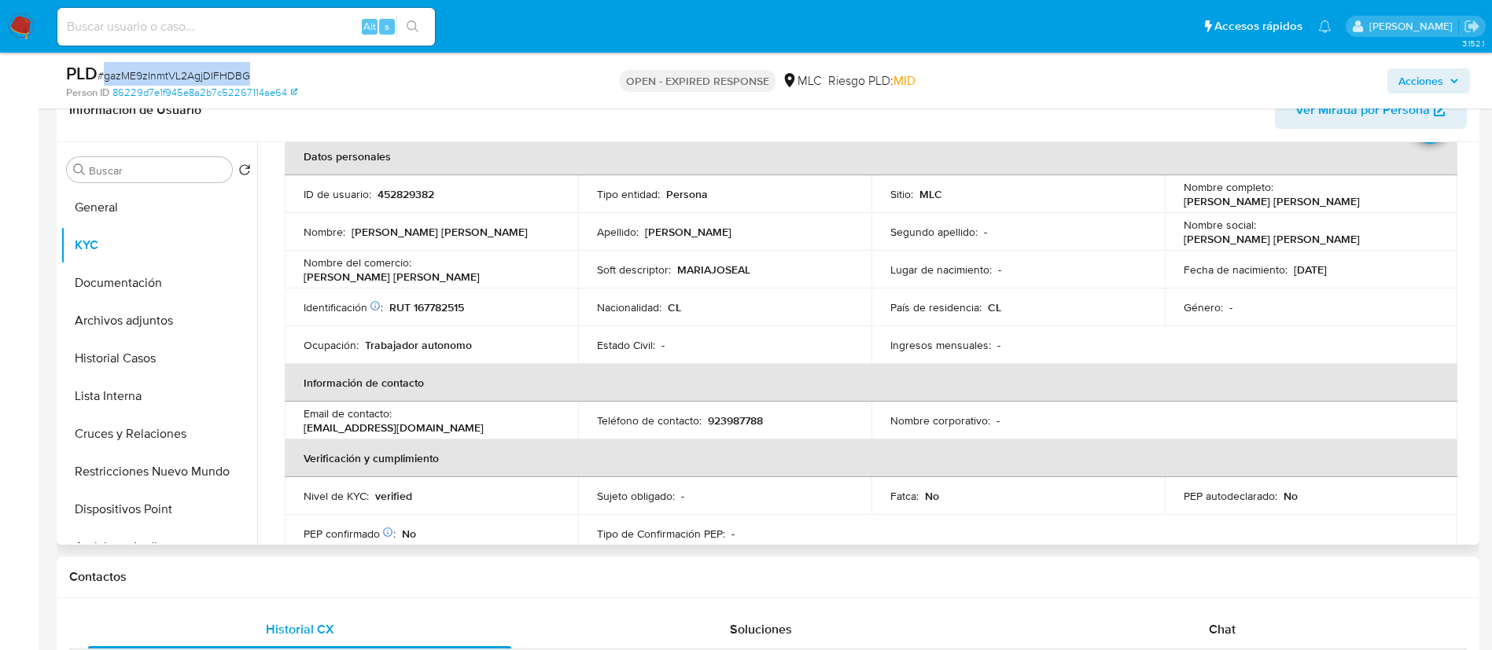
scroll to position [269, 0]
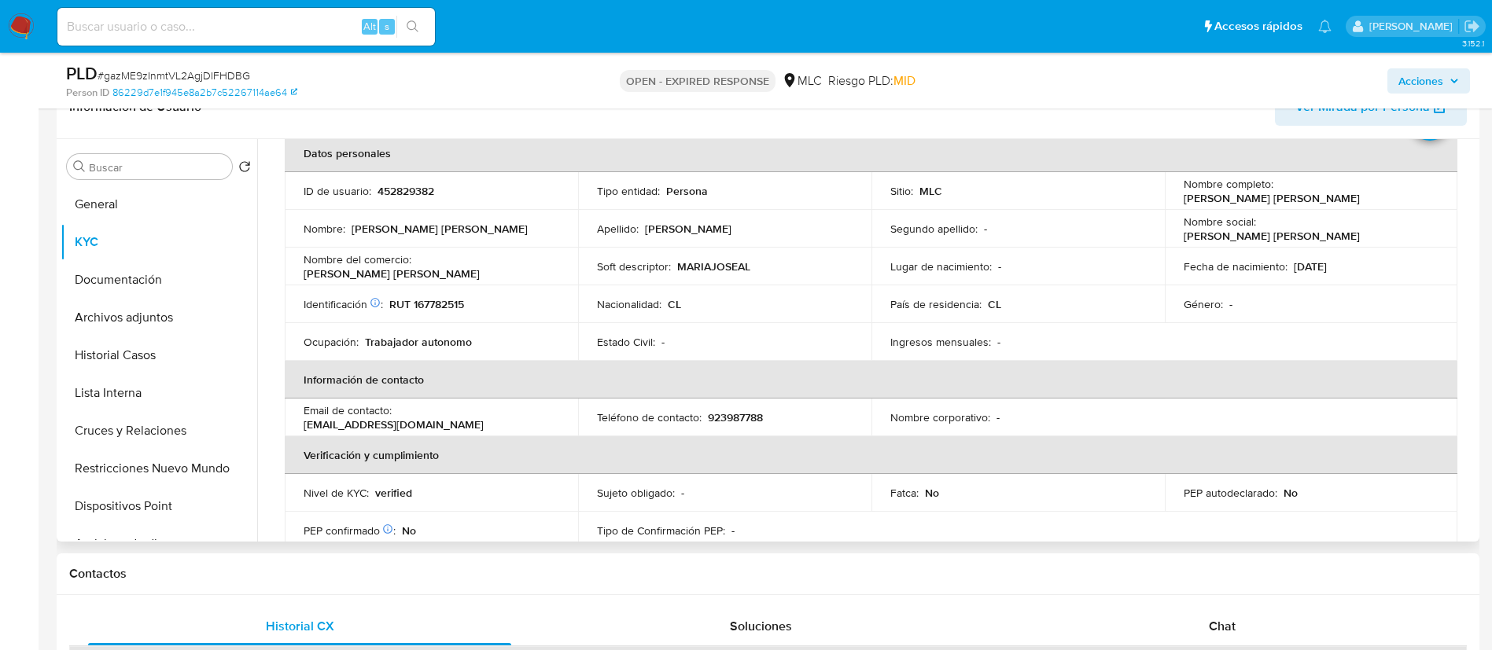
click at [390, 191] on p "452829382" at bounding box center [406, 191] width 57 height 14
copy p "452829382"
click at [432, 320] on td "Identificación Nº de serie: 528038253 : RUT 167782515" at bounding box center [431, 304] width 293 height 38
click at [432, 298] on p "RUT 167782515" at bounding box center [426, 304] width 75 height 14
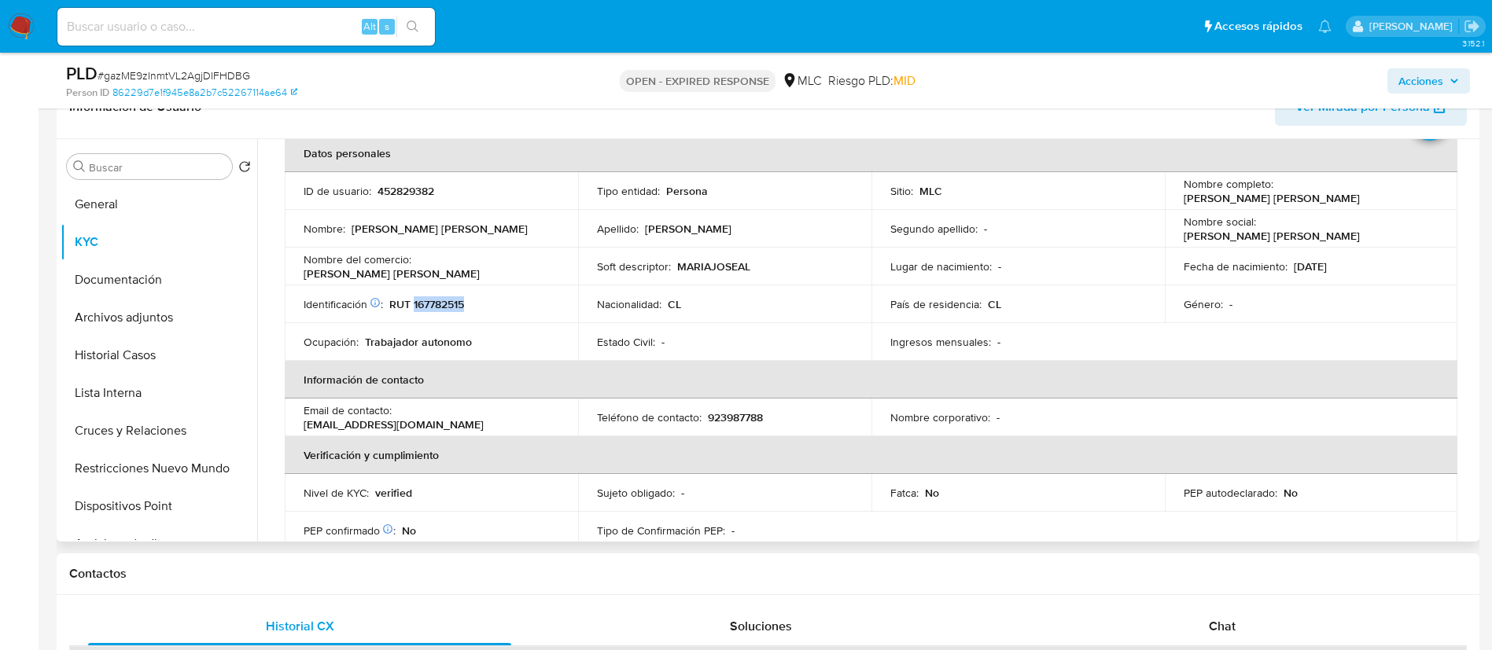
click at [432, 298] on p "RUT 167782515" at bounding box center [426, 304] width 75 height 14
copy p "167782515"
click at [181, 431] on button "Cruces y Relaciones" at bounding box center [153, 431] width 184 height 38
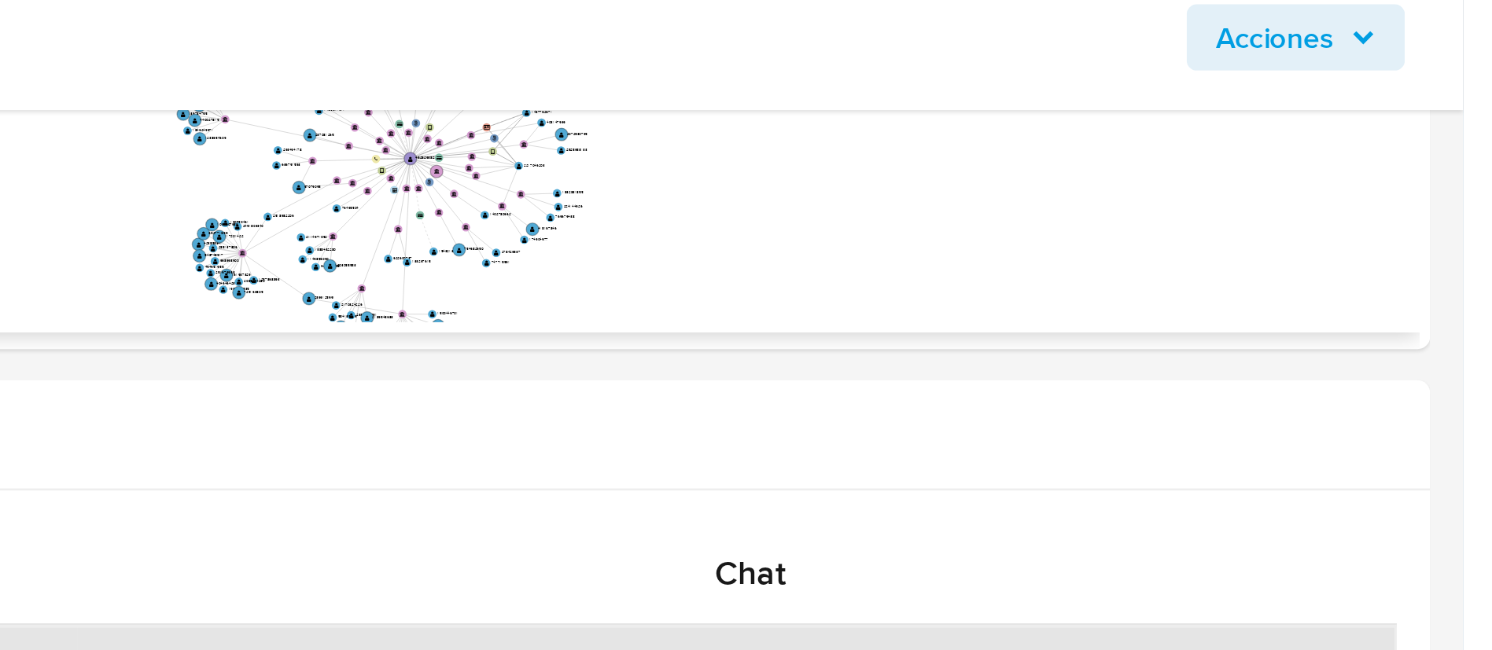
scroll to position [566, 0]
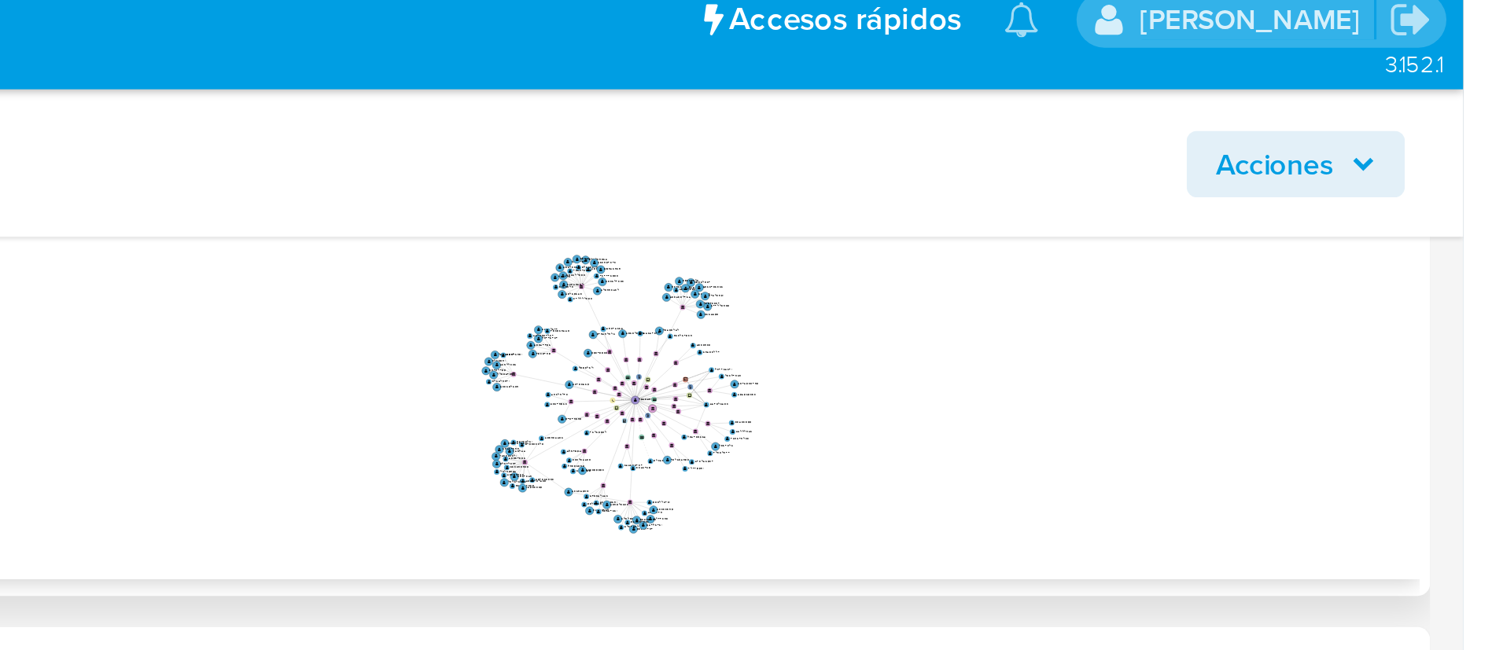
click at [1082, 111] on icon "user-452829382  452829382 phone-6fdc32966228b34c9c3cb0e97ab478cf  person-8622…" at bounding box center [882, 120] width 1187 height 228
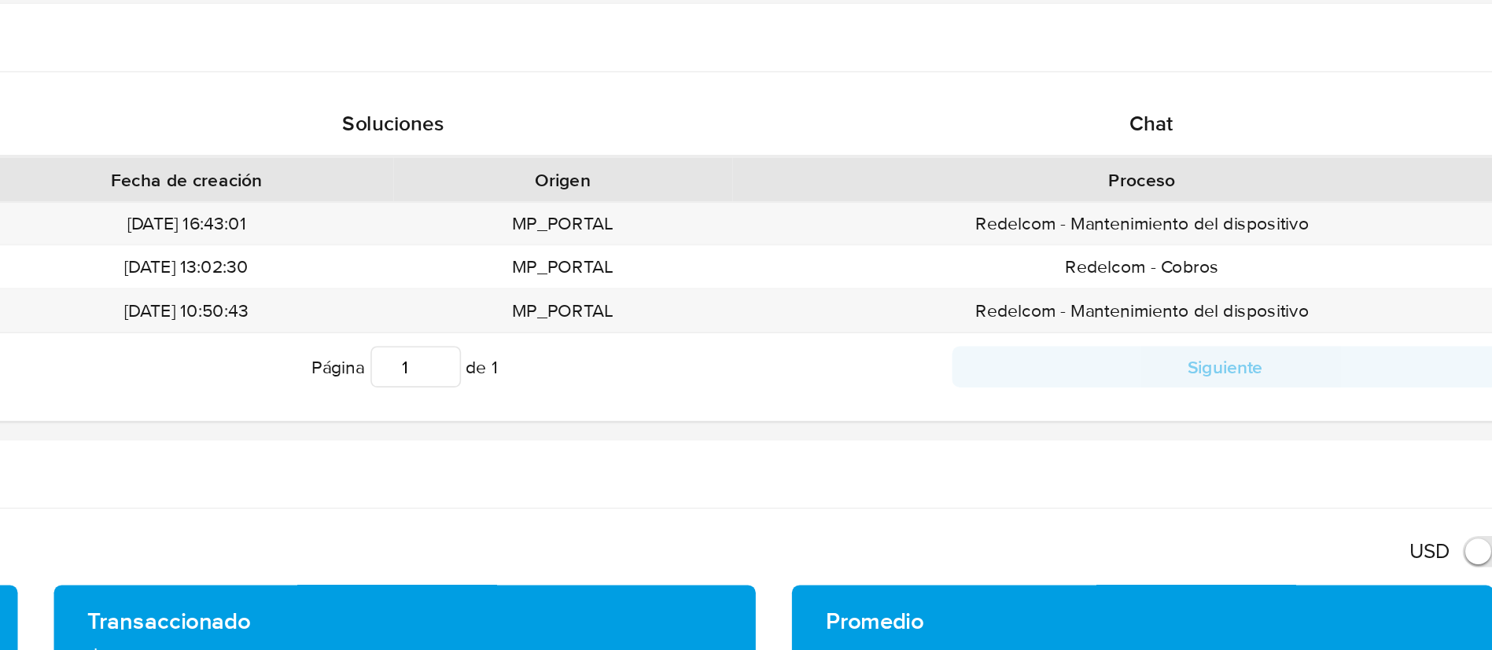
scroll to position [565, 0]
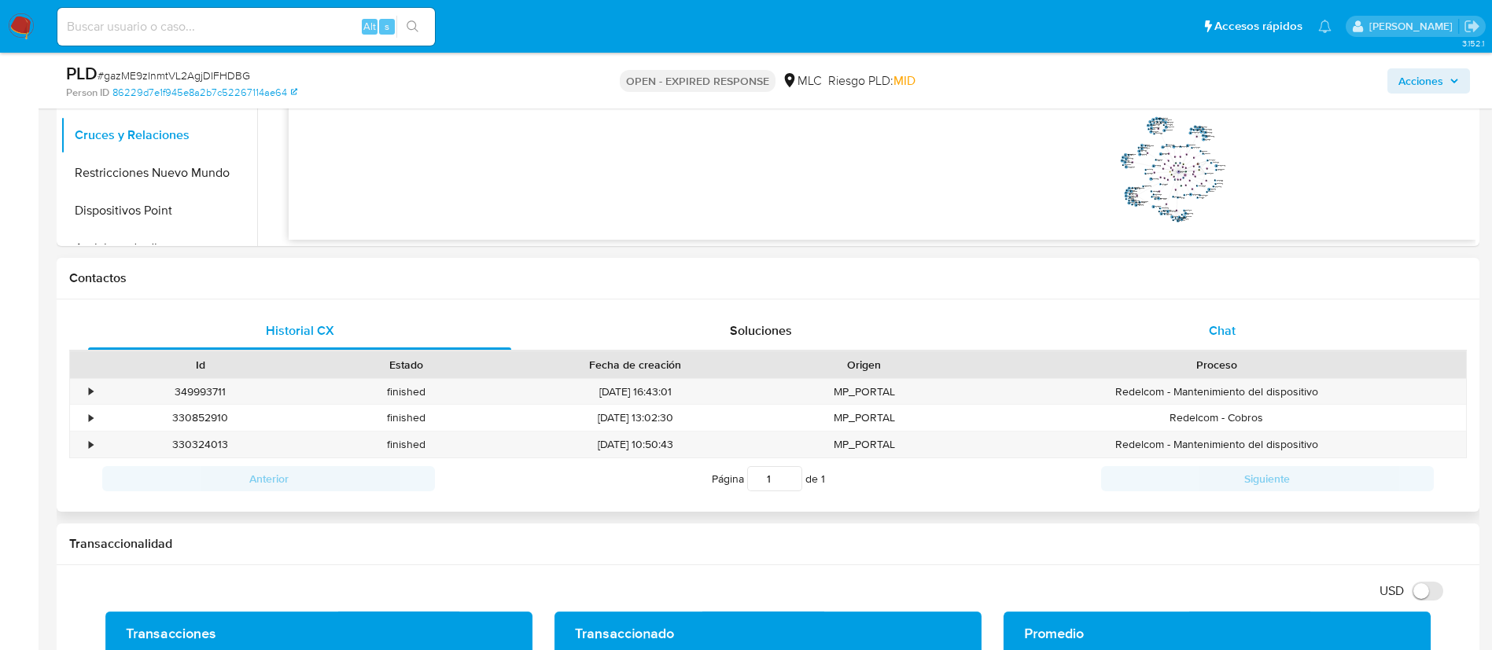
click at [1302, 344] on div "Chat" at bounding box center [1222, 331] width 423 height 38
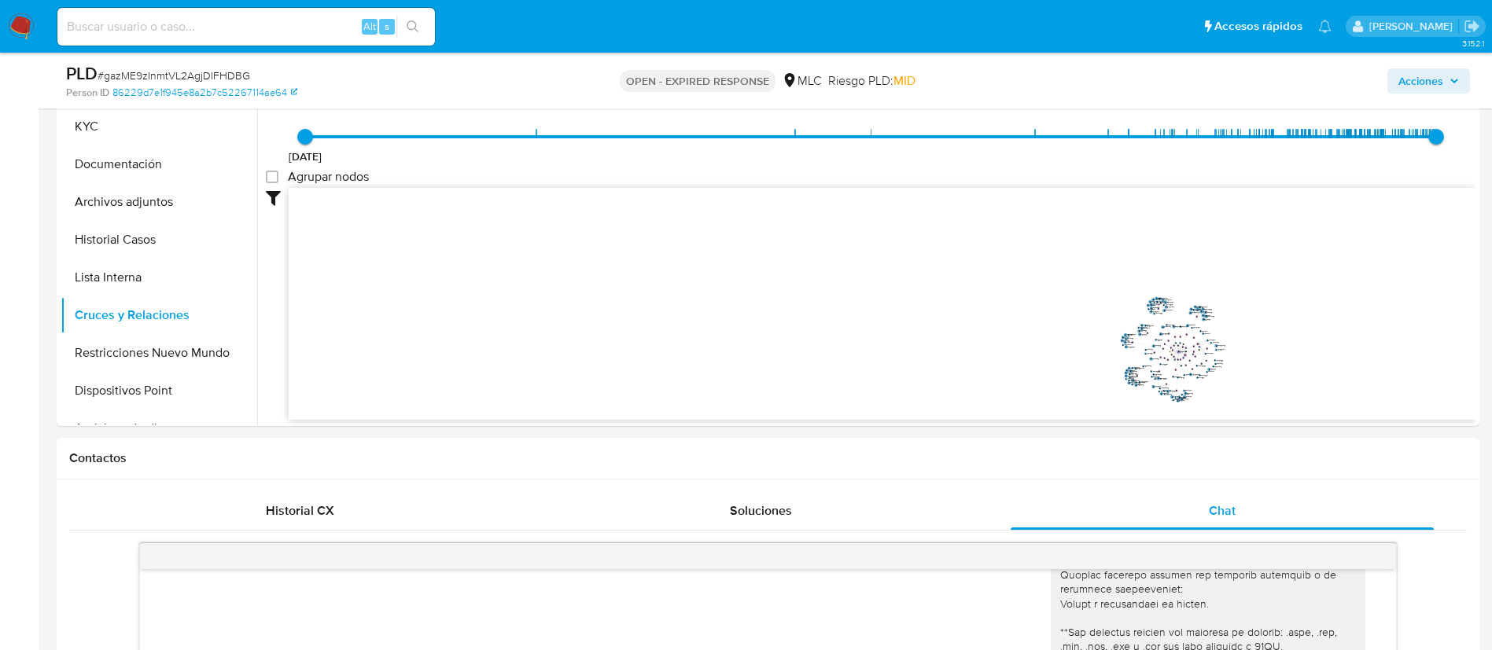
scroll to position [384, 0]
click at [116, 176] on button "Documentación" at bounding box center [153, 165] width 184 height 38
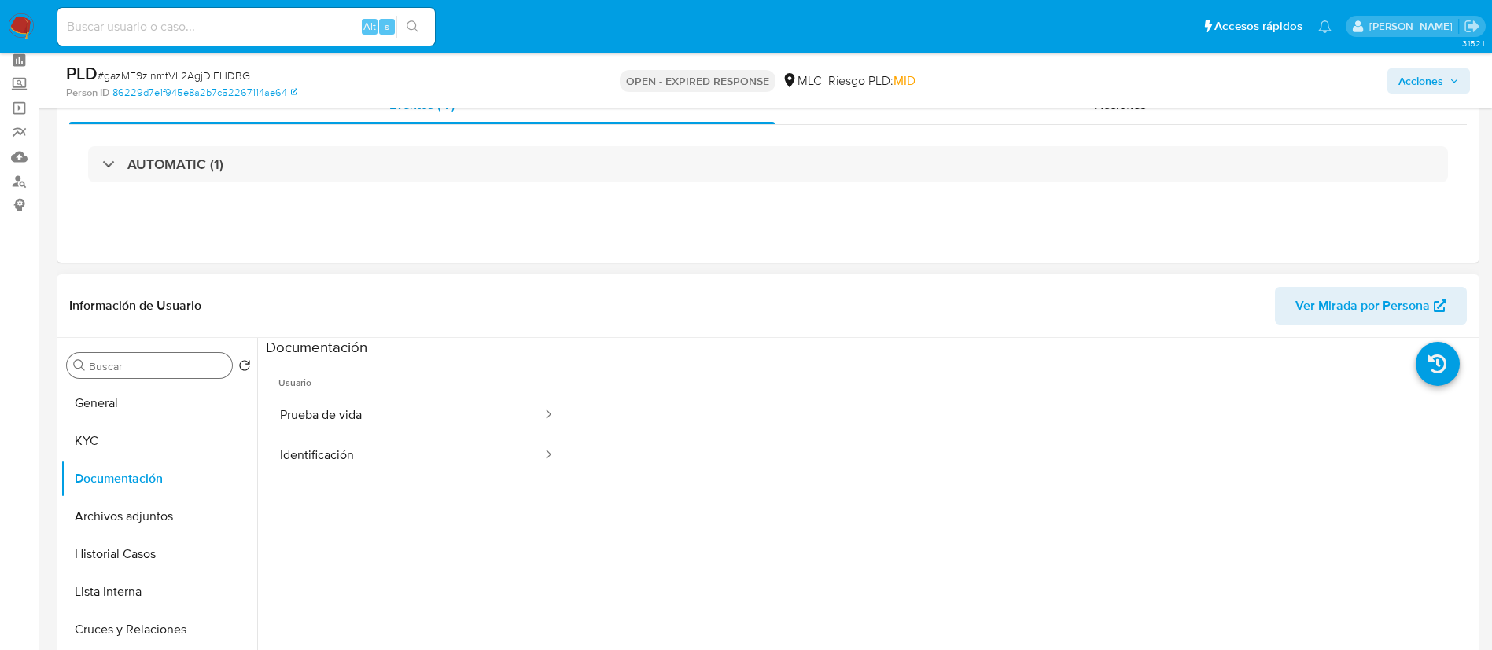
scroll to position [69, 0]
click at [119, 434] on button "KYC" at bounding box center [153, 442] width 184 height 38
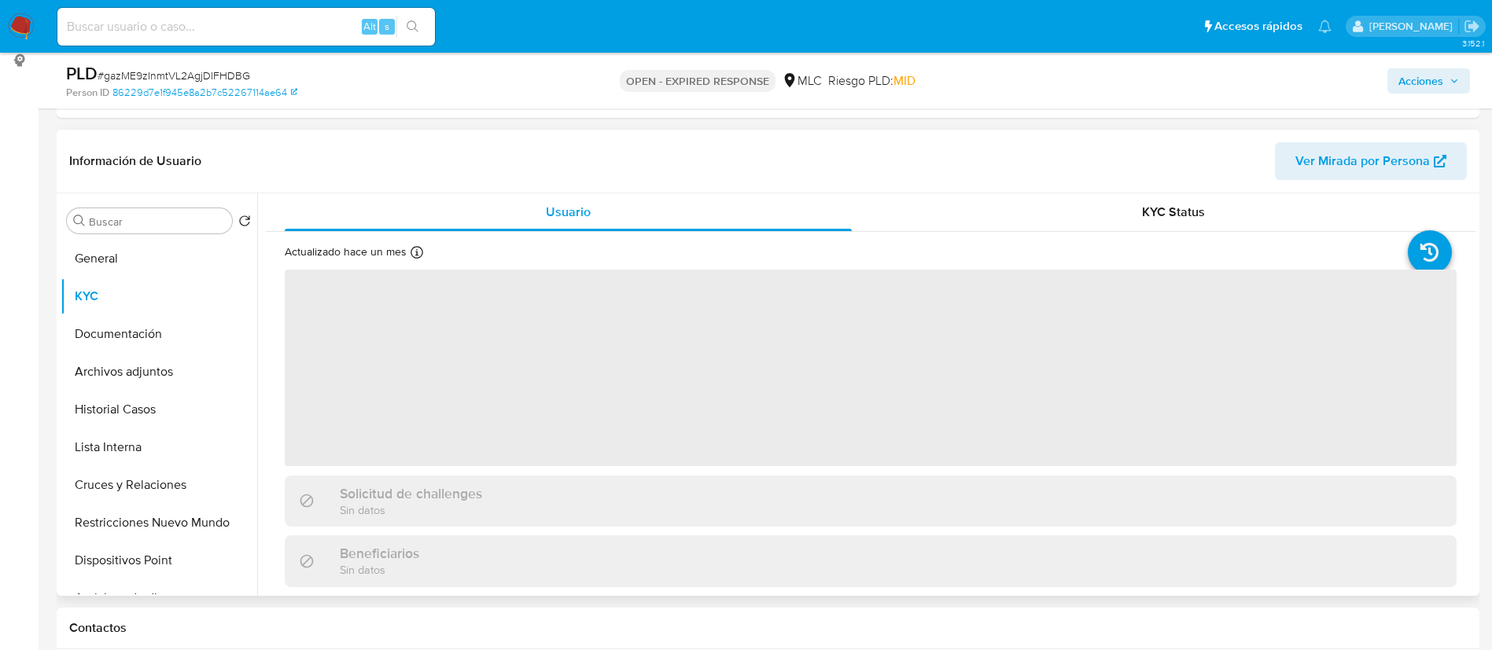
scroll to position [222, 0]
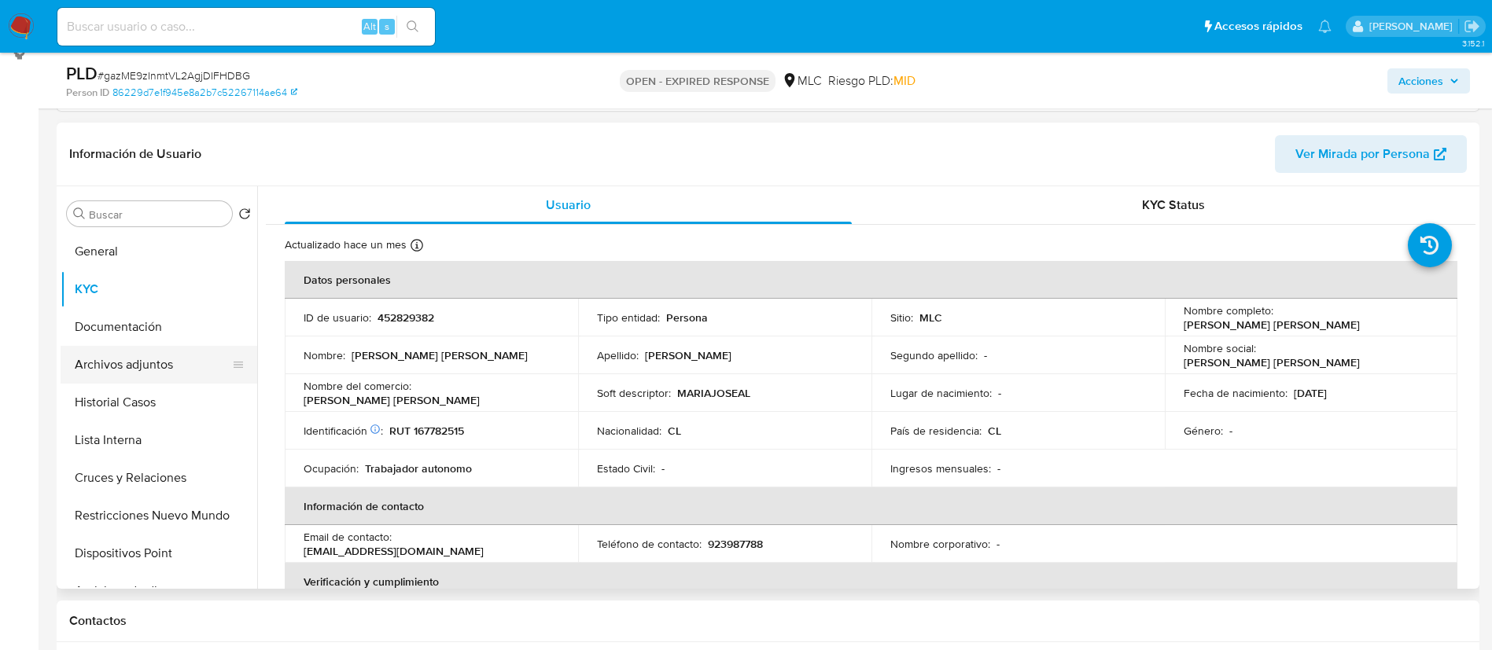
click at [144, 371] on button "Archivos adjuntos" at bounding box center [153, 365] width 184 height 38
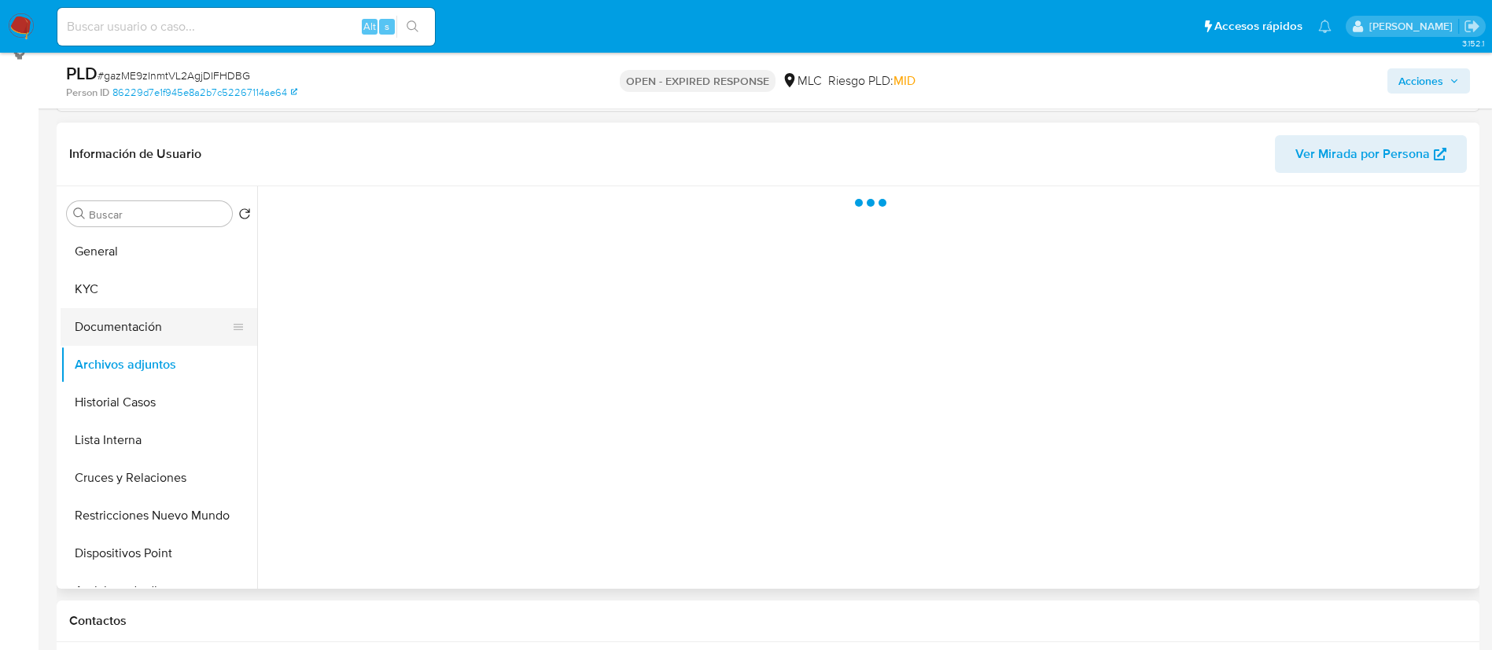
click at [134, 321] on button "Documentación" at bounding box center [153, 327] width 184 height 38
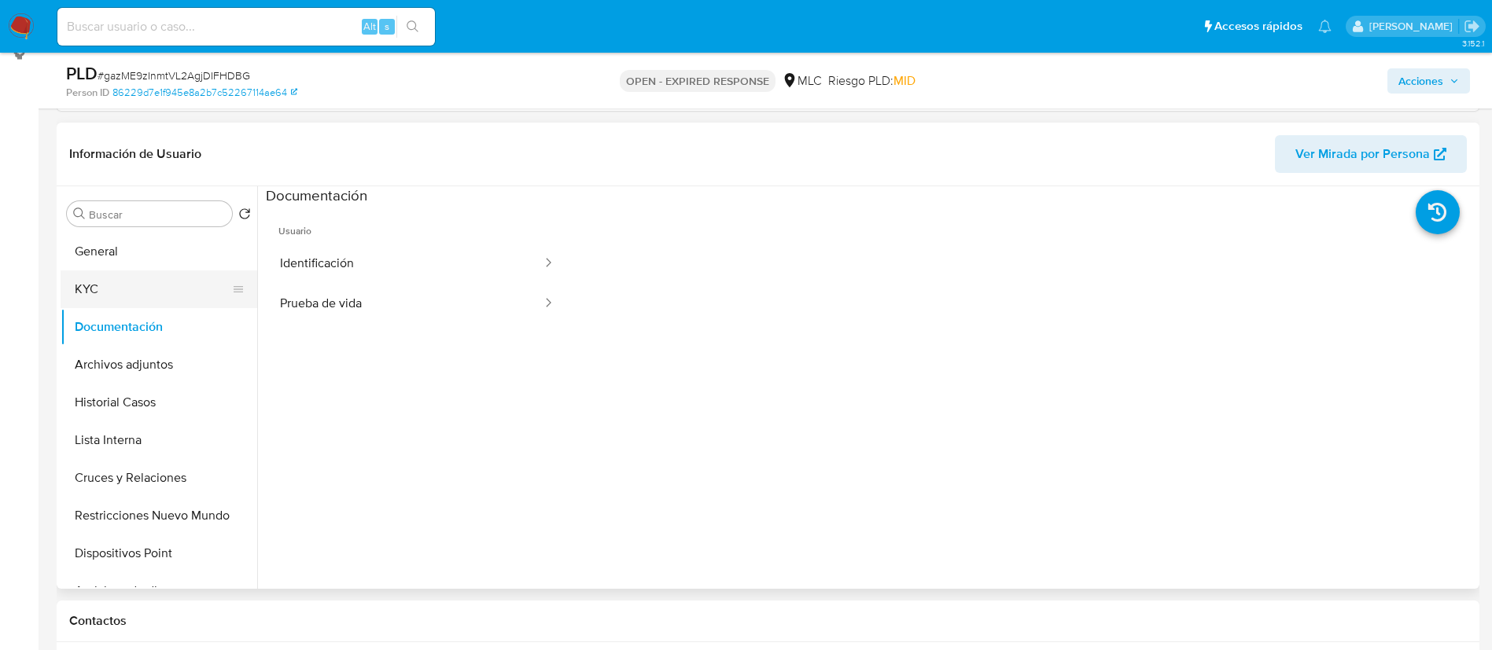
click at [177, 302] on button "KYC" at bounding box center [153, 290] width 184 height 38
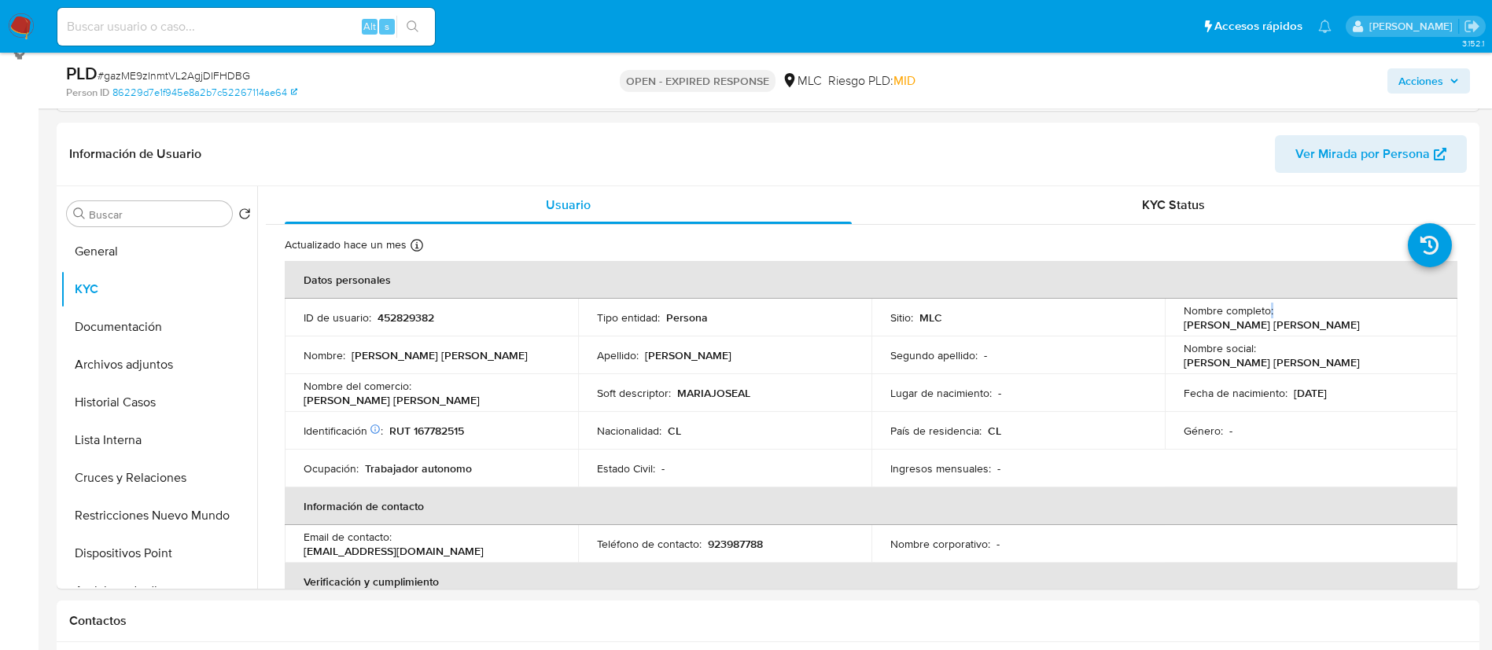
click at [1269, 316] on div "Nombre completo : María José Altamirano Correa" at bounding box center [1312, 318] width 256 height 28
drag, startPoint x: 1269, startPoint y: 315, endPoint x: 1430, endPoint y: 311, distance: 160.5
click at [1430, 311] on div "Nombre completo : María José Altamirano Correa" at bounding box center [1312, 318] width 256 height 28
copy div "María José Altamirano Correa"
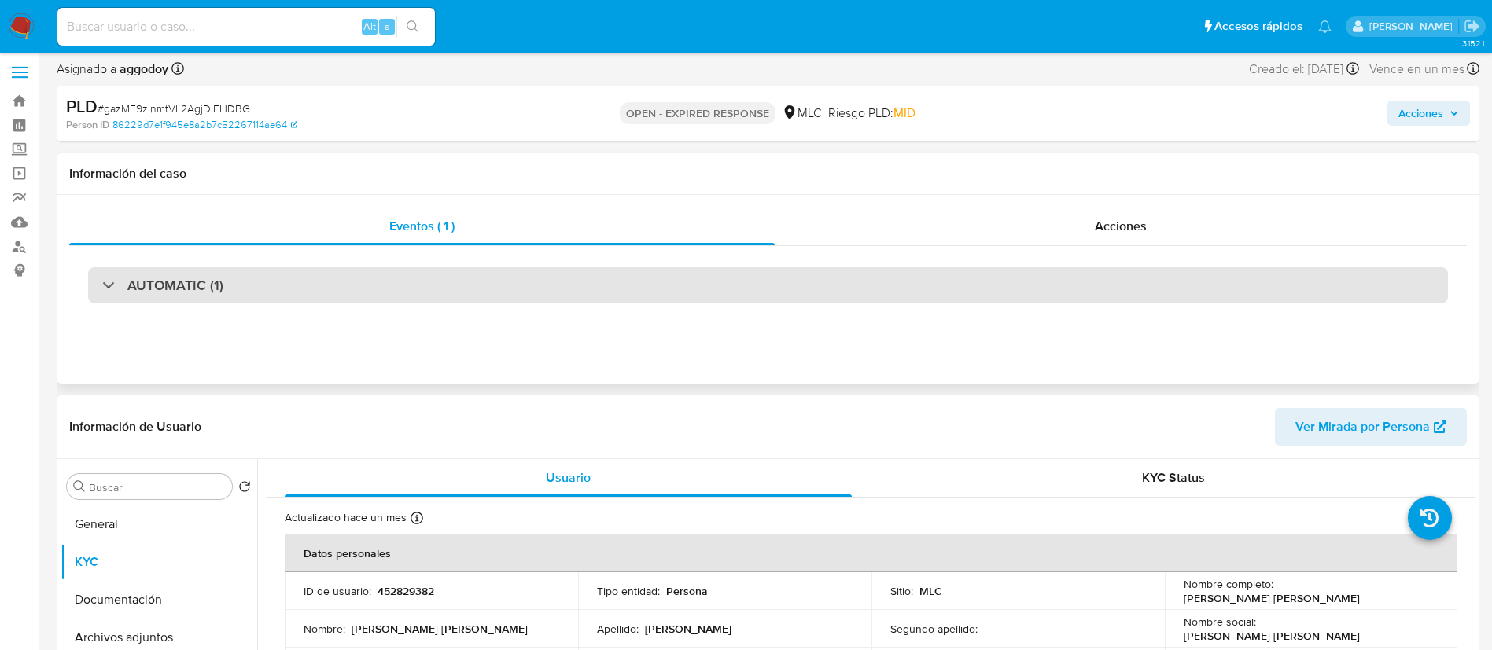
scroll to position [0, 0]
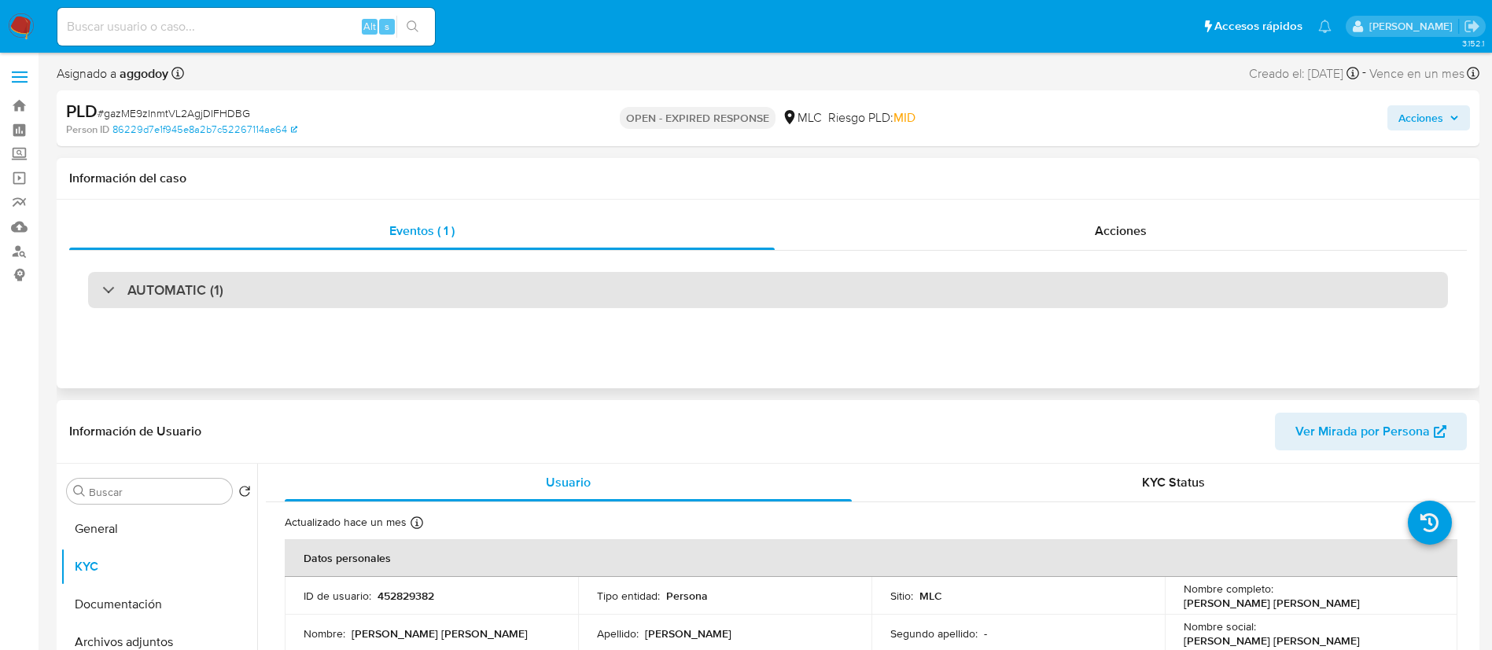
click at [396, 298] on div "AUTOMATIC (1)" at bounding box center [768, 290] width 1360 height 36
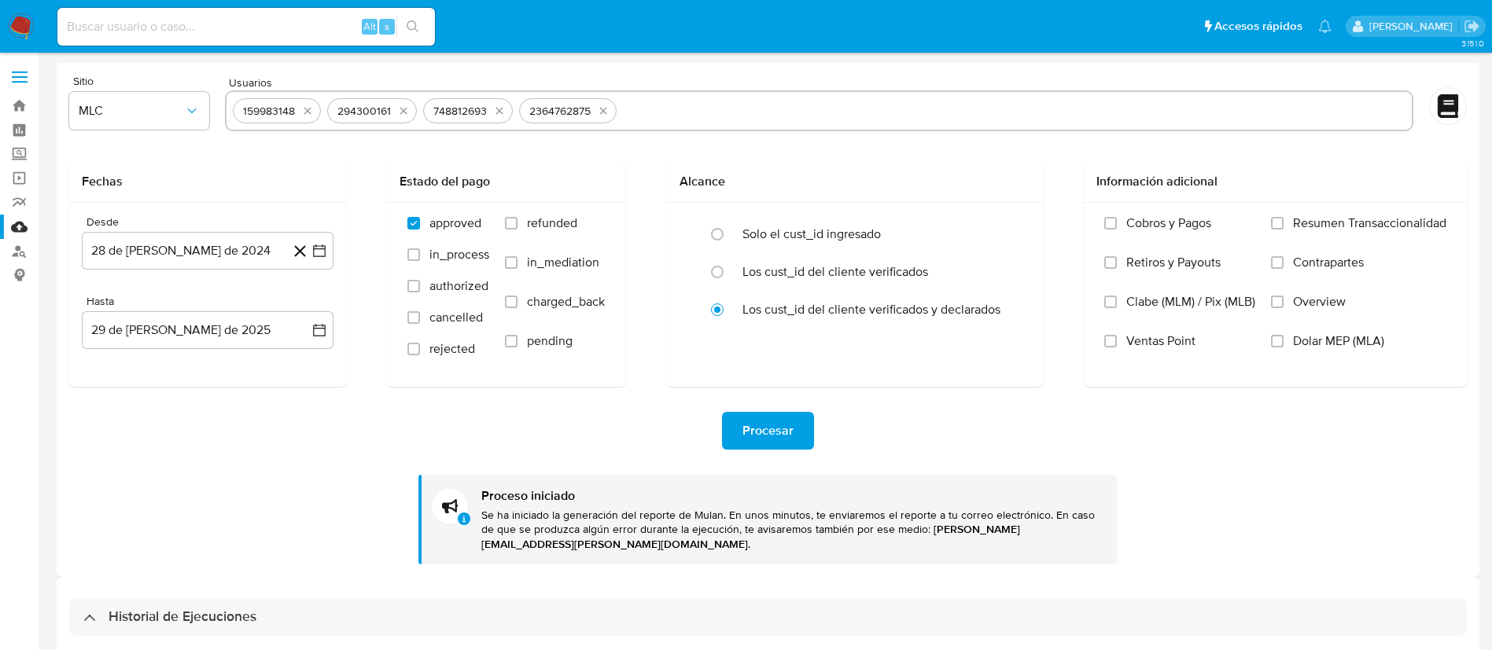
select select "10"
click at [321, 112] on div "159983148 294300161 748812693 2364762875" at bounding box center [819, 110] width 1188 height 41
click at [310, 110] on icon "quitar 159983148" at bounding box center [307, 111] width 13 height 13
click at [310, 110] on icon "quitar 294300161" at bounding box center [309, 111] width 13 height 13
click at [310, 110] on icon "quitar 748812693" at bounding box center [309, 111] width 7 height 7
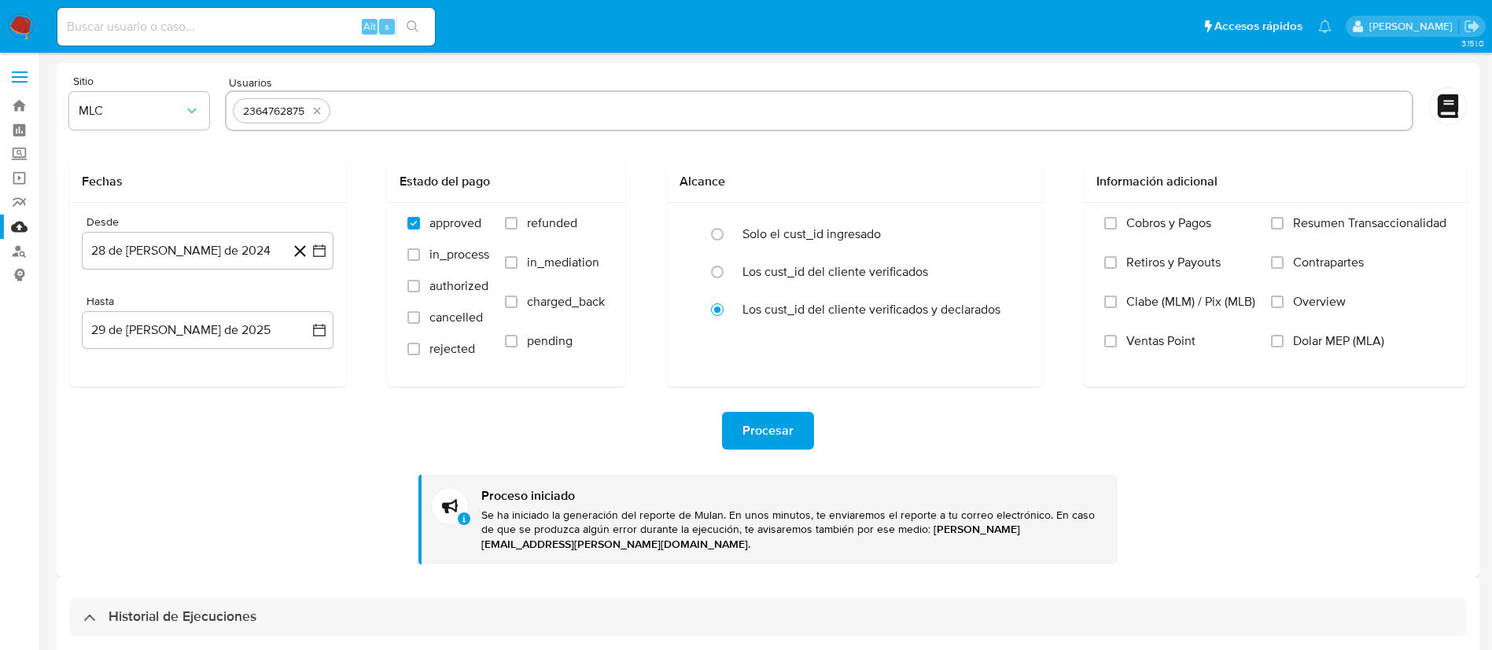
click at [310, 110] on button "quitar 2364762875" at bounding box center [317, 110] width 19 height 19
paste input "452829382"
type input "452829382"
type input "+"
click at [801, 441] on button "Procesar" at bounding box center [768, 431] width 92 height 38
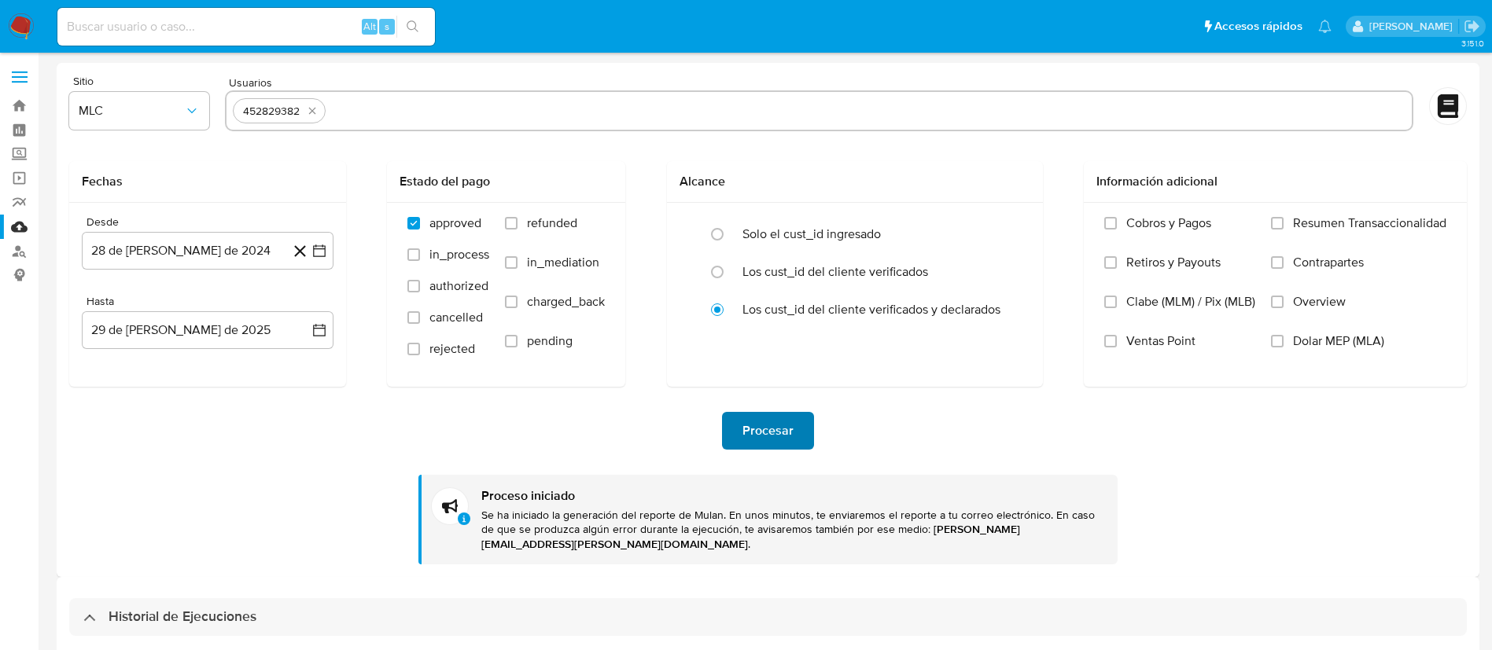
click at [803, 437] on button "Procesar" at bounding box center [768, 431] width 92 height 38
click at [793, 429] on button "Procesar" at bounding box center [768, 431] width 92 height 38
